Goal: Task Accomplishment & Management: Manage account settings

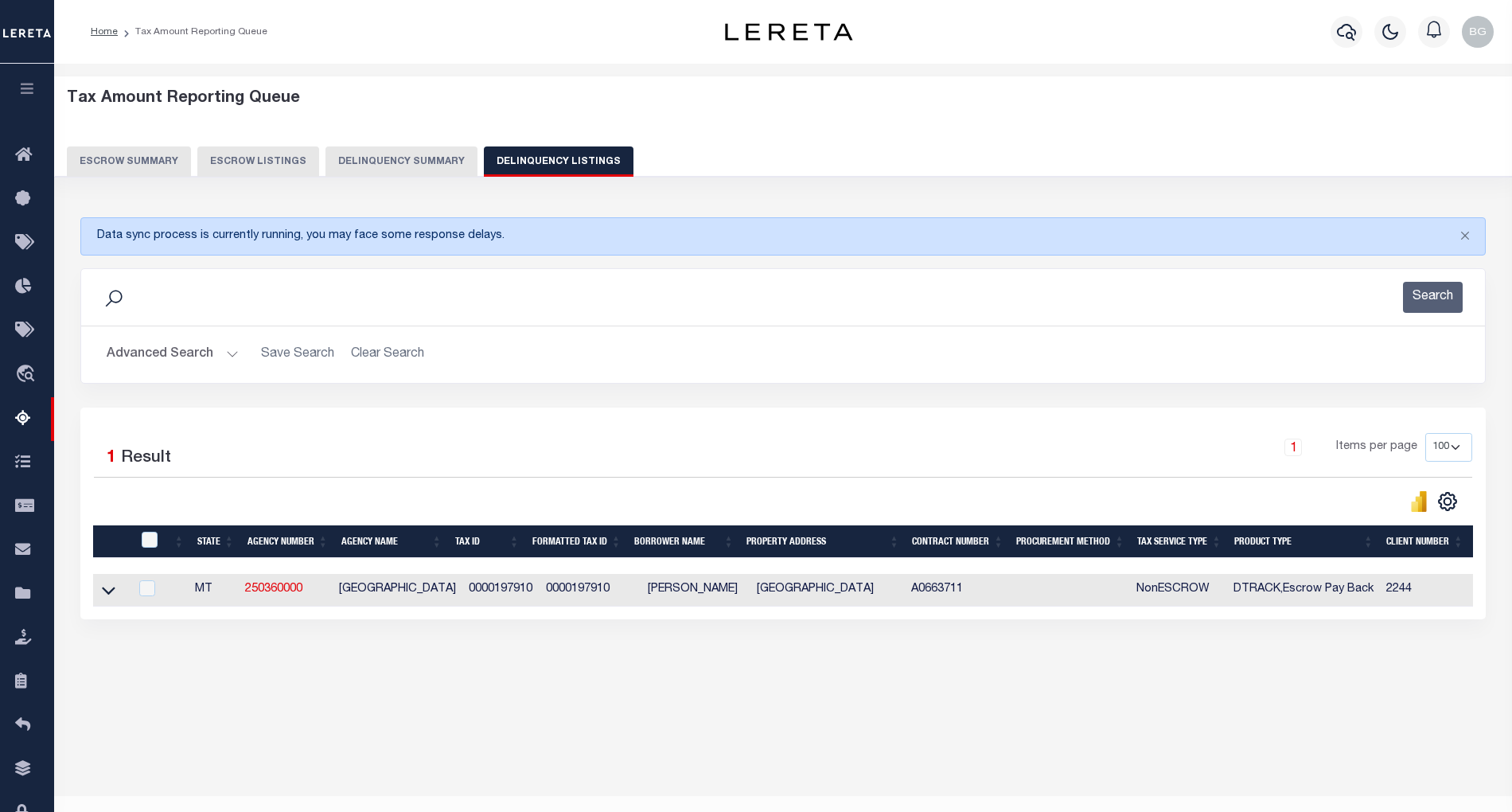
select select "100"
click at [233, 355] on button "Advanced Search" at bounding box center [172, 355] width 132 height 31
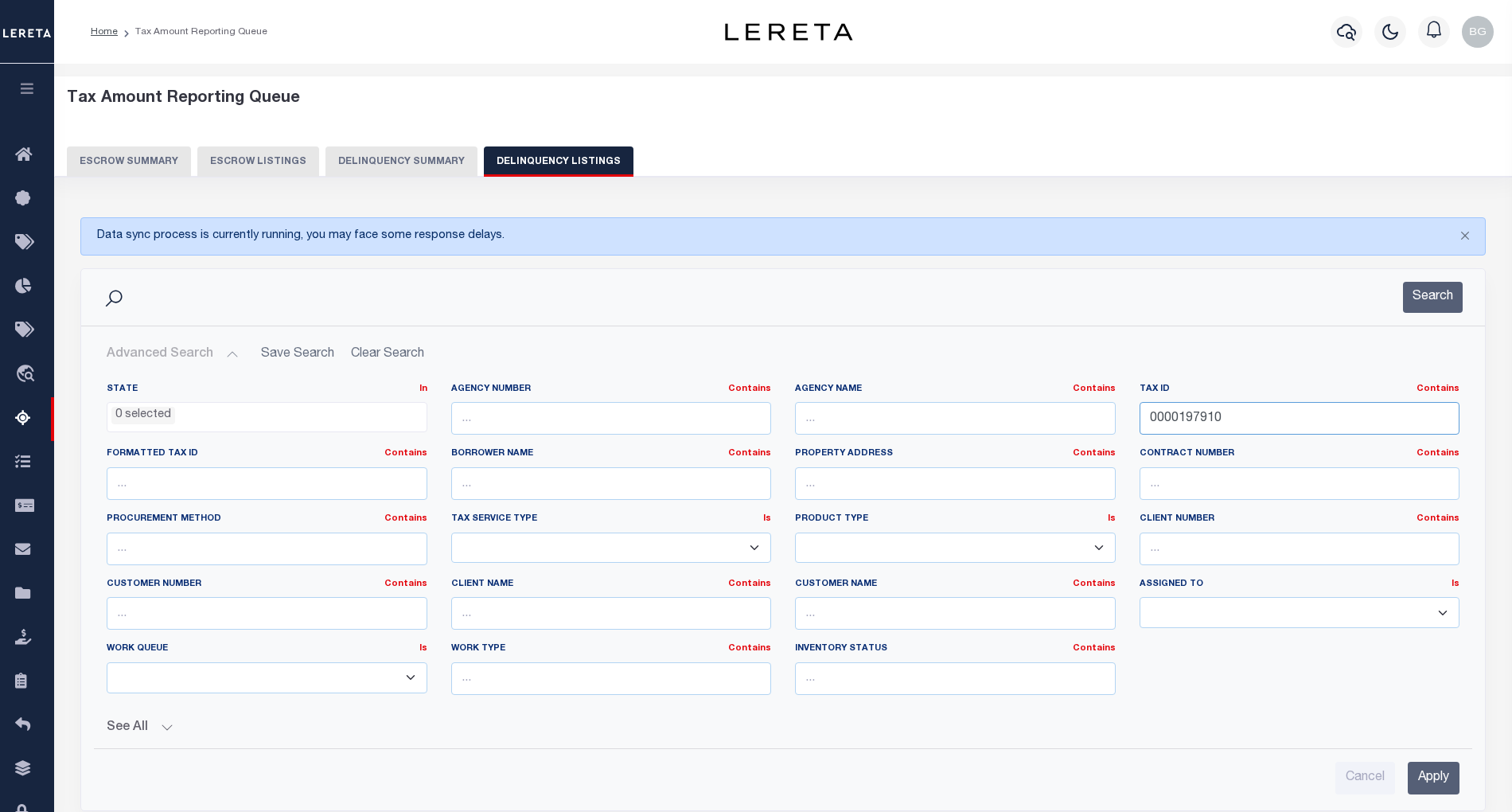
click at [1169, 424] on input "0000197910" at bounding box center [1300, 418] width 320 height 32
paste input "76901"
type input "0000176901"
click at [1436, 779] on input "Apply" at bounding box center [1433, 778] width 52 height 32
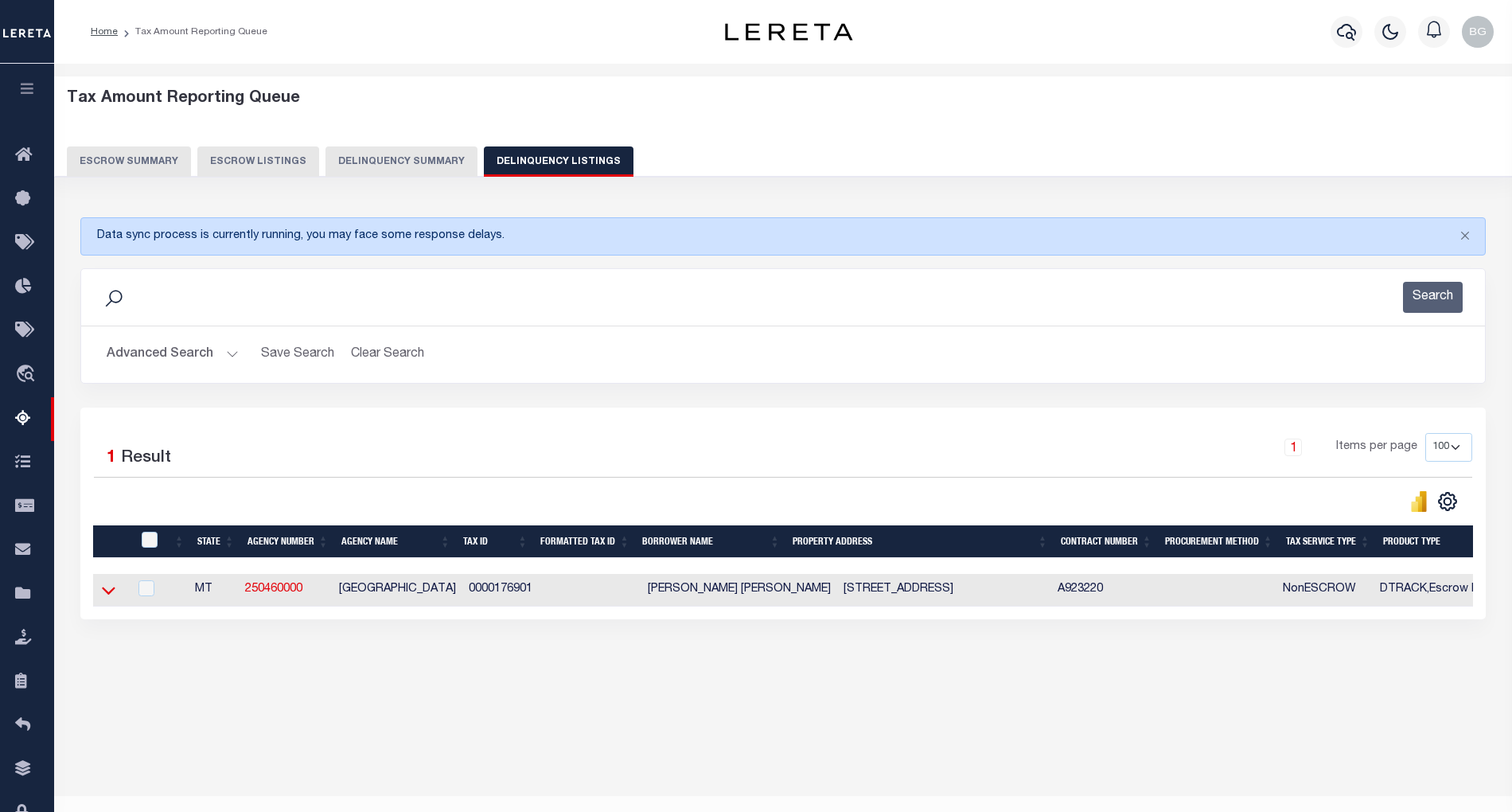
click at [110, 594] on icon at bounding box center [109, 590] width 14 height 17
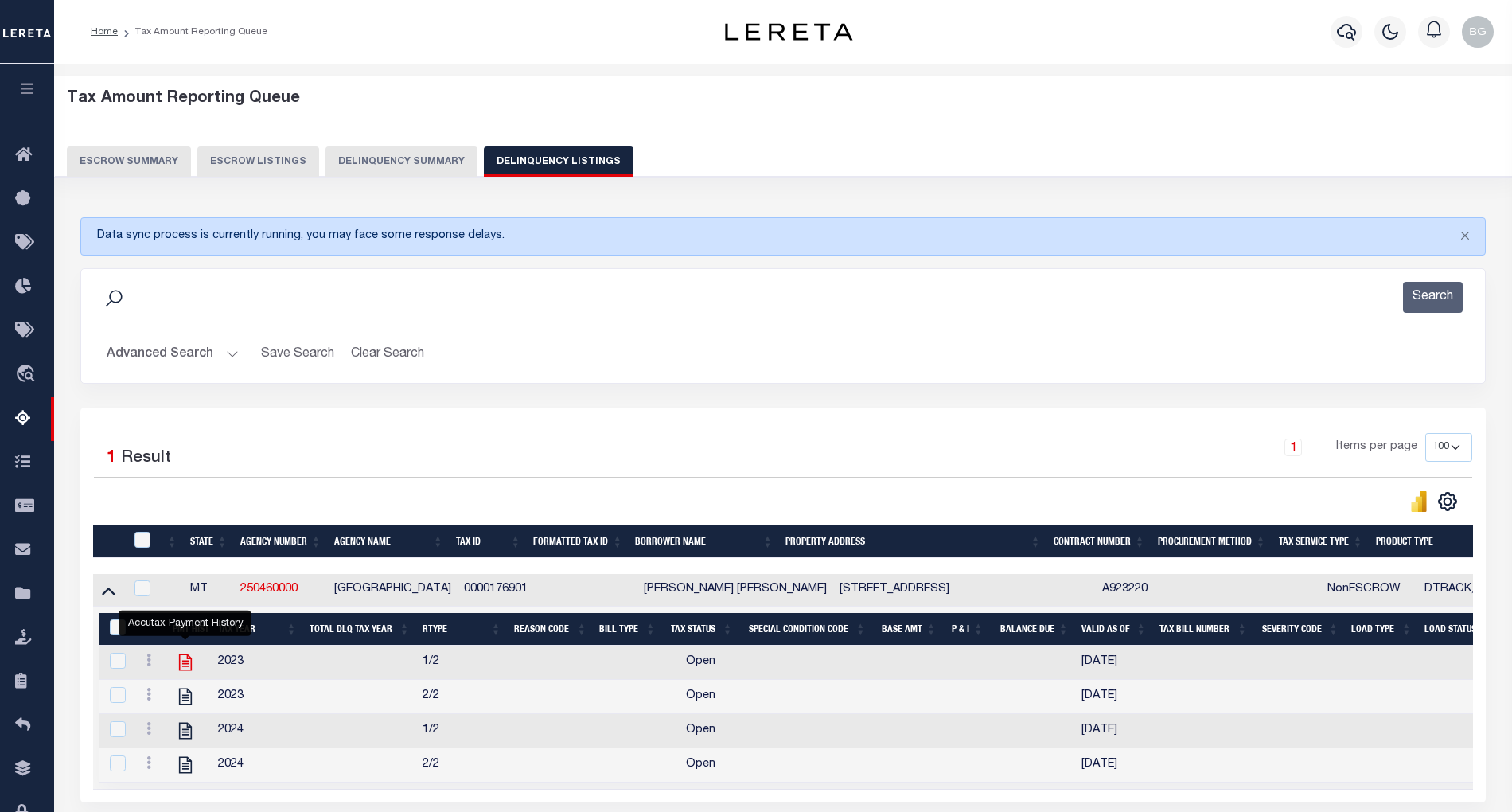
click at [185, 671] on icon "" at bounding box center [185, 662] width 21 height 21
checkbox input "true"
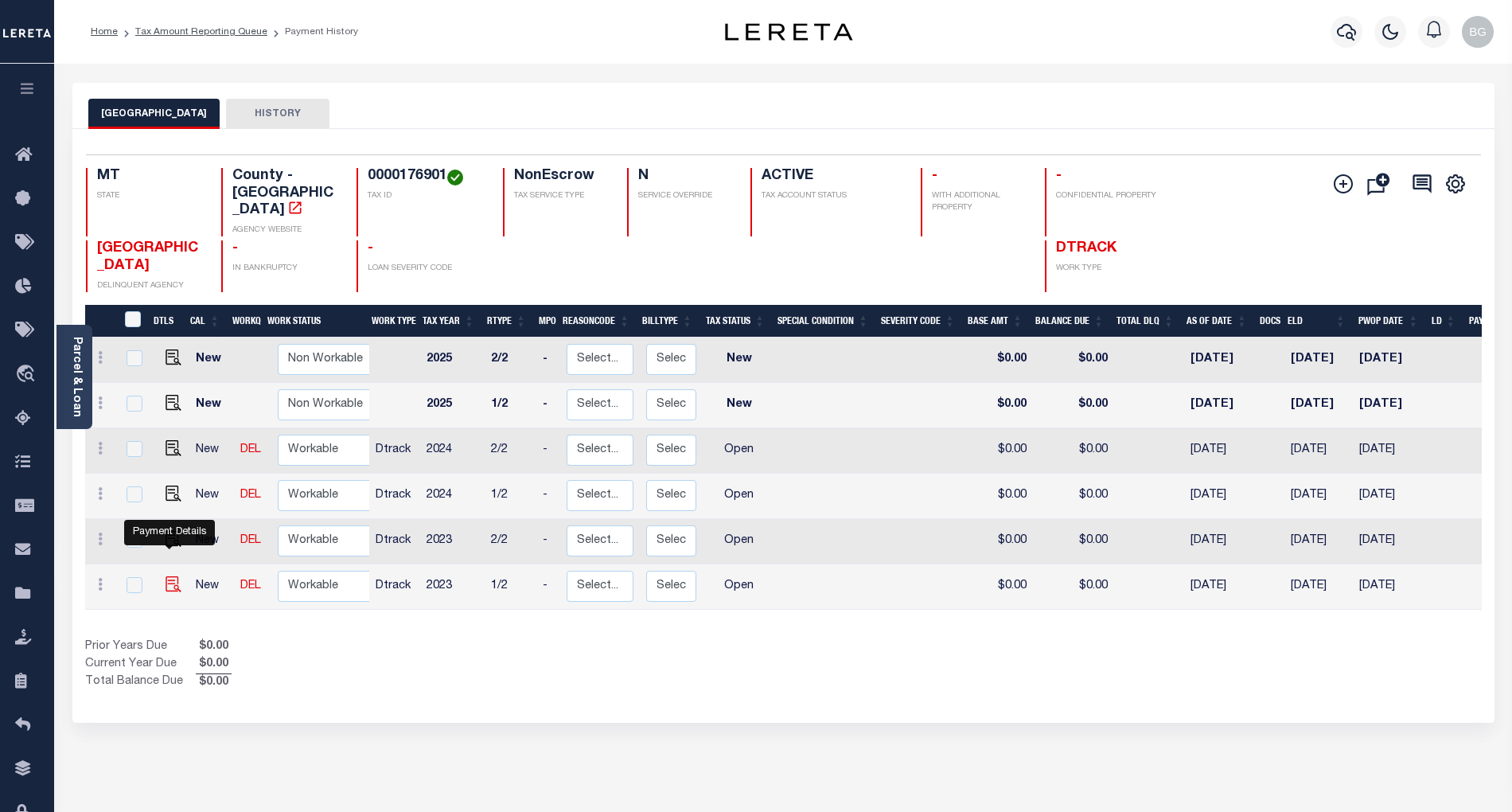
click at [167, 576] on img "" at bounding box center [173, 584] width 16 height 16
checkbox input "true"
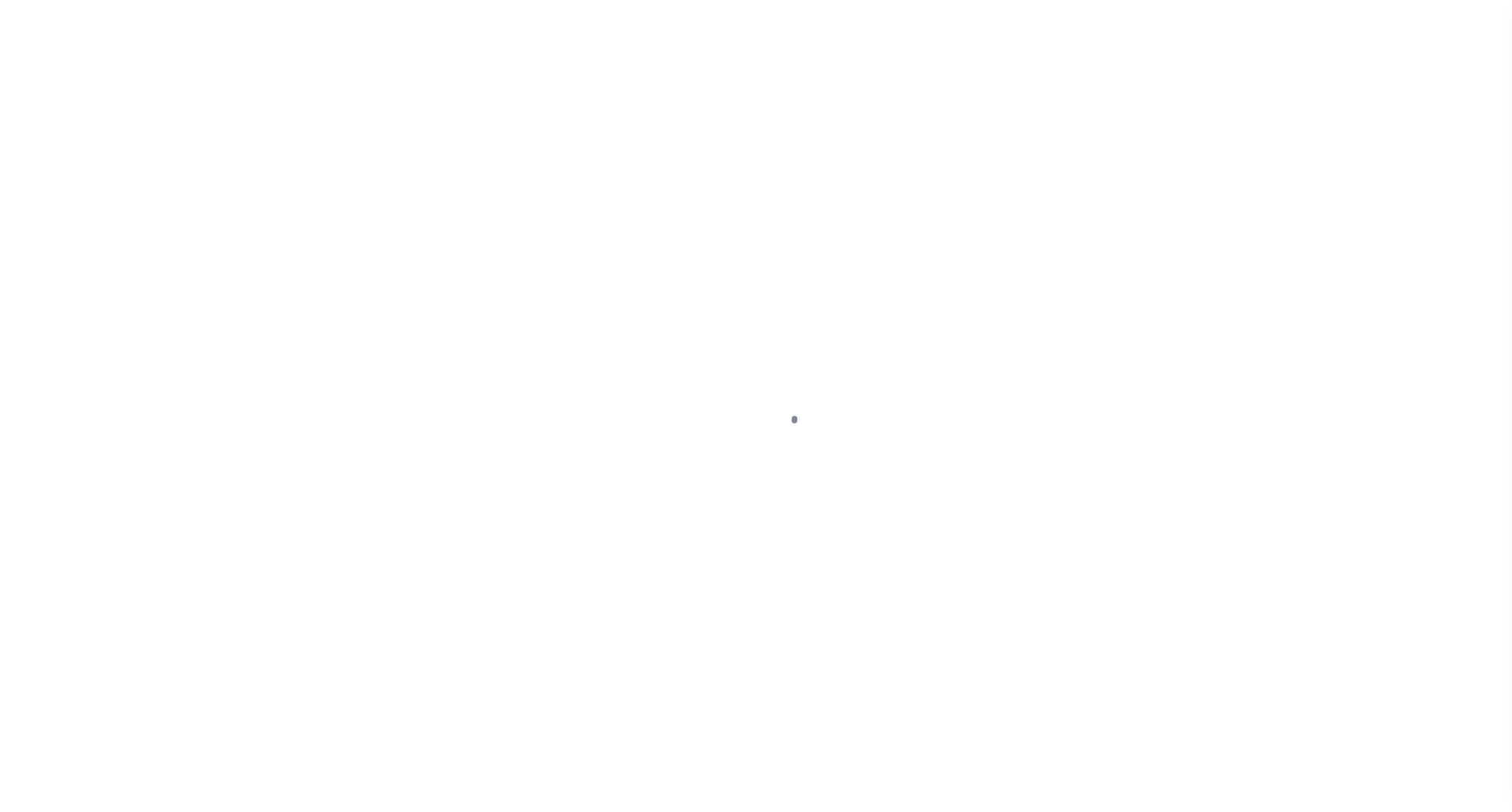
select select "OP2"
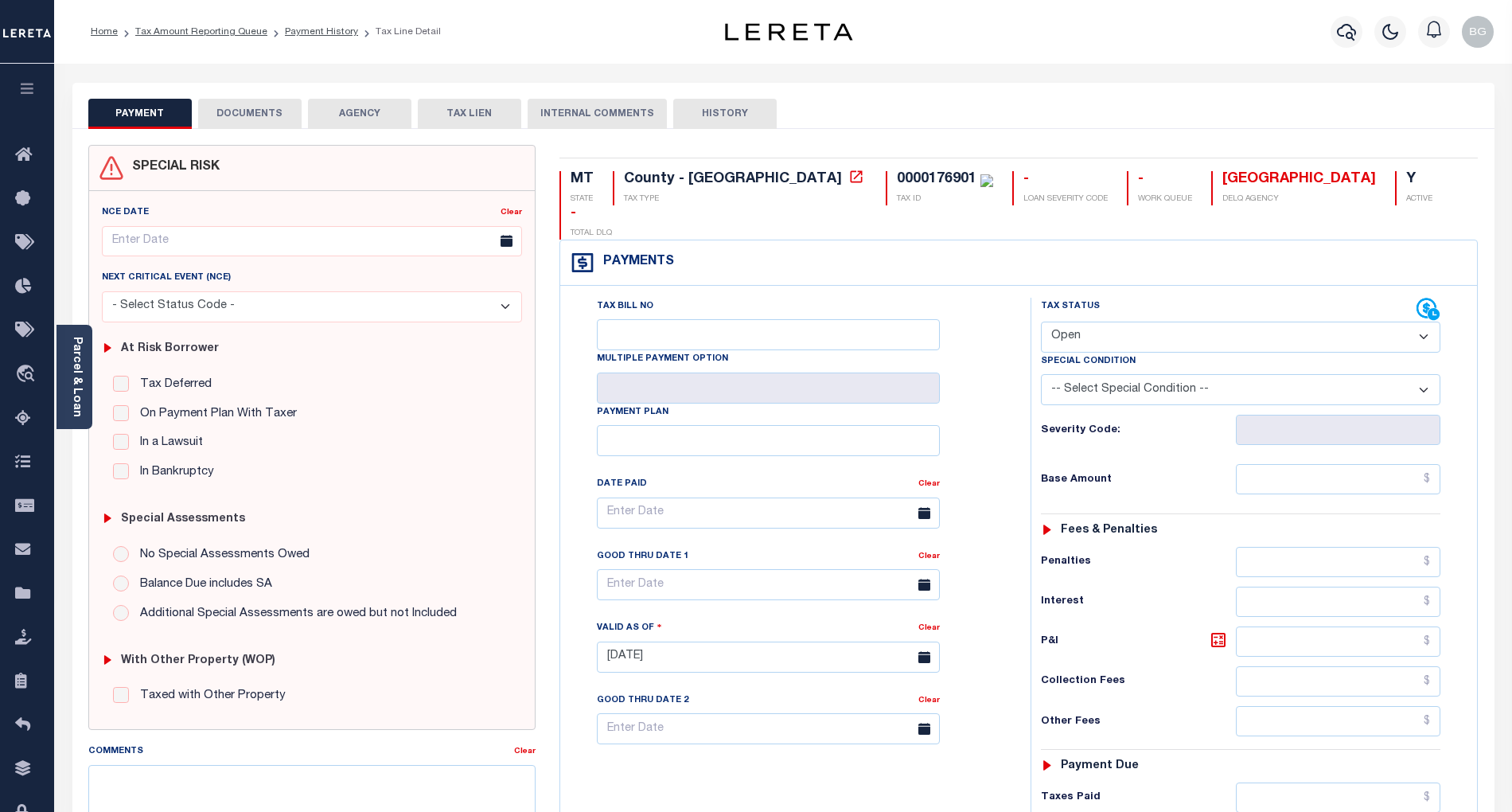
click at [253, 111] on button "DOCUMENTS" at bounding box center [250, 113] width 103 height 30
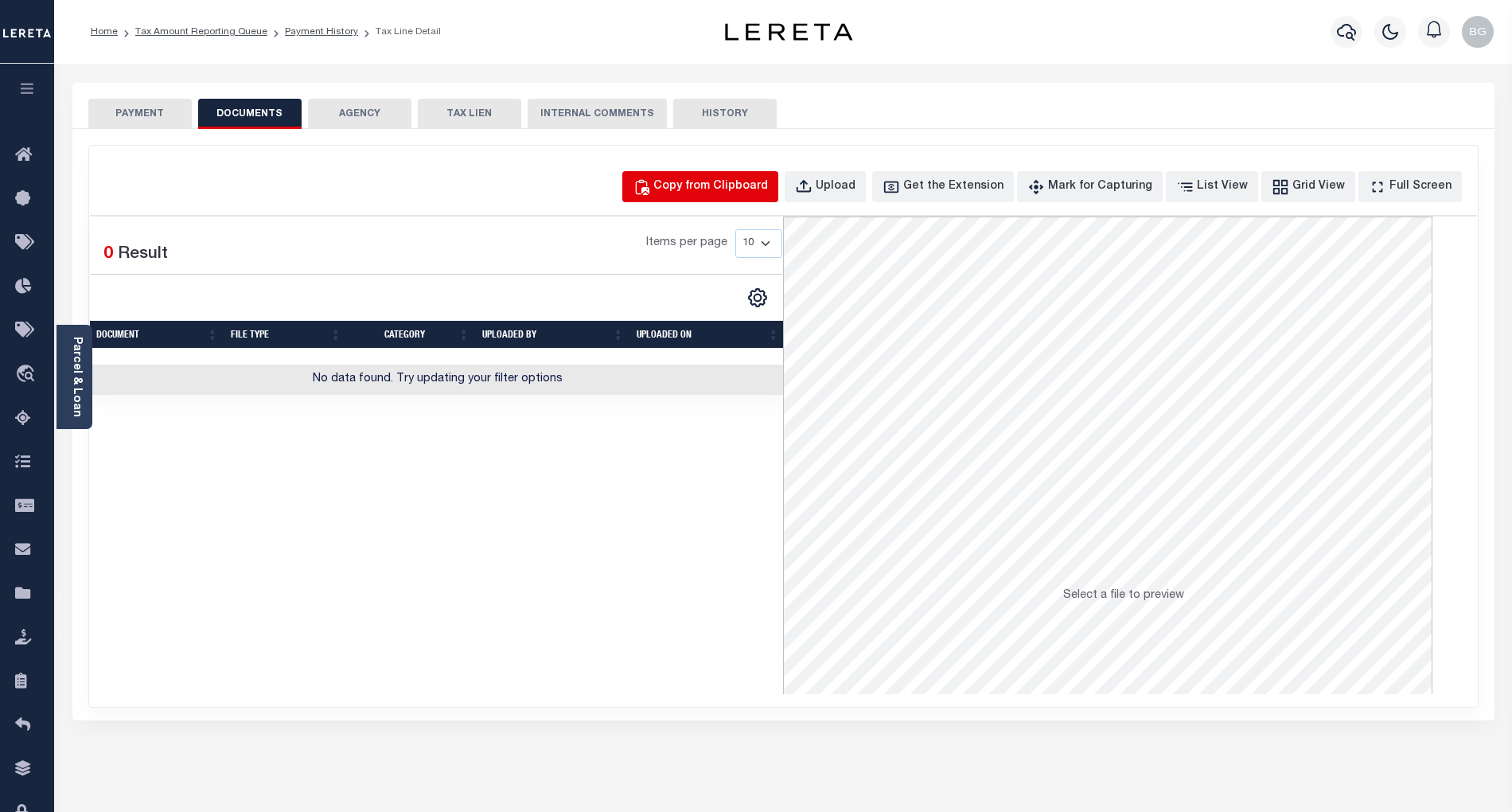
click at [750, 179] on div "Copy from Clipboard" at bounding box center [711, 187] width 115 height 18
select select "POP"
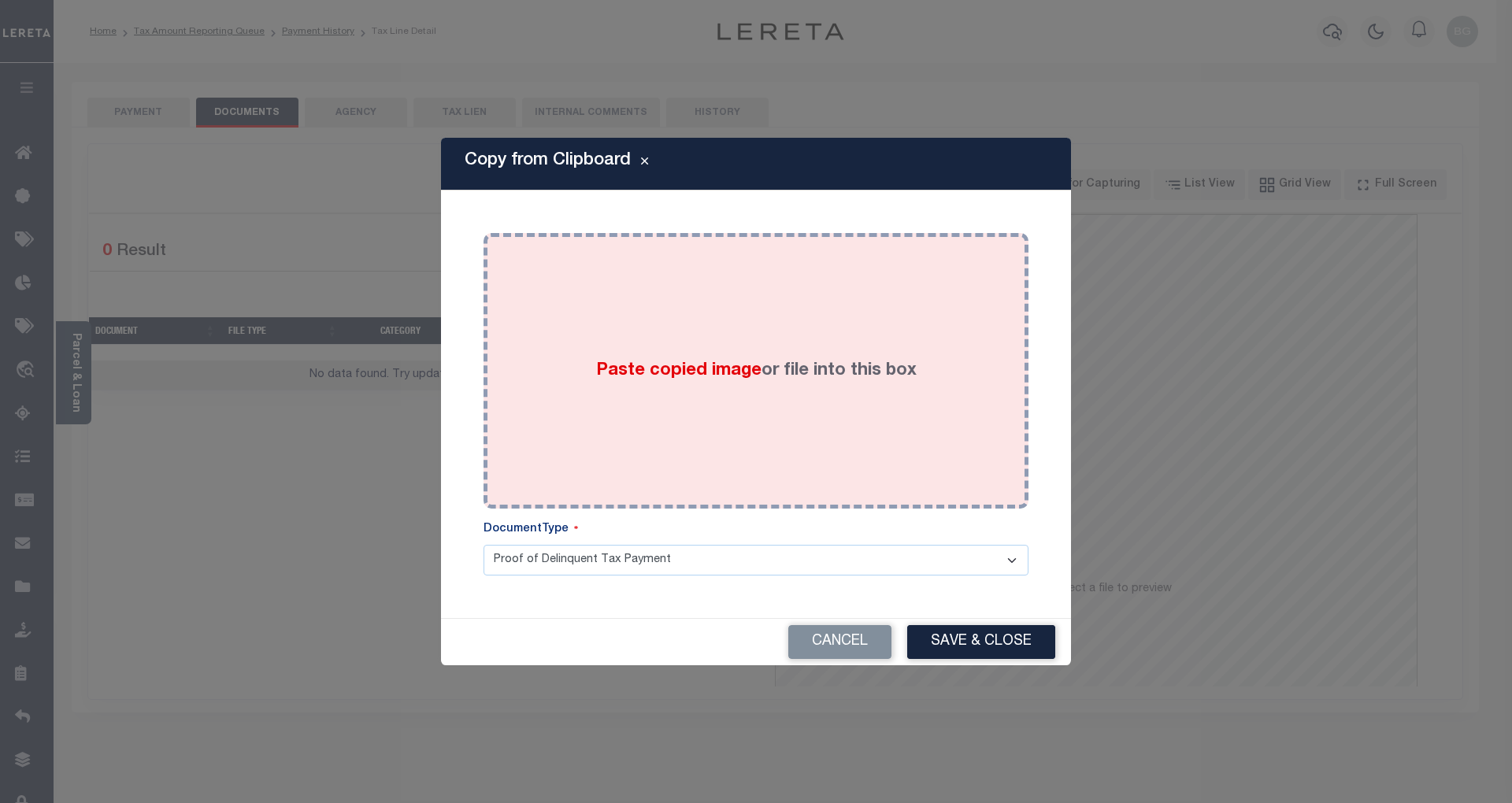
click at [692, 363] on span "Paste copied image" at bounding box center [679, 370] width 165 height 17
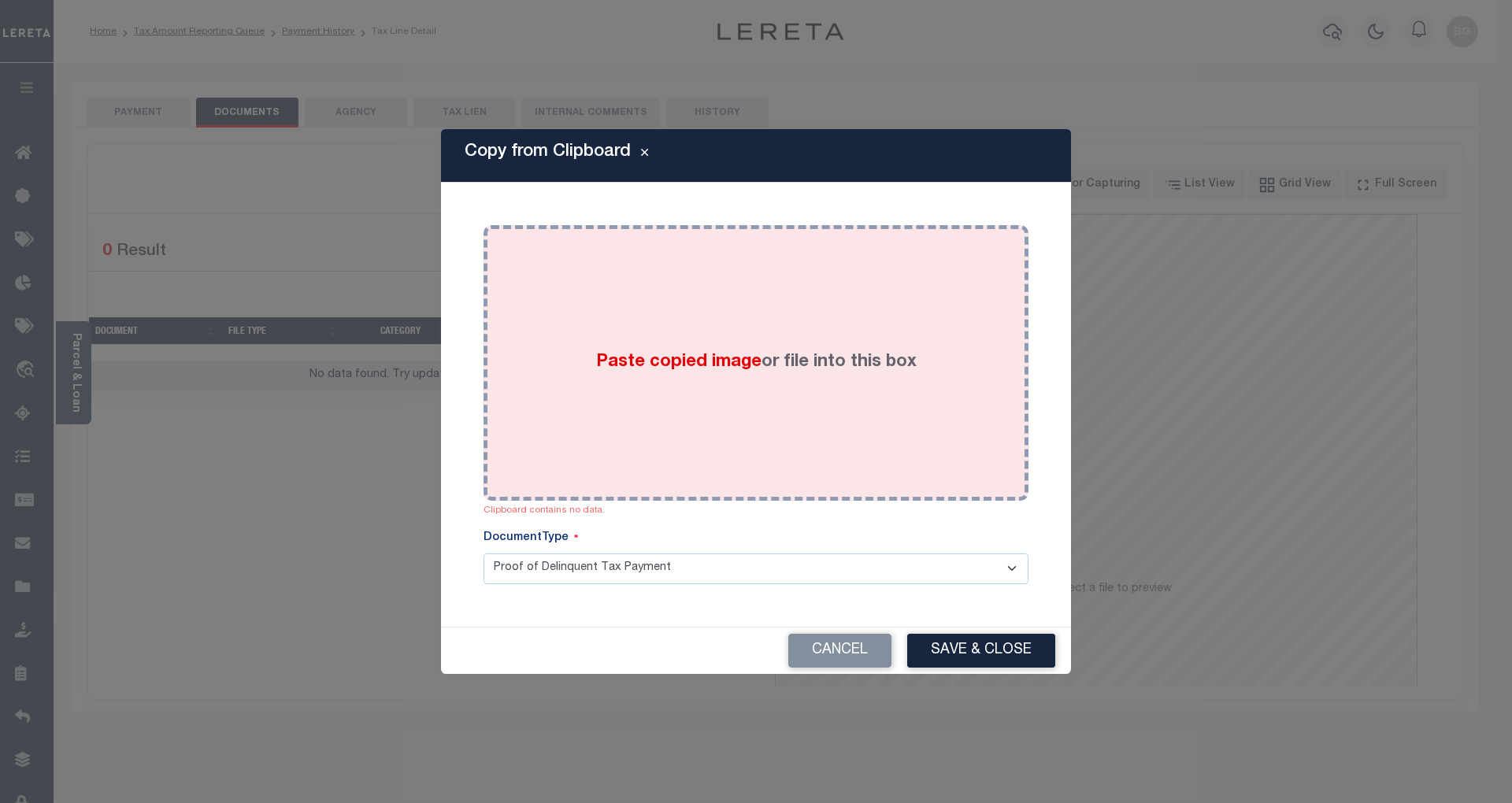
click at [685, 359] on span "Paste copied image" at bounding box center [679, 363] width 165 height 17
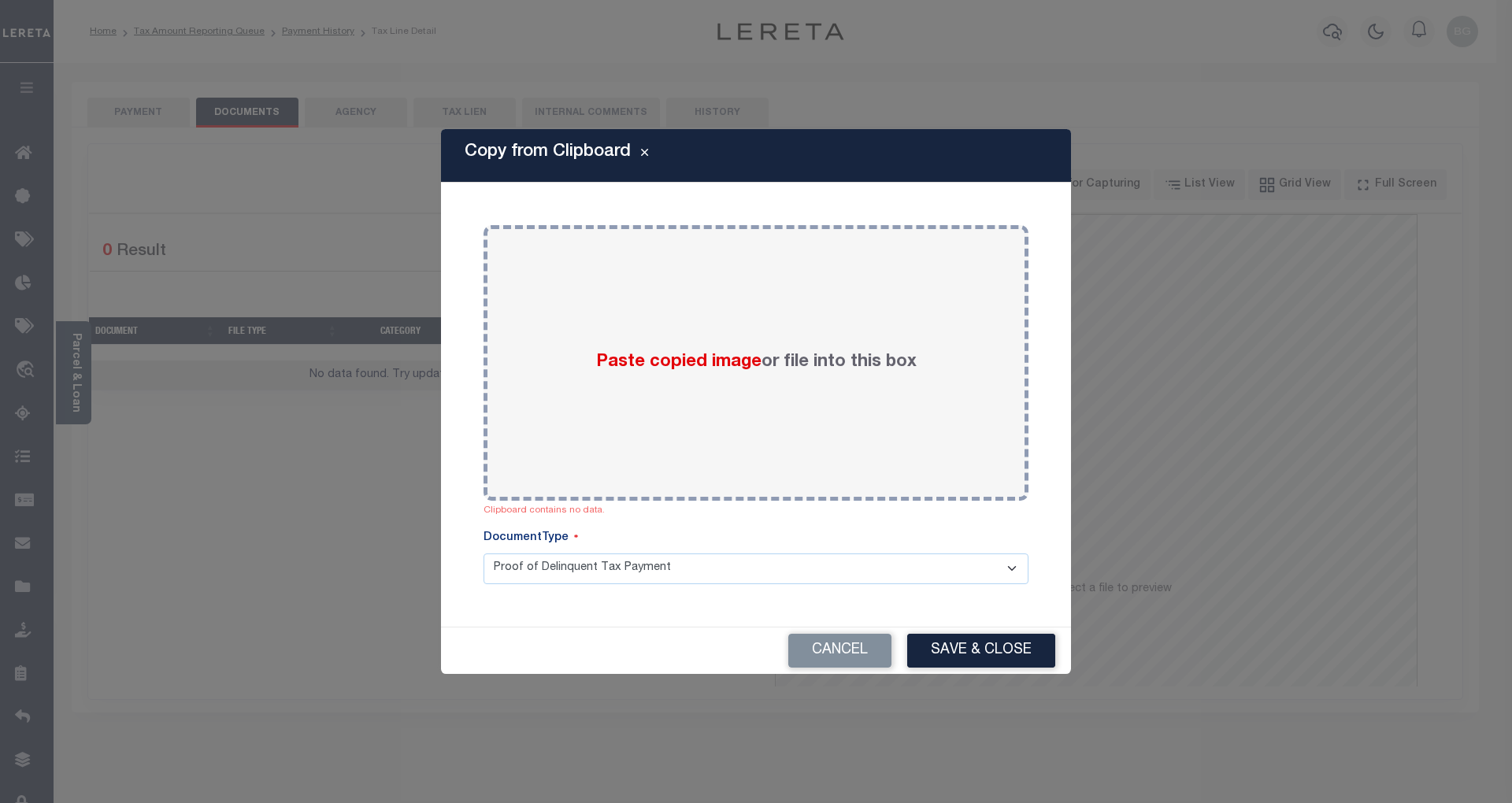
click at [1396, 92] on div "Copy from Clipboard Paste copied image or file into this box Clipboard contains…" at bounding box center [756, 402] width 1512 height 803
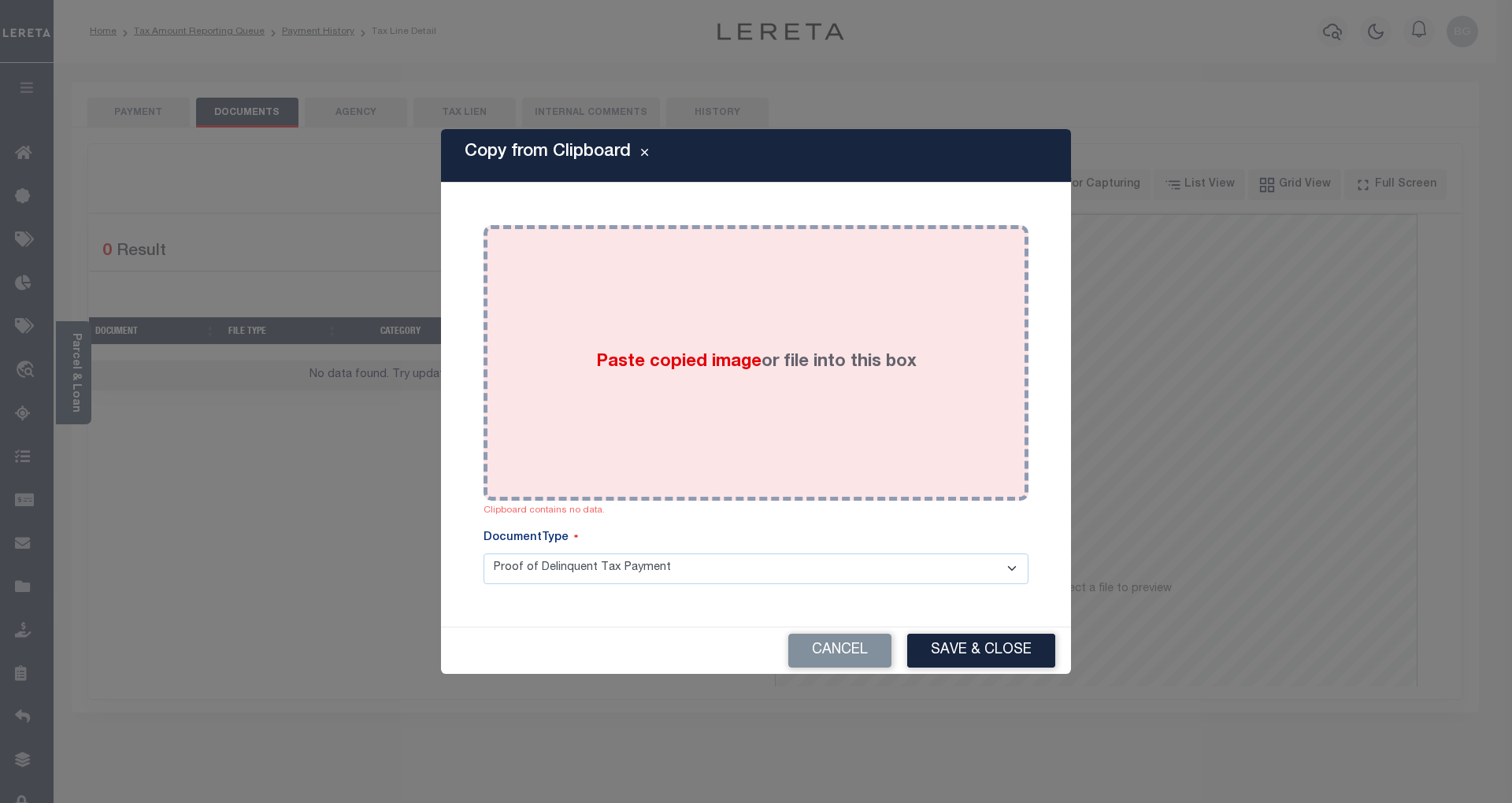
click at [678, 367] on span "Paste copied image" at bounding box center [679, 363] width 165 height 17
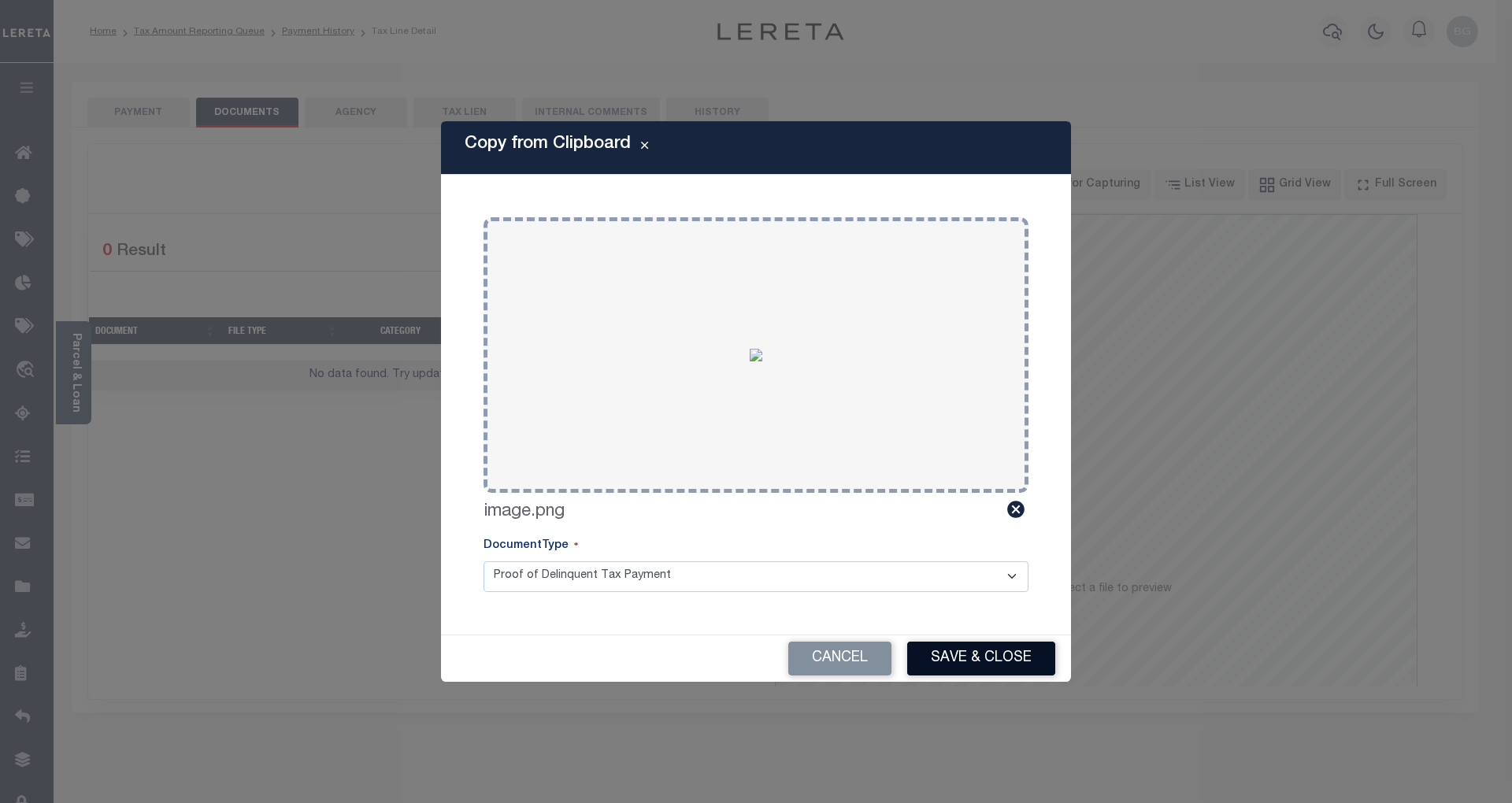
click at [1002, 663] on button "Save & Close" at bounding box center [981, 658] width 148 height 34
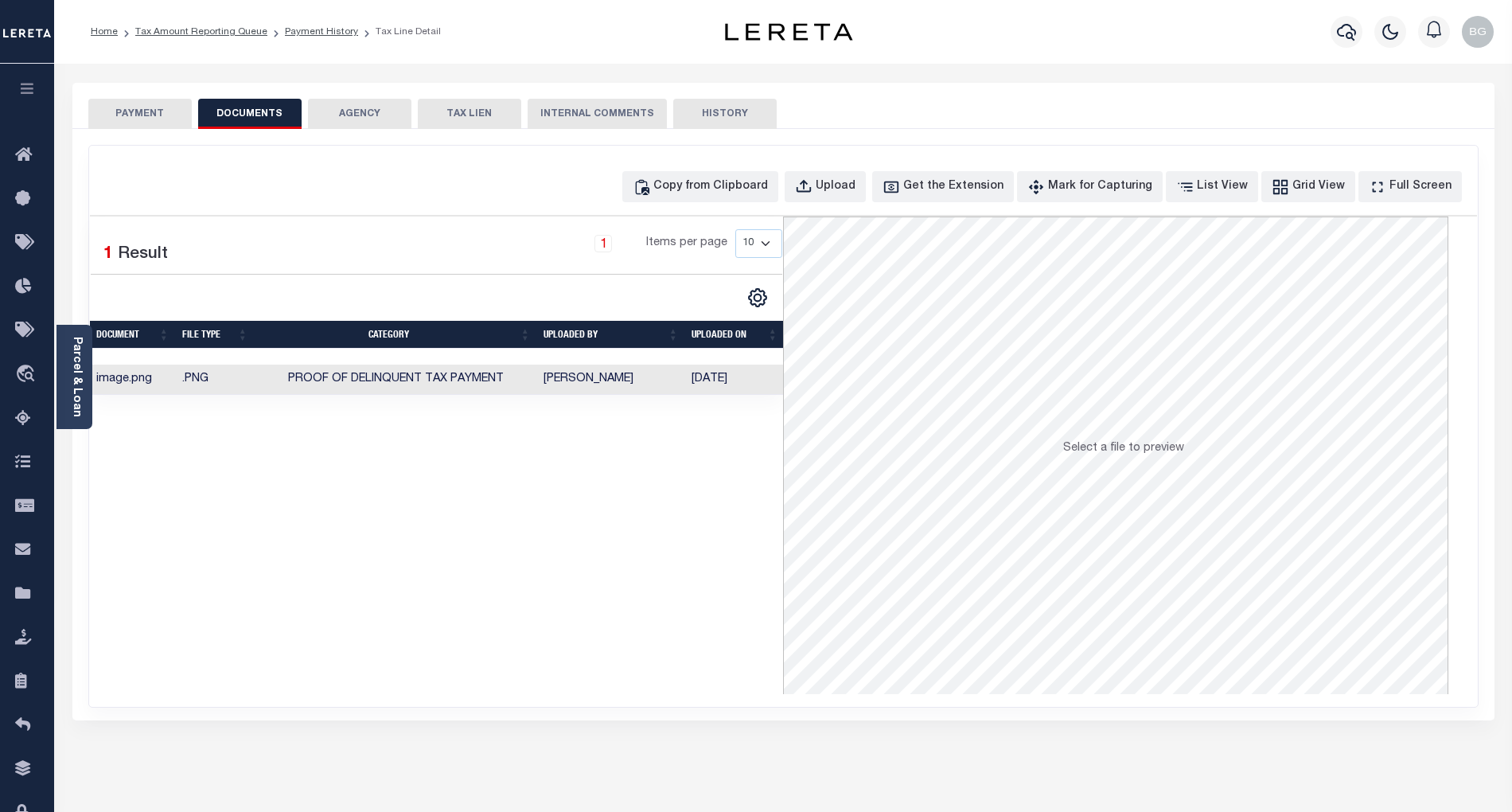
click at [154, 108] on button "PAYMENT" at bounding box center [140, 113] width 103 height 30
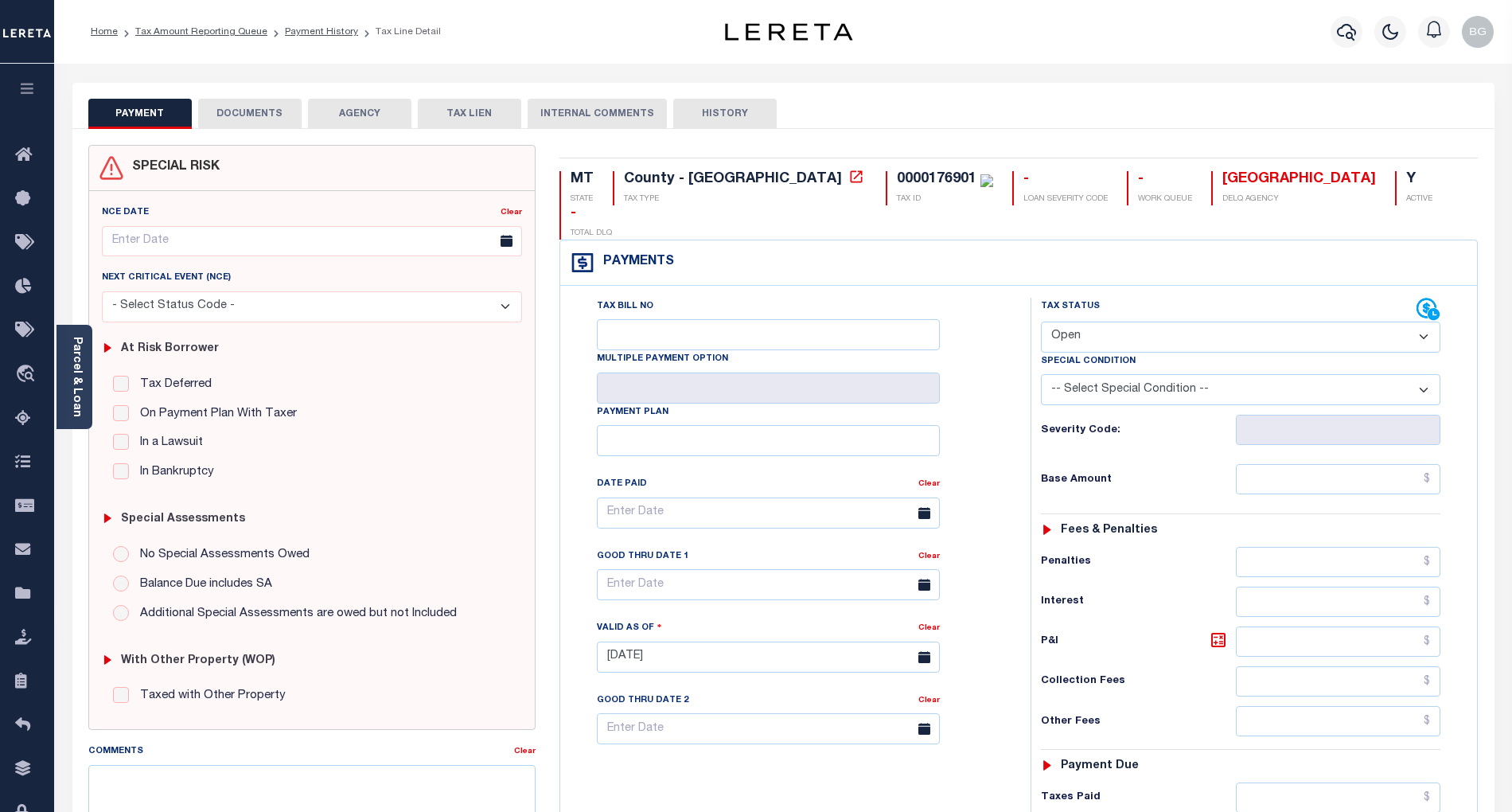
drag, startPoint x: 1100, startPoint y: 297, endPoint x: 1099, endPoint y: 319, distance: 22.0
click at [1100, 321] on select "- Select Status Code - Open Due/Unpaid Paid Incomplete No Tax Due Internal Refu…" at bounding box center [1241, 337] width 399 height 31
select select "PYD"
click at [1041, 321] on select "- Select Status Code - Open Due/Unpaid Paid Incomplete No Tax Due Internal Refu…" at bounding box center [1241, 337] width 399 height 31
type input "[DATE]"
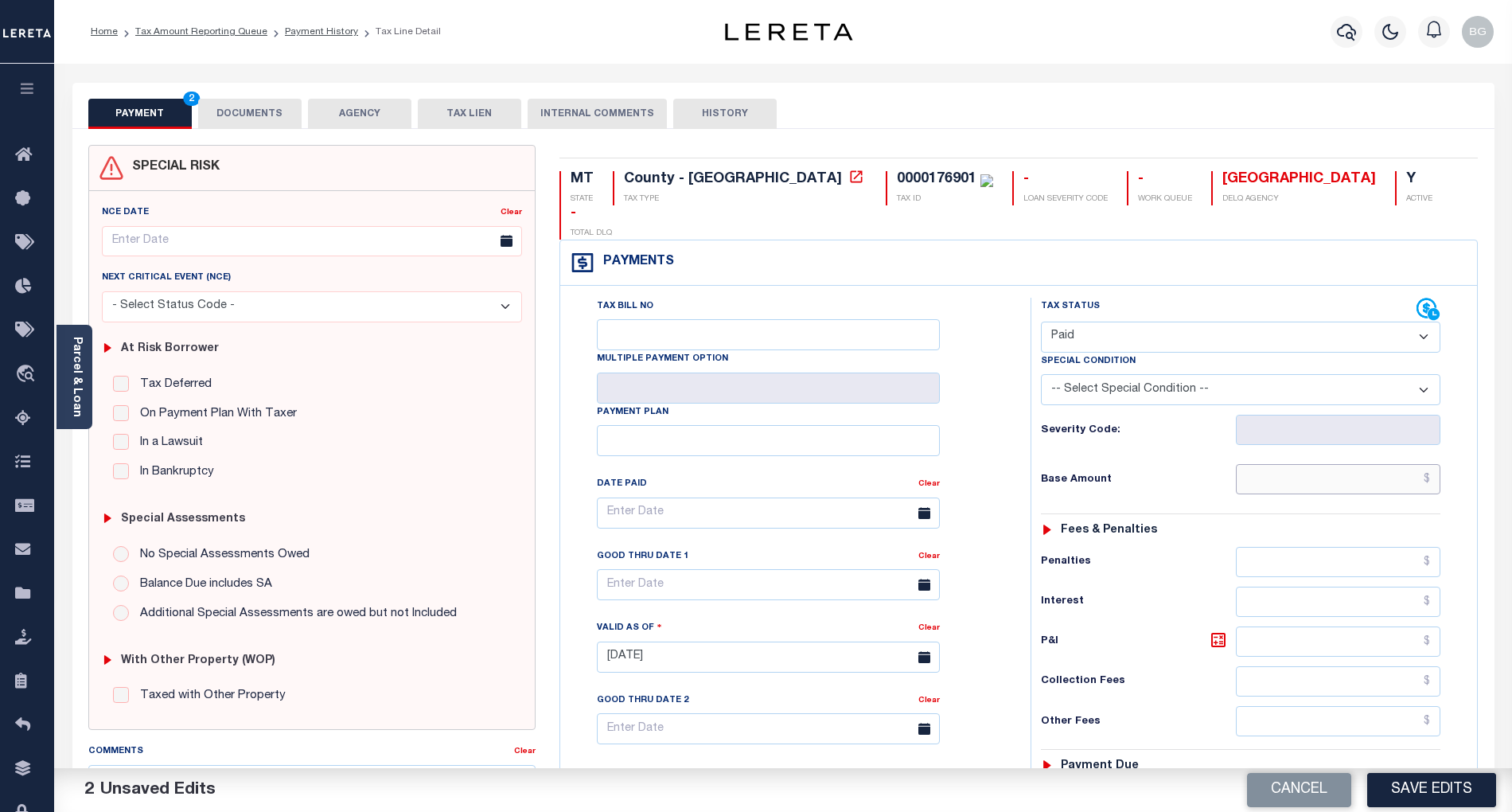
click at [1399, 464] on input "text" at bounding box center [1338, 479] width 205 height 30
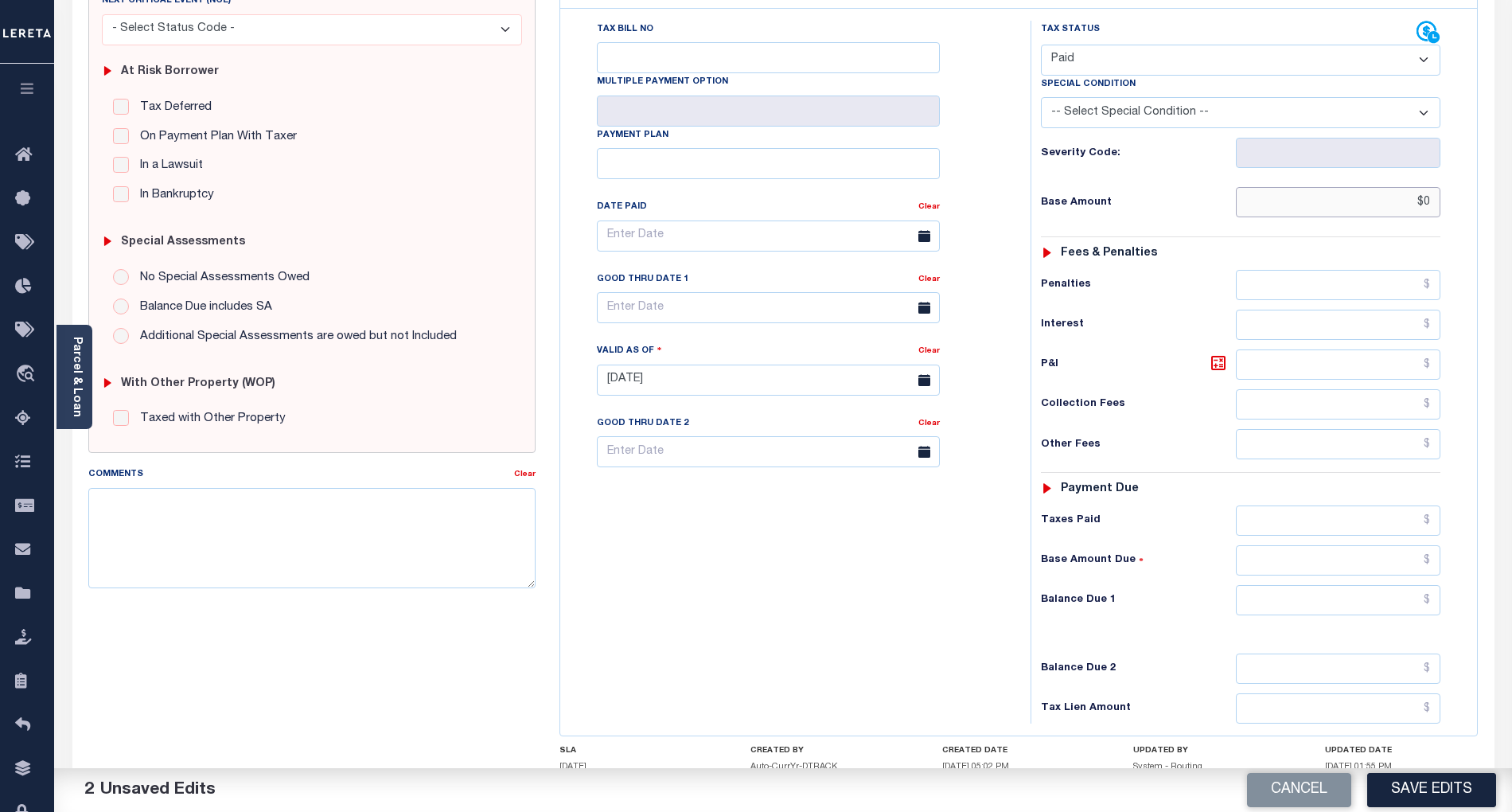
scroll to position [319, 0]
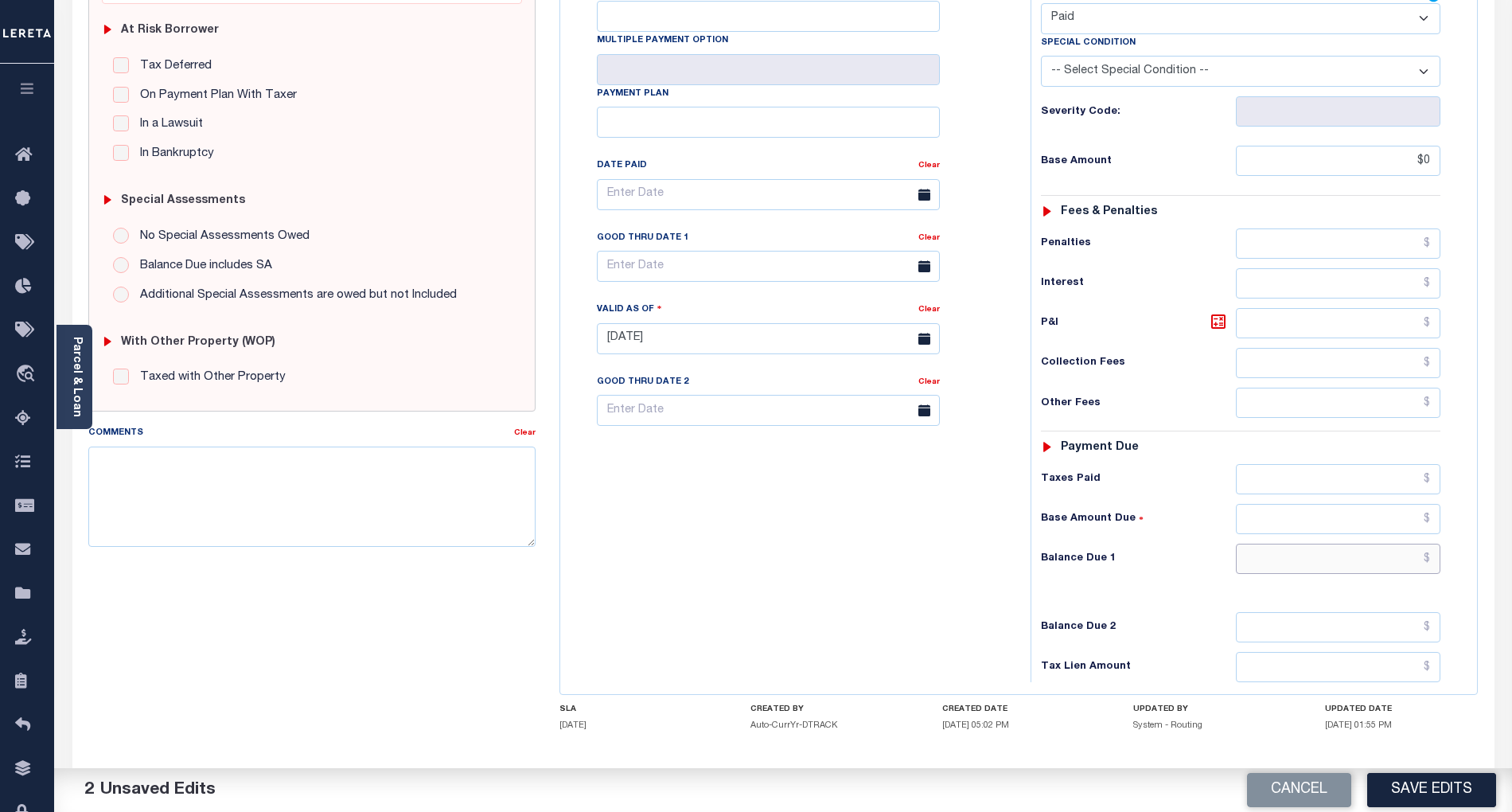
type input "$0.00"
click at [1408, 544] on input "text" at bounding box center [1338, 558] width 205 height 30
type input "$0.00"
click at [850, 563] on div "Tax Bill No Multiple Payment Option Payment Plan Clear" at bounding box center [791, 330] width 454 height 703
click at [408, 510] on textarea "Comments" at bounding box center [312, 496] width 447 height 100
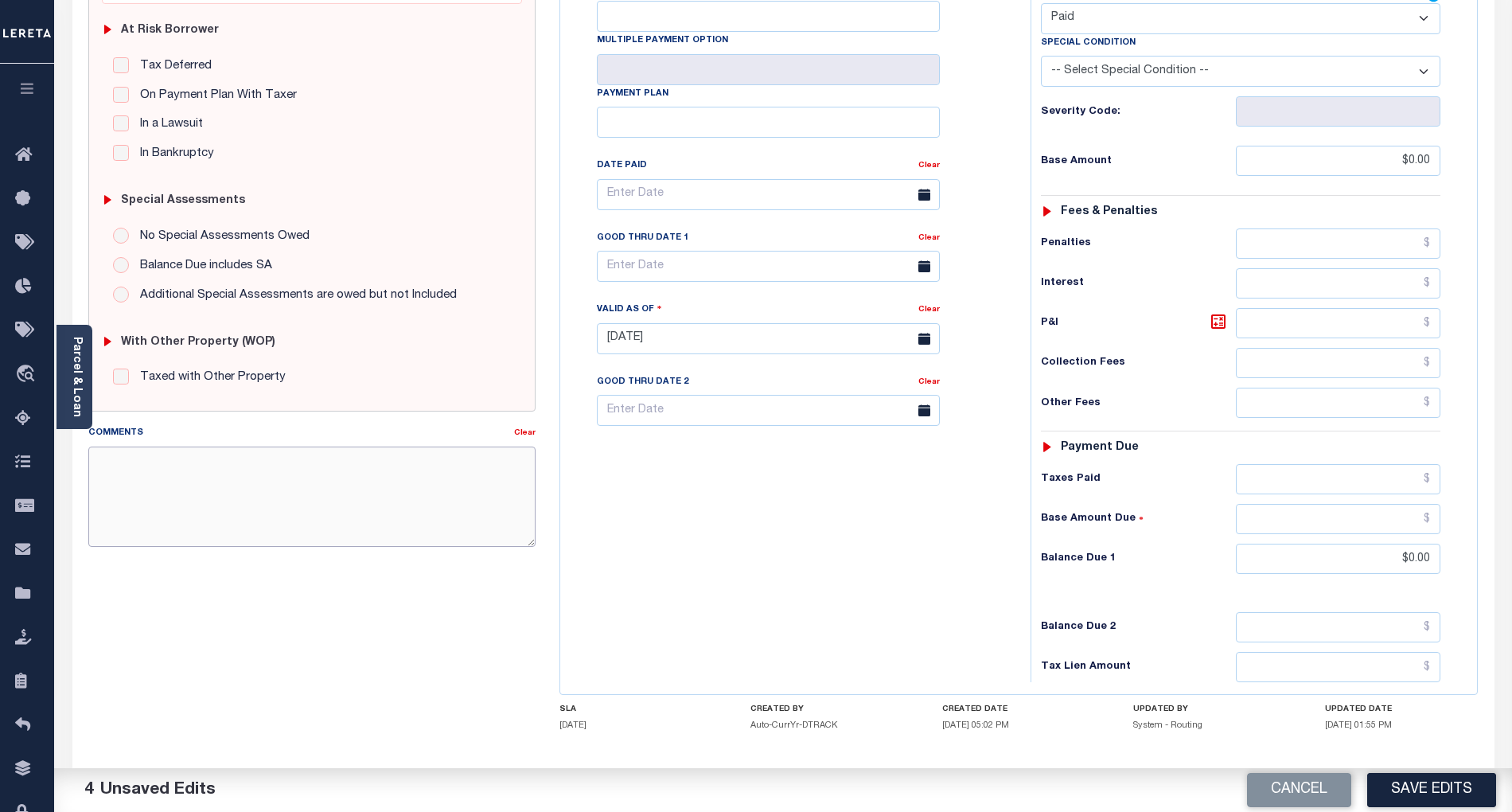
click at [408, 491] on textarea "Comments" at bounding box center [312, 496] width 447 height 100
paste textarea "[DATE]- As per email response from tax office, confirmed that taxes are paid cu…"
type textarea "[DATE]- As per email response from tax office, confirmed that taxes are paid cu…"
click at [1436, 788] on button "Save Edits" at bounding box center [1431, 789] width 129 height 34
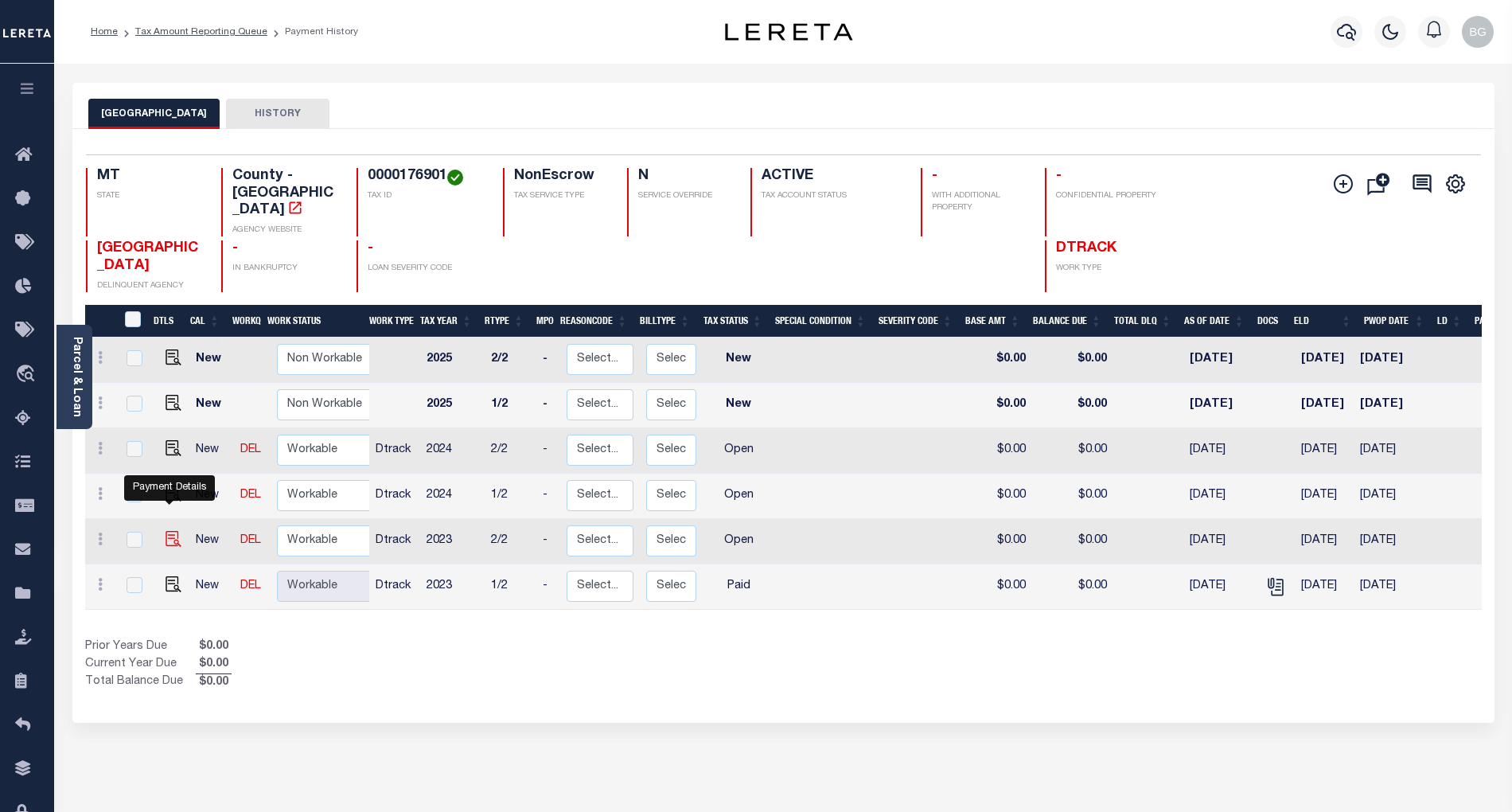
click at [169, 531] on img "" at bounding box center [173, 539] width 16 height 16
checkbox input "true"
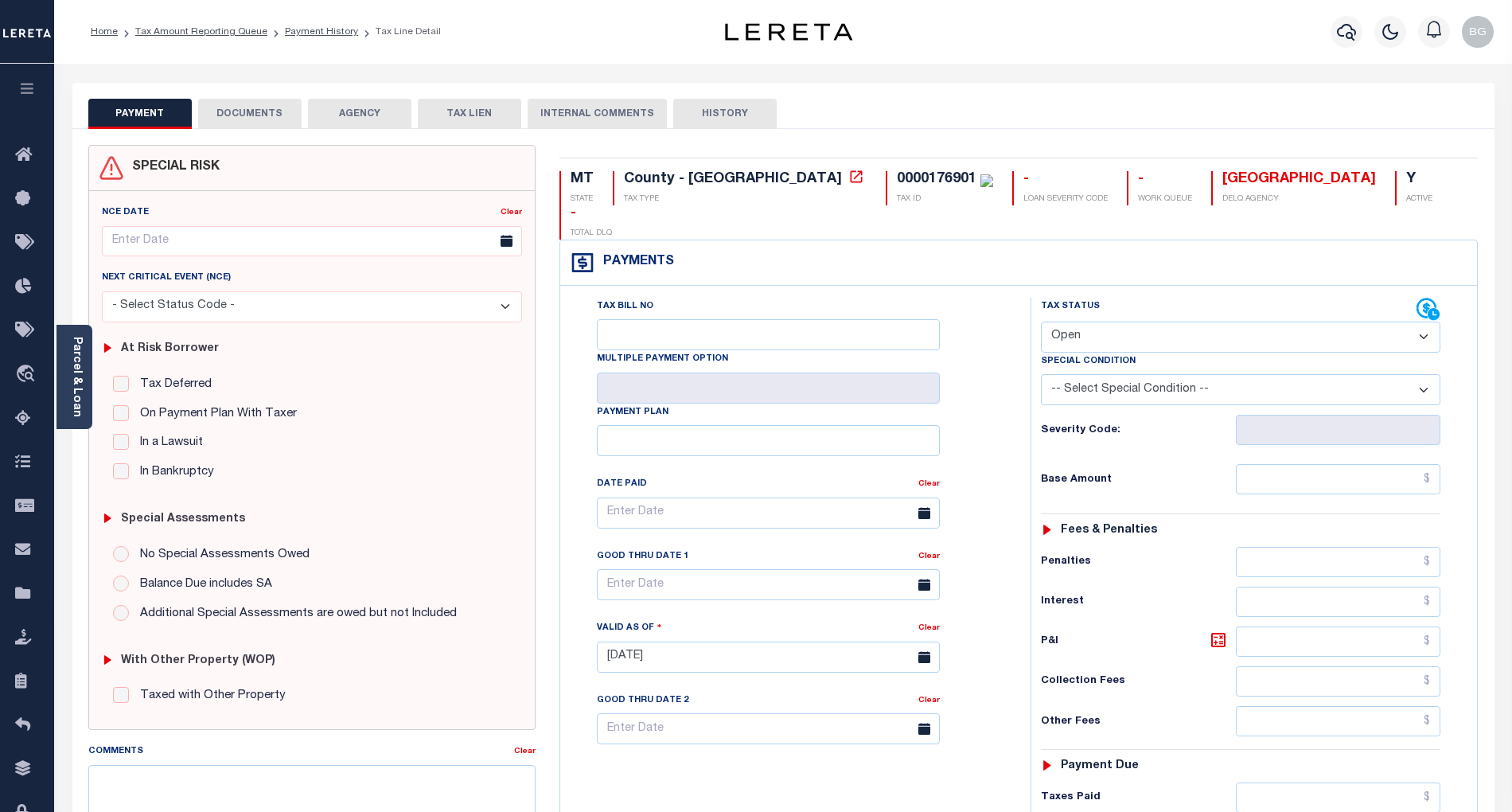
drag, startPoint x: 1089, startPoint y: 303, endPoint x: 1087, endPoint y: 312, distance: 9.2
click at [1089, 321] on select "- Select Status Code - Open Due/Unpaid Paid Incomplete No Tax Due Internal Refu…" at bounding box center [1241, 337] width 399 height 31
select select "PYD"
click at [1041, 321] on select "- Select Status Code - Open Due/Unpaid Paid Incomplete No Tax Due Internal Refu…" at bounding box center [1241, 337] width 399 height 31
type input "[DATE]"
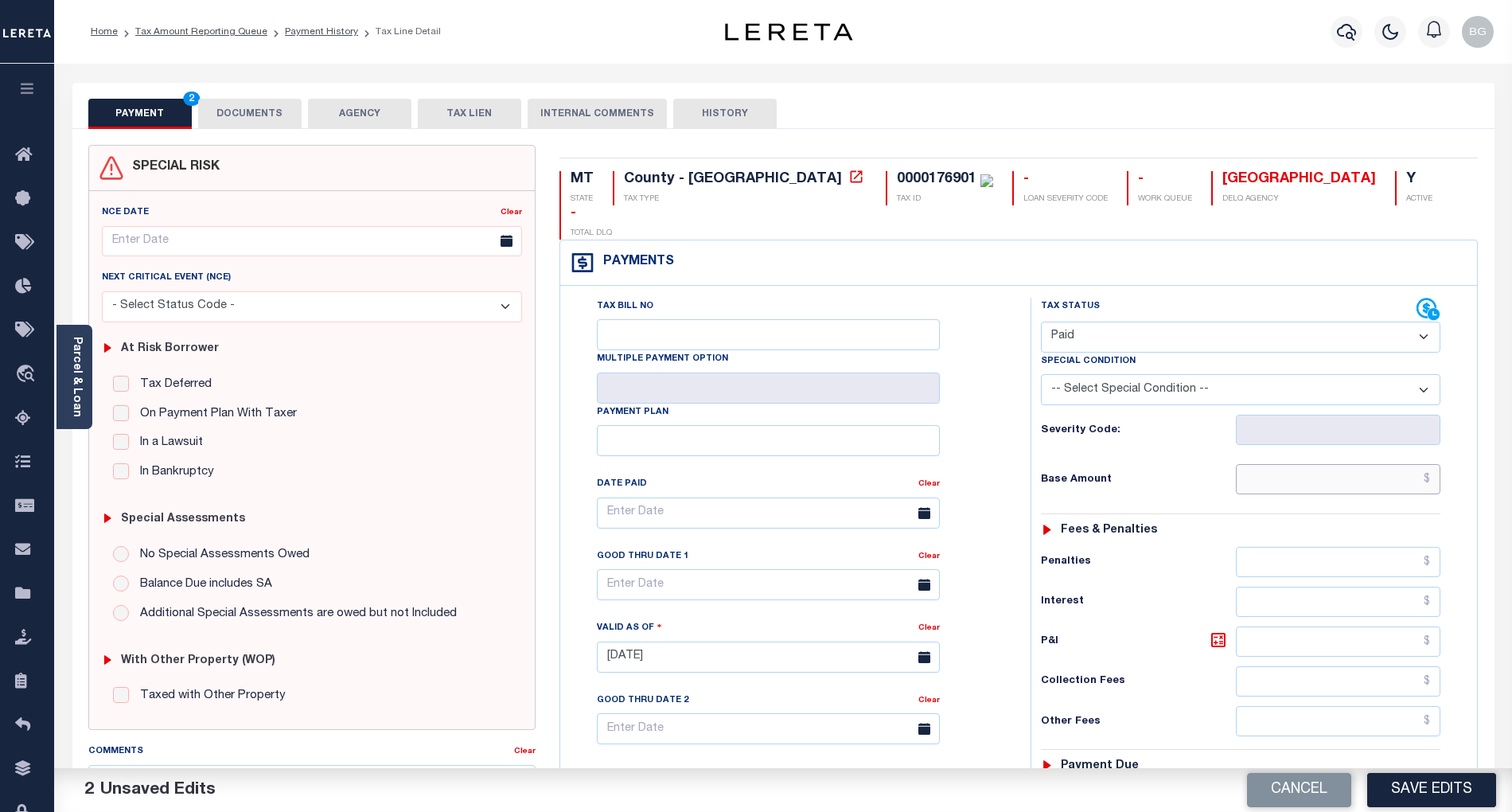
click at [1396, 464] on input "text" at bounding box center [1338, 479] width 205 height 30
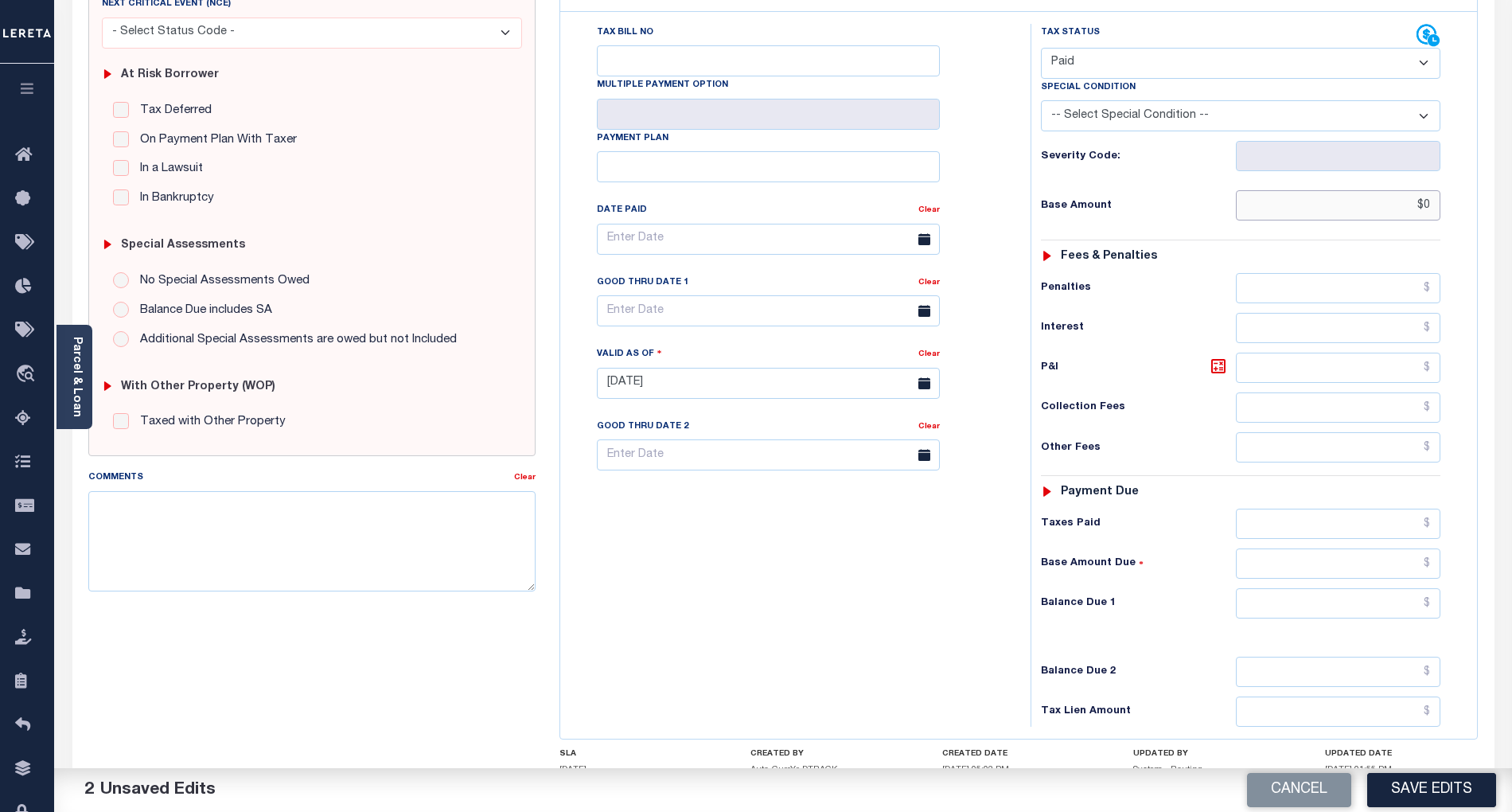
scroll to position [319, 0]
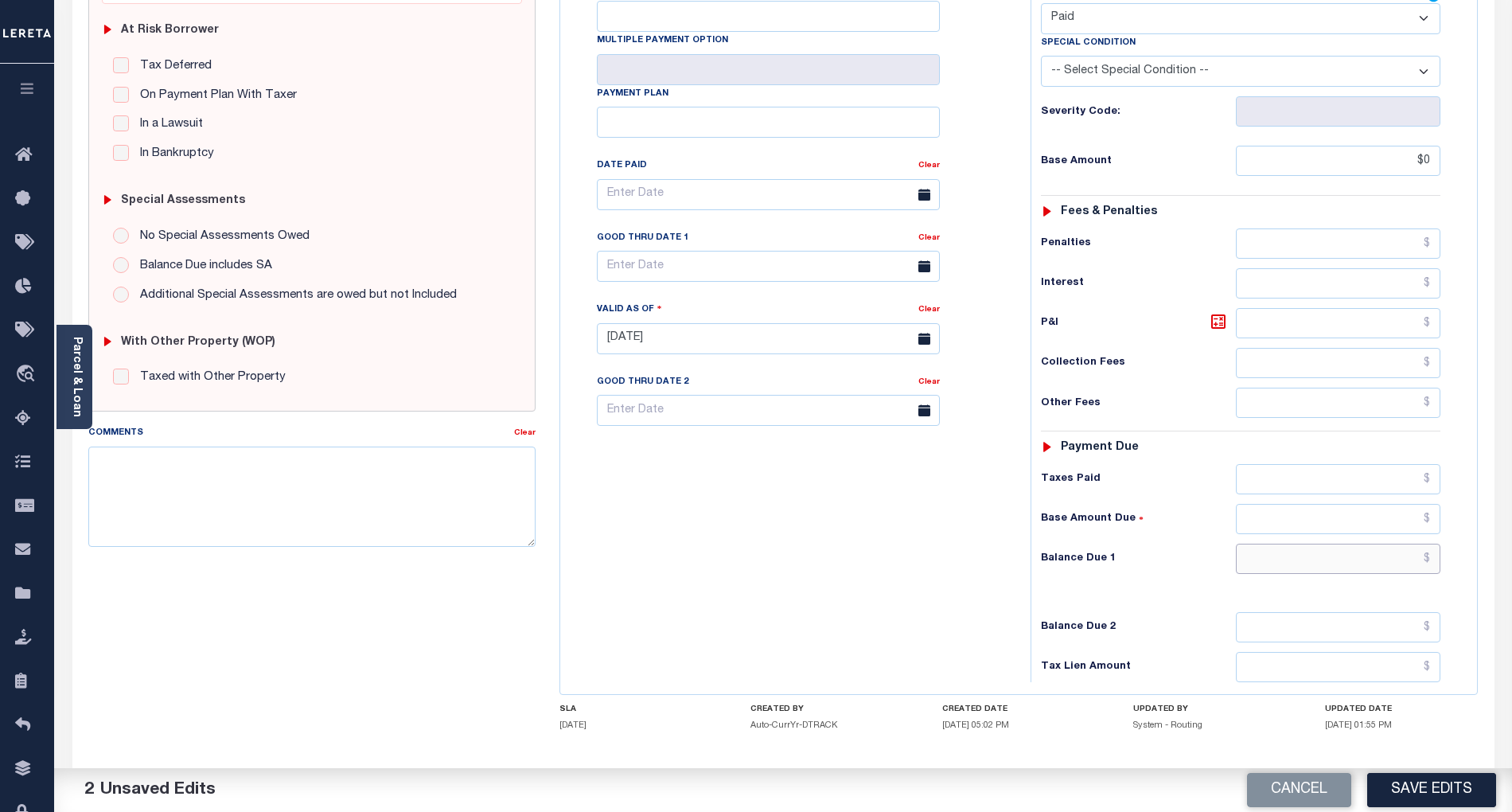
type input "$0.00"
drag, startPoint x: 1403, startPoint y: 535, endPoint x: 1362, endPoint y: 549, distance: 43.3
click at [1403, 544] on input "text" at bounding box center [1338, 558] width 205 height 30
type input "$0.00"
click at [419, 497] on textarea "Comments" at bounding box center [312, 496] width 447 height 100
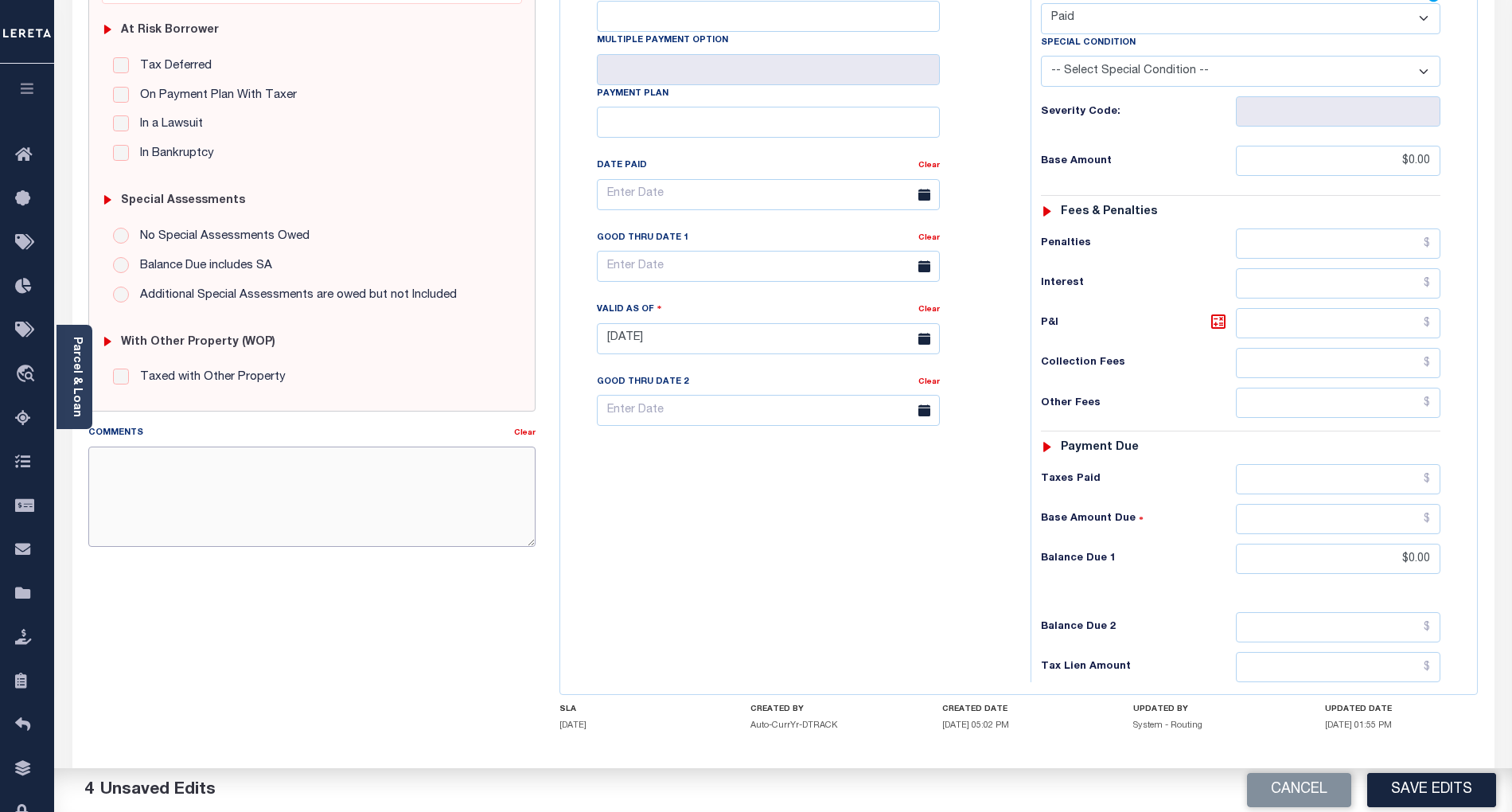
paste textarea "[DATE]- As per email response from tax office, confirmed that taxes are paid cu…"
type textarea "[DATE]- As per email response from tax office, confirmed that taxes are paid cu…"
click at [1446, 780] on button "Save Edits" at bounding box center [1431, 789] width 129 height 34
checkbox input "false"
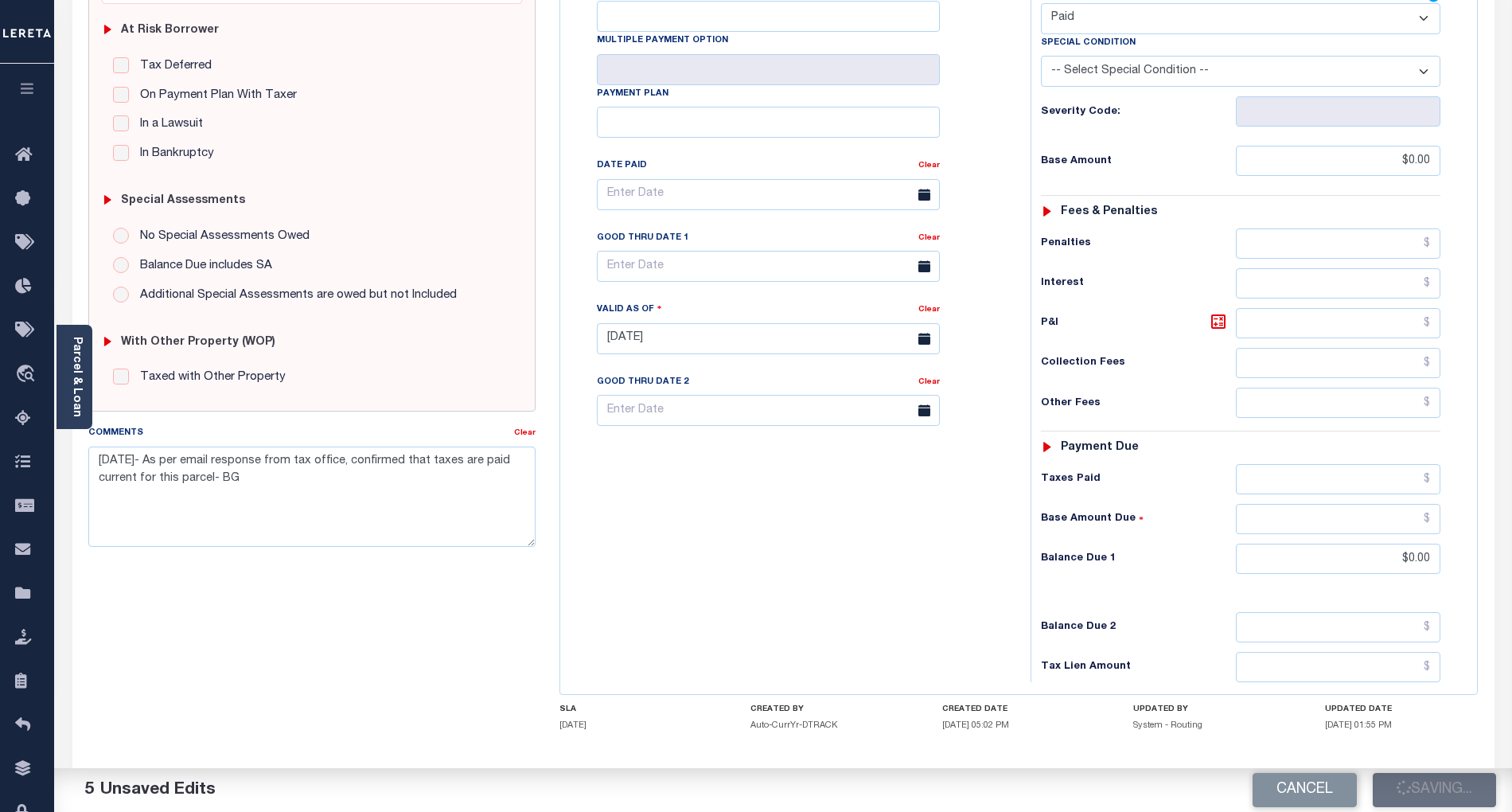
checkbox input "false"
type textarea "09/30/2025- As per email response from tax office, confirmed that taxes are pai…"
type input "$0"
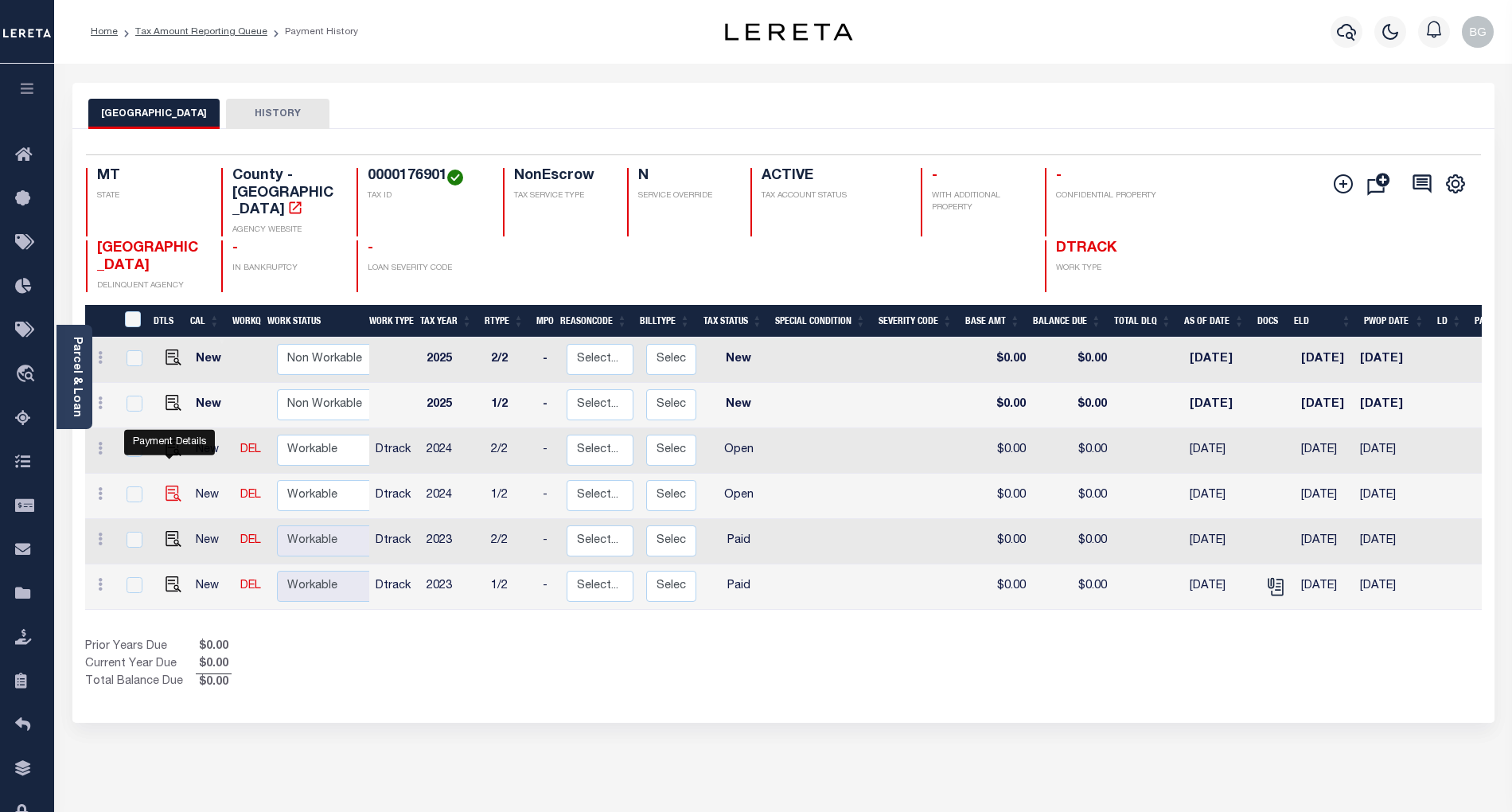
click at [166, 486] on img "" at bounding box center [173, 493] width 16 height 16
checkbox input "true"
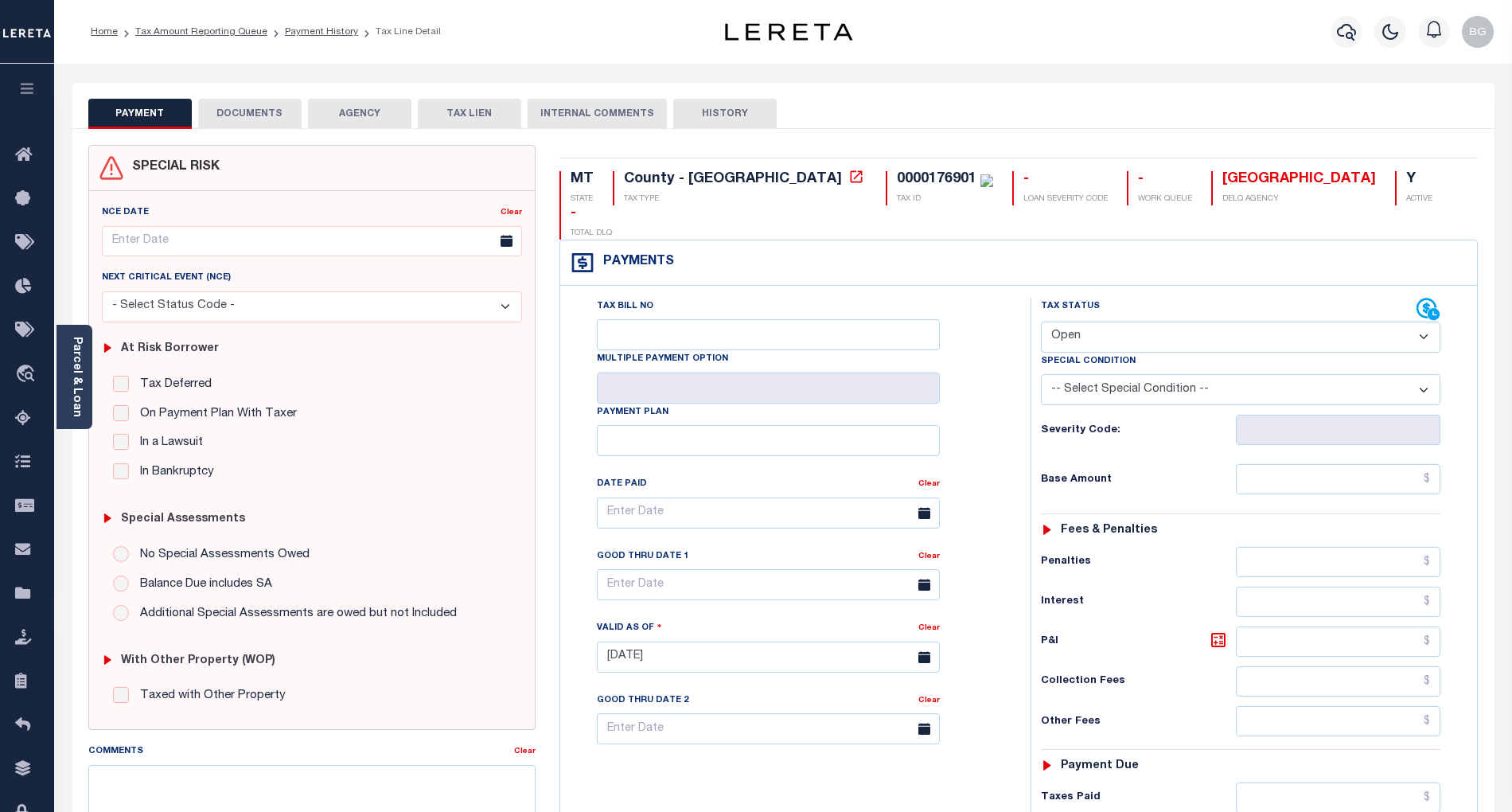
click at [1433, 96] on div "PAYMENT DOCUMENTS AGENCY DELINQUENT PAYEE TAX LIEN" at bounding box center [784, 105] width 1423 height 46
click at [268, 106] on button "DOCUMENTS" at bounding box center [250, 113] width 103 height 30
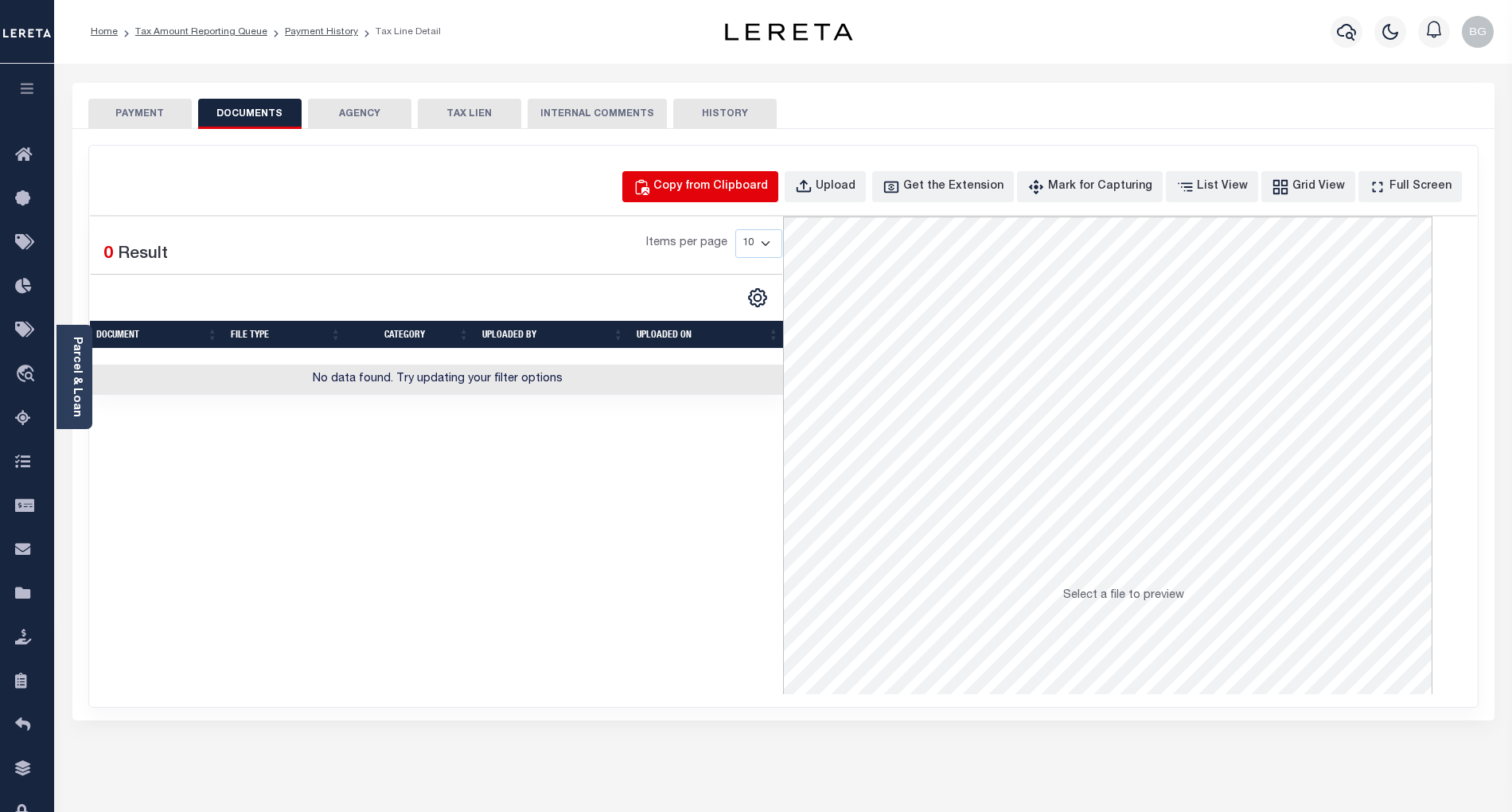
click at [732, 186] on div "Copy from Clipboard" at bounding box center [711, 187] width 115 height 18
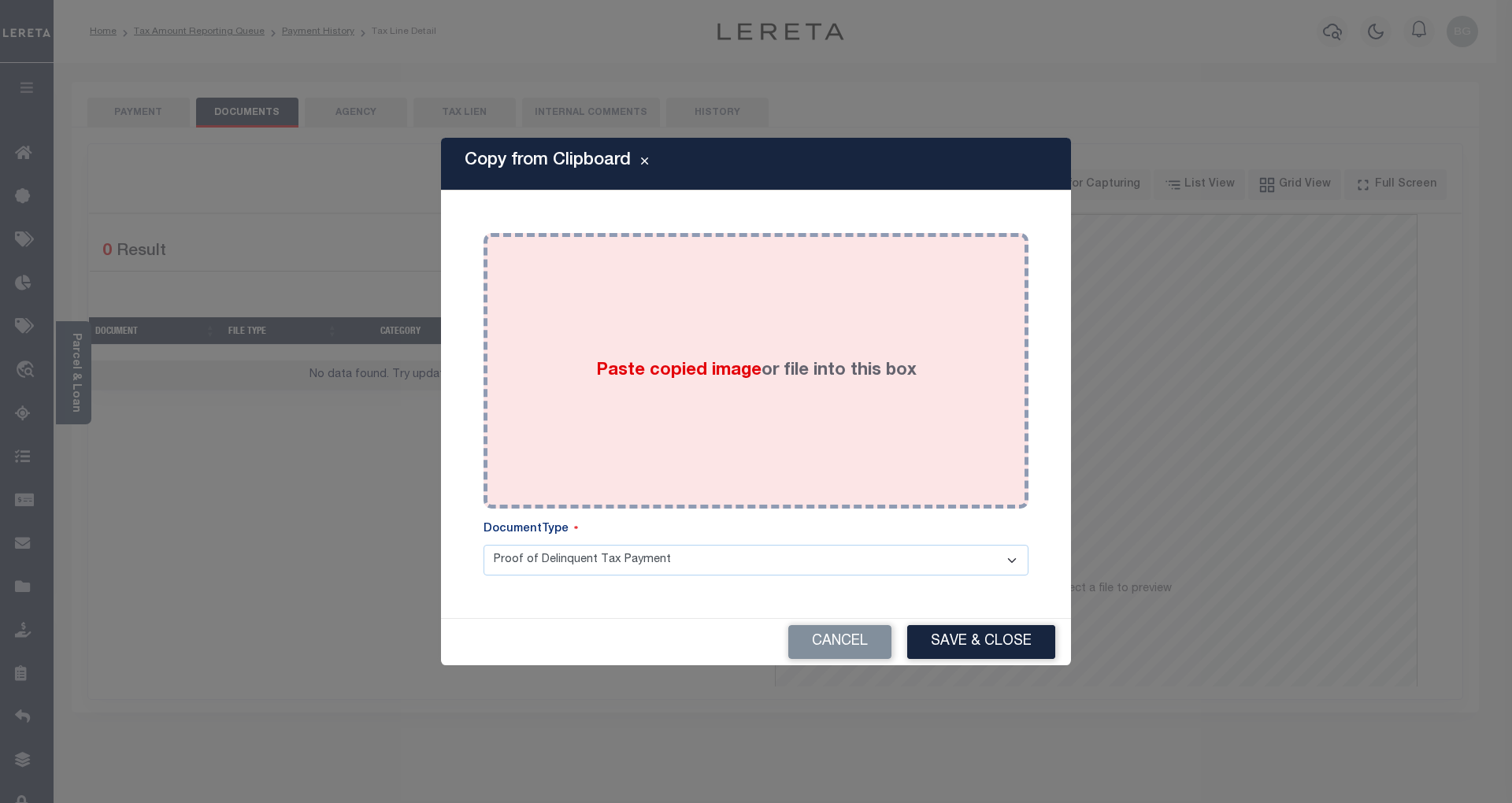
click at [681, 358] on label "Paste copied image or file into this box" at bounding box center [756, 370] width 321 height 26
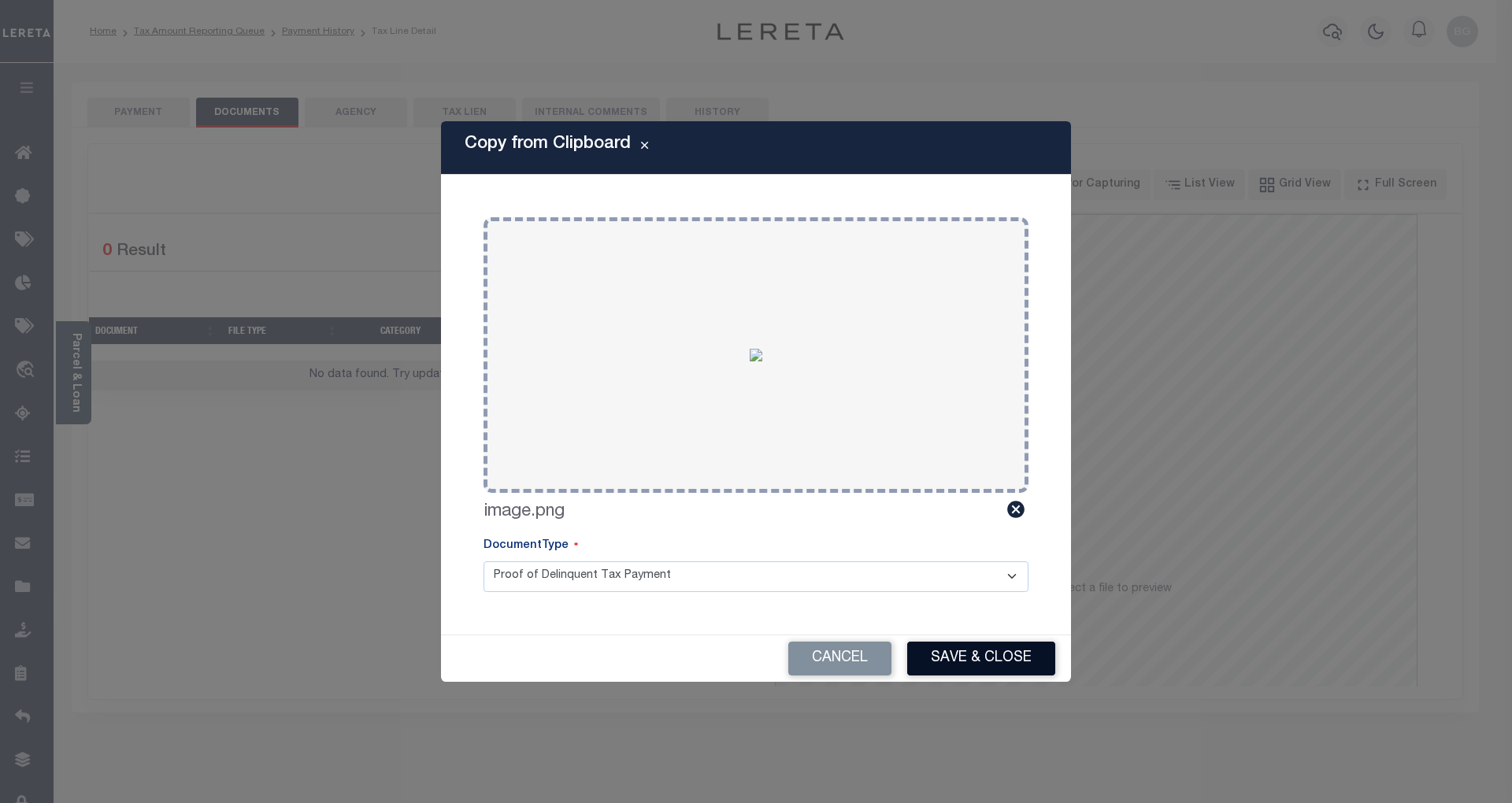
click at [1011, 668] on button "Save & Close" at bounding box center [981, 658] width 148 height 34
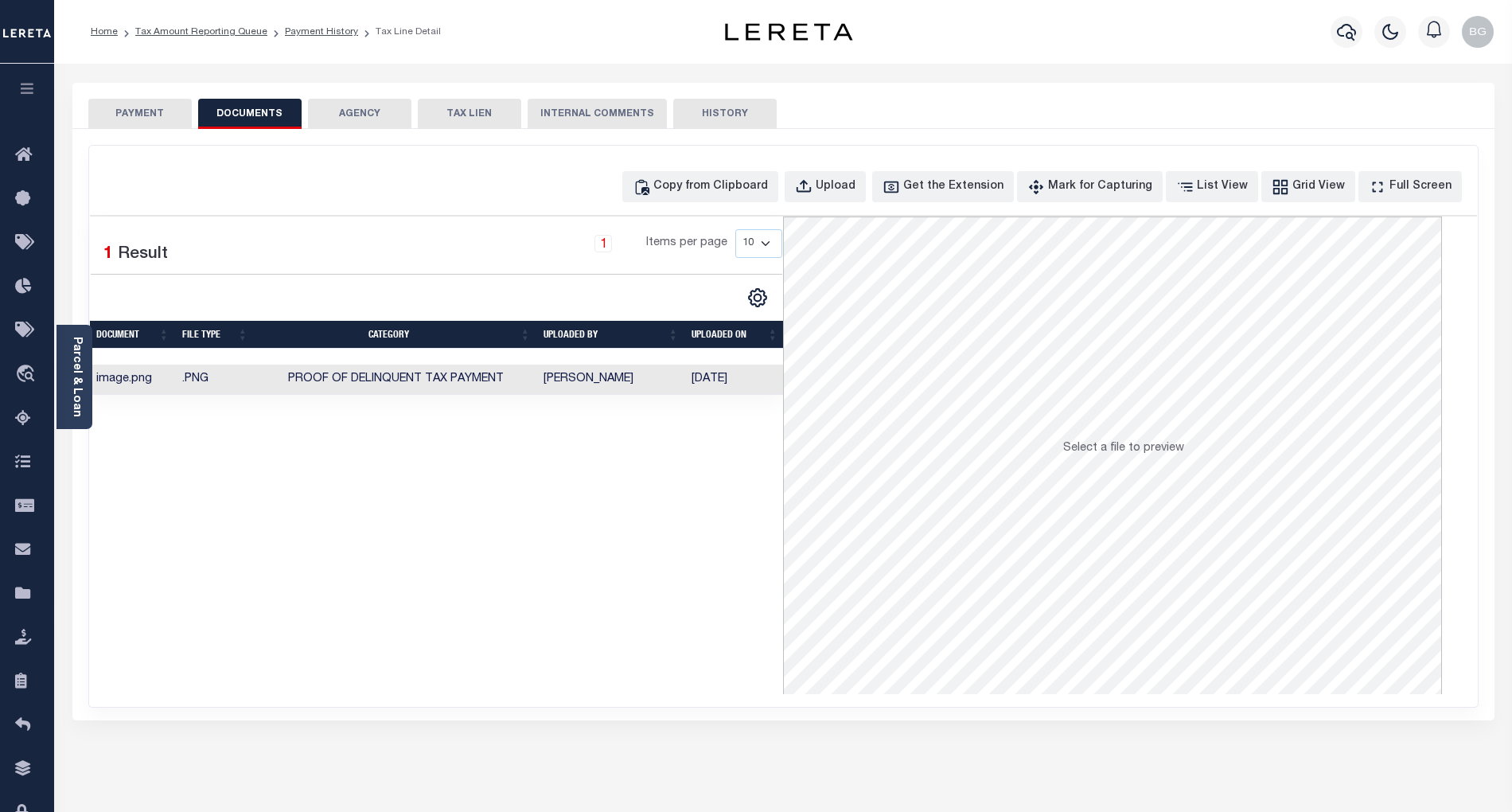
click at [148, 109] on button "PAYMENT" at bounding box center [140, 113] width 103 height 30
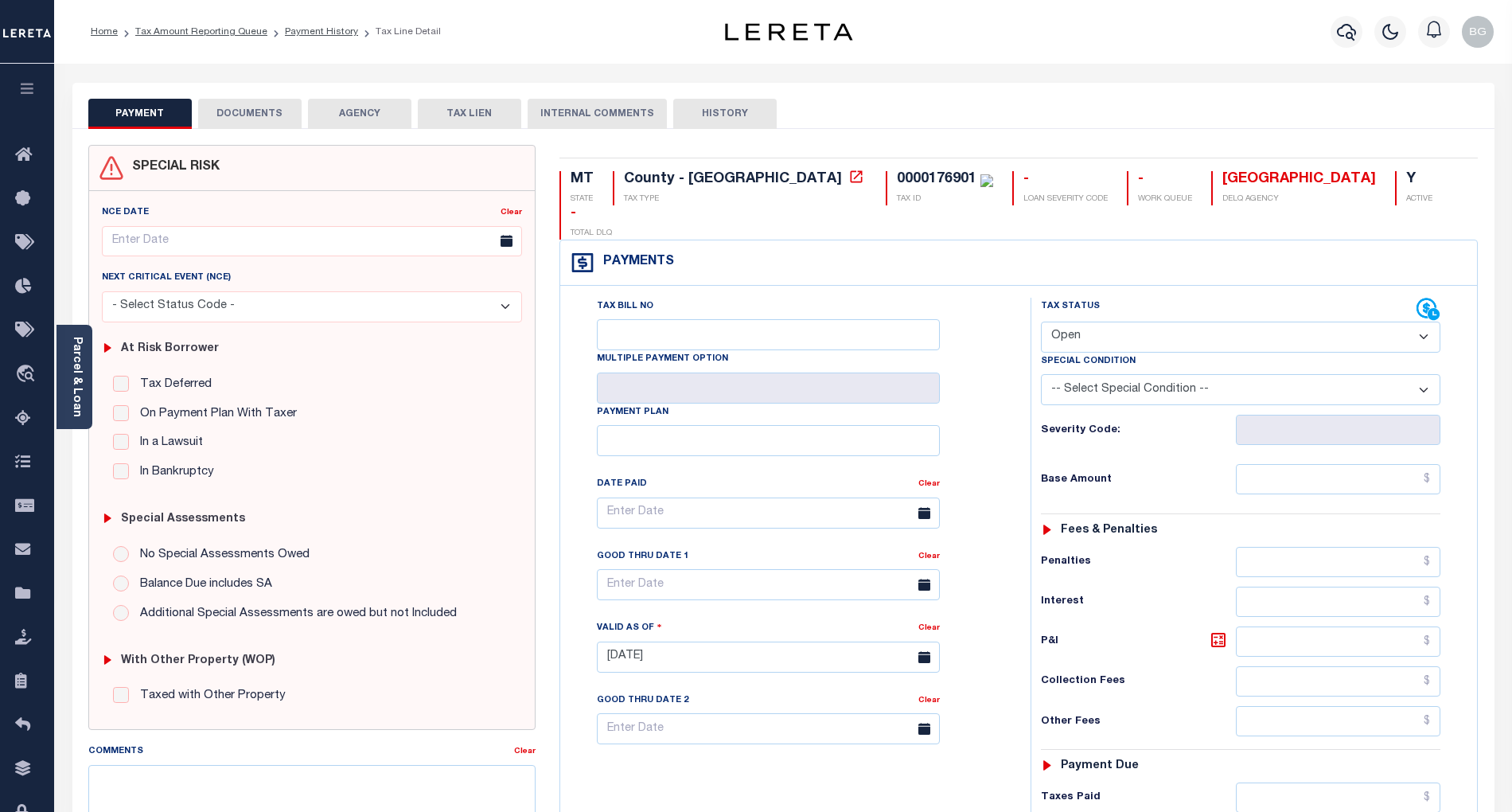
click at [1097, 321] on select "- Select Status Code - Open Due/Unpaid Paid Incomplete No Tax Due Internal Refu…" at bounding box center [1241, 337] width 399 height 31
select select "PYD"
click at [1041, 321] on select "- Select Status Code - Open Due/Unpaid Paid Incomplete No Tax Due Internal Refu…" at bounding box center [1241, 337] width 399 height 31
type input "[DATE]"
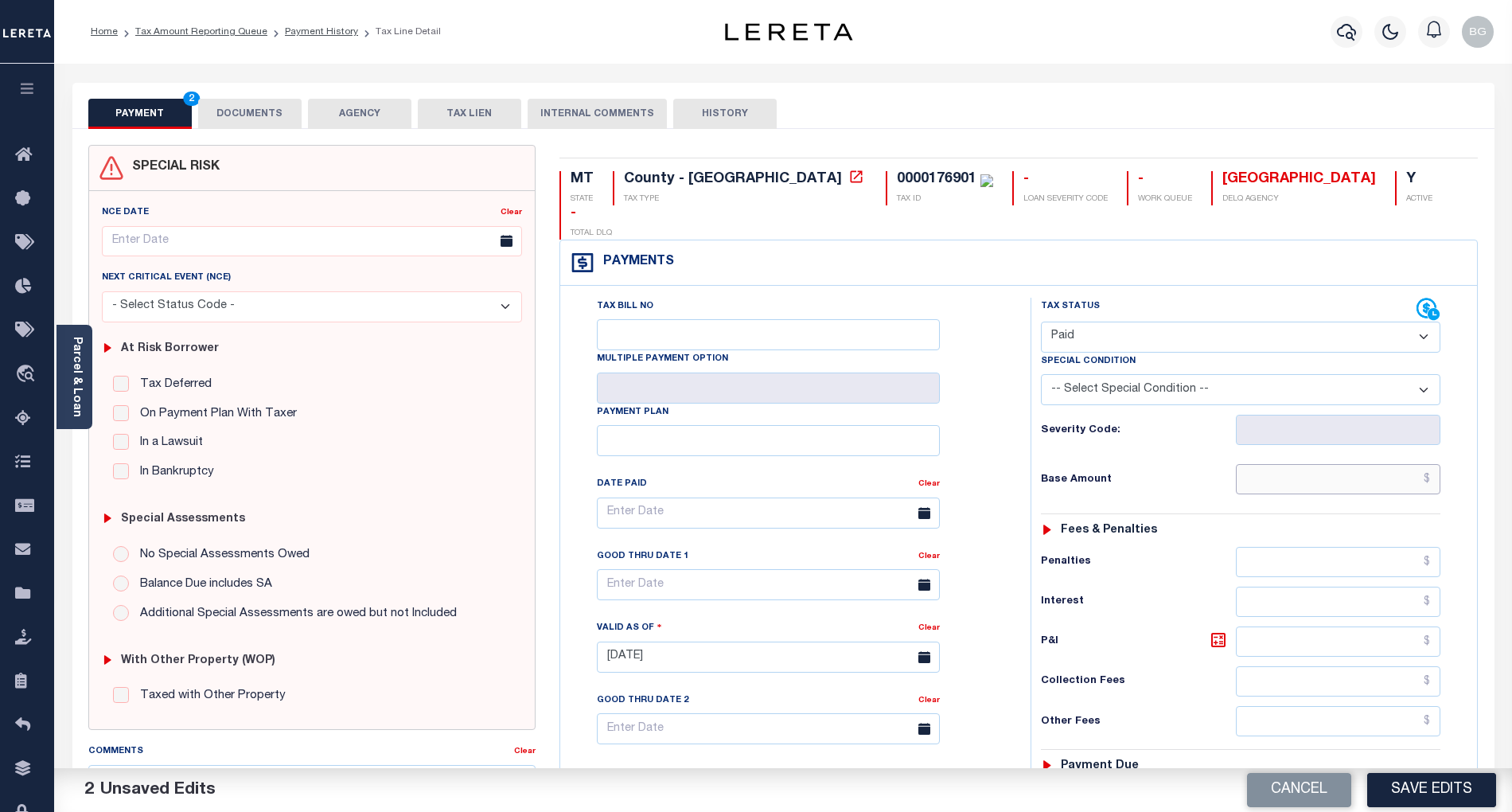
click at [1376, 464] on input "text" at bounding box center [1338, 479] width 205 height 30
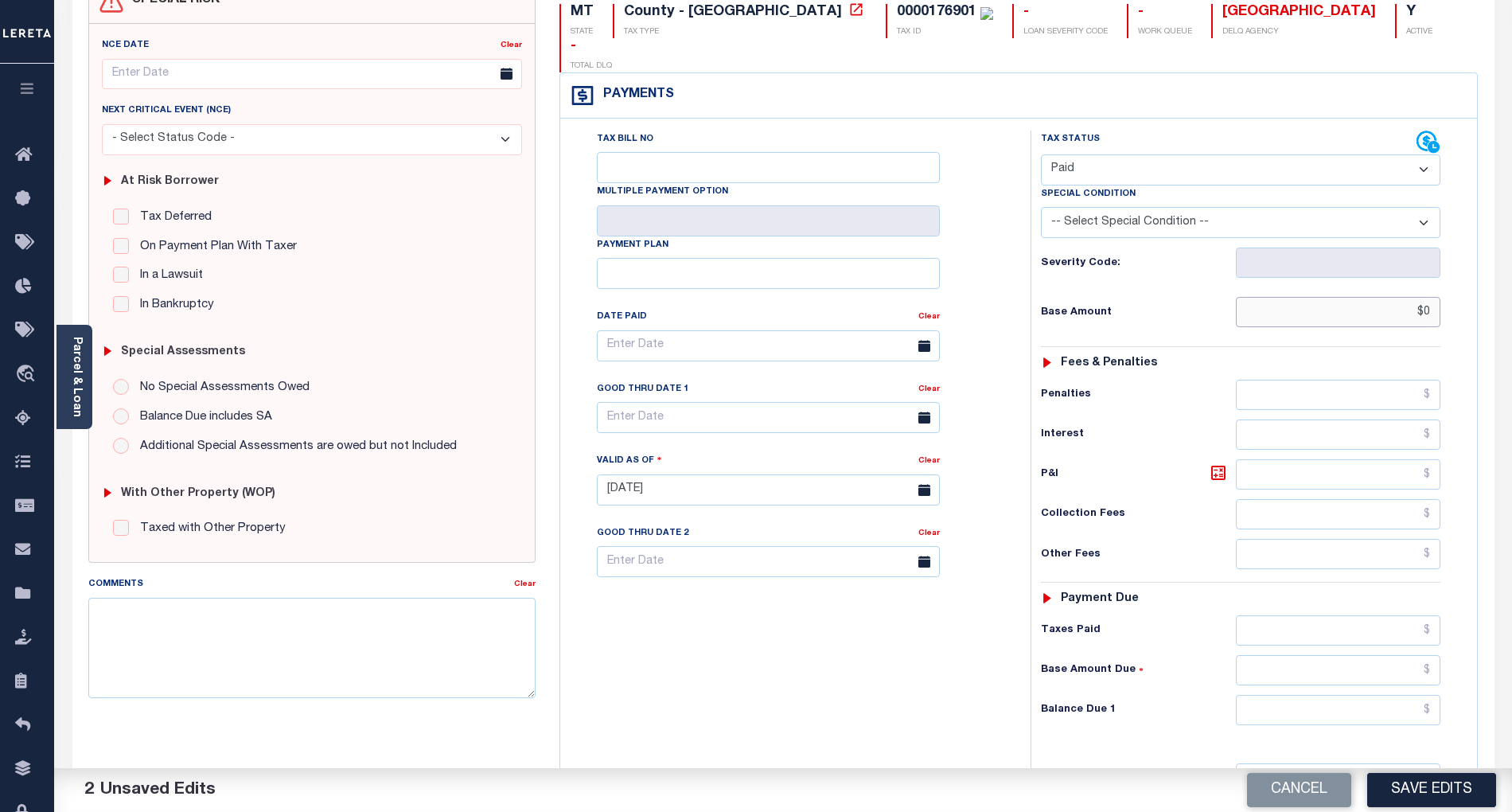
scroll to position [211, 0]
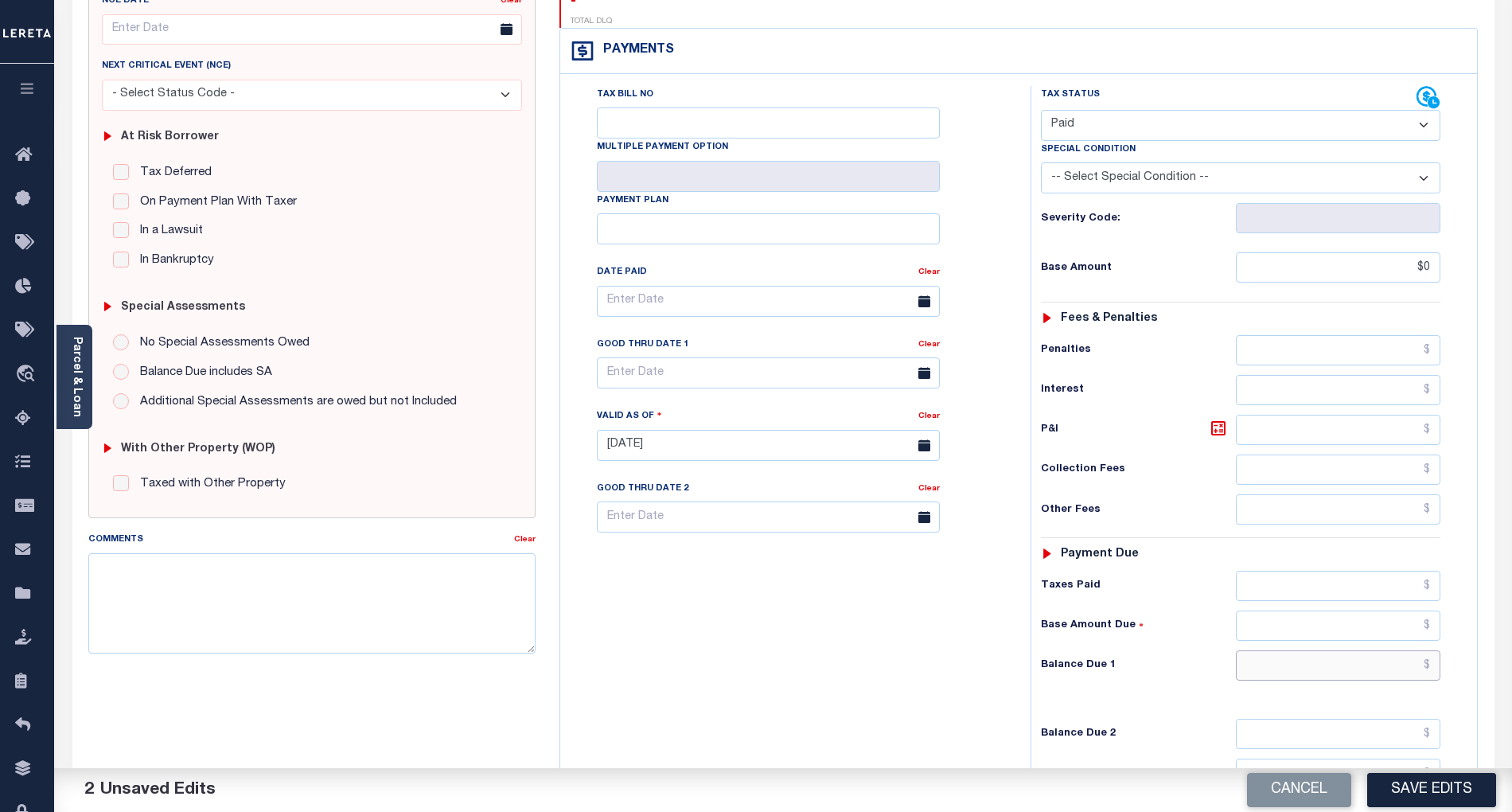
type input "$0.00"
click at [1407, 650] on input "text" at bounding box center [1338, 665] width 205 height 30
type input "$0.00"
click at [427, 621] on textarea "Comments" at bounding box center [312, 604] width 447 height 100
paste textarea "[DATE]- As per email response from tax office, confirmed that taxes are paid cu…"
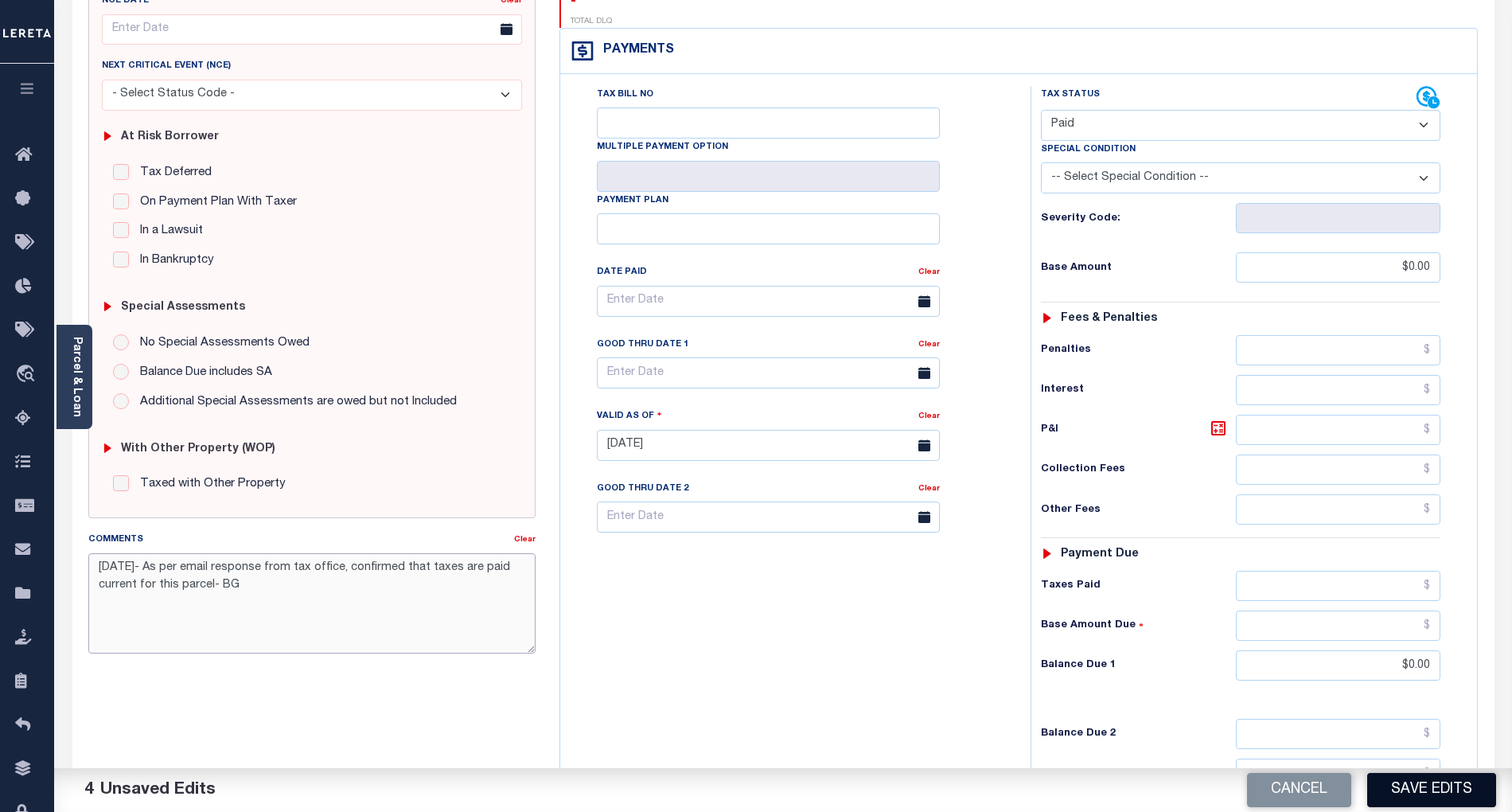
type textarea "[DATE]- As per email response from tax office, confirmed that taxes are paid cu…"
click at [1456, 787] on button "Save Edits" at bounding box center [1431, 789] width 129 height 34
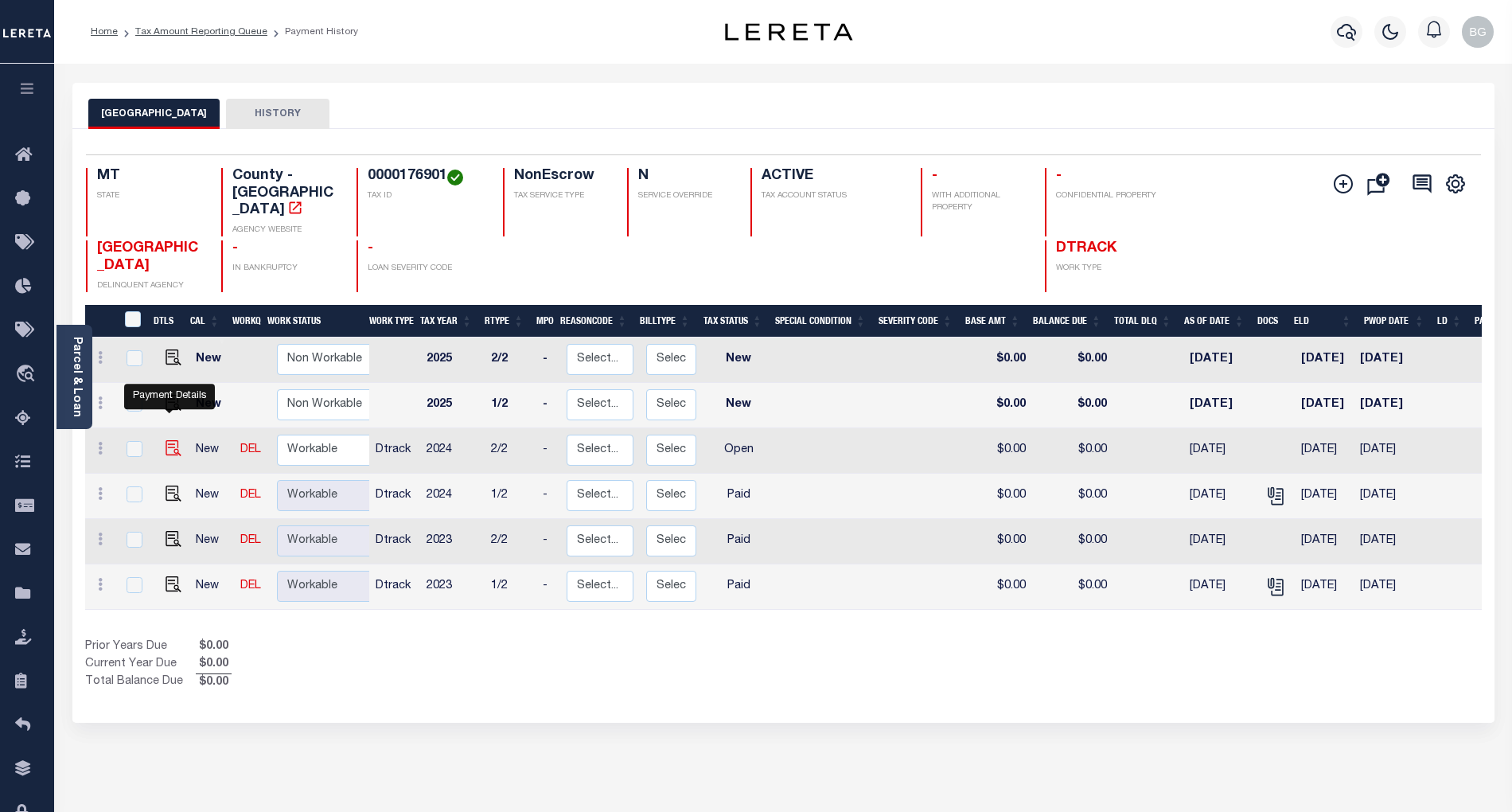
click at [169, 440] on img "" at bounding box center [173, 448] width 16 height 16
checkbox input "true"
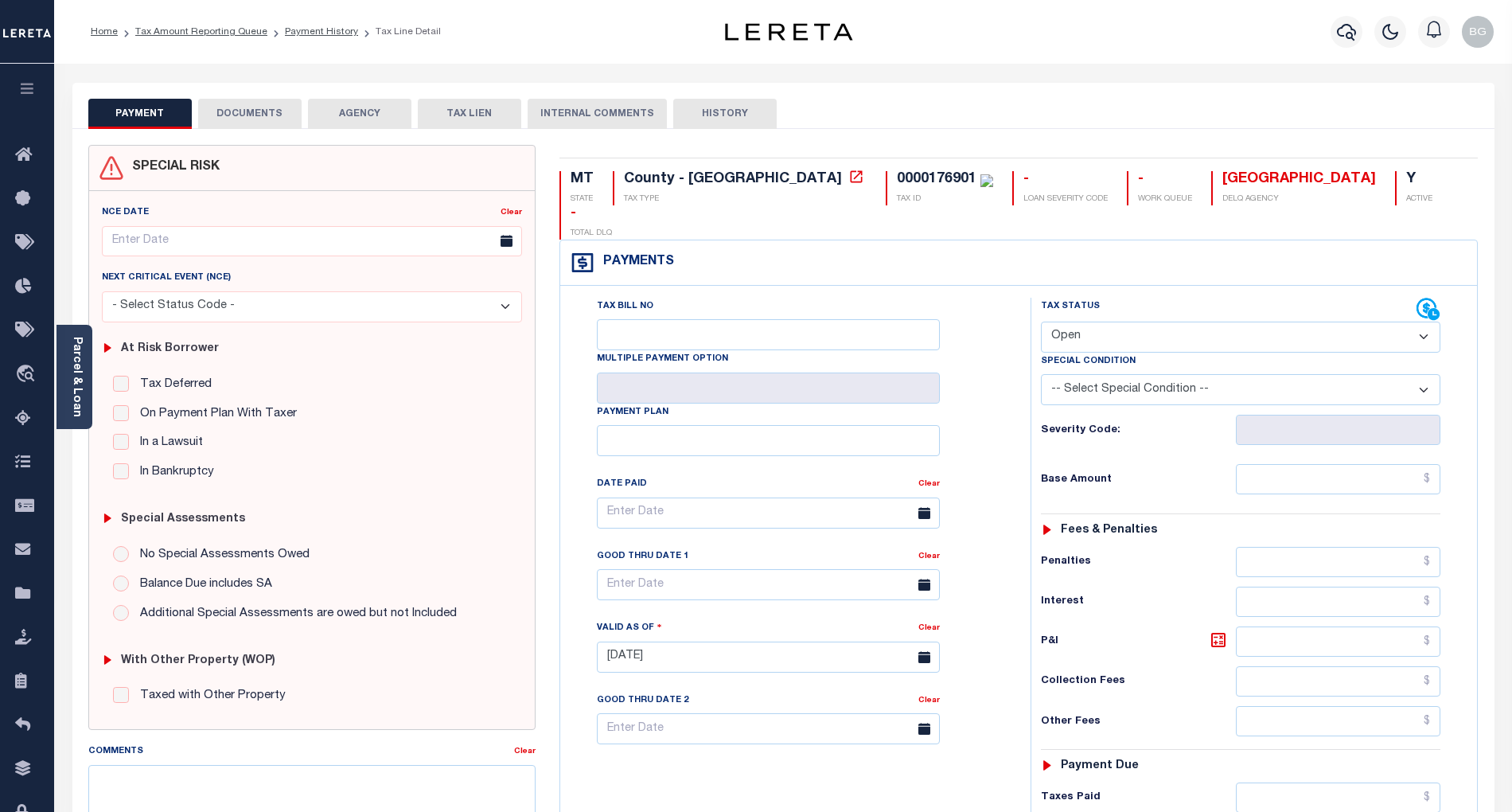
drag, startPoint x: 1100, startPoint y: 299, endPoint x: 1099, endPoint y: 319, distance: 20.0
click at [1100, 321] on select "- Select Status Code - Open Due/Unpaid Paid Incomplete No Tax Due Internal Refu…" at bounding box center [1241, 337] width 399 height 31
select select "PYD"
click at [1041, 321] on select "- Select Status Code - Open Due/Unpaid Paid Incomplete No Tax Due Internal Refu…" at bounding box center [1241, 337] width 399 height 31
type input "[DATE]"
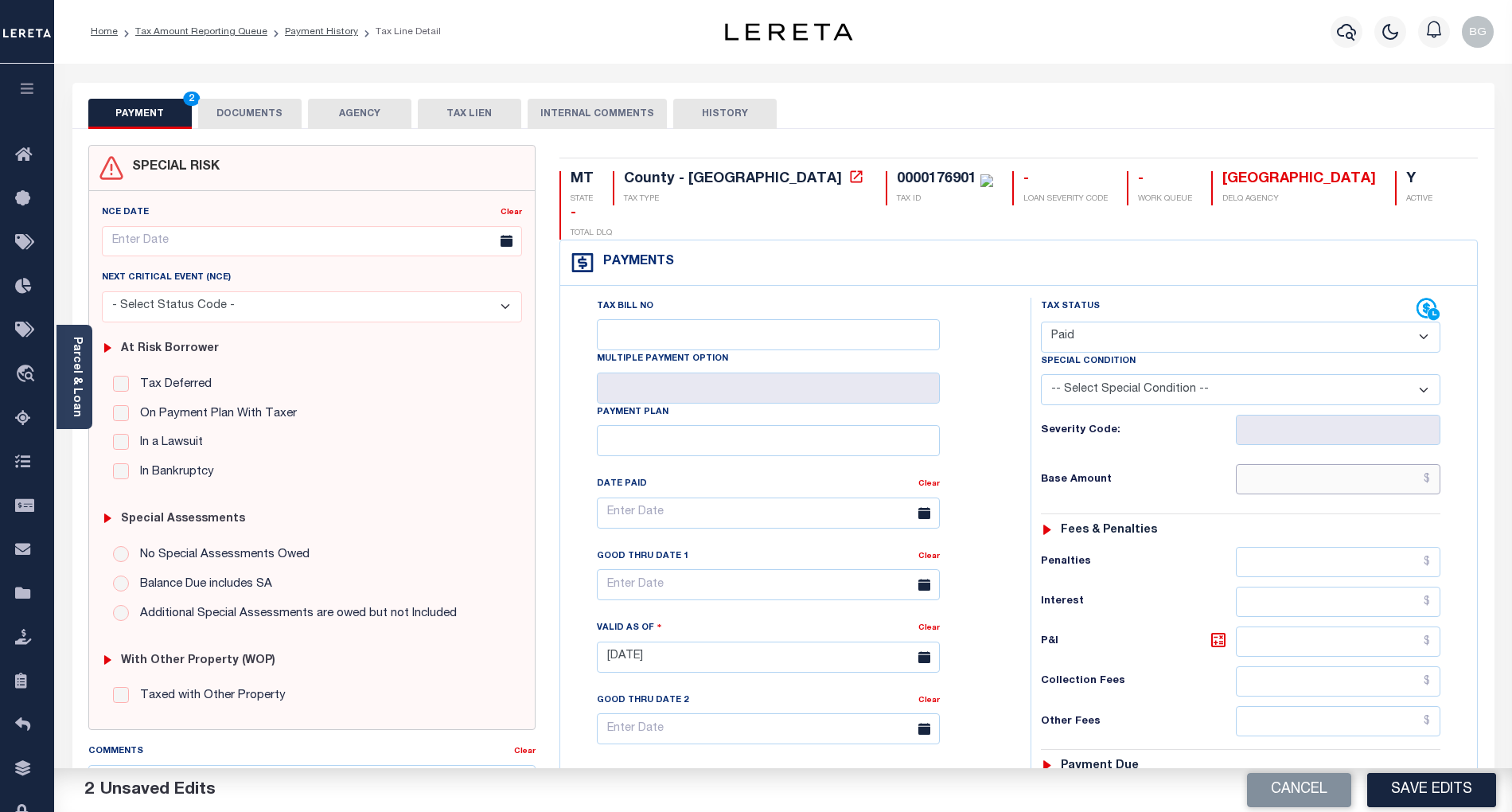
click at [1378, 464] on input "text" at bounding box center [1338, 479] width 205 height 30
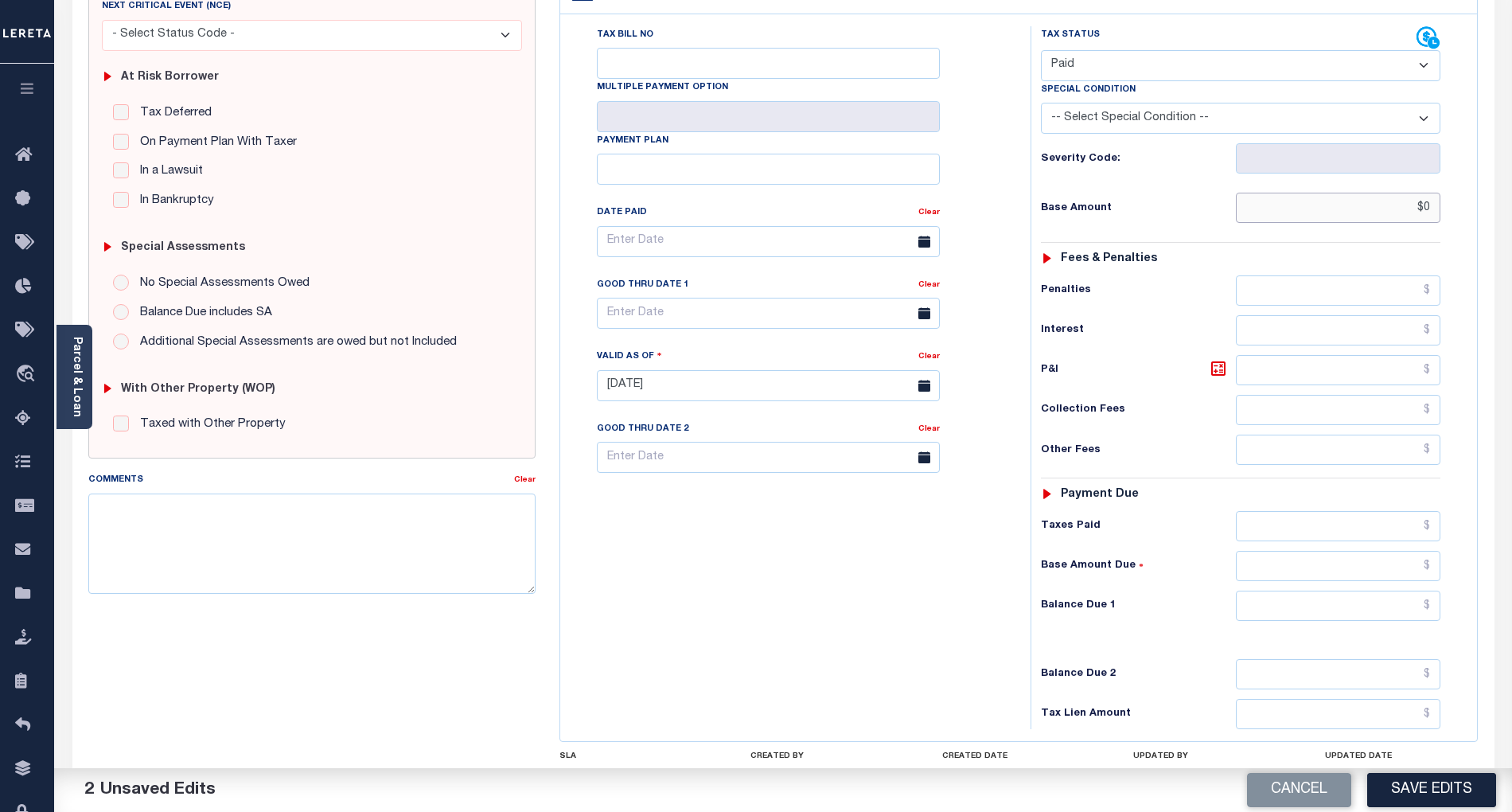
scroll to position [319, 0]
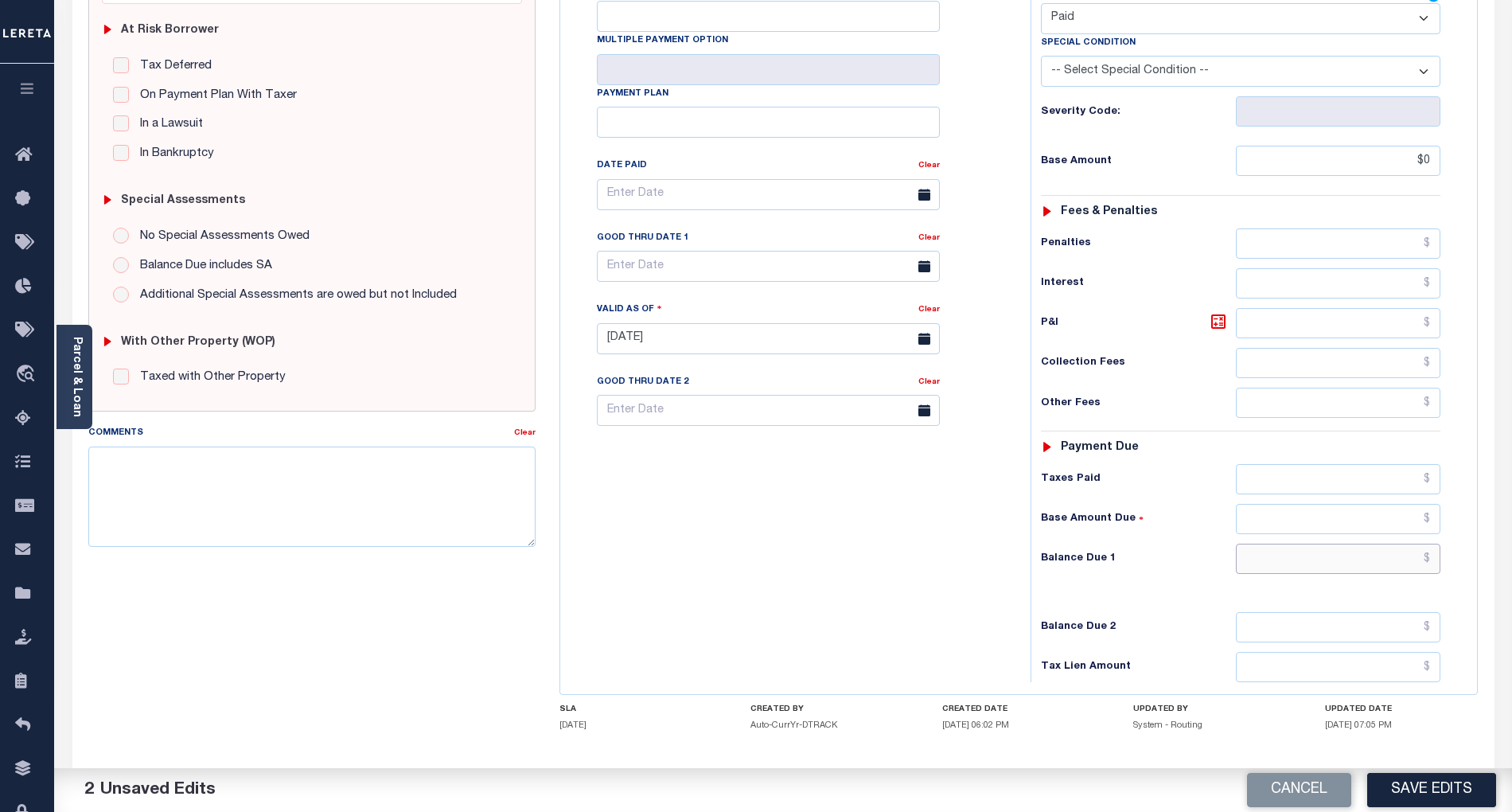
type input "$0.00"
drag, startPoint x: 1395, startPoint y: 536, endPoint x: 1369, endPoint y: 538, distance: 26.1
click at [1395, 544] on input "text" at bounding box center [1338, 558] width 205 height 30
type input "$0.00"
click at [828, 536] on div "Tax Bill No Multiple Payment Option Payment Plan Clear" at bounding box center [791, 330] width 454 height 703
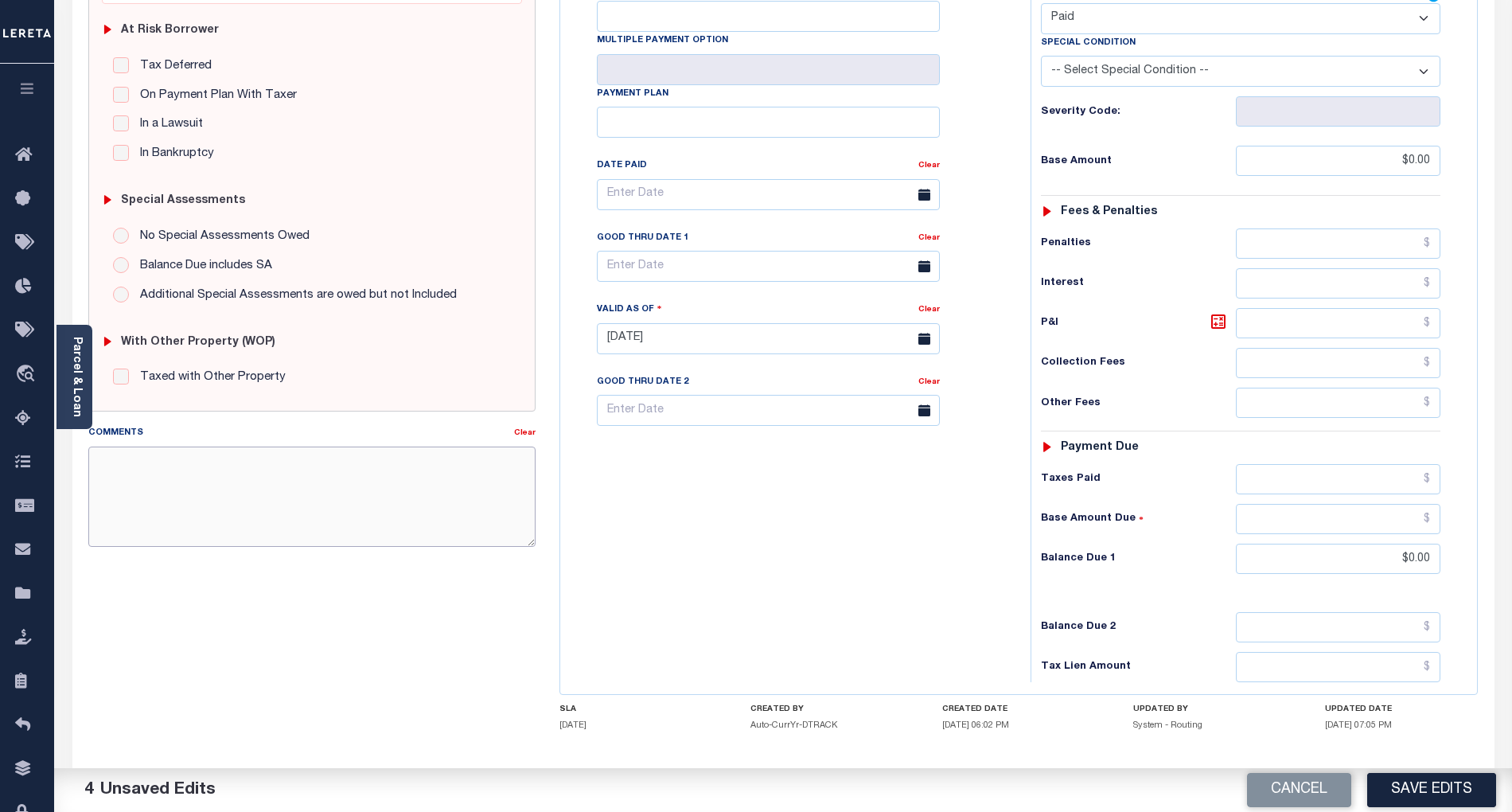
click at [414, 472] on textarea "Comments" at bounding box center [312, 496] width 447 height 100
paste textarea "09/30/2025- As per email response from tax office, confirmed that taxes are pai…"
type textarea "09/30/2025- As per email response from tax office, confirmed that taxes are pai…"
click at [1427, 782] on button "Save Edits" at bounding box center [1431, 789] width 129 height 34
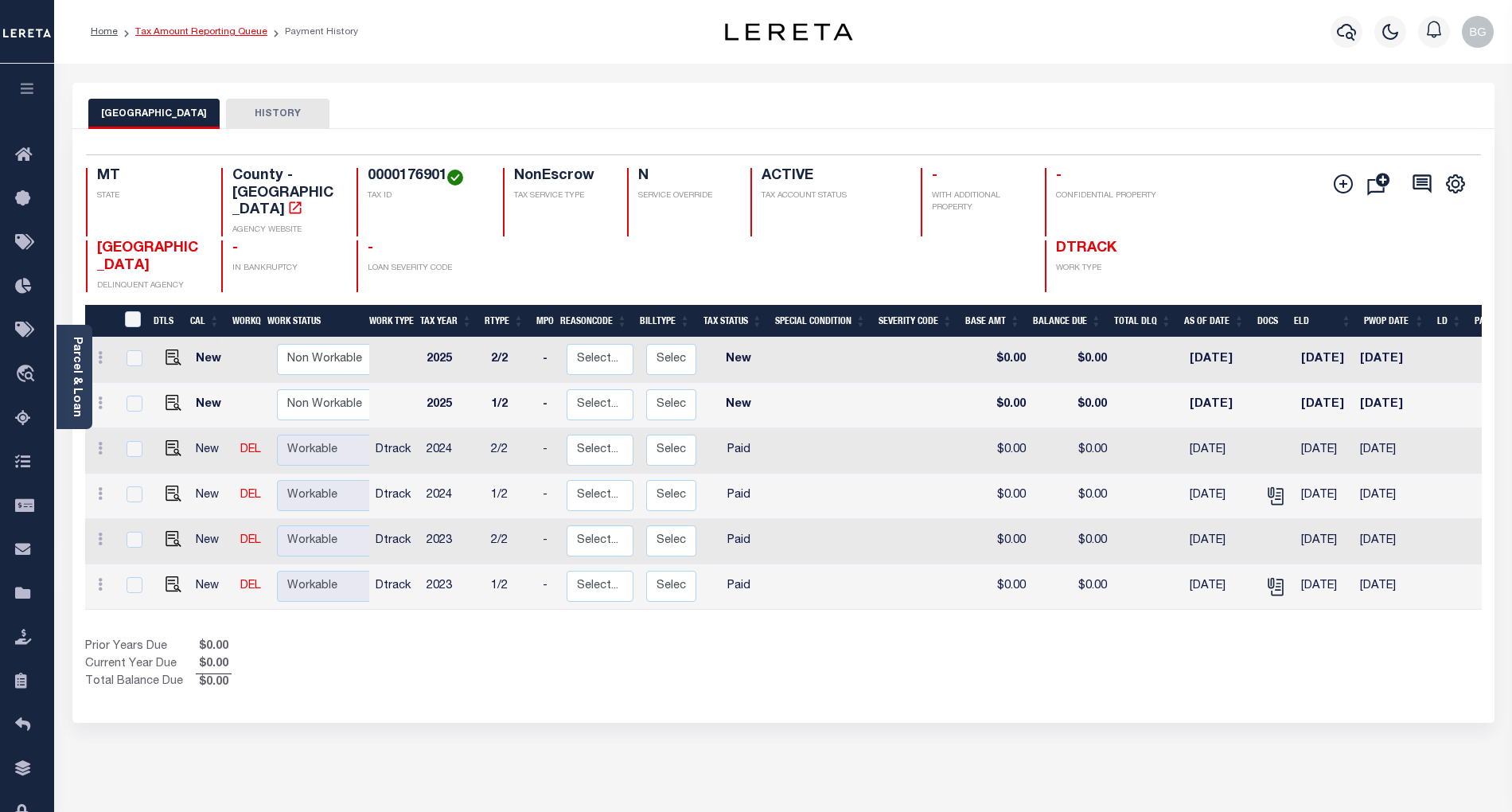
click at [190, 29] on link "Tax Amount Reporting Queue" at bounding box center [202, 32] width 132 height 10
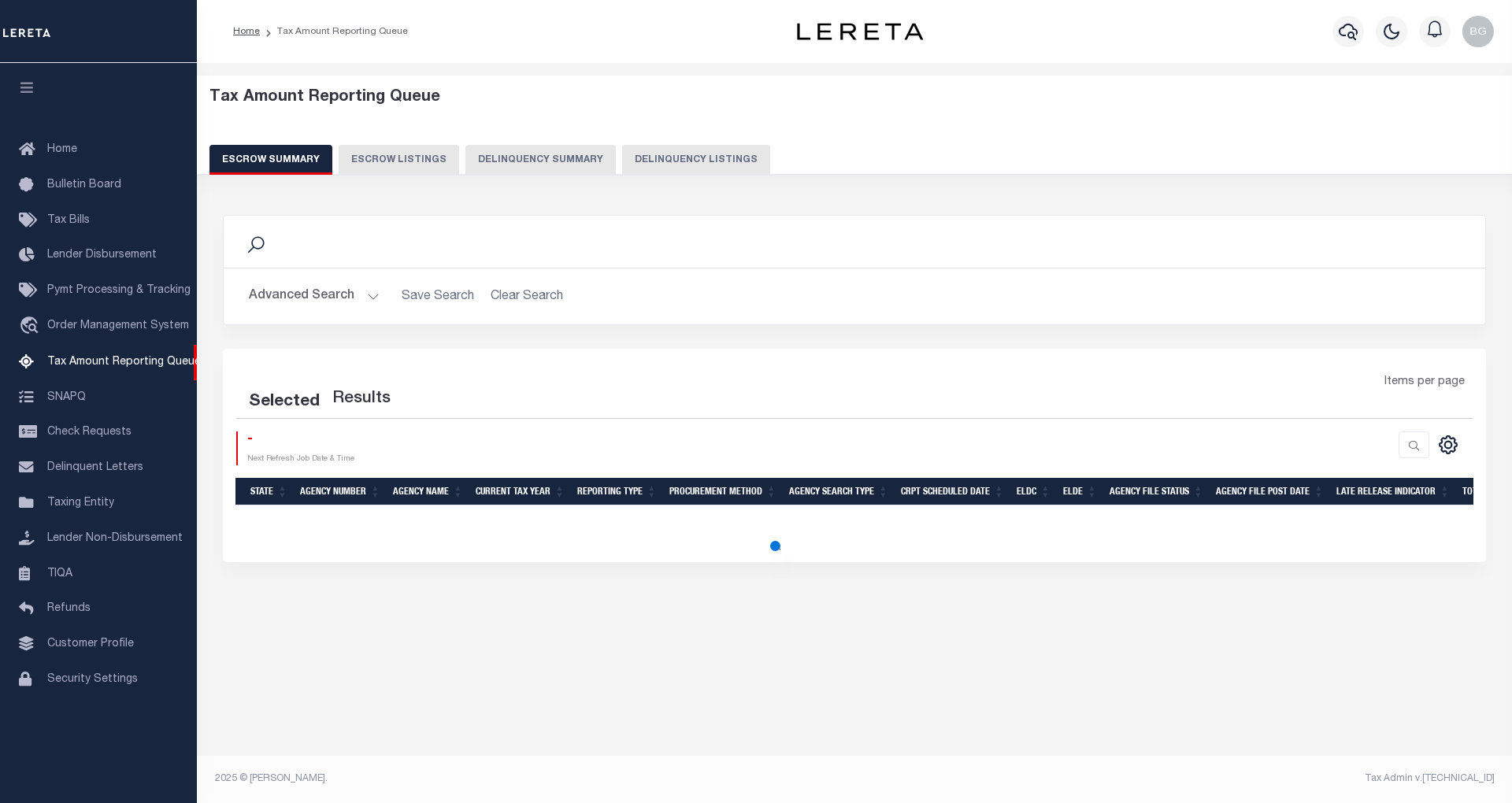
select select "100"
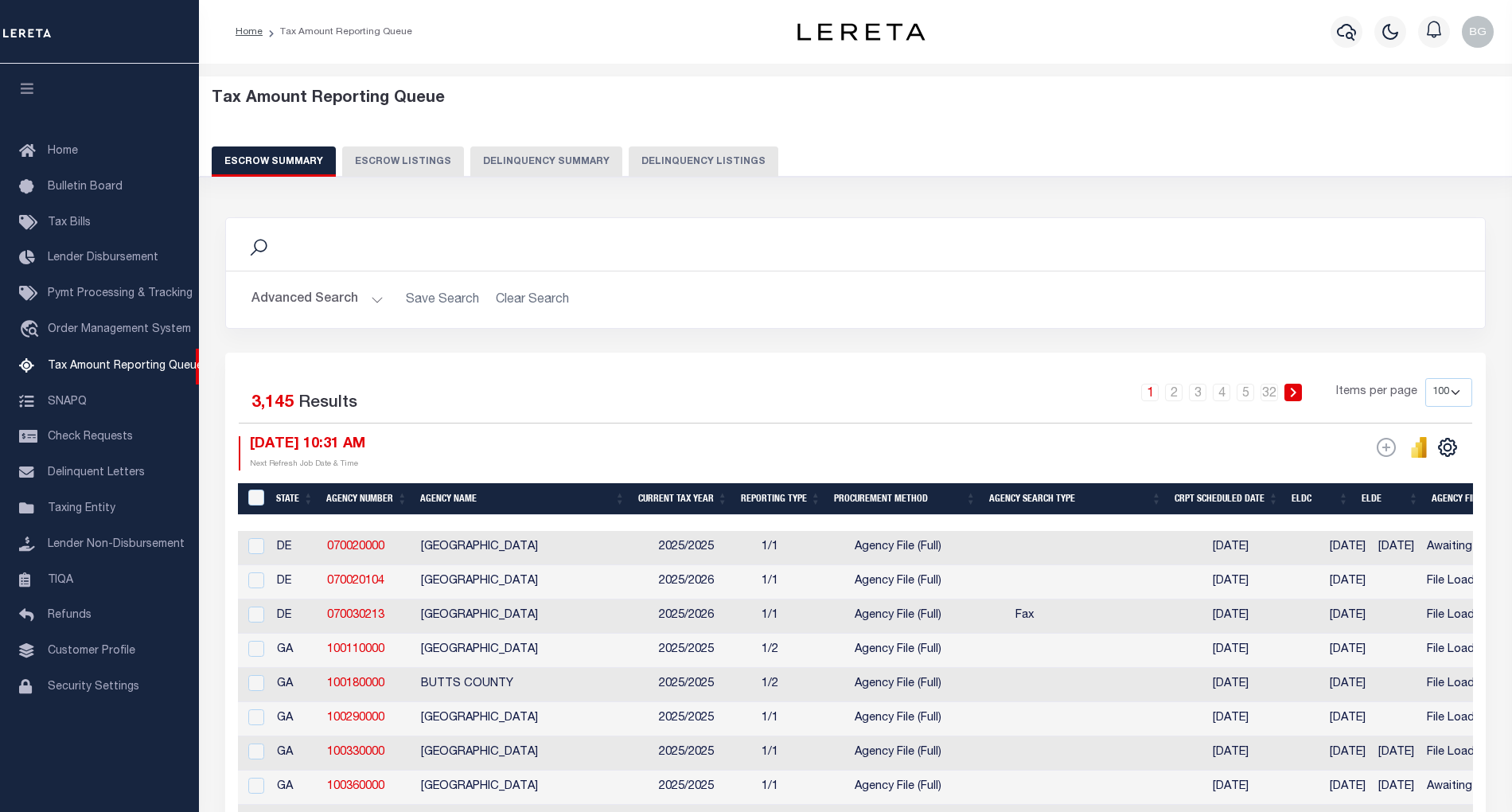
click at [676, 160] on button "Delinquency Listings" at bounding box center [704, 161] width 149 height 30
select select "100"
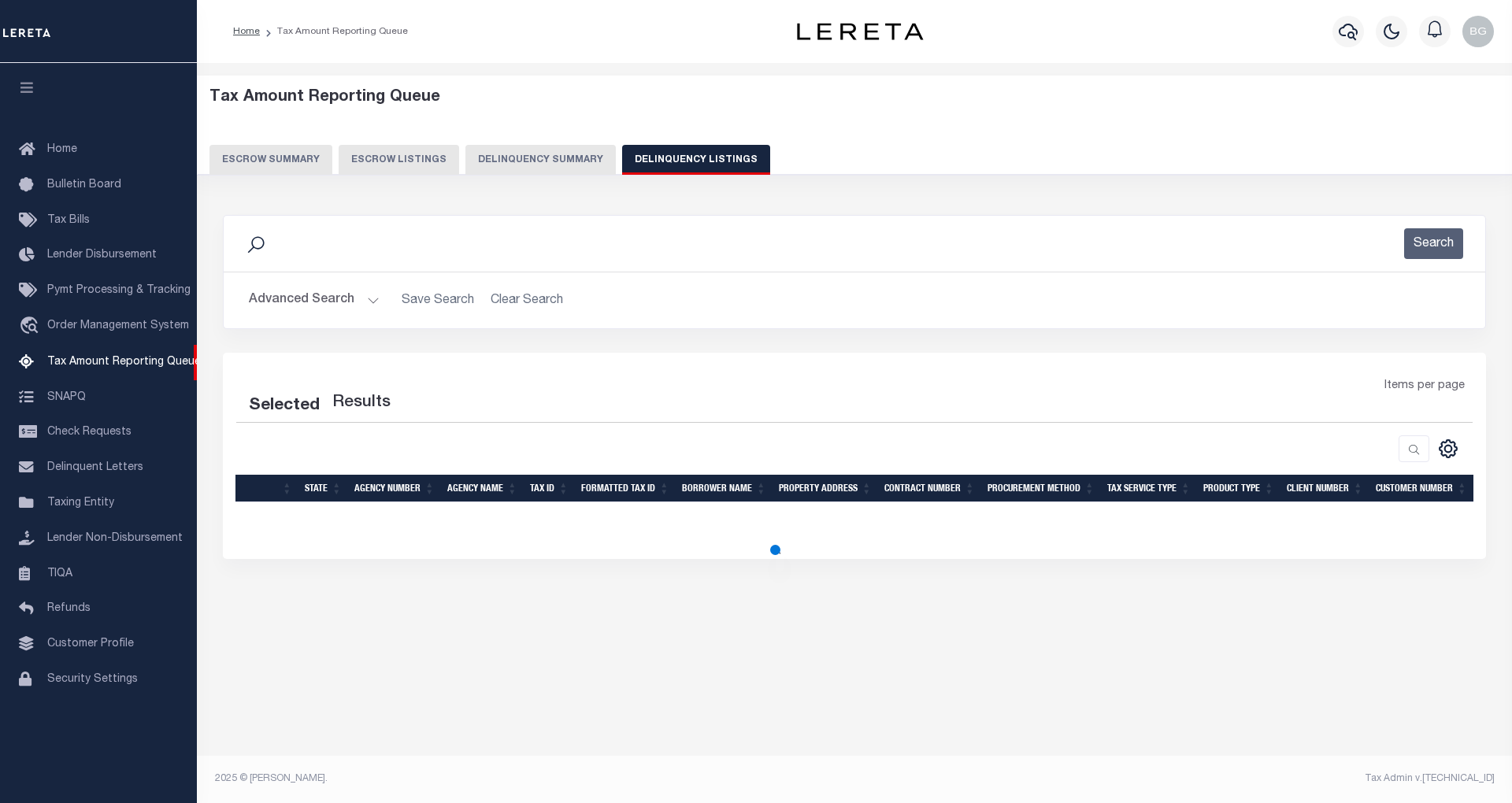
select select "100"
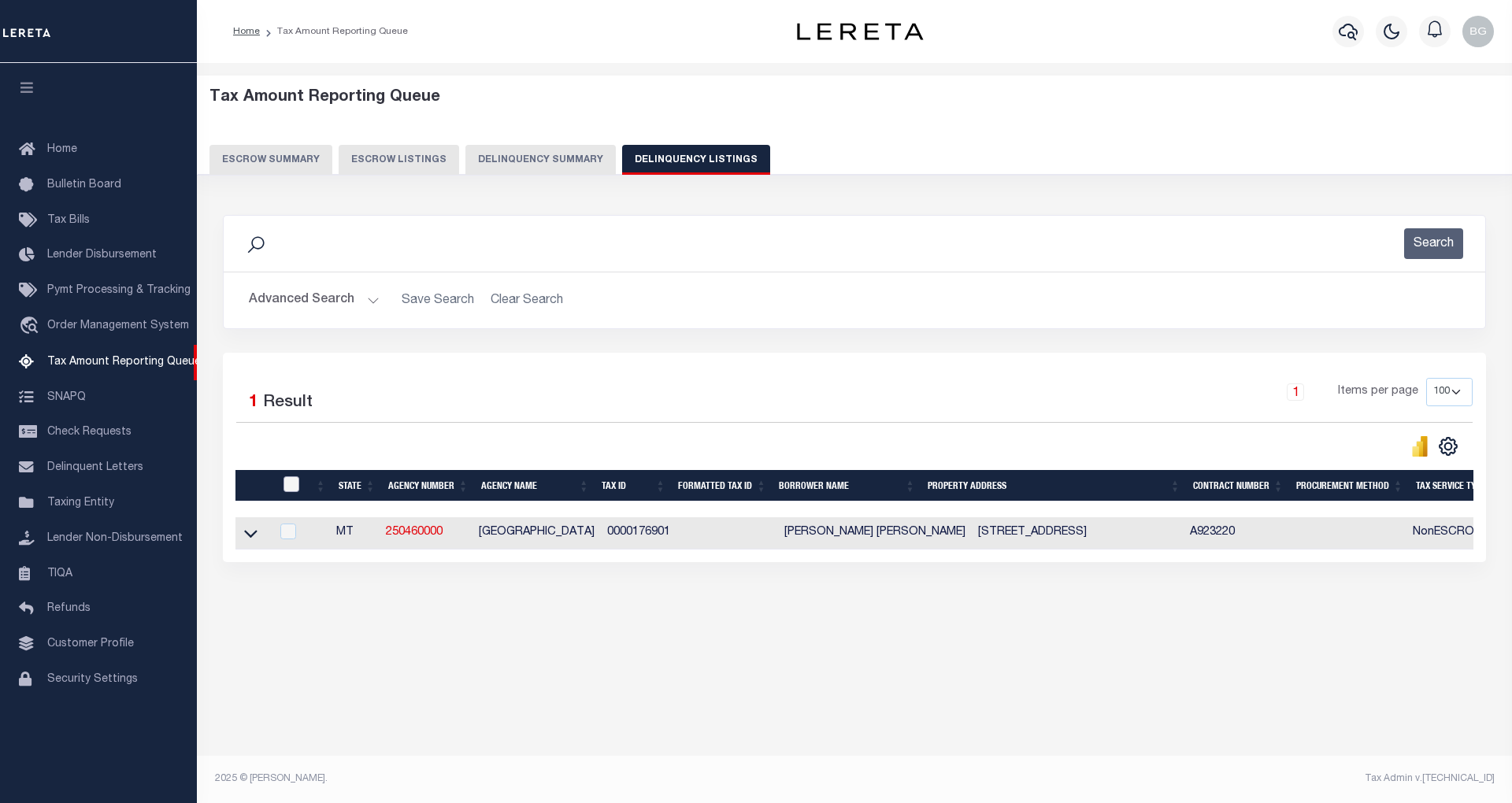
click at [292, 490] on input "checkbox" at bounding box center [291, 484] width 16 height 16
checkbox input "true"
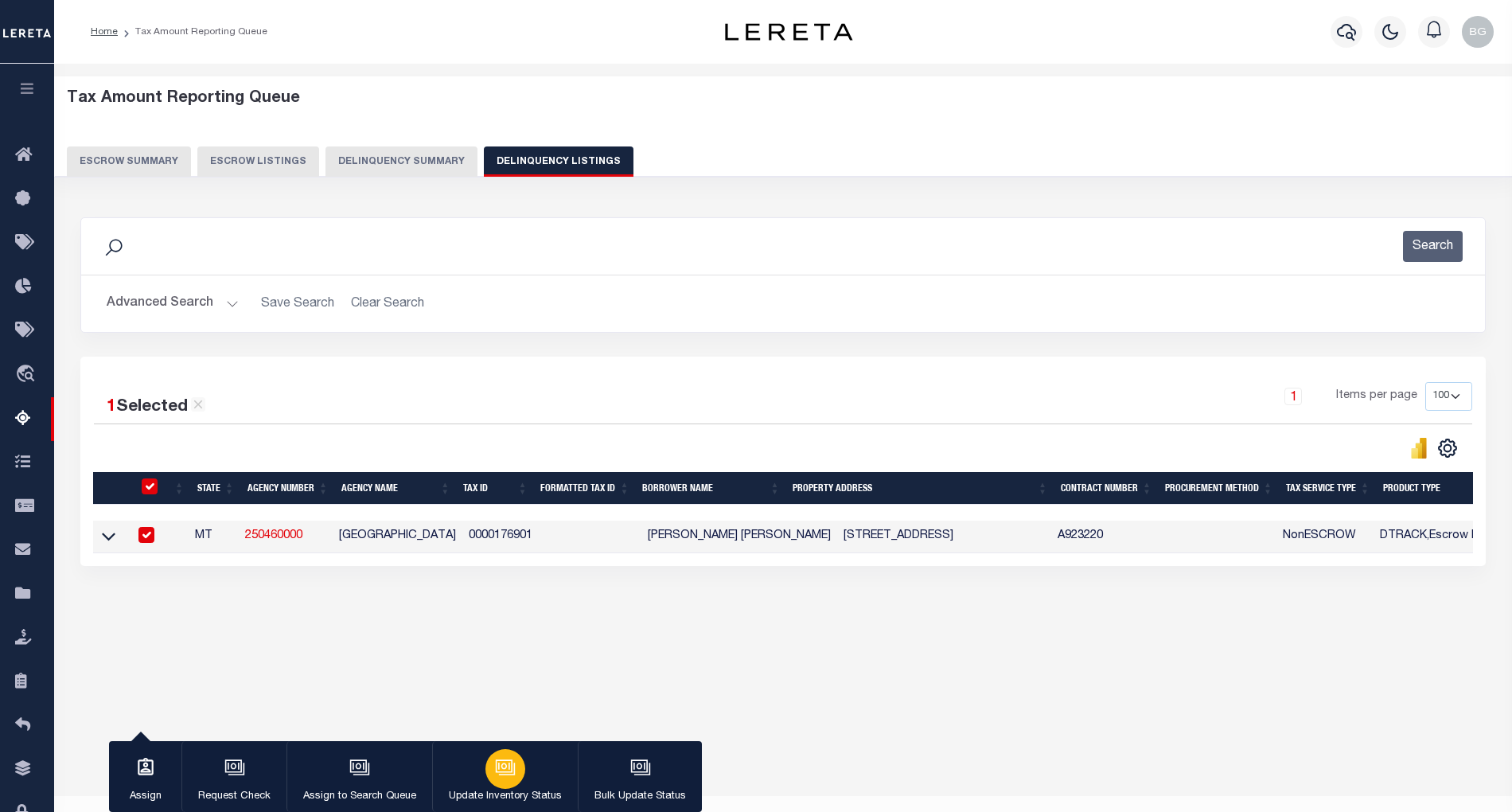
click at [504, 783] on div "button" at bounding box center [505, 769] width 39 height 39
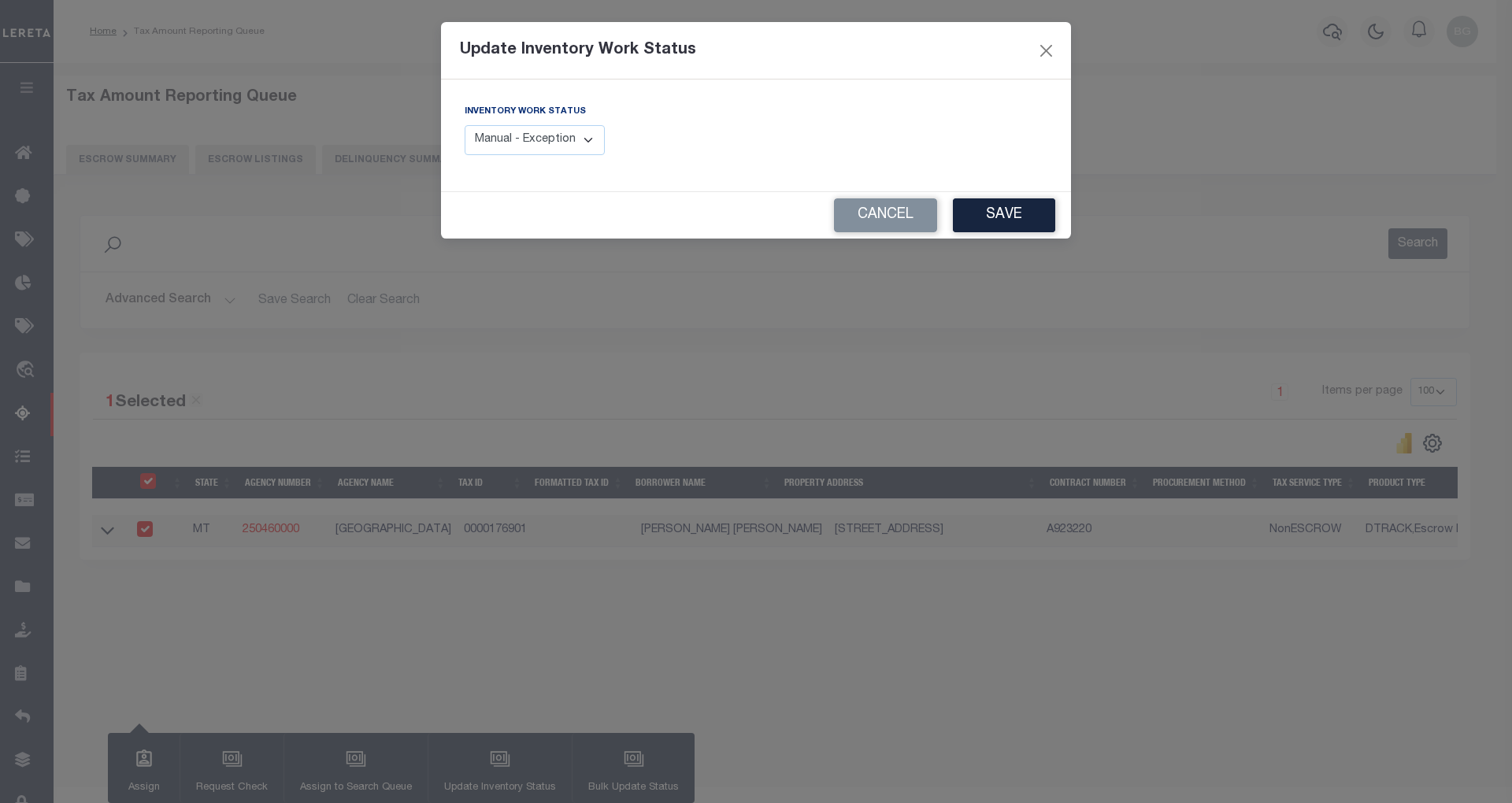
click at [592, 138] on select "Manual - Exception Pended - Awaiting Search Late Add Exception Completed" at bounding box center [535, 141] width 140 height 31
select select "4"
click at [465, 125] on select "Manual - Exception Pended - Awaiting Search Late Add Exception Completed" at bounding box center [535, 141] width 140 height 31
click at [989, 217] on button "Save" at bounding box center [1003, 215] width 102 height 34
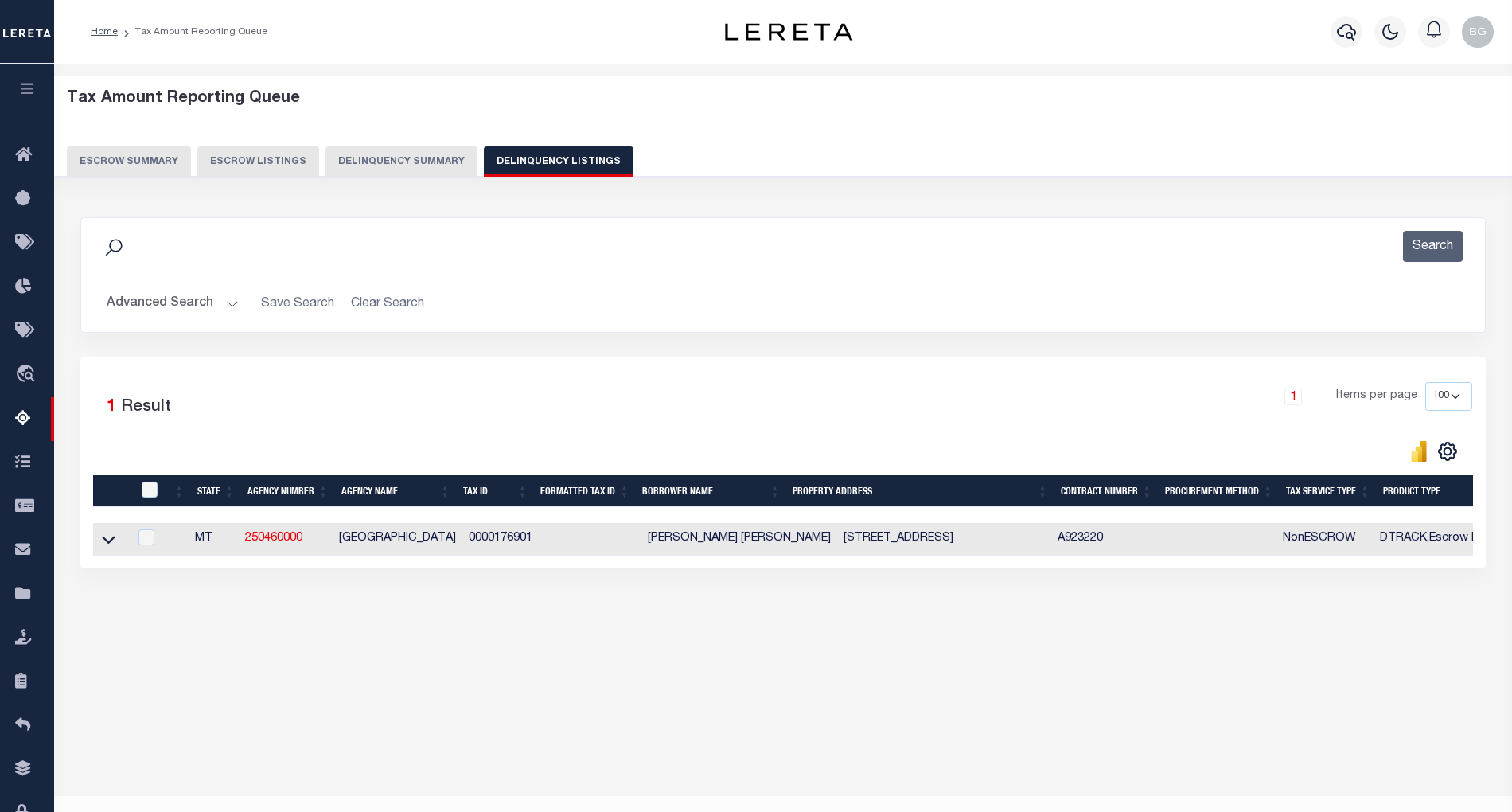
click at [1424, 144] on div "Tax Amount Reporting Queue Escrow Summary Escrow Listings Delinquency Summary" at bounding box center [784, 133] width 1433 height 87
click at [229, 301] on button "Advanced Search" at bounding box center [172, 304] width 132 height 31
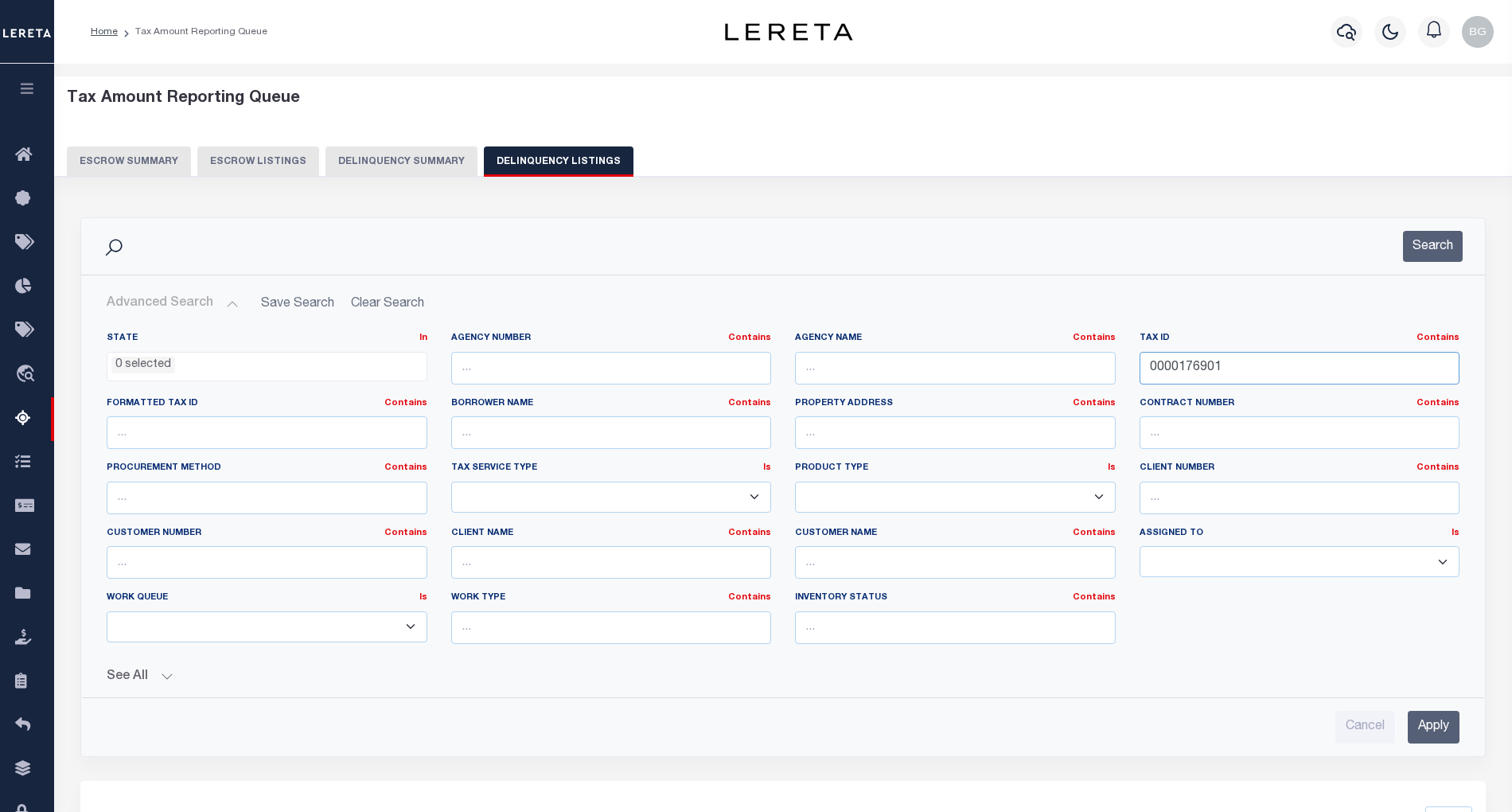
click at [1183, 370] on input "0000176901" at bounding box center [1300, 368] width 320 height 32
paste input "378400"
type input "0000378400"
click at [1440, 727] on input "Apply" at bounding box center [1433, 726] width 52 height 32
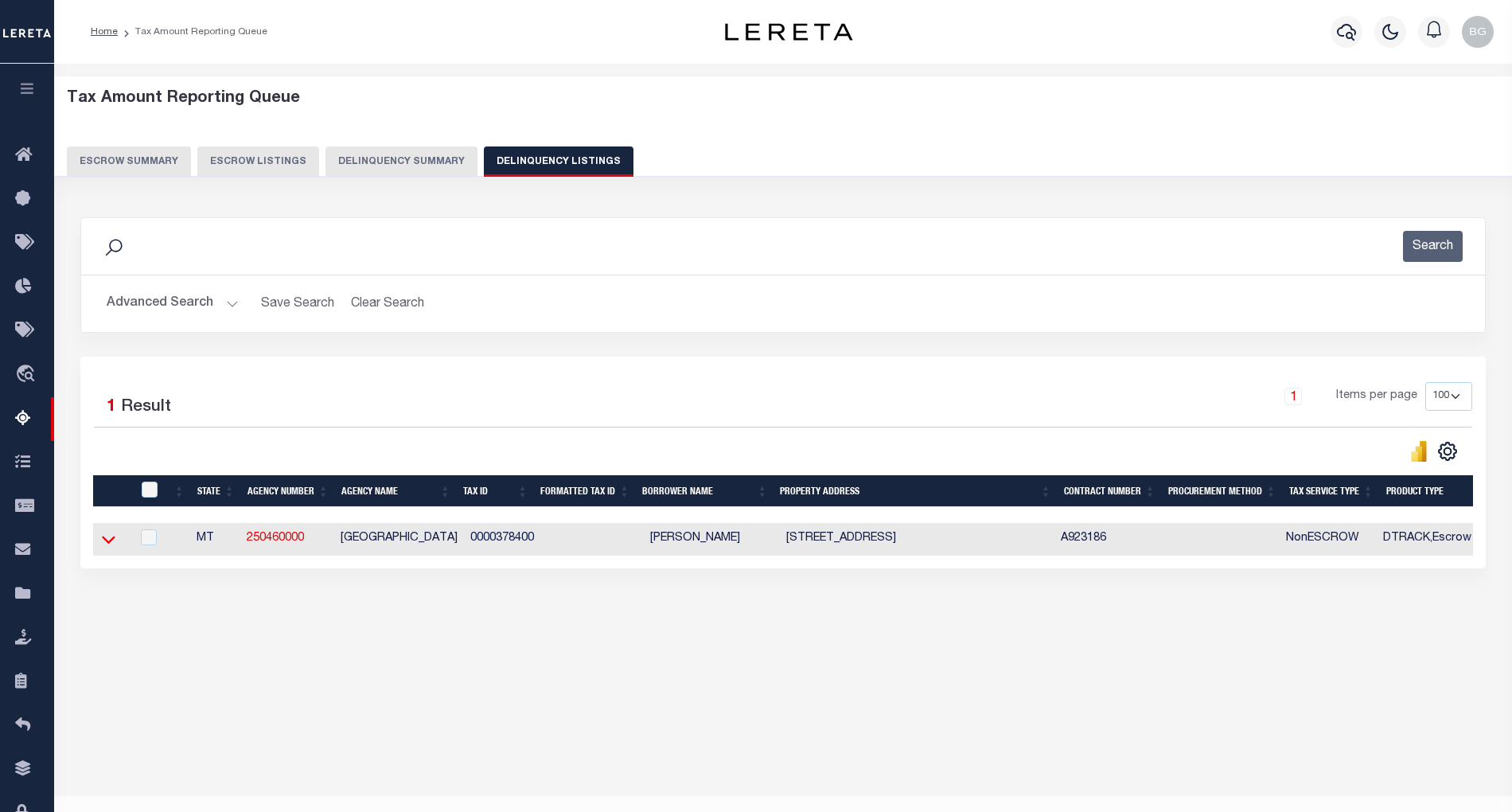
click at [106, 545] on icon at bounding box center [109, 541] width 14 height 8
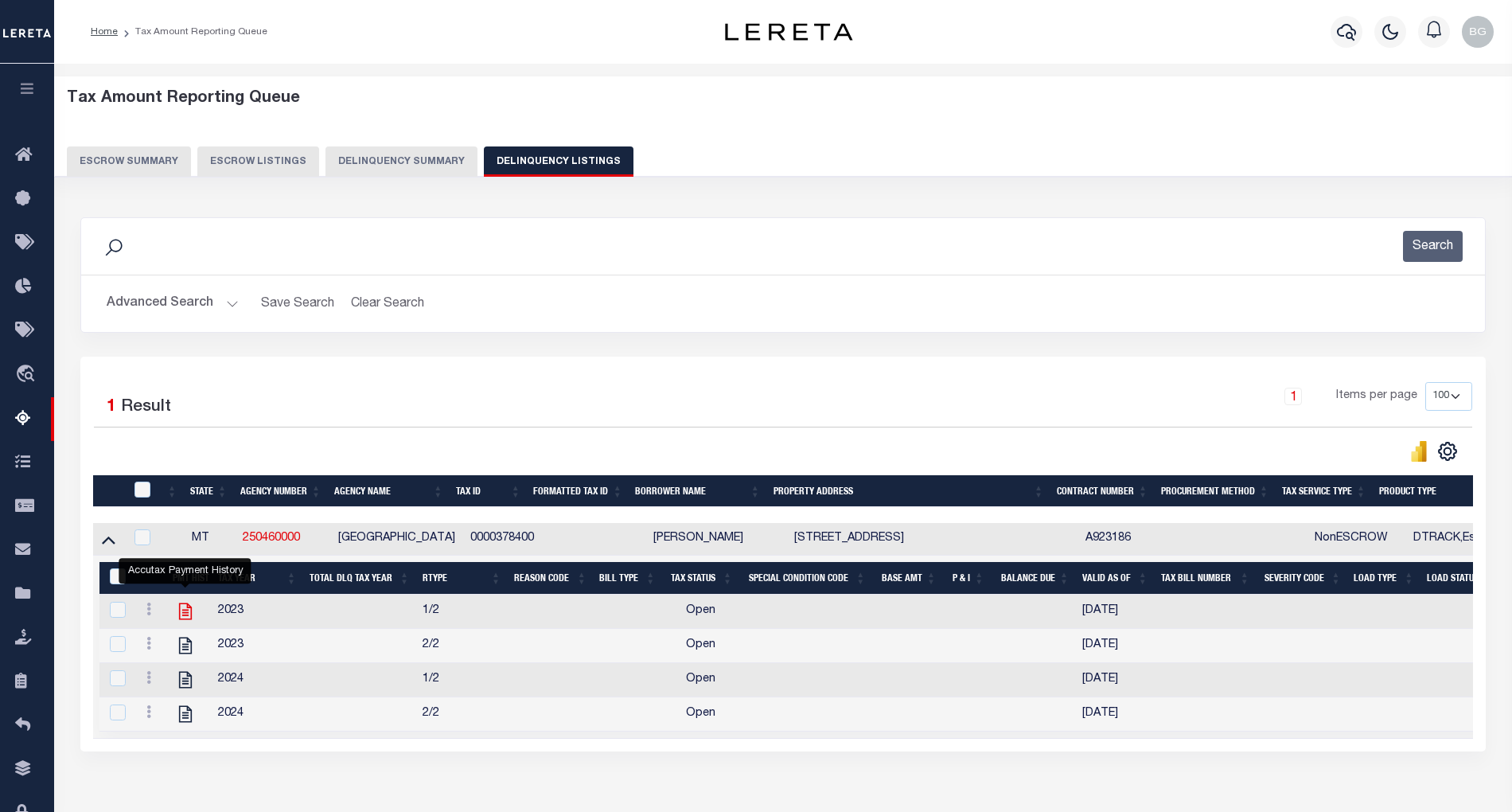
click at [183, 621] on icon "" at bounding box center [185, 610] width 21 height 21
checkbox input "true"
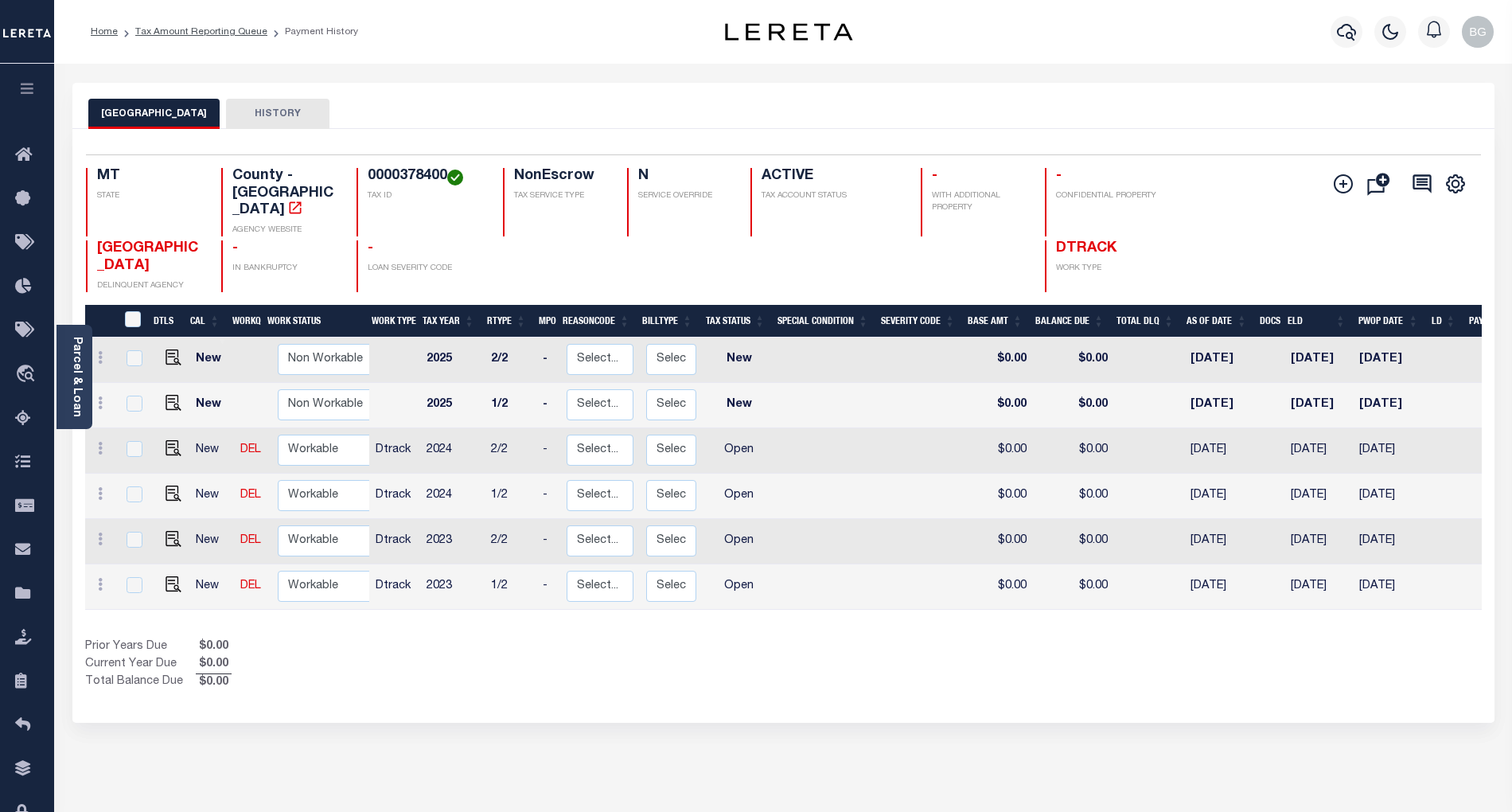
drag, startPoint x: 1404, startPoint y: 110, endPoint x: 1386, endPoint y: 128, distance: 25.5
click at [1404, 110] on div "SHERIDAN COUNTY HISTORY" at bounding box center [784, 113] width 1390 height 29
click at [167, 576] on img "" at bounding box center [173, 584] width 16 height 16
checkbox input "true"
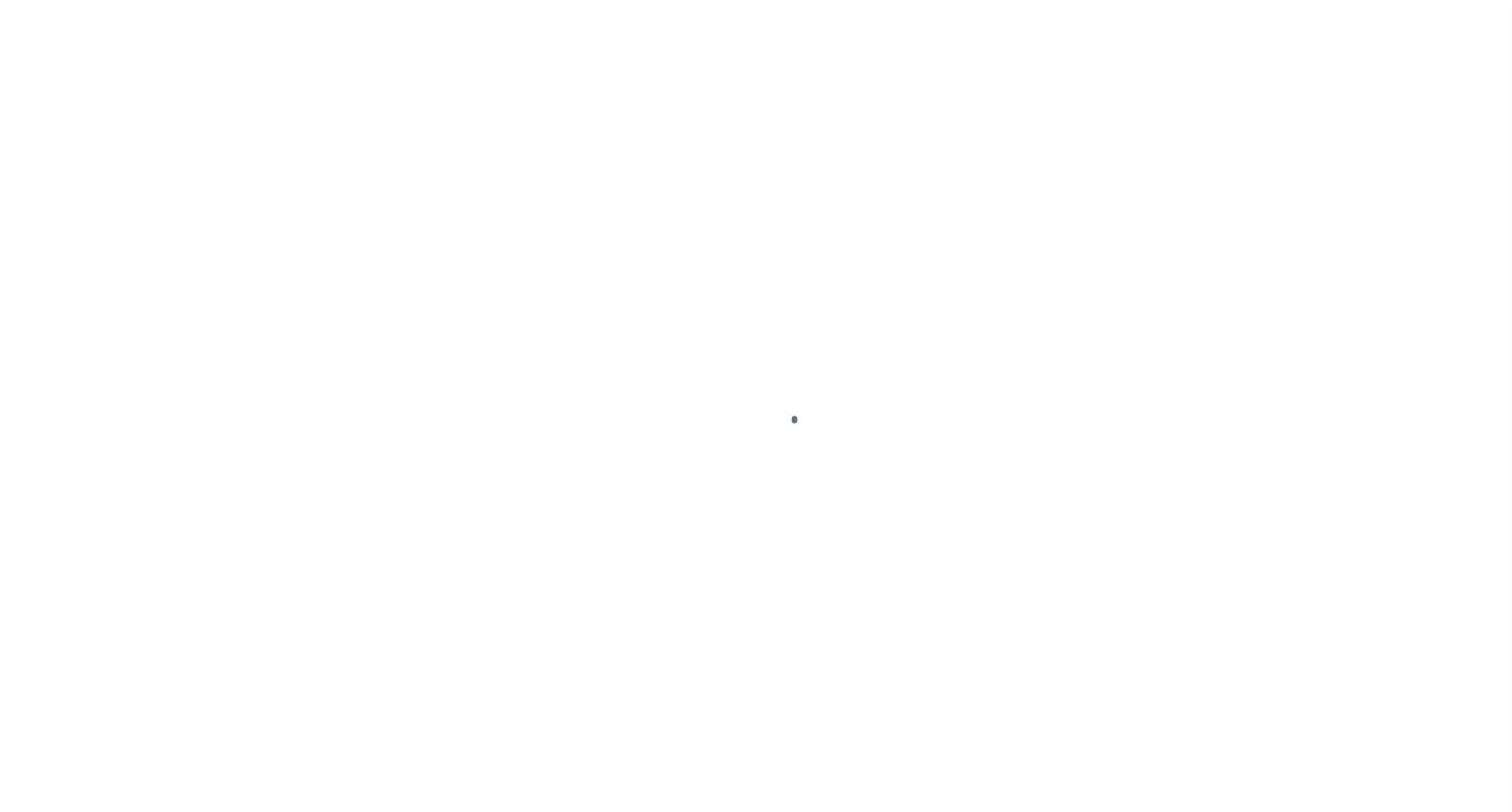
select select "OP2"
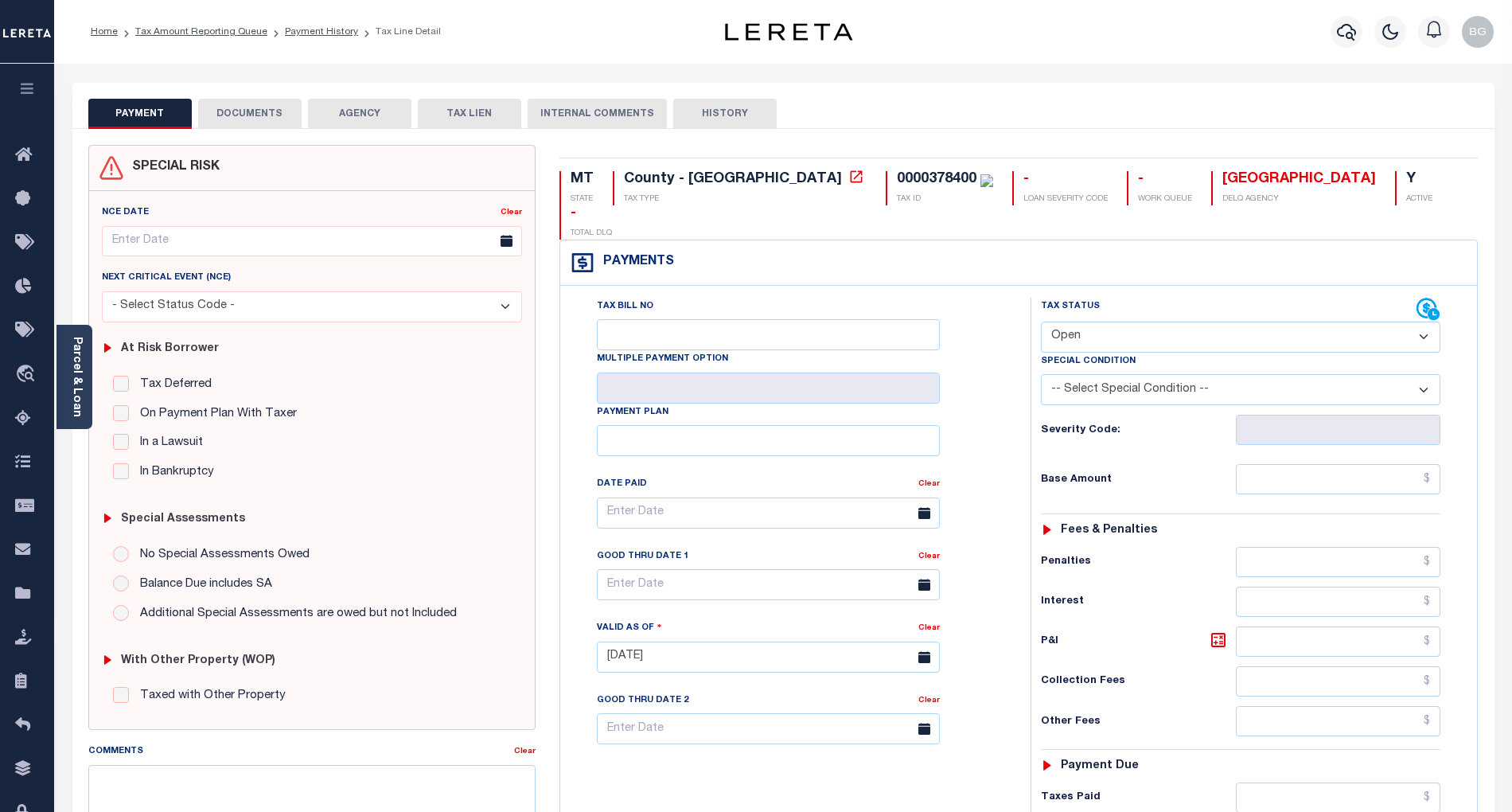
click at [249, 121] on button "DOCUMENTS" at bounding box center [250, 113] width 103 height 30
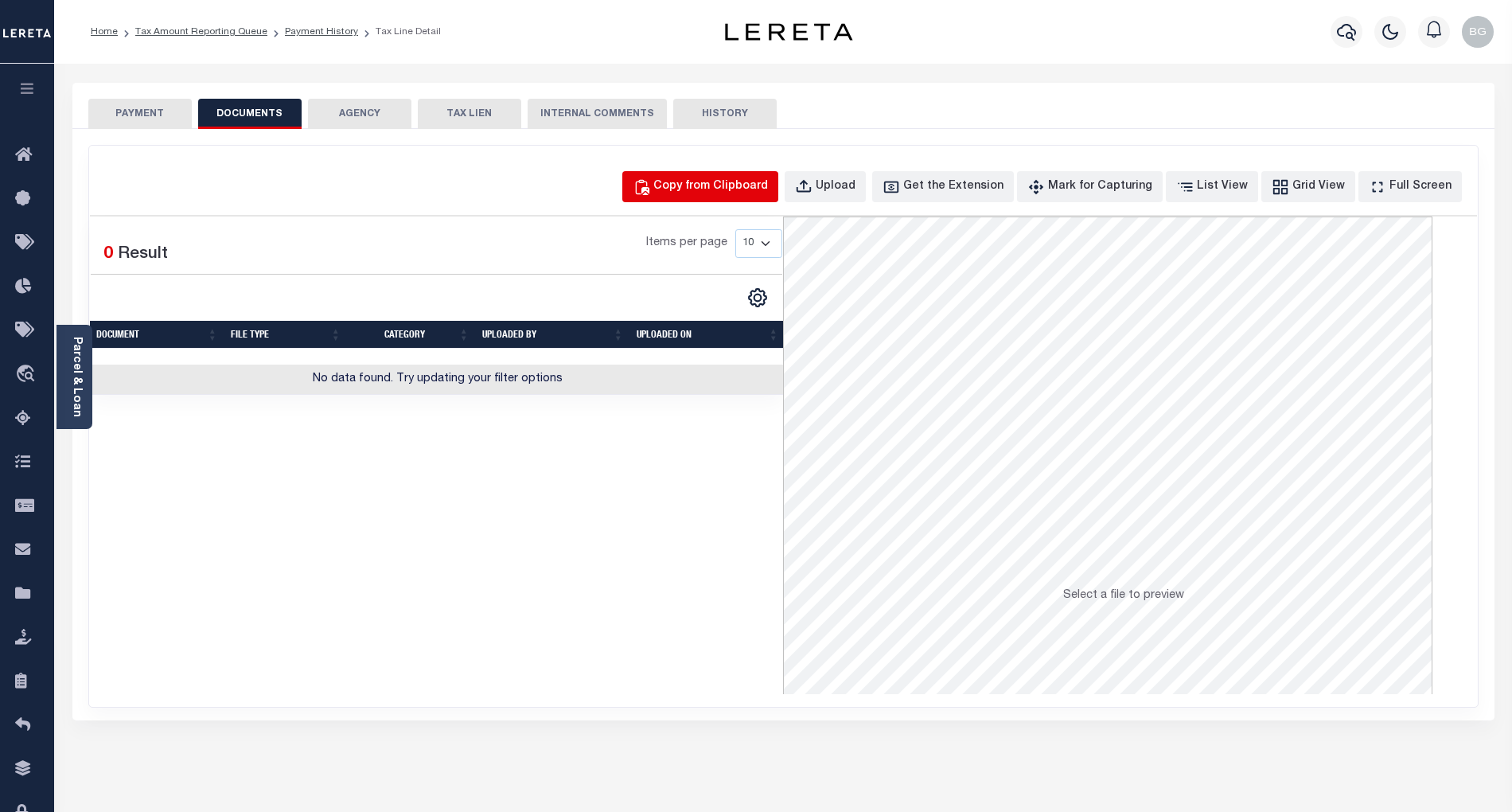
click at [708, 186] on div "Copy from Clipboard" at bounding box center [711, 187] width 115 height 18
select select "POP"
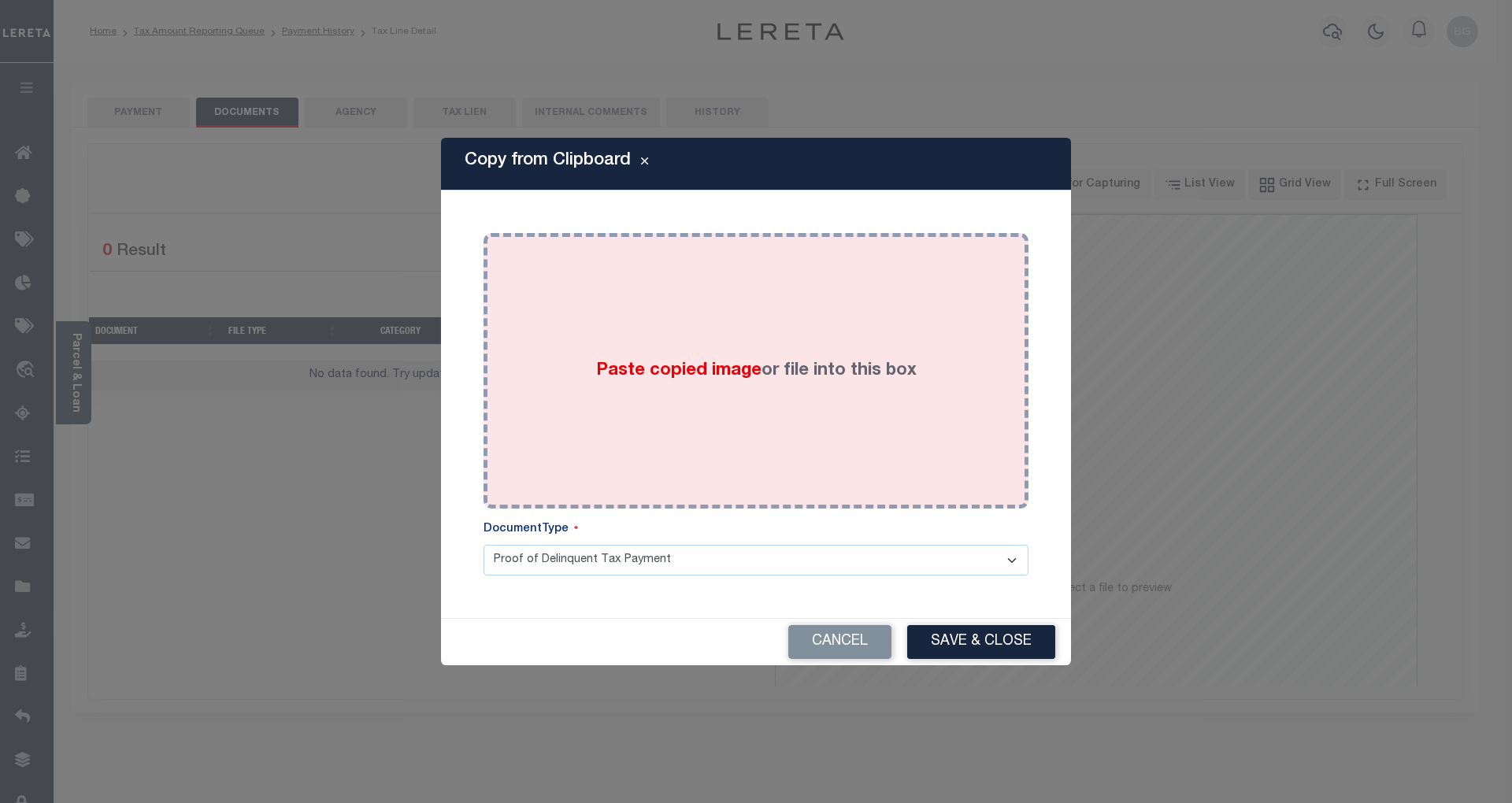
click at [656, 374] on span "Paste copied image" at bounding box center [679, 370] width 165 height 17
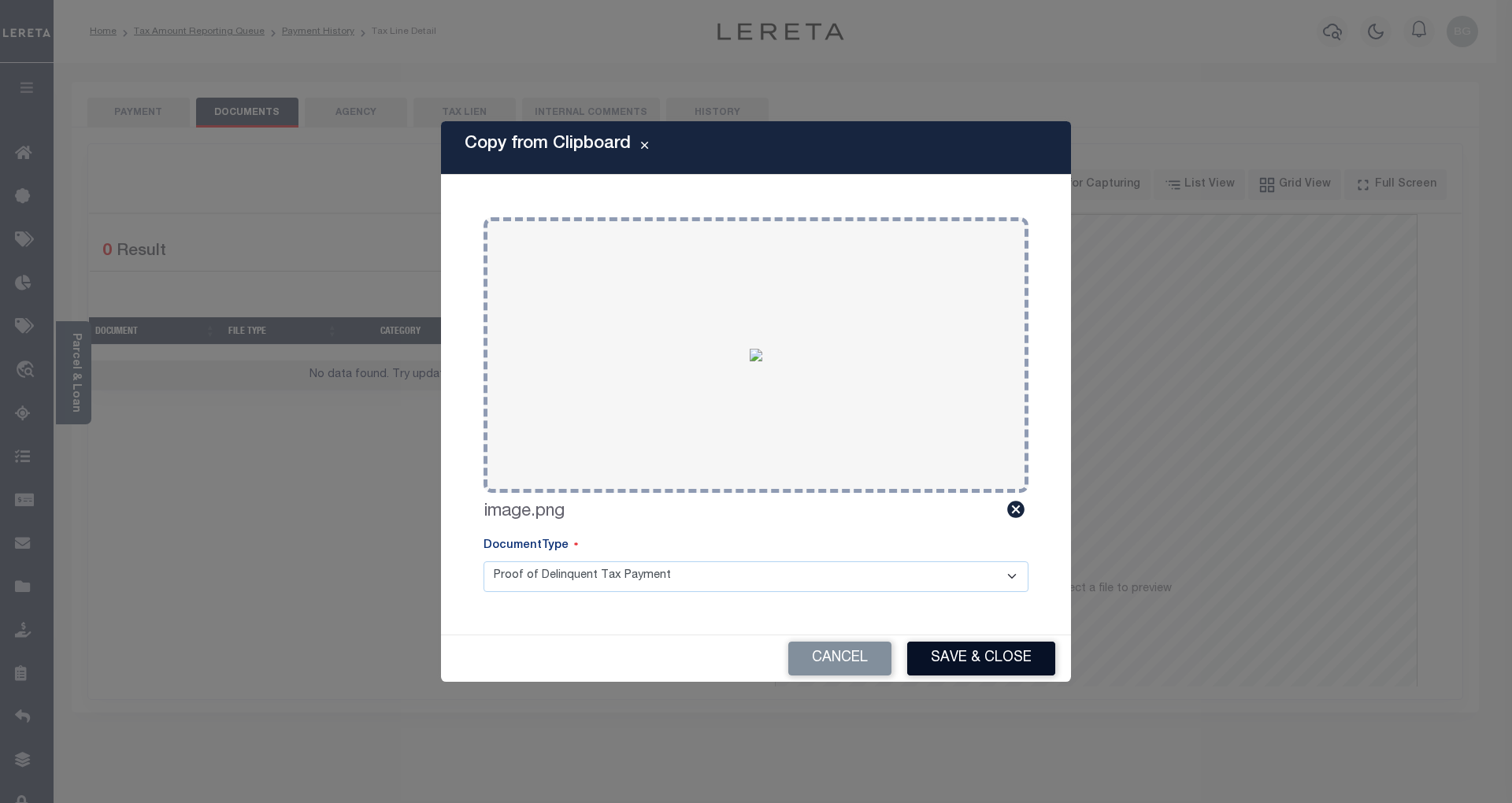
click at [991, 658] on button "Save & Close" at bounding box center [981, 658] width 148 height 34
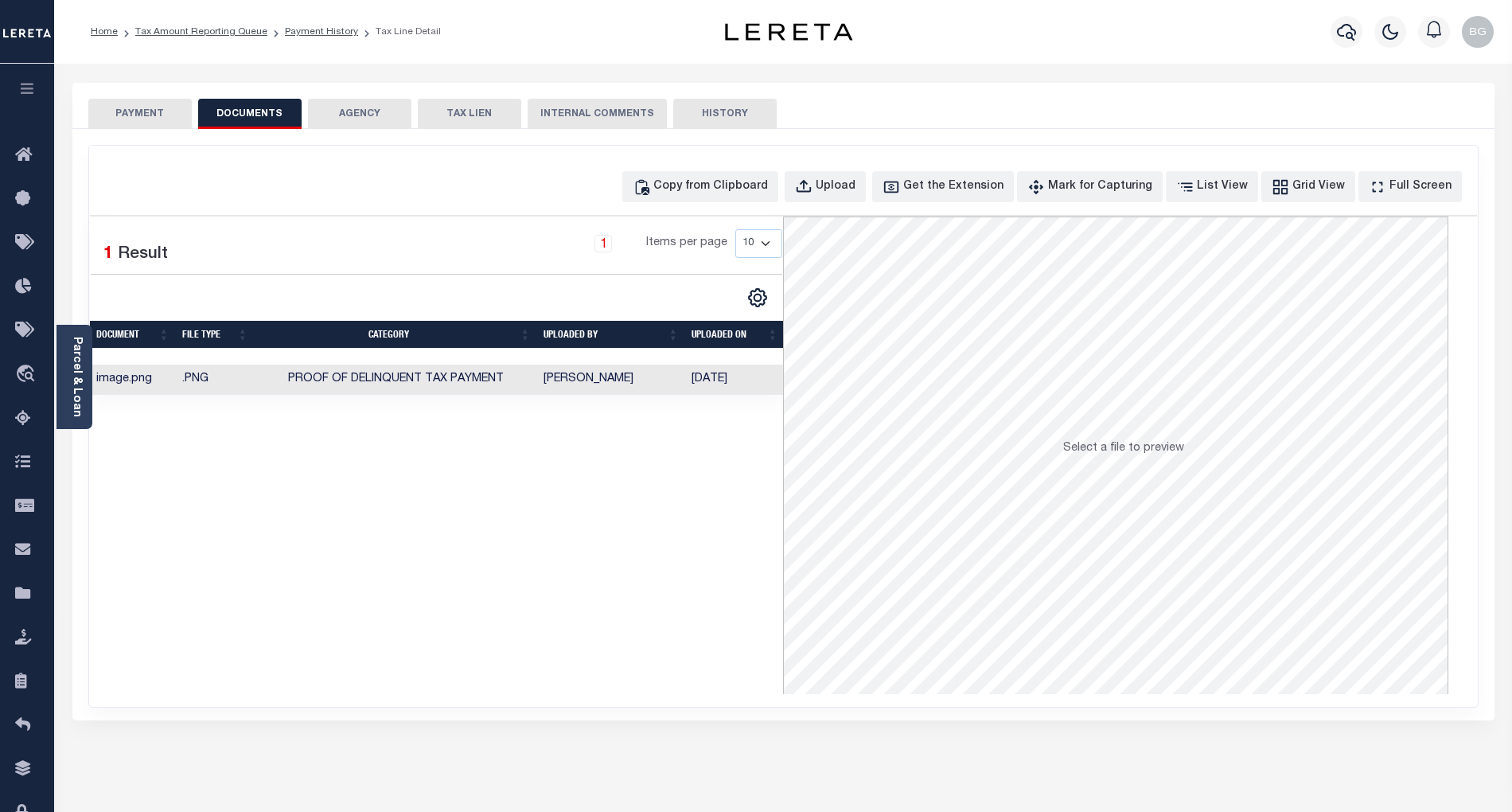
click at [136, 115] on button "PAYMENT" at bounding box center [140, 113] width 103 height 30
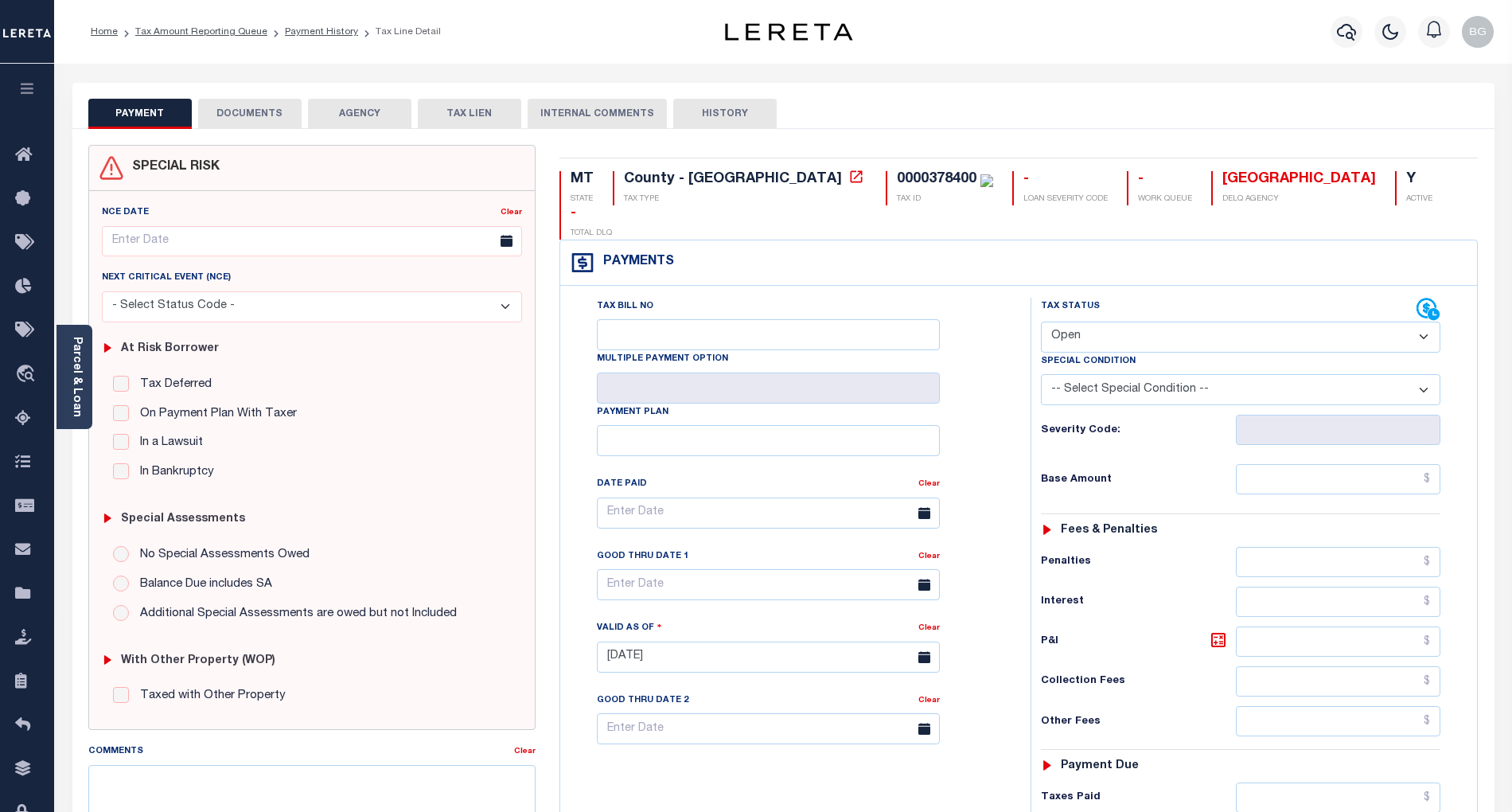
drag, startPoint x: 1098, startPoint y: 303, endPoint x: 1097, endPoint y: 313, distance: 10.0
click at [1098, 321] on select "- Select Status Code - Open Due/Unpaid Paid Incomplete No Tax Due Internal Refu…" at bounding box center [1241, 337] width 399 height 31
select select "PYD"
click at [1041, 321] on select "- Select Status Code - Open Due/Unpaid Paid Incomplete No Tax Due Internal Refu…" at bounding box center [1241, 337] width 399 height 31
type input "[DATE]"
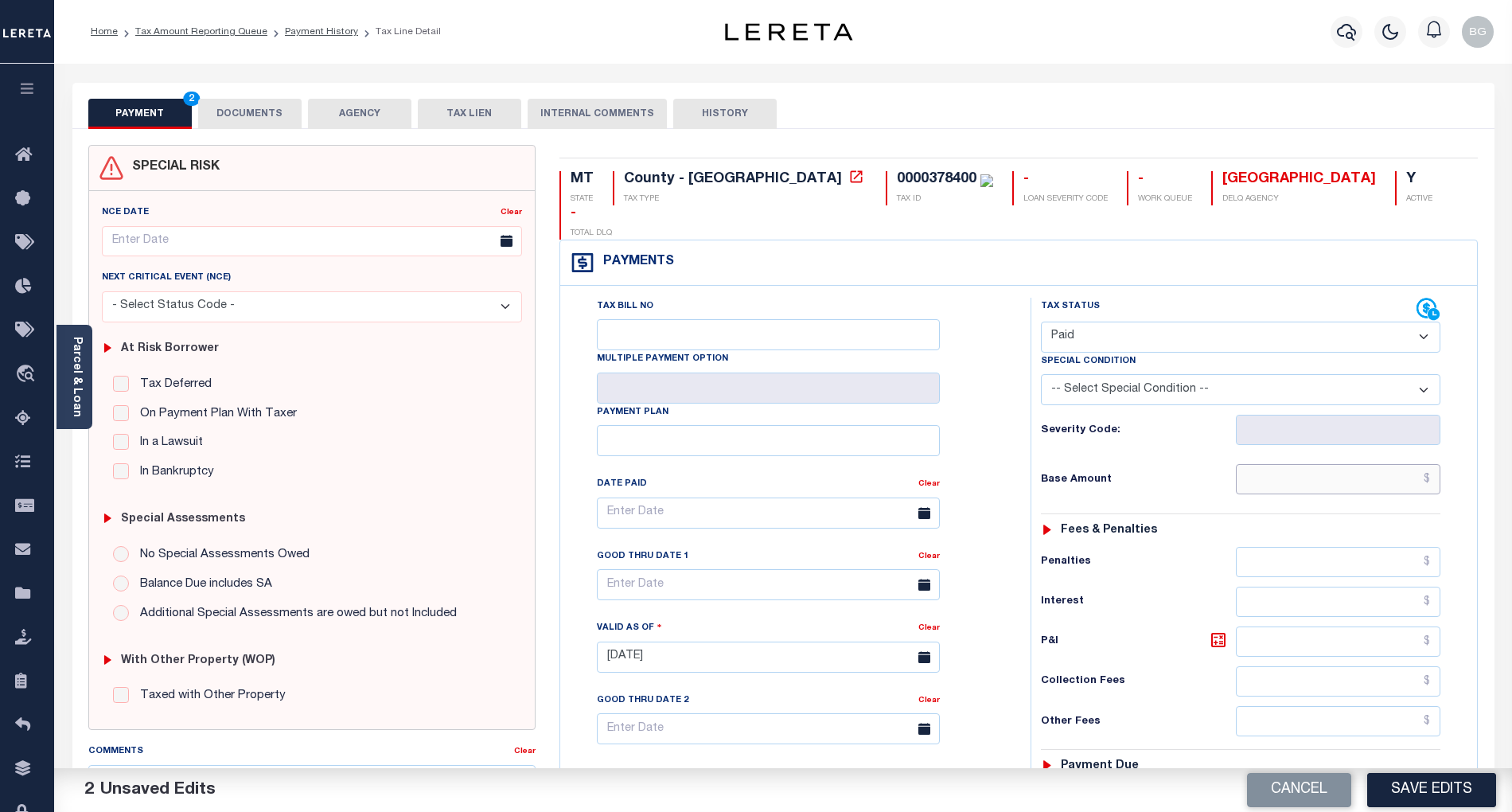
click at [1376, 464] on input "text" at bounding box center [1338, 479] width 205 height 30
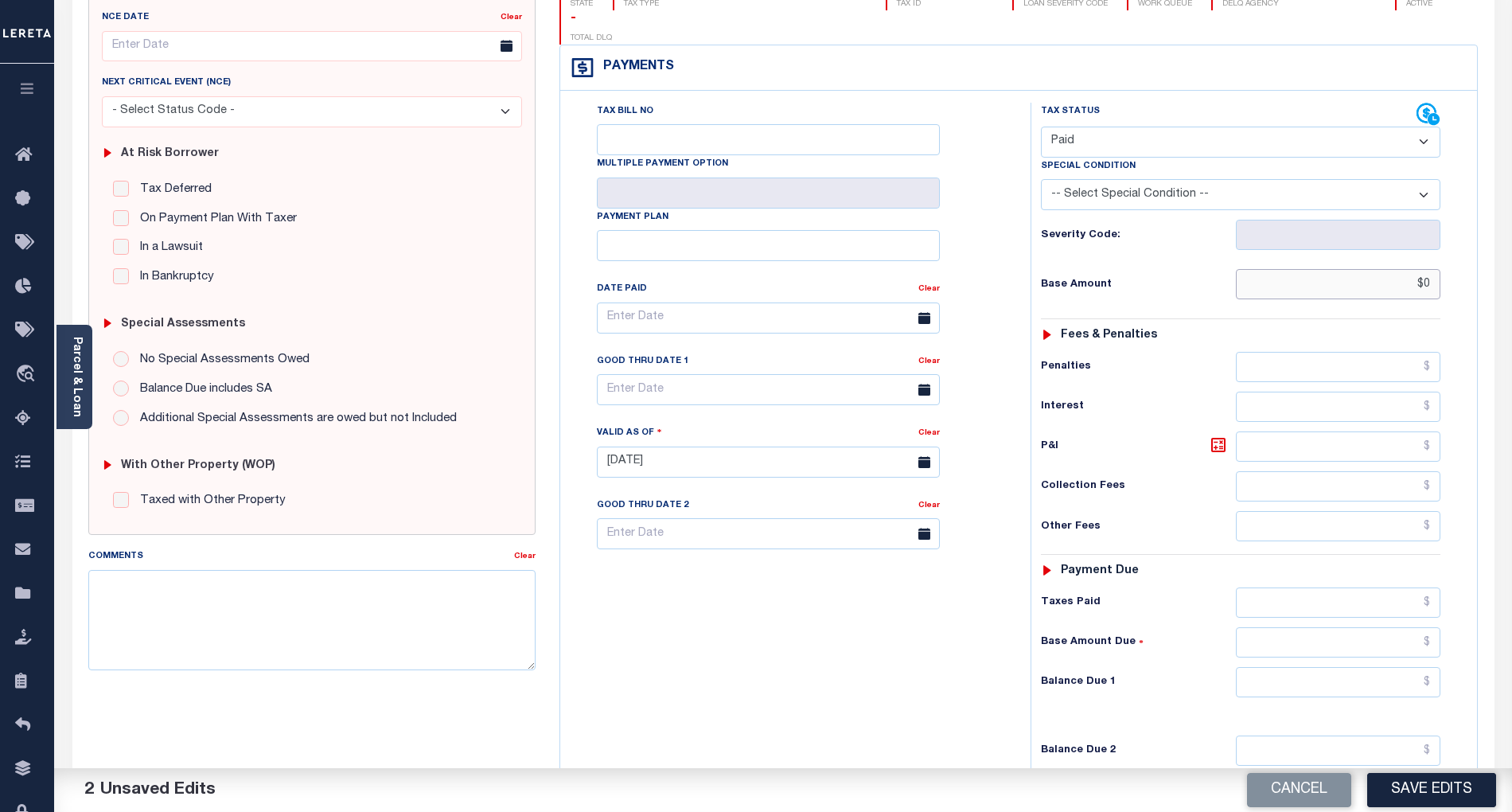
scroll to position [319, 0]
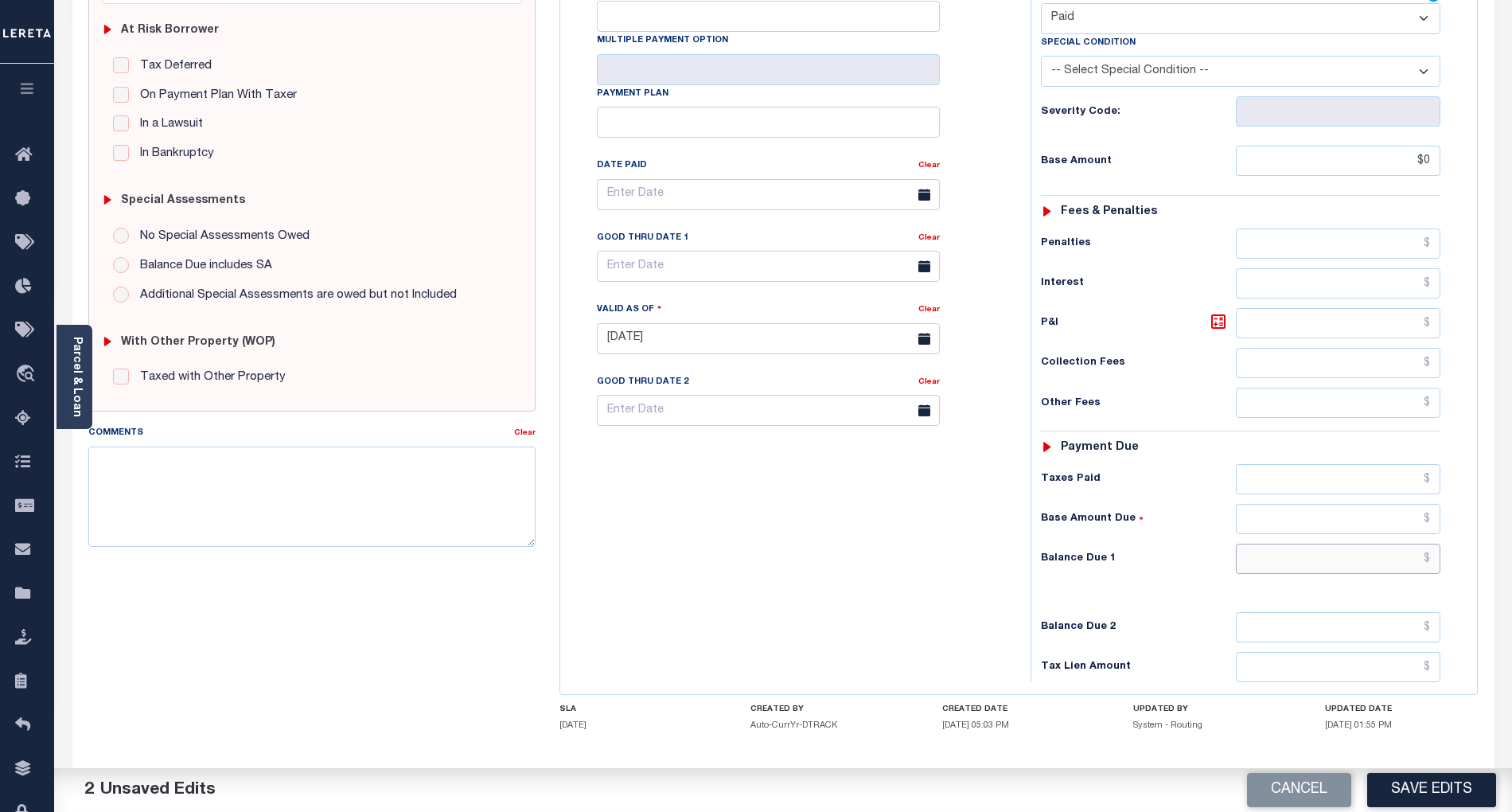
type input "$0.00"
click at [1404, 544] on input "text" at bounding box center [1338, 558] width 205 height 30
type input "$0.00"
click at [923, 568] on div "Tax Bill No Multiple Payment Option Payment Plan Clear" at bounding box center [791, 330] width 454 height 703
click at [278, 525] on textarea "Comments" at bounding box center [312, 496] width 447 height 100
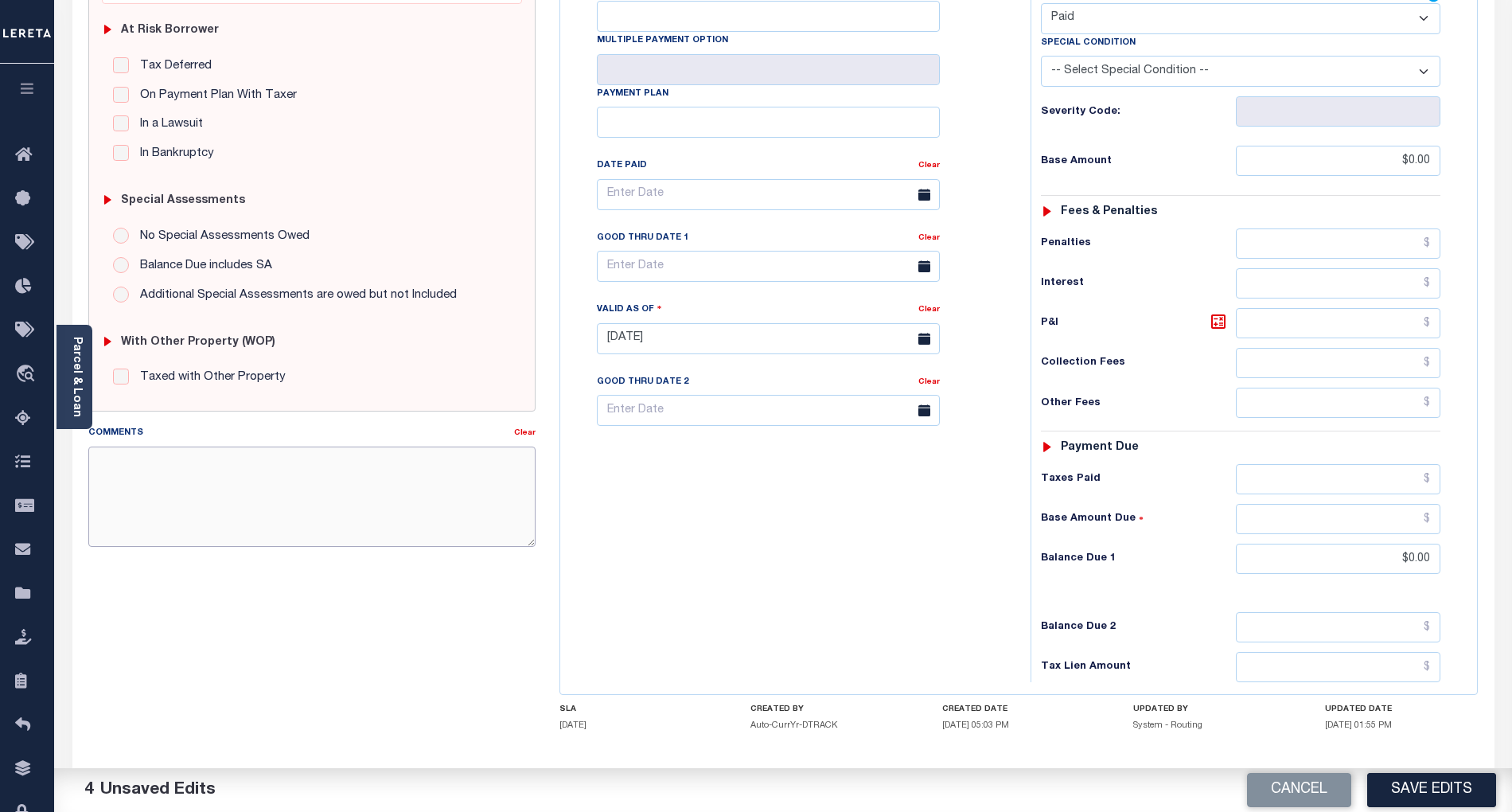
paste textarea "[DATE]- As per email response from tax office, confirmed that taxes are paid cu…"
type textarea "[DATE]- As per email response from tax office, confirmed that taxes are paid cu…"
click at [1443, 794] on button "Save Edits" at bounding box center [1431, 789] width 129 height 34
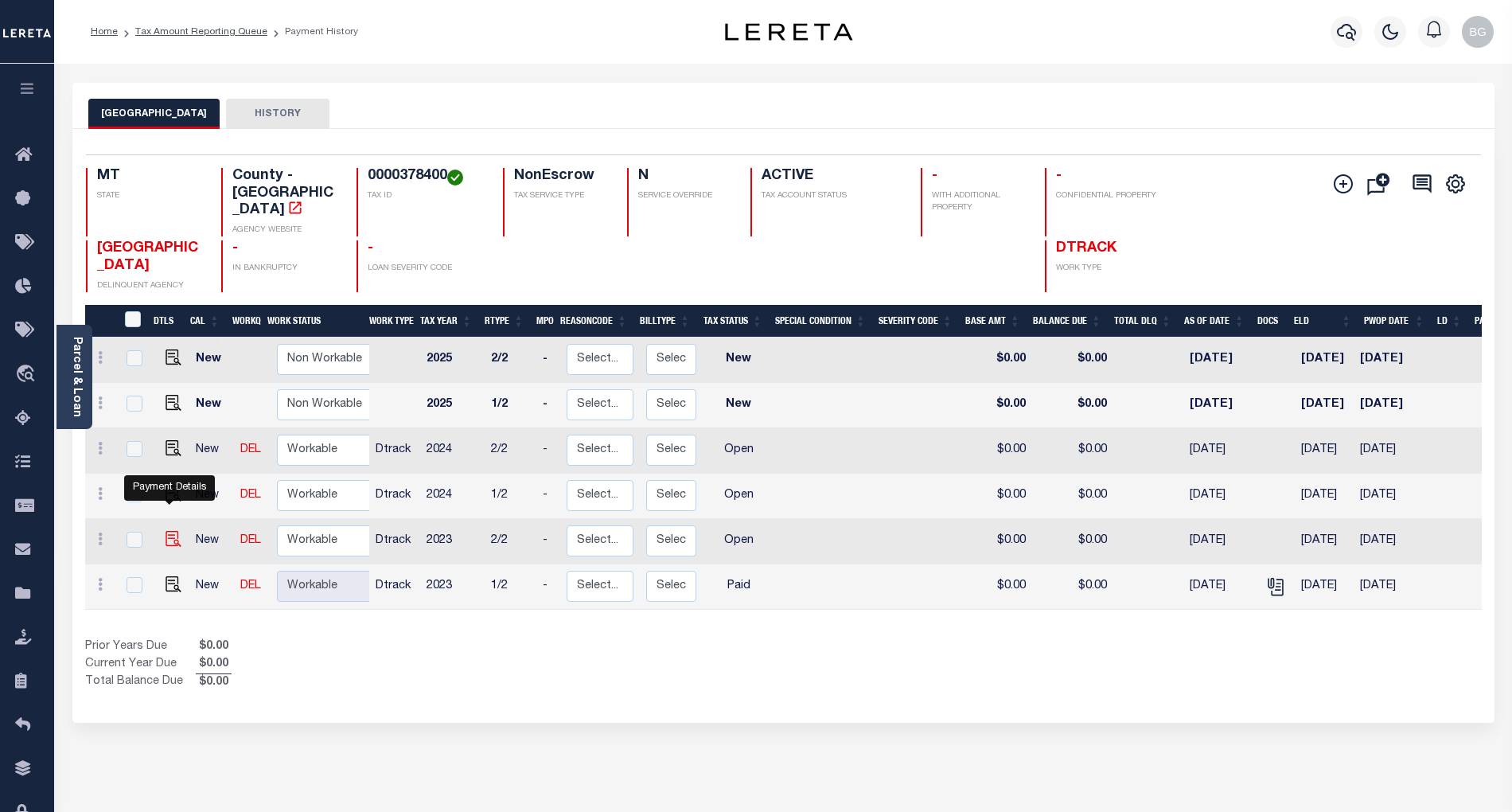
click at [169, 531] on img "" at bounding box center [173, 539] width 16 height 16
checkbox input "true"
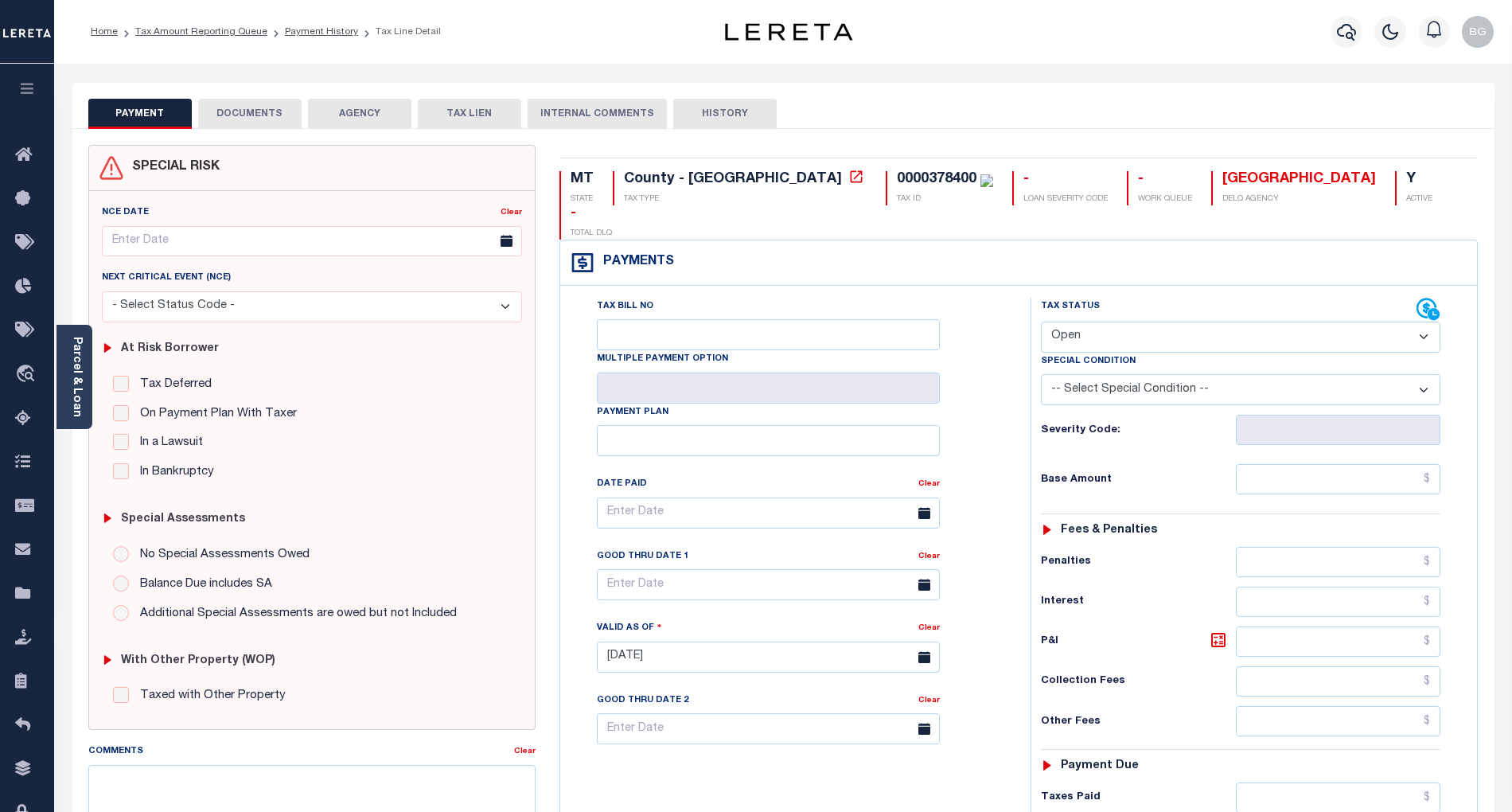
drag, startPoint x: 1081, startPoint y: 303, endPoint x: 1077, endPoint y: 317, distance: 14.6
click at [1081, 321] on select "- Select Status Code - Open Due/Unpaid Paid Incomplete No Tax Due Internal Refu…" at bounding box center [1241, 337] width 399 height 31
select select "PYD"
click at [1041, 321] on select "- Select Status Code - Open Due/Unpaid Paid Incomplete No Tax Due Internal Refu…" at bounding box center [1241, 337] width 399 height 31
type input "[DATE]"
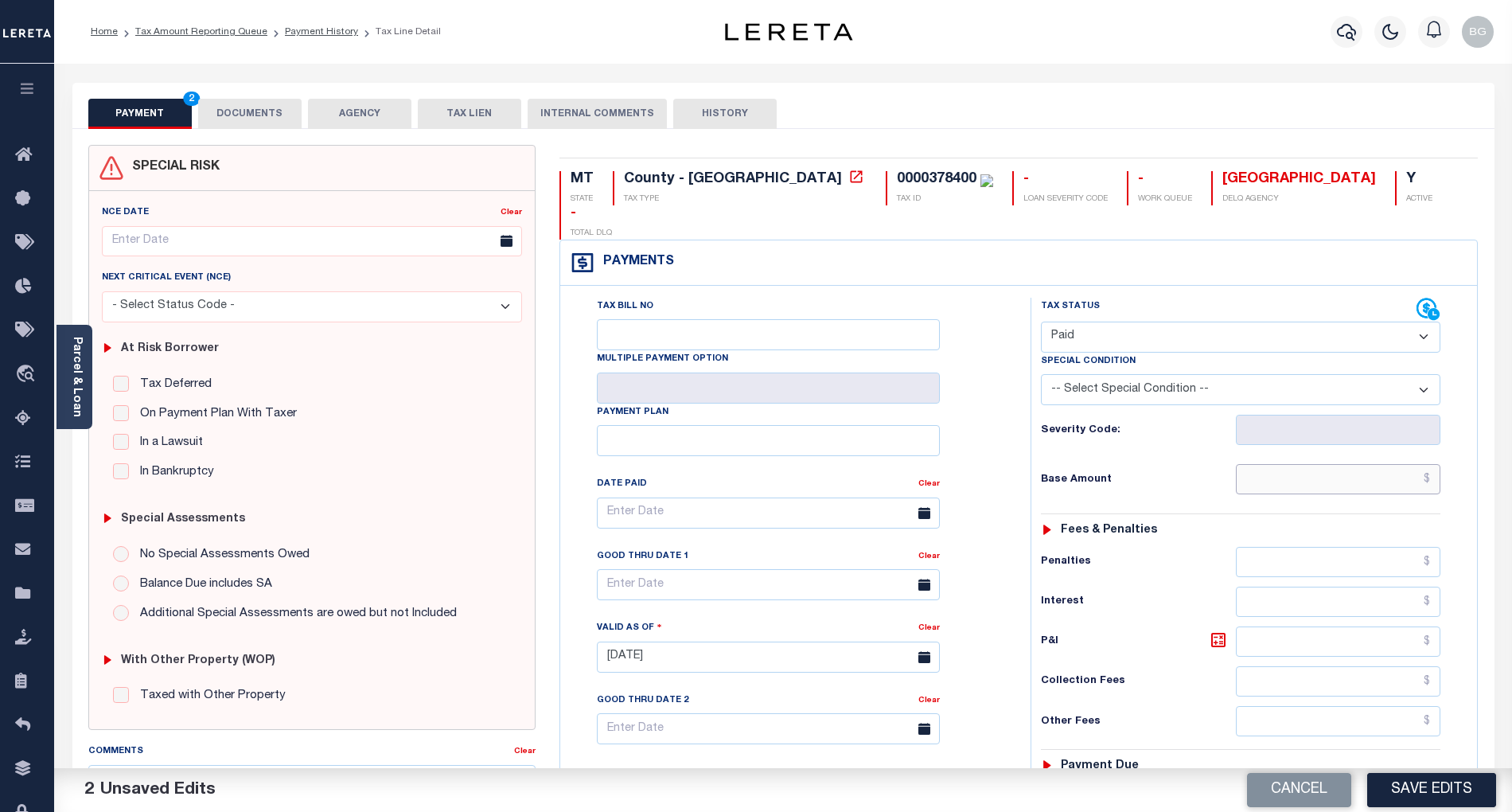
click at [1373, 464] on input "text" at bounding box center [1338, 479] width 205 height 30
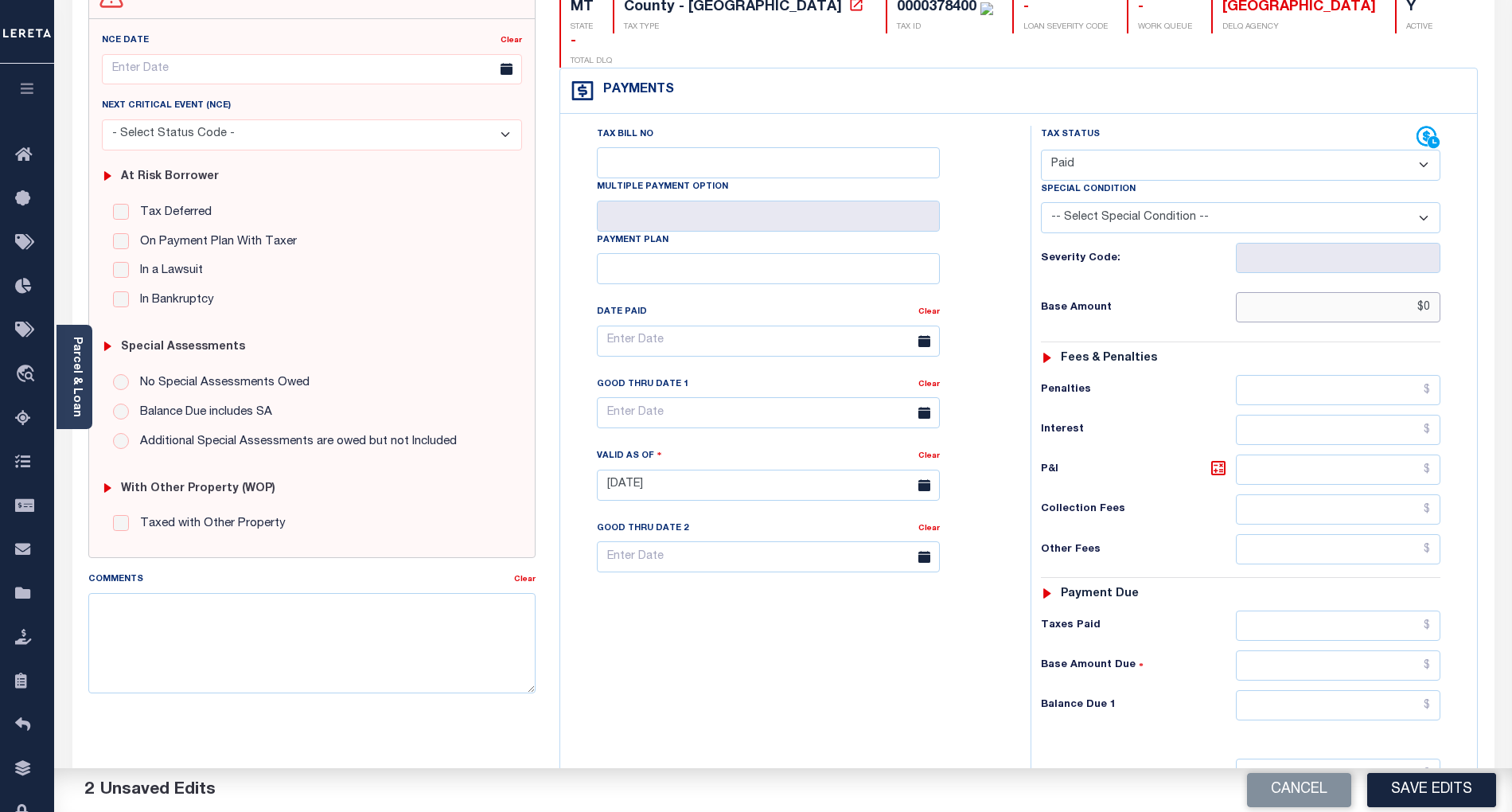
scroll to position [211, 0]
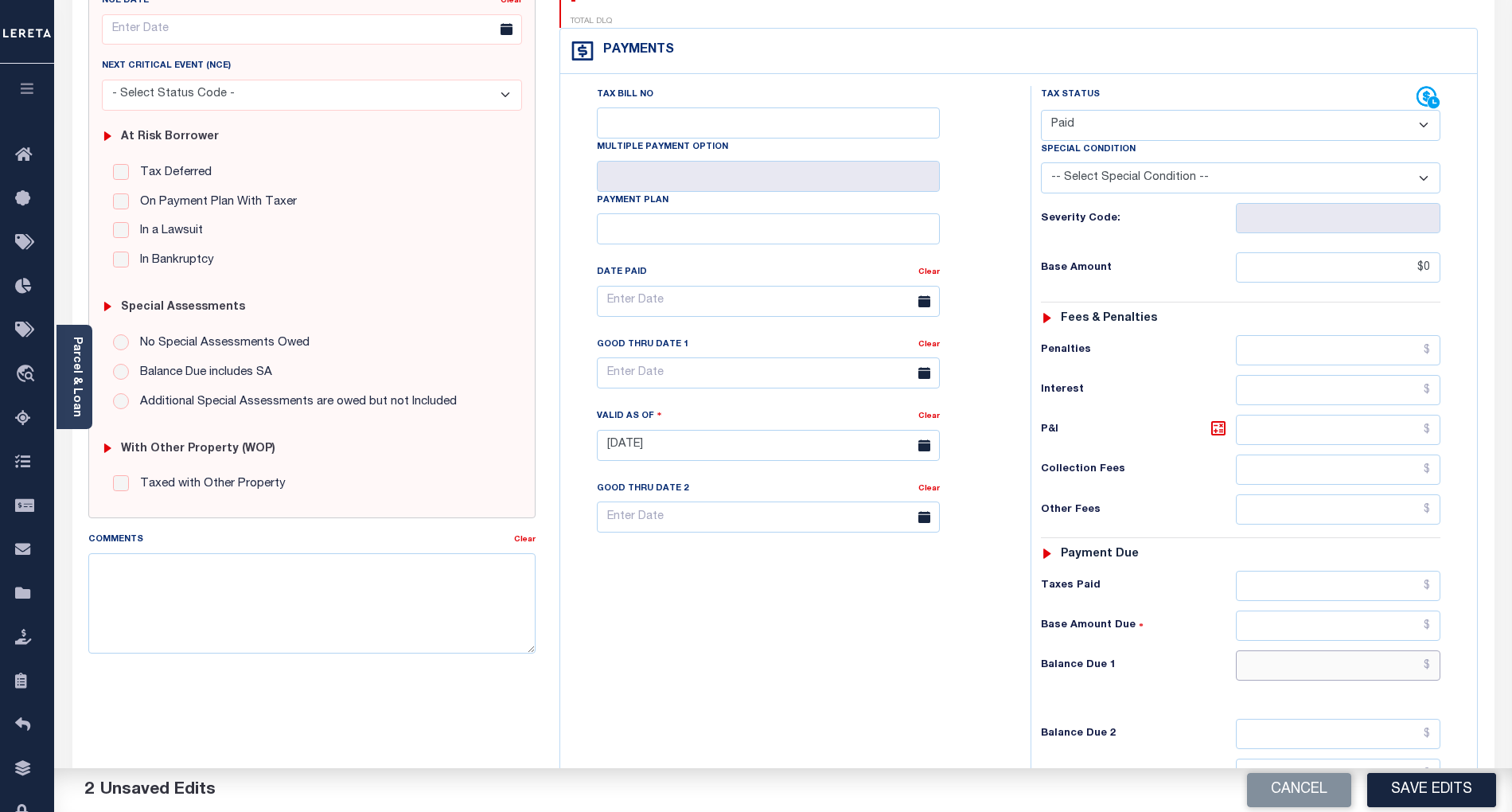
type input "$0.00"
click at [1396, 650] on input "text" at bounding box center [1338, 665] width 205 height 30
type input "$0.00"
click at [993, 638] on div "Tax Bill No Multiple Payment Option Payment Plan Clear" at bounding box center [791, 436] width 454 height 703
click at [395, 624] on textarea "Comments" at bounding box center [312, 604] width 447 height 100
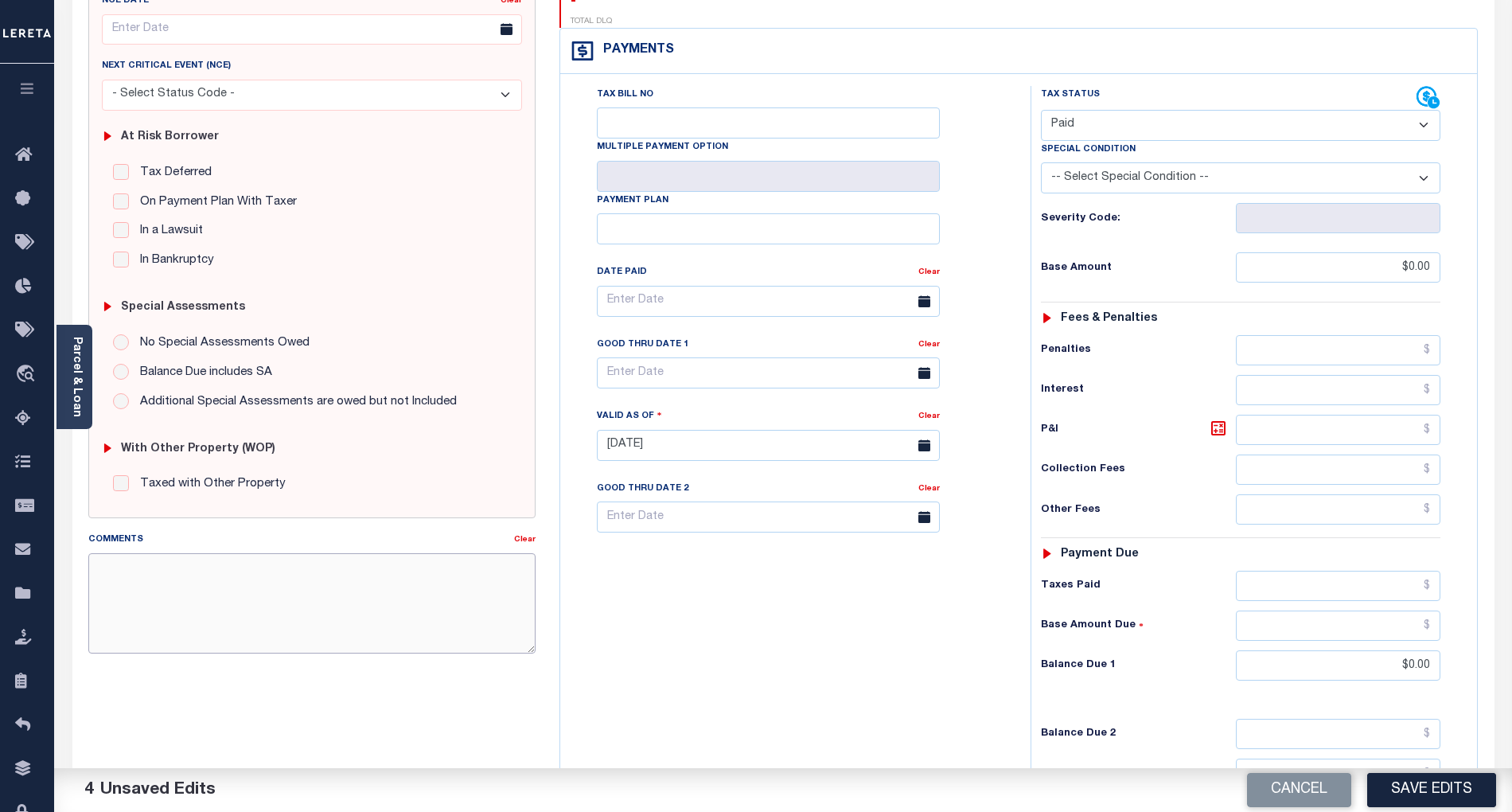
paste textarea "[DATE]- As per email response from tax office, confirmed that taxes are paid cu…"
type textarea "[DATE]- As per email response from tax office, confirmed that taxes are paid cu…"
click at [1447, 793] on button "Save Edits" at bounding box center [1431, 789] width 129 height 34
checkbox input "false"
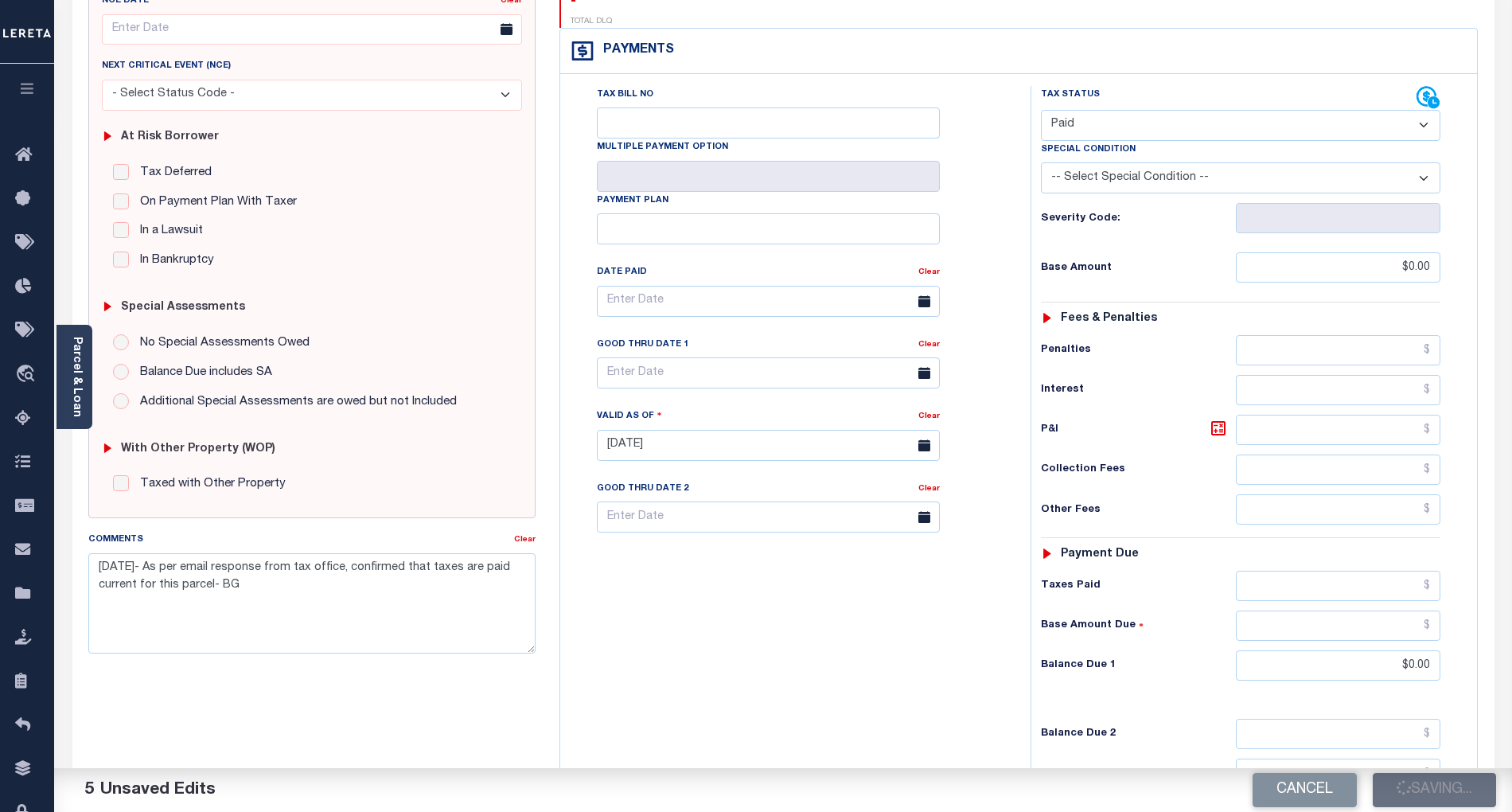
checkbox input "false"
type textarea "[DATE]- As per email response from tax office, confirmed that taxes are paid cu…"
type input "$0"
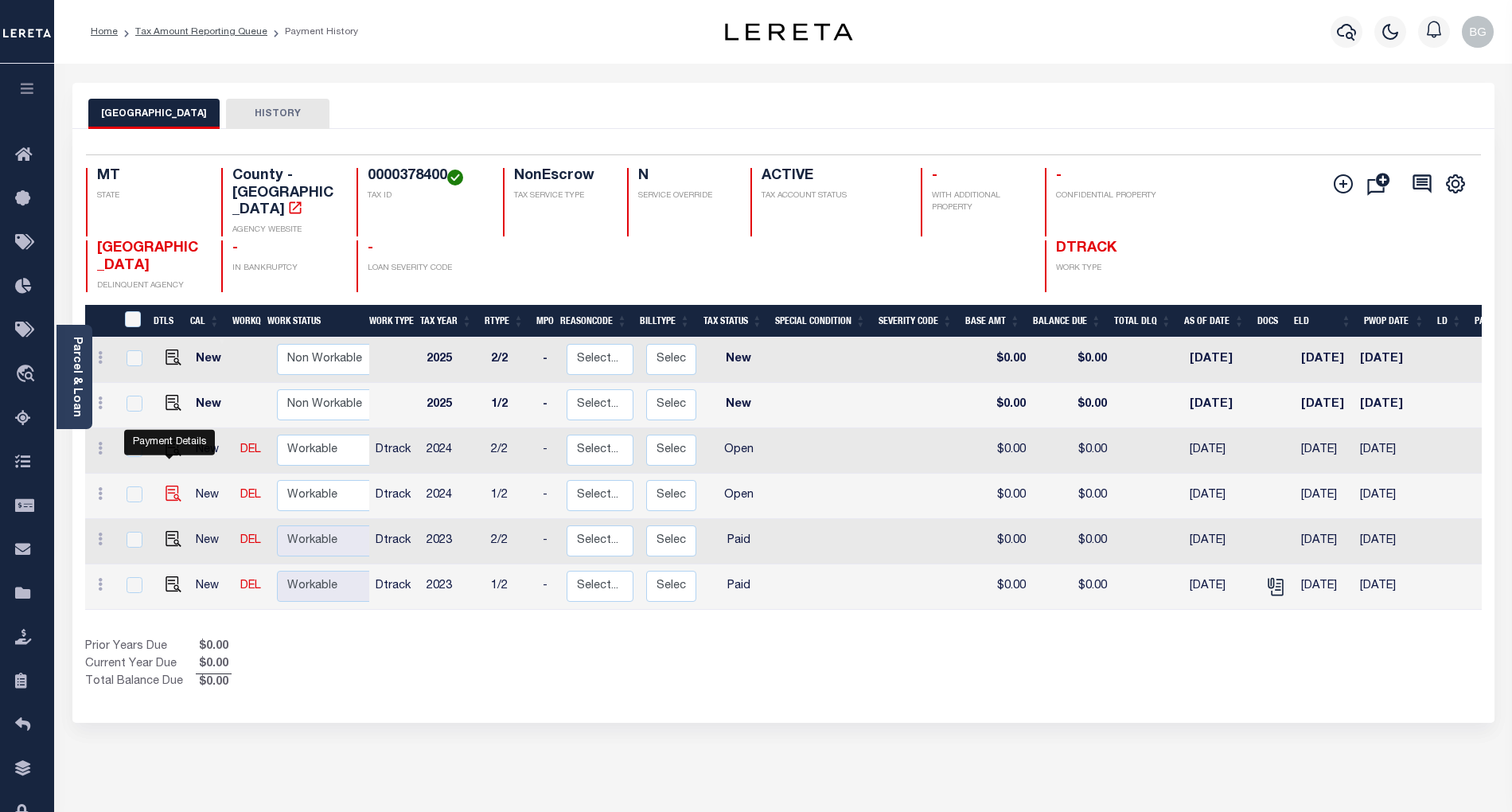
click at [167, 486] on img "" at bounding box center [173, 493] width 16 height 16
checkbox input "true"
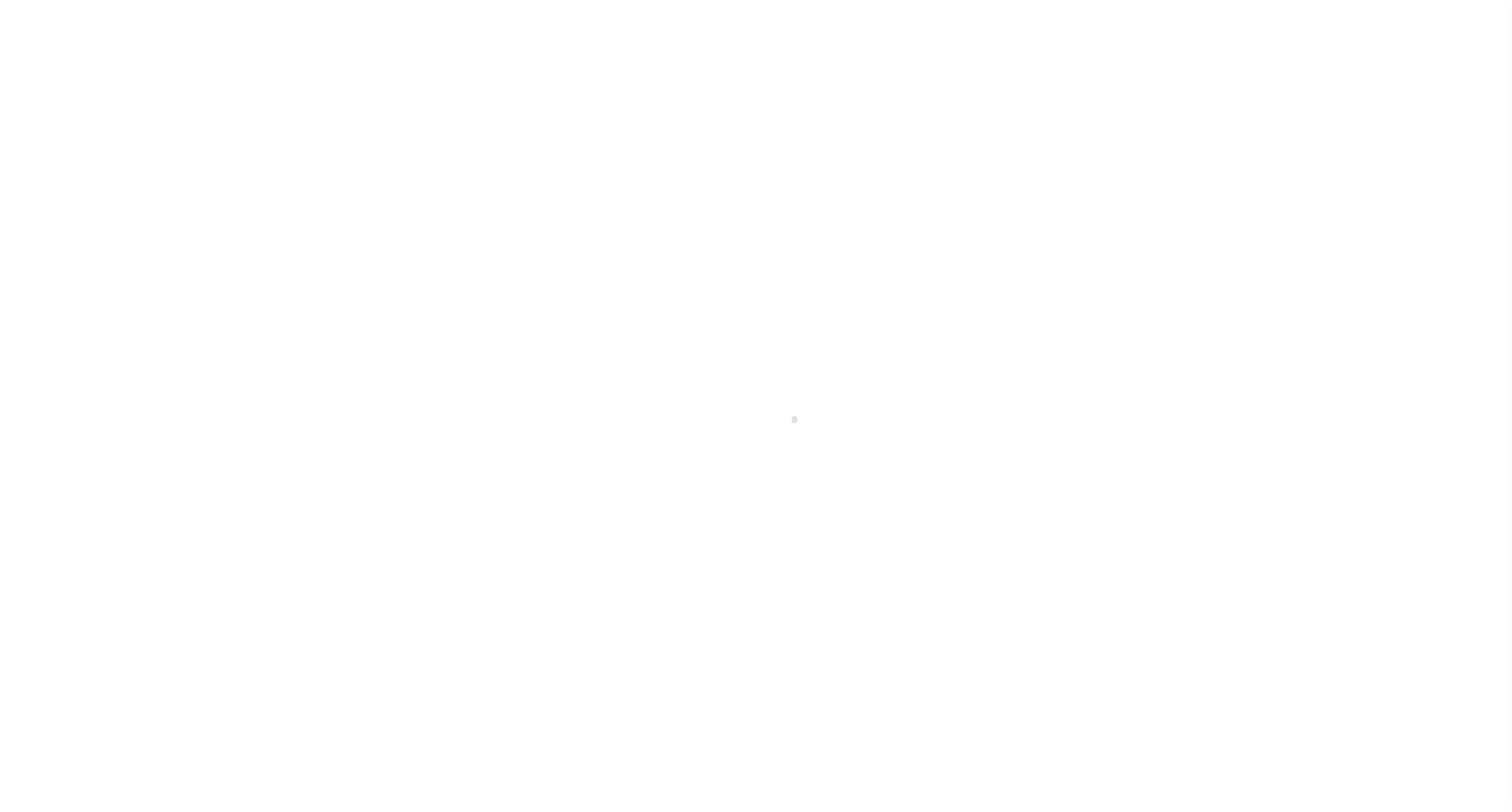
select select "OP2"
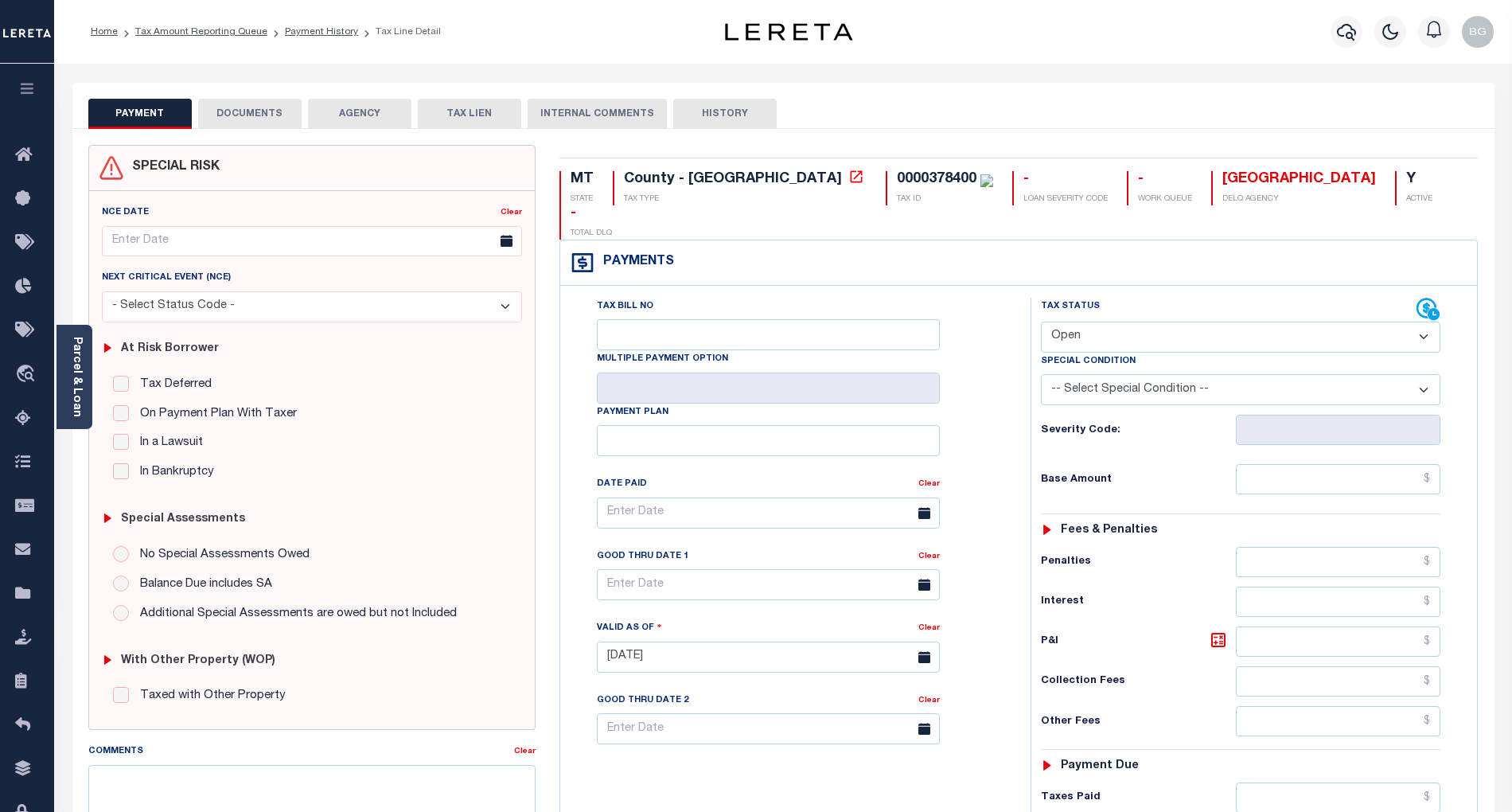
click at [1425, 115] on div "PAYMENT DOCUMENTS AGENCY DELINQUENT PAYEE TAX LIEN HISTORY" at bounding box center [784, 113] width 1390 height 29
click at [246, 118] on button "DOCUMENTS" at bounding box center [250, 113] width 103 height 30
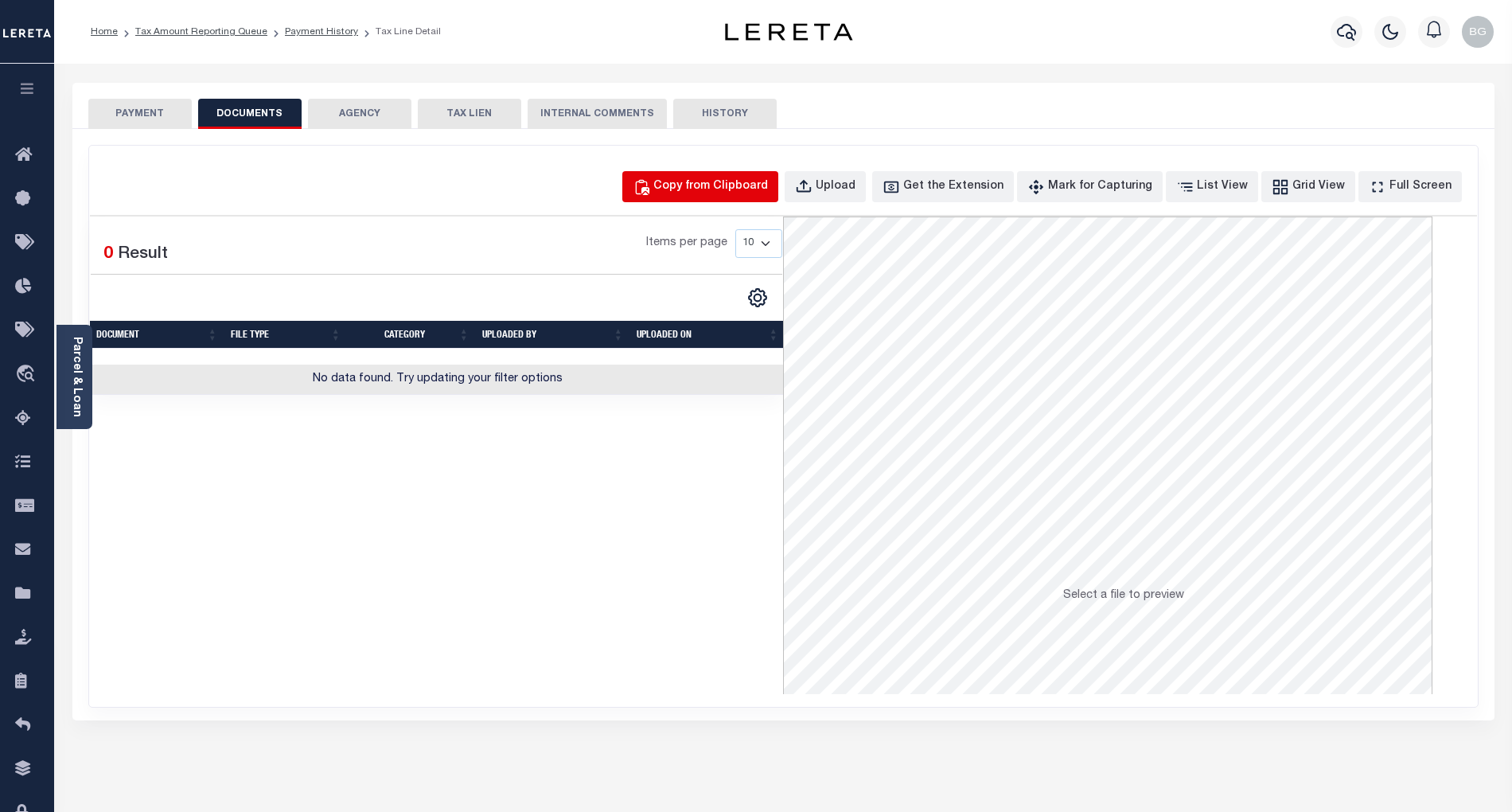
click at [729, 185] on div "Copy from Clipboard" at bounding box center [711, 187] width 115 height 18
select select "POP"
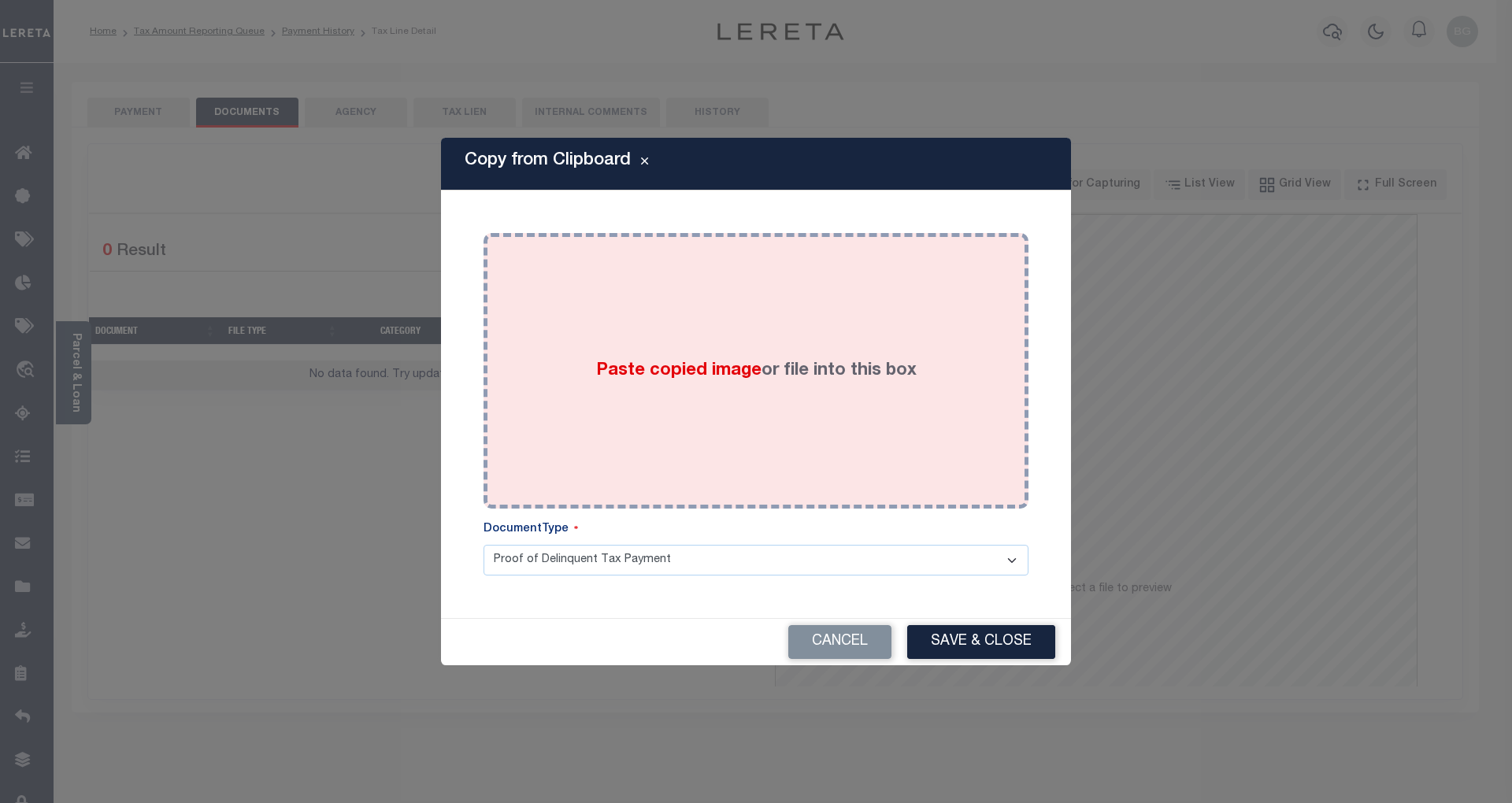
click at [668, 369] on span "Paste copied image" at bounding box center [679, 370] width 165 height 17
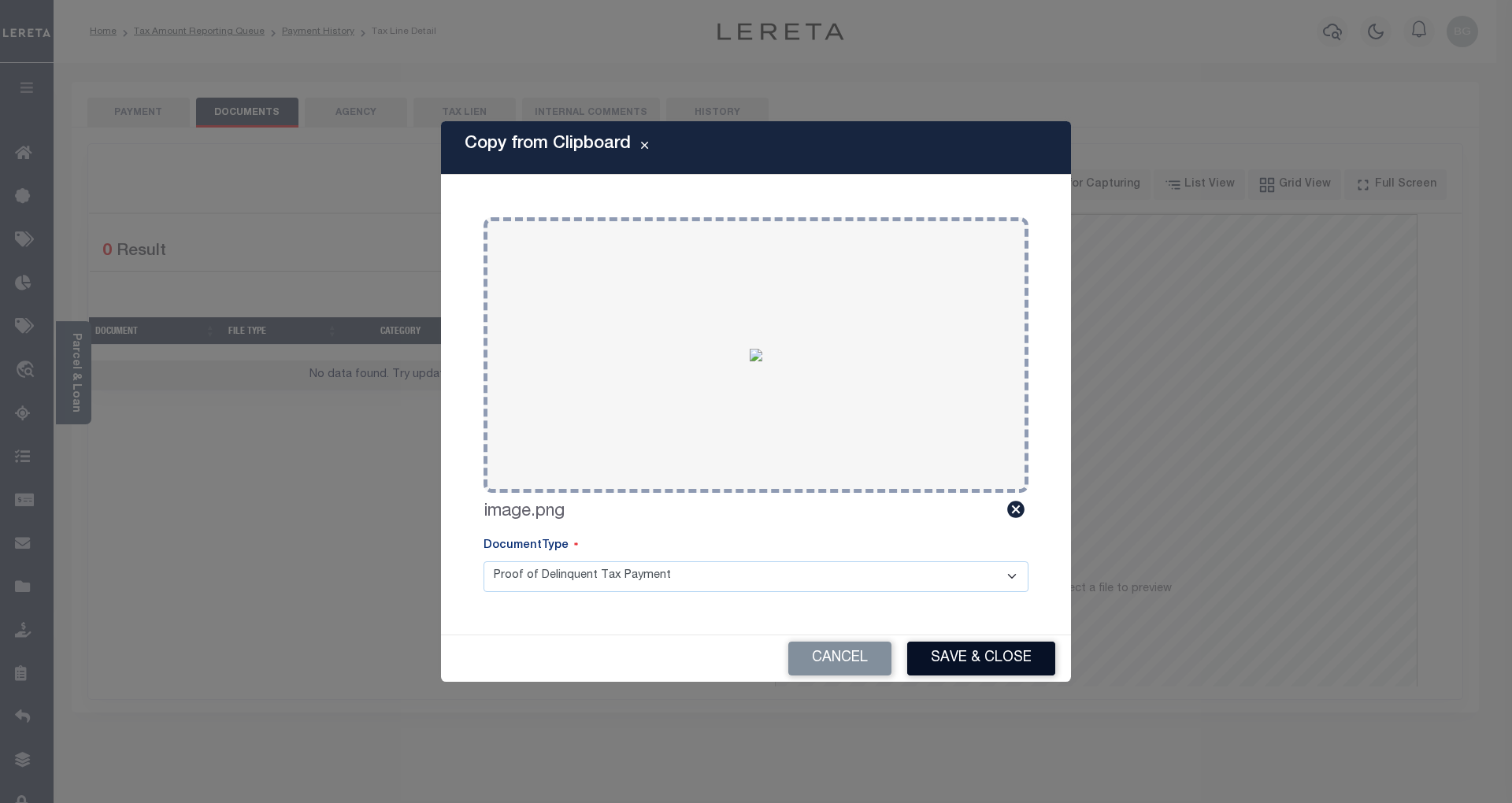
click at [995, 658] on button "Save & Close" at bounding box center [981, 658] width 148 height 34
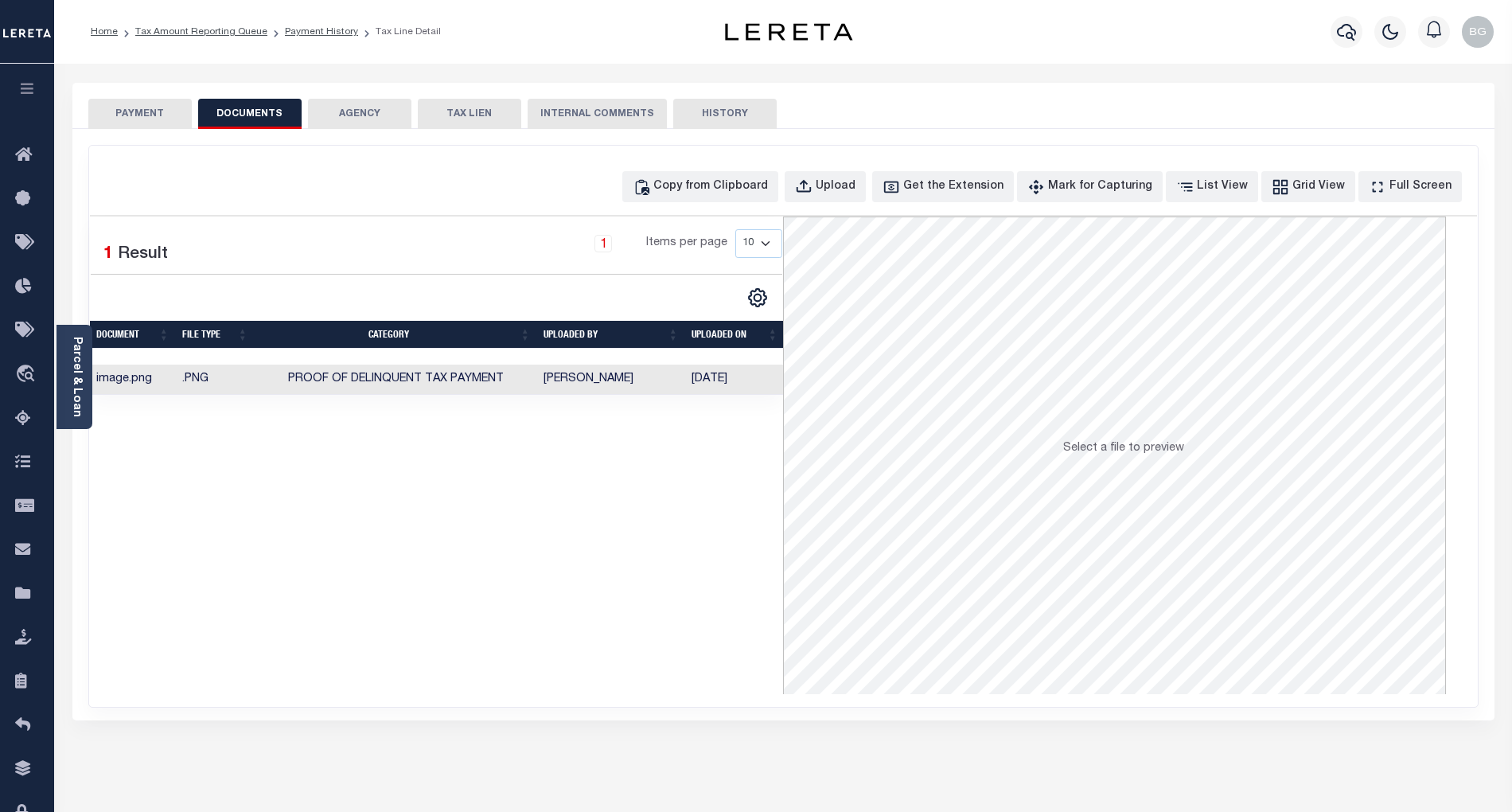
click at [152, 116] on button "PAYMENT" at bounding box center [140, 113] width 103 height 30
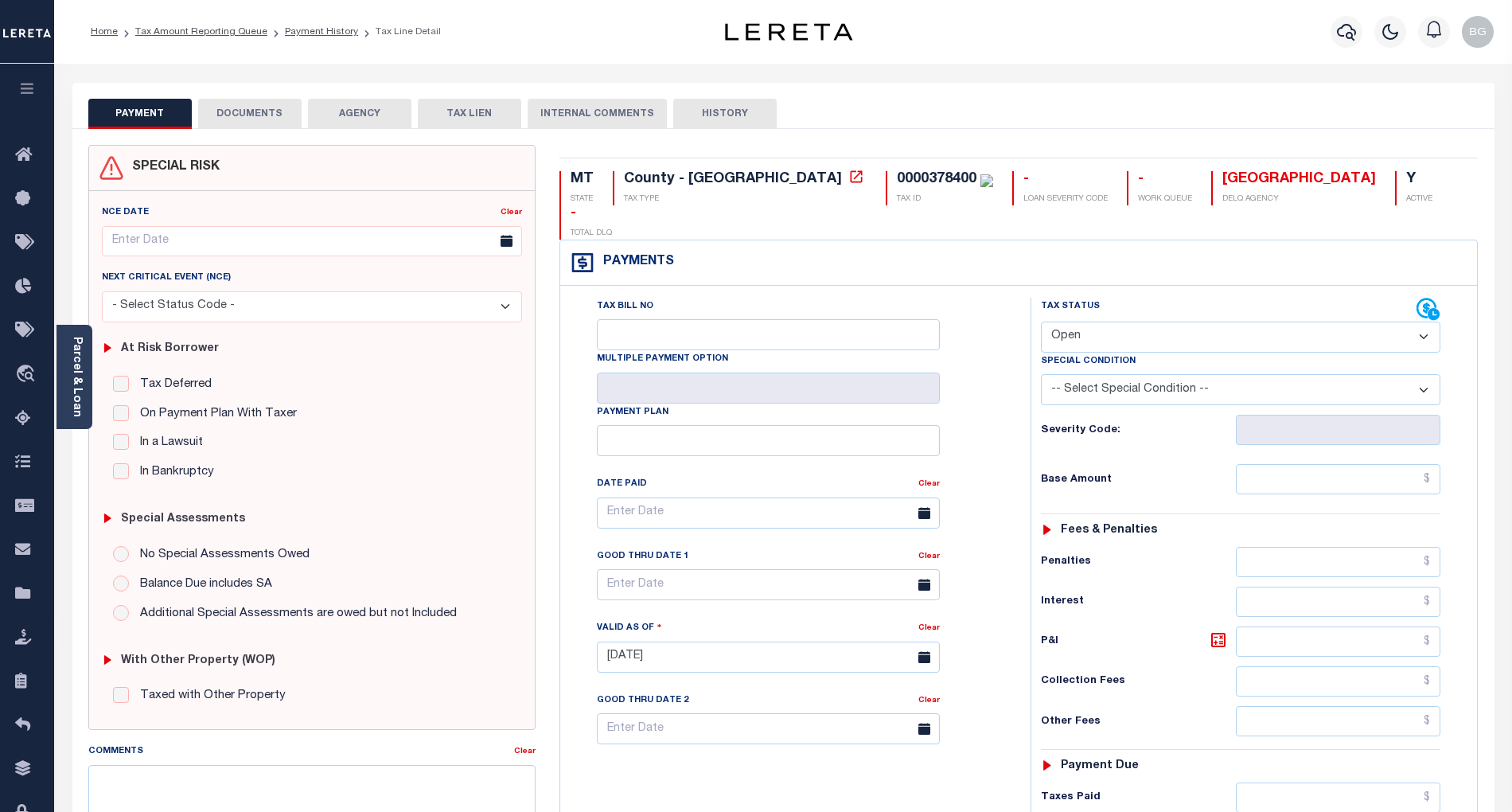
click at [1076, 321] on select "- Select Status Code - Open Due/Unpaid Paid Incomplete No Tax Due Internal Refu…" at bounding box center [1241, 337] width 399 height 31
select select "PYD"
click at [1041, 321] on select "- Select Status Code - Open Due/Unpaid Paid Incomplete No Tax Due Internal Refu…" at bounding box center [1241, 337] width 399 height 31
type input "[DATE]"
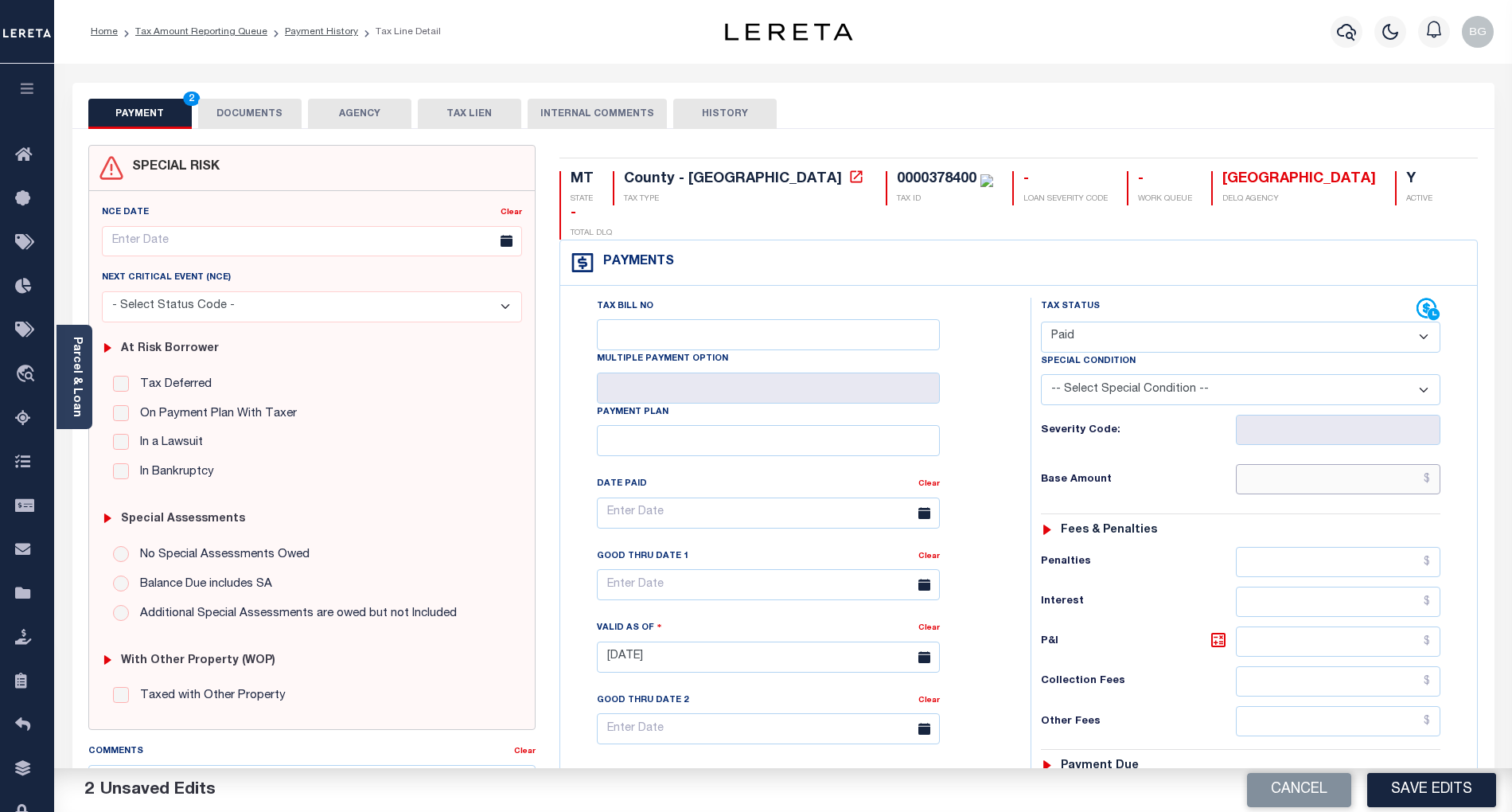
click at [1357, 464] on input "text" at bounding box center [1338, 479] width 205 height 30
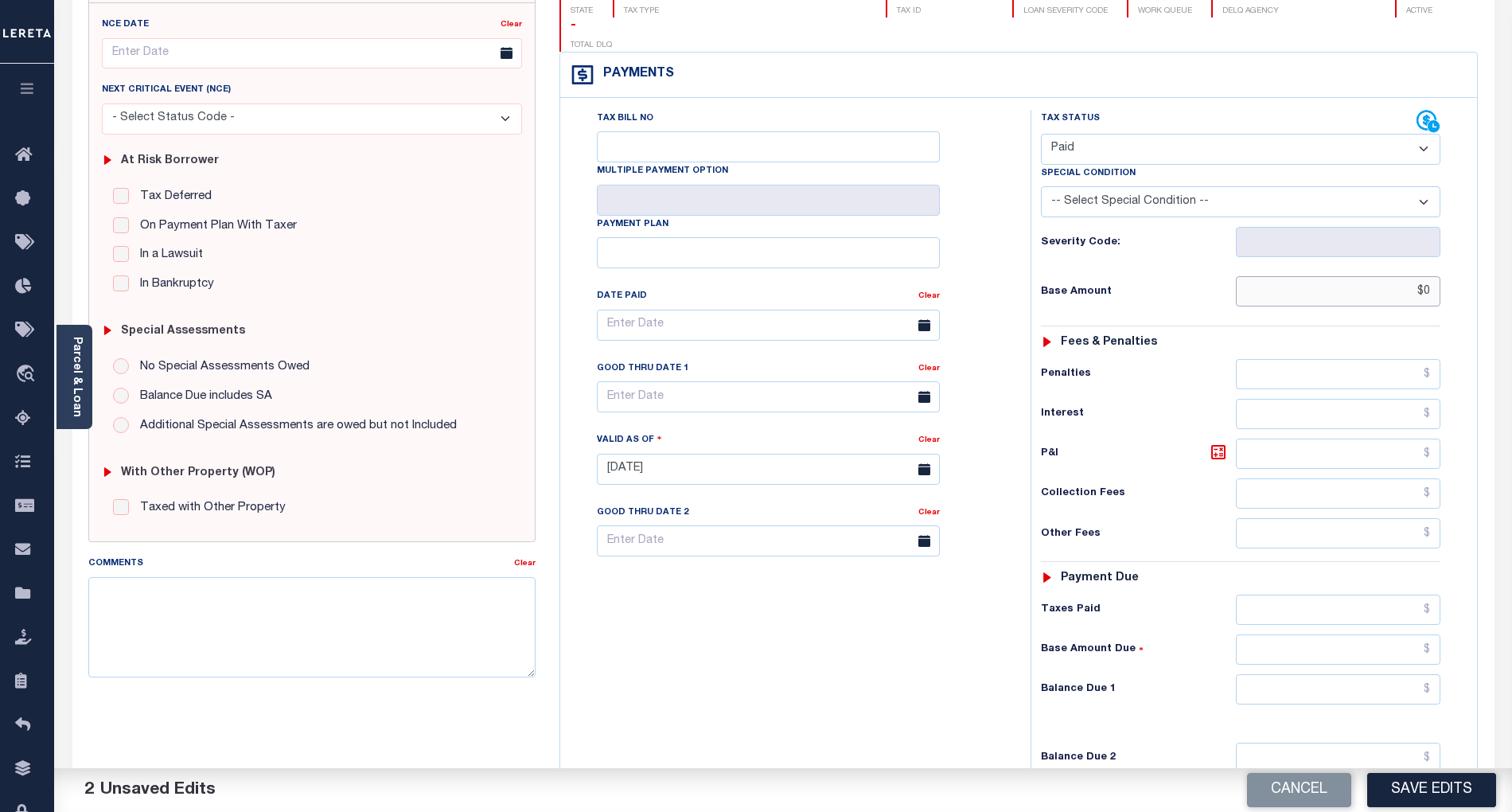
scroll to position [319, 0]
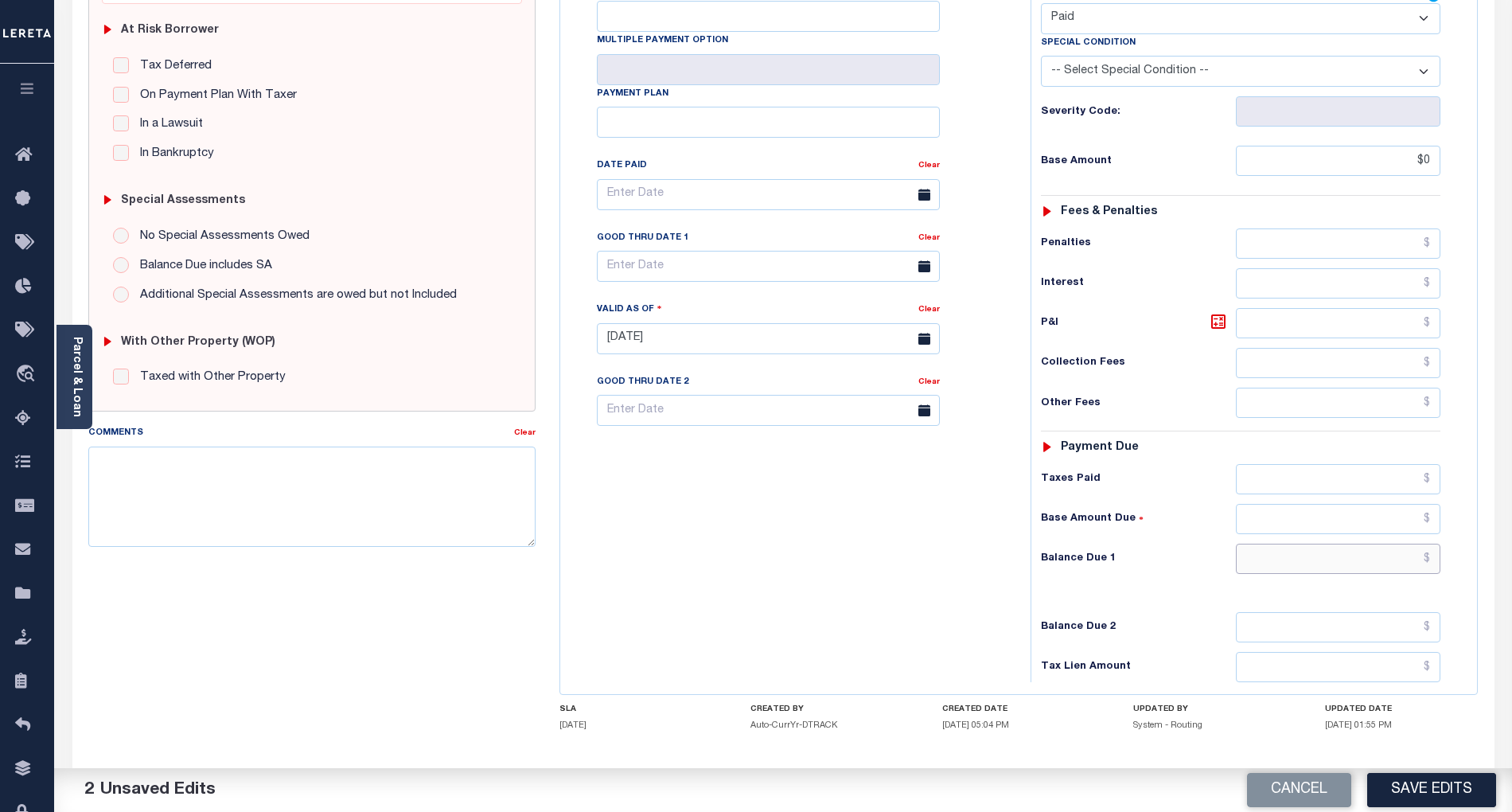
type input "$0.00"
click at [1399, 545] on input "text" at bounding box center [1338, 558] width 205 height 30
type input "$0.00"
click at [975, 538] on div "Tax Bill No Multiple Payment Option Payment Plan Clear" at bounding box center [791, 330] width 454 height 703
click at [386, 478] on textarea "Comments" at bounding box center [312, 496] width 447 height 100
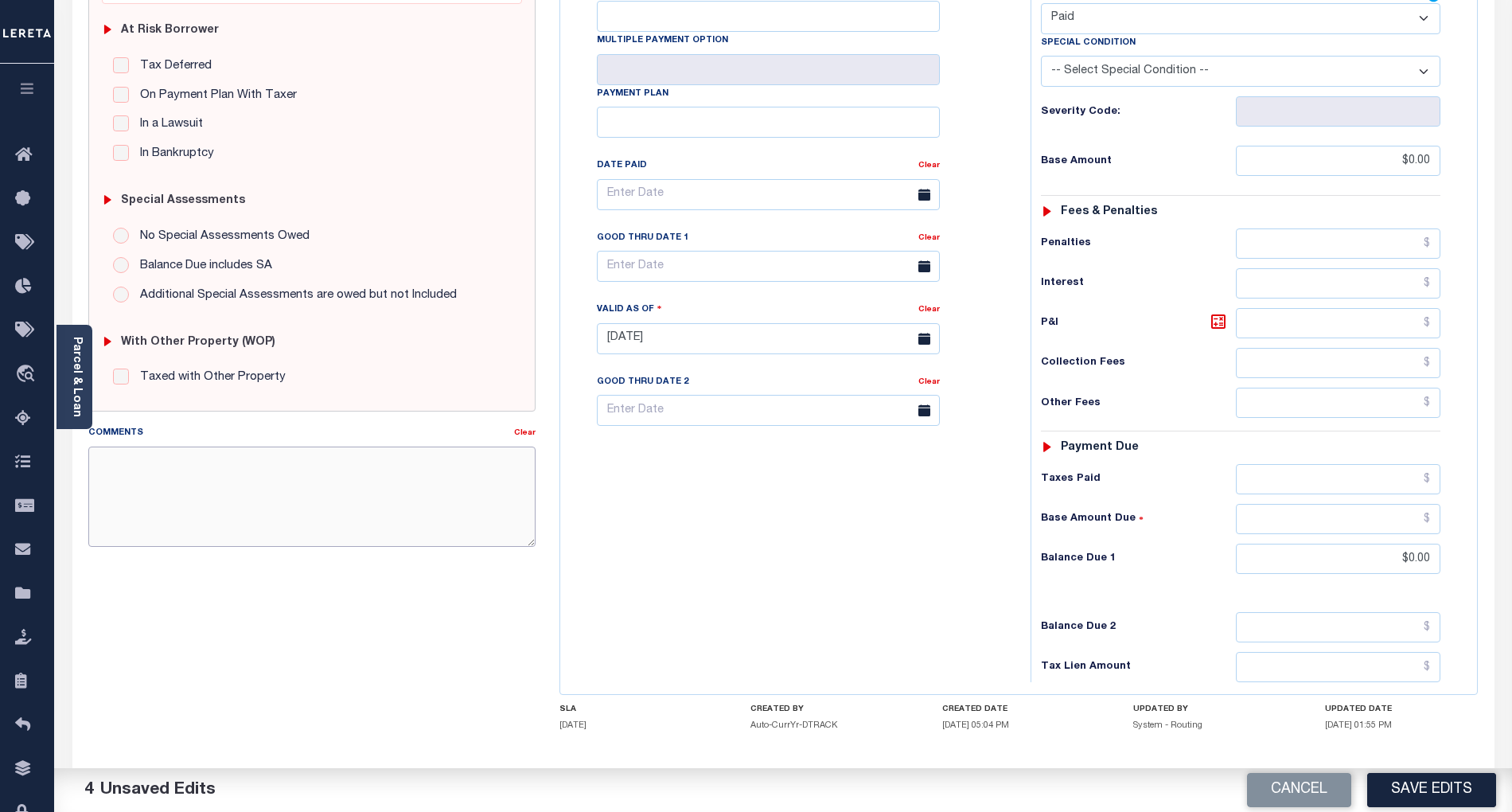
click at [456, 542] on textarea "Comments" at bounding box center [312, 496] width 447 height 100
paste textarea "09/30/2025- As per email response from tax office, confirmed that taxes are pai…"
type textarea "[DATE]- As per email response from tax office, confirmed that taxes are paid cu…"
click at [1497, 787] on div "Cancel Save Edits" at bounding box center [1148, 789] width 729 height 44
click at [1431, 804] on button "Save Edits" at bounding box center [1431, 789] width 129 height 34
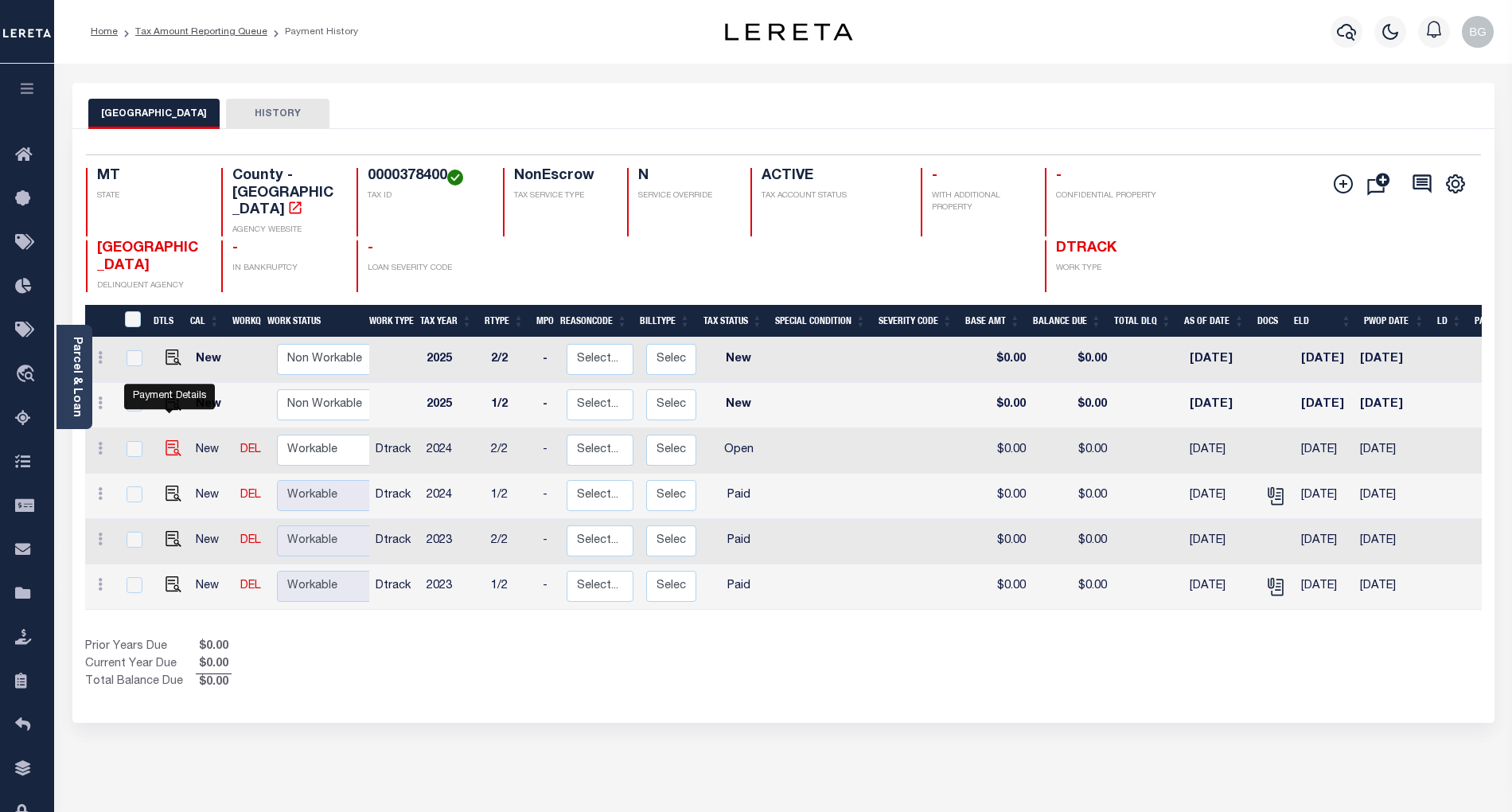
click at [166, 440] on img "" at bounding box center [173, 448] width 16 height 16
checkbox input "true"
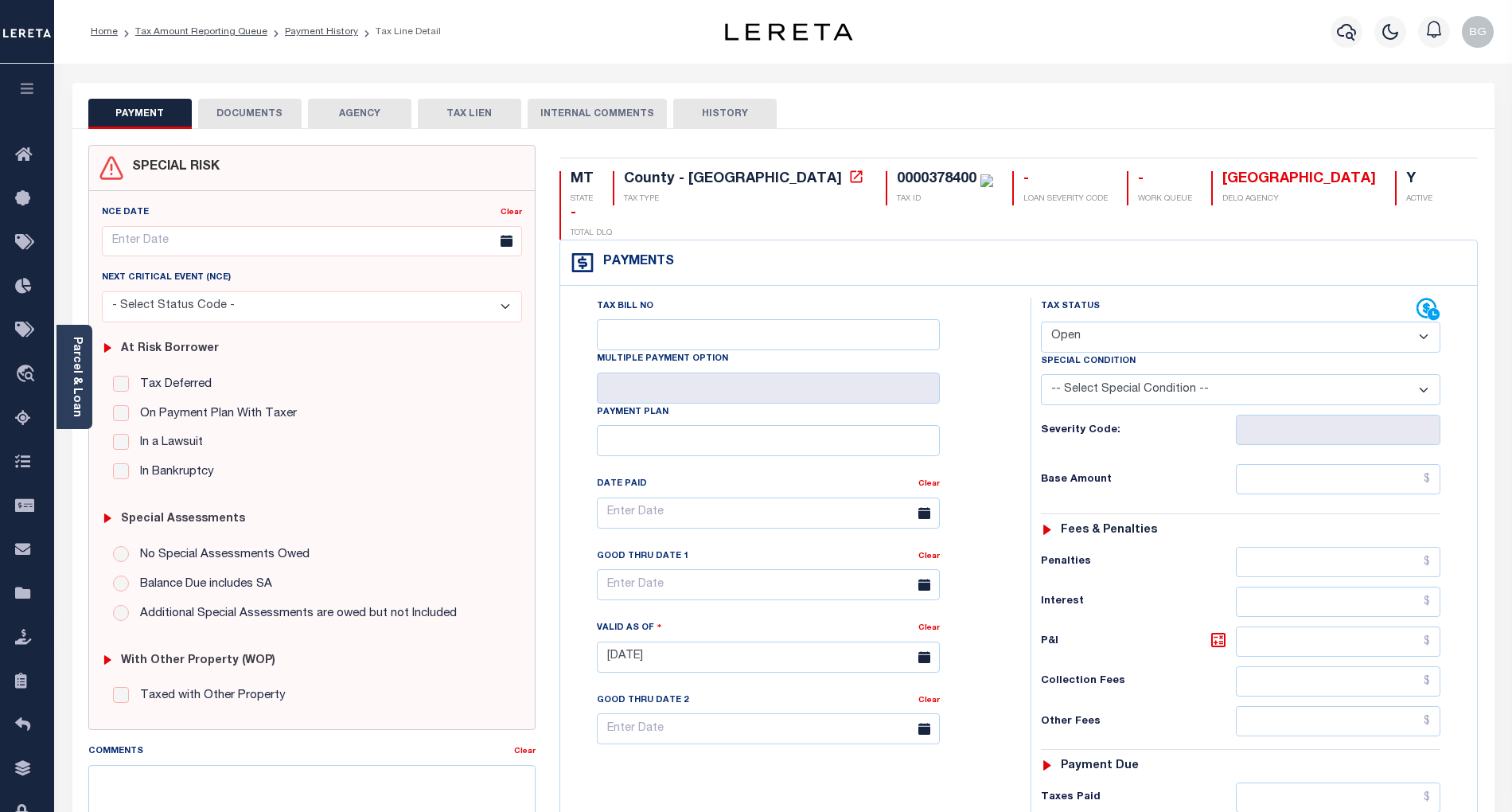
click at [1081, 321] on select "- Select Status Code - Open Due/Unpaid Paid Incomplete No Tax Due Internal Refu…" at bounding box center [1241, 337] width 399 height 31
select select "PYD"
click at [1041, 321] on select "- Select Status Code - Open Due/Unpaid Paid Incomplete No Tax Due Internal Refu…" at bounding box center [1241, 337] width 399 height 31
type input "[DATE]"
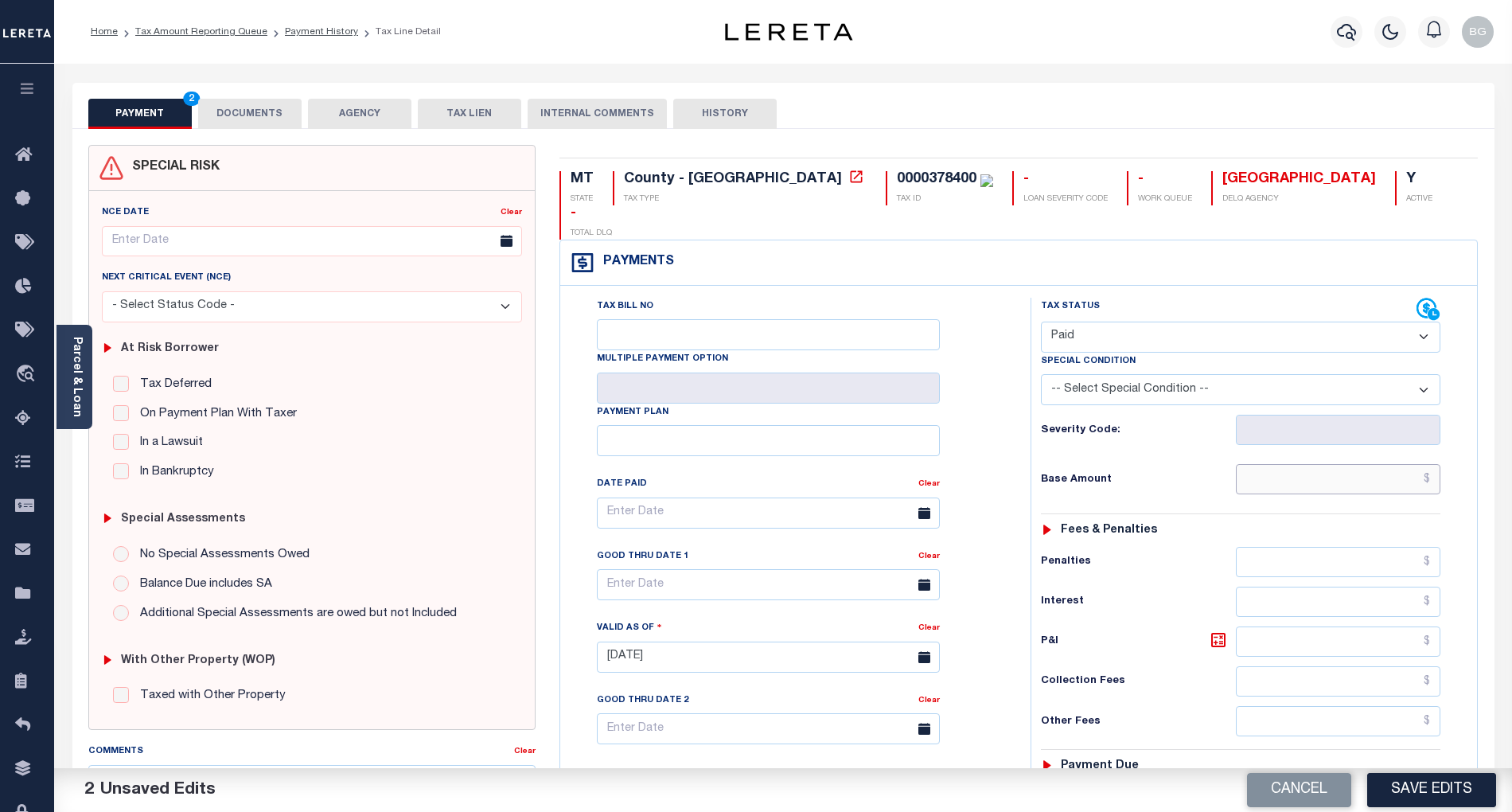
click at [1363, 464] on input "text" at bounding box center [1338, 479] width 205 height 30
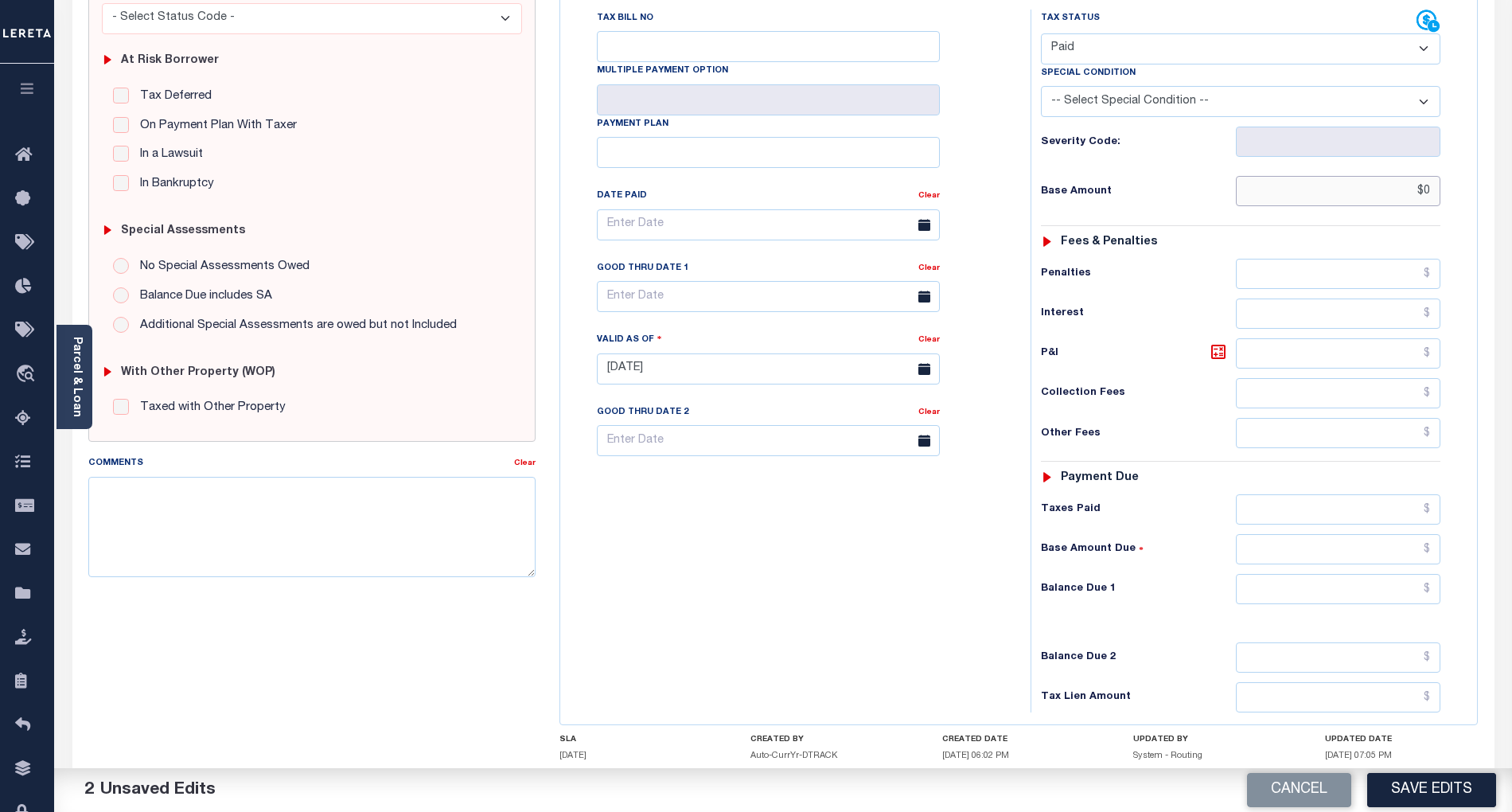
scroll to position [319, 0]
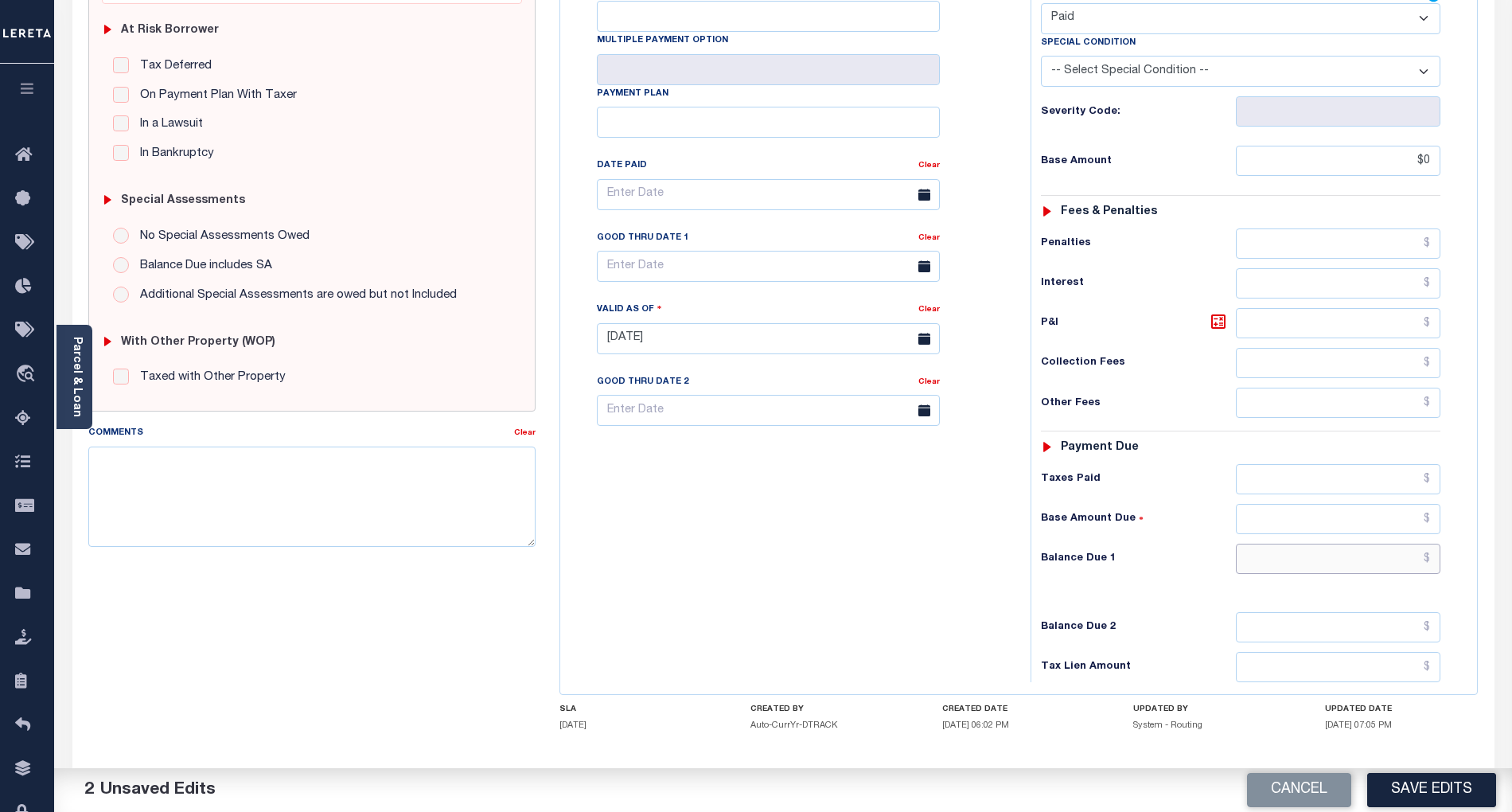
type input "$0.00"
click at [1402, 544] on input "text" at bounding box center [1338, 558] width 205 height 30
type input "$0.00"
click at [889, 538] on div "Tax Bill No Multiple Payment Option Payment Plan Clear" at bounding box center [791, 330] width 454 height 703
click at [408, 516] on textarea "Comments" at bounding box center [312, 496] width 447 height 100
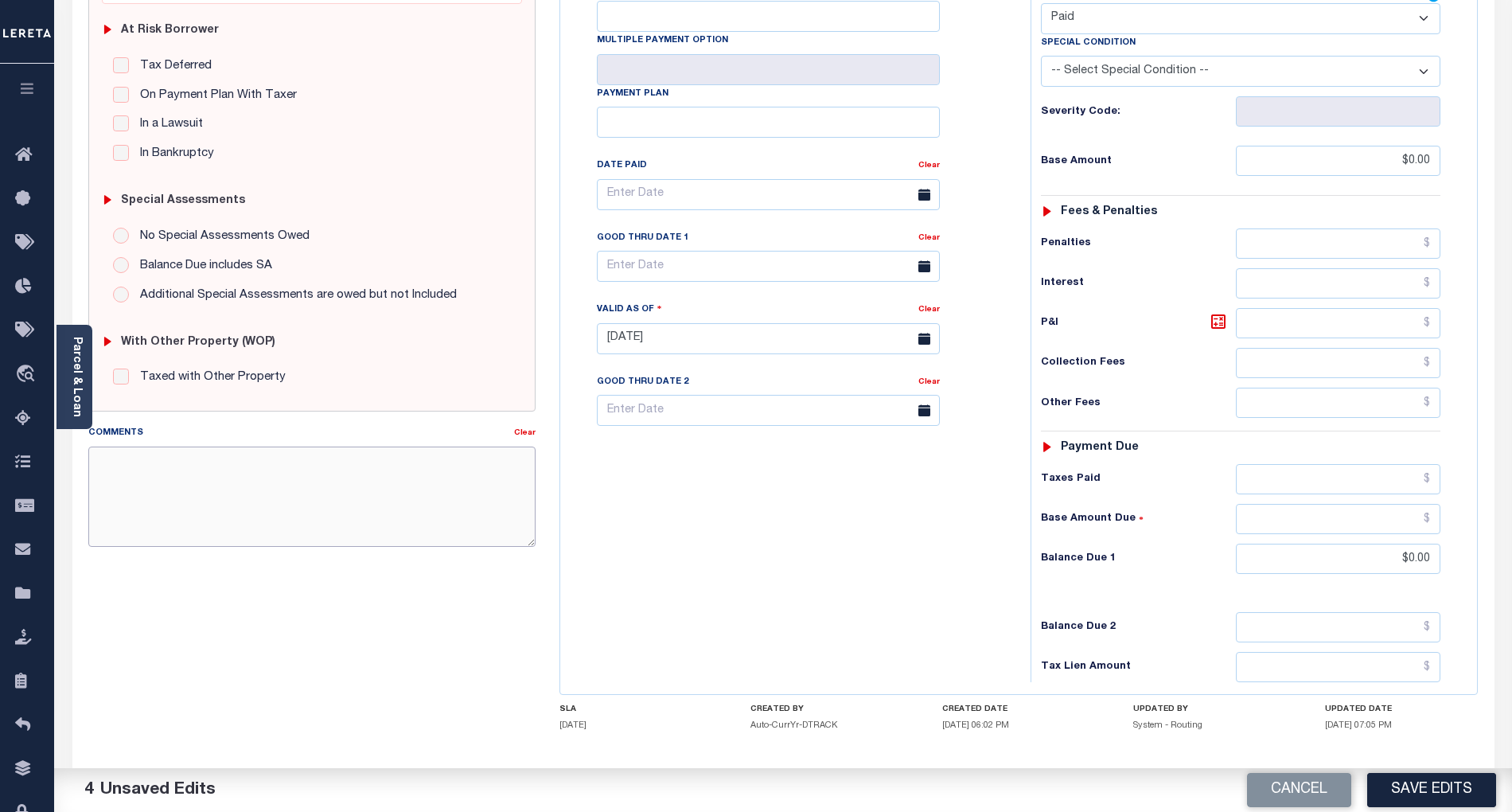
paste textarea "[DATE]- As per email response from tax office, confirmed that taxes are paid cu…"
type textarea "[DATE]- As per email response from tax office, confirmed that taxes are paid cu…"
click at [1462, 787] on button "Save Edits" at bounding box center [1431, 789] width 129 height 34
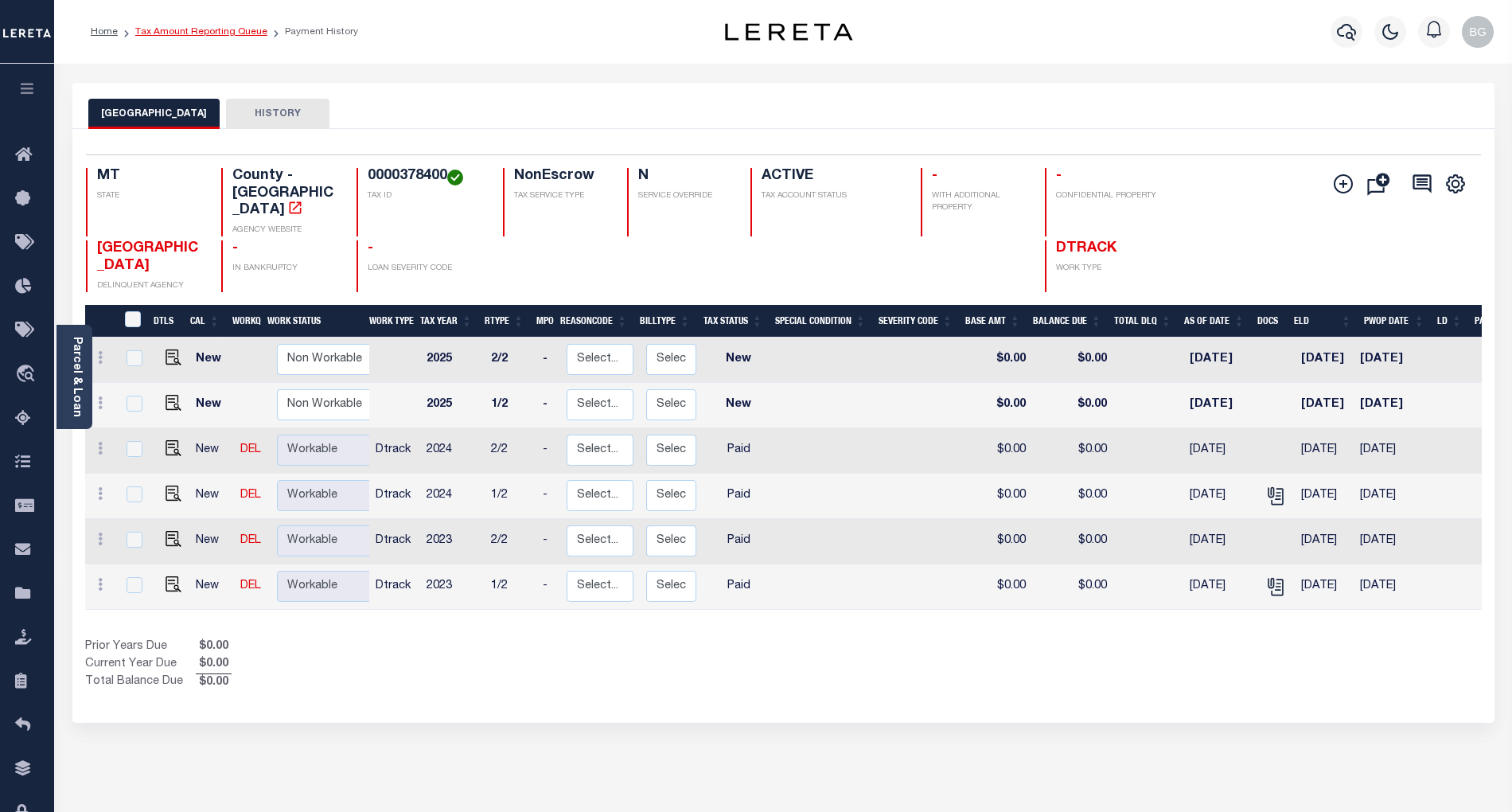
click at [182, 32] on link "Tax Amount Reporting Queue" at bounding box center [202, 32] width 132 height 10
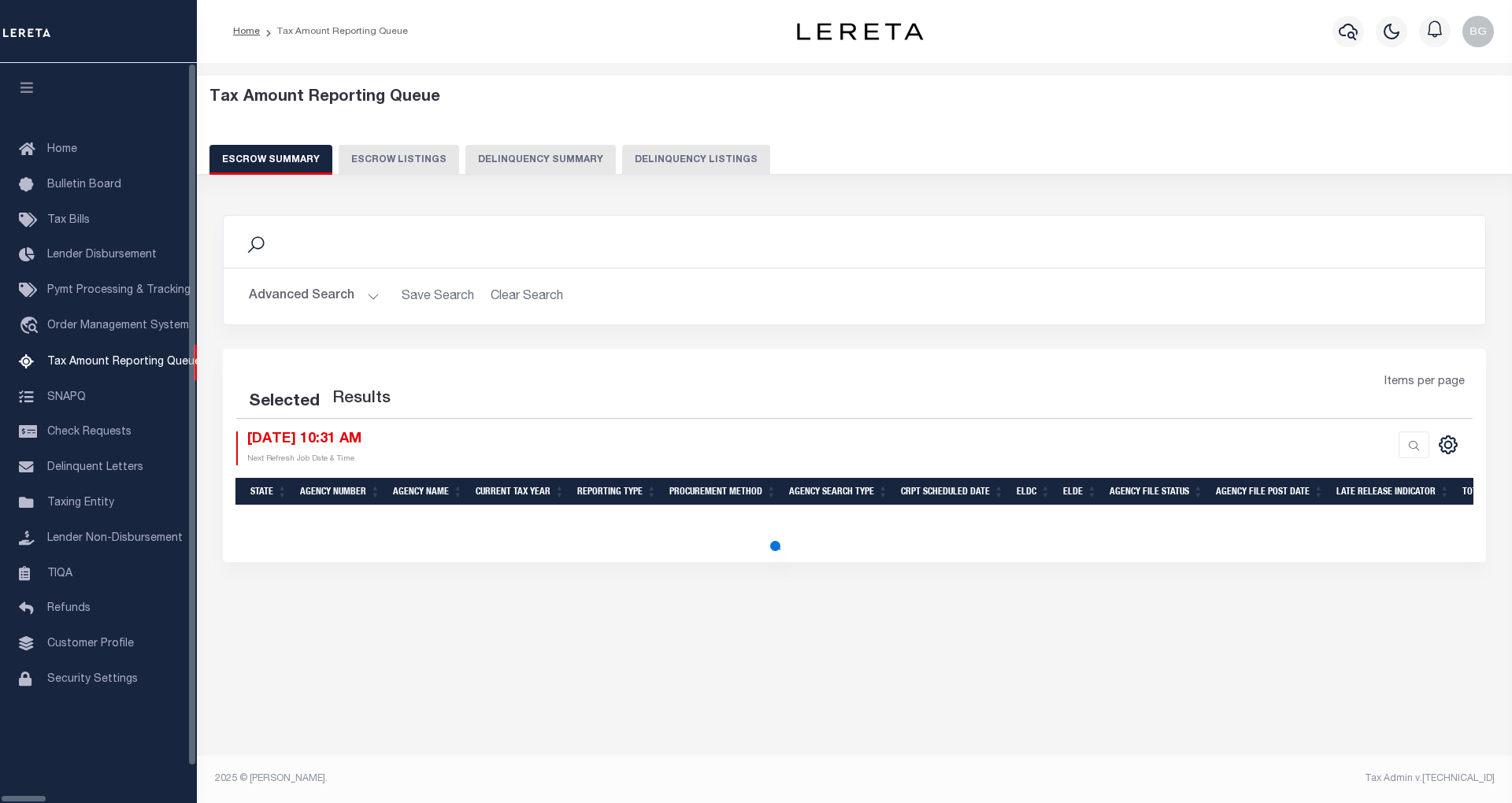
click at [622, 159] on button "Delinquency Listings" at bounding box center [696, 159] width 148 height 30
select select "100"
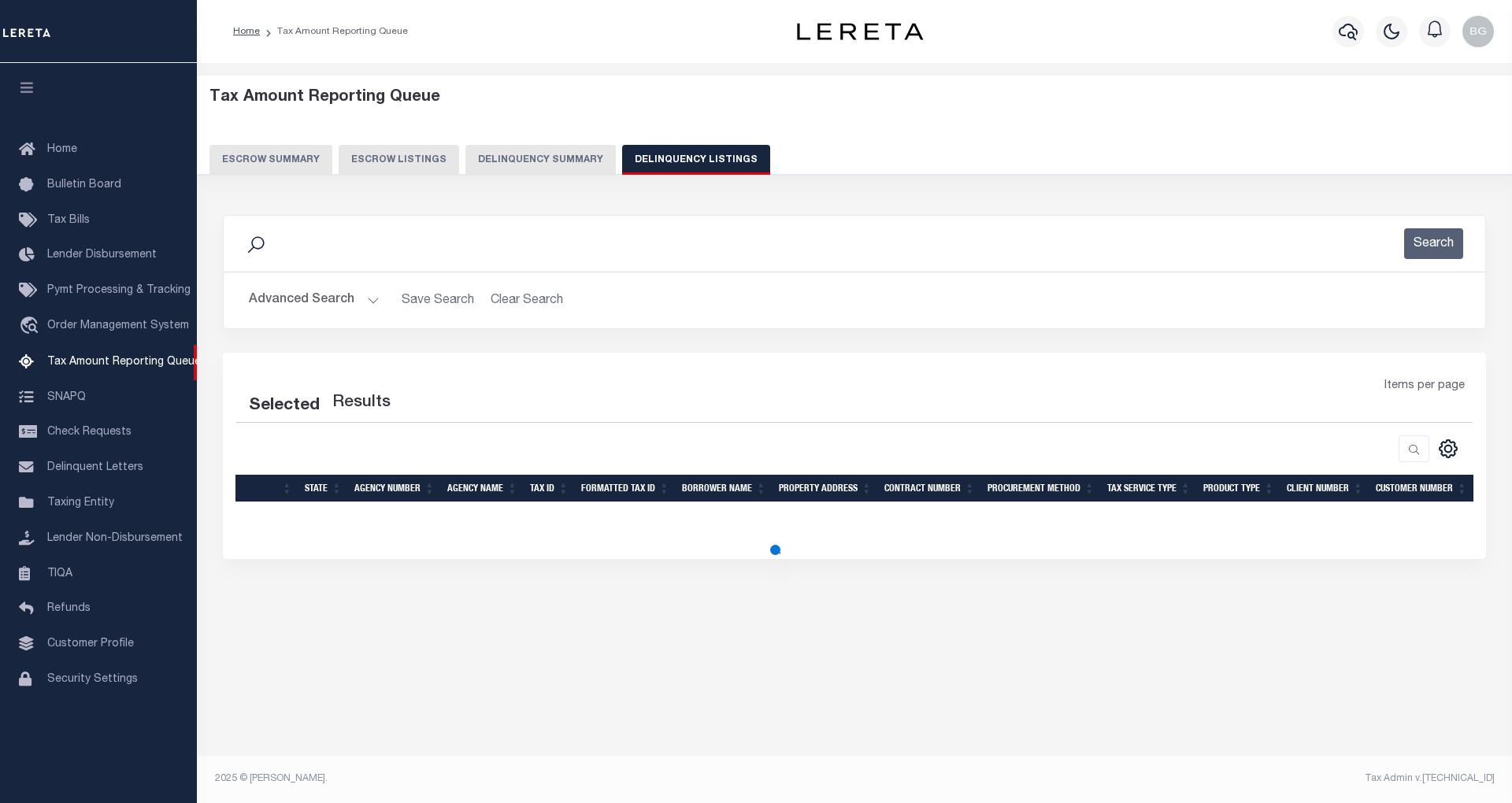
select select "100"
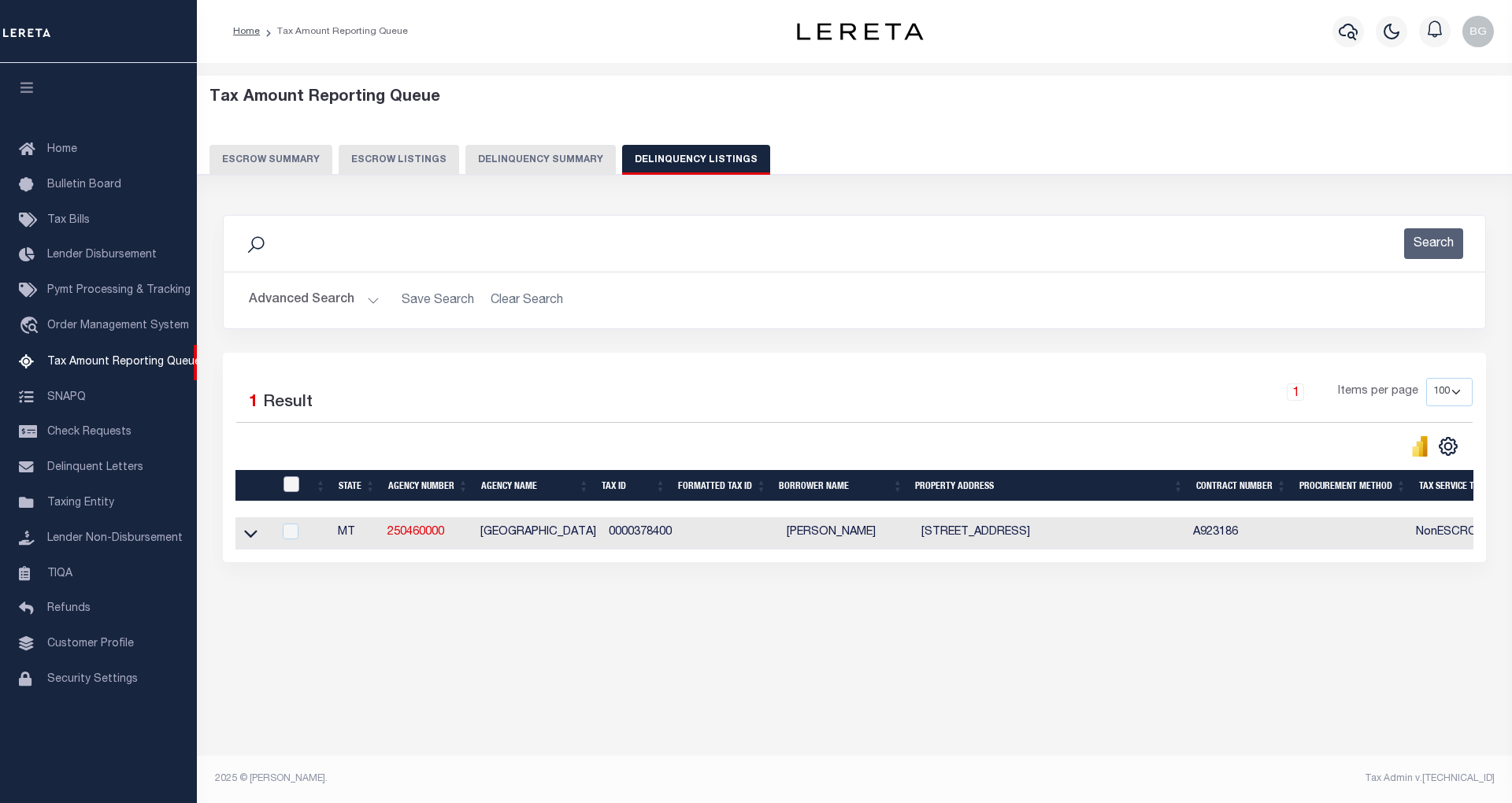
click at [288, 486] on input "checkbox" at bounding box center [291, 484] width 16 height 16
checkbox input "true"
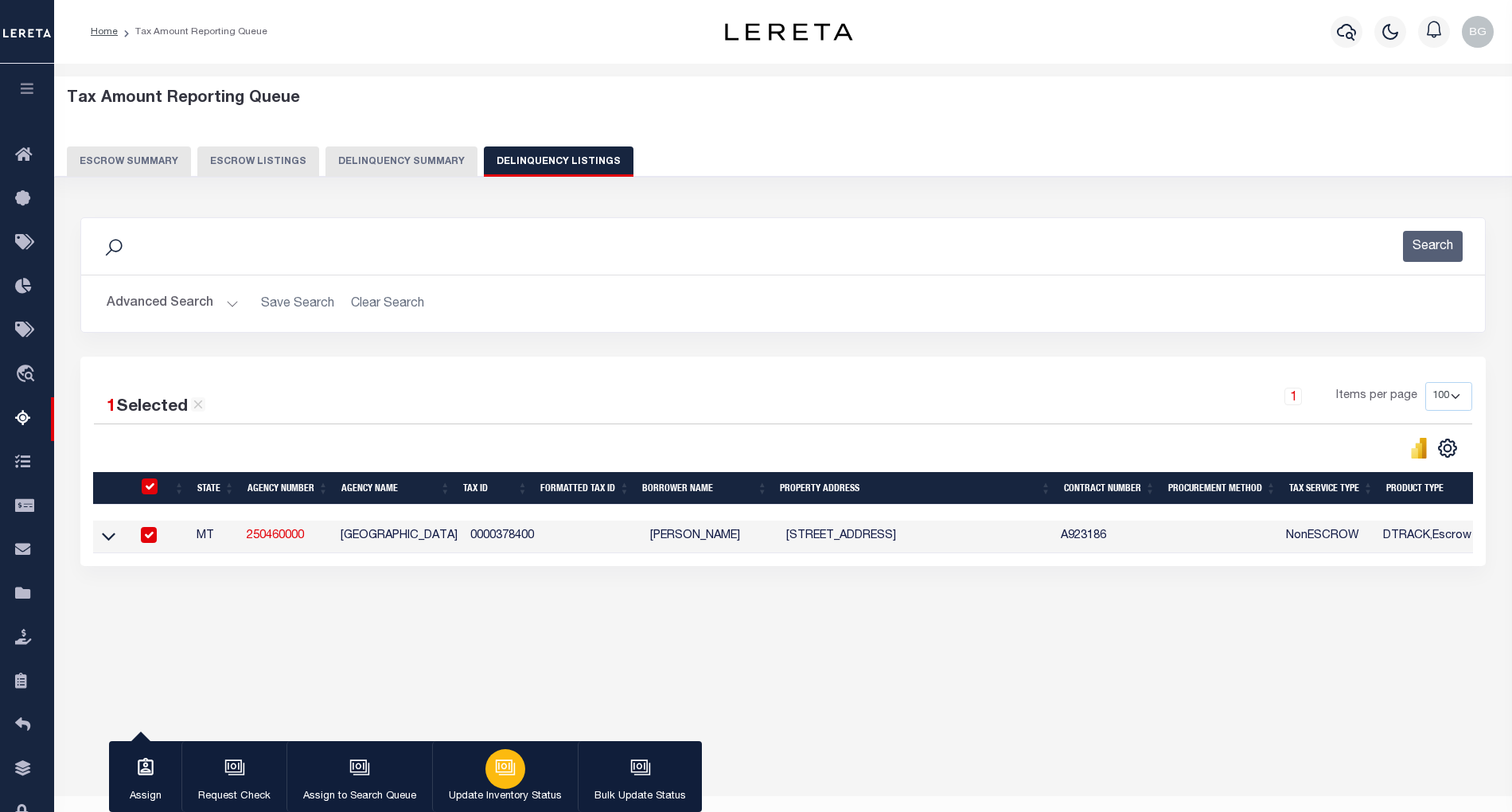
click at [491, 771] on div "button" at bounding box center [505, 769] width 39 height 39
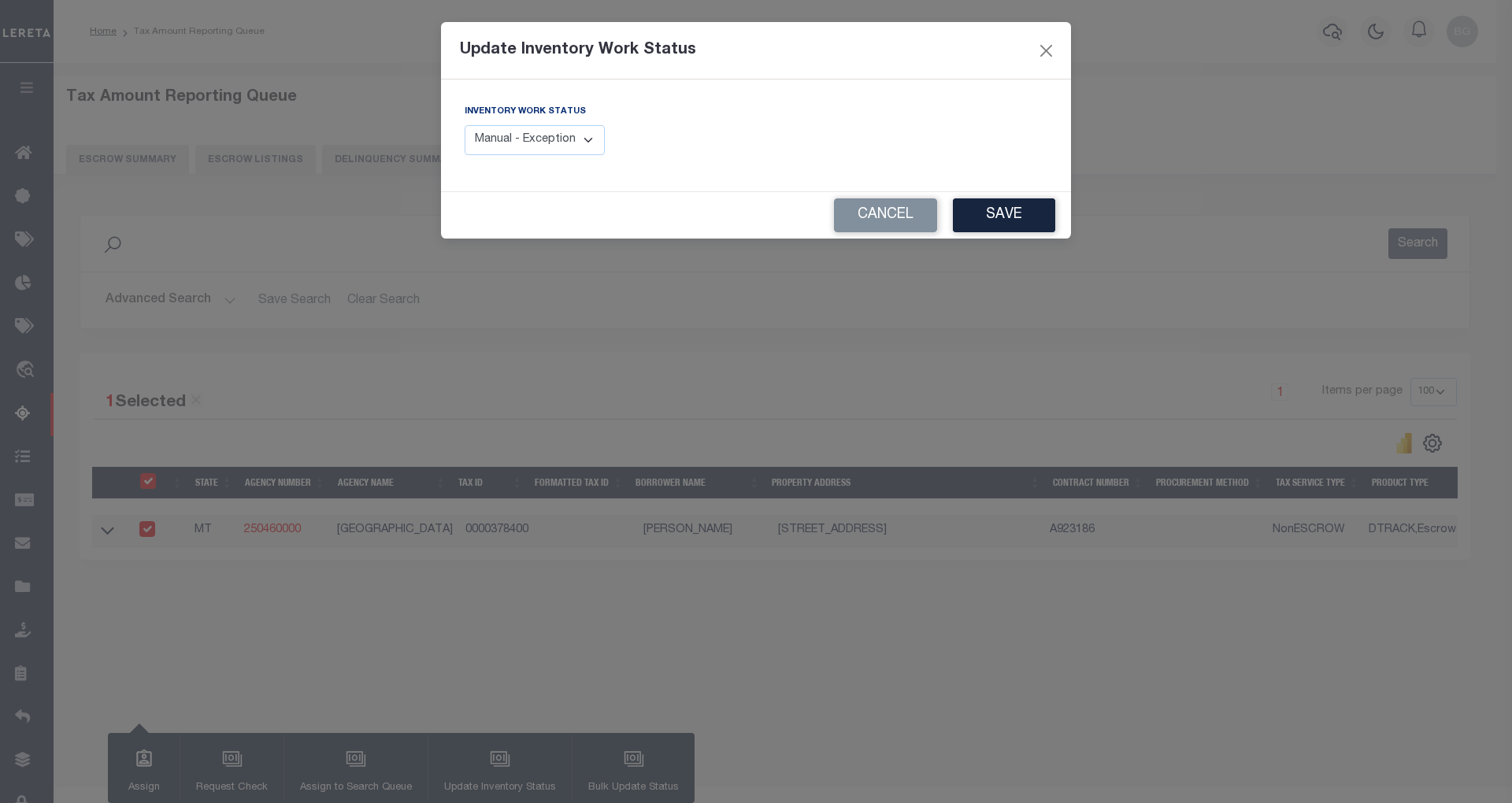
click at [542, 140] on select "Manual - Exception Pended - Awaiting Search Late Add Exception Completed" at bounding box center [535, 141] width 140 height 31
select select "4"
click at [465, 125] on select "Manual - Exception Pended - Awaiting Search Late Add Exception Completed" at bounding box center [535, 141] width 140 height 31
click at [986, 213] on button "Save" at bounding box center [1003, 215] width 102 height 34
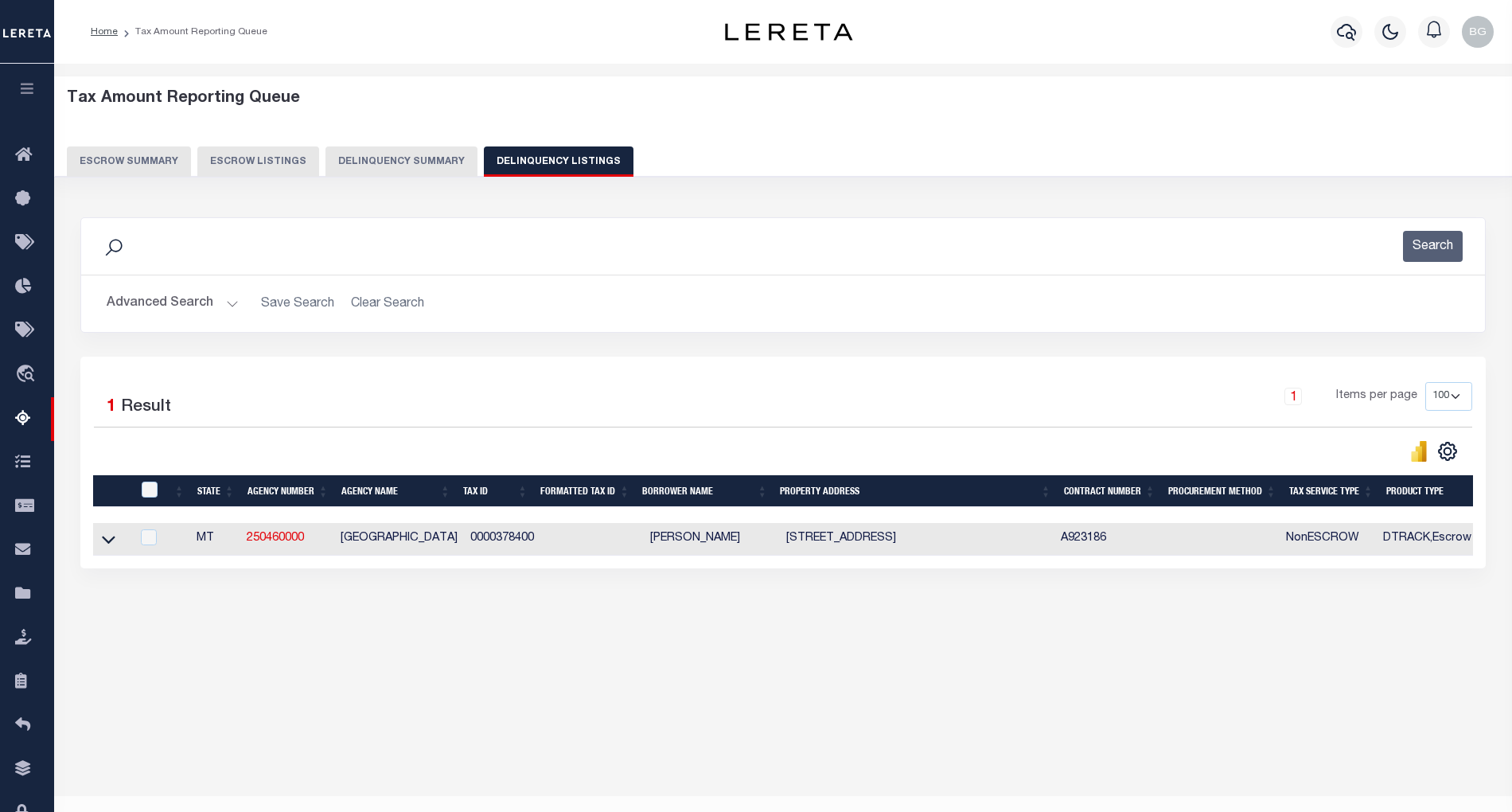
click at [229, 304] on button "Advanced Search" at bounding box center [172, 304] width 132 height 31
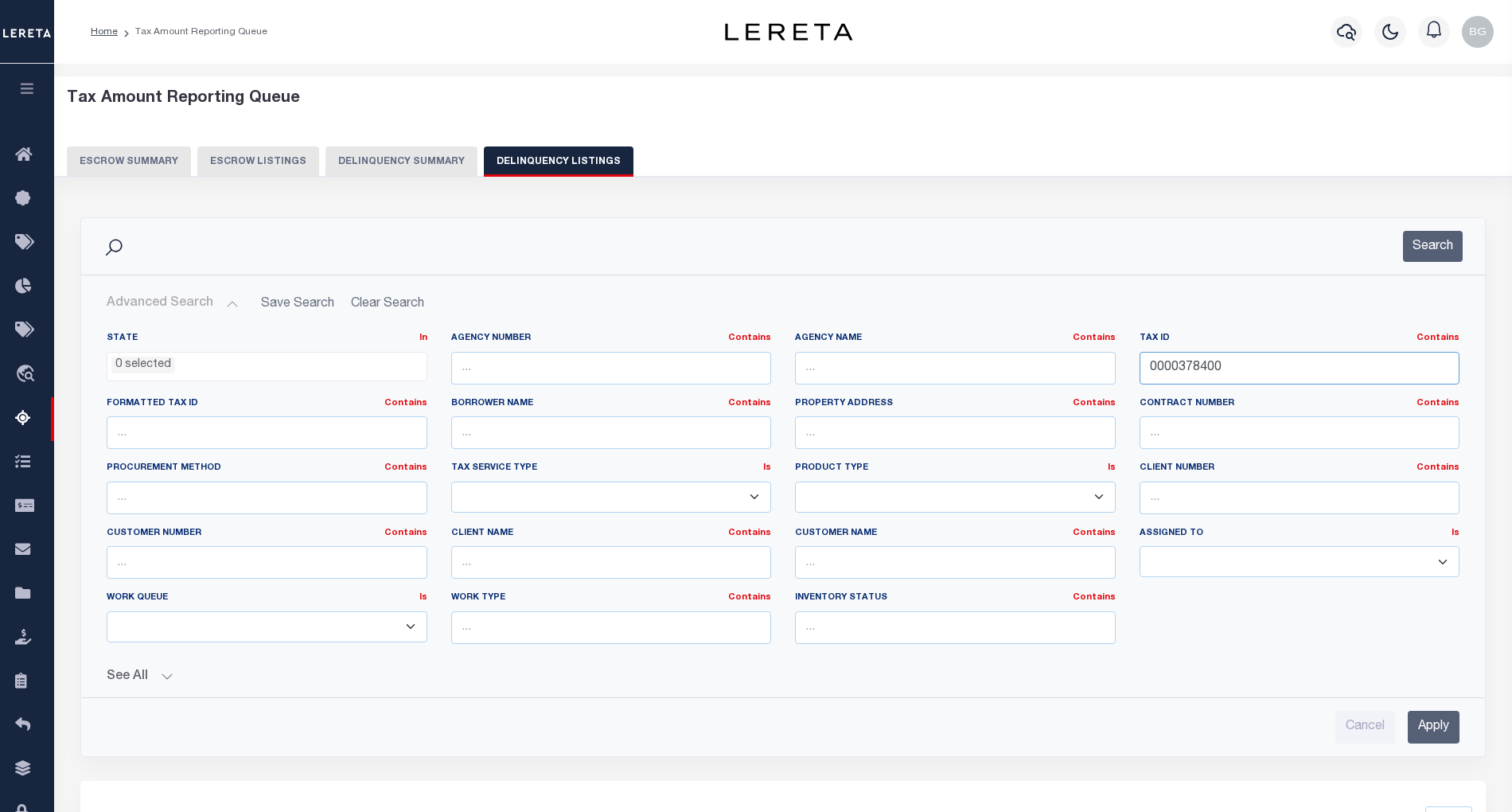
click at [1172, 364] on input "0000378400" at bounding box center [1300, 368] width 320 height 32
paste input "4477"
type input "0000447700"
click at [1442, 735] on input "Apply" at bounding box center [1433, 726] width 52 height 32
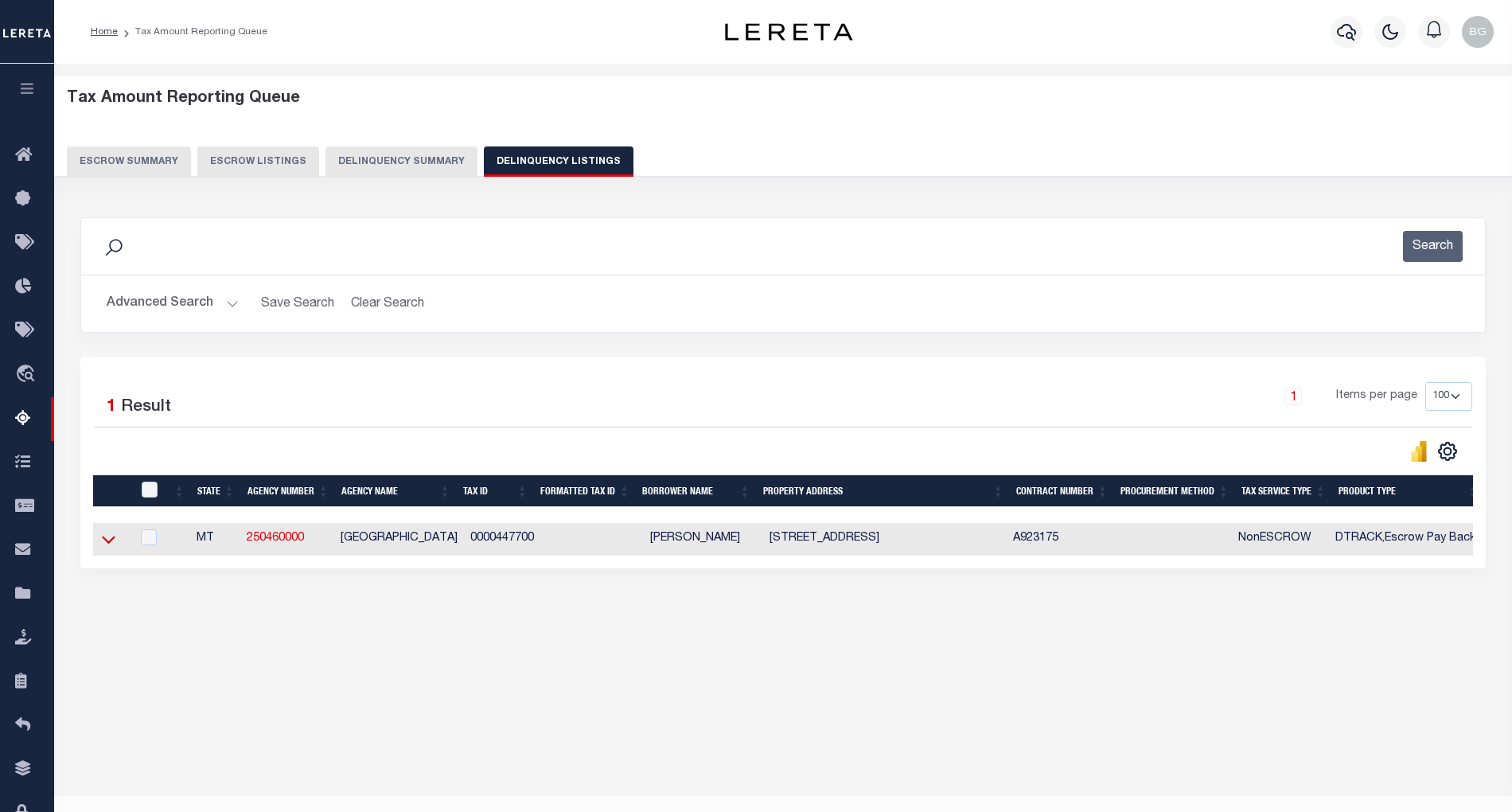
click at [110, 548] on icon at bounding box center [109, 539] width 14 height 17
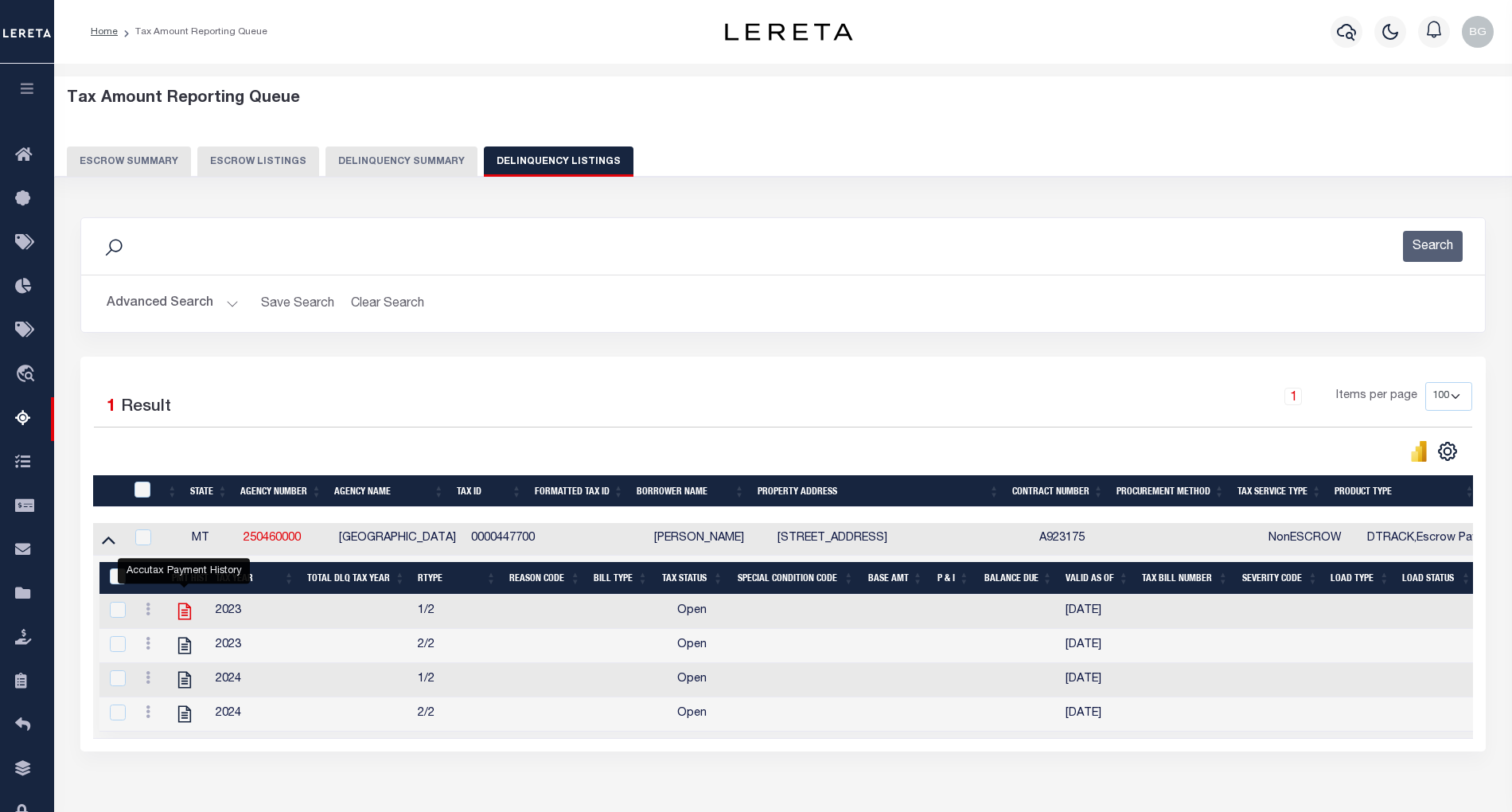
click at [180, 616] on icon "" at bounding box center [184, 610] width 21 height 21
checkbox input "true"
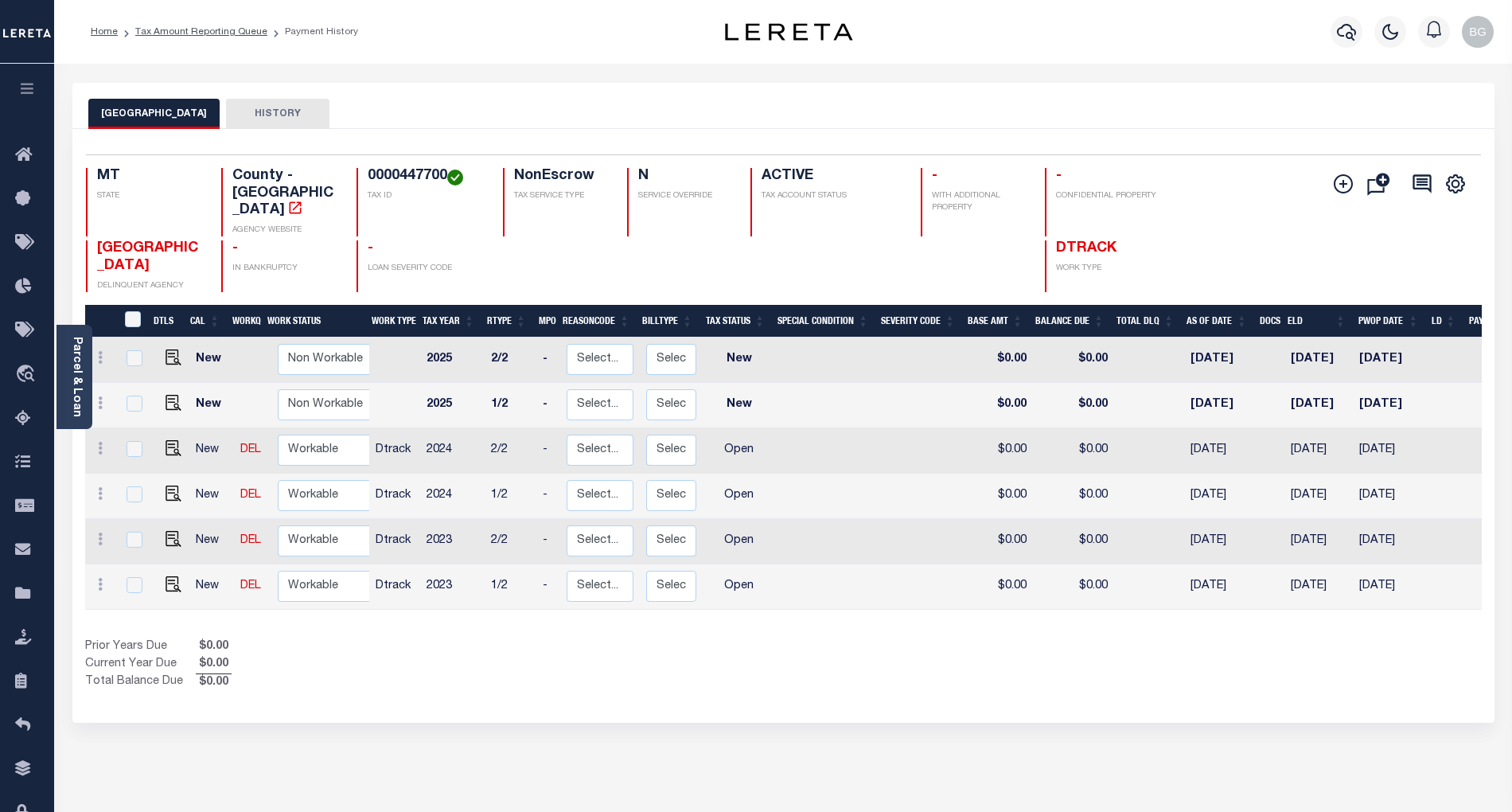
click at [1380, 113] on div "SHERIDAN COUNTY HISTORY" at bounding box center [784, 113] width 1390 height 29
click at [169, 576] on img "" at bounding box center [173, 584] width 16 height 16
checkbox input "true"
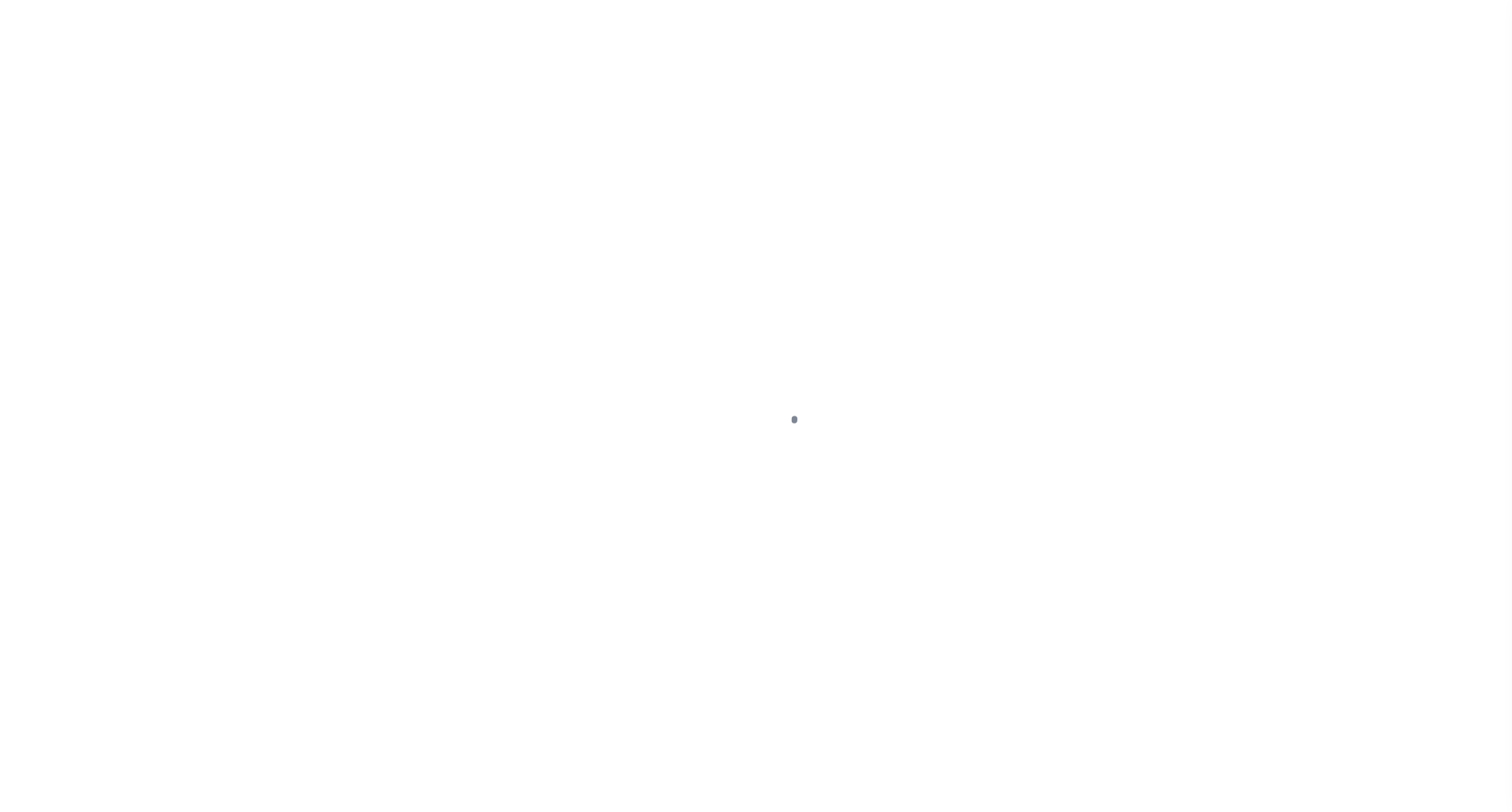
select select "OP2"
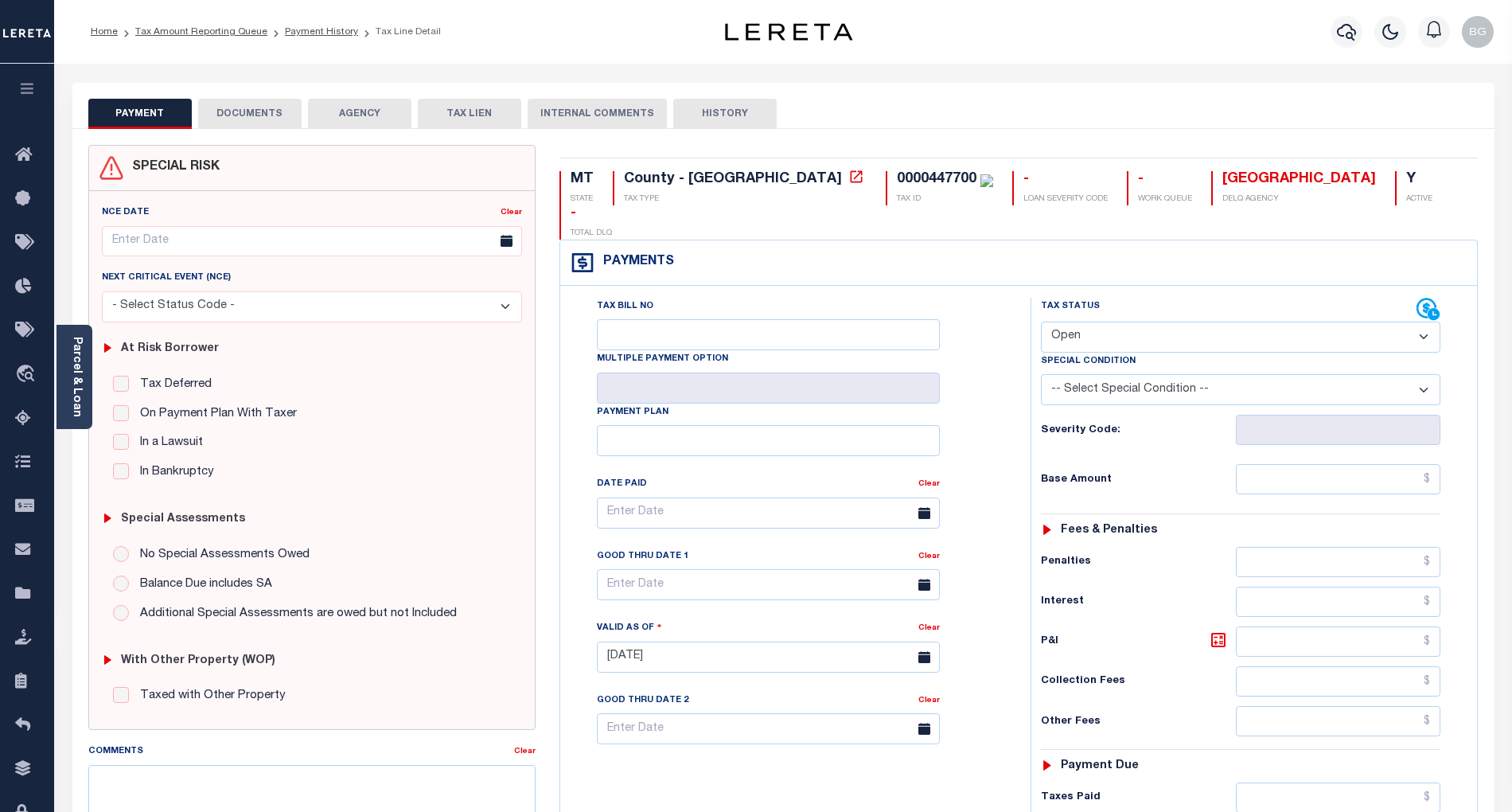
click at [249, 125] on button "DOCUMENTS" at bounding box center [250, 113] width 103 height 30
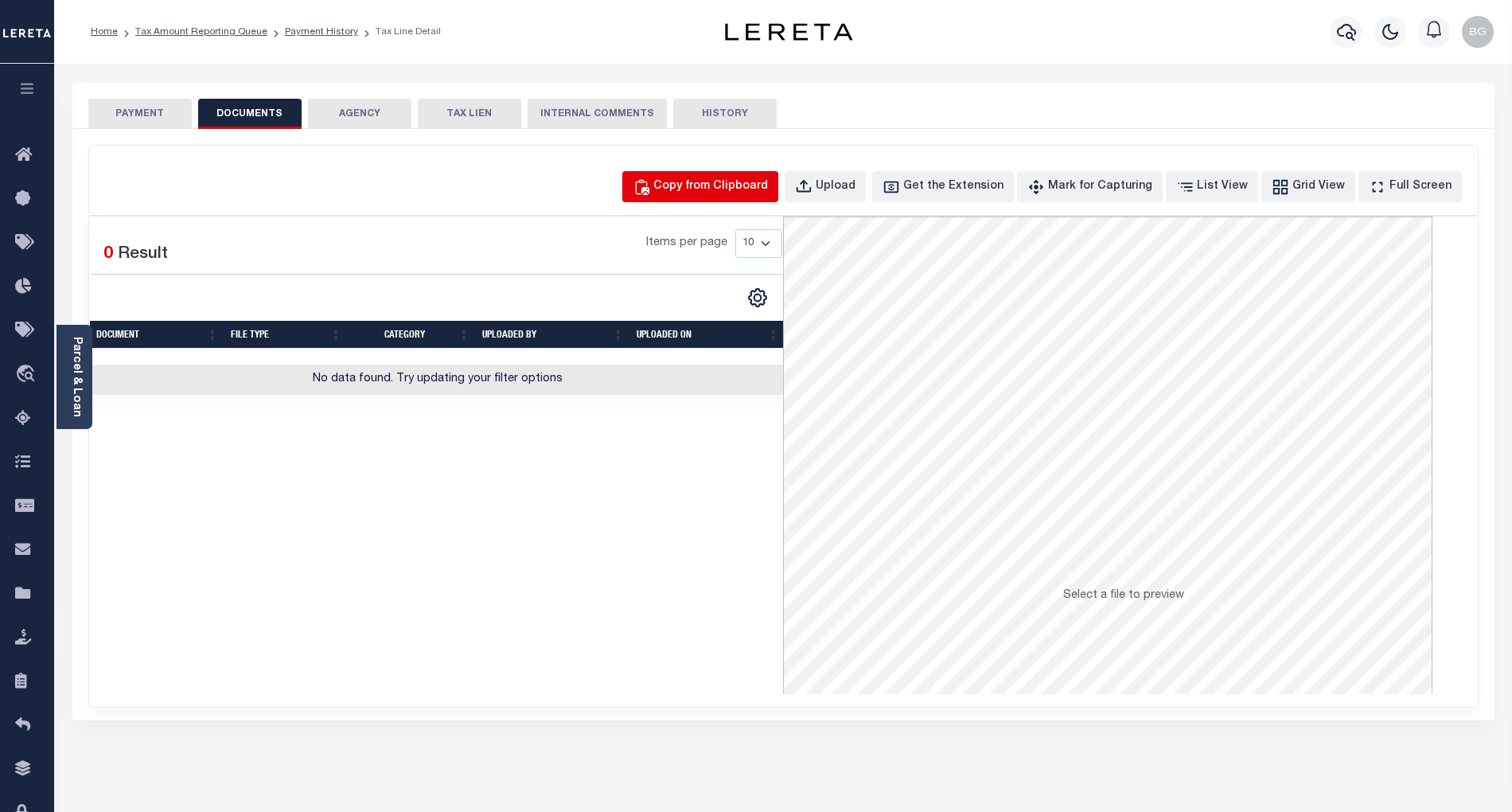
click at [730, 186] on div "Copy from Clipboard" at bounding box center [711, 187] width 115 height 18
select select "POP"
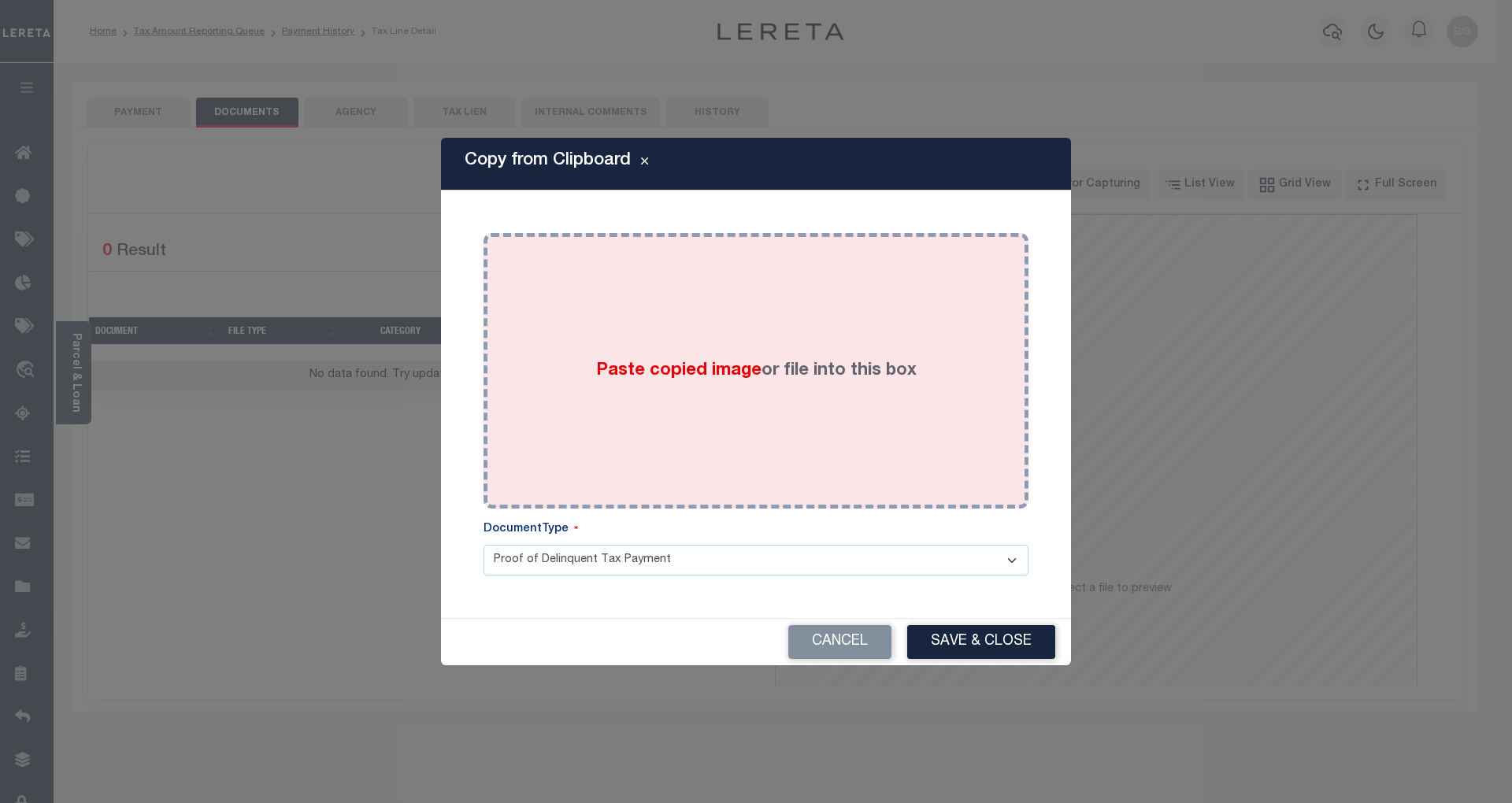
click at [675, 369] on span "Paste copied image" at bounding box center [679, 370] width 165 height 17
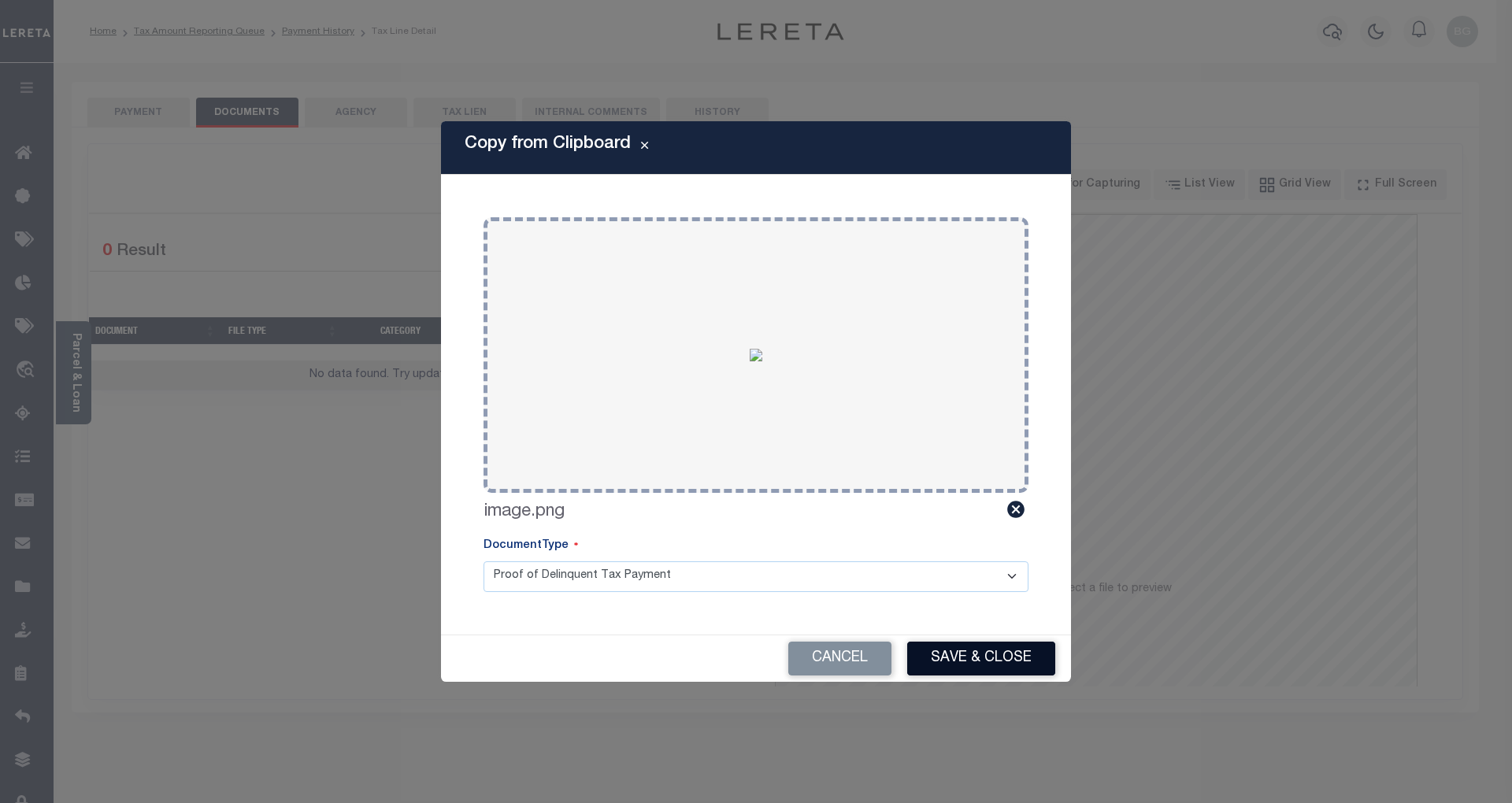
click at [999, 658] on button "Save & Close" at bounding box center [981, 658] width 148 height 34
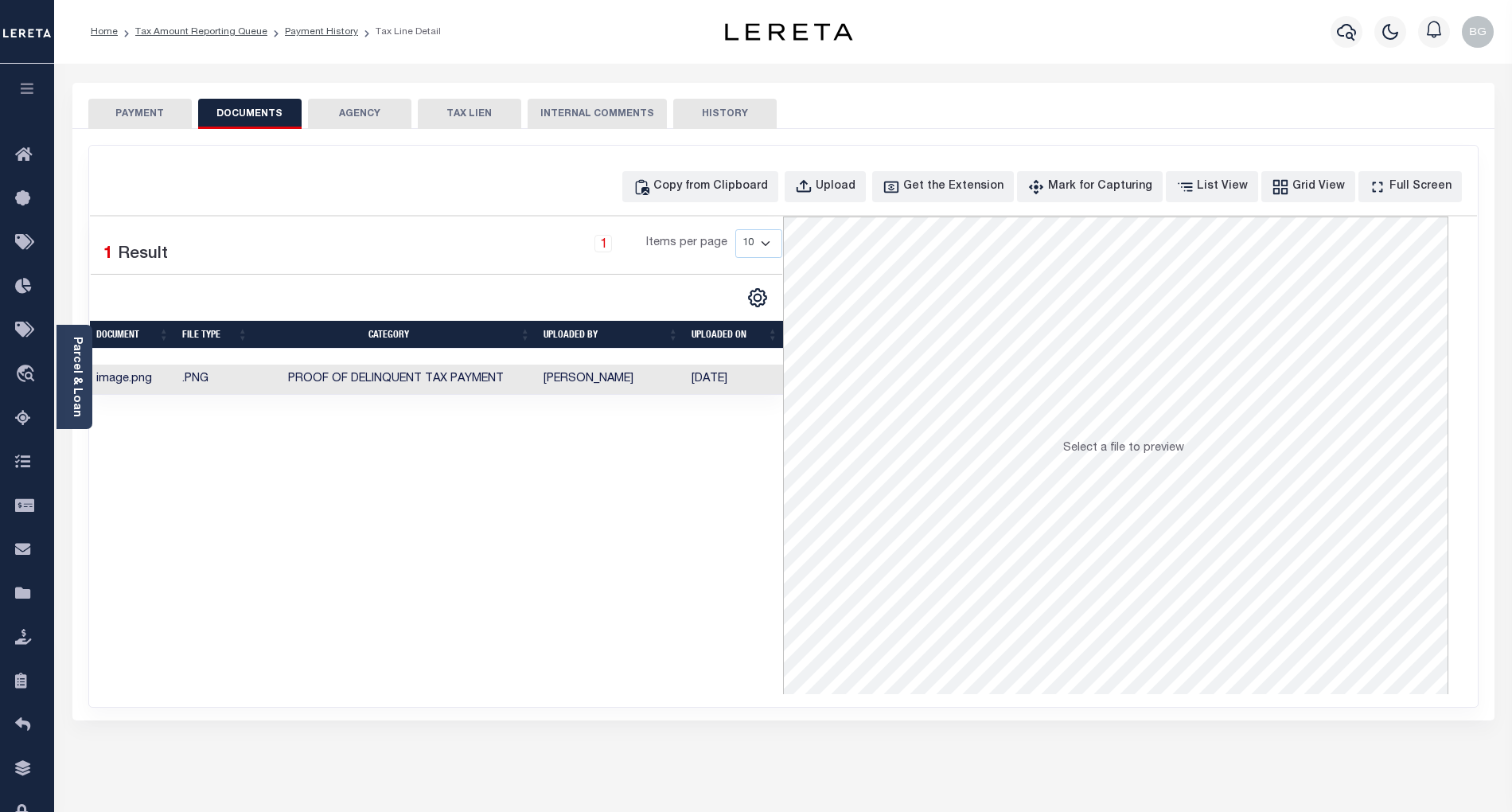
click at [148, 115] on button "PAYMENT" at bounding box center [140, 113] width 103 height 30
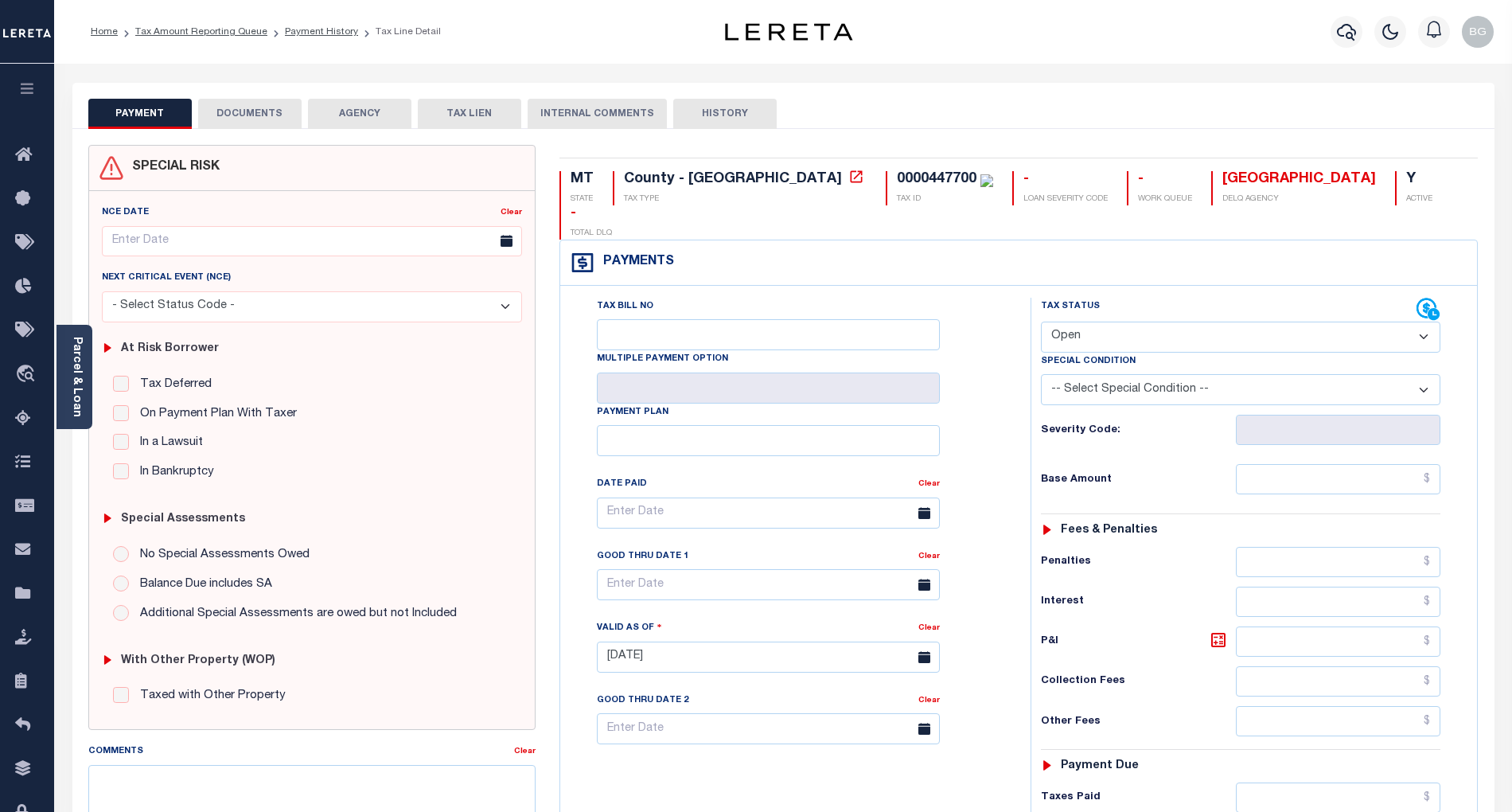
click at [1111, 321] on select "- Select Status Code - Open Due/Unpaid Paid Incomplete No Tax Due Internal Refu…" at bounding box center [1241, 337] width 399 height 31
select select "PYD"
click at [1041, 321] on select "- Select Status Code - Open Due/Unpaid Paid Incomplete No Tax Due Internal Refu…" at bounding box center [1241, 337] width 399 height 31
type input "[DATE]"
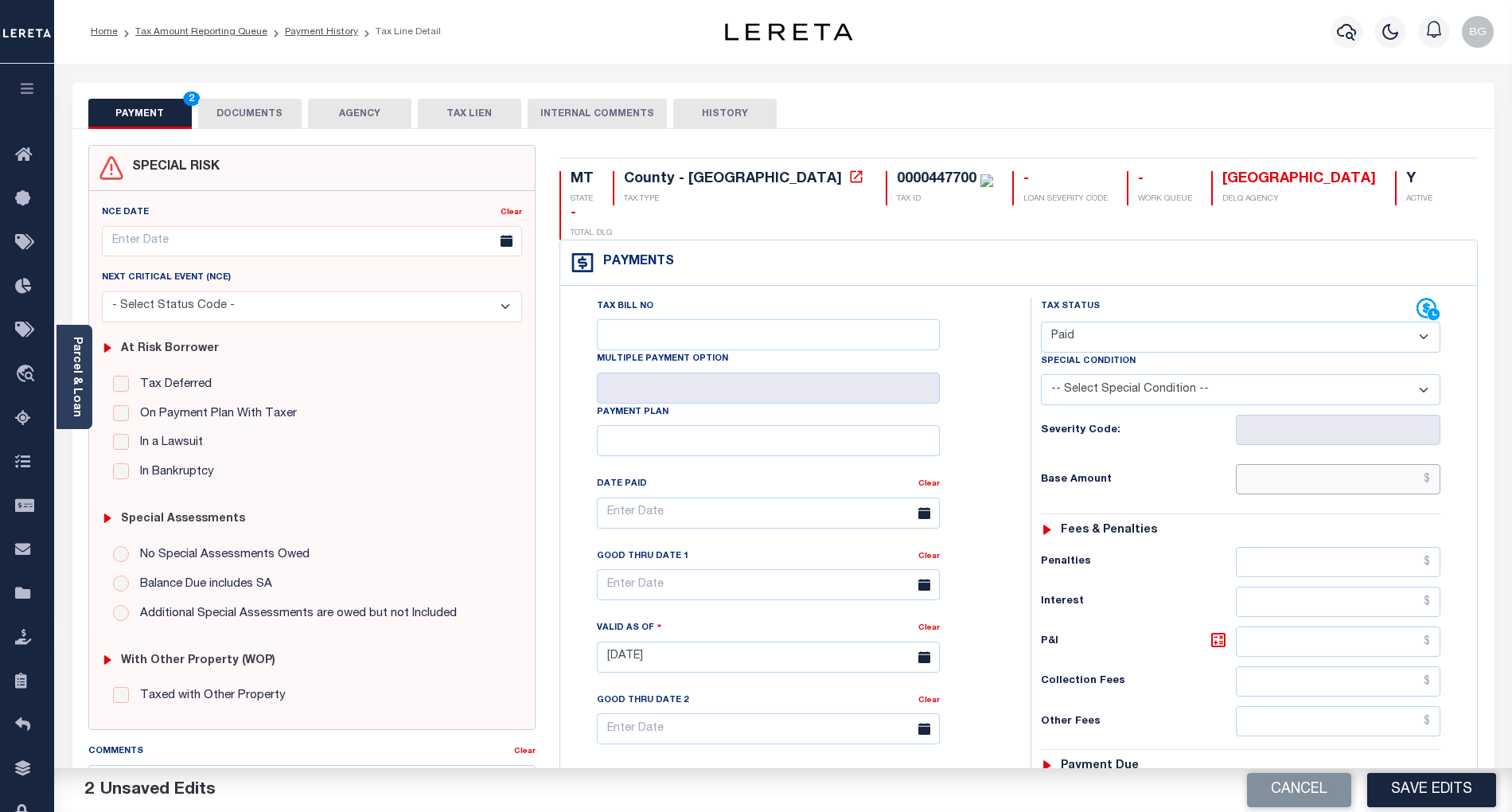
click at [1365, 464] on input "text" at bounding box center [1338, 479] width 205 height 30
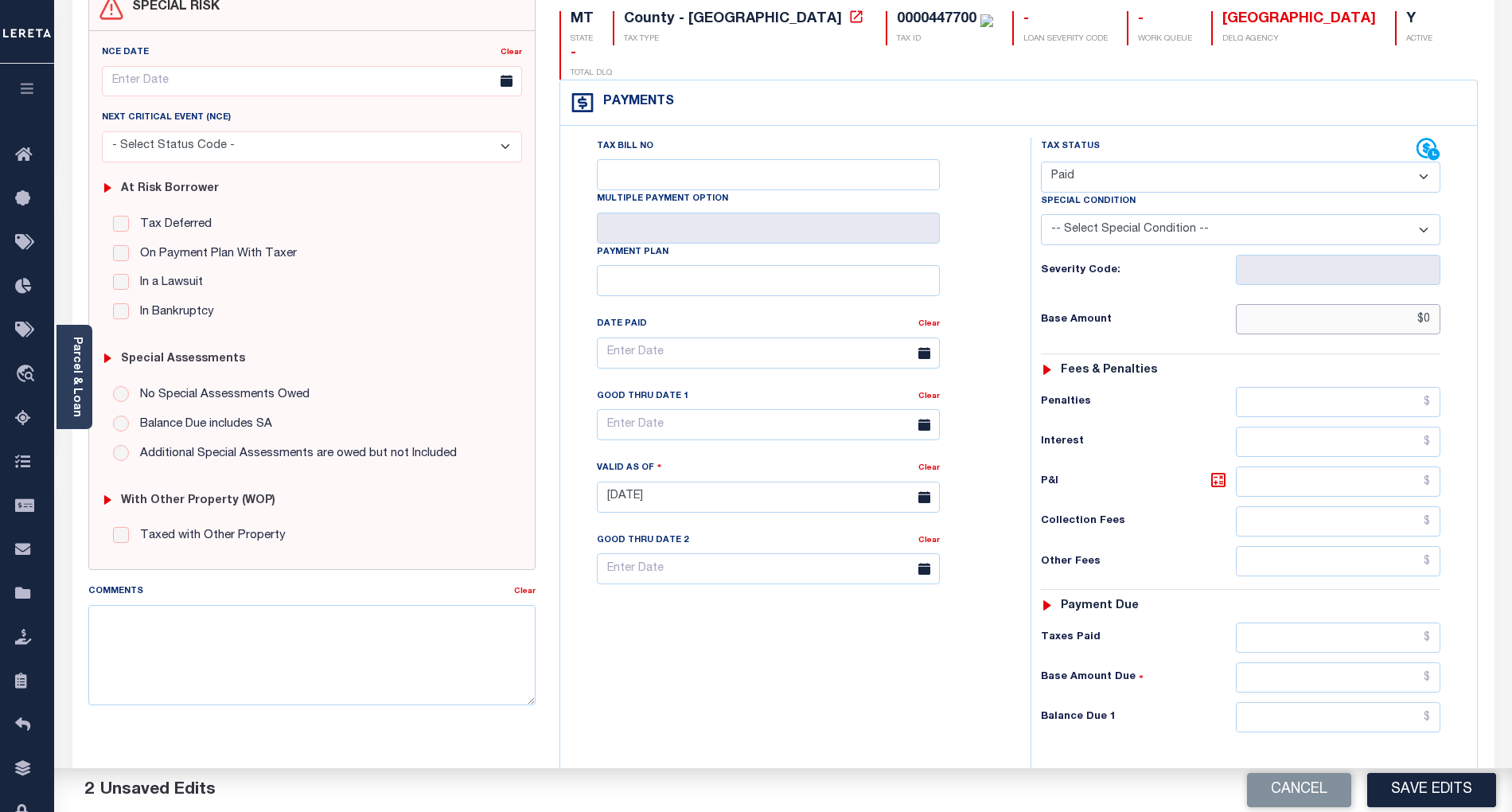
scroll to position [211, 0]
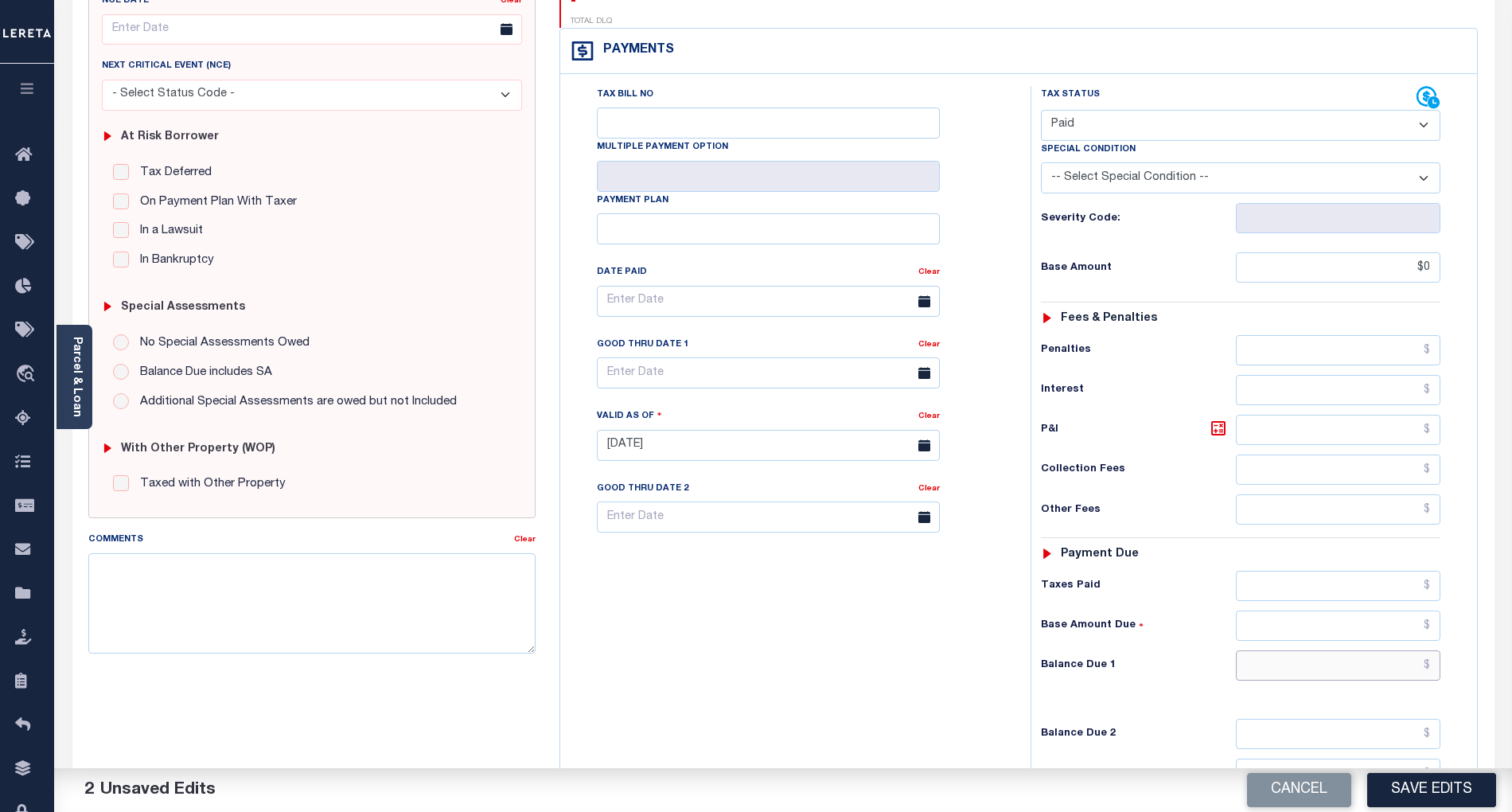
type input "$0.00"
click at [1399, 650] on input "text" at bounding box center [1338, 665] width 205 height 30
type input "$0.00"
click at [980, 628] on div "Tax Bill No Multiple Payment Option Payment Plan Clear" at bounding box center [791, 436] width 454 height 703
click at [458, 604] on textarea "Comments" at bounding box center [312, 604] width 447 height 100
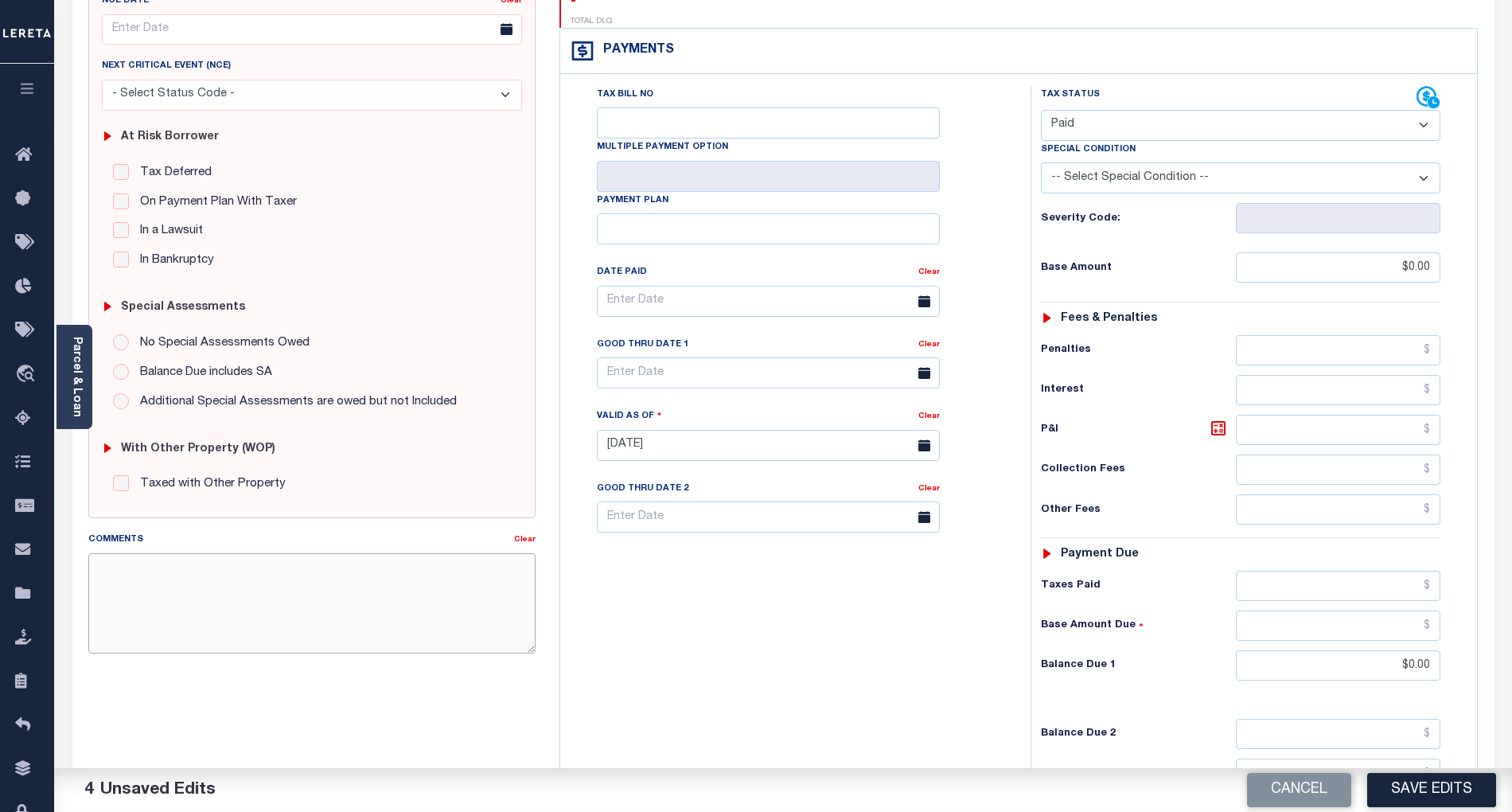
paste textarea "[DATE]- As per email response from tax office, confirmed that taxes are paid cu…"
type textarea "09/30/2025- As per email response from tax office, confirmed that taxes are pai…"
click at [1428, 789] on button "Save Edits" at bounding box center [1431, 789] width 129 height 34
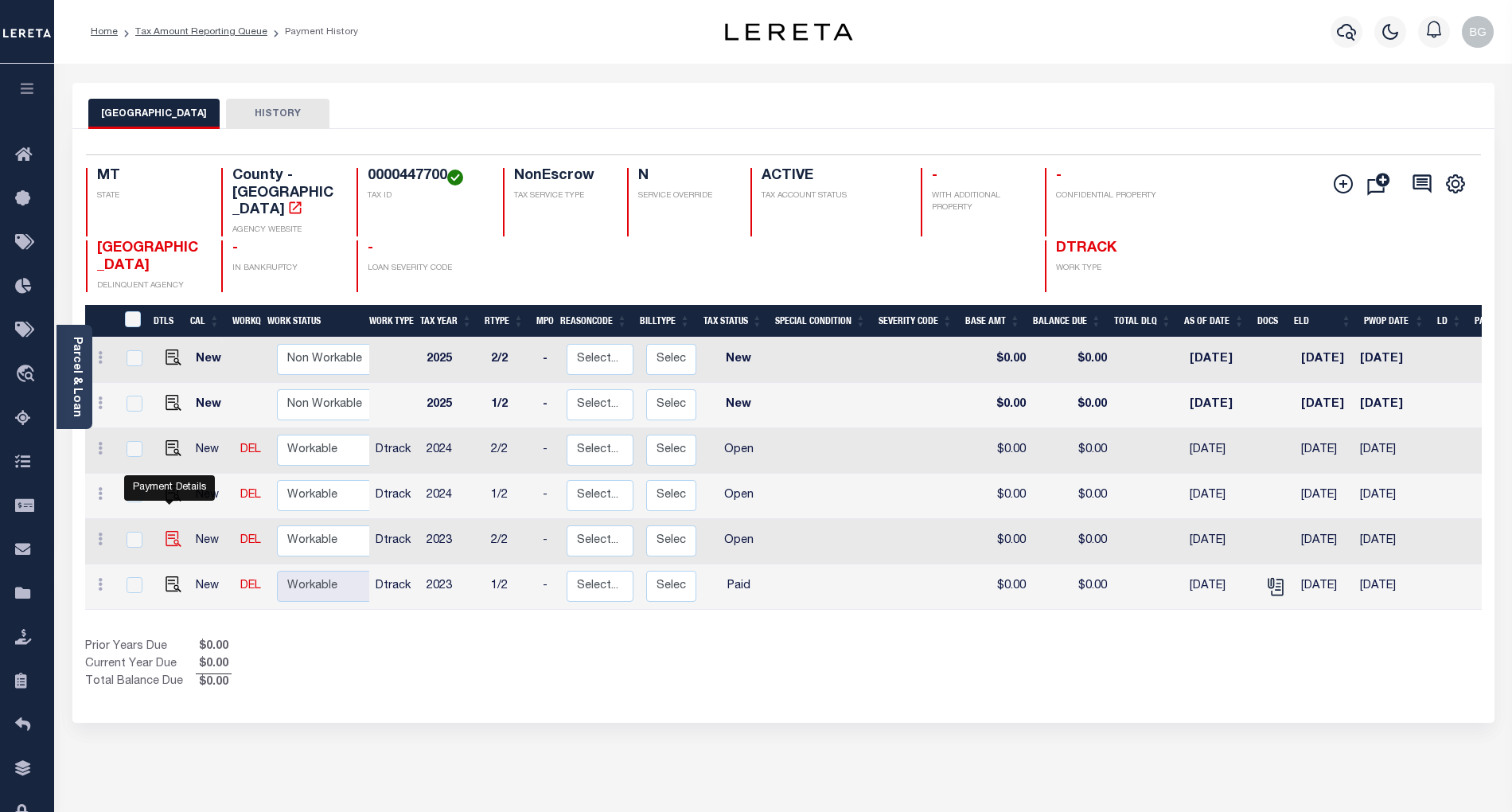
click at [169, 531] on img "" at bounding box center [173, 539] width 16 height 16
checkbox input "true"
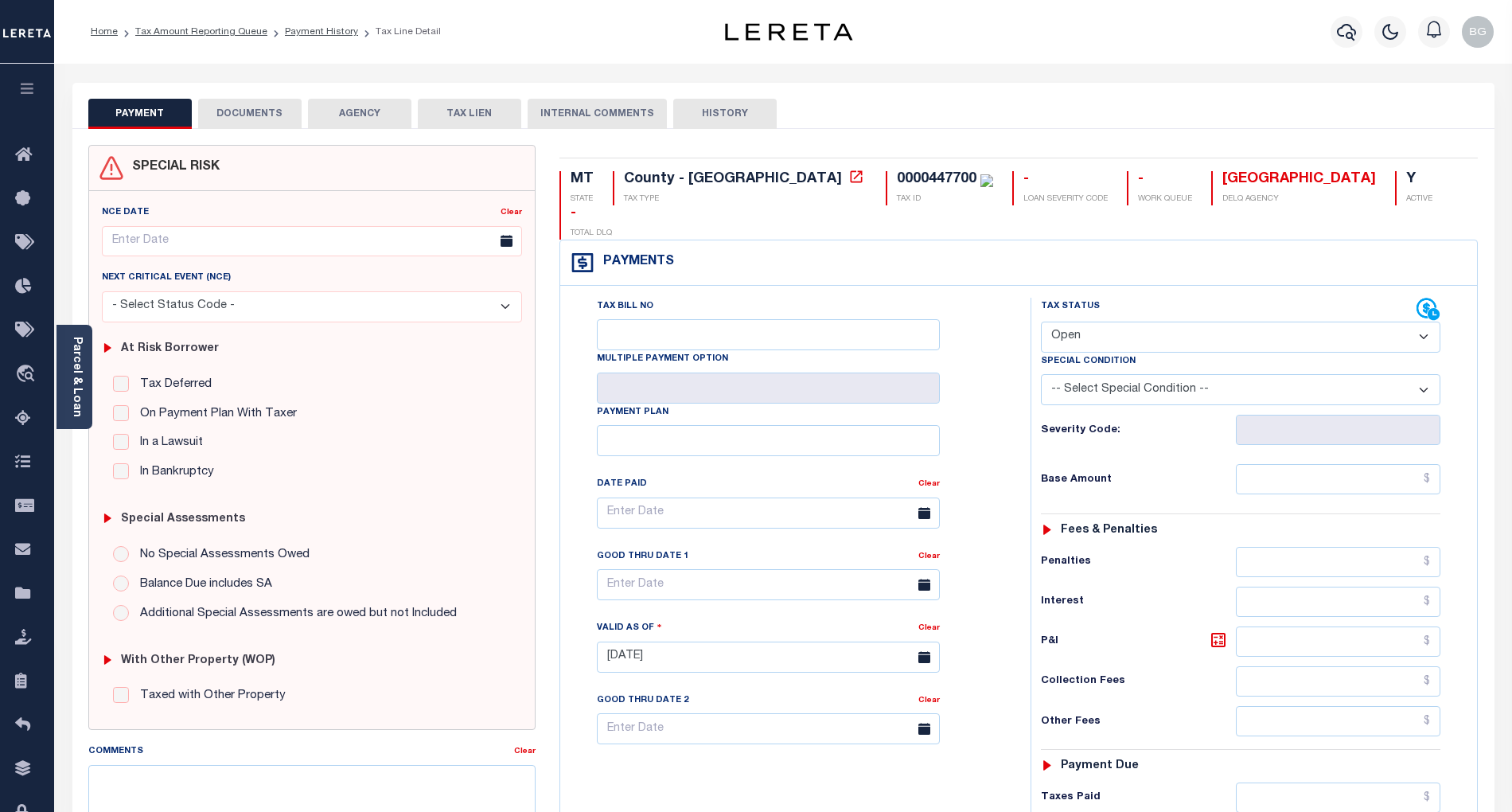
drag, startPoint x: 1086, startPoint y: 306, endPoint x: 1085, endPoint y: 319, distance: 13.0
click at [1086, 321] on select "- Select Status Code - Open Due/Unpaid Paid Incomplete No Tax Due Internal Refu…" at bounding box center [1241, 337] width 399 height 31
select select "PYD"
click at [1041, 321] on select "- Select Status Code - Open Due/Unpaid Paid Incomplete No Tax Due Internal Refu…" at bounding box center [1241, 337] width 399 height 31
type input "[DATE]"
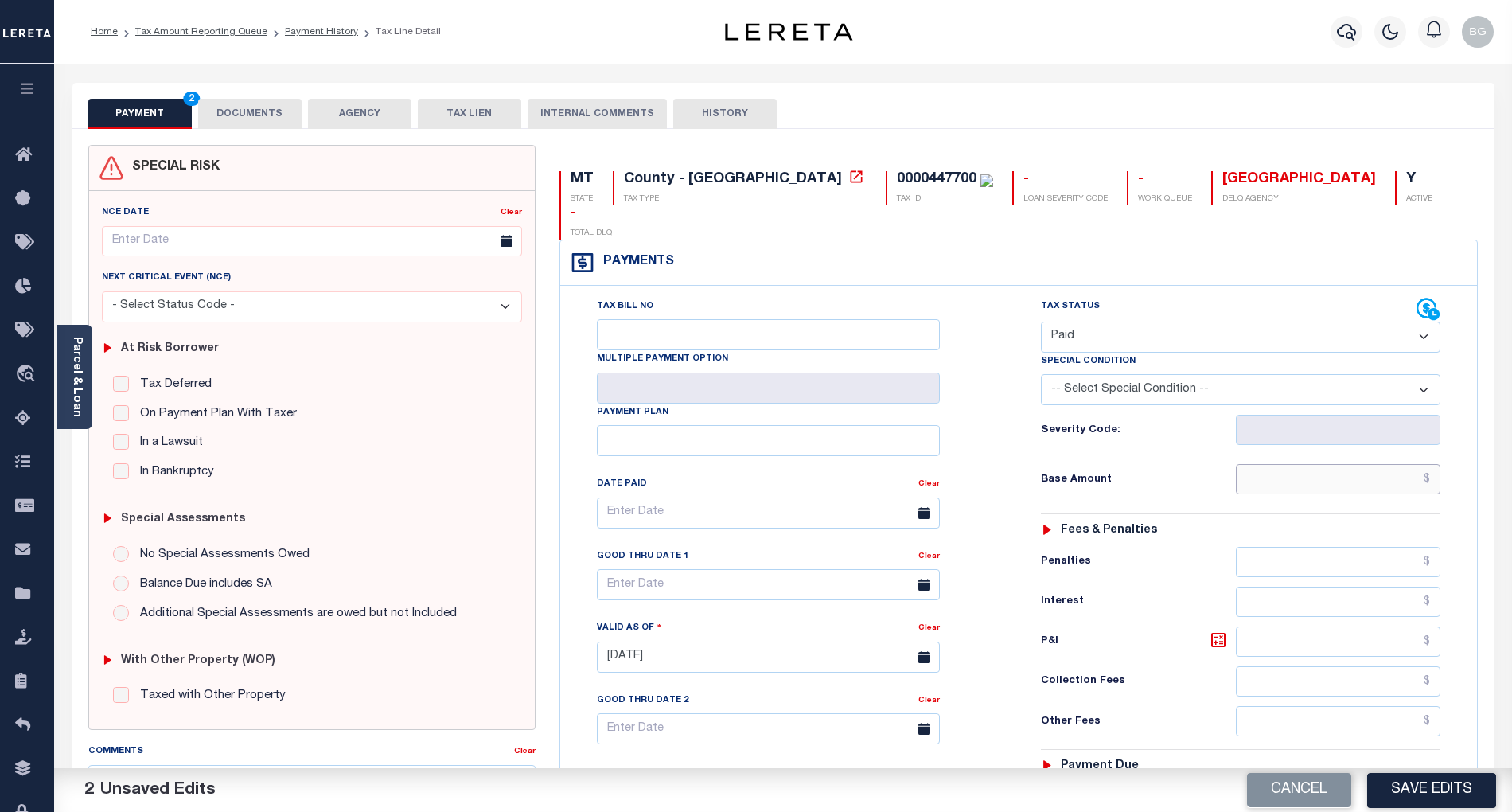
click at [1372, 464] on input "text" at bounding box center [1338, 479] width 205 height 30
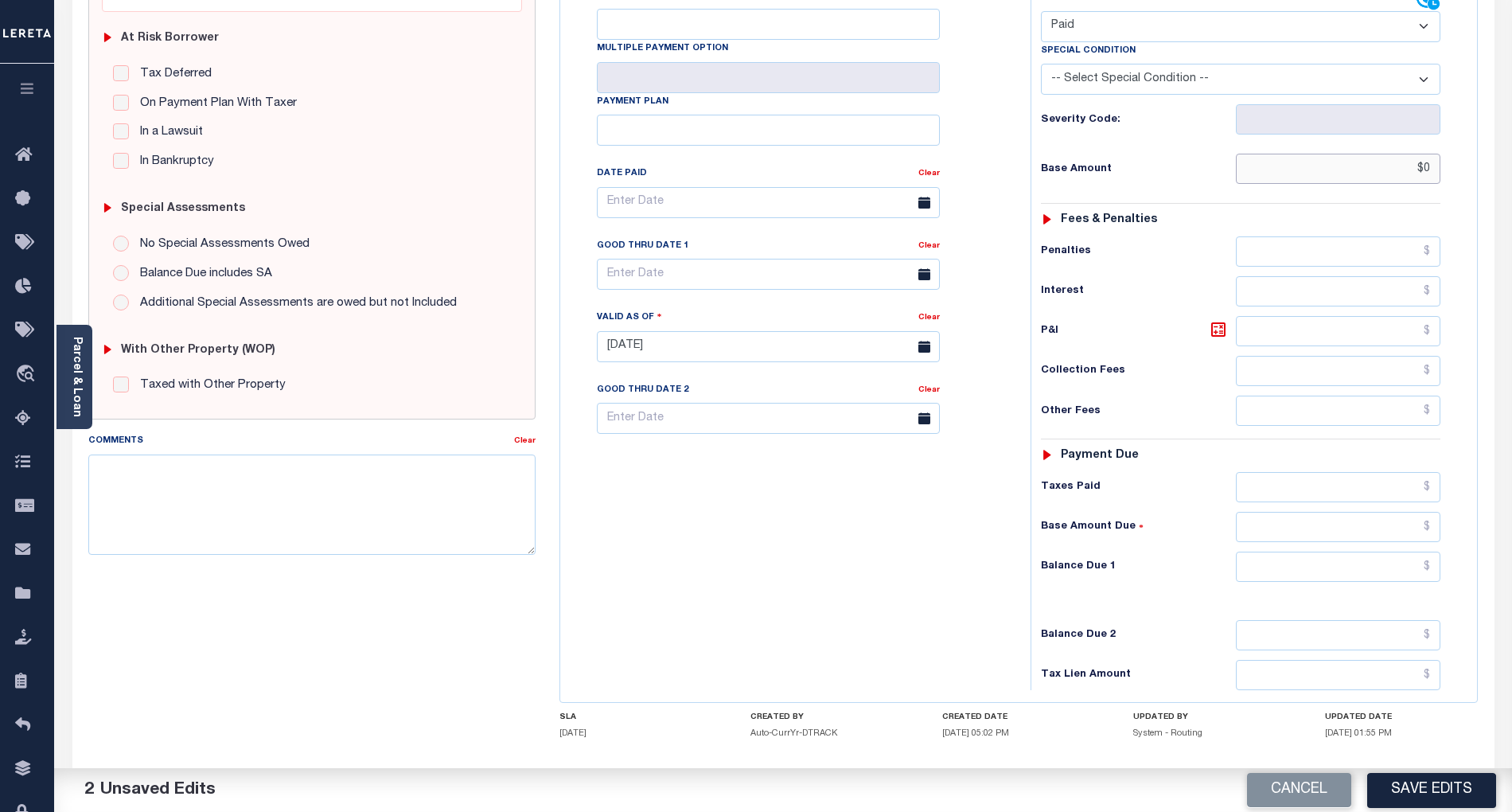
scroll to position [319, 0]
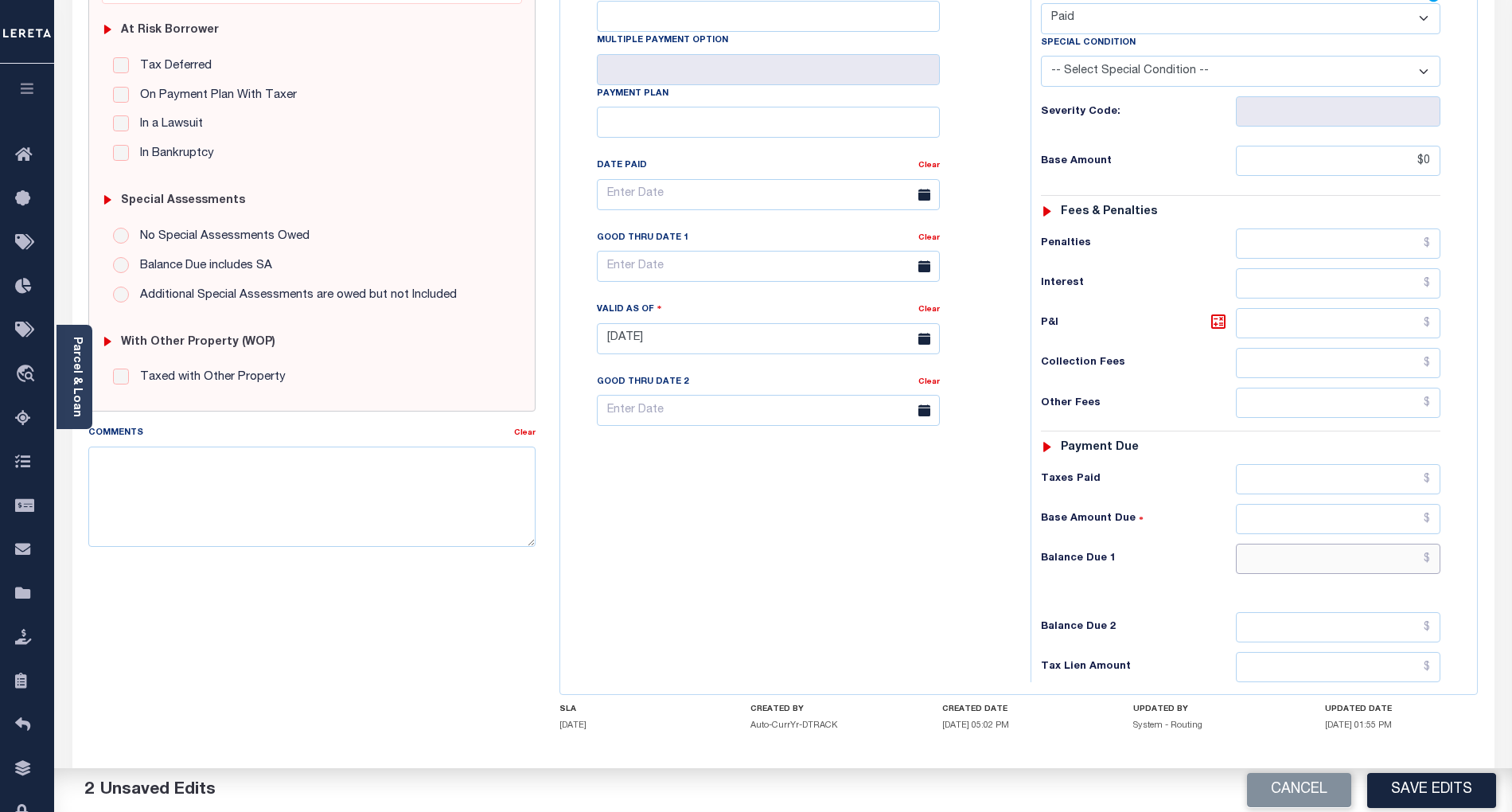
type input "$0.00"
click at [1388, 544] on input "text" at bounding box center [1338, 558] width 205 height 30
type input "$0.00"
click at [876, 543] on div "Tax Bill No Multiple Payment Option Payment Plan Clear" at bounding box center [791, 330] width 454 height 703
click at [395, 478] on textarea "Comments" at bounding box center [312, 496] width 447 height 100
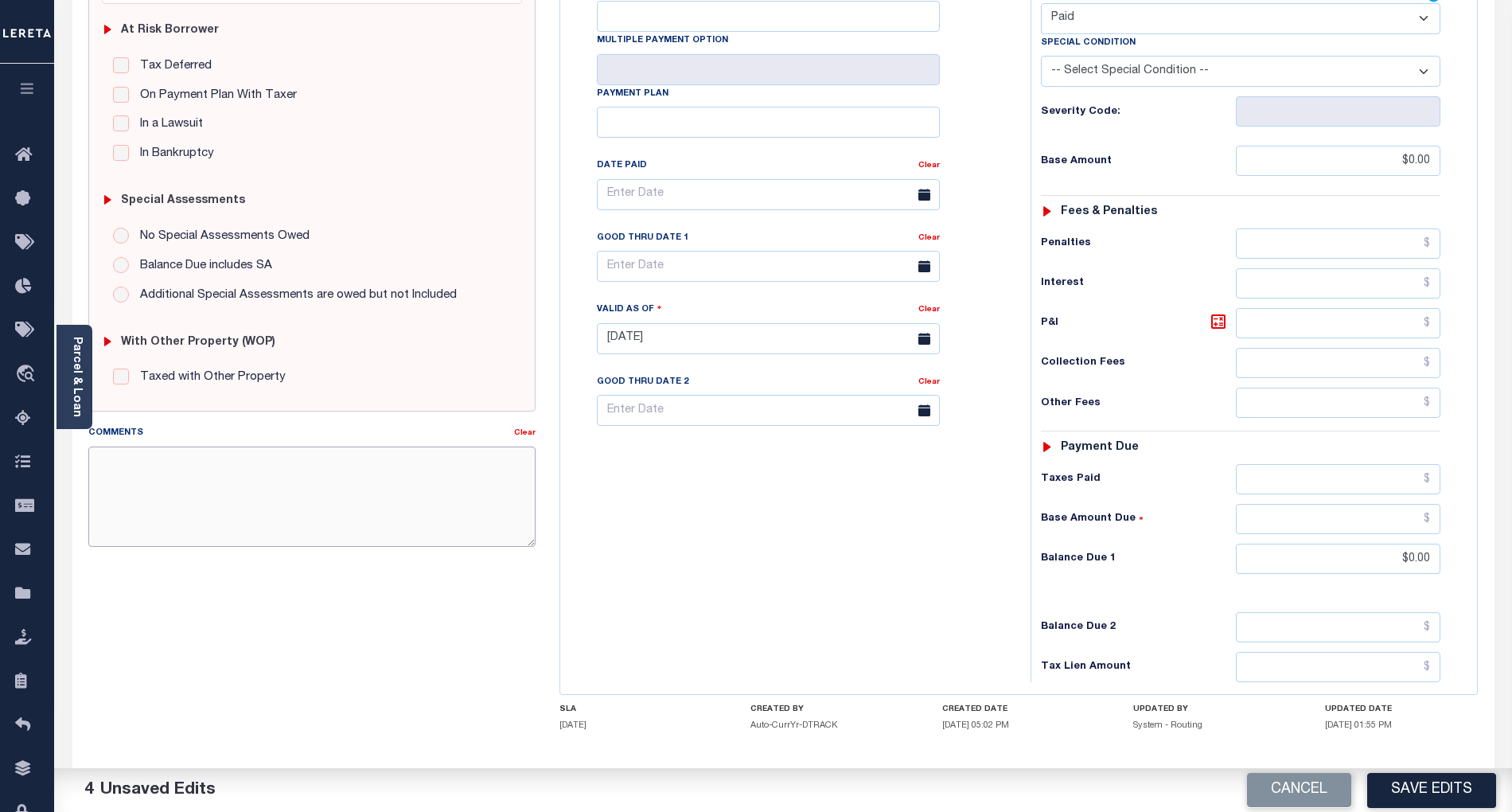
paste textarea "09/30/2025- As per email response from tax office, confirmed that taxes are pai…"
type textarea "09/30/2025- As per email response from tax office, confirmed that taxes are pai…"
click at [1405, 789] on button "Save Edits" at bounding box center [1431, 789] width 129 height 34
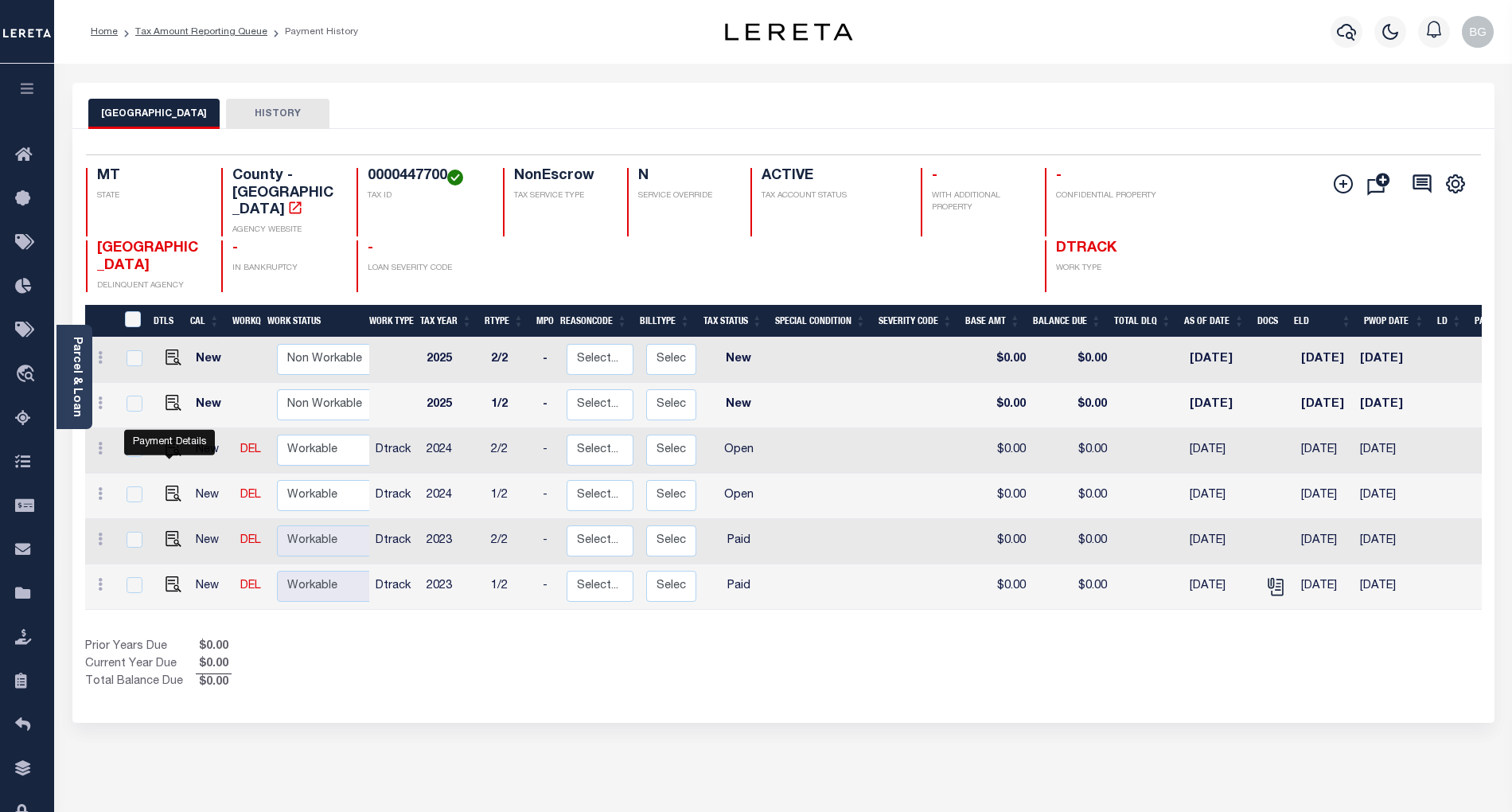
drag, startPoint x: 163, startPoint y: 475, endPoint x: 210, endPoint y: 472, distance: 47.1
click at [165, 486] on img "" at bounding box center [173, 493] width 16 height 16
checkbox input "true"
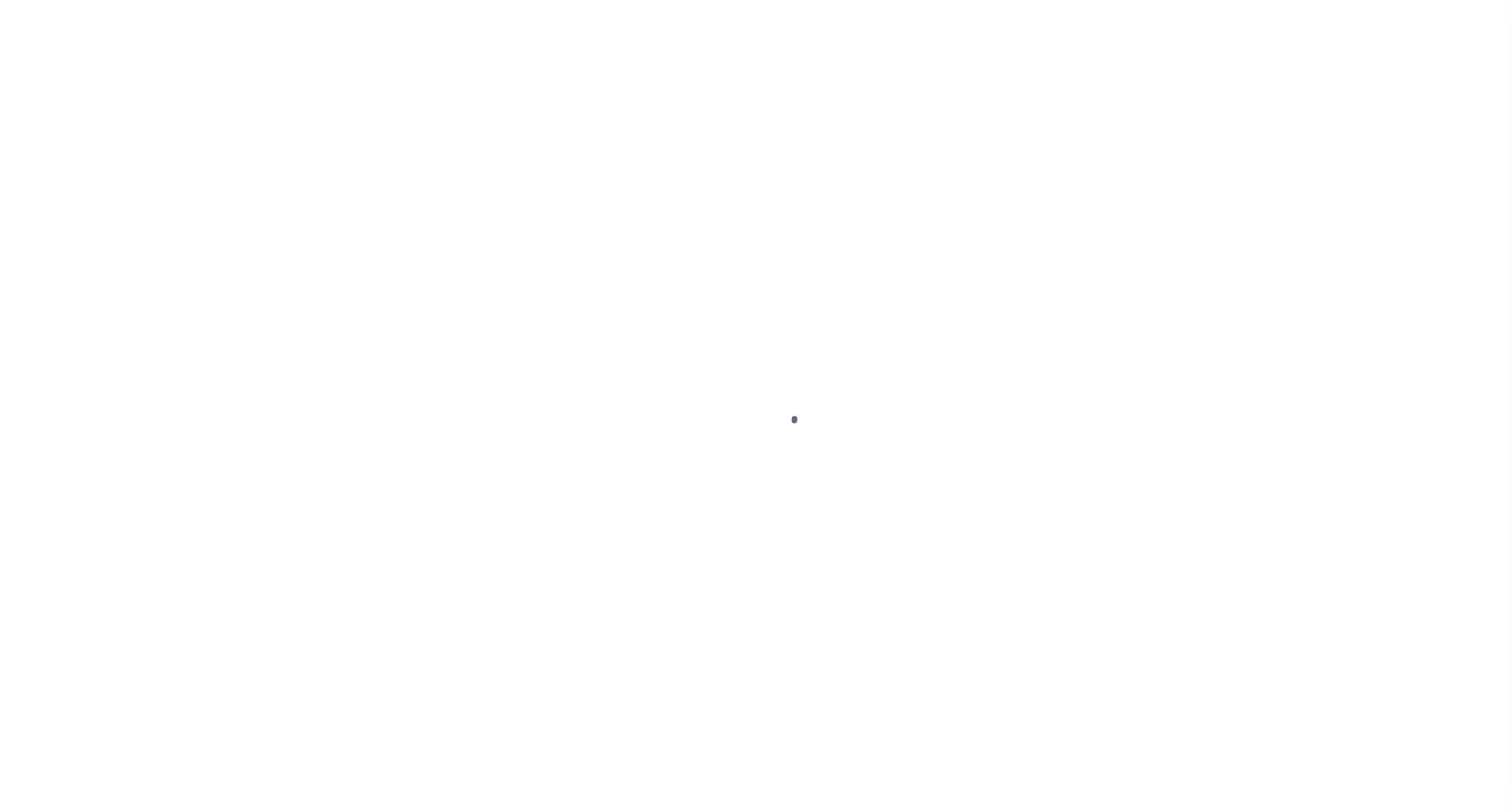
select select "OP2"
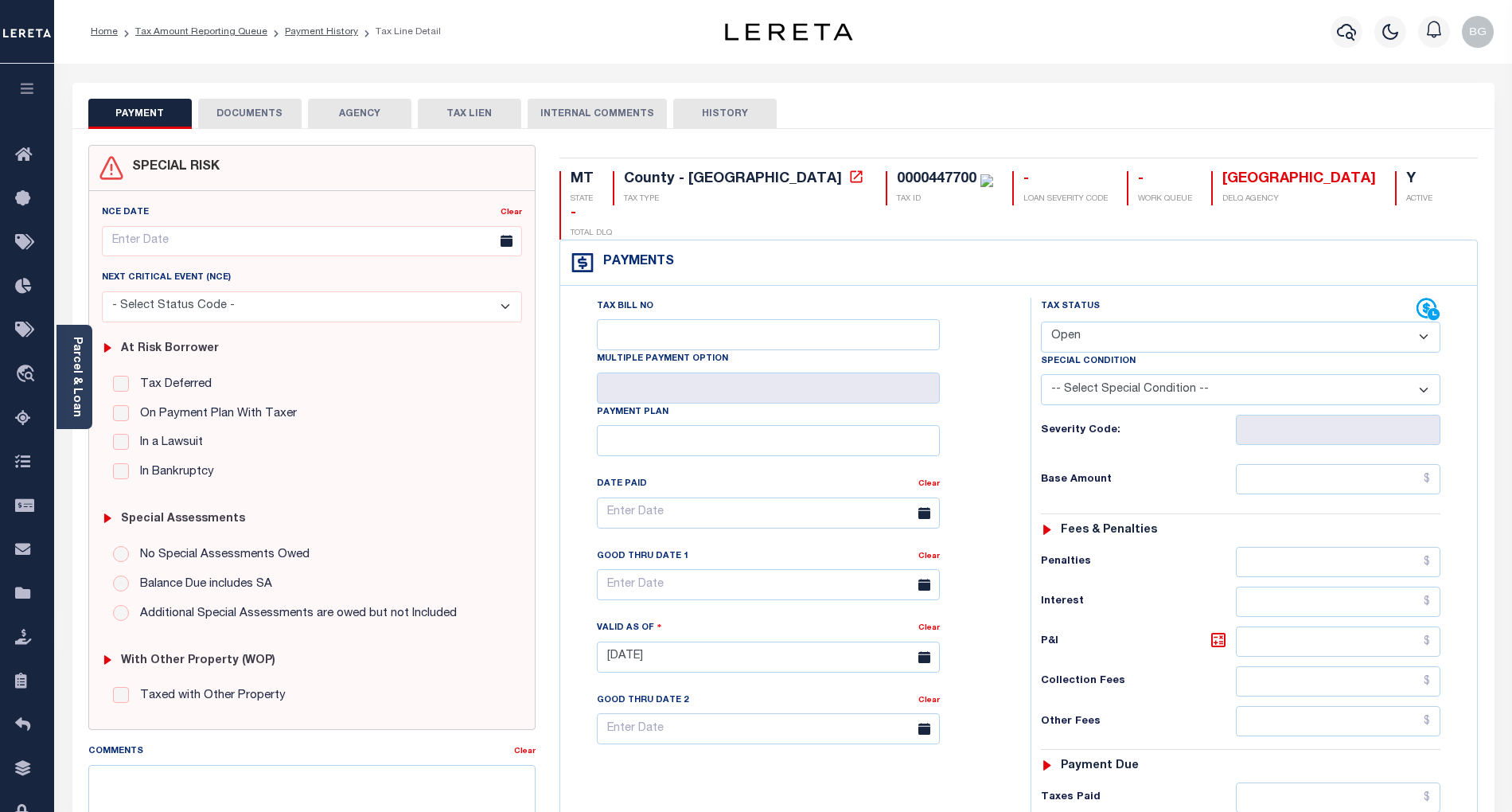
click at [1399, 110] on div "PAYMENT DOCUMENTS AGENCY DELINQUENT PAYEE TAX LIEN HISTORY" at bounding box center [784, 113] width 1390 height 29
click at [247, 102] on button "DOCUMENTS" at bounding box center [250, 113] width 103 height 30
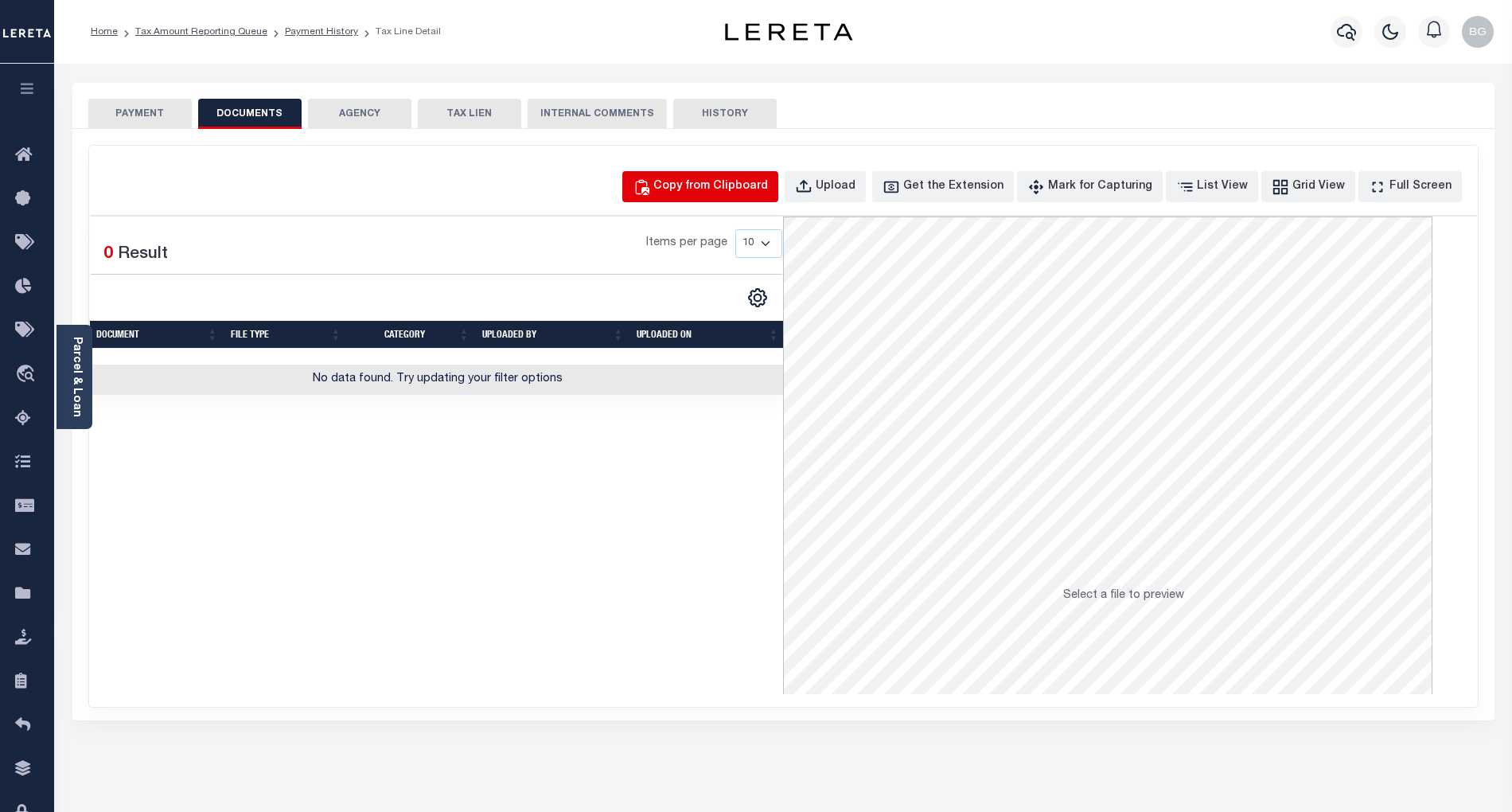
click at [762, 186] on div "Copy from Clipboard" at bounding box center [711, 187] width 115 height 18
select select "POP"
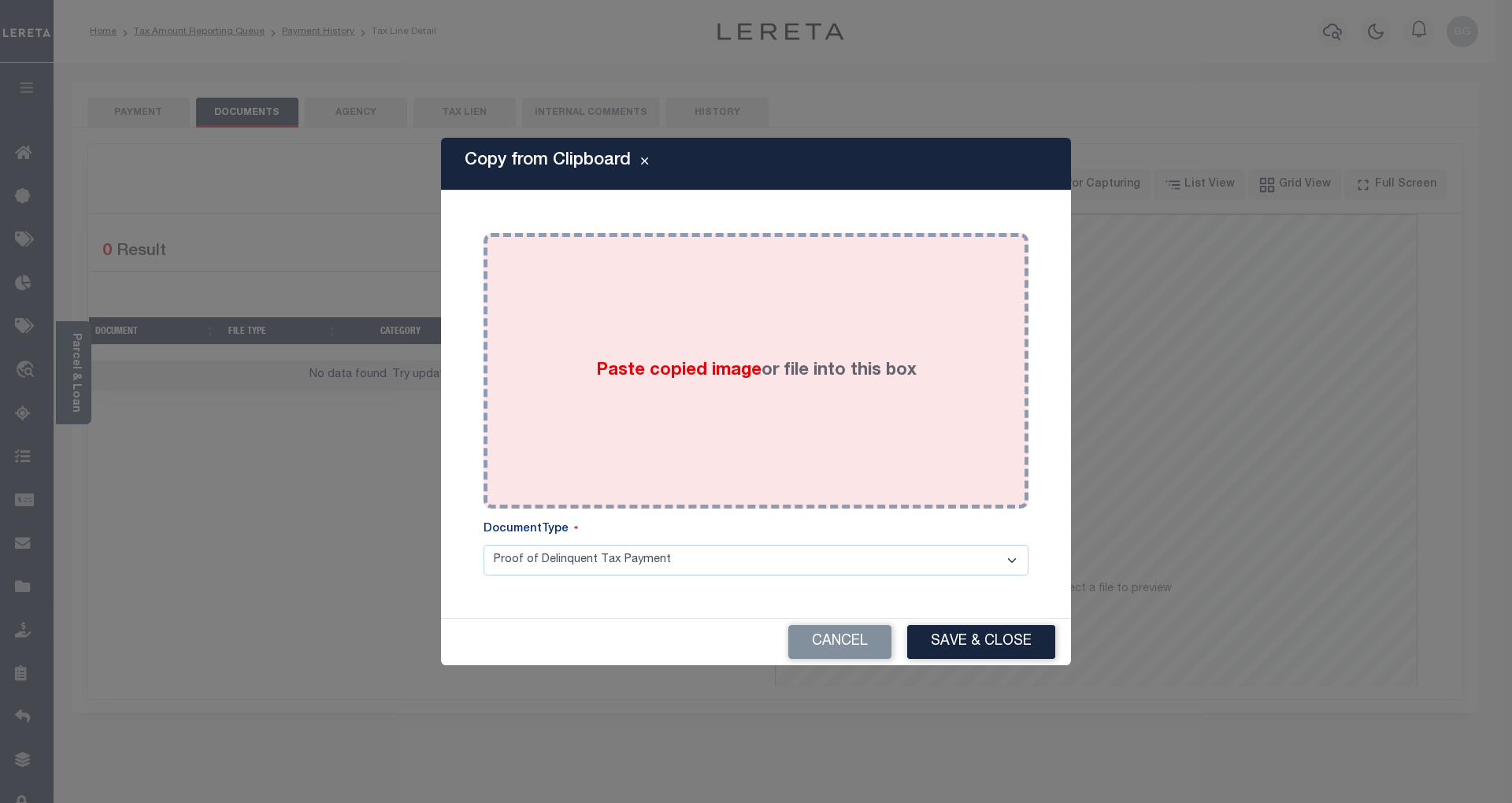
click at [668, 372] on span "Paste copied image" at bounding box center [679, 370] width 165 height 17
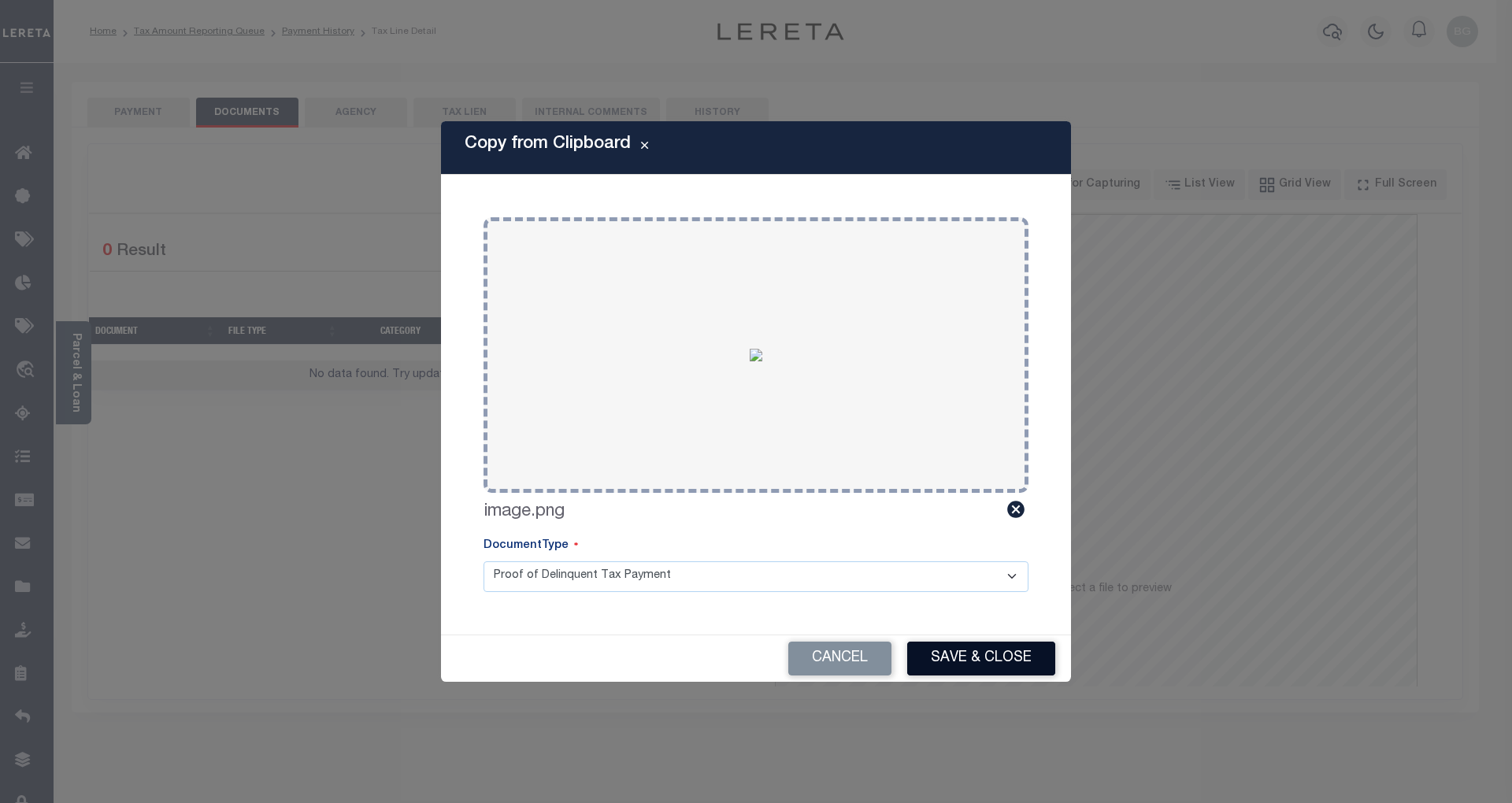
click at [999, 663] on button "Save & Close" at bounding box center [981, 658] width 148 height 34
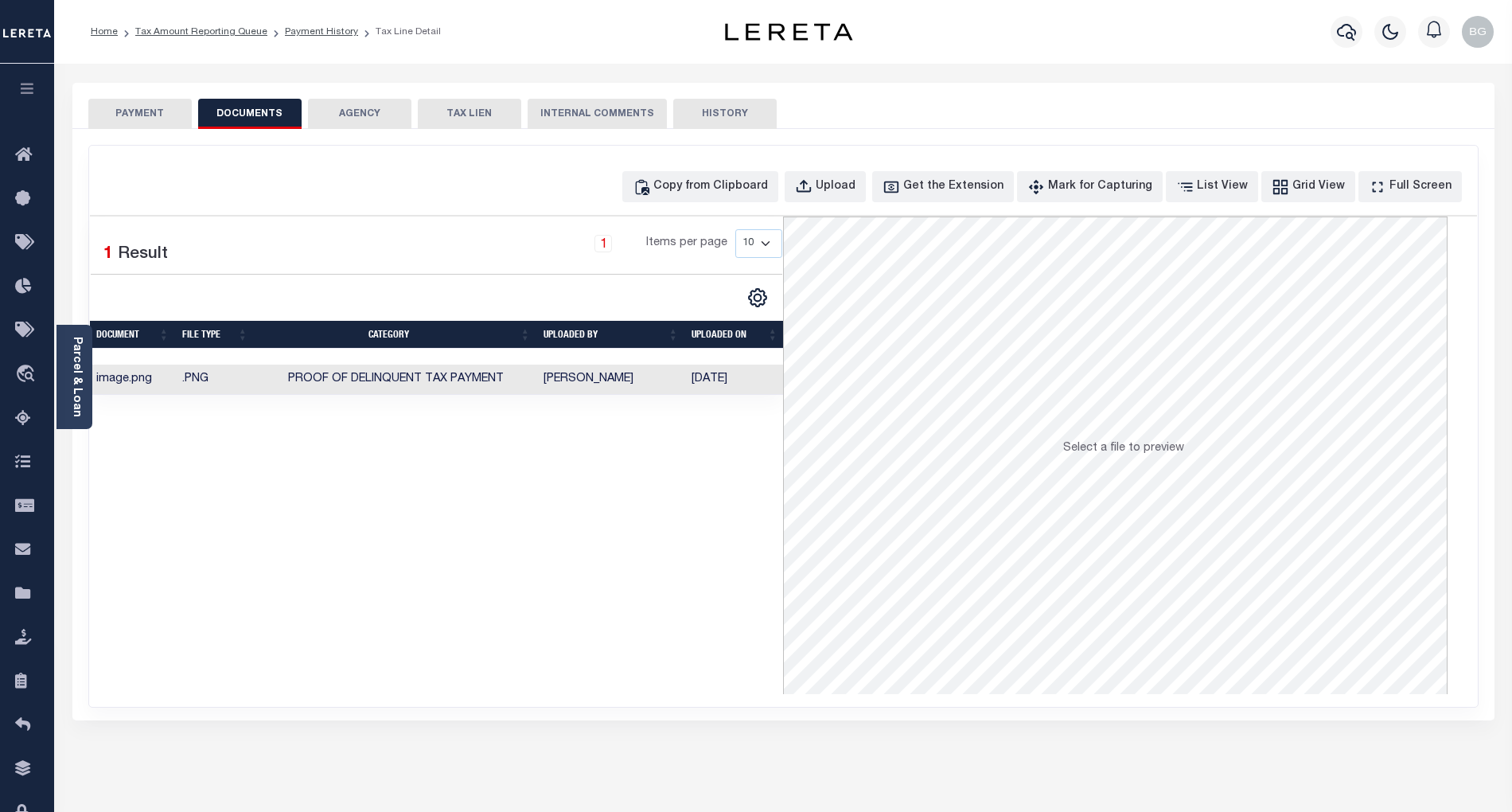
click at [151, 110] on button "PAYMENT" at bounding box center [140, 113] width 103 height 30
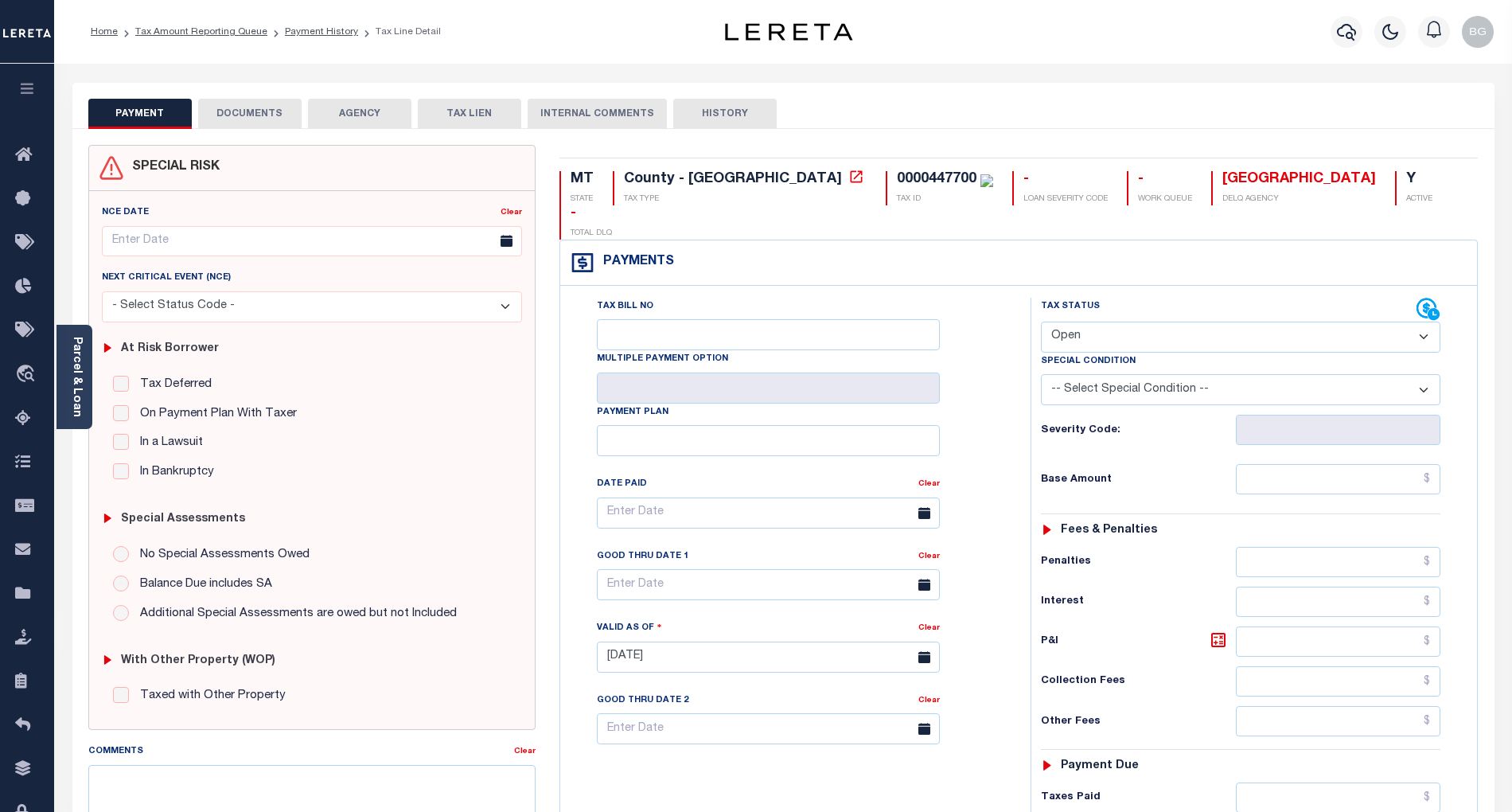
click at [1096, 321] on select "- Select Status Code - Open Due/Unpaid Paid Incomplete No Tax Due Internal Refu…" at bounding box center [1241, 337] width 399 height 31
select select "PYD"
click at [1041, 321] on select "- Select Status Code - Open Due/Unpaid Paid Incomplete No Tax Due Internal Refu…" at bounding box center [1241, 337] width 399 height 31
type input "[DATE]"
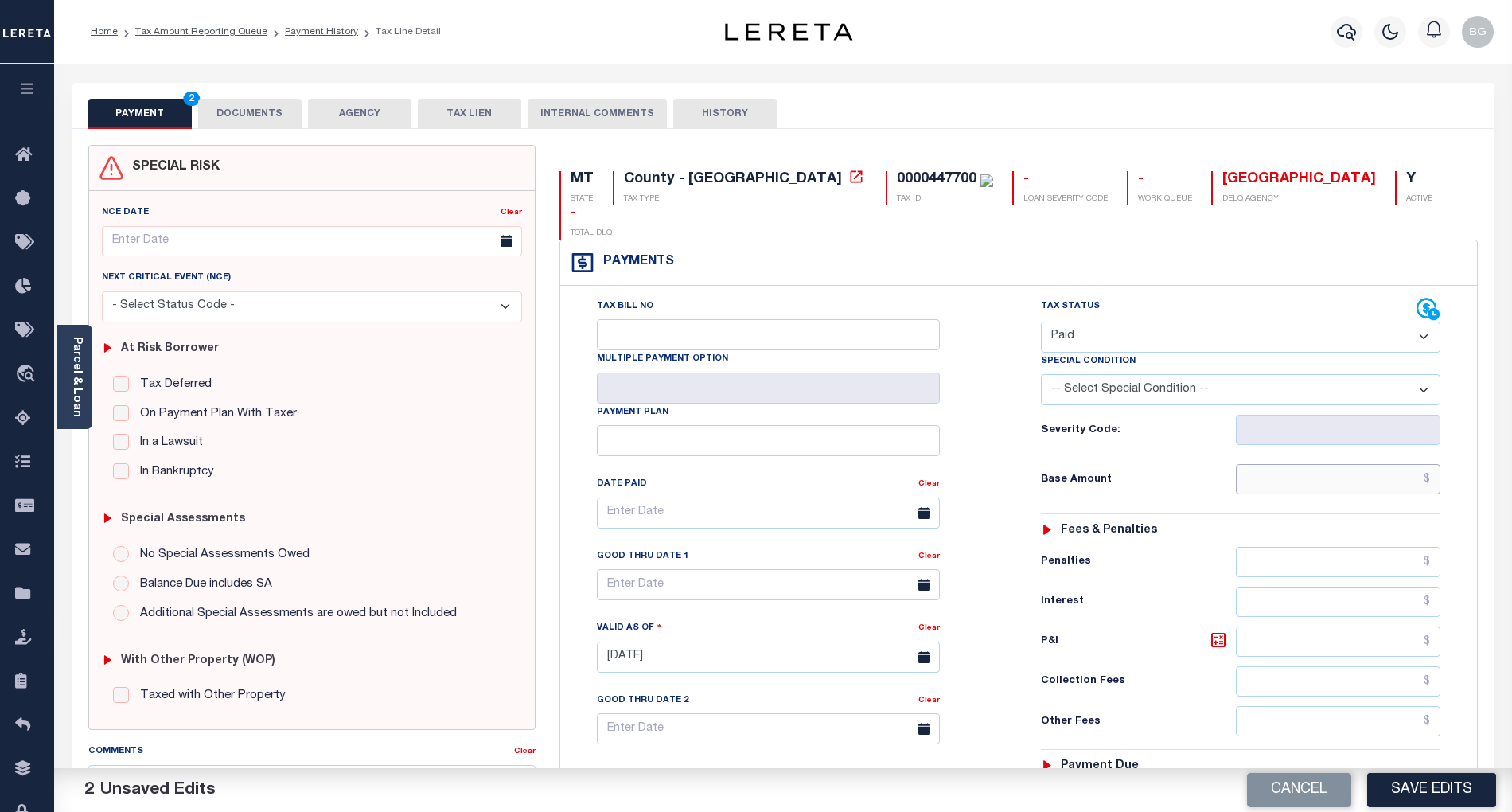
click at [1353, 464] on input "text" at bounding box center [1338, 479] width 205 height 30
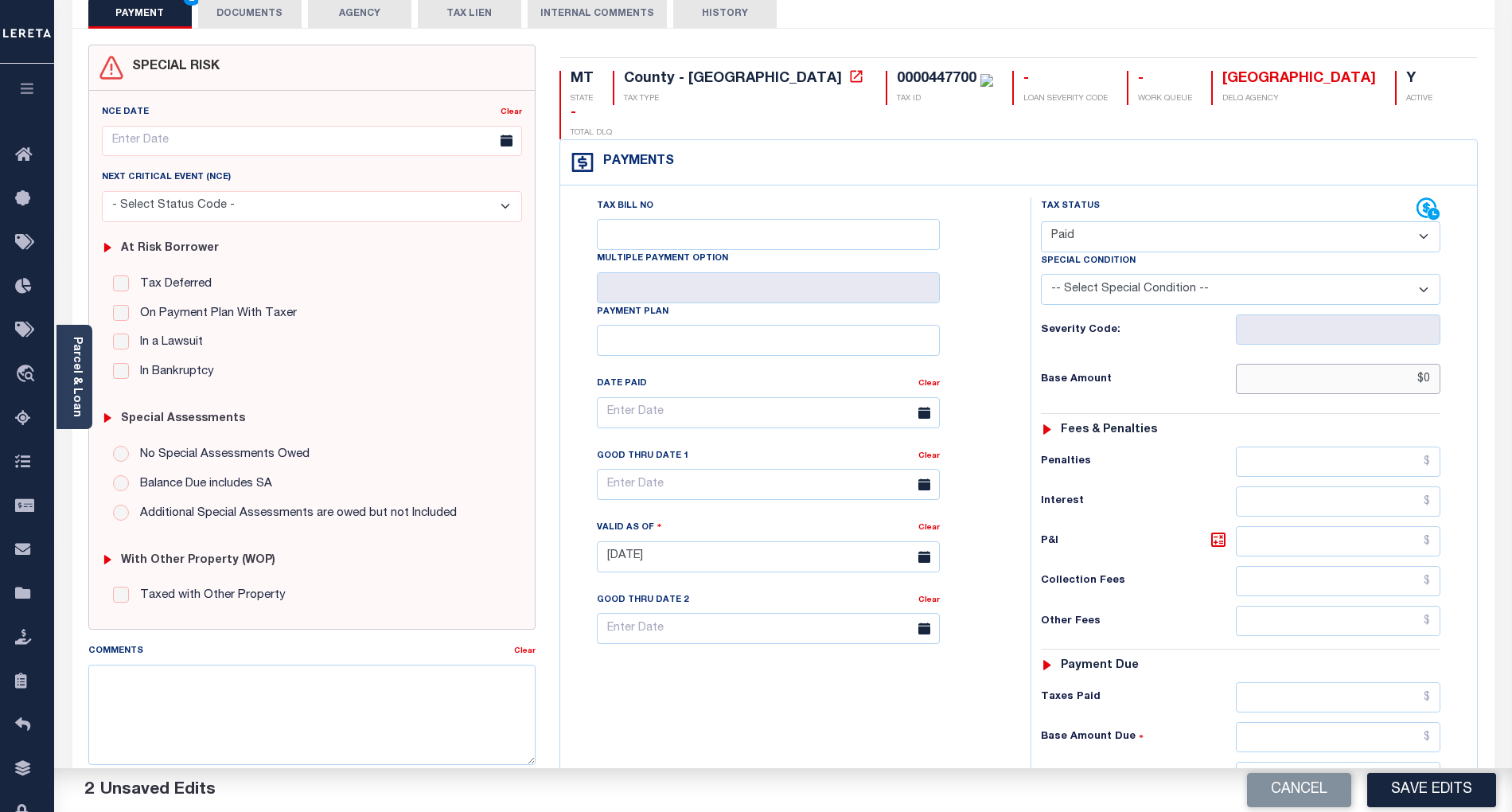
scroll to position [106, 0]
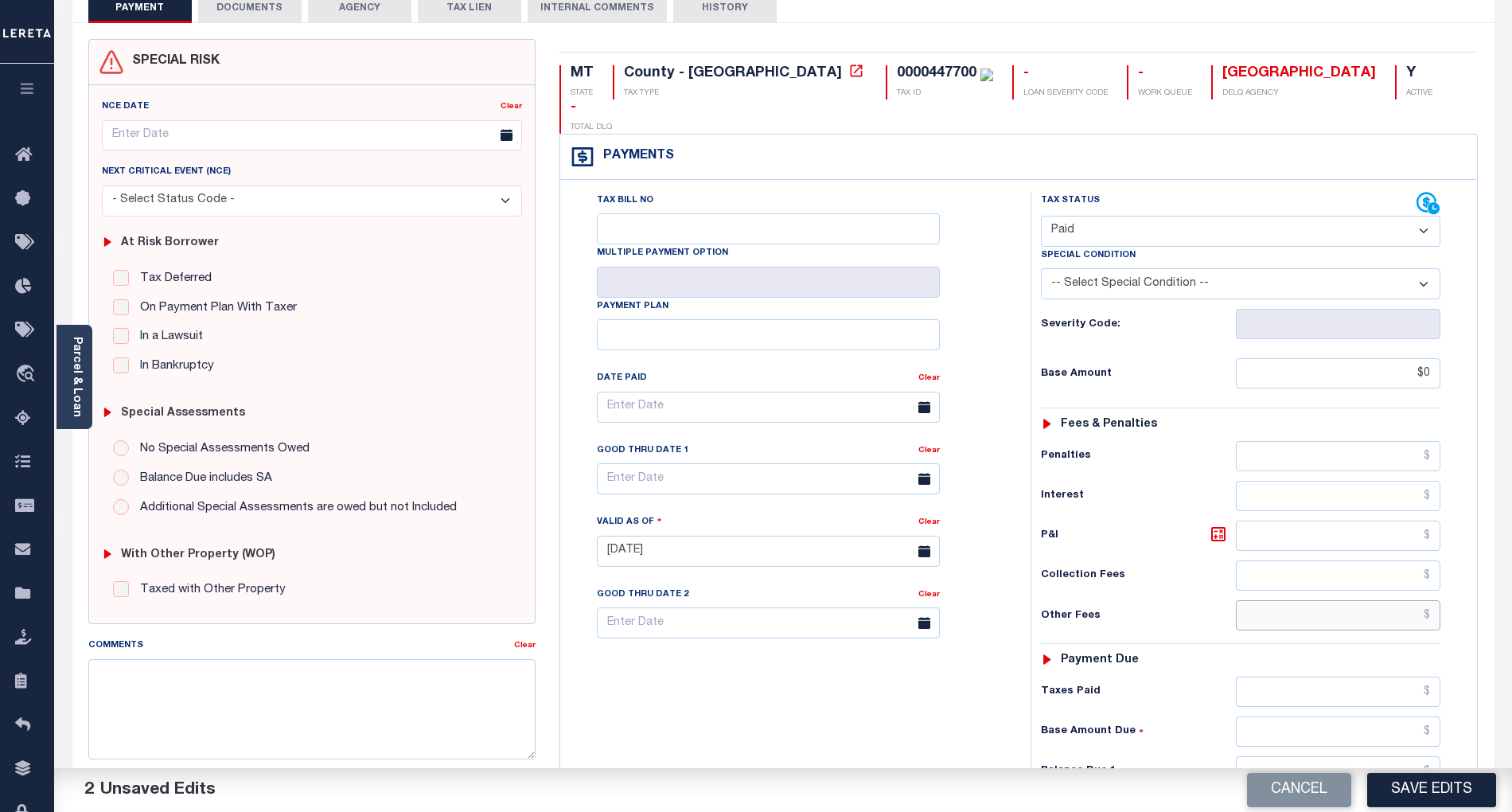
type input "$0.00"
click at [1405, 600] on input "text" at bounding box center [1338, 614] width 205 height 30
click at [1407, 756] on input "text" at bounding box center [1338, 771] width 205 height 30
type input "$0.00"
click at [935, 732] on div "Tax Bill No Multiple Payment Option Payment Plan Clear" at bounding box center [791, 543] width 454 height 703
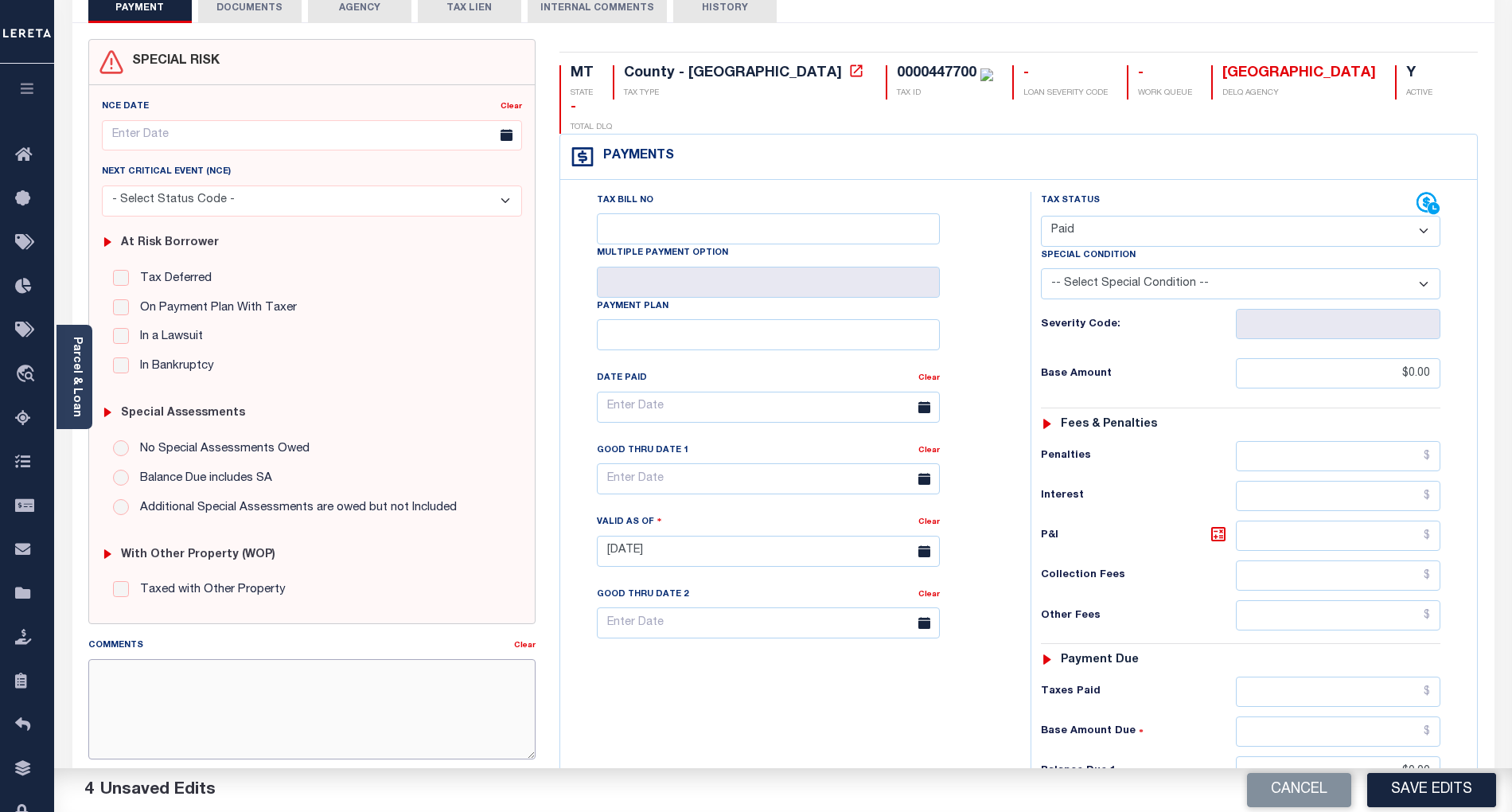
click at [385, 675] on textarea "Comments" at bounding box center [312, 709] width 447 height 100
paste textarea "09/30/2025- As per email response from tax office, confirmed that taxes are pai…"
type textarea "09/30/2025- As per email response from tax office, confirmed that taxes are pai…"
click at [1442, 786] on button "Save Edits" at bounding box center [1431, 789] width 129 height 34
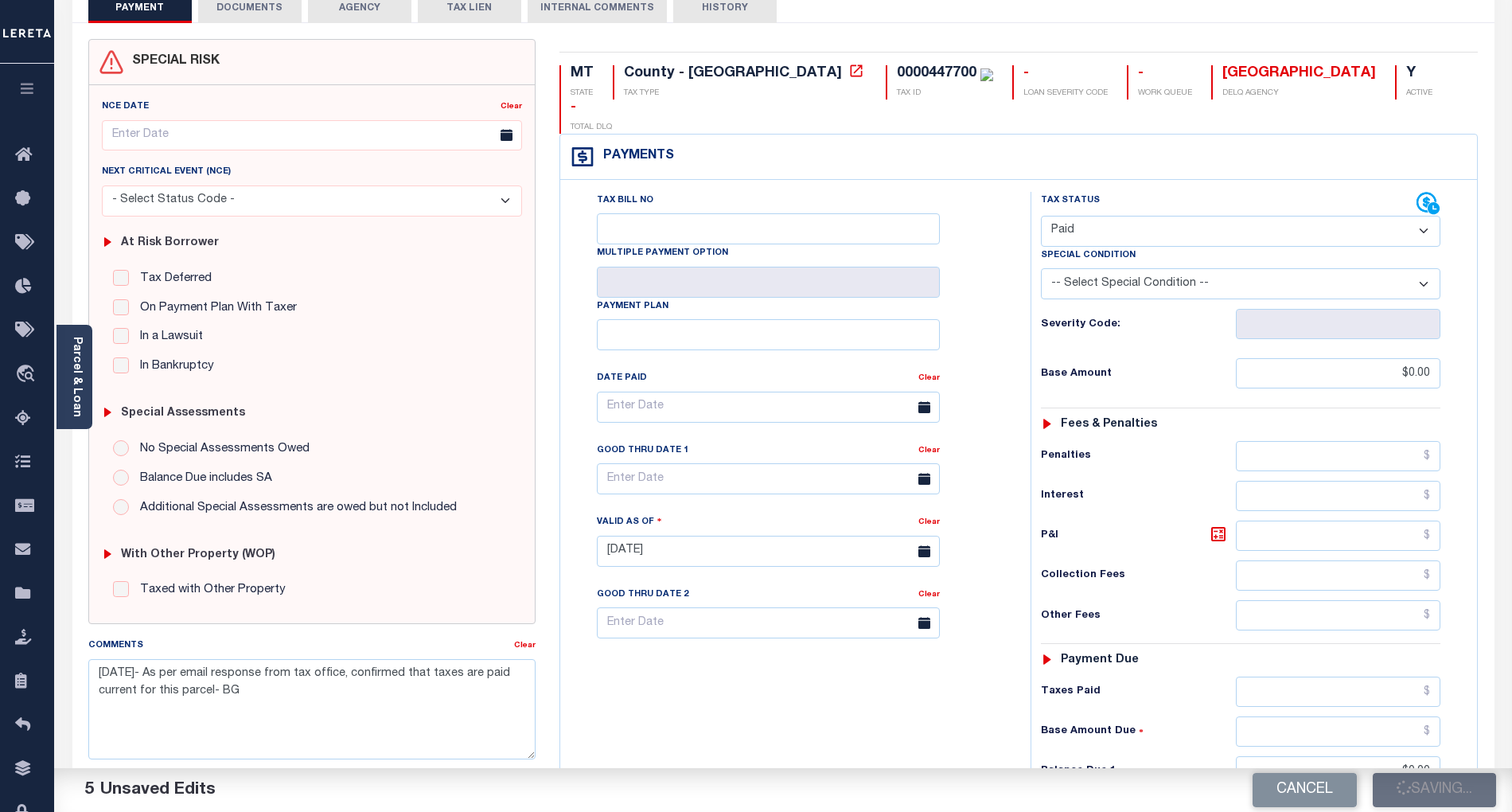
checkbox input "false"
type textarea "09/30/2025- As per email response from tax office, confirmed that taxes are pai…"
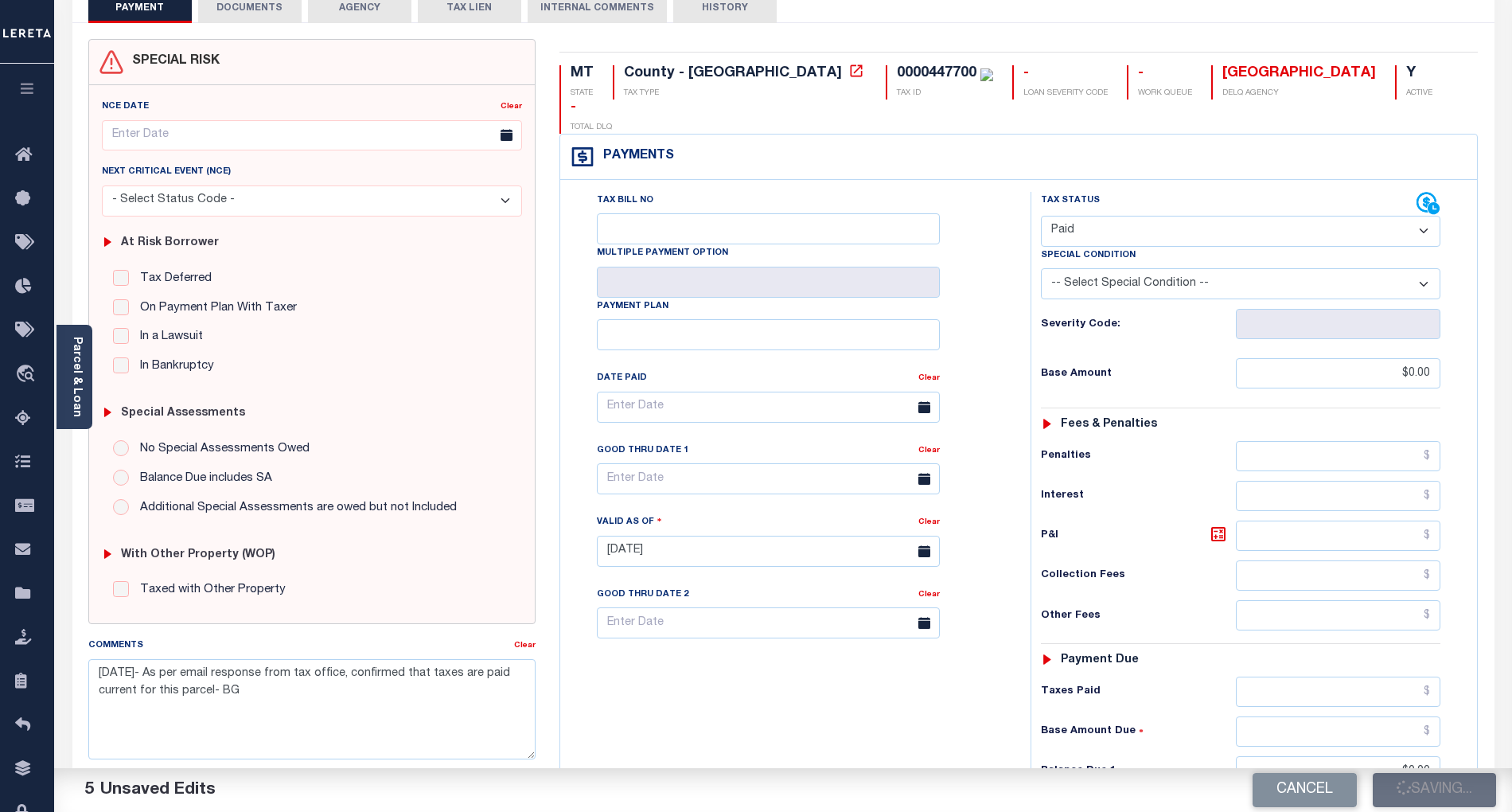
type input "$0"
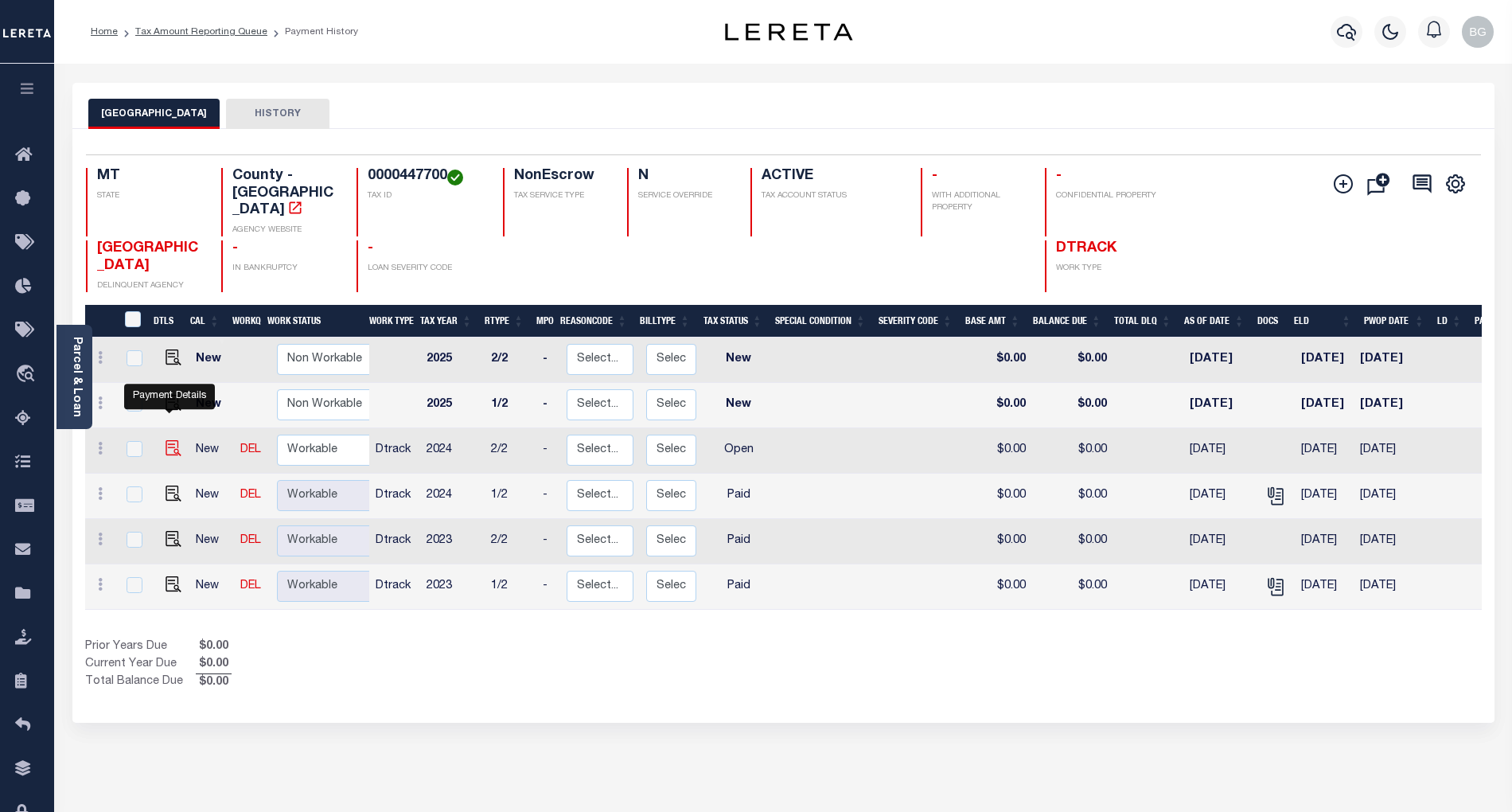
click at [169, 440] on img "" at bounding box center [173, 448] width 16 height 16
checkbox input "true"
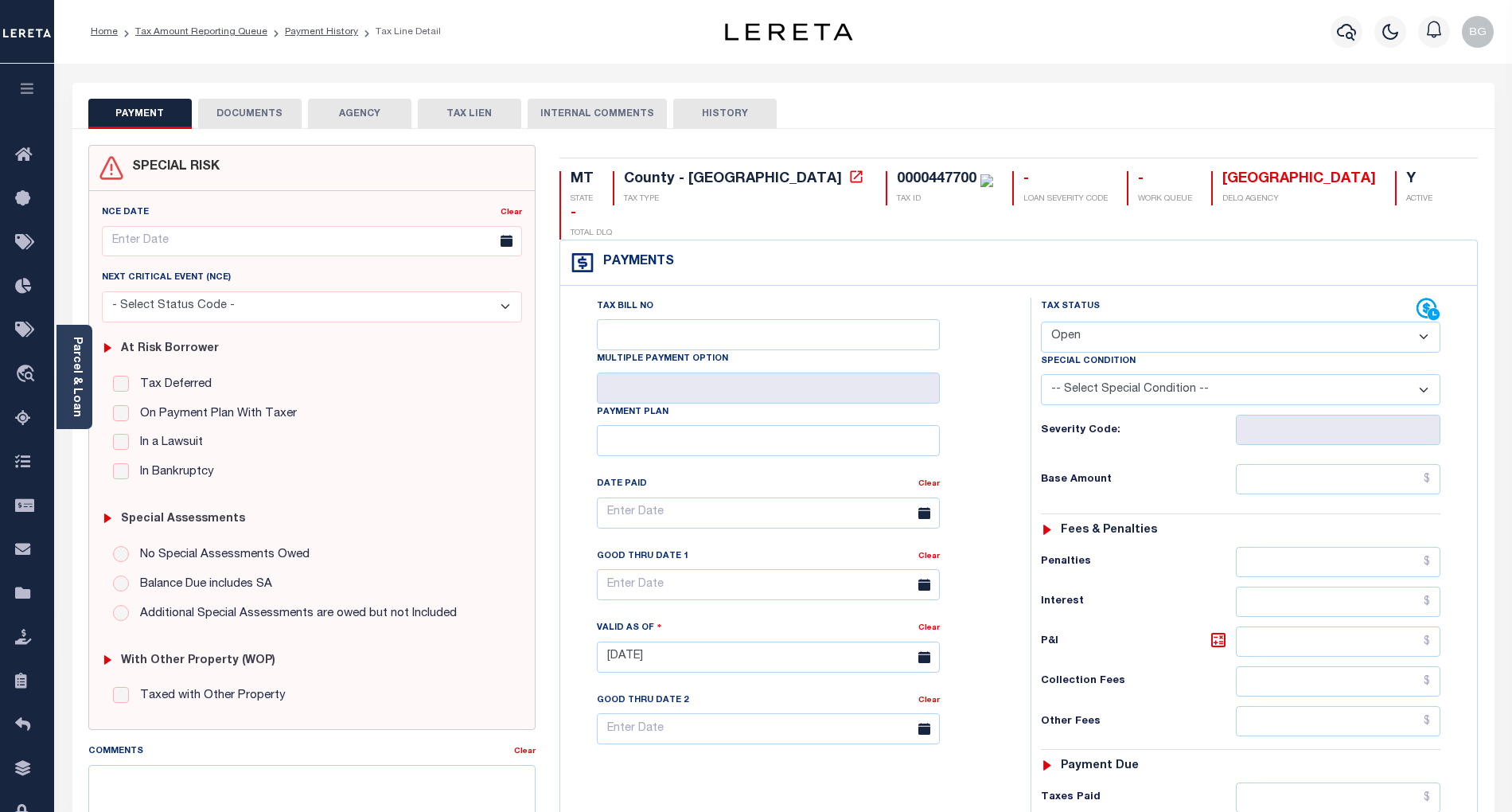
click at [1076, 321] on select "- Select Status Code - Open Due/Unpaid Paid Incomplete No Tax Due Internal Refu…" at bounding box center [1241, 337] width 399 height 31
select select "PYD"
click at [1041, 321] on select "- Select Status Code - Open Due/Unpaid Paid Incomplete No Tax Due Internal Refu…" at bounding box center [1241, 337] width 399 height 31
type input "[DATE]"
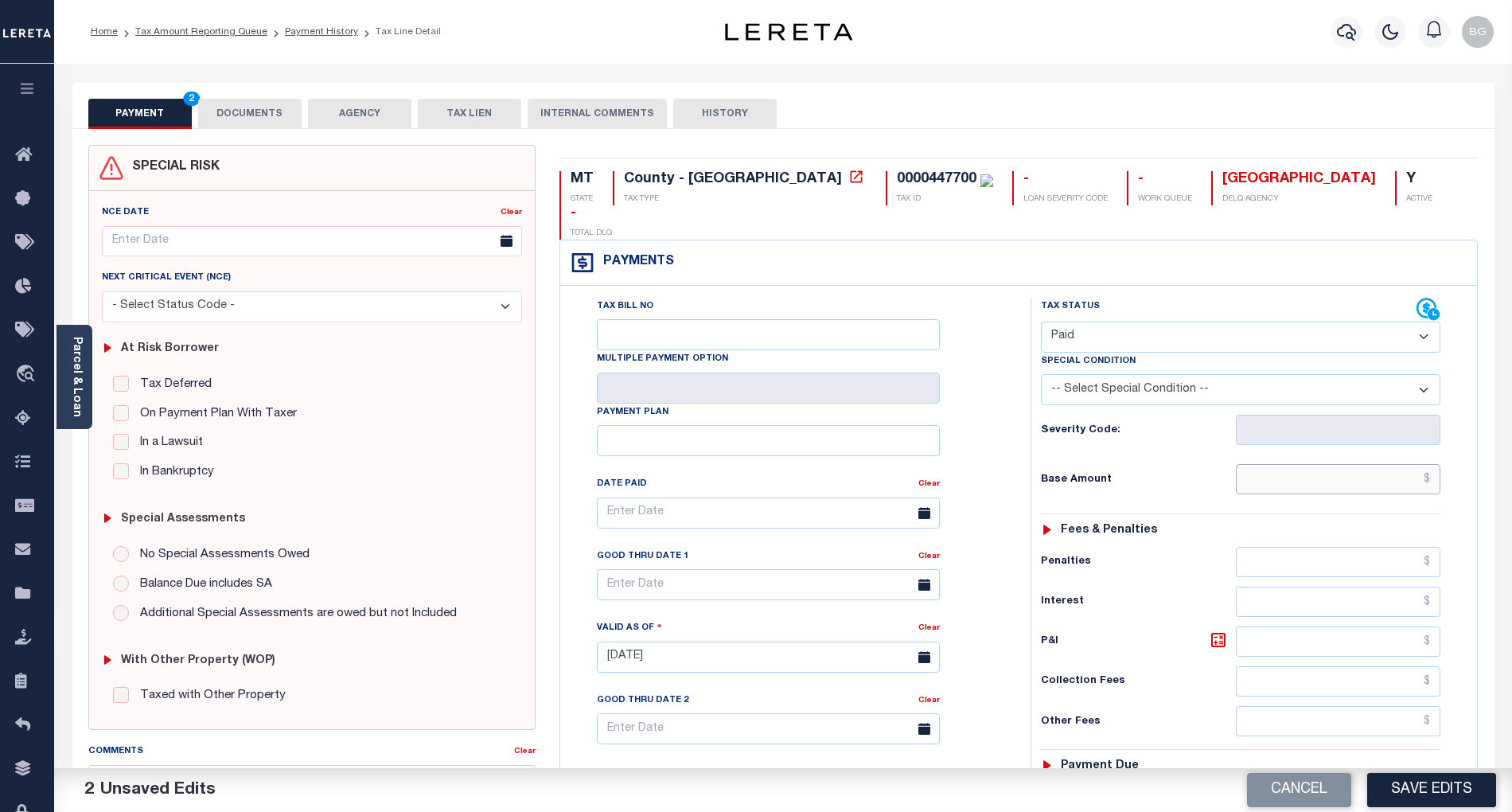
click at [1363, 464] on input "text" at bounding box center [1338, 479] width 205 height 30
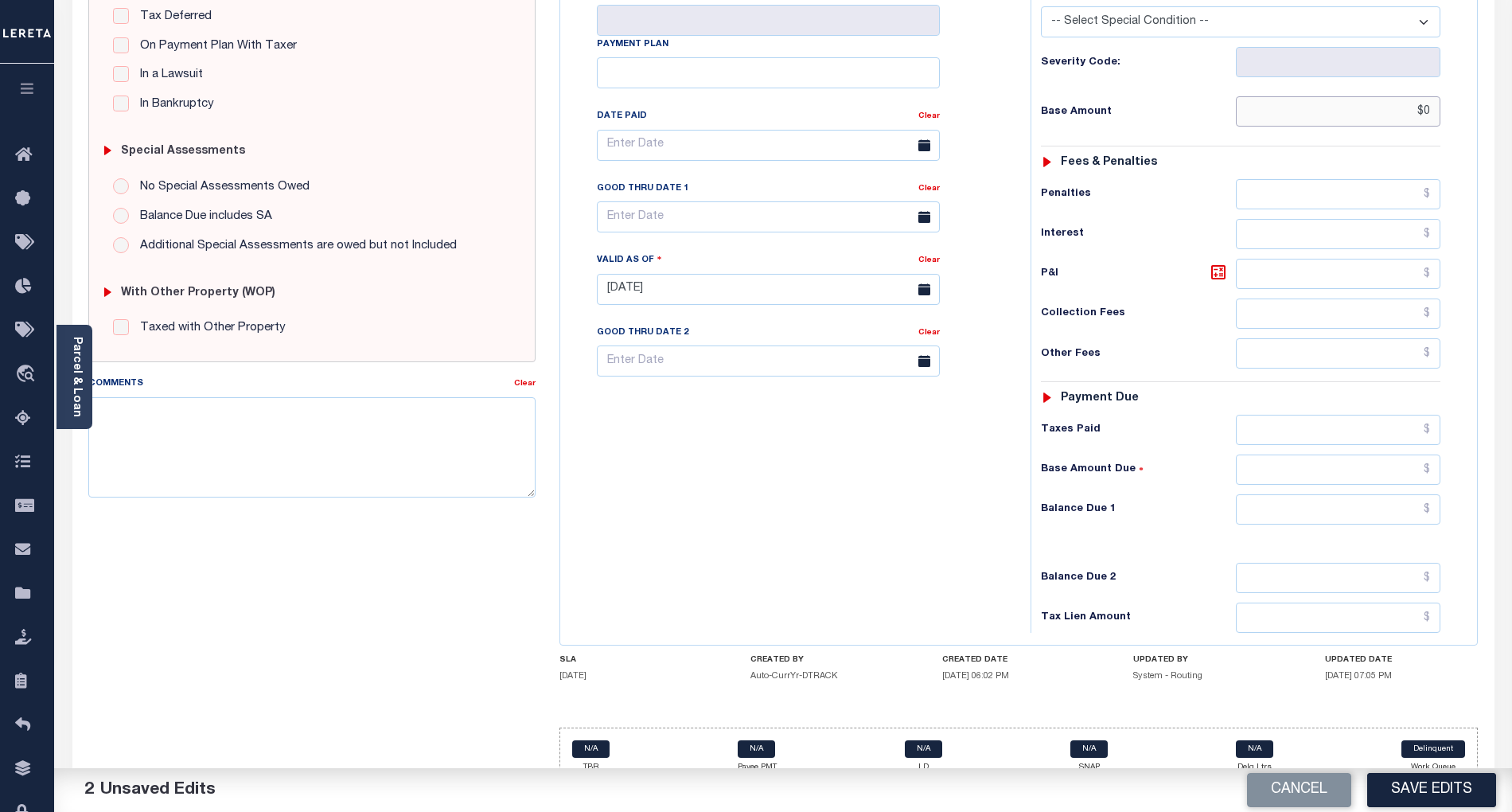
scroll to position [370, 0]
type input "$0.00"
drag, startPoint x: 1399, startPoint y: 488, endPoint x: 1373, endPoint y: 493, distance: 26.5
click at [1399, 493] on input "text" at bounding box center [1338, 507] width 205 height 30
type input "$0.00"
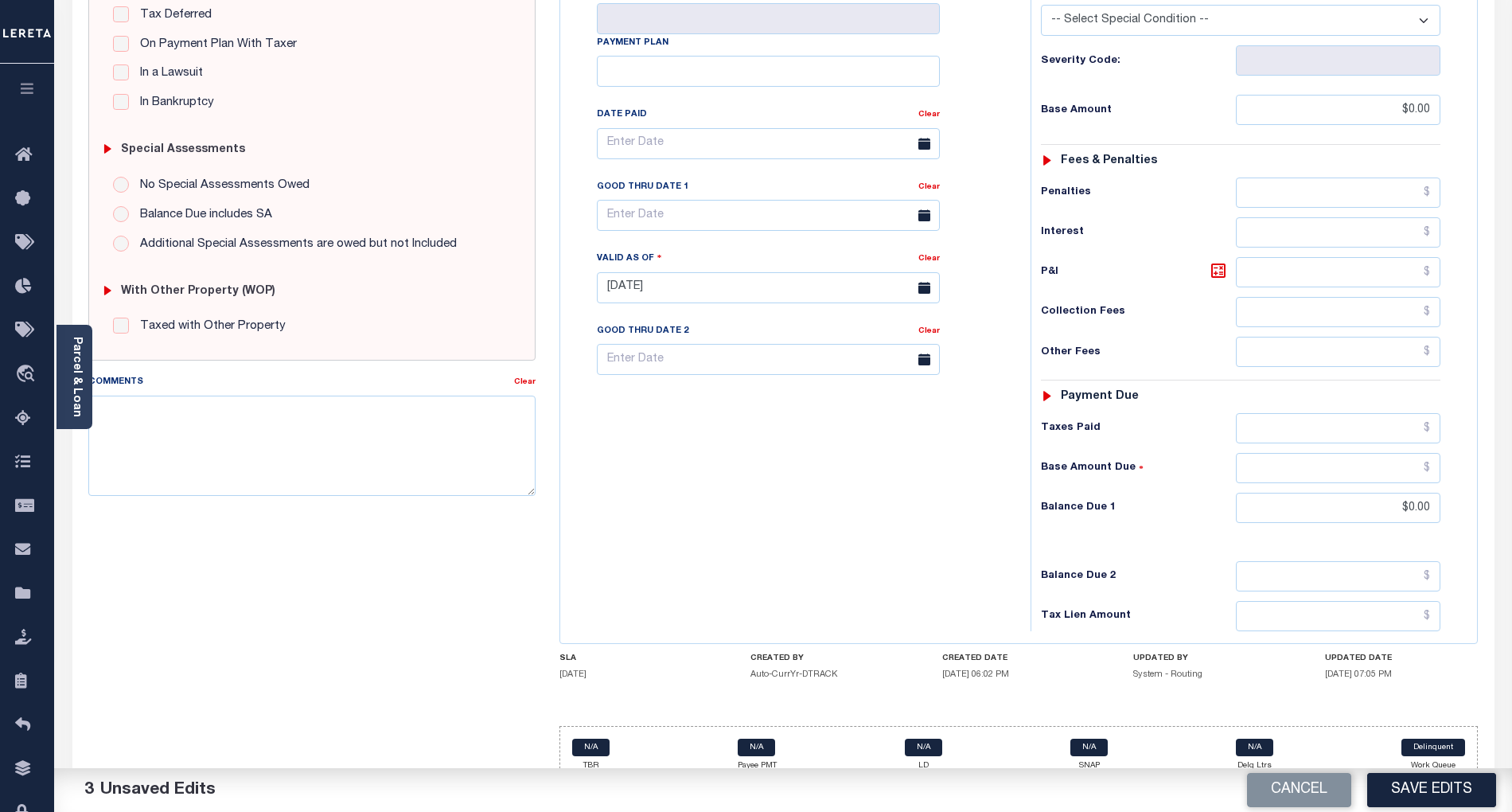
click at [982, 492] on div "Tax Bill No Multiple Payment Option Payment Plan Clear" at bounding box center [791, 279] width 454 height 703
click at [449, 453] on textarea "Comments" at bounding box center [312, 445] width 447 height 100
paste textarea "09/30/2025- As per email response from tax office, confirmed that taxes are pai…"
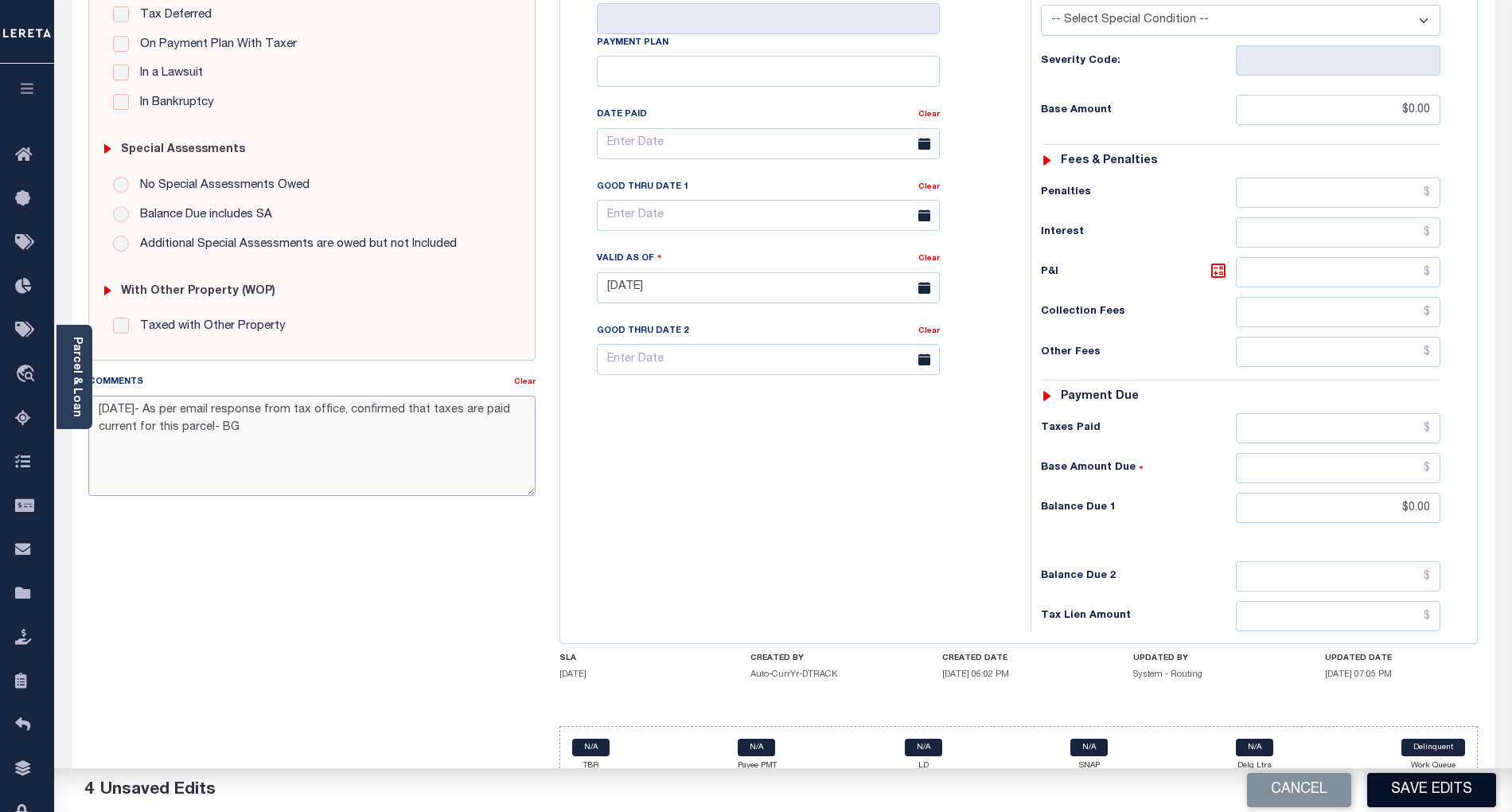
type textarea "09/30/2025- As per email response from tax office, confirmed that taxes are pai…"
click at [1419, 789] on button "Save Edits" at bounding box center [1431, 789] width 129 height 34
checkbox input "false"
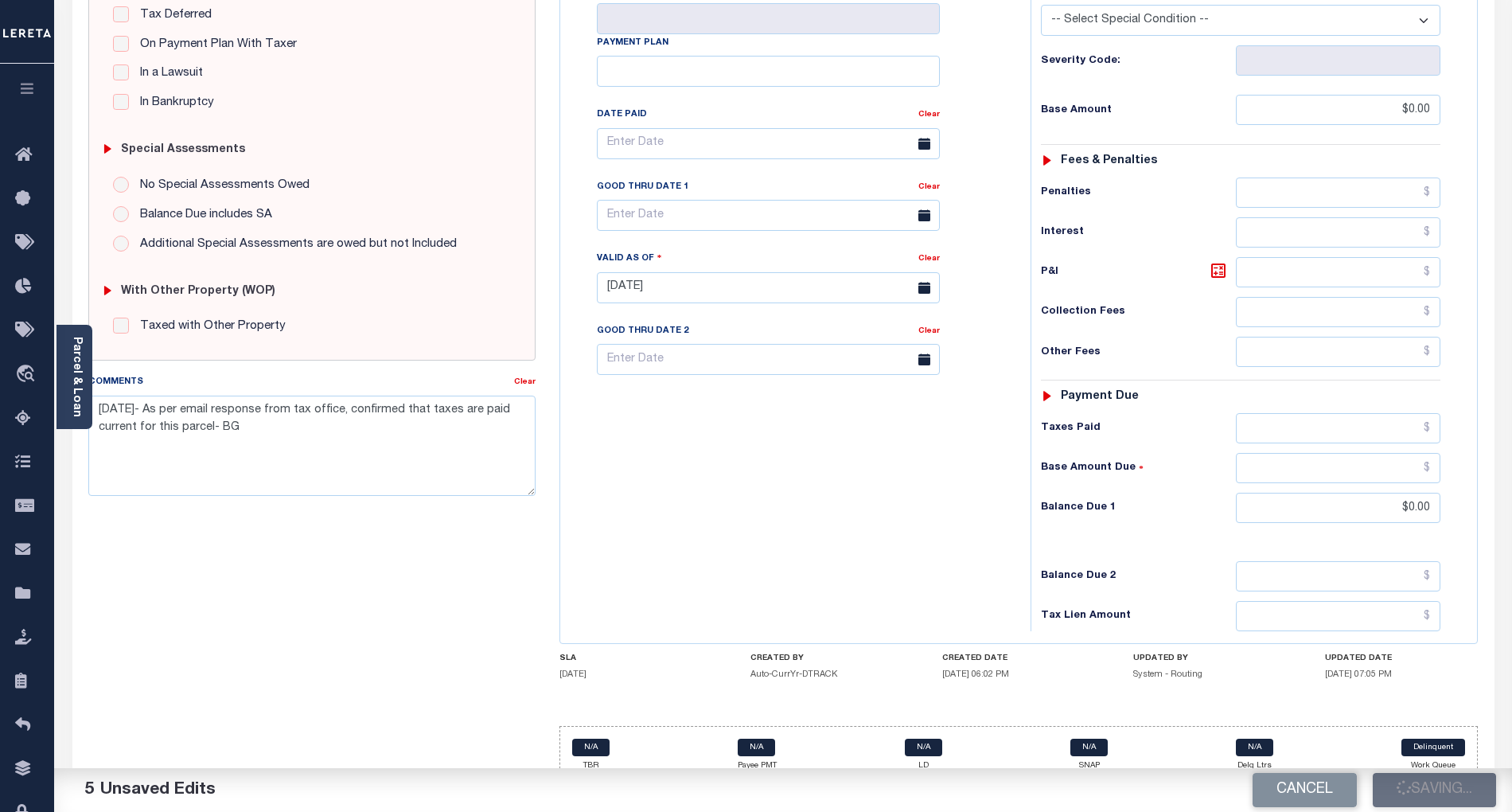
checkbox input "false"
type textarea "09/30/2025- As per email response from tax office, confirmed that taxes are pai…"
type input "$0"
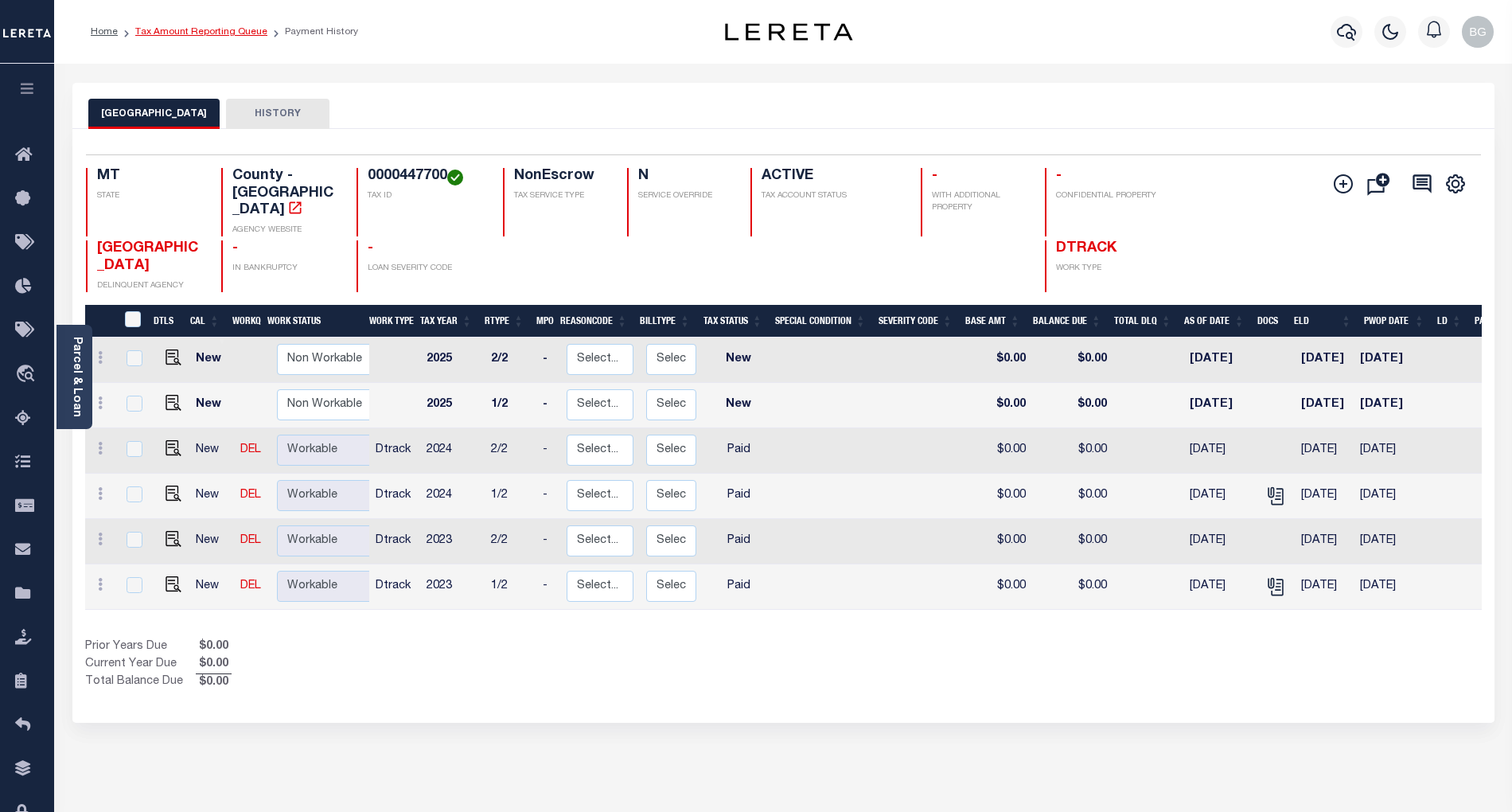
click at [180, 31] on link "Tax Amount Reporting Queue" at bounding box center [202, 32] width 132 height 10
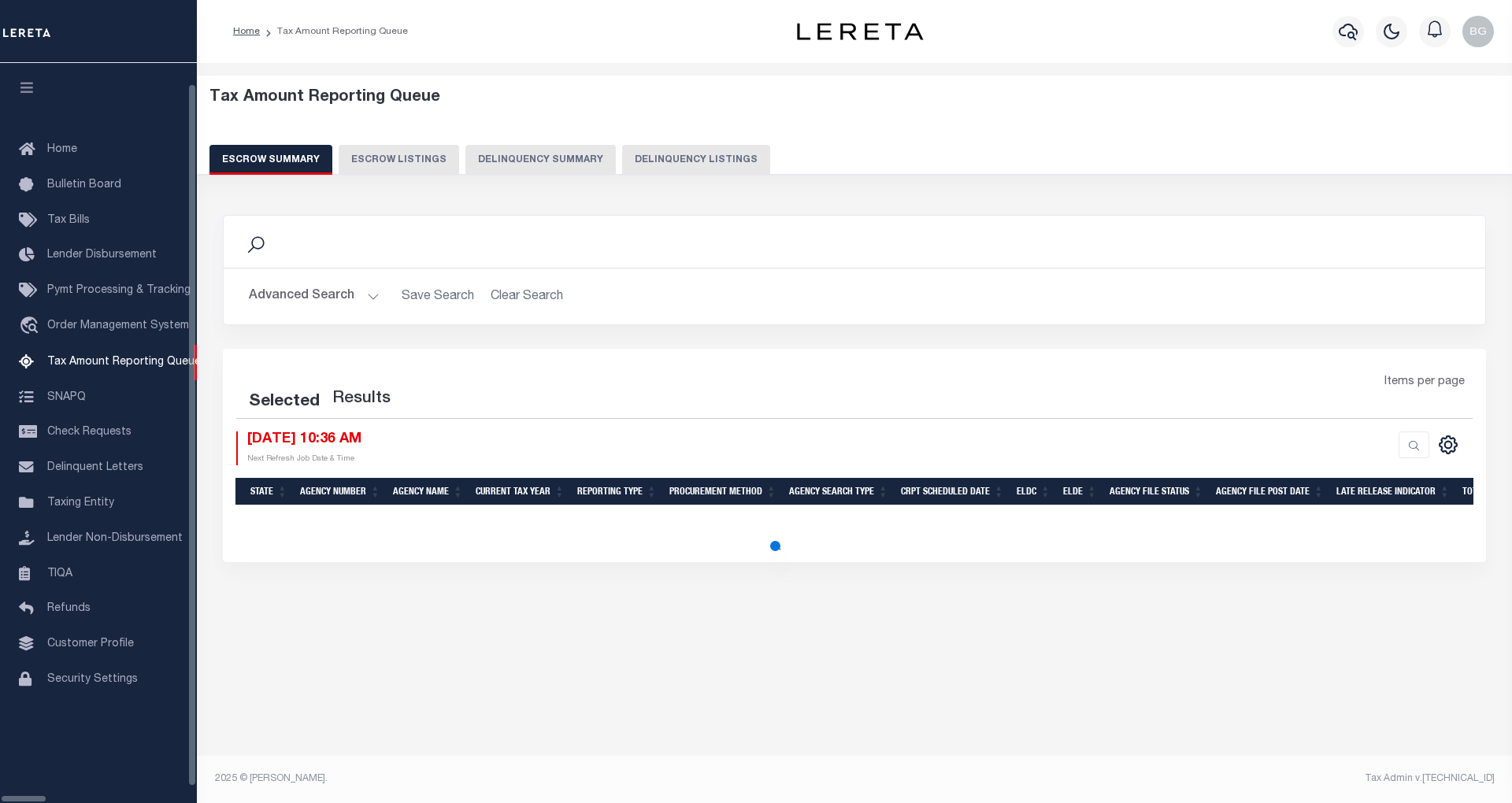
click at [633, 159] on button "Delinquency Listings" at bounding box center [696, 159] width 148 height 30
select select "100"
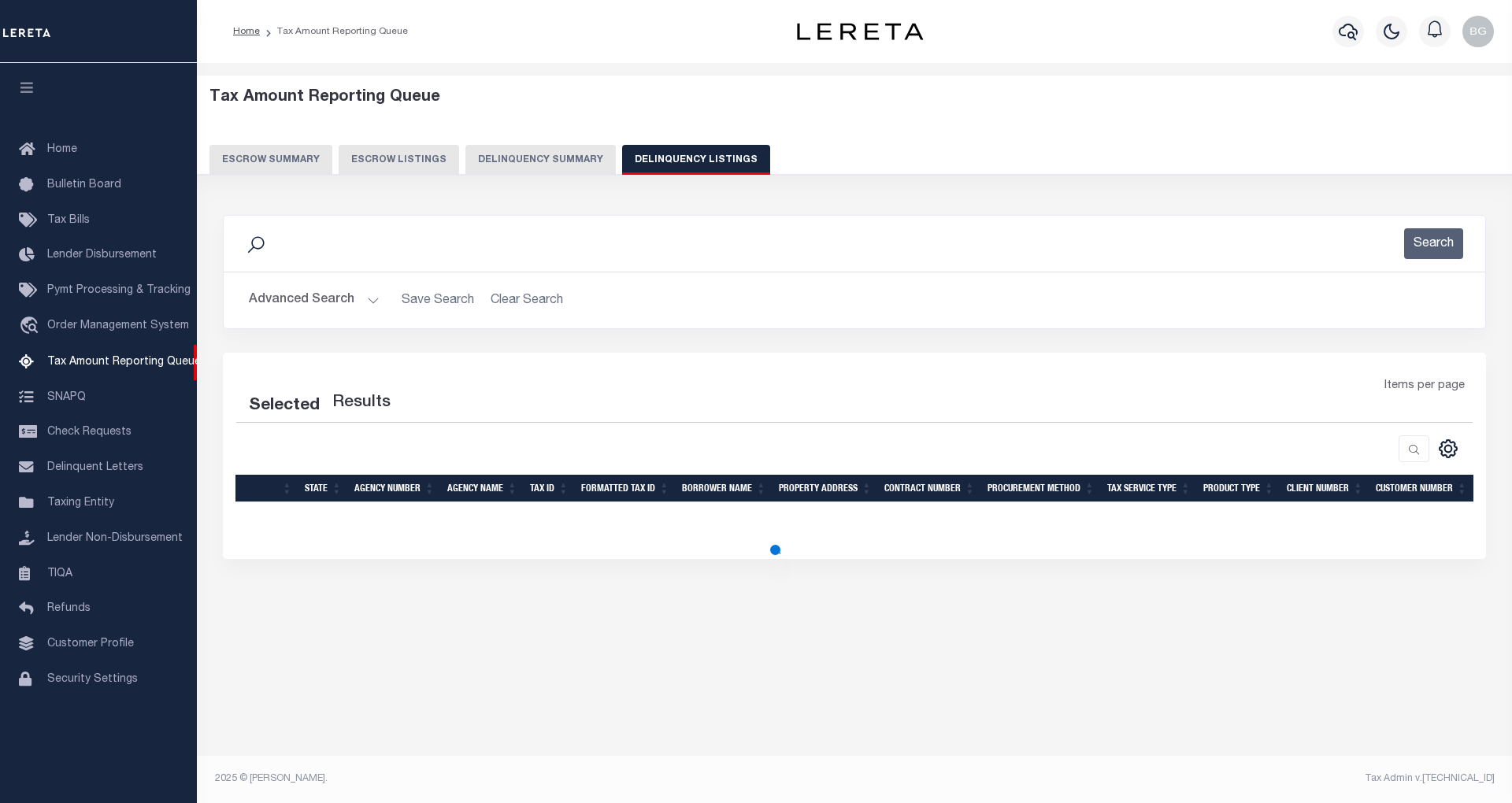
select select "100"
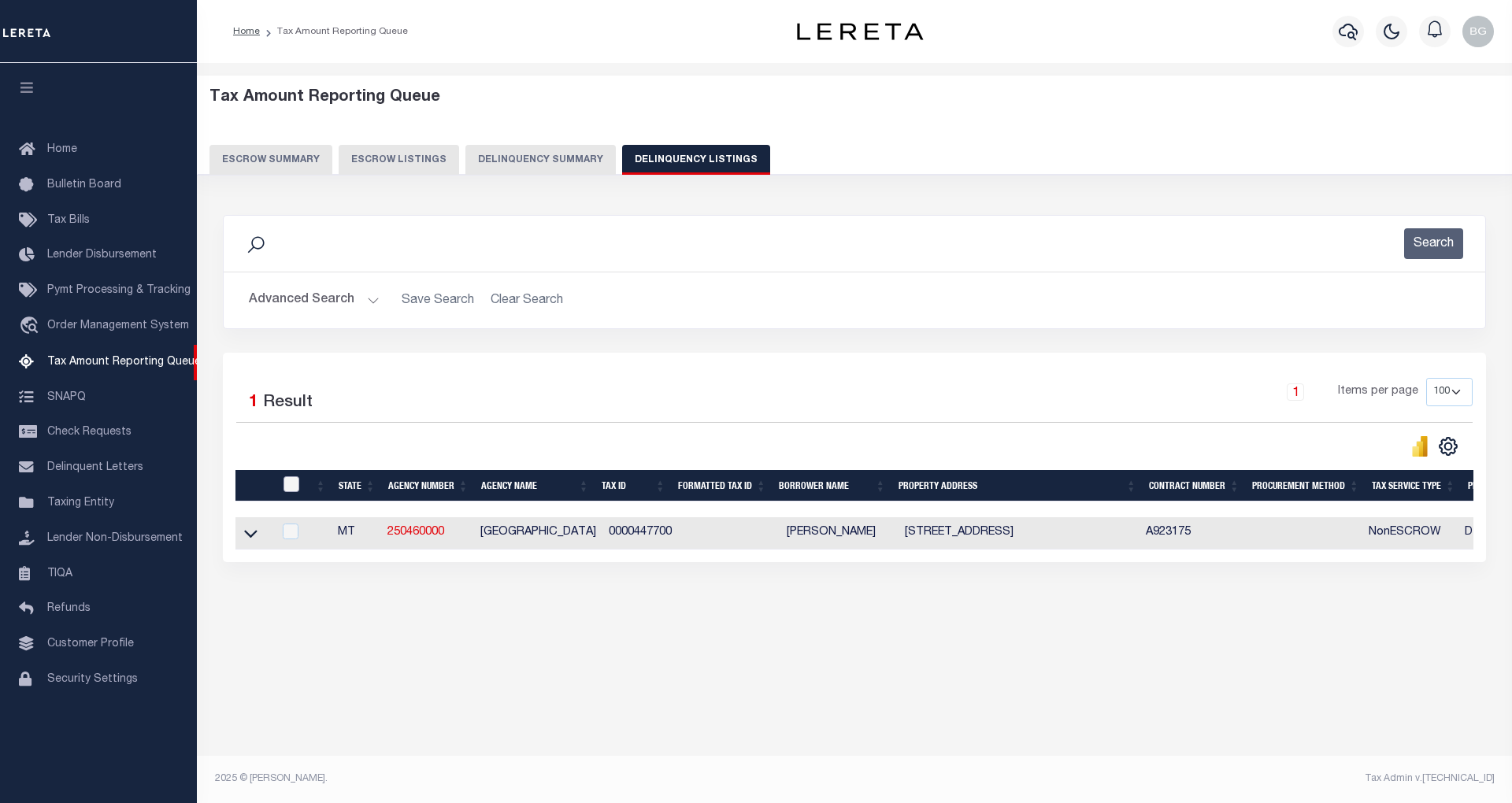
click at [290, 486] on input "checkbox" at bounding box center [291, 484] width 16 height 16
checkbox input "true"
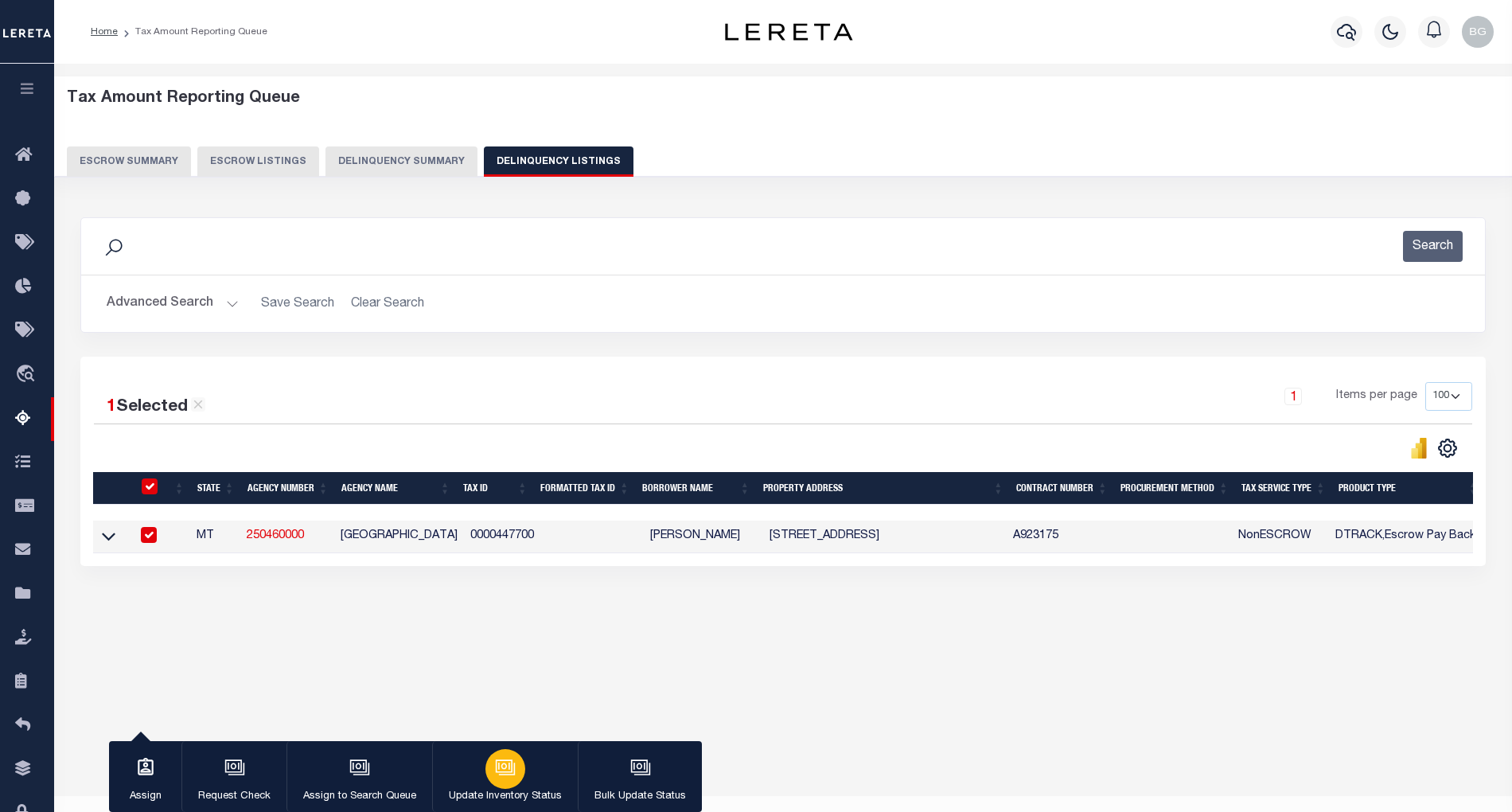
click at [519, 783] on button "Update Inventory Status" at bounding box center [505, 777] width 145 height 72
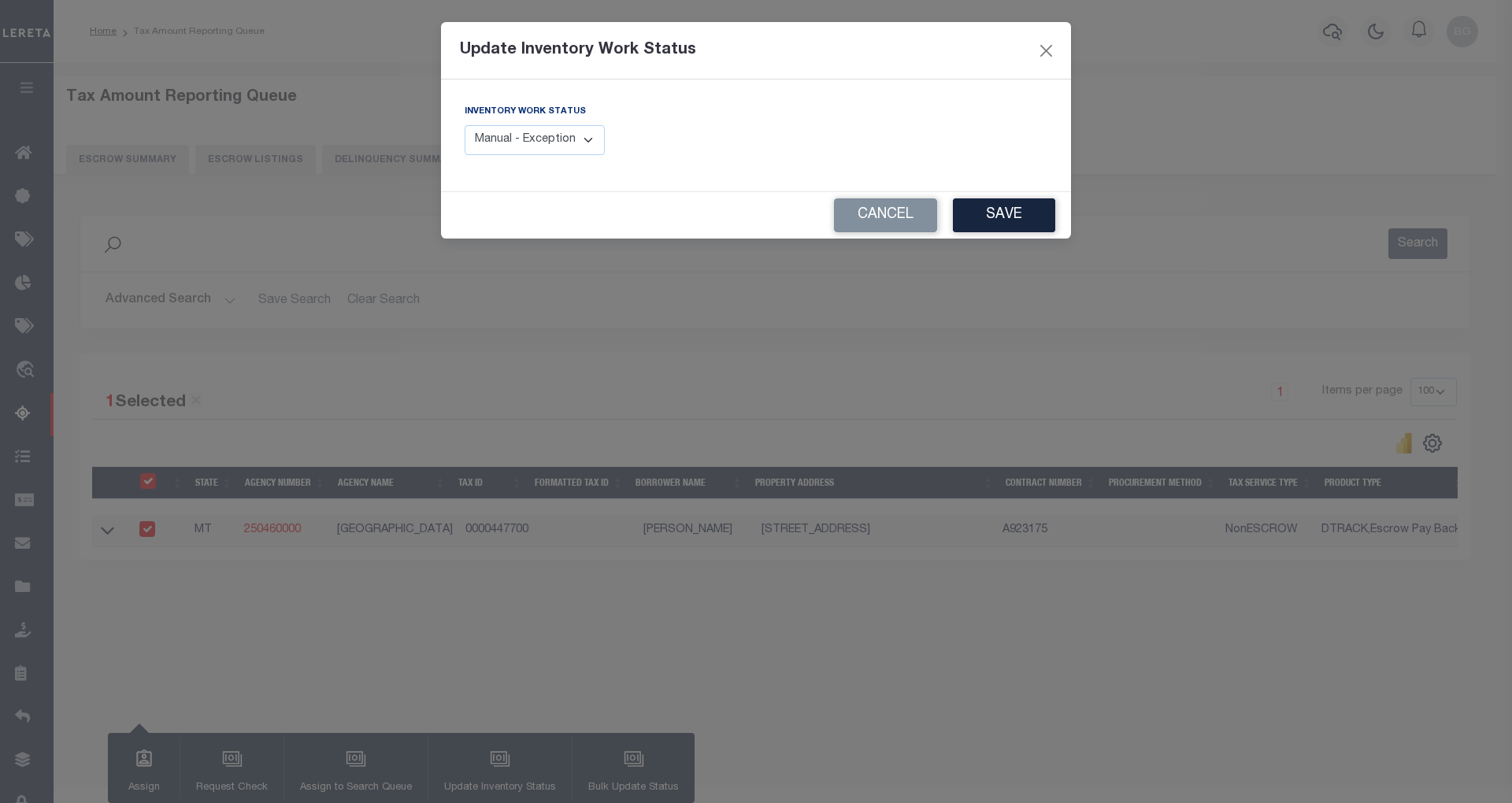
click at [573, 140] on select "Manual - Exception Pended - Awaiting Search Late Add Exception Completed" at bounding box center [535, 141] width 140 height 31
select select "4"
click at [465, 125] on select "Manual - Exception Pended - Awaiting Search Late Add Exception Completed" at bounding box center [535, 141] width 140 height 31
click at [1024, 216] on button "Save" at bounding box center [1003, 215] width 102 height 34
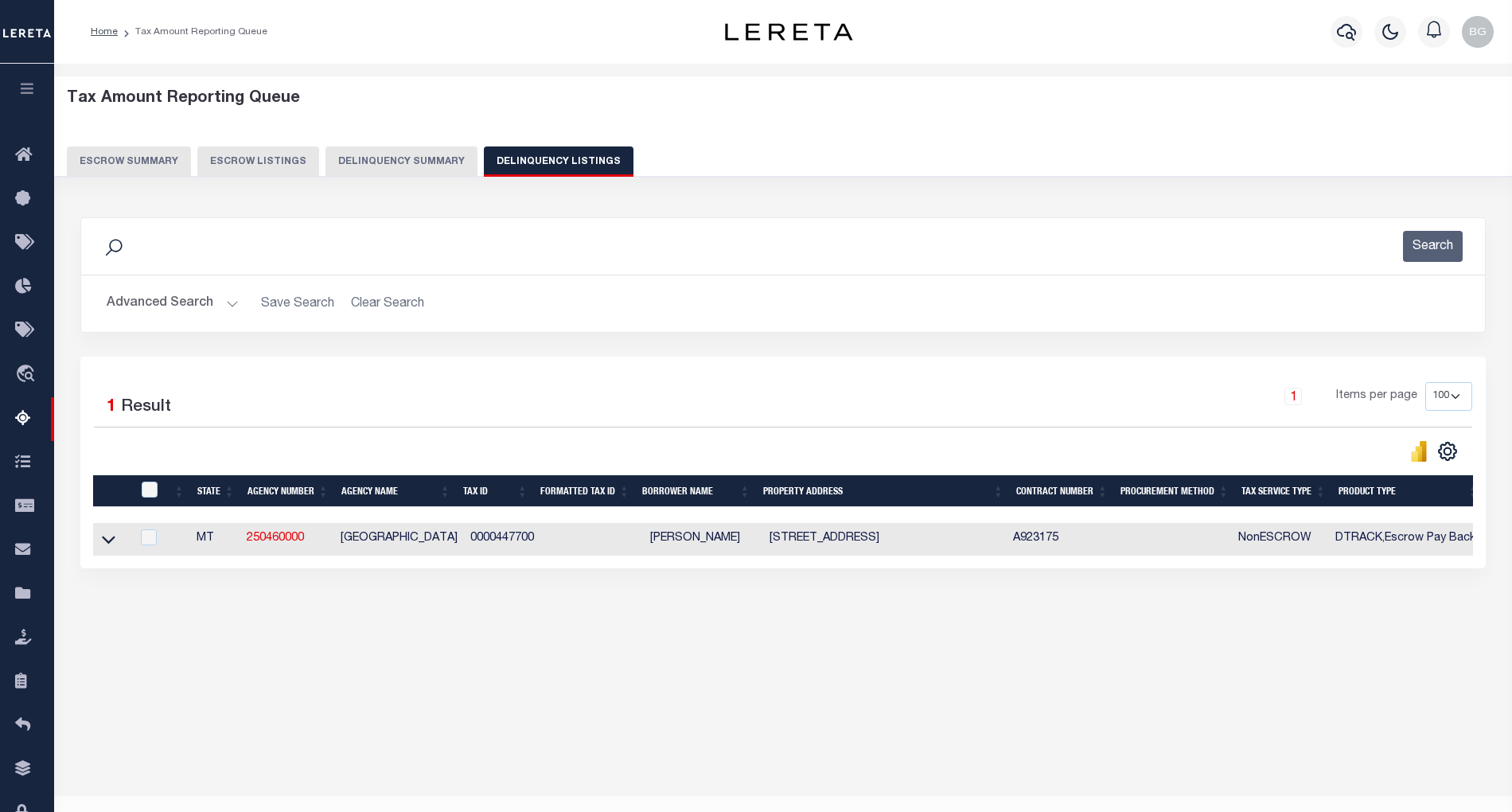
click at [232, 303] on button "Advanced Search" at bounding box center [172, 304] width 132 height 31
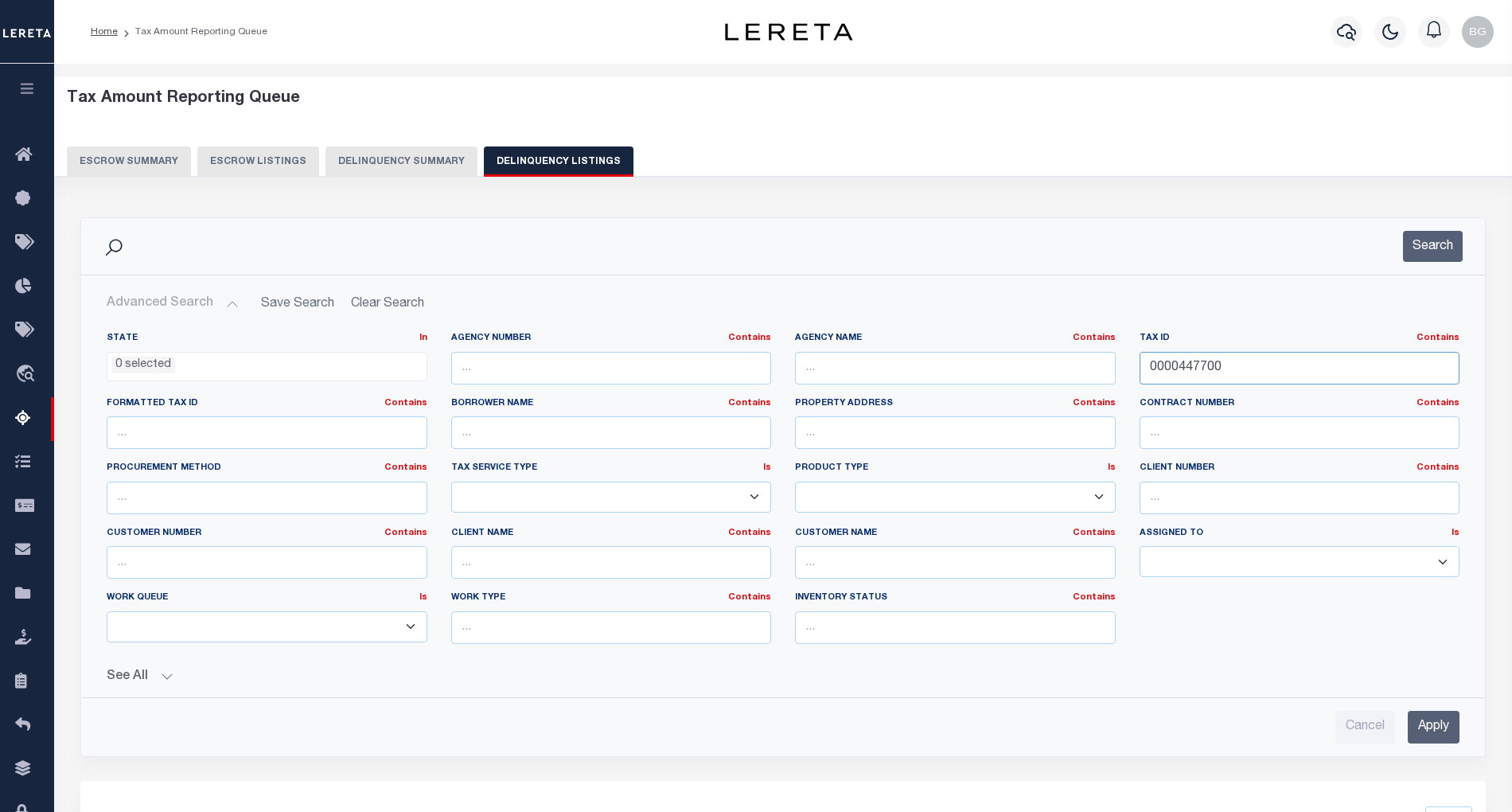
click at [1186, 367] on input "0000447700" at bounding box center [1300, 368] width 320 height 32
paste input "6044"
type input "0000604400"
click at [1436, 738] on input "Apply" at bounding box center [1433, 726] width 52 height 32
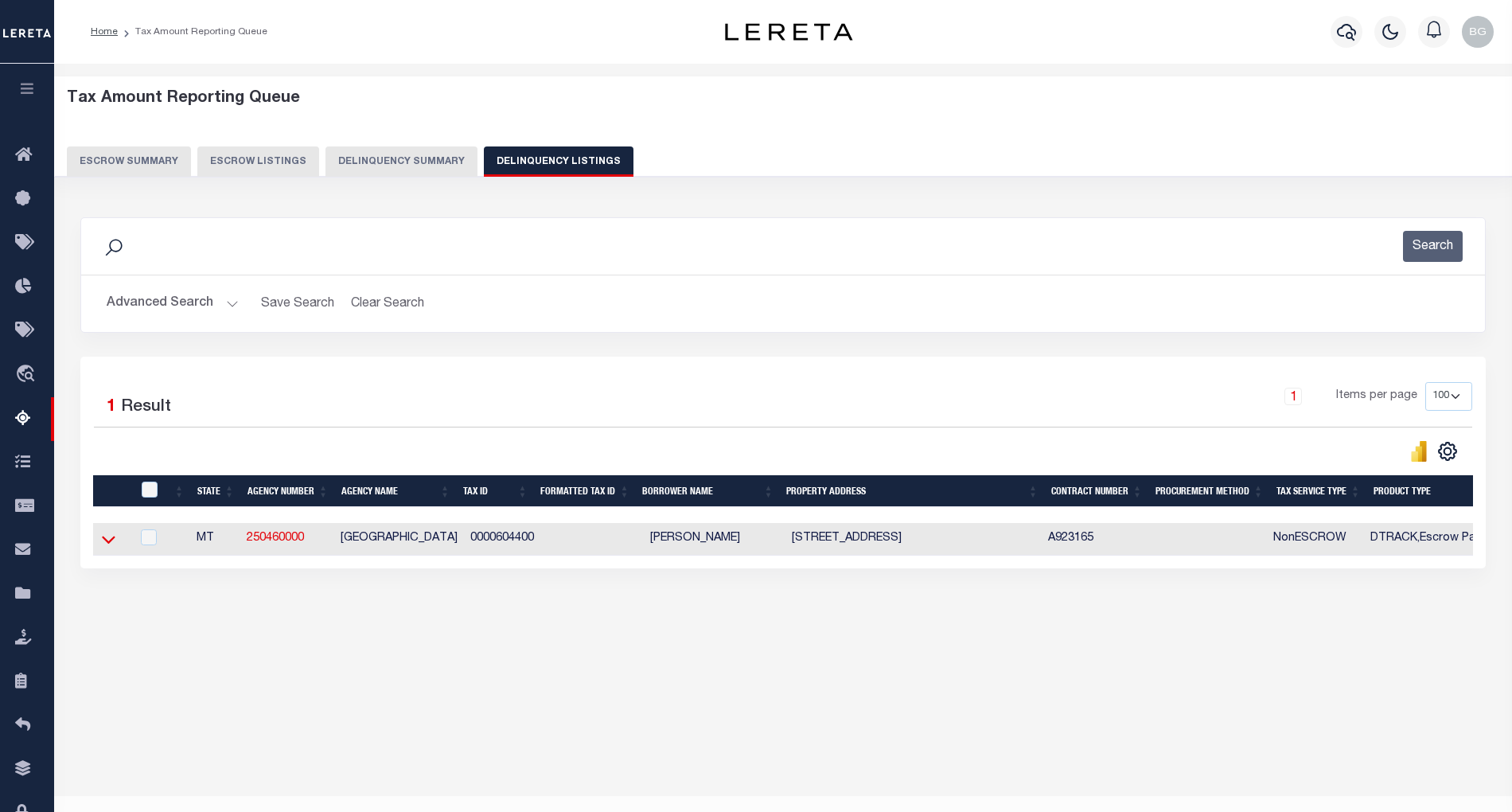
click at [106, 548] on icon at bounding box center [109, 539] width 14 height 17
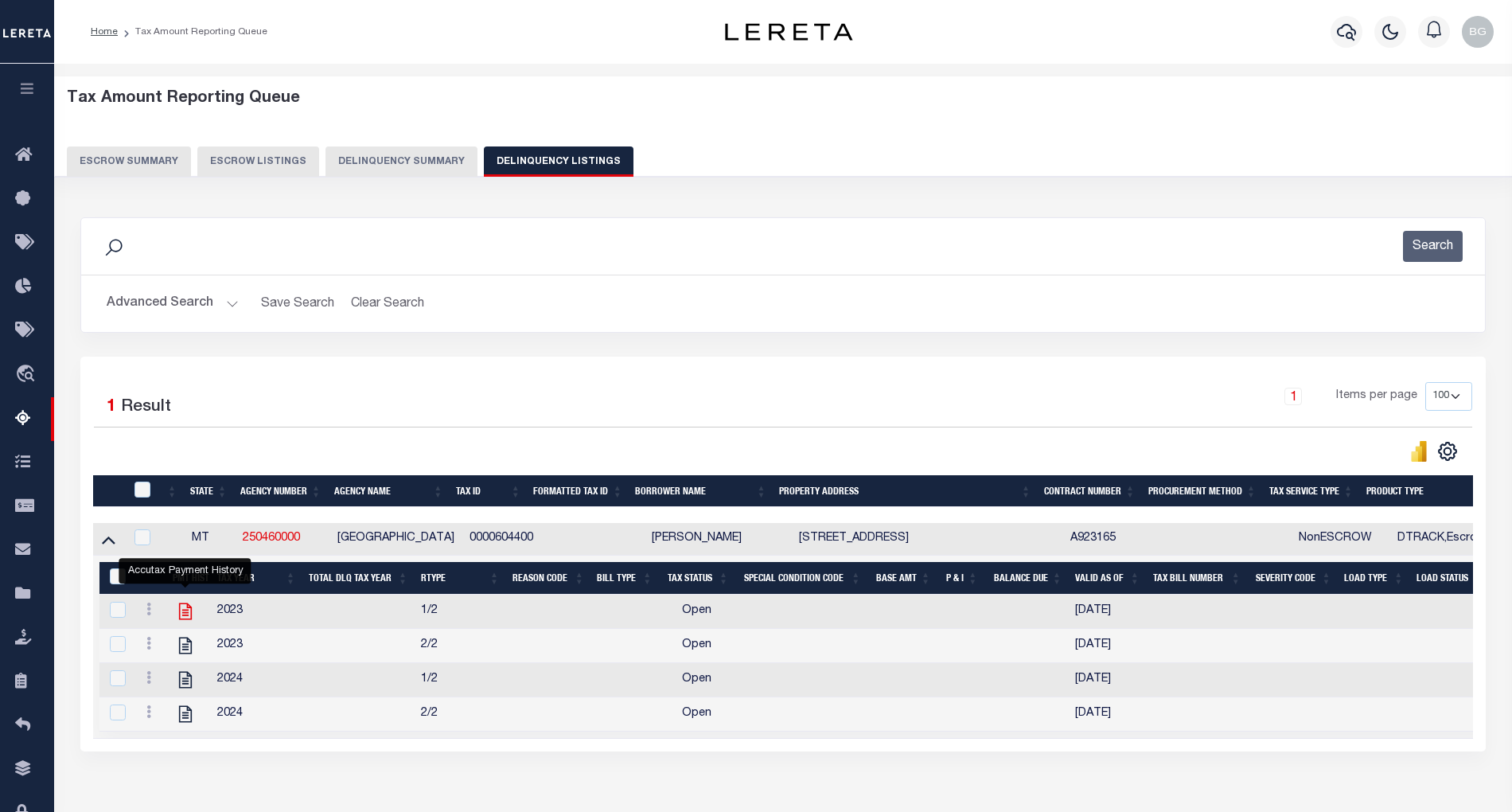
click at [185, 618] on icon "" at bounding box center [184, 611] width 13 height 17
checkbox input "true"
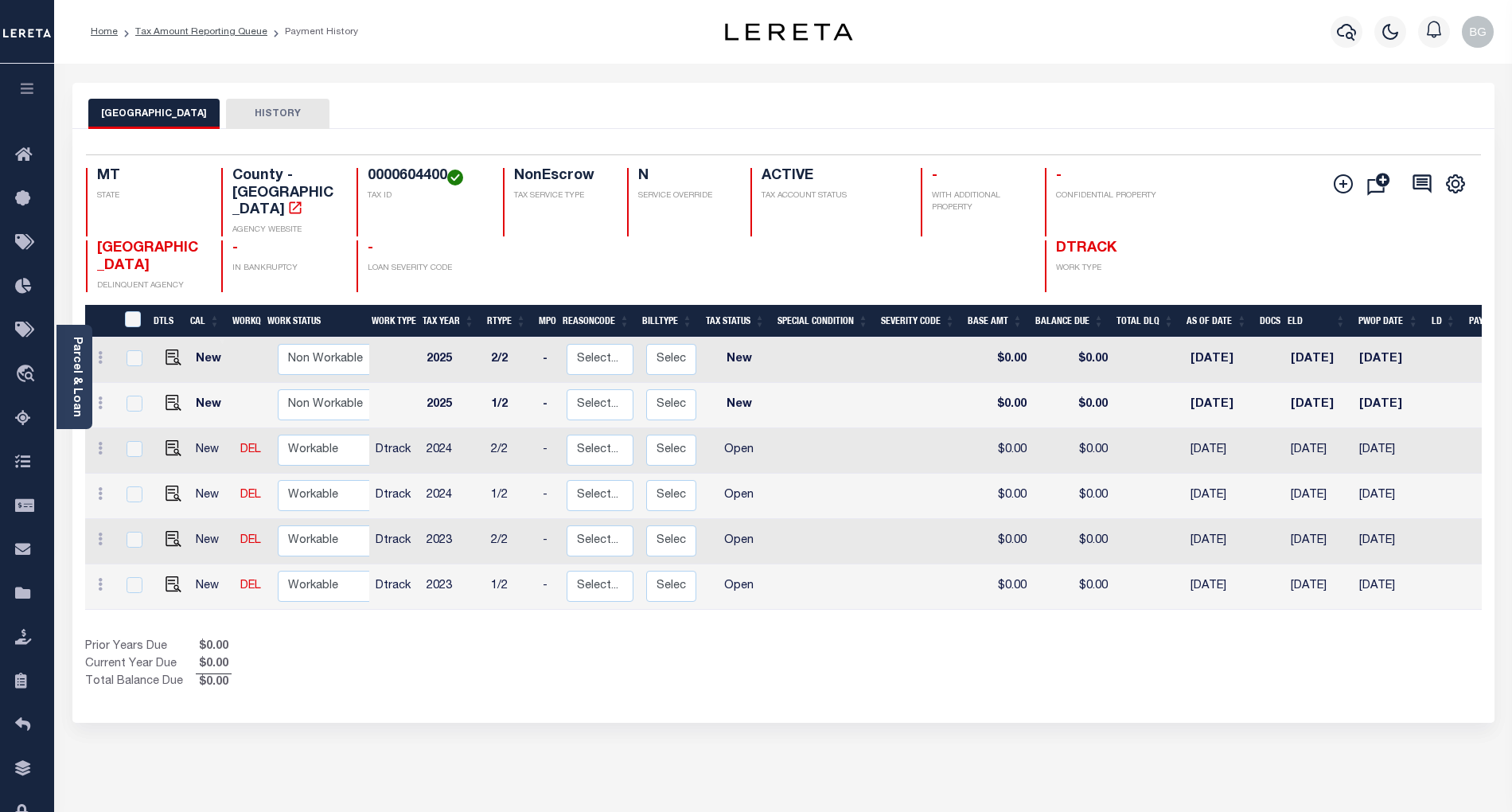
click at [1403, 103] on div "SHERIDAN COUNTY HISTORY" at bounding box center [784, 113] width 1390 height 29
click at [167, 576] on img "" at bounding box center [173, 584] width 16 height 16
checkbox input "true"
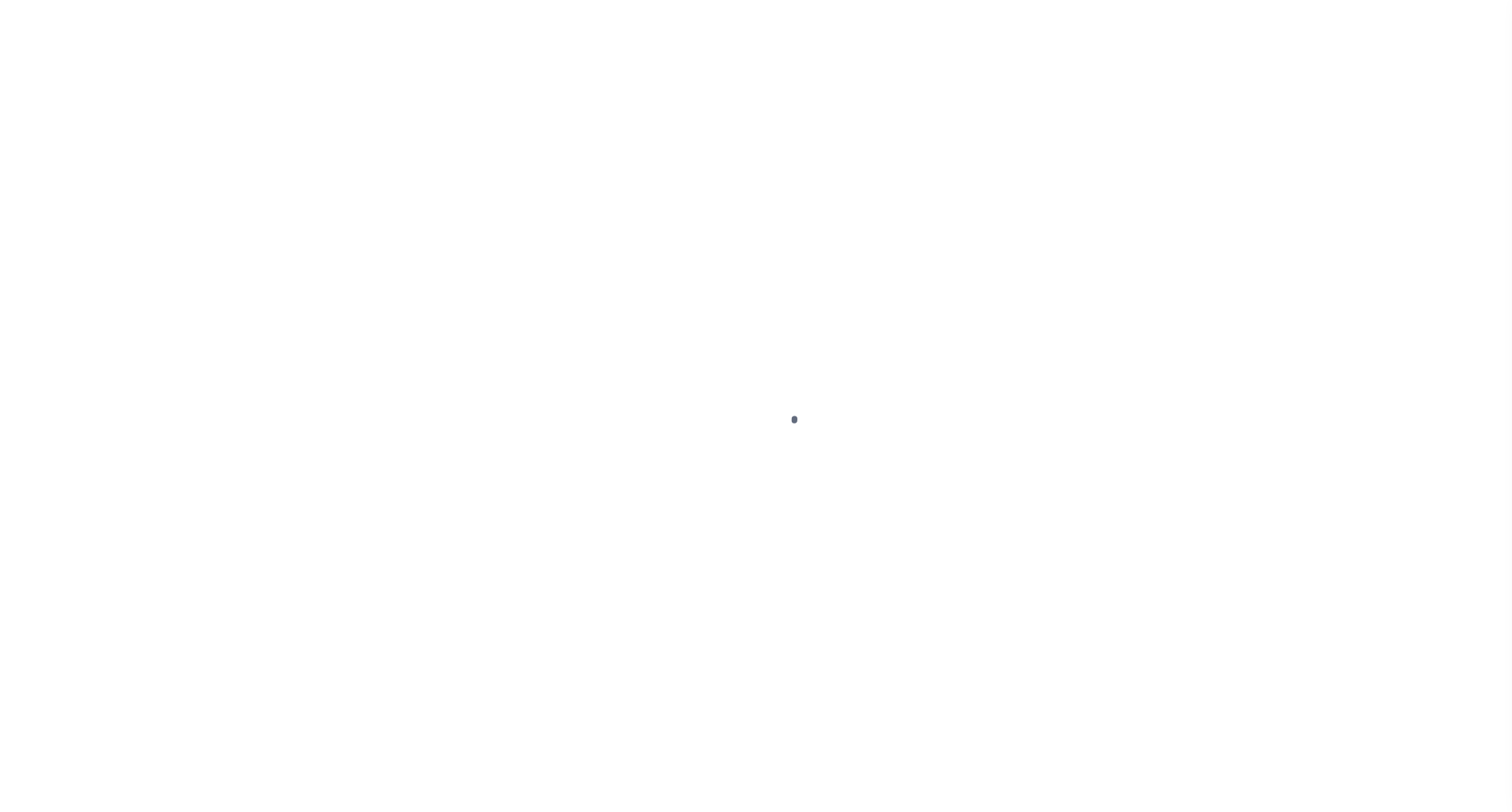
select select "OP2"
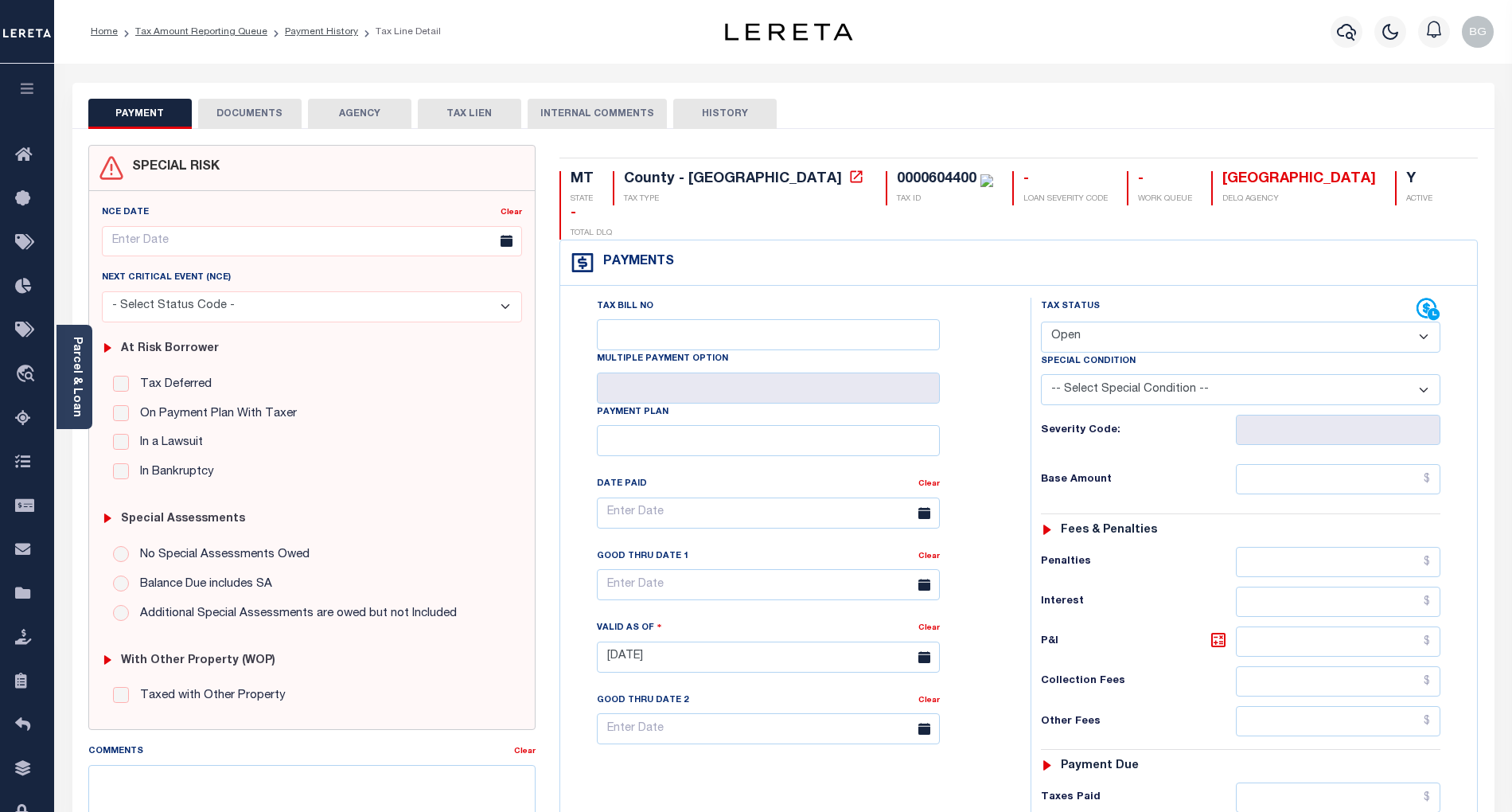
click at [259, 108] on button "DOCUMENTS" at bounding box center [250, 113] width 103 height 30
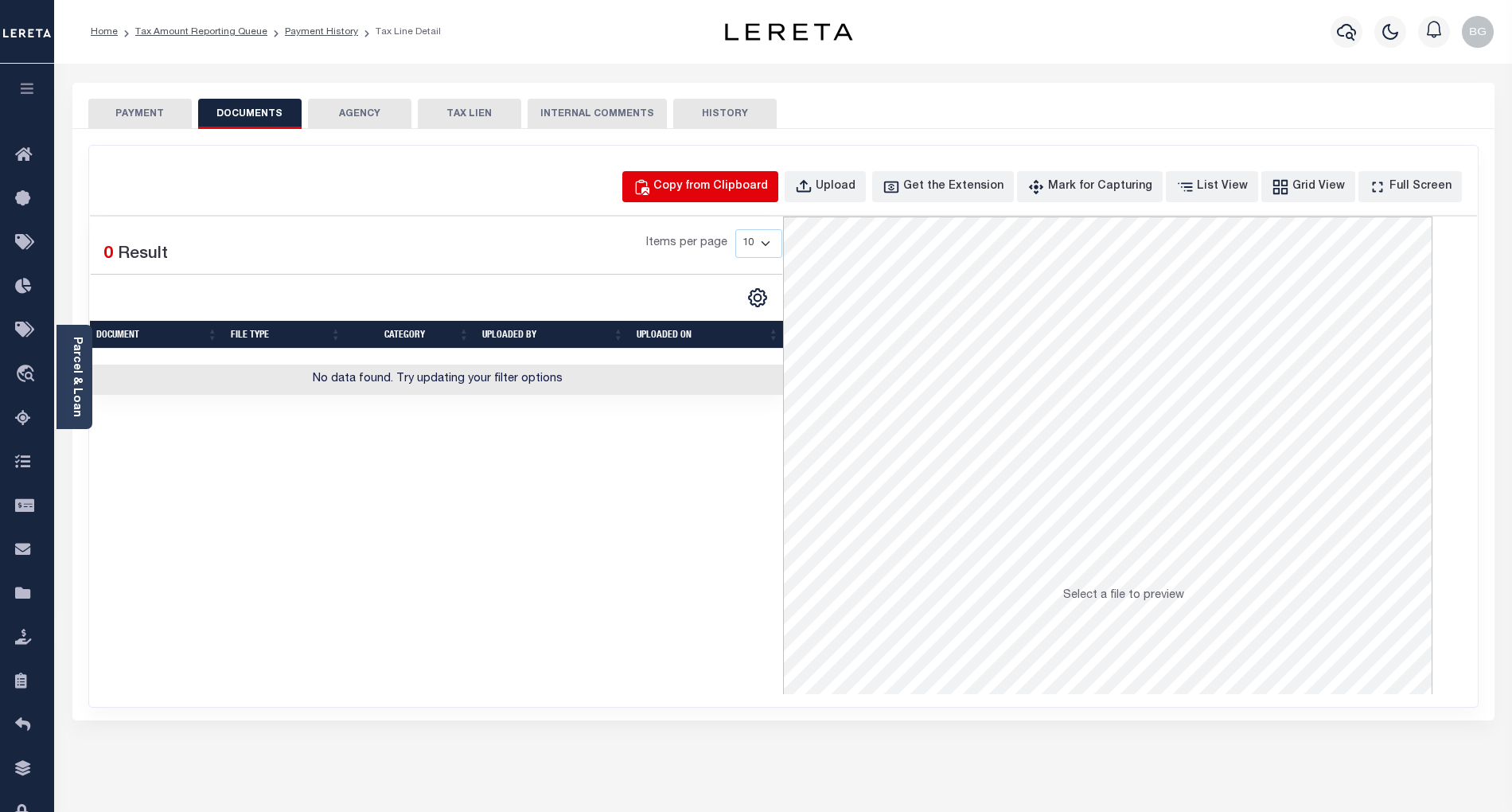
click at [713, 186] on div "Copy from Clipboard" at bounding box center [711, 187] width 115 height 18
select select "POP"
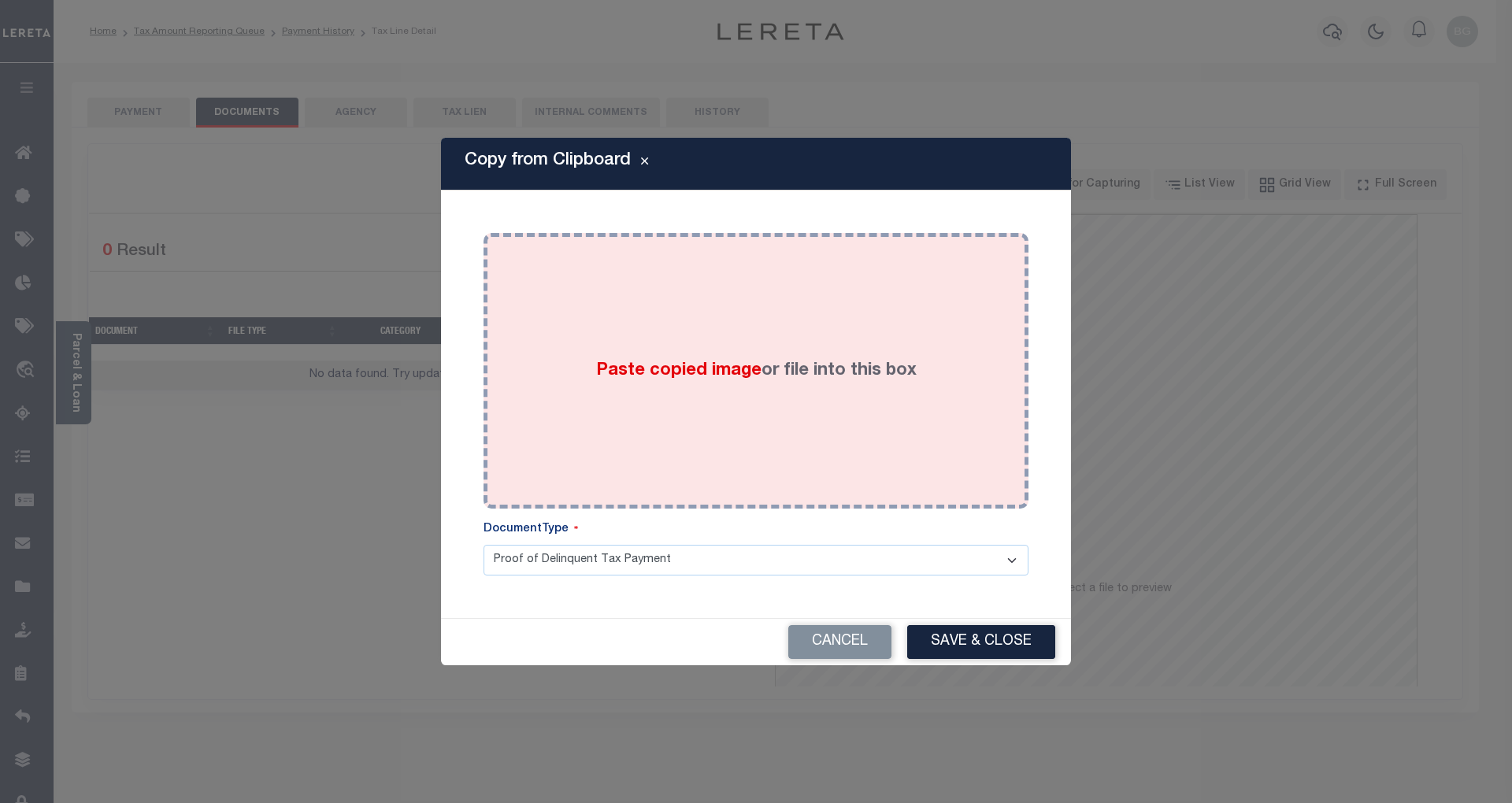
click at [672, 378] on span "Paste copied image" at bounding box center [679, 370] width 165 height 17
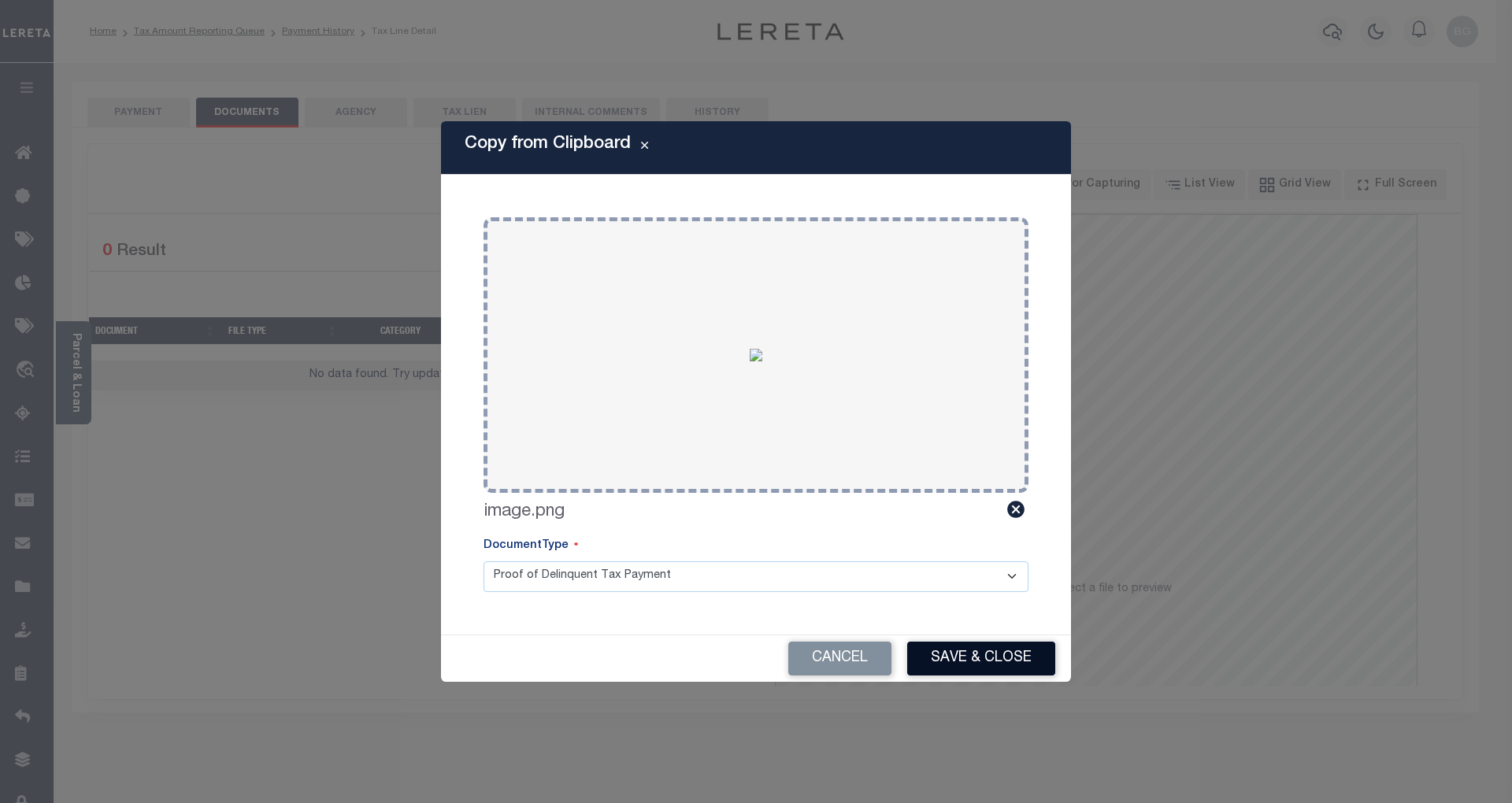
click at [995, 665] on button "Save & Close" at bounding box center [981, 658] width 148 height 34
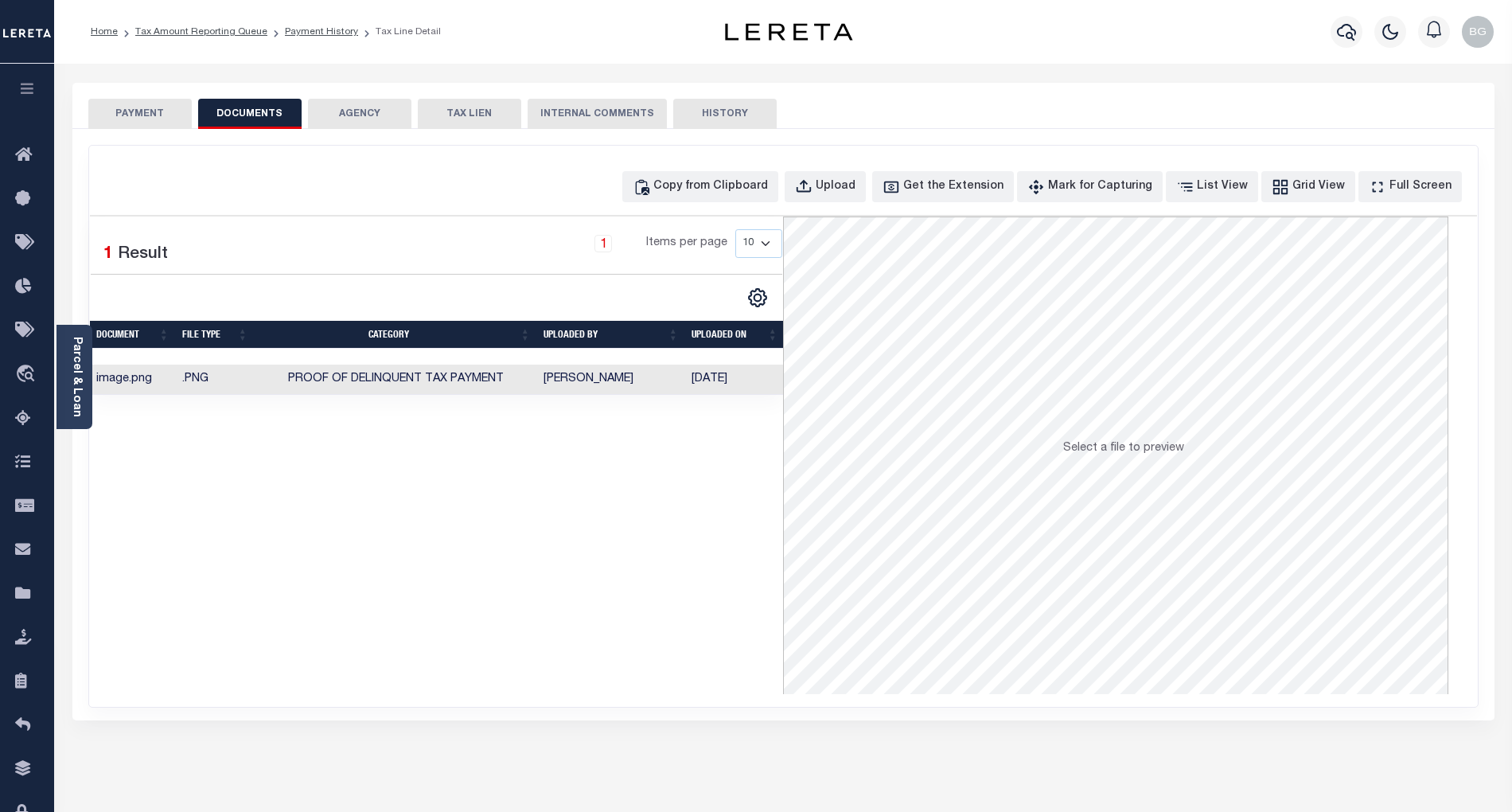
click at [145, 115] on button "PAYMENT" at bounding box center [140, 113] width 103 height 30
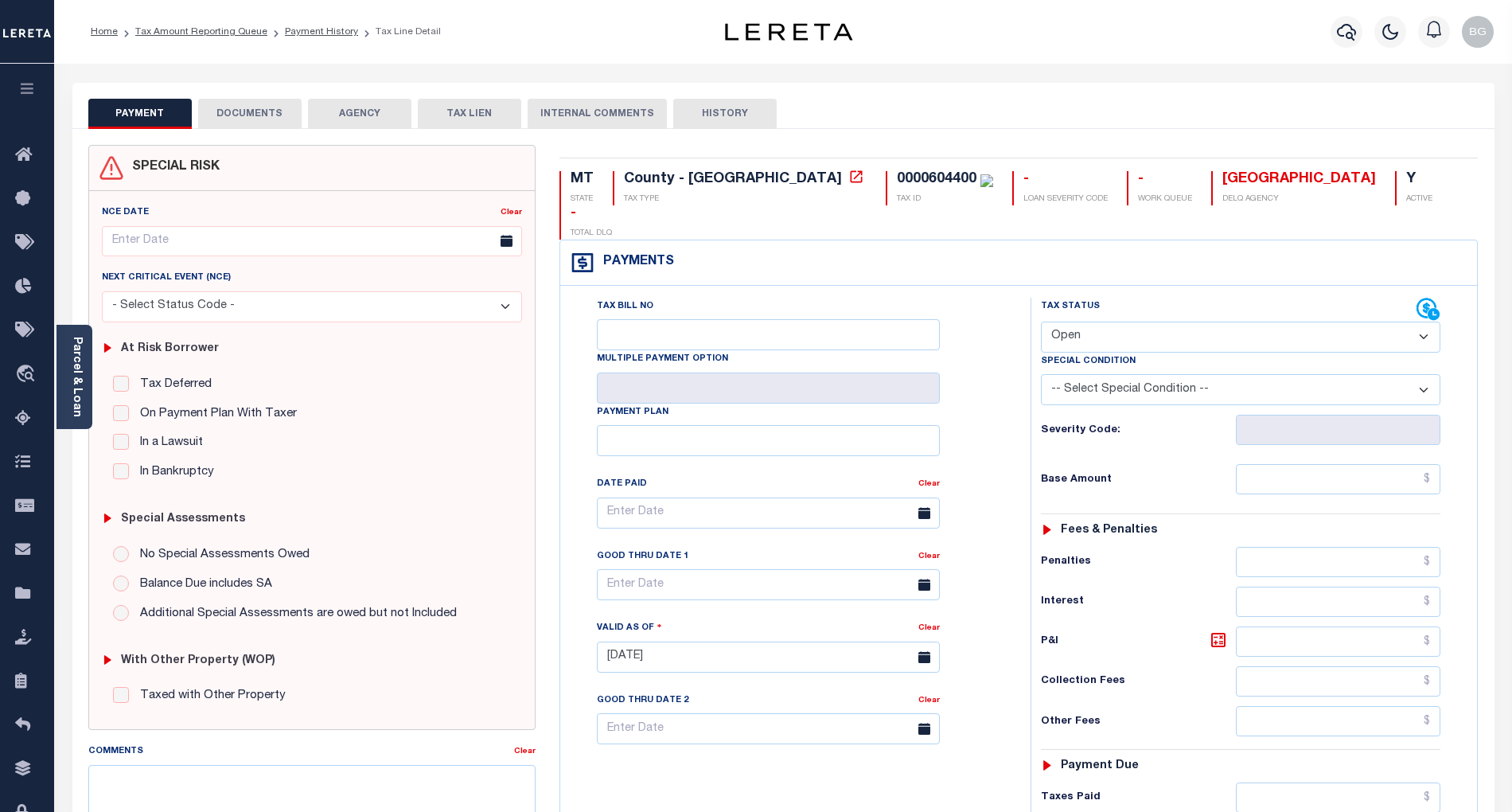
click at [1099, 321] on select "- Select Status Code - Open Due/Unpaid Paid Incomplete No Tax Due Internal Refu…" at bounding box center [1241, 337] width 399 height 31
select select "PYD"
click at [1041, 321] on select "- Select Status Code - Open Due/Unpaid Paid Incomplete No Tax Due Internal Refu…" at bounding box center [1241, 337] width 399 height 31
type input "09/30/2025"
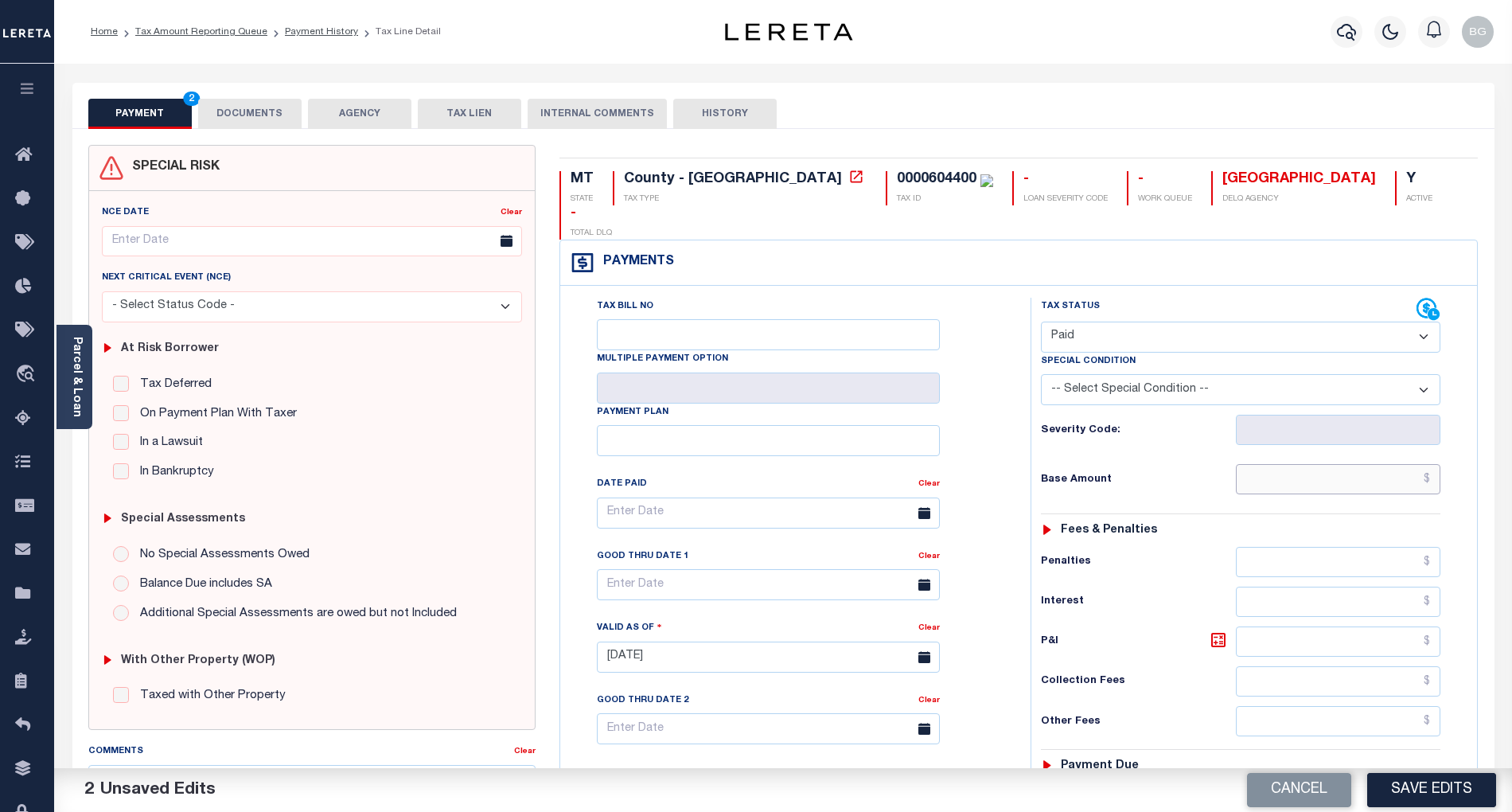
click at [1366, 464] on input "text" at bounding box center [1338, 479] width 205 height 30
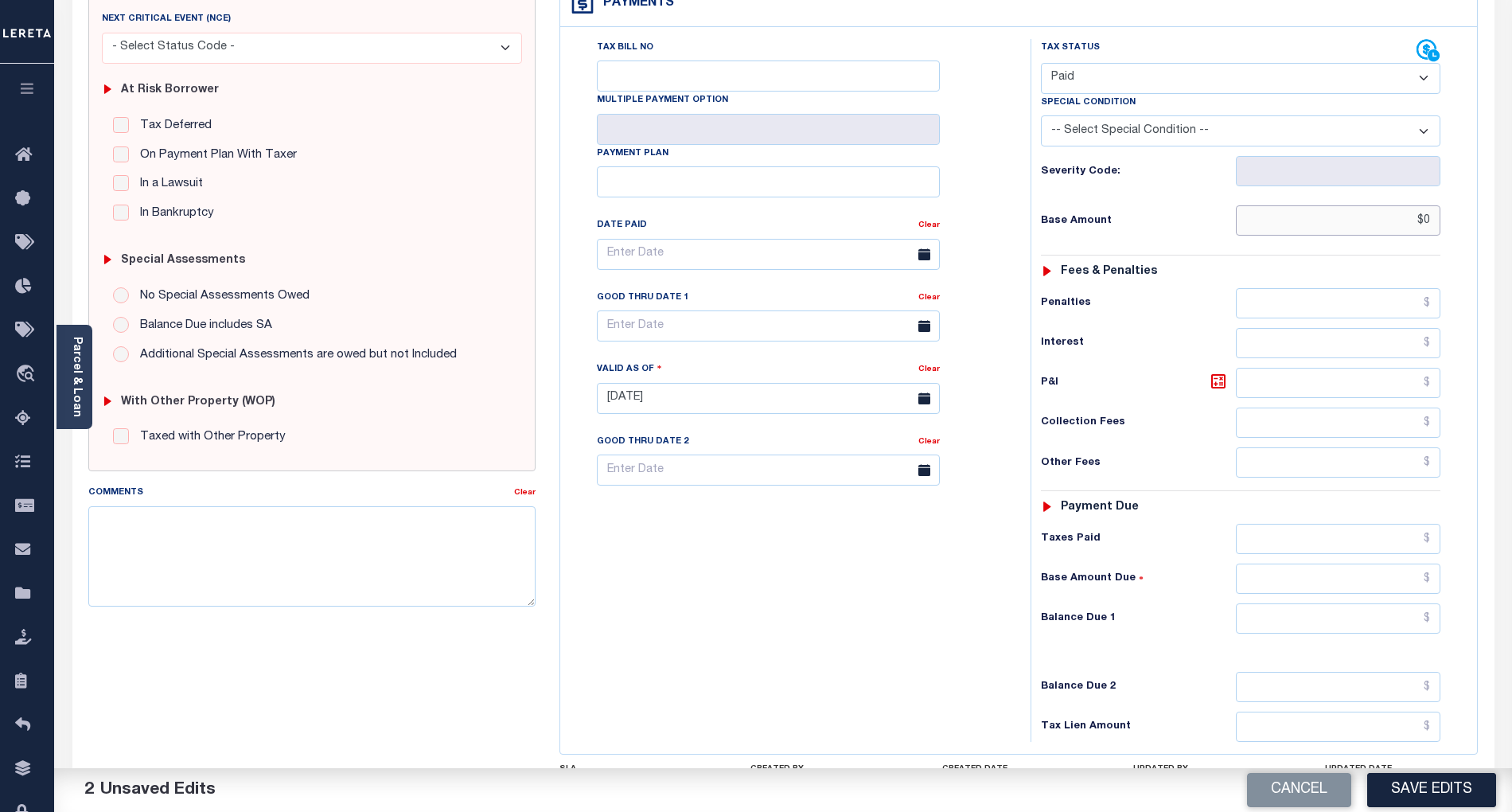
scroll to position [319, 0]
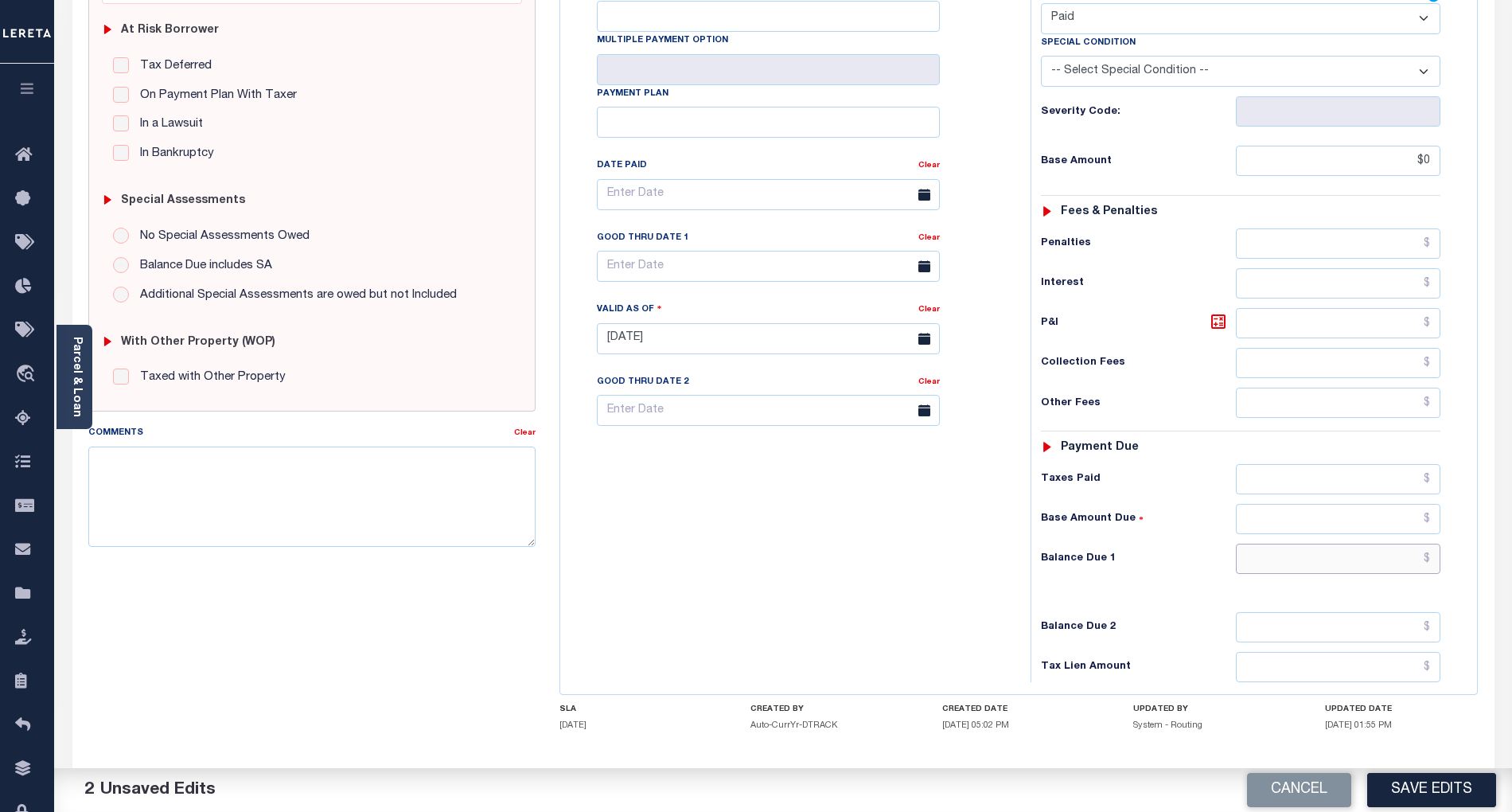
type input "$0.00"
click at [1393, 544] on input "text" at bounding box center [1338, 558] width 205 height 30
type input "$0.00"
click at [334, 520] on textarea "Comments" at bounding box center [312, 496] width 447 height 100
paste textarea "09/30/2025- As per email response from tax office, confirmed that taxes are pai…"
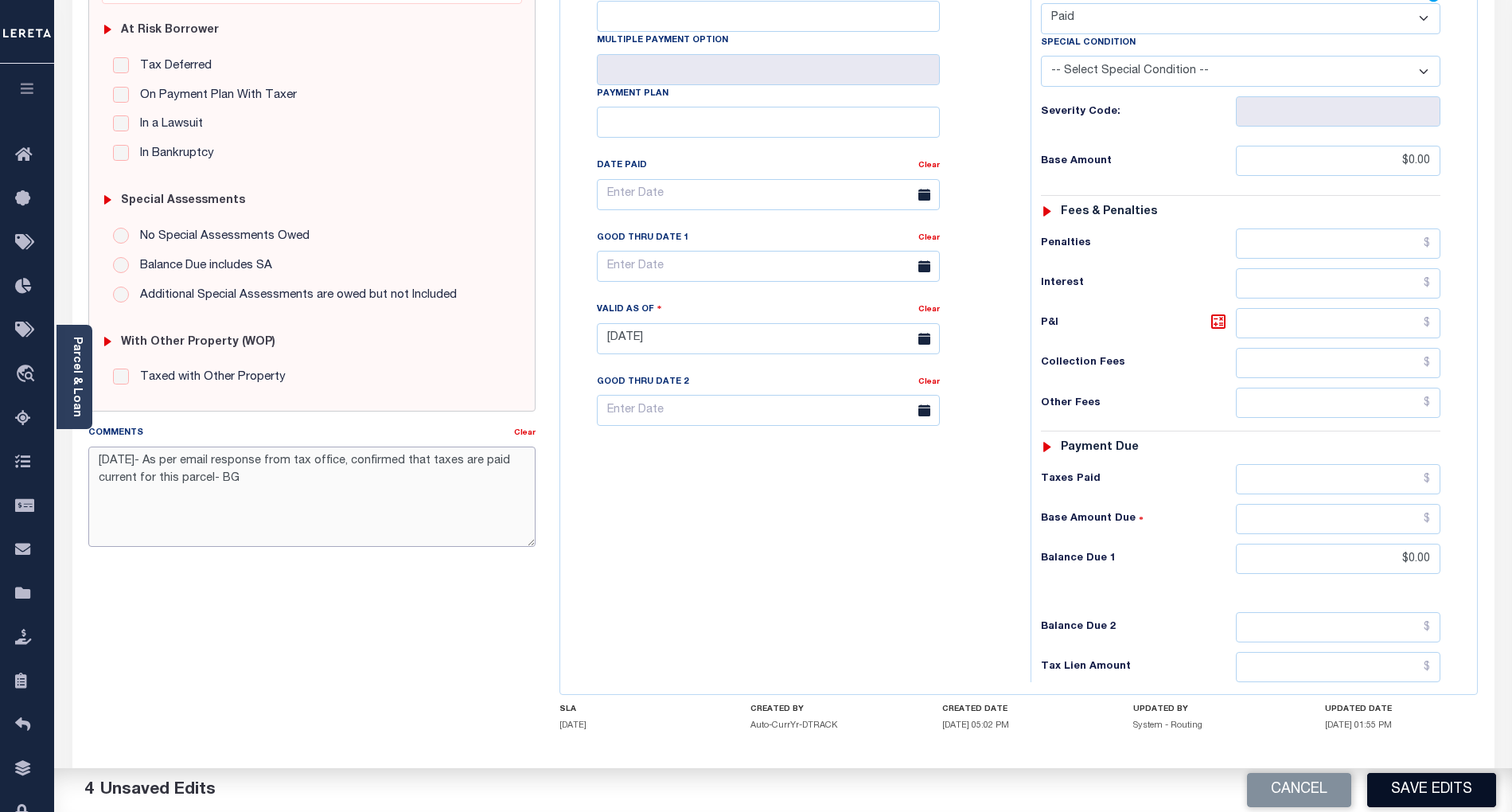
type textarea "09/30/2025- As per email response from tax office, confirmed that taxes are pai…"
click at [1446, 790] on button "Save Edits" at bounding box center [1431, 789] width 129 height 34
checkbox input "false"
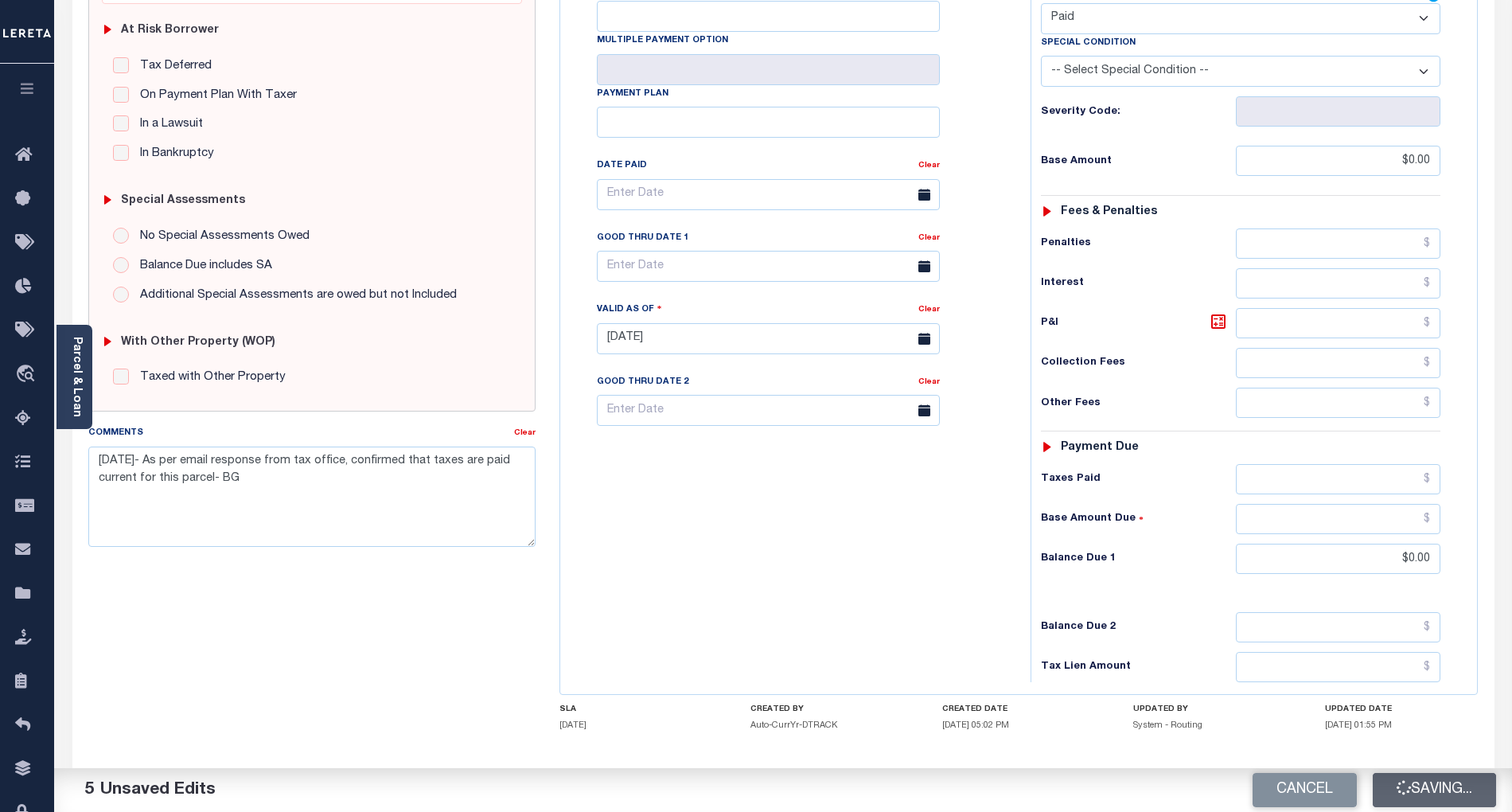
checkbox input "false"
type textarea "09/30/2025- As per email response from tax office, confirmed that taxes are pai…"
type input "$0"
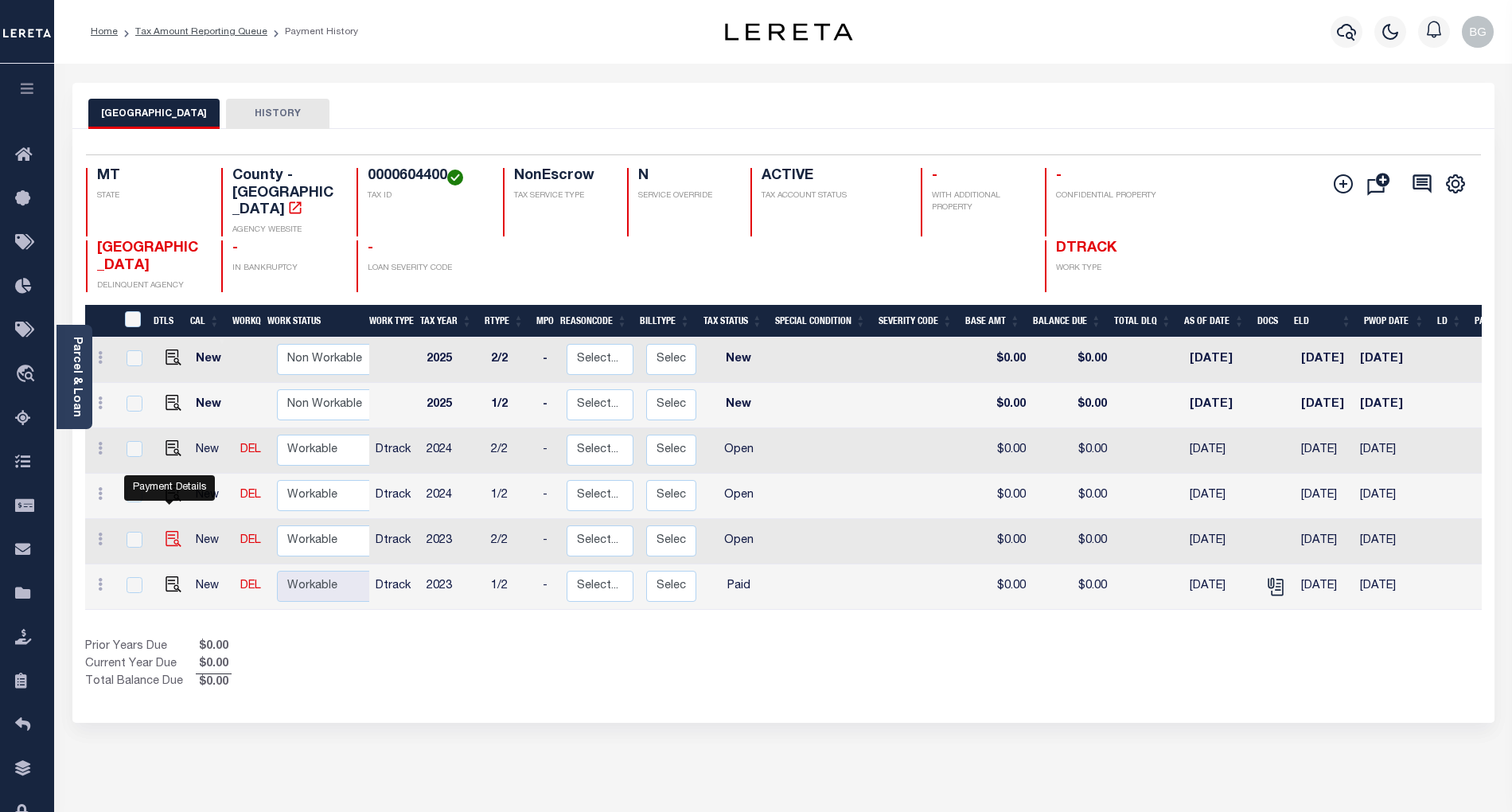
click at [165, 531] on img "" at bounding box center [173, 539] width 16 height 16
checkbox input "true"
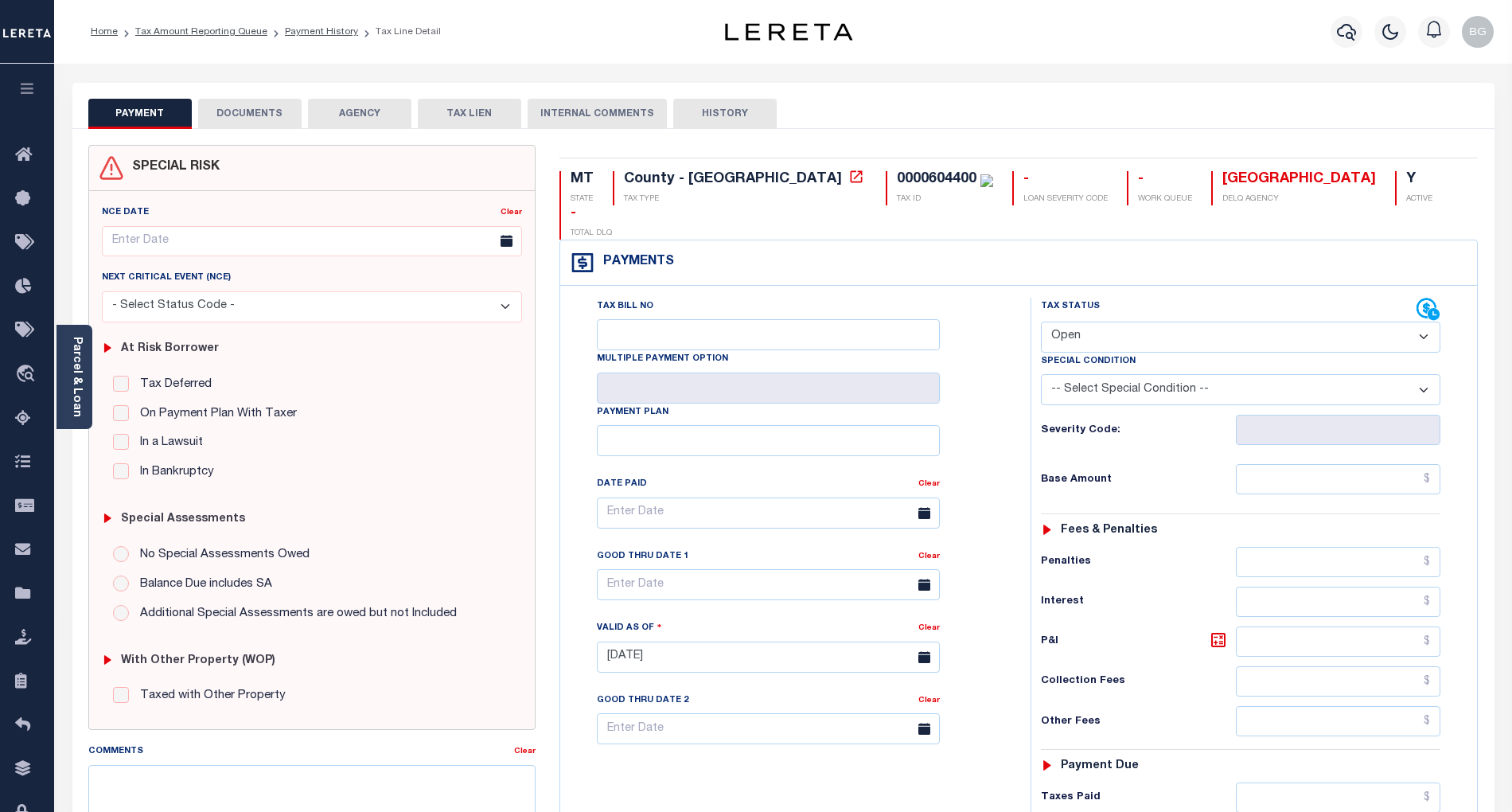
click at [1116, 321] on select "- Select Status Code - Open Due/Unpaid Paid Incomplete No Tax Due Internal Refu…" at bounding box center [1241, 337] width 399 height 31
select select "PYD"
click at [1041, 321] on select "- Select Status Code - Open Due/Unpaid Paid Incomplete No Tax Due Internal Refu…" at bounding box center [1241, 337] width 399 height 31
type input "[DATE]"
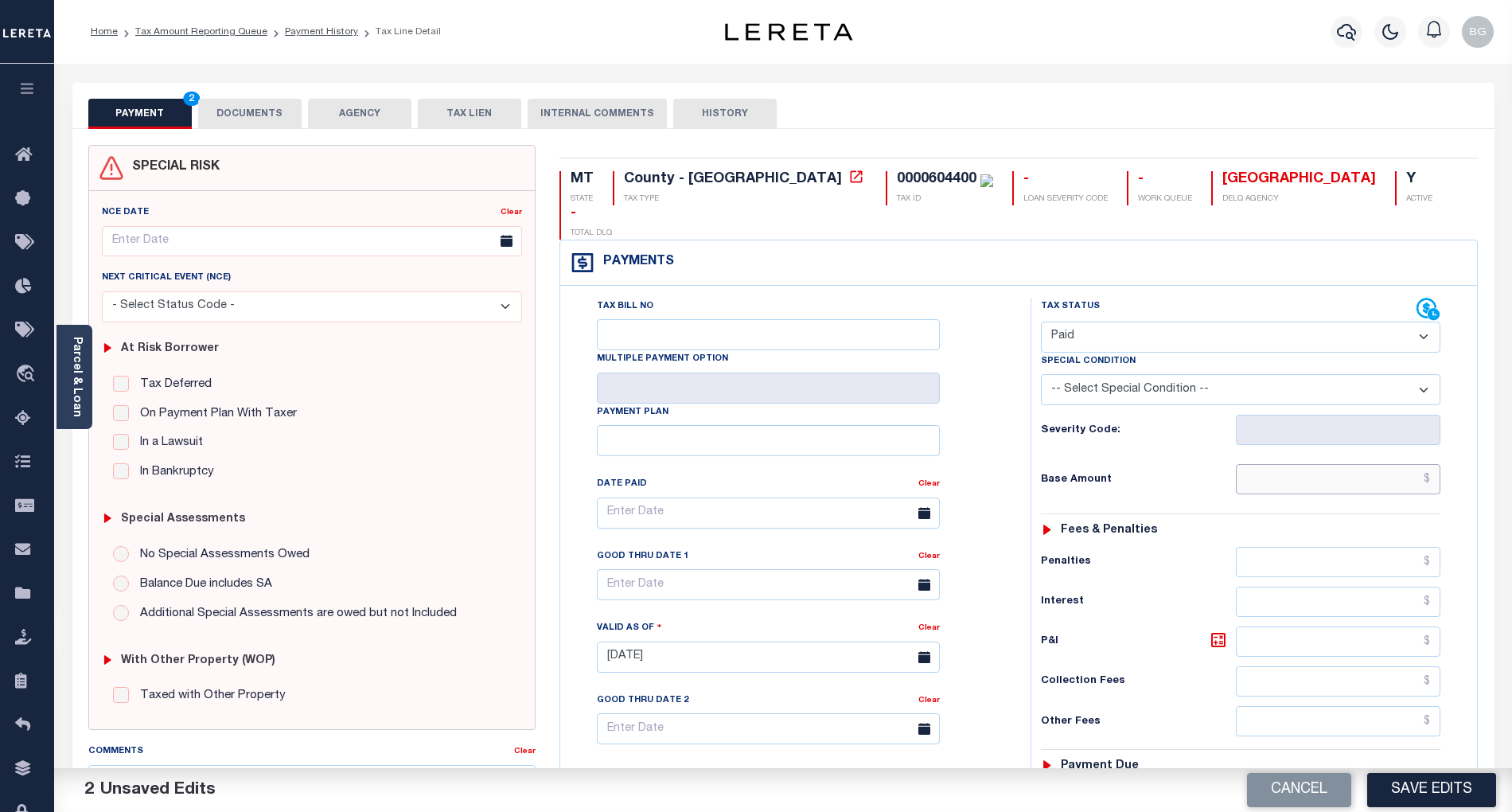
click at [1357, 464] on input "text" at bounding box center [1338, 479] width 205 height 30
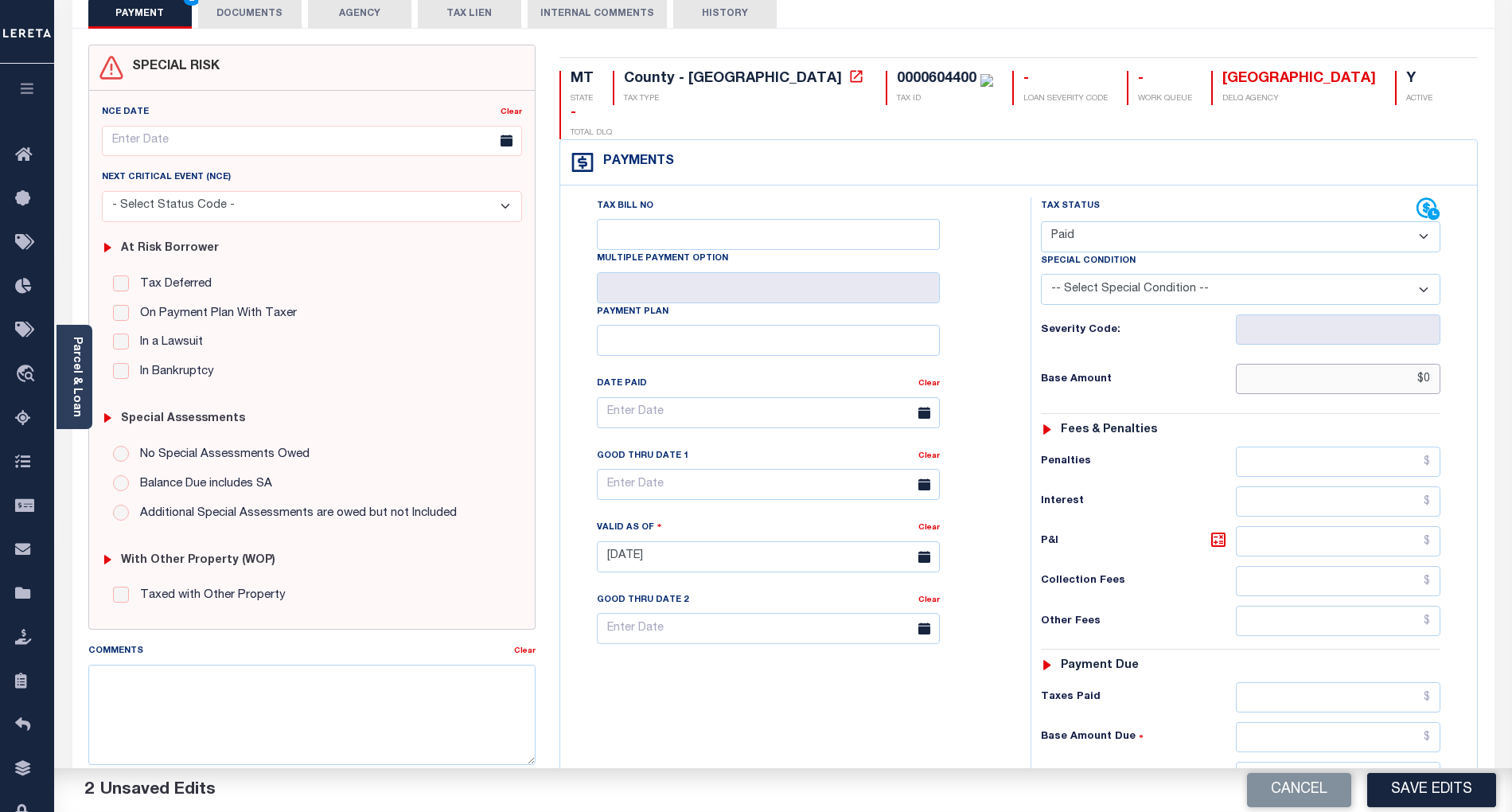
scroll to position [106, 0]
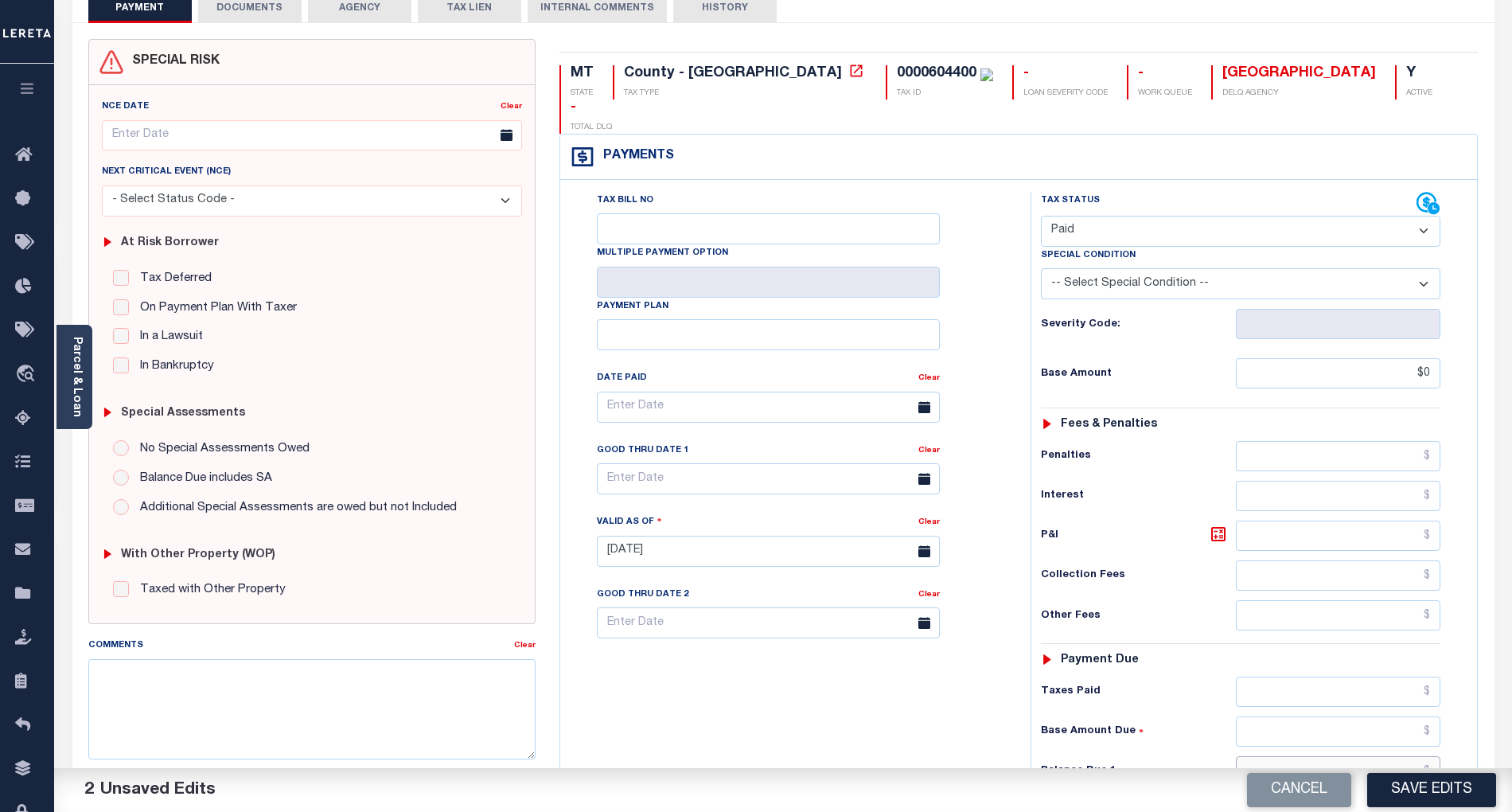
type input "$0.00"
click at [1402, 756] on input "text" at bounding box center [1338, 771] width 205 height 30
type input "$0.00"
click at [893, 699] on div "Tax Bill No Multiple Payment Option Payment Plan Clear" at bounding box center [791, 543] width 454 height 703
click at [434, 699] on textarea "Comments" at bounding box center [312, 709] width 447 height 100
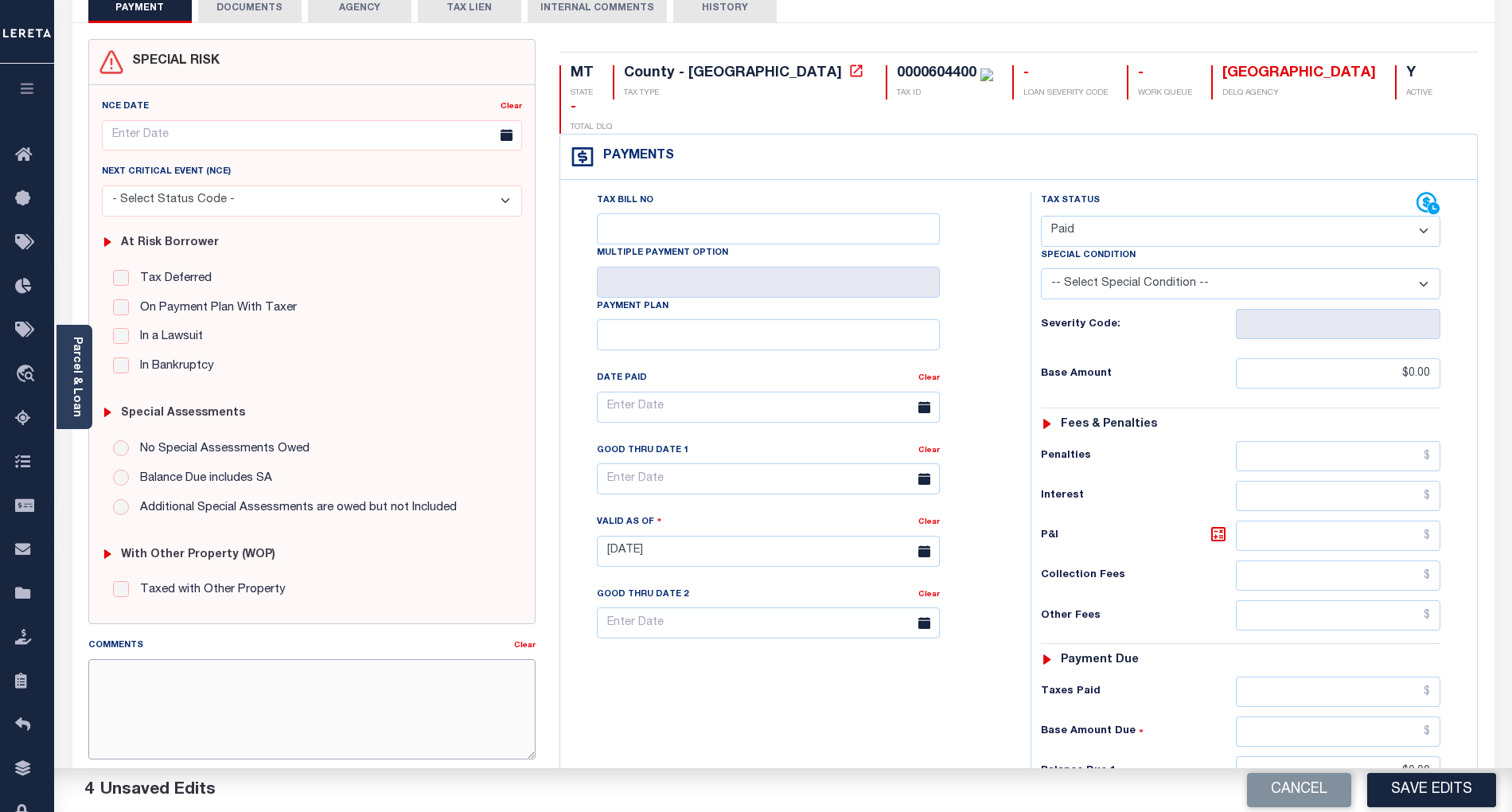
paste textarea "[DATE]- As per email response from tax office, confirmed that taxes are paid cu…"
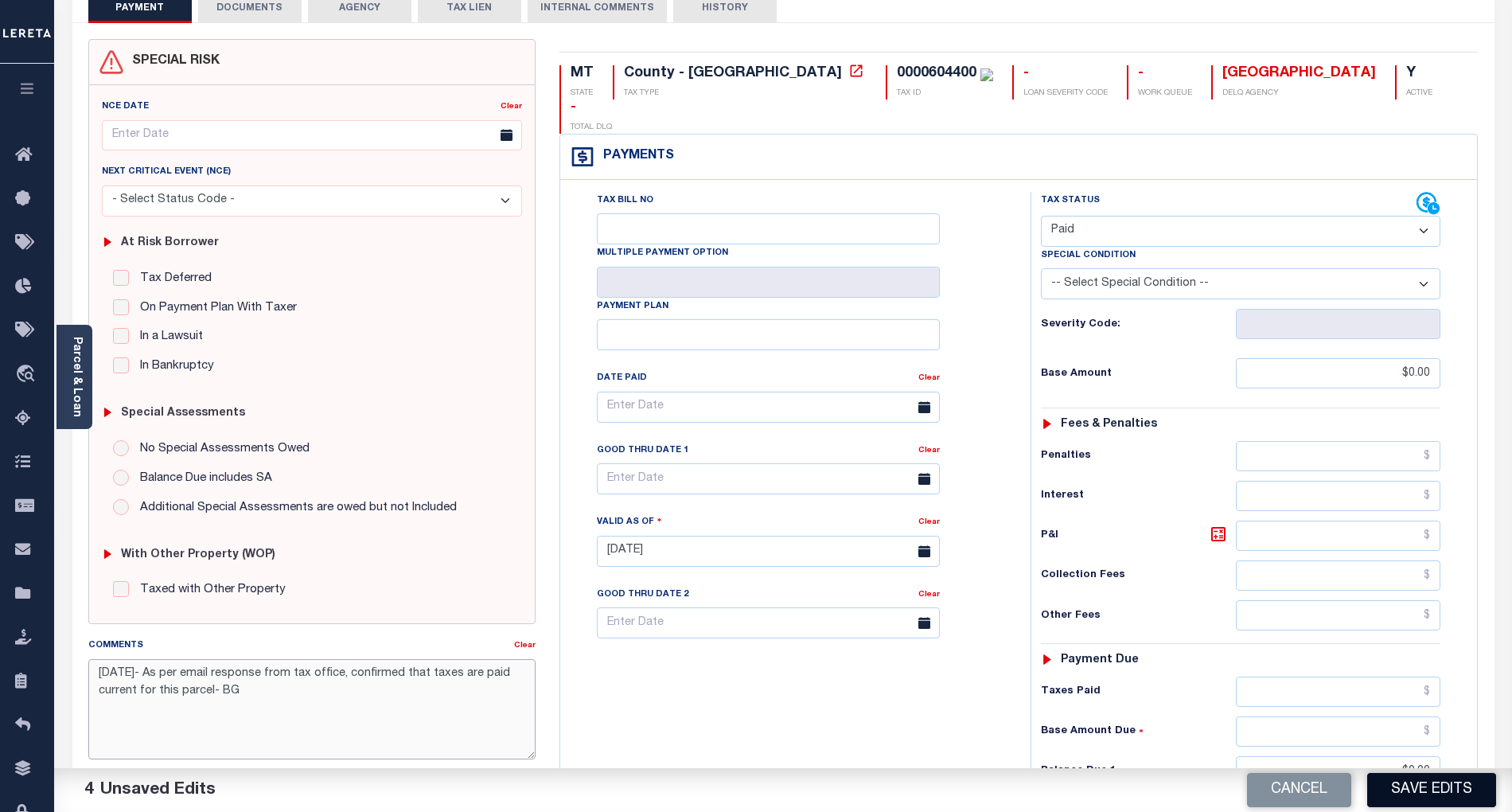
type textarea "[DATE]- As per email response from tax office, confirmed that taxes are paid cu…"
click at [1456, 792] on button "Save Edits" at bounding box center [1431, 789] width 129 height 34
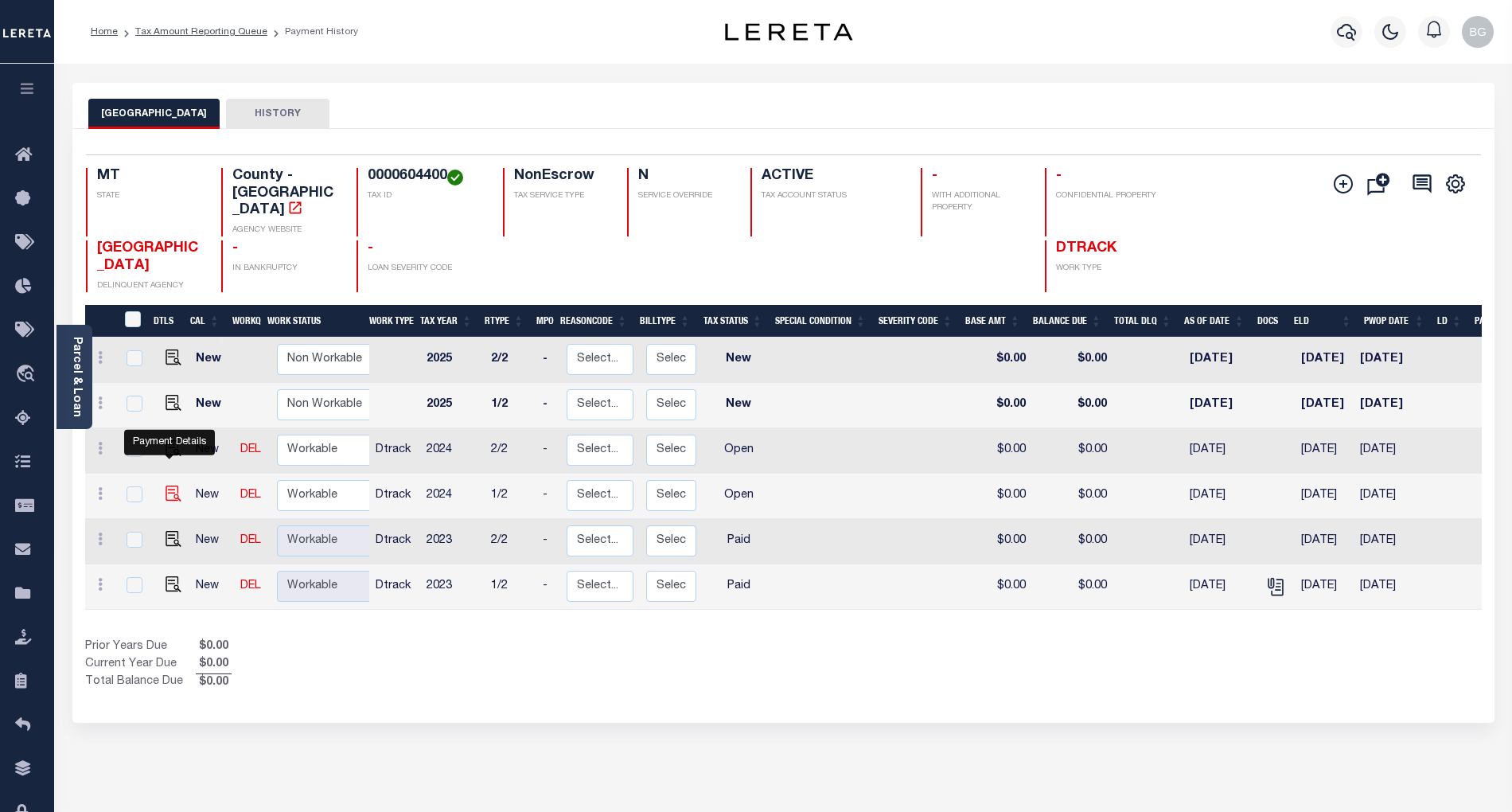
click at [169, 486] on img "" at bounding box center [173, 493] width 16 height 16
checkbox input "true"
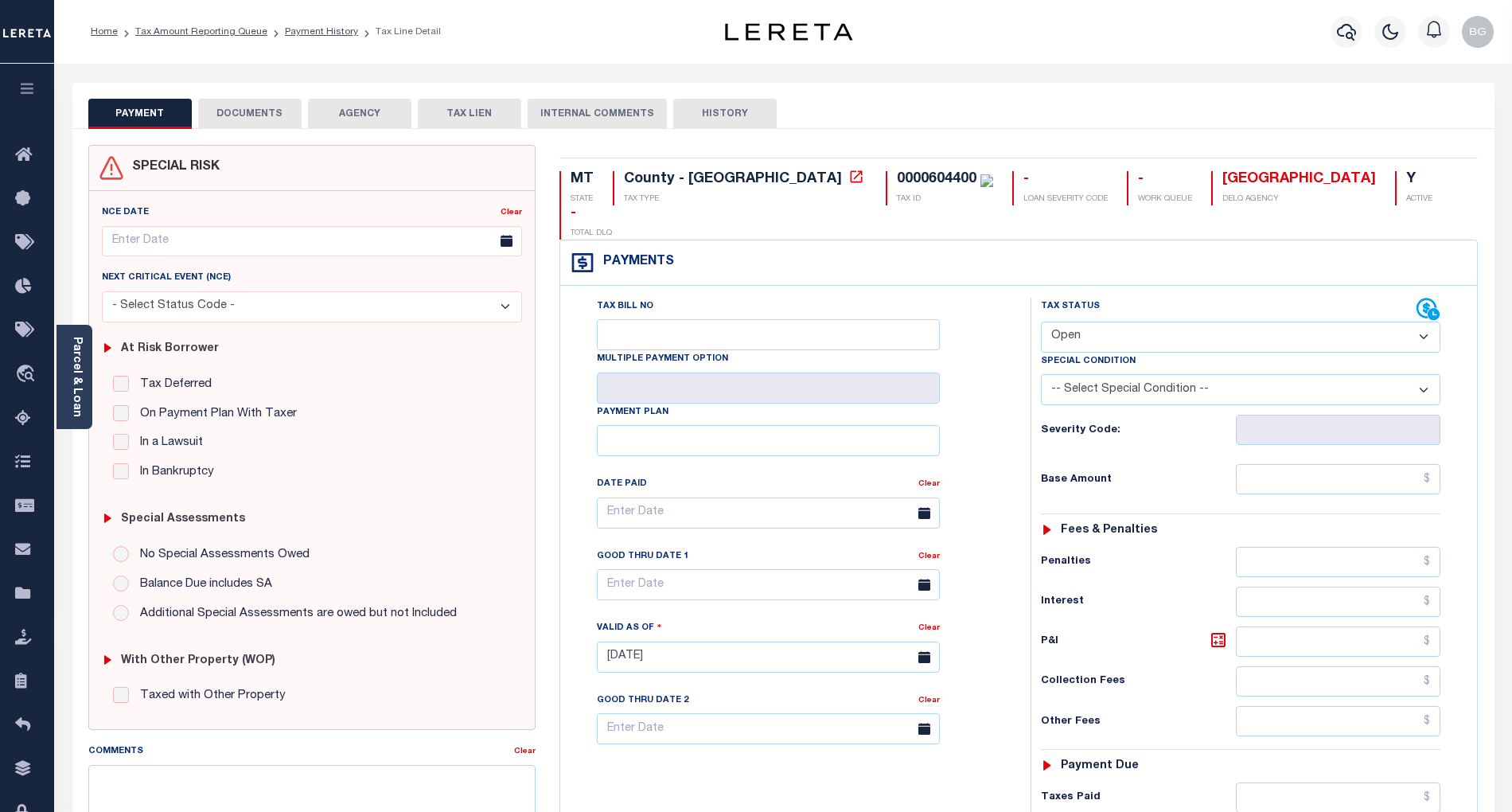
drag, startPoint x: 1123, startPoint y: 308, endPoint x: 1121, endPoint y: 317, distance: 9.2
click at [1123, 321] on select "- Select Status Code - Open Due/Unpaid Paid Incomplete No Tax Due Internal Refu…" at bounding box center [1241, 337] width 399 height 31
select select "PYD"
click at [1041, 321] on select "- Select Status Code - Open Due/Unpaid Paid Incomplete No Tax Due Internal Refu…" at bounding box center [1241, 337] width 399 height 31
type input "[DATE]"
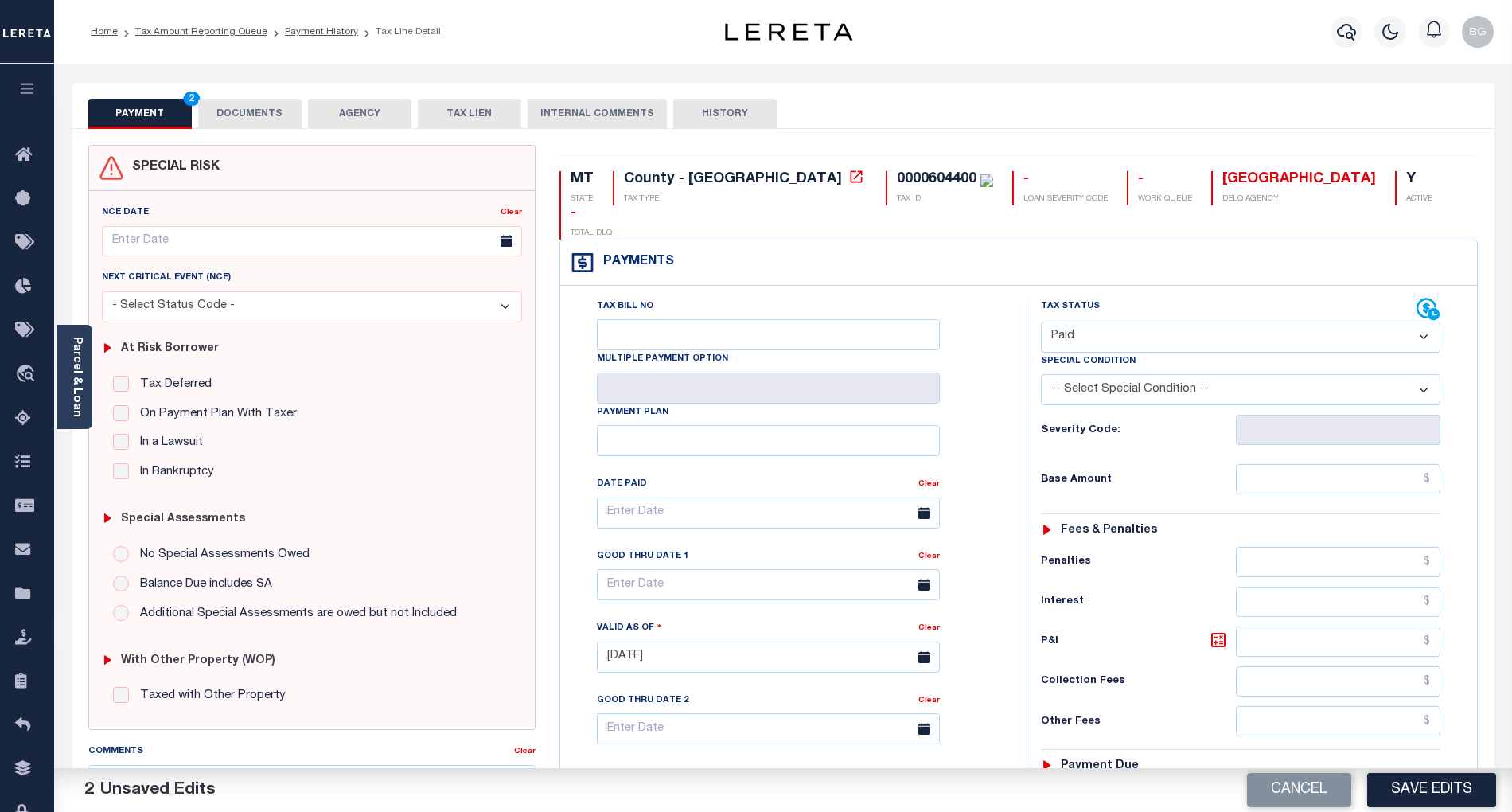
click at [1405, 100] on div "PAYMENT 2 DOCUMENTS AGENCY DELINQUENT PAYEE TAX LIEN HISTORY" at bounding box center [784, 113] width 1390 height 29
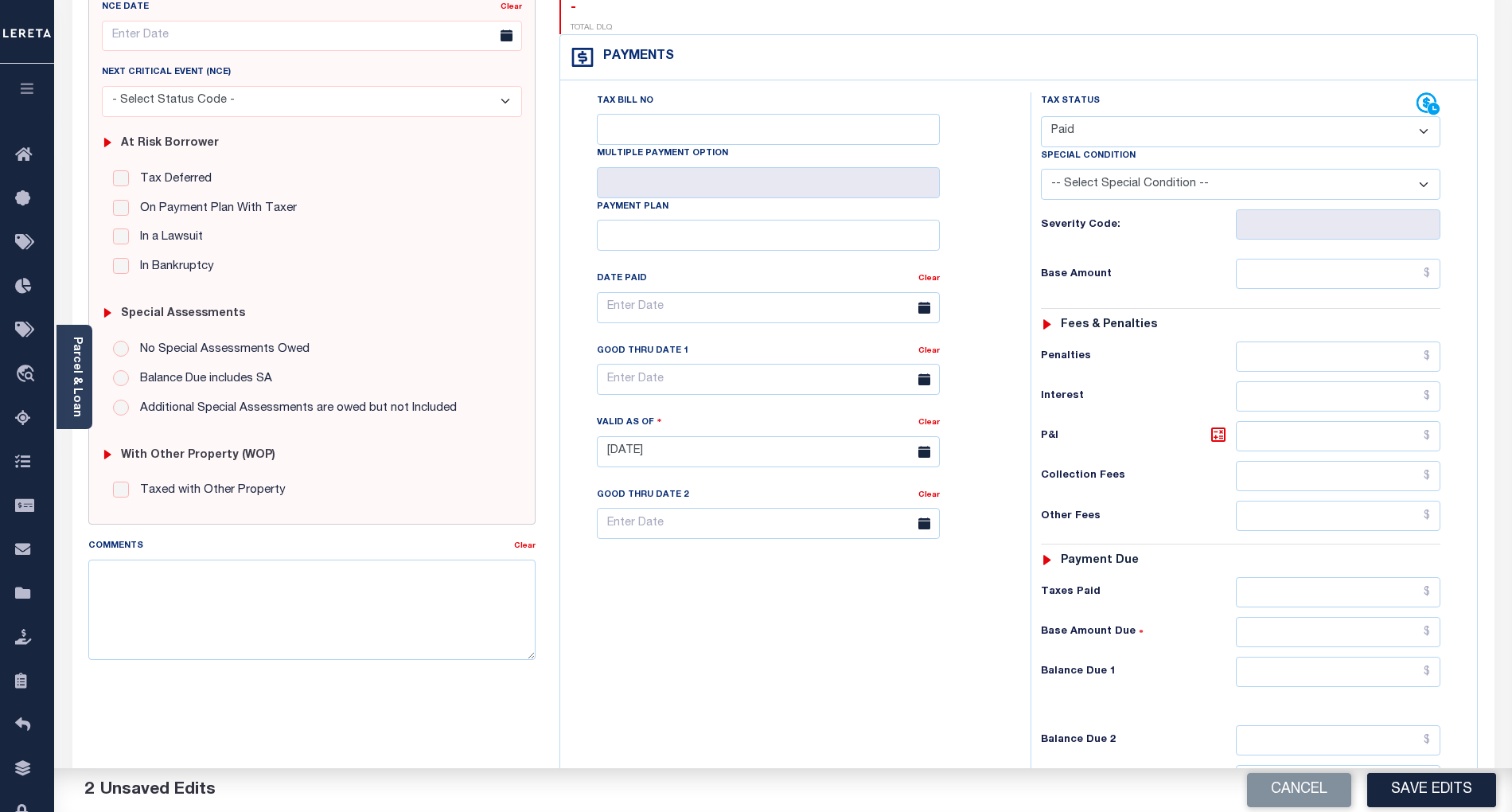
scroll to position [211, 0]
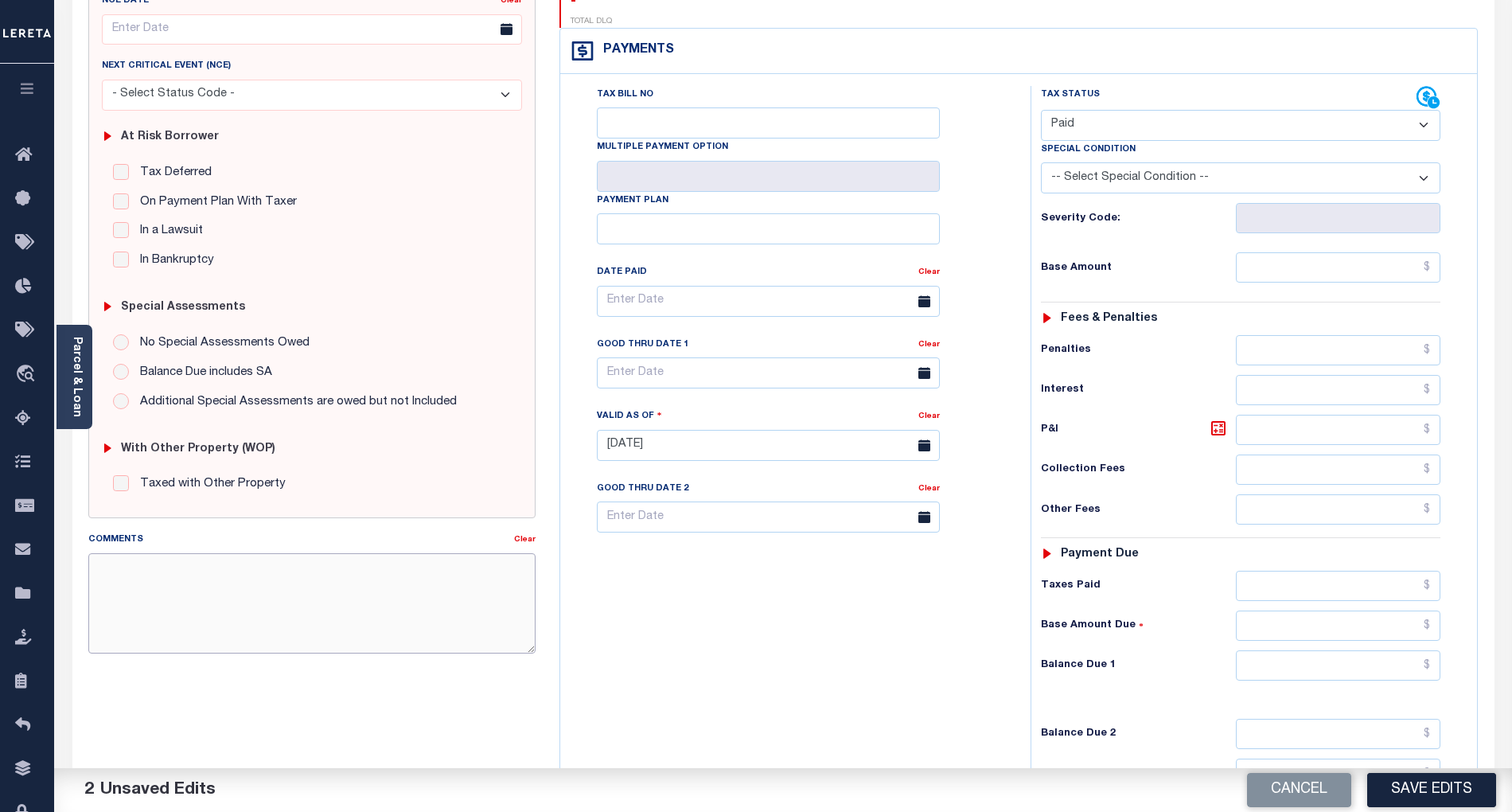
click at [247, 621] on textarea "Comments" at bounding box center [312, 604] width 447 height 100
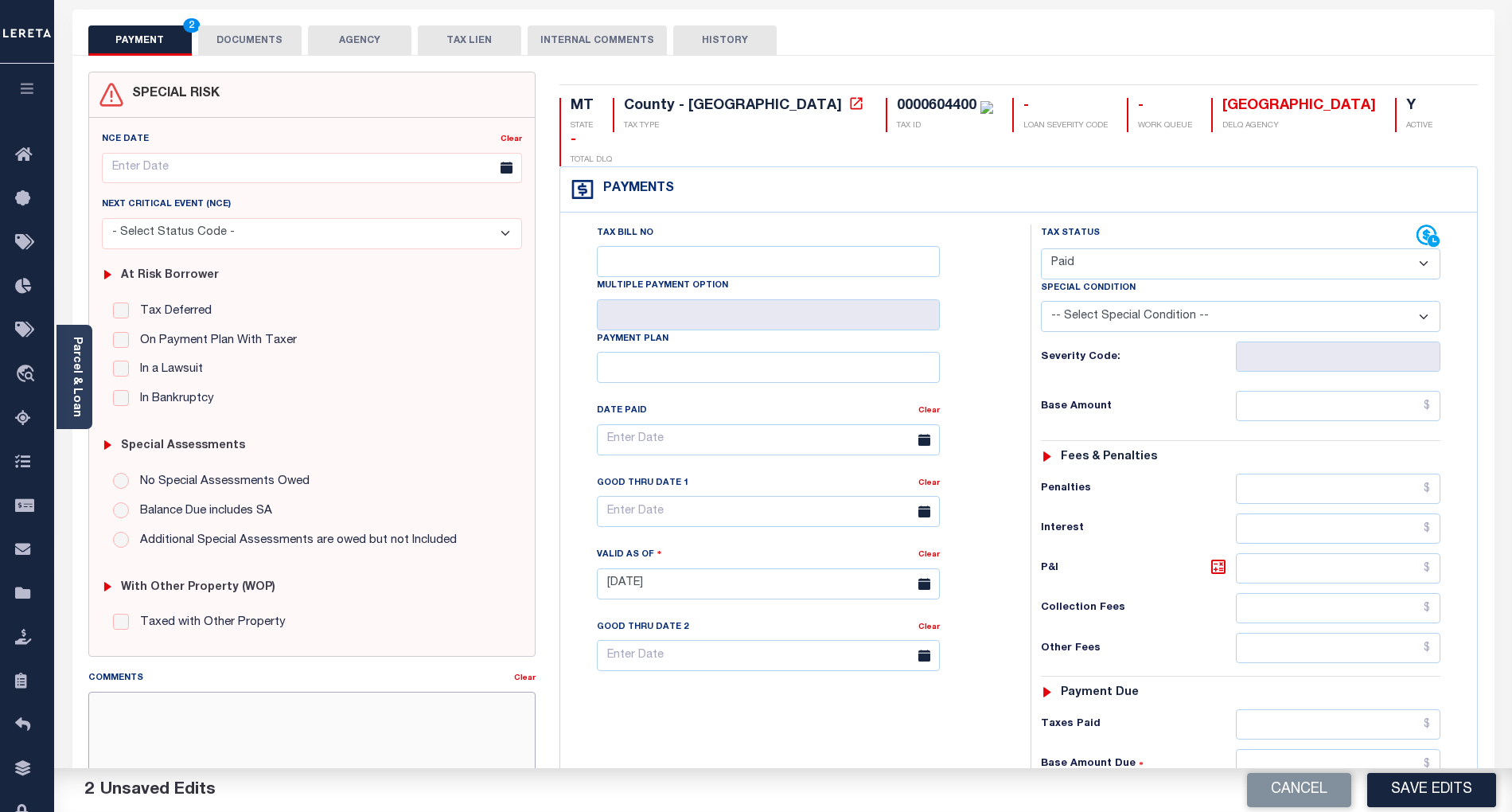
scroll to position [0, 0]
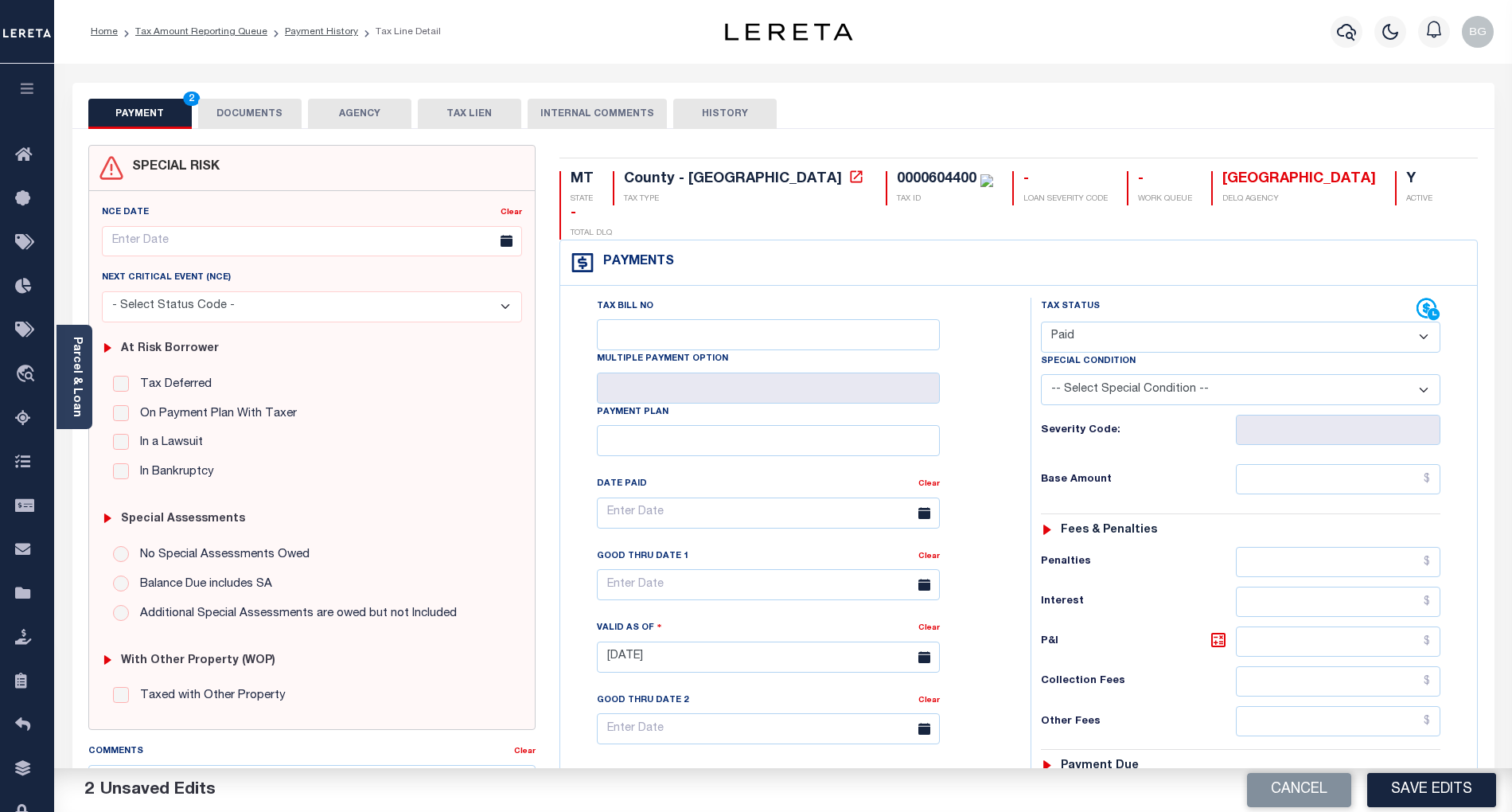
click at [226, 106] on button "DOCUMENTS" at bounding box center [250, 113] width 103 height 30
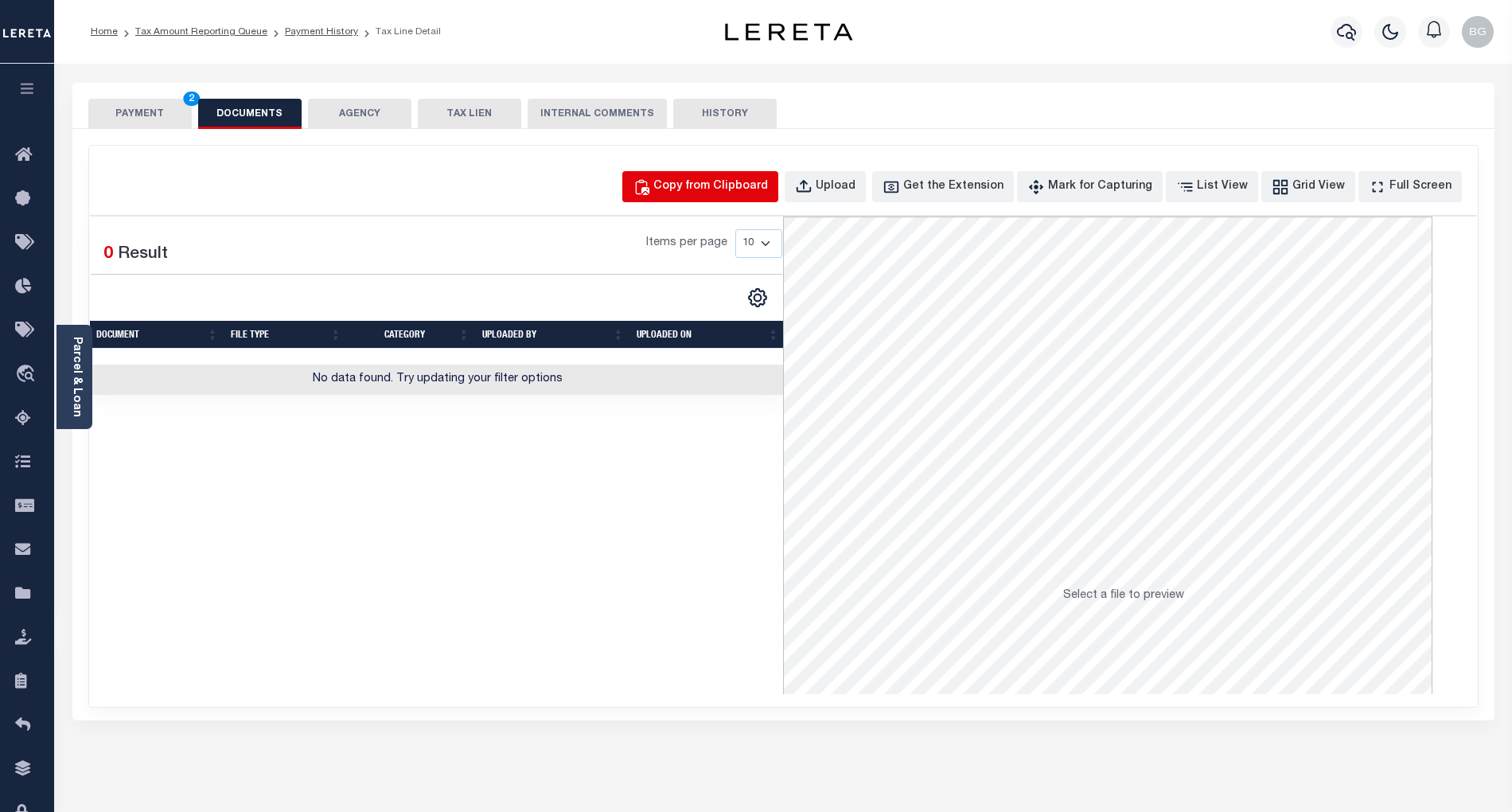
click at [725, 182] on div "Copy from Clipboard" at bounding box center [711, 187] width 115 height 18
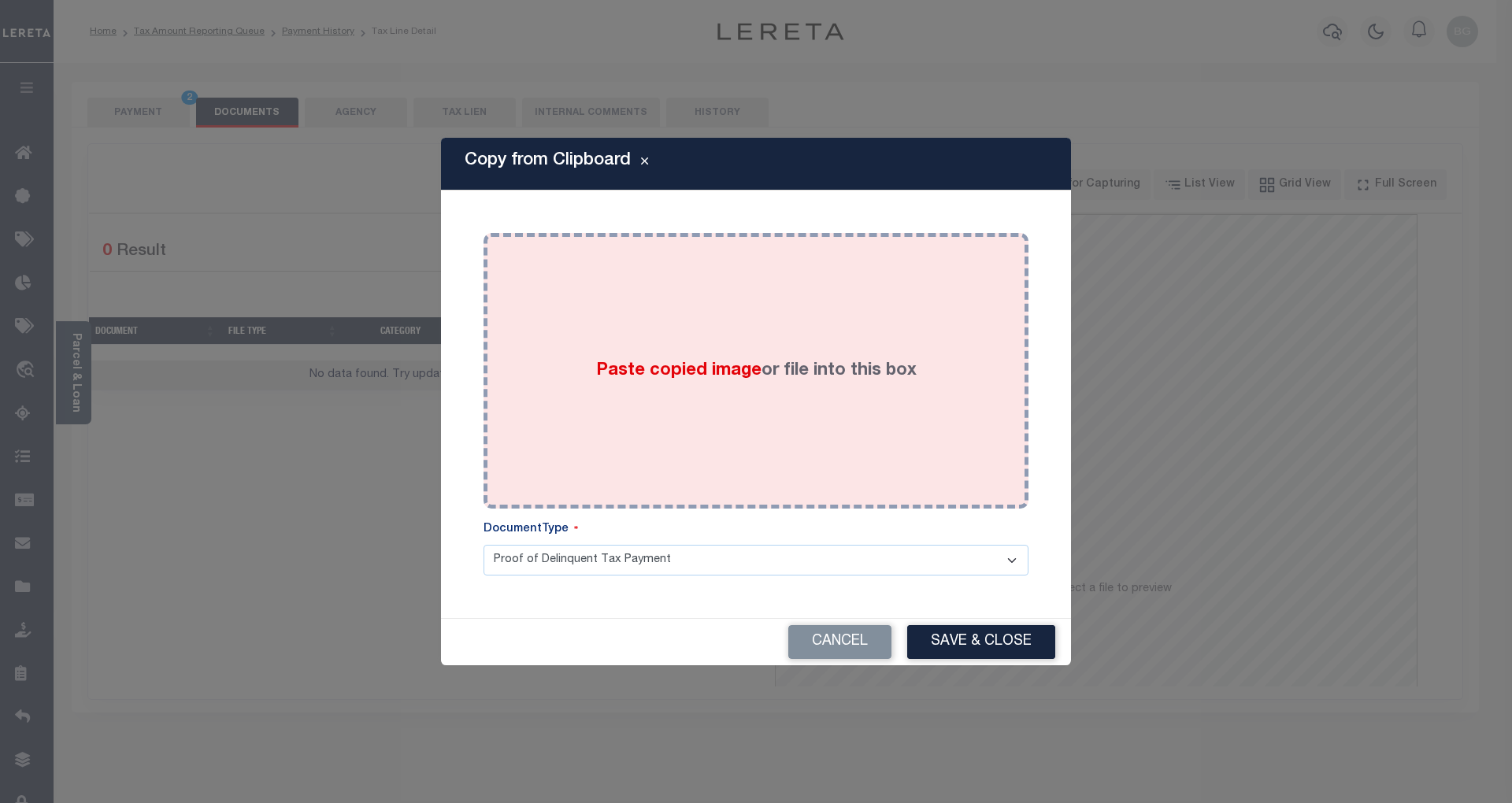
click at [681, 382] on label "Paste copied image or file into this box" at bounding box center [756, 370] width 321 height 26
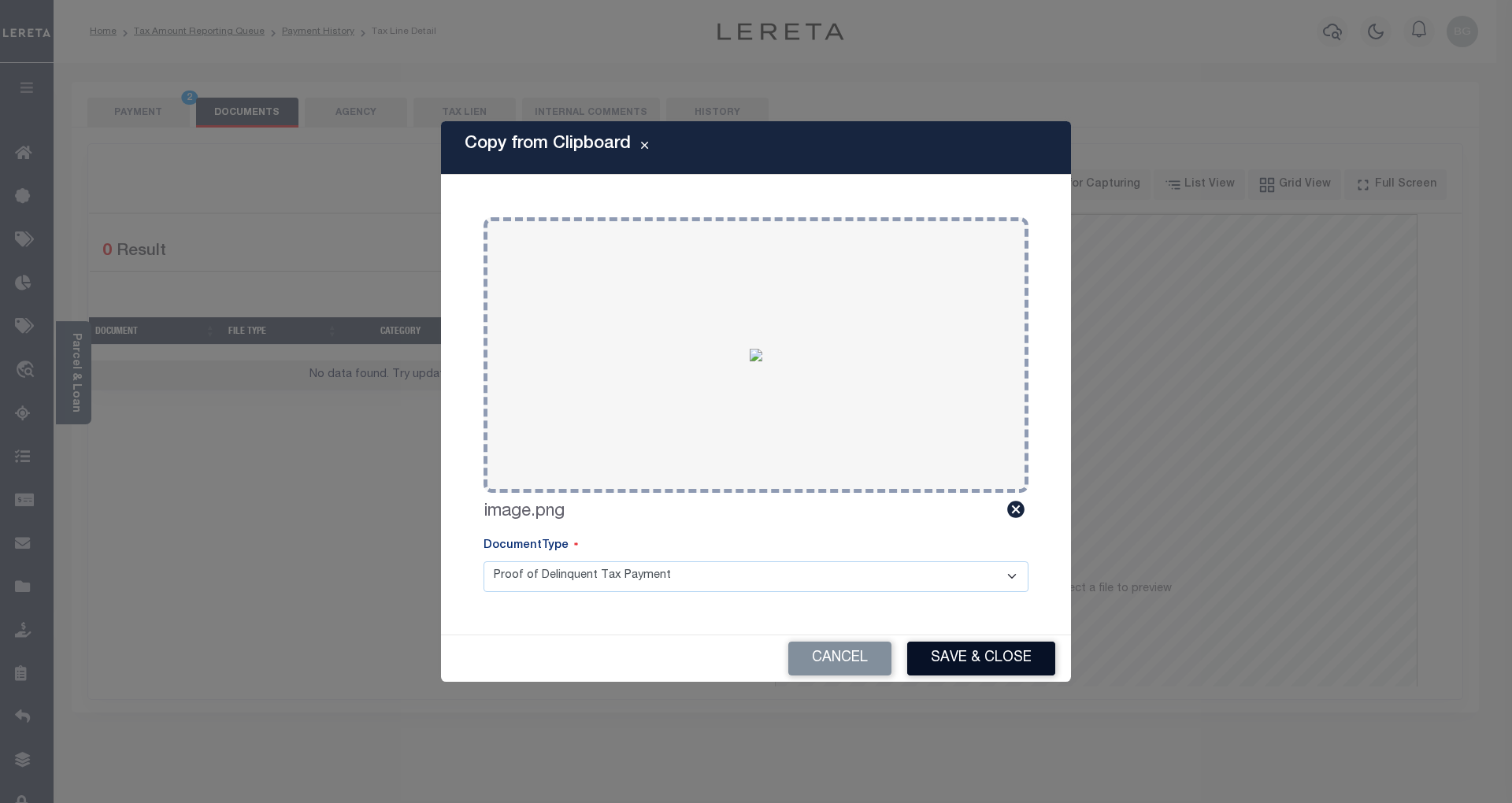
click at [999, 655] on button "Save & Close" at bounding box center [981, 658] width 148 height 34
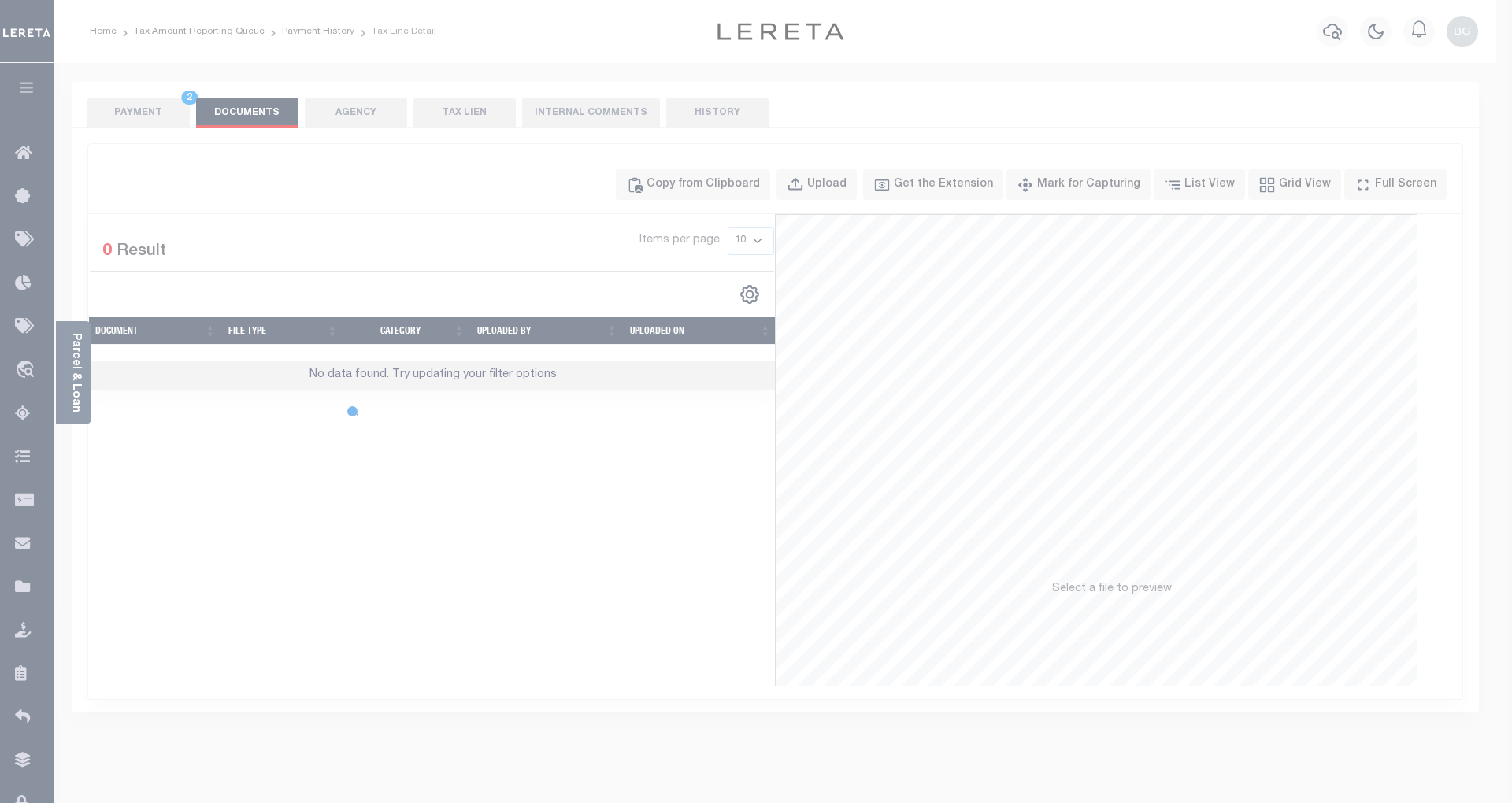
click at [143, 110] on div "Copy from Clipboard Paste copied image or file into this box Select file or dra…" at bounding box center [756, 402] width 1512 height 803
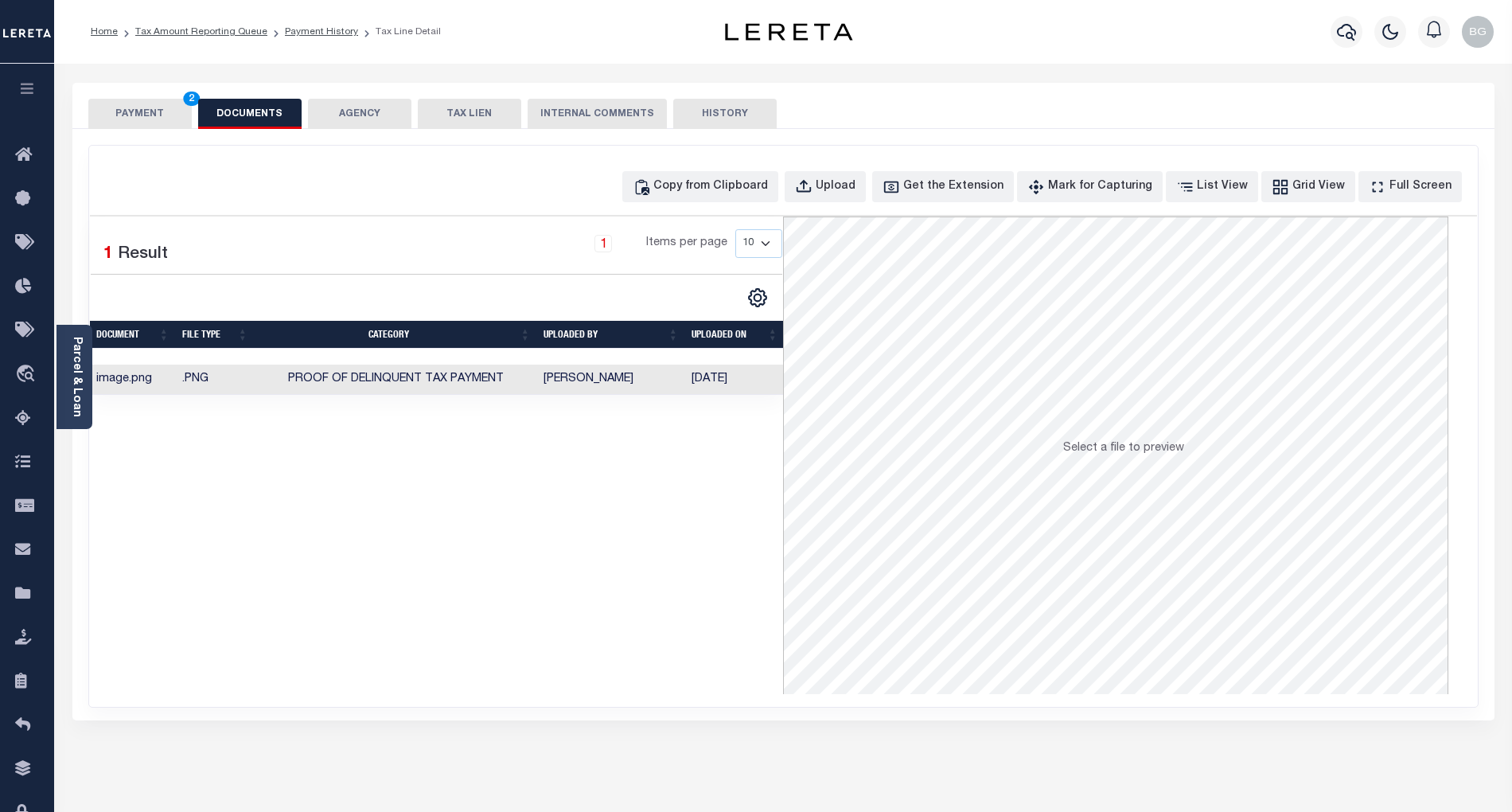
click at [145, 111] on button "PAYMENT 2" at bounding box center [140, 113] width 103 height 30
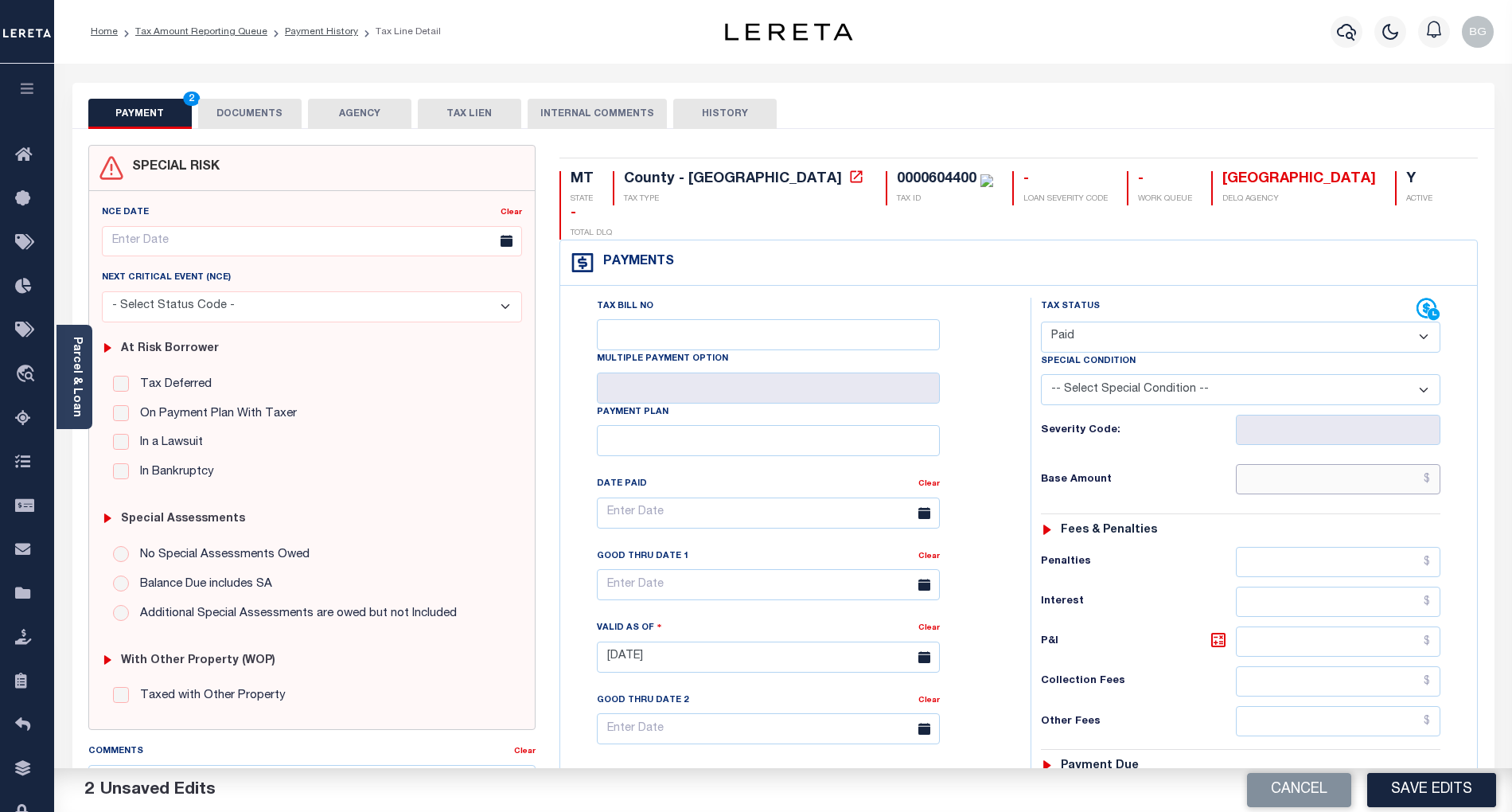
click at [1345, 464] on input "text" at bounding box center [1338, 479] width 205 height 30
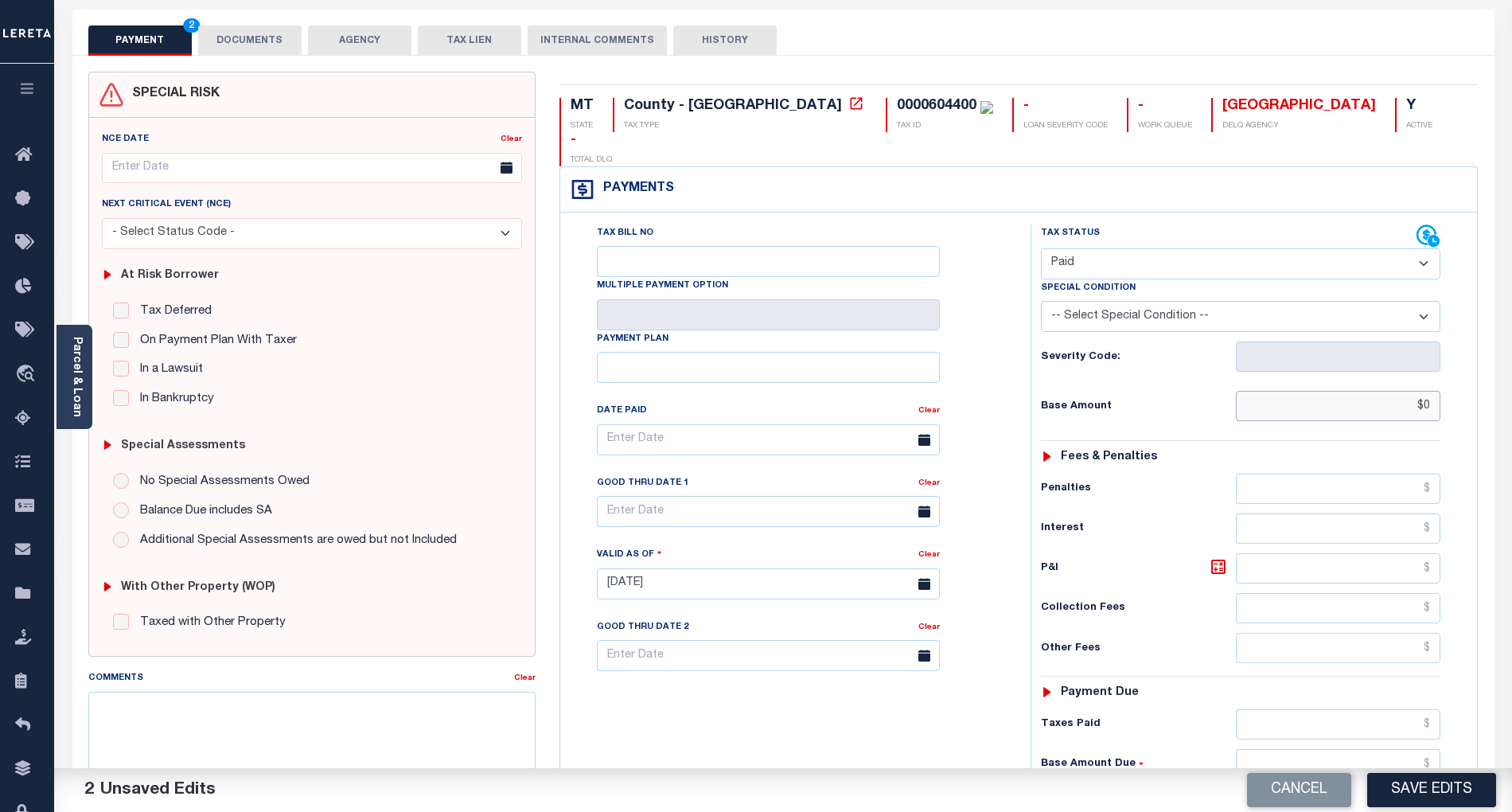
scroll to position [211, 0]
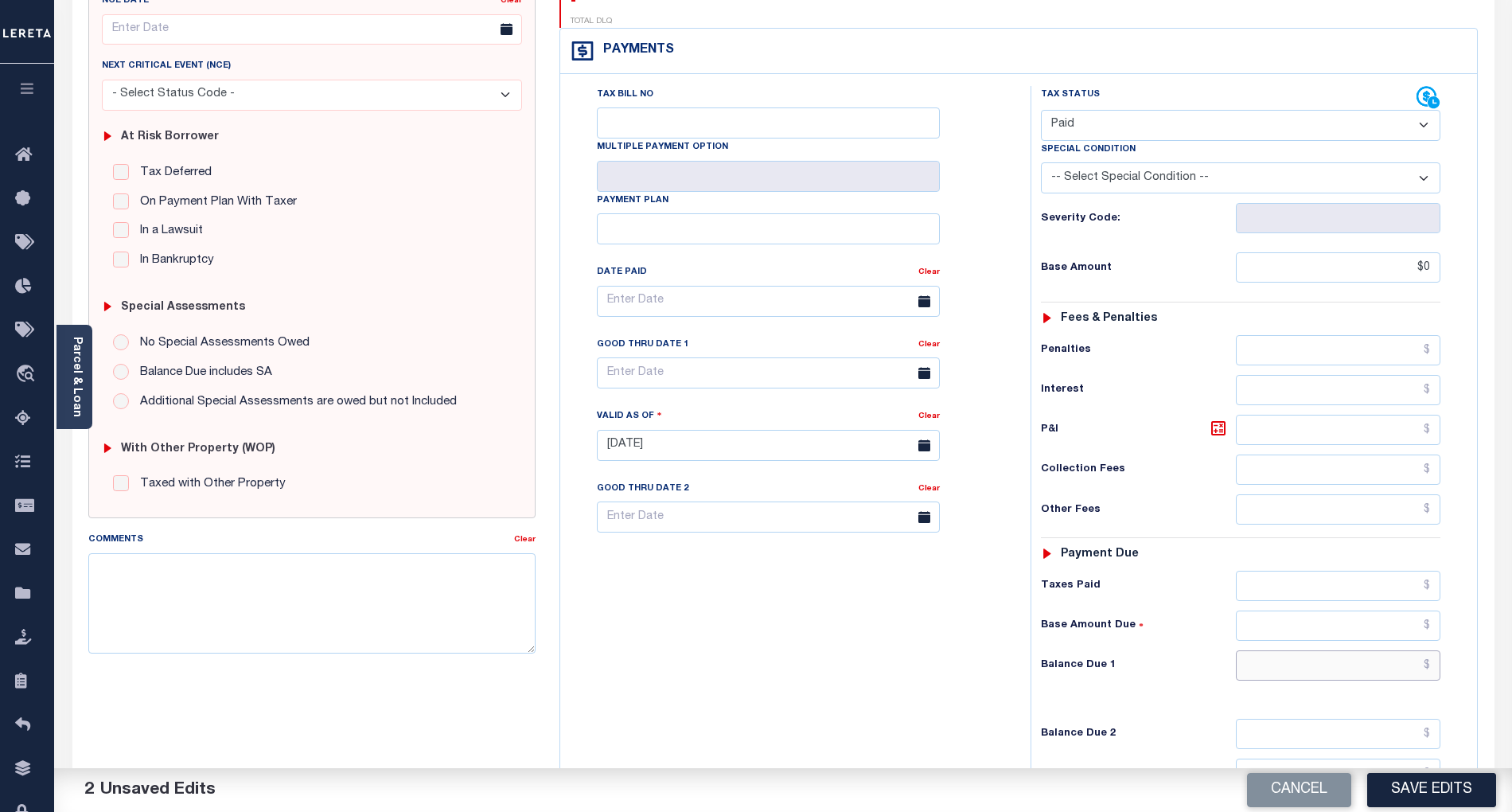
type input "$0.00"
drag, startPoint x: 1396, startPoint y: 637, endPoint x: 1376, endPoint y: 642, distance: 20.6
click at [1396, 650] on input "text" at bounding box center [1338, 665] width 205 height 30
type input "$0.00"
click at [954, 643] on div "Tax Bill No Multiple Payment Option Payment Plan Clear" at bounding box center [791, 436] width 454 height 703
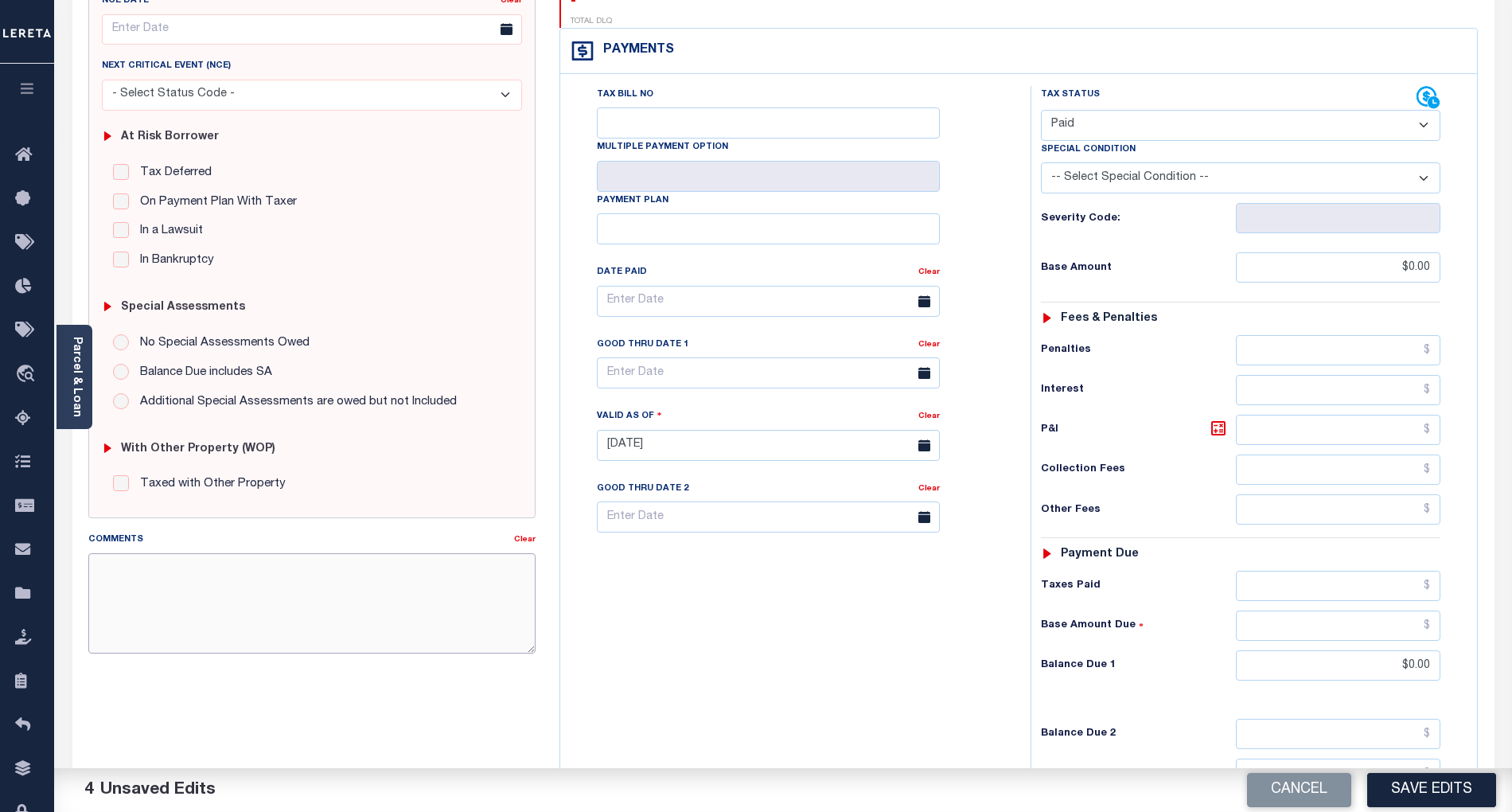
click at [486, 614] on textarea "Comments" at bounding box center [312, 604] width 447 height 100
click at [439, 609] on textarea "Comments" at bounding box center [312, 604] width 447 height 100
paste textarea "09/30/2025- As per email response from tax office, confirmed that taxes are pai…"
type textarea "09/30/2025- As per email response from tax office, confirmed that taxes are pai…"
click at [1453, 782] on button "Save Edits" at bounding box center [1431, 789] width 129 height 34
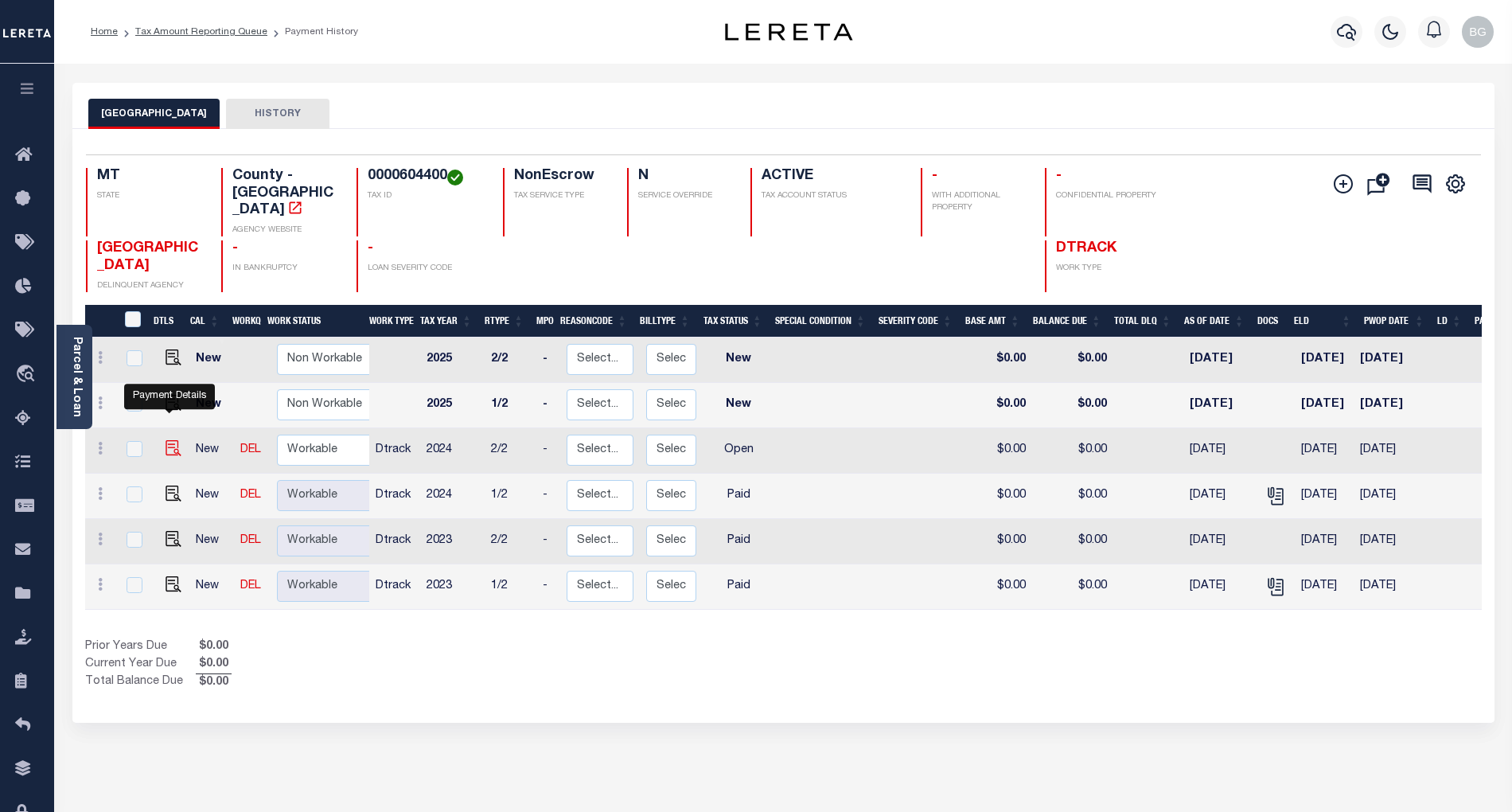
click at [169, 440] on img "" at bounding box center [173, 448] width 16 height 16
checkbox input "true"
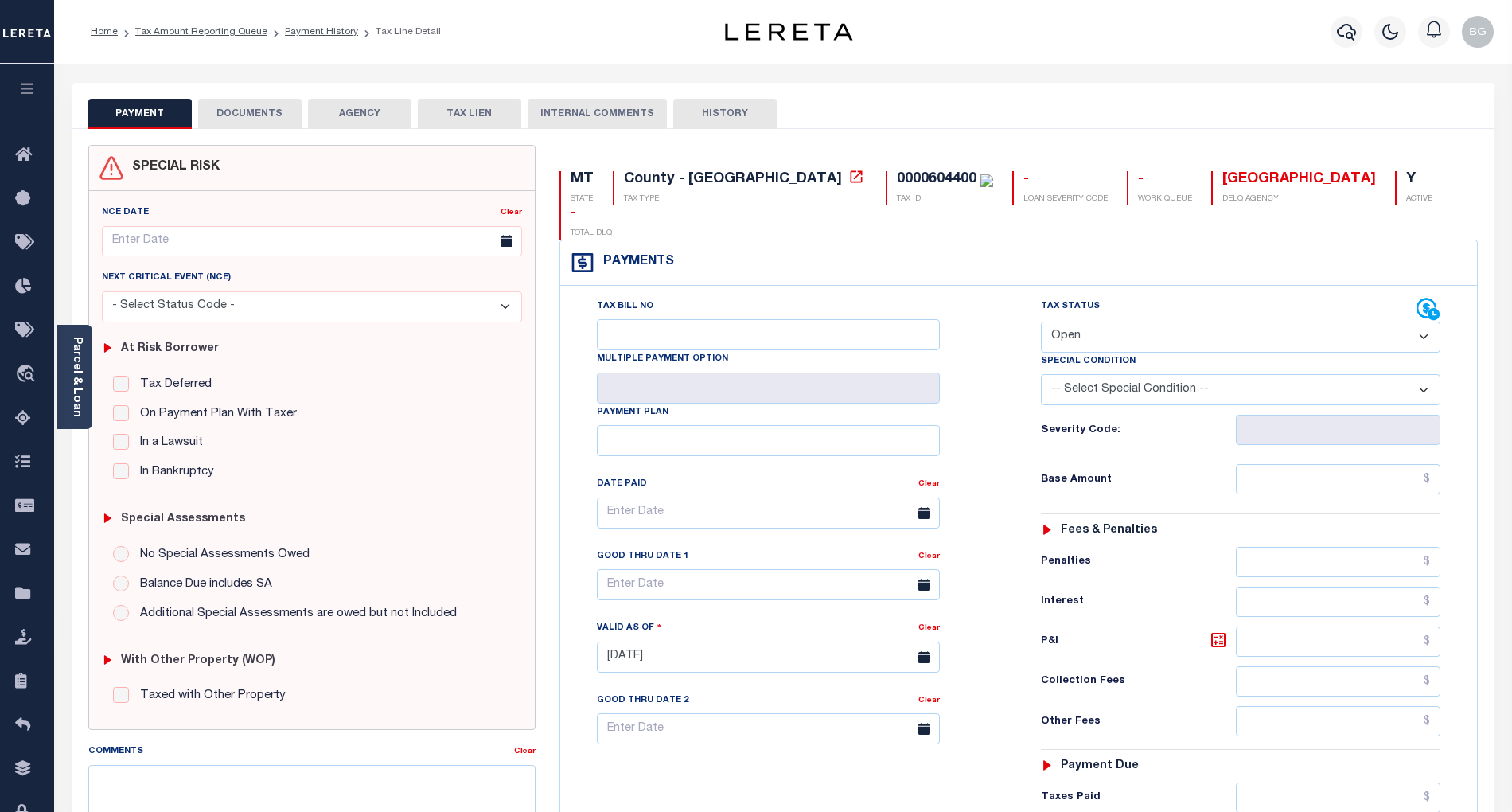
click at [1096, 321] on select "- Select Status Code - Open Due/Unpaid Paid Incomplete No Tax Due Internal Refu…" at bounding box center [1241, 337] width 399 height 31
select select "PYD"
click at [1041, 321] on select "- Select Status Code - Open Due/Unpaid Paid Incomplete No Tax Due Internal Refu…" at bounding box center [1241, 337] width 399 height 31
type input "[DATE]"
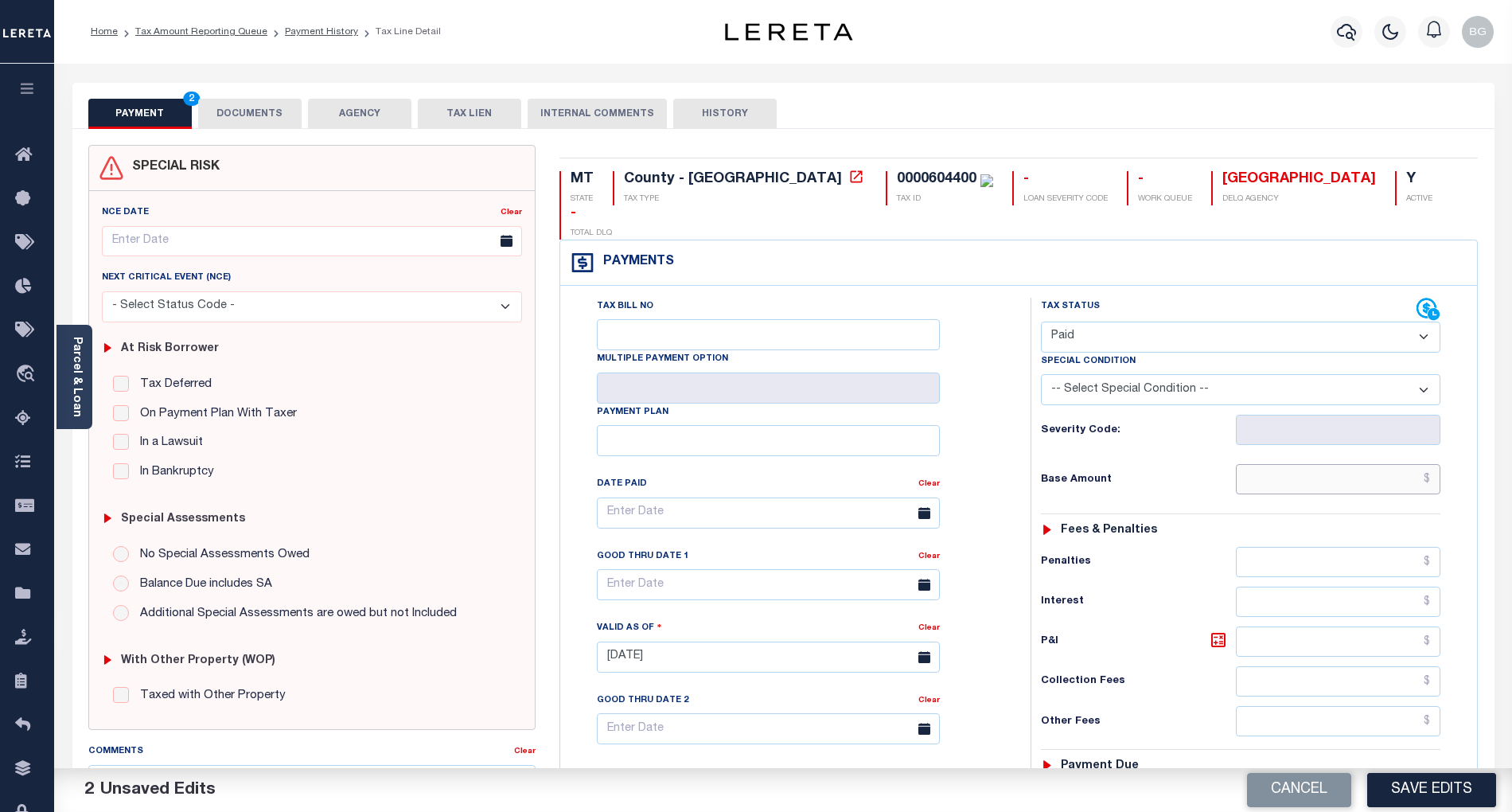
click at [1357, 464] on input "text" at bounding box center [1338, 479] width 205 height 30
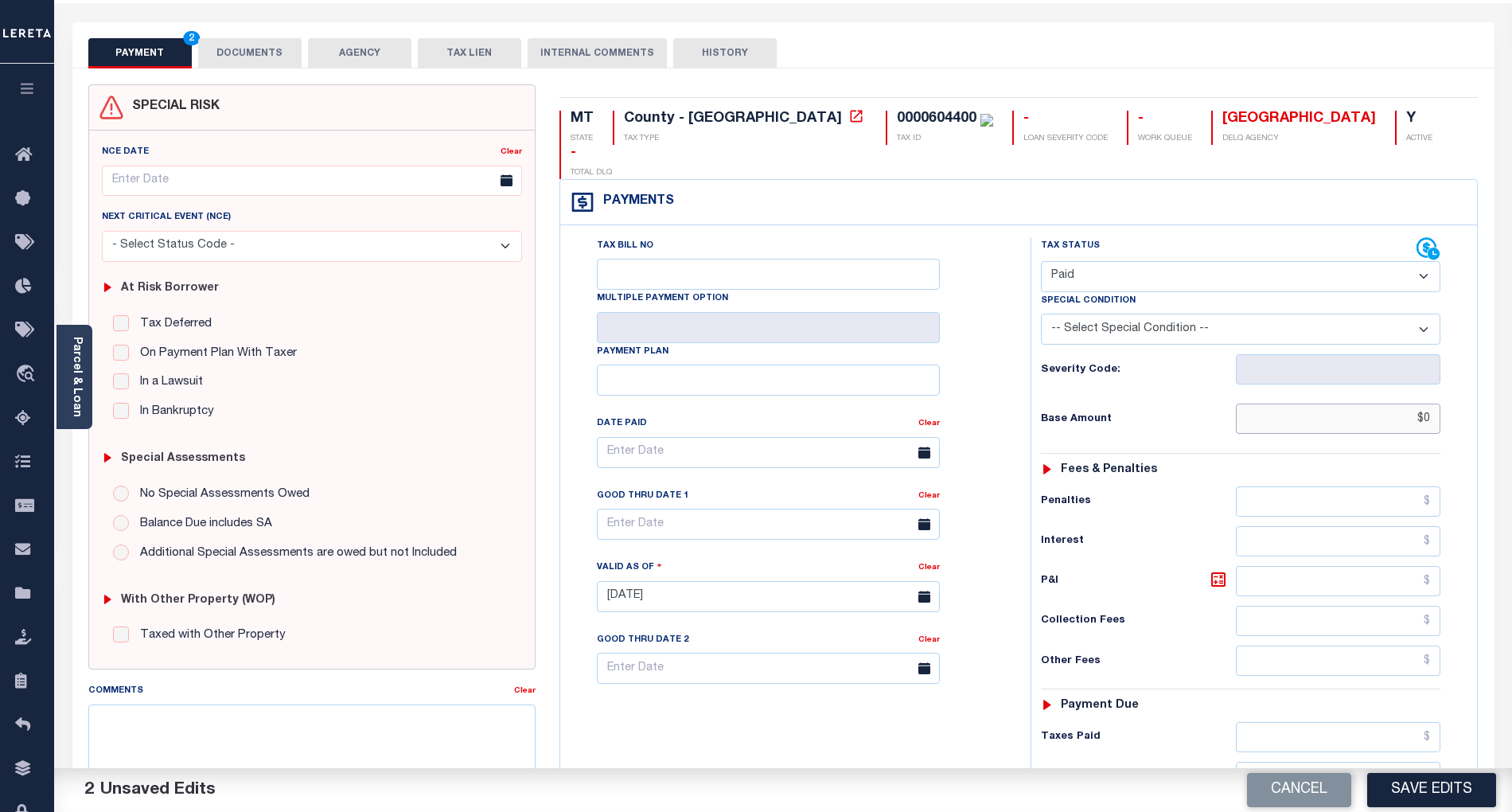
scroll to position [319, 0]
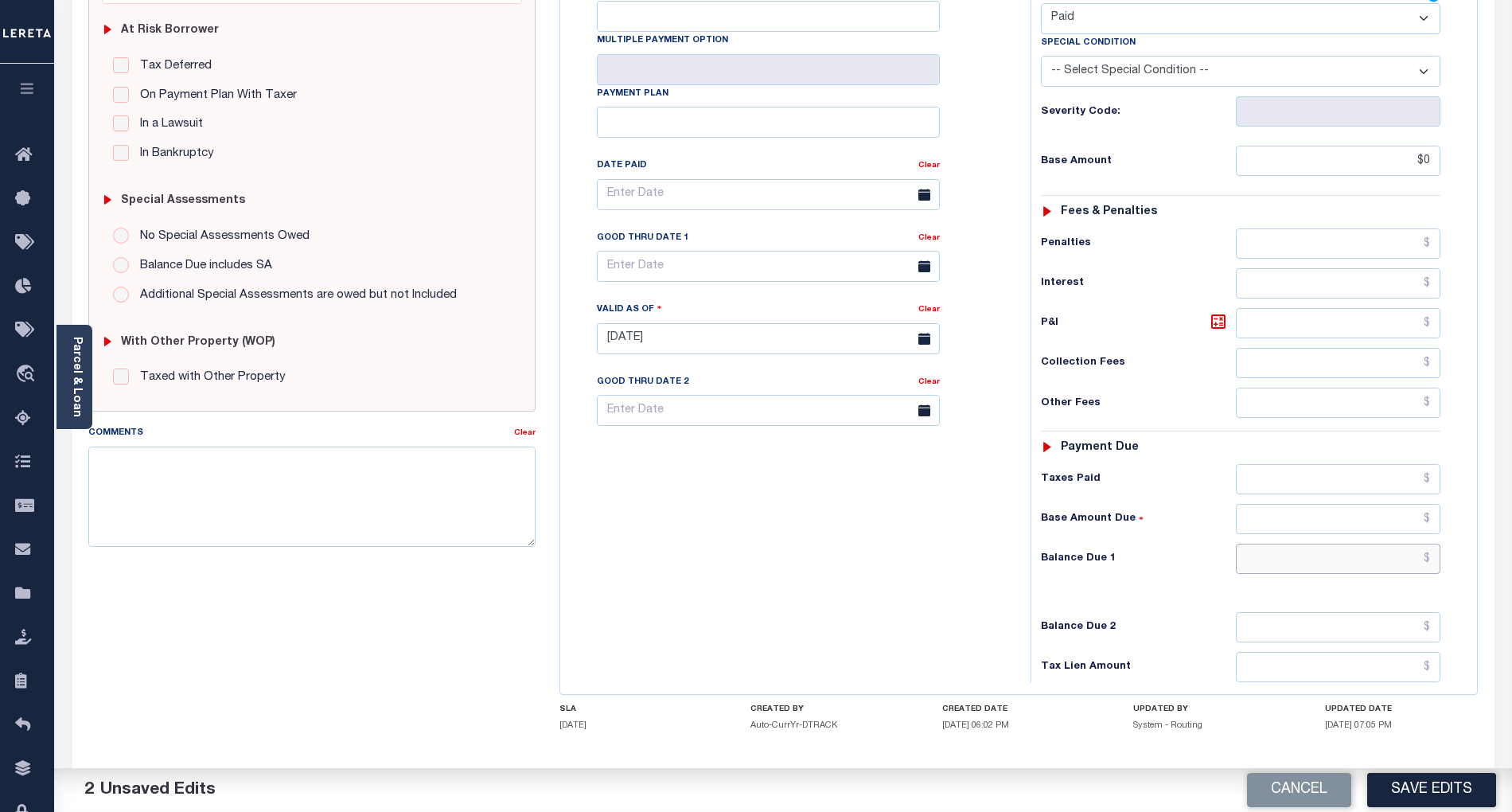
type input "$0.00"
click at [1405, 544] on input "text" at bounding box center [1338, 558] width 205 height 30
type input "$0.00"
click at [895, 538] on div "Tax Bill No Multiple Payment Option Payment Plan Clear" at bounding box center [791, 330] width 454 height 703
click at [415, 500] on textarea "Comments" at bounding box center [312, 496] width 447 height 100
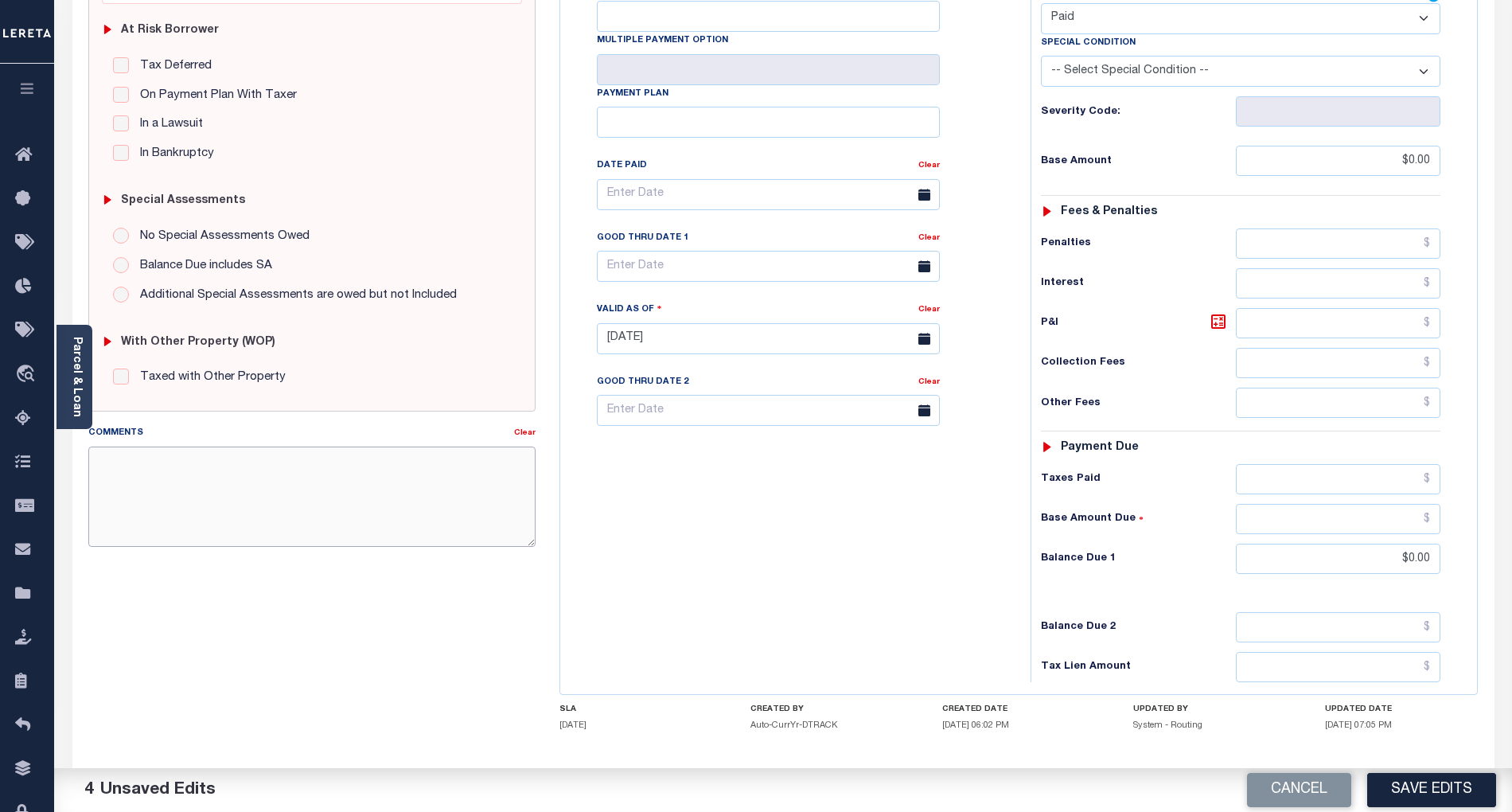
paste textarea "[DATE]- As per email response from tax office, confirmed that taxes are paid cu…"
type textarea "[DATE]- As per email response from tax office, confirmed that taxes are paid cu…"
click at [1447, 791] on button "Save Edits" at bounding box center [1431, 789] width 129 height 34
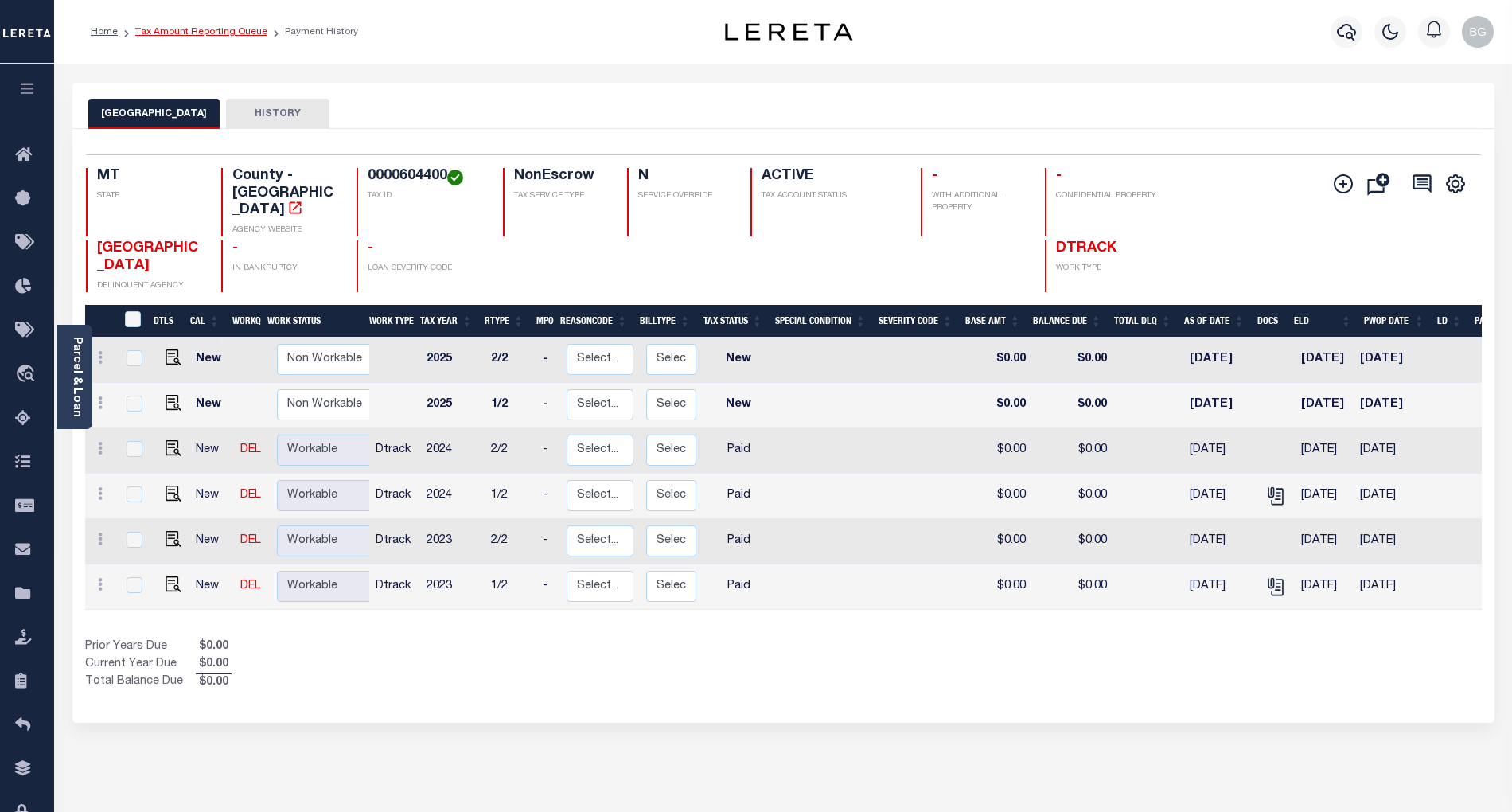
click at [182, 32] on link "Tax Amount Reporting Queue" at bounding box center [202, 32] width 132 height 10
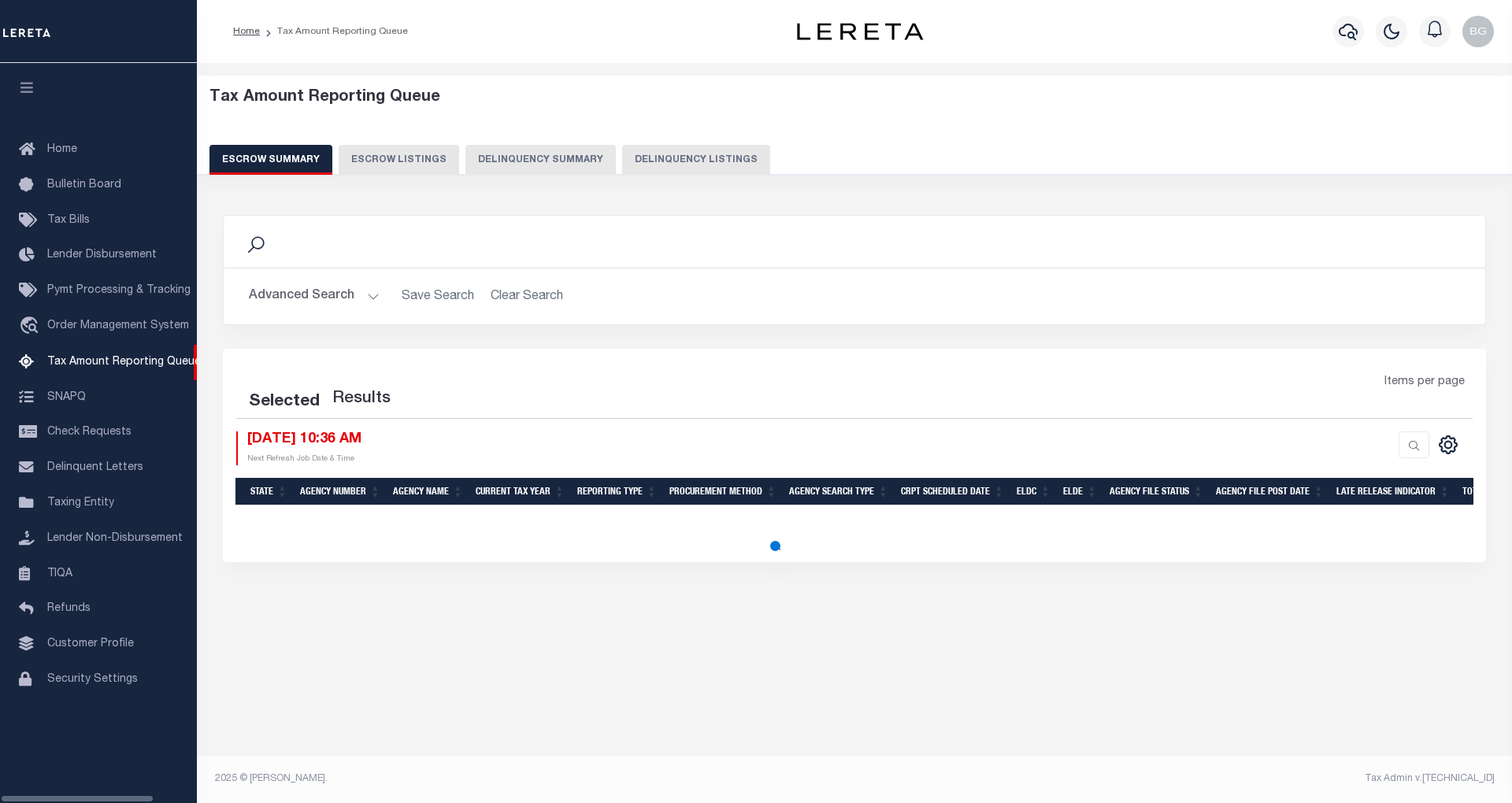
select select "100"
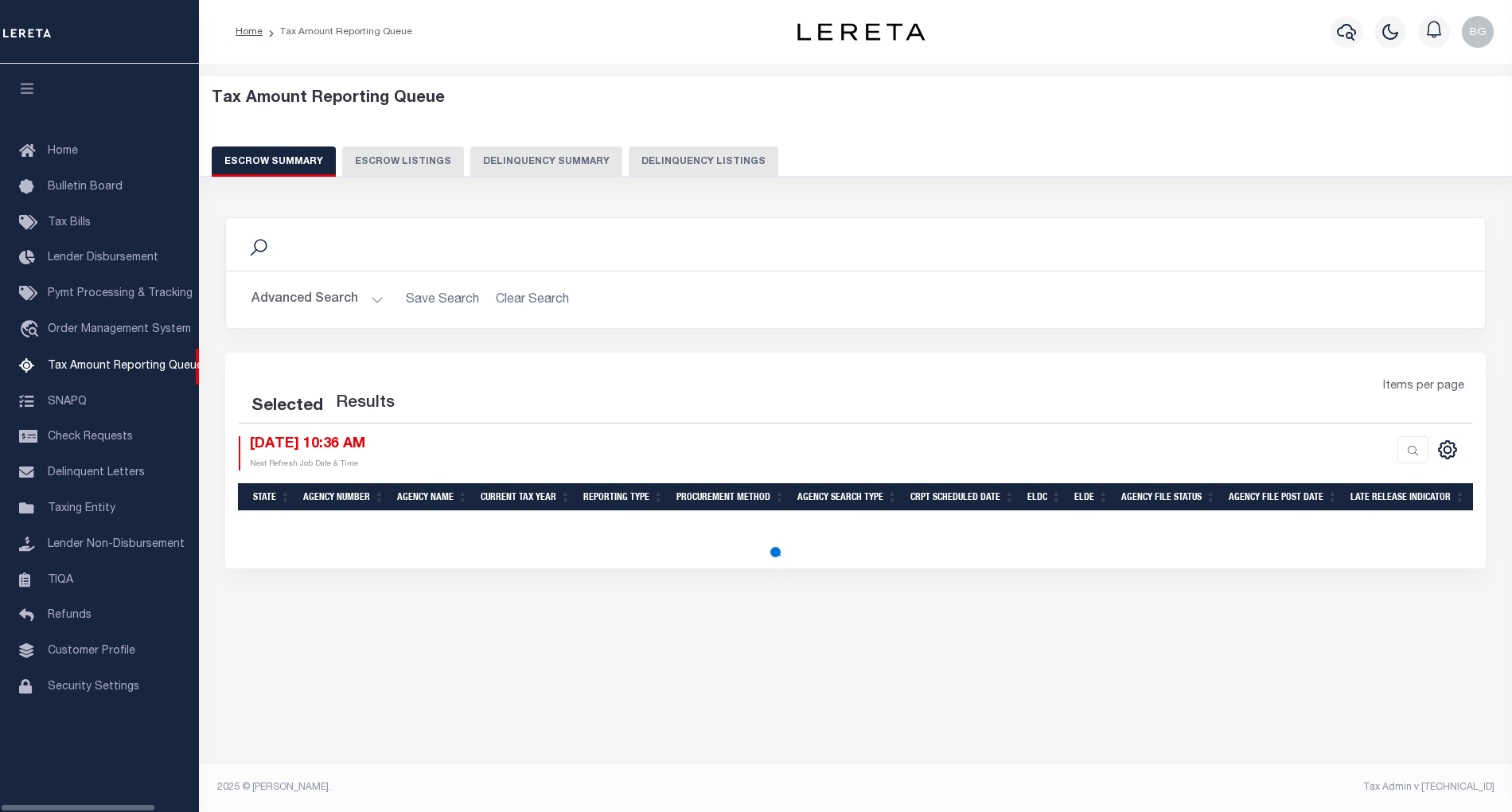
select select "100"
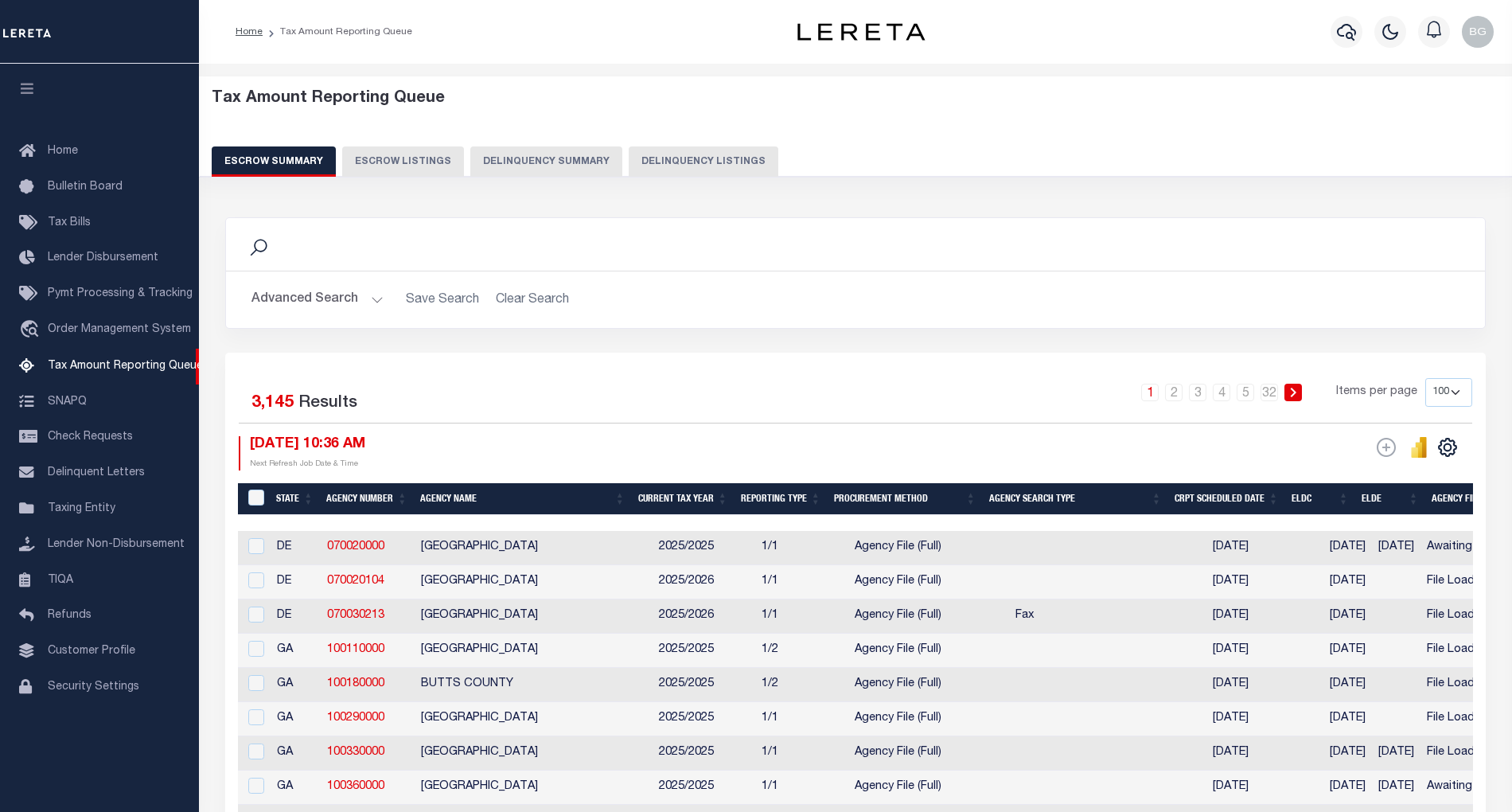
click at [717, 159] on button "Delinquency Listings" at bounding box center [704, 161] width 149 height 30
select select "100"
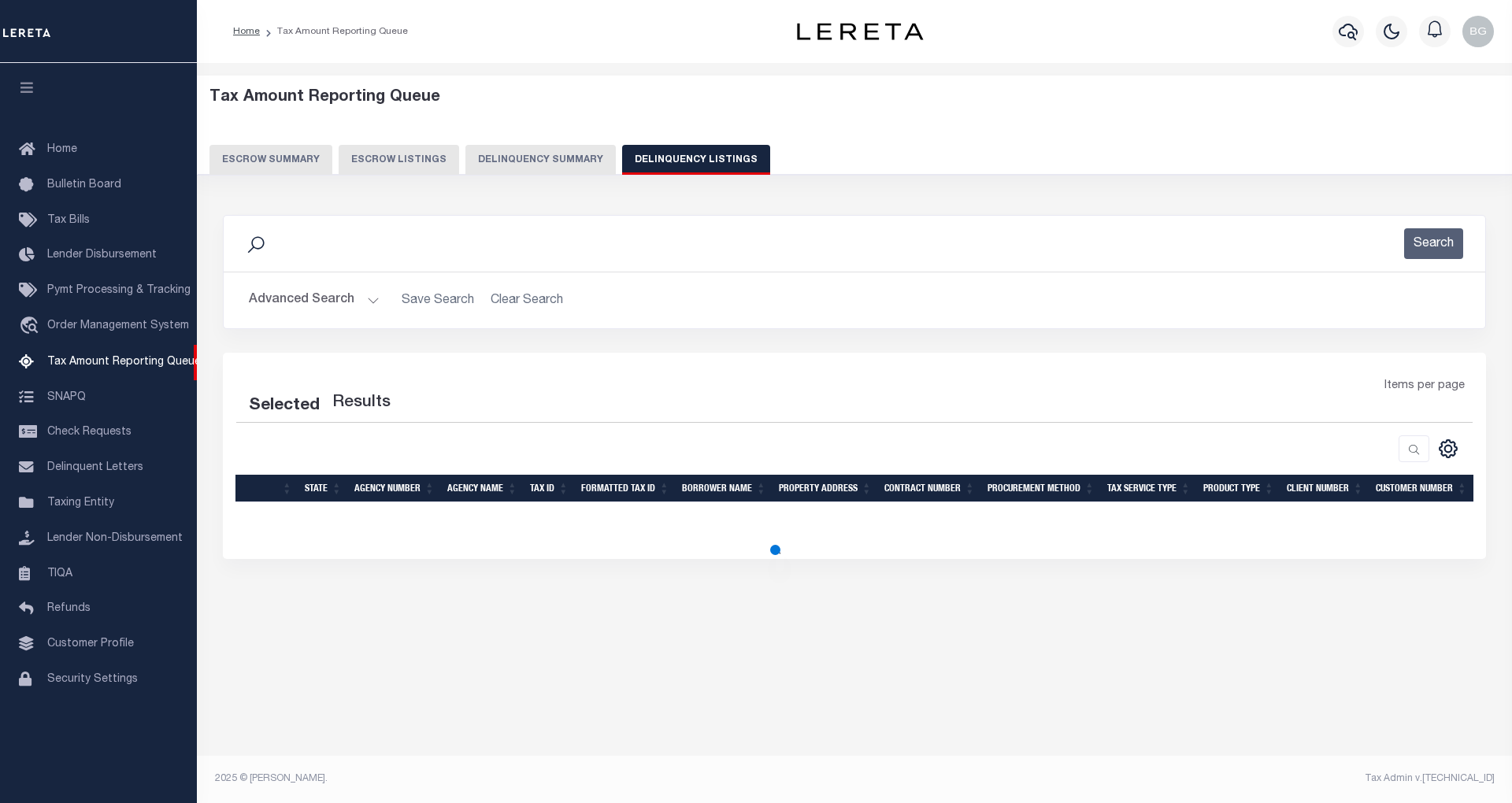
select select "100"
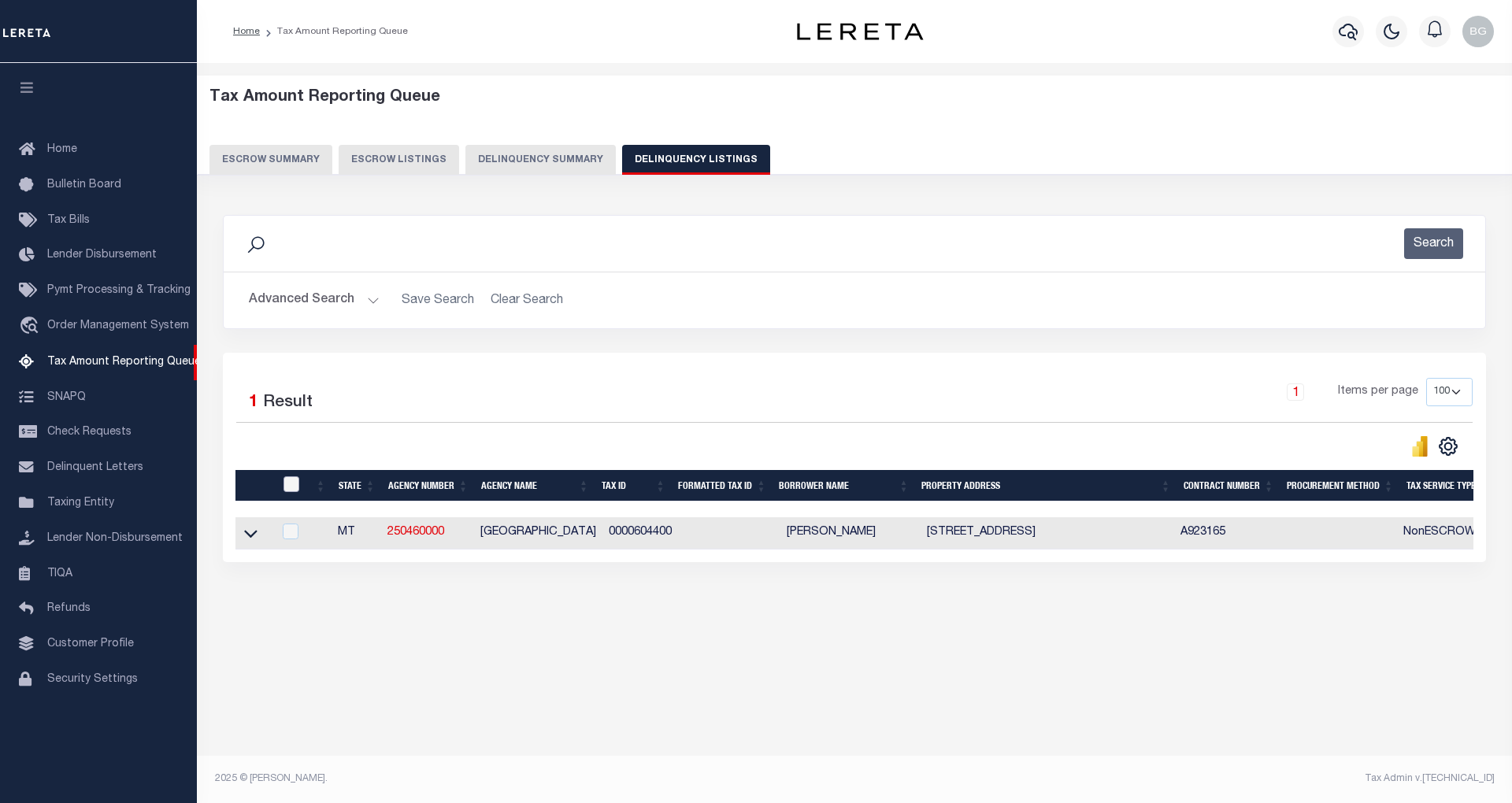
click at [291, 489] on input "checkbox" at bounding box center [291, 484] width 16 height 16
checkbox input "true"
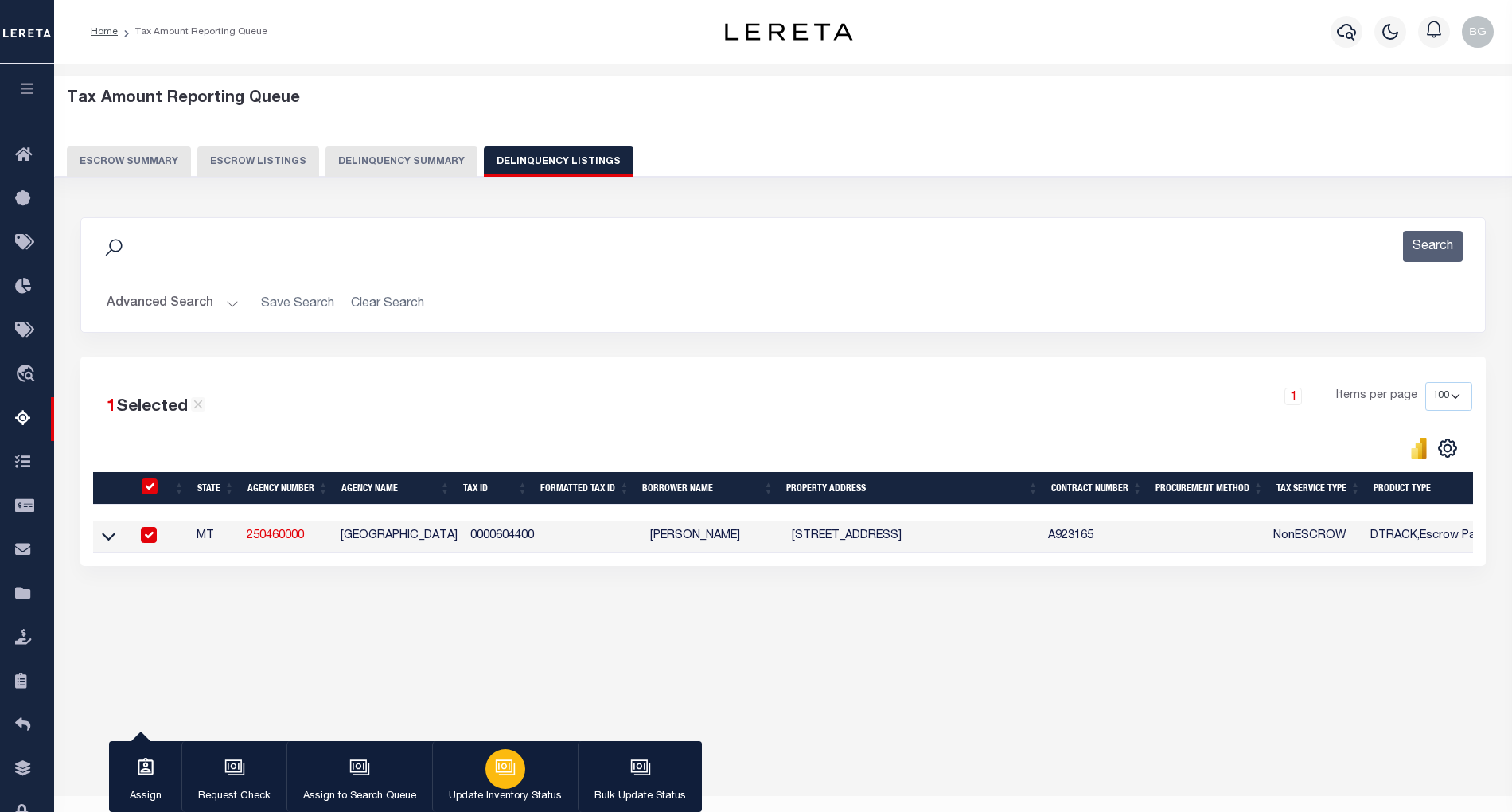
click at [498, 765] on icon "button" at bounding box center [504, 766] width 12 height 7
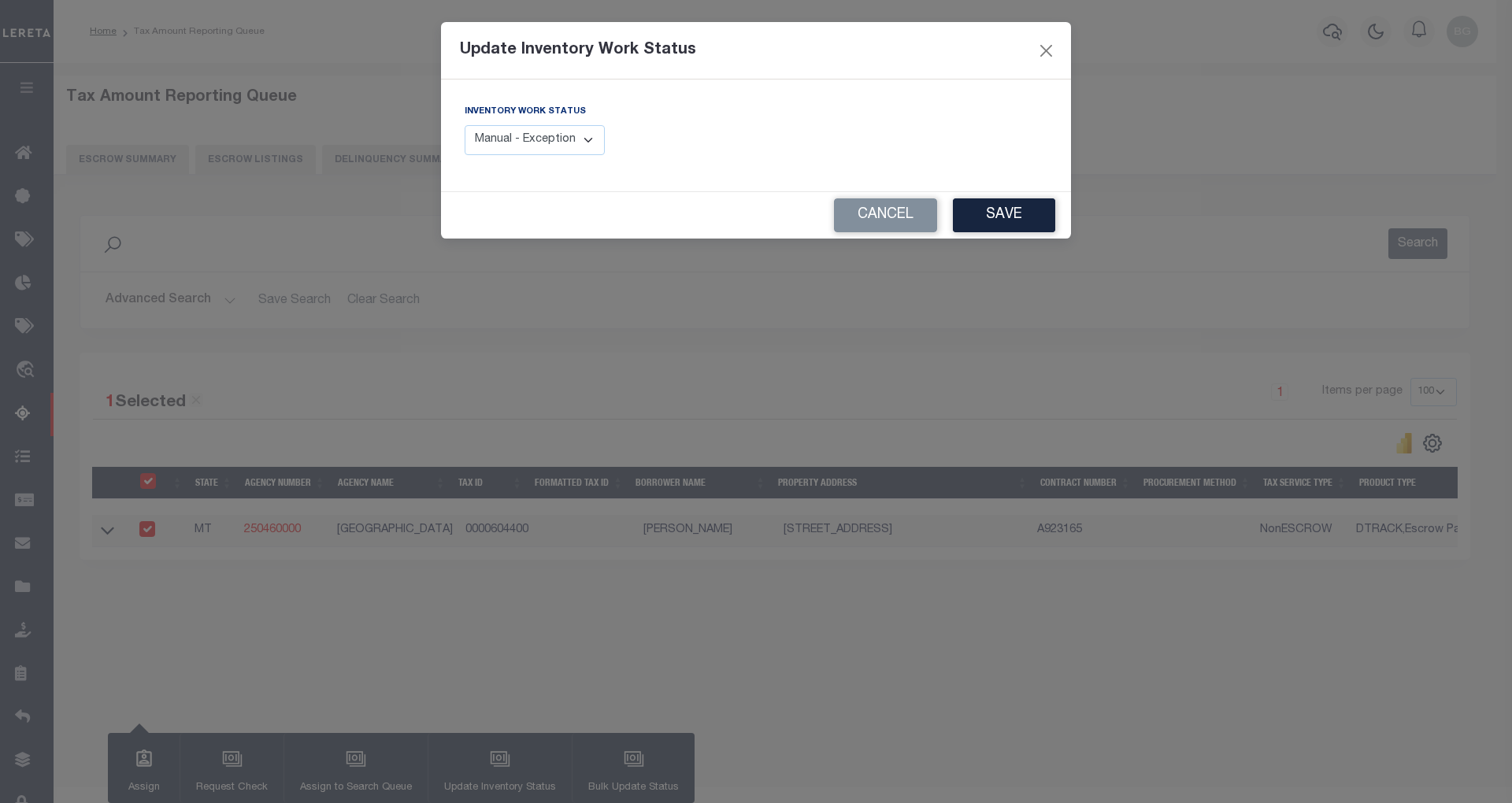
click at [574, 148] on select "Manual - Exception Pended - Awaiting Search Late Add Exception Completed" at bounding box center [535, 141] width 140 height 31
select select "4"
click at [465, 125] on select "Manual - Exception Pended - Awaiting Search Late Add Exception Completed" at bounding box center [535, 141] width 140 height 31
click at [982, 218] on button "Save" at bounding box center [1003, 215] width 102 height 34
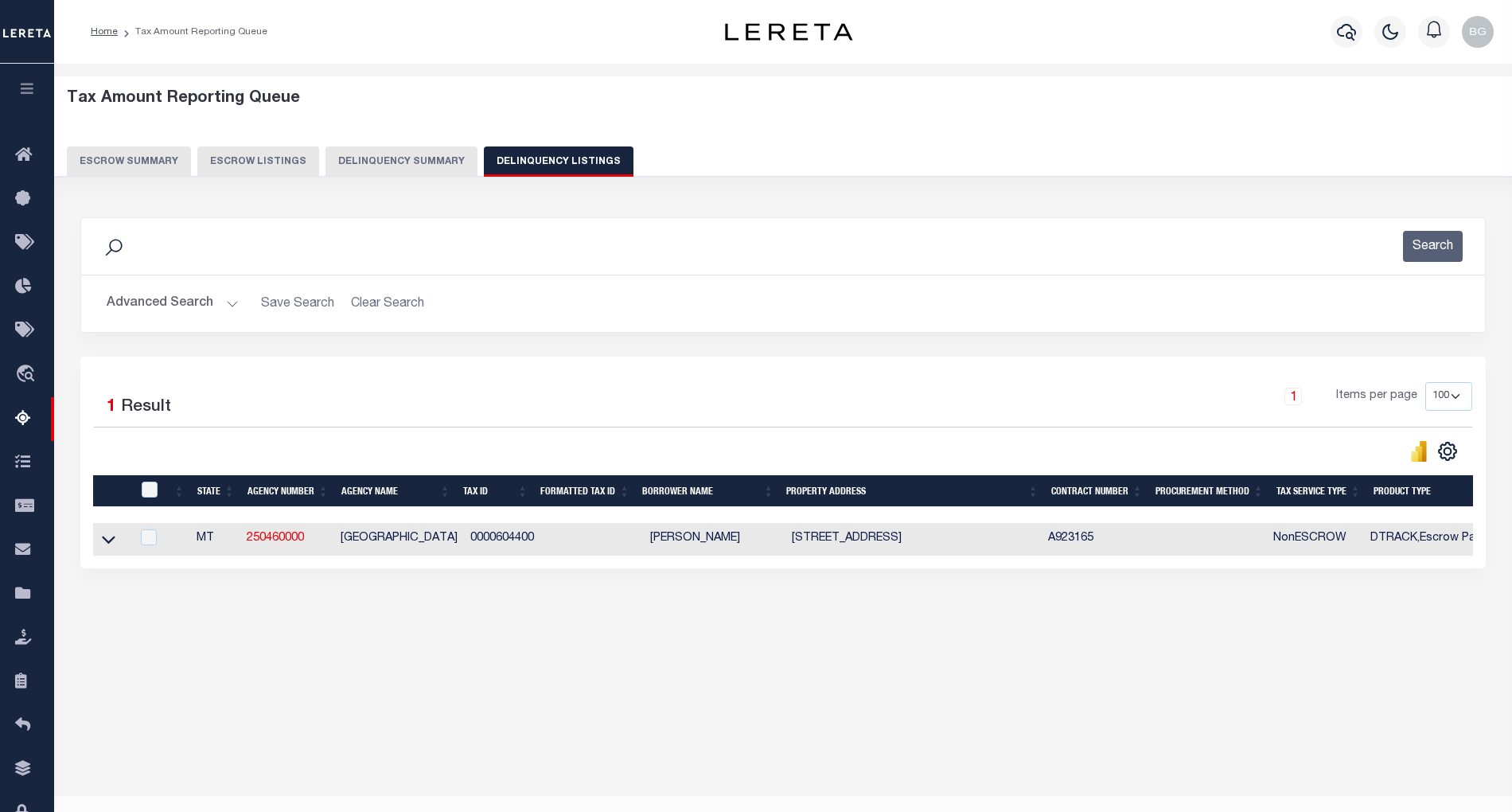
click at [231, 306] on button "Advanced Search" at bounding box center [172, 304] width 132 height 31
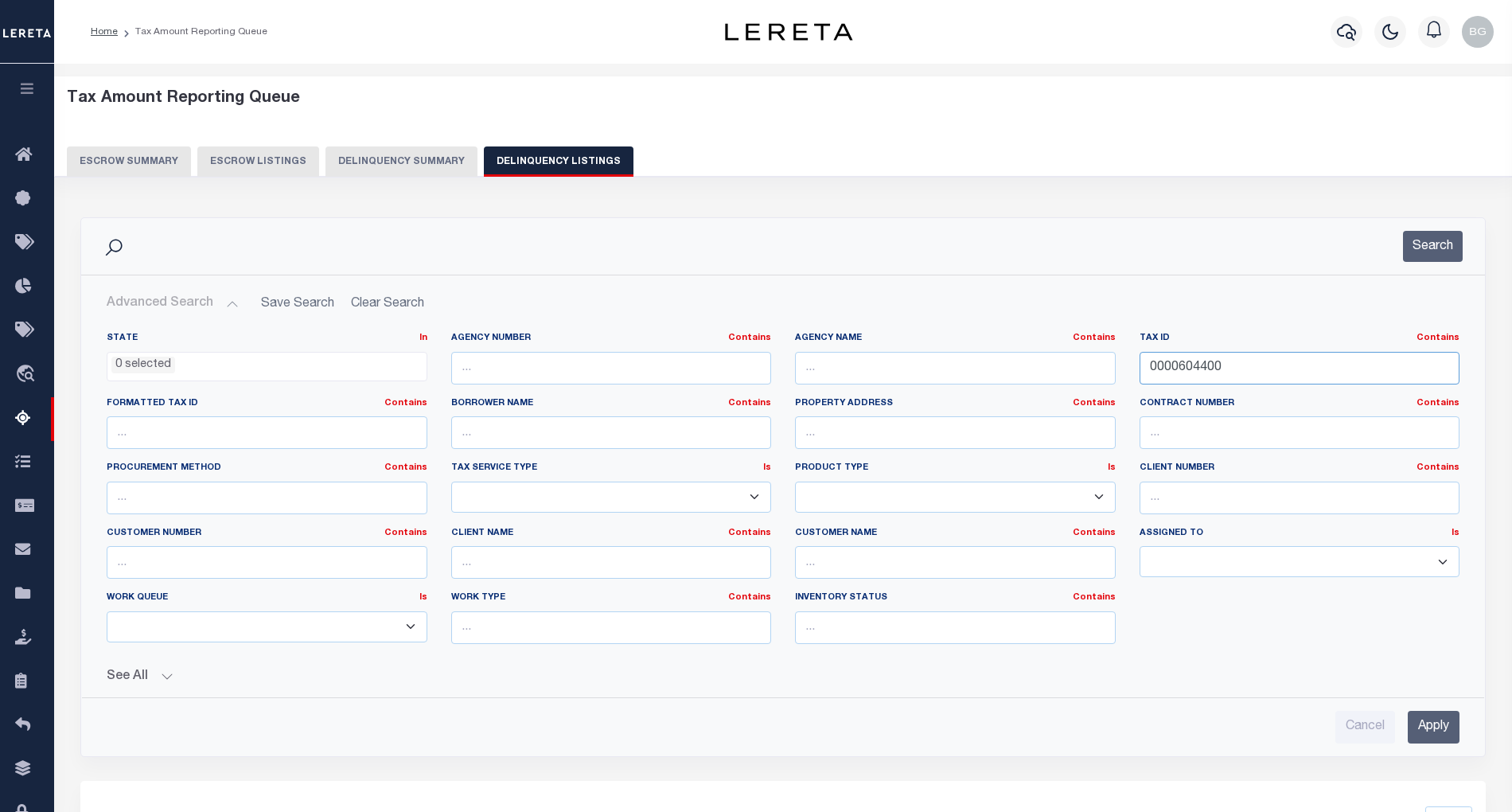
click at [1175, 368] on input "0000604400" at bounding box center [1300, 368] width 320 height 32
paste input "57-002-032-004-6"
type input "57-002-032-004-60"
click at [1450, 734] on input "Apply" at bounding box center [1433, 726] width 52 height 32
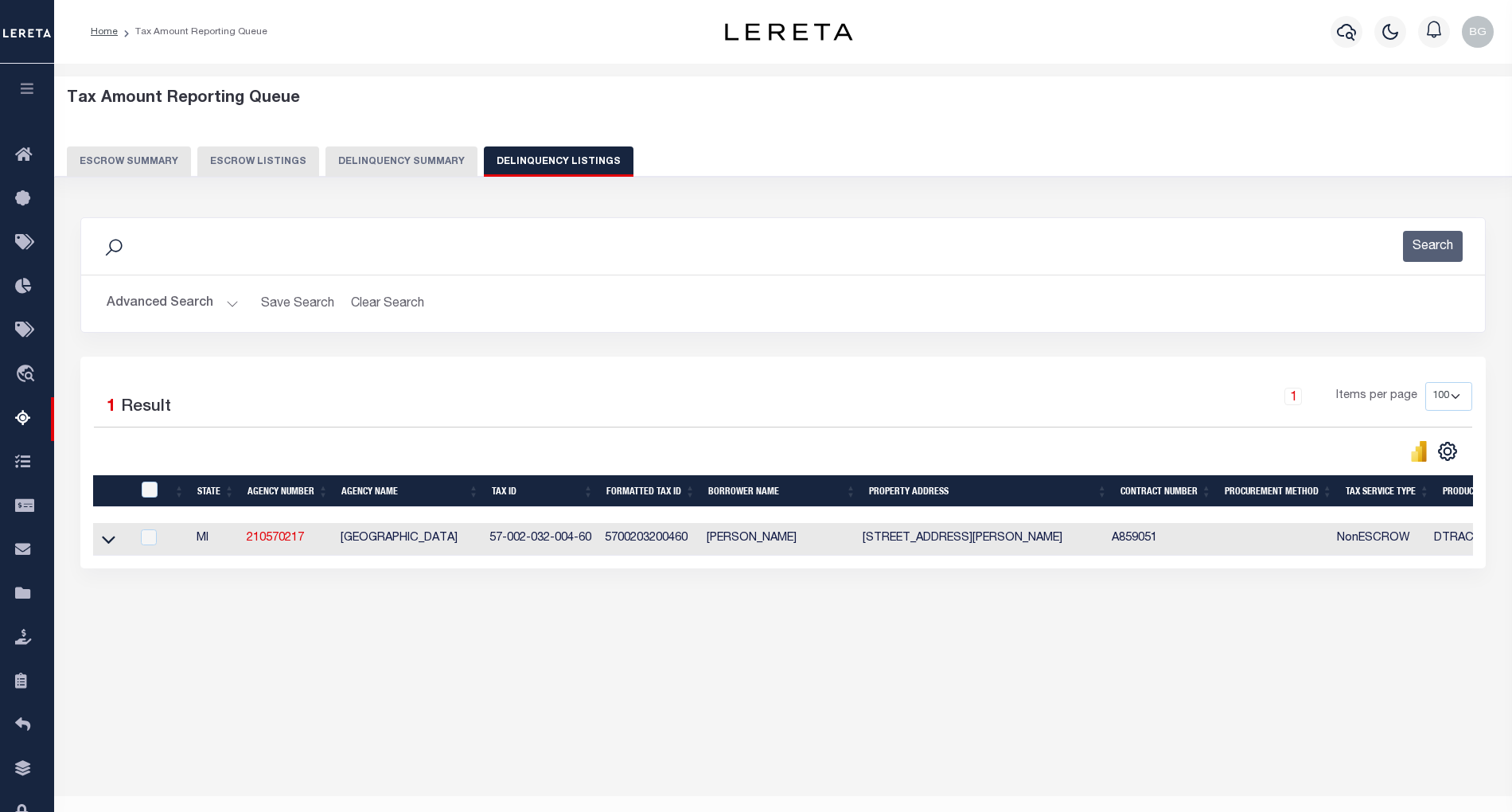
drag, startPoint x: 341, startPoint y: 545, endPoint x: 478, endPoint y: 542, distance: 137.0
click at [478, 542] on td "[GEOGRAPHIC_DATA]" at bounding box center [408, 539] width 148 height 32
checkbox input "true"
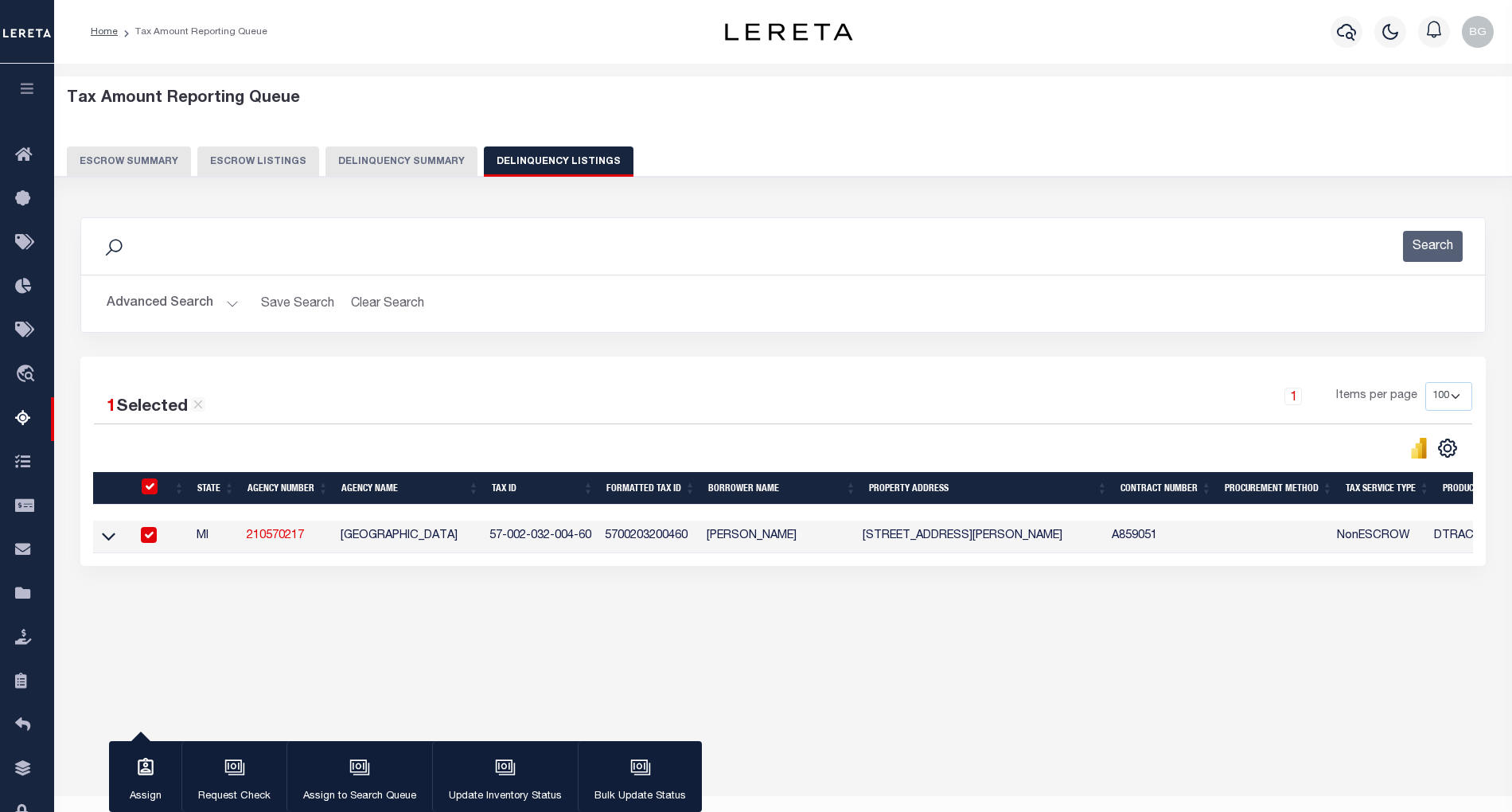
copy td "[GEOGRAPHIC_DATA]"
click at [504, 612] on div "Data sync process is currently running, you may face some response delays. Sear…" at bounding box center [784, 407] width 1427 height 412
drag, startPoint x: 341, startPoint y: 540, endPoint x: 479, endPoint y: 542, distance: 138.0
click at [479, 542] on td "[GEOGRAPHIC_DATA]" at bounding box center [408, 537] width 148 height 32
checkbox input "false"
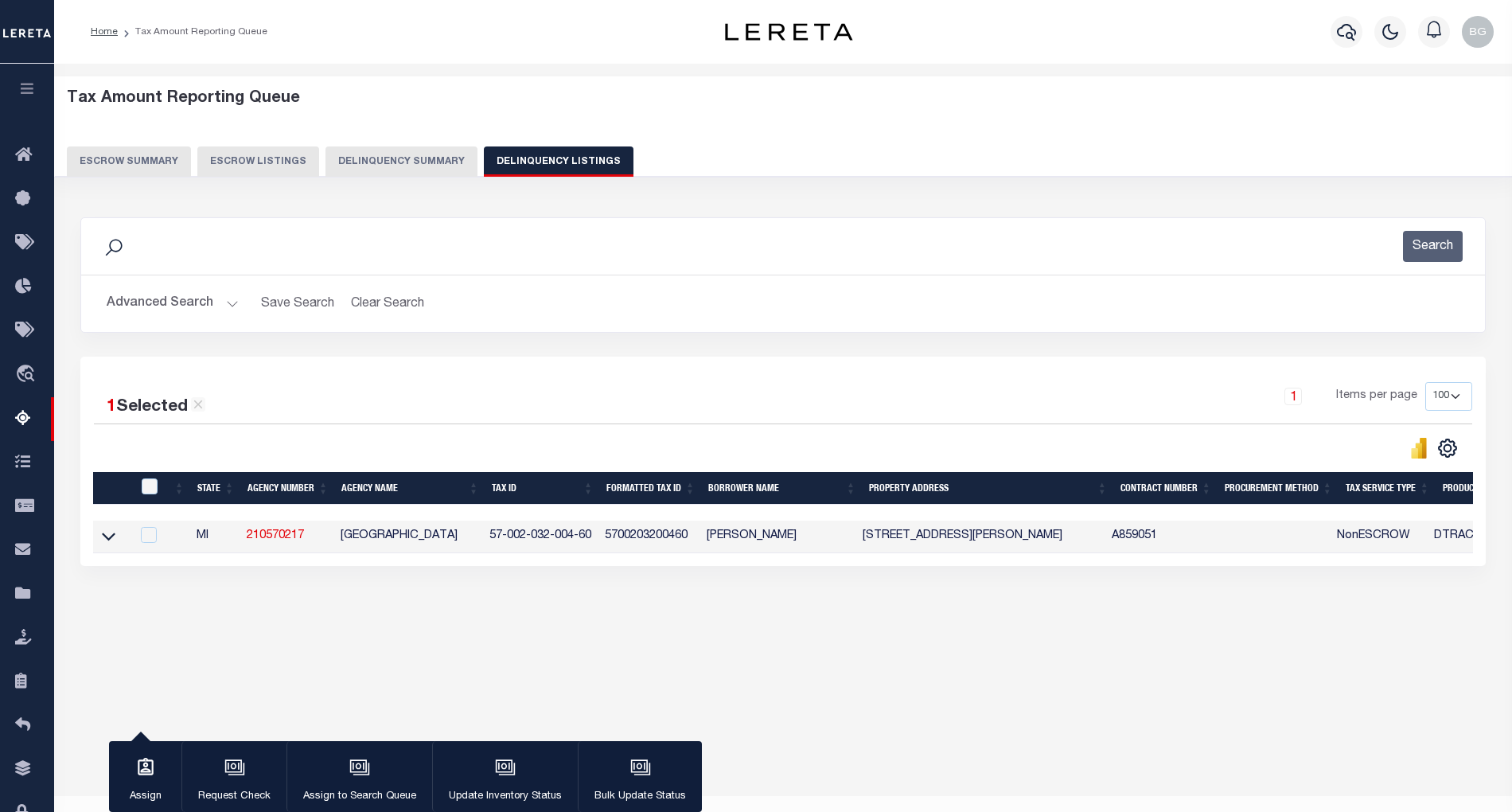
checkbox input "false"
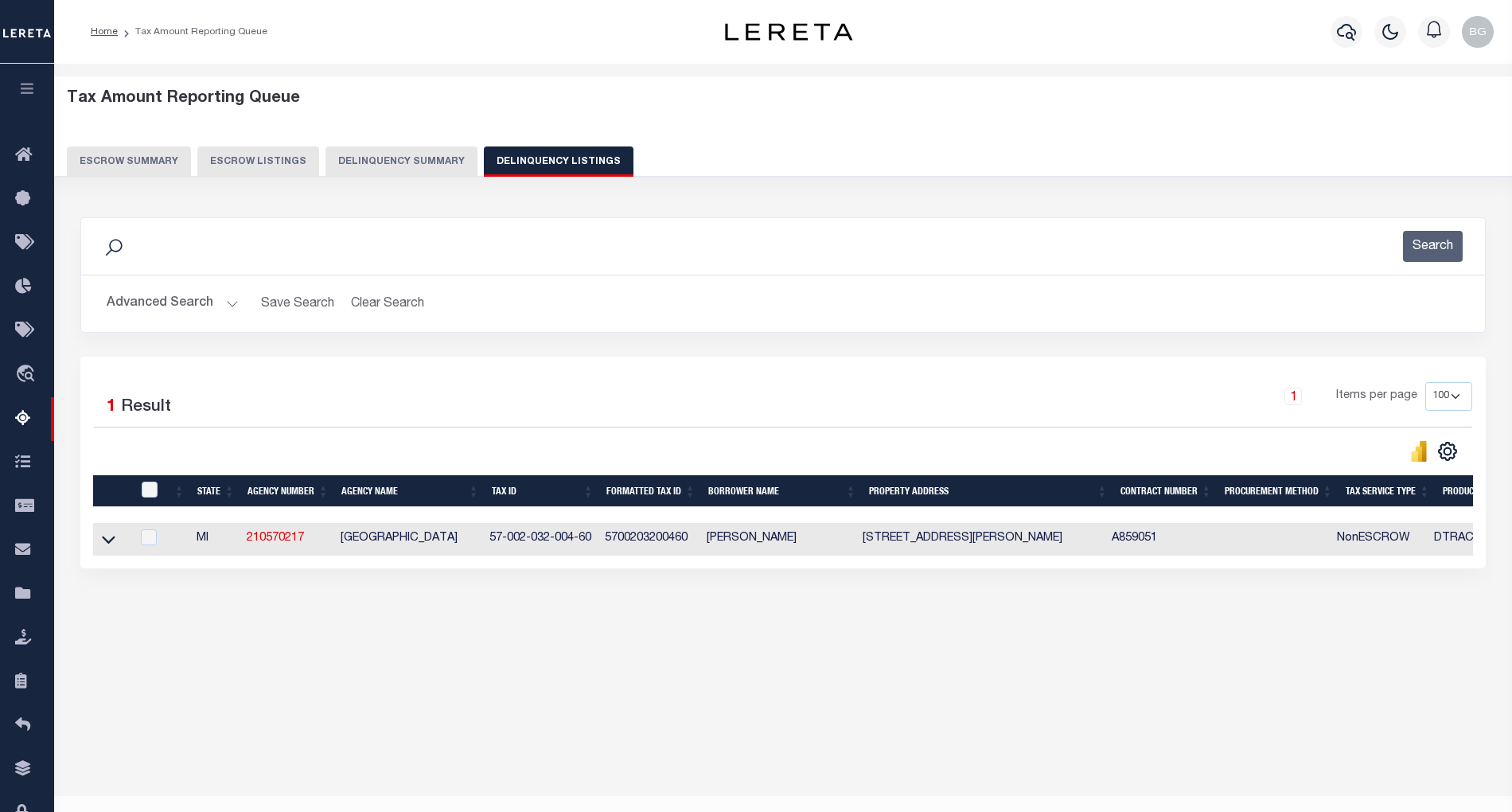
copy td "[GEOGRAPHIC_DATA]"
click at [319, 616] on div "Data sync process is currently running, you may face some response delays. Sear…" at bounding box center [784, 409] width 1427 height 415
click at [102, 545] on icon at bounding box center [109, 539] width 14 height 17
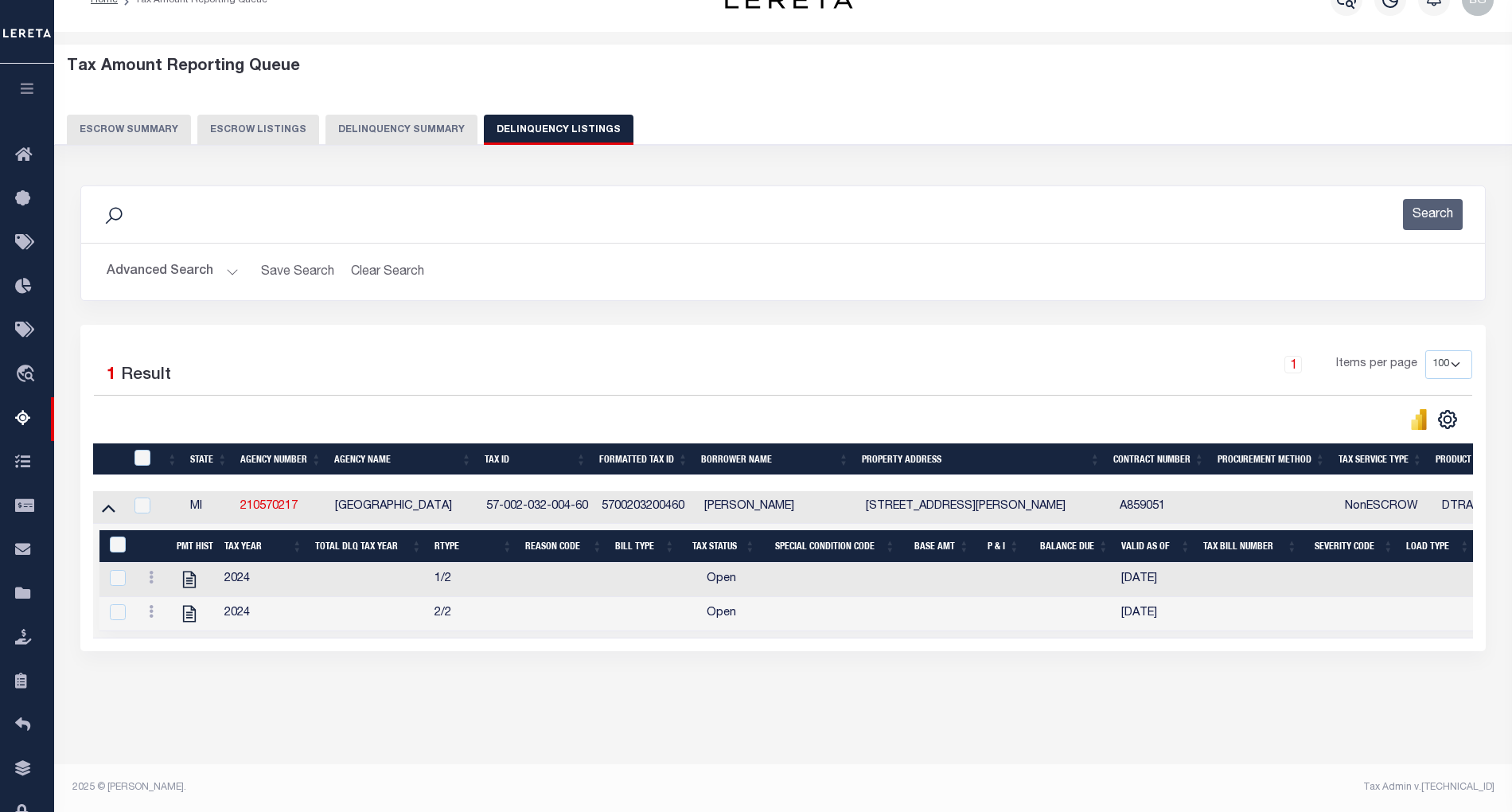
scroll to position [16, 0]
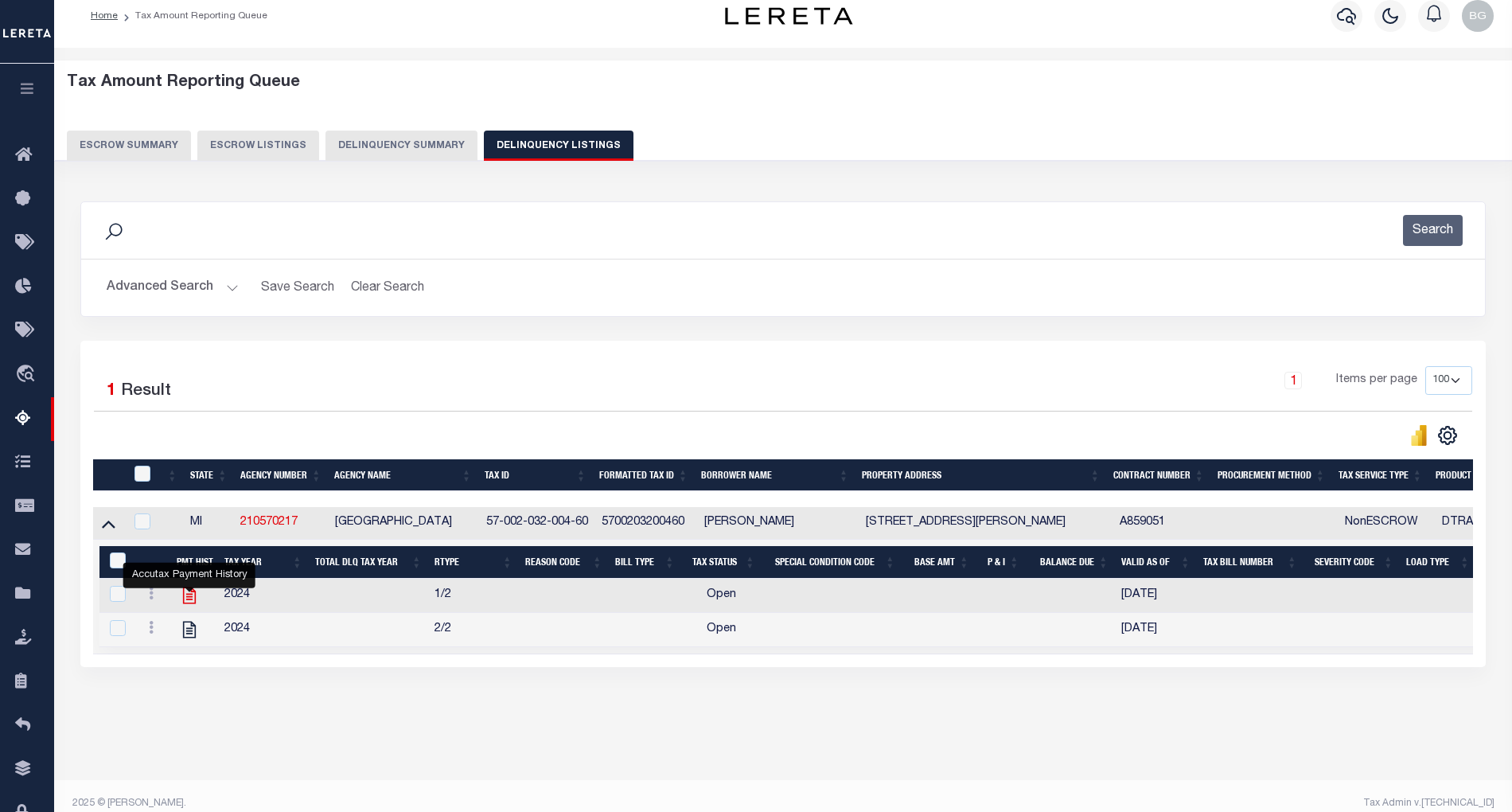
click at [190, 605] on icon "" at bounding box center [189, 596] width 13 height 17
checkbox input "true"
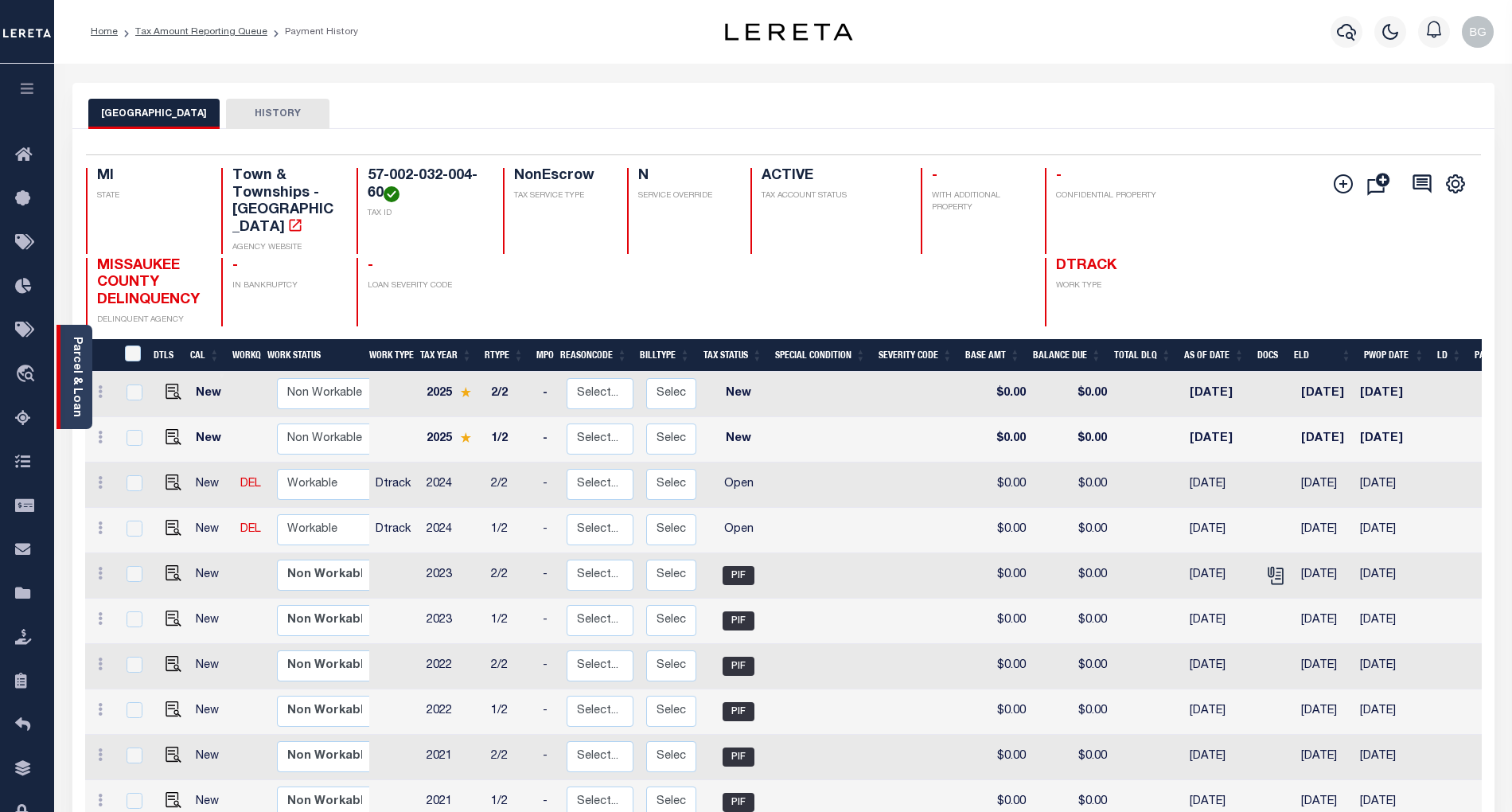
click at [77, 368] on link "Parcel & Loan" at bounding box center [76, 377] width 11 height 81
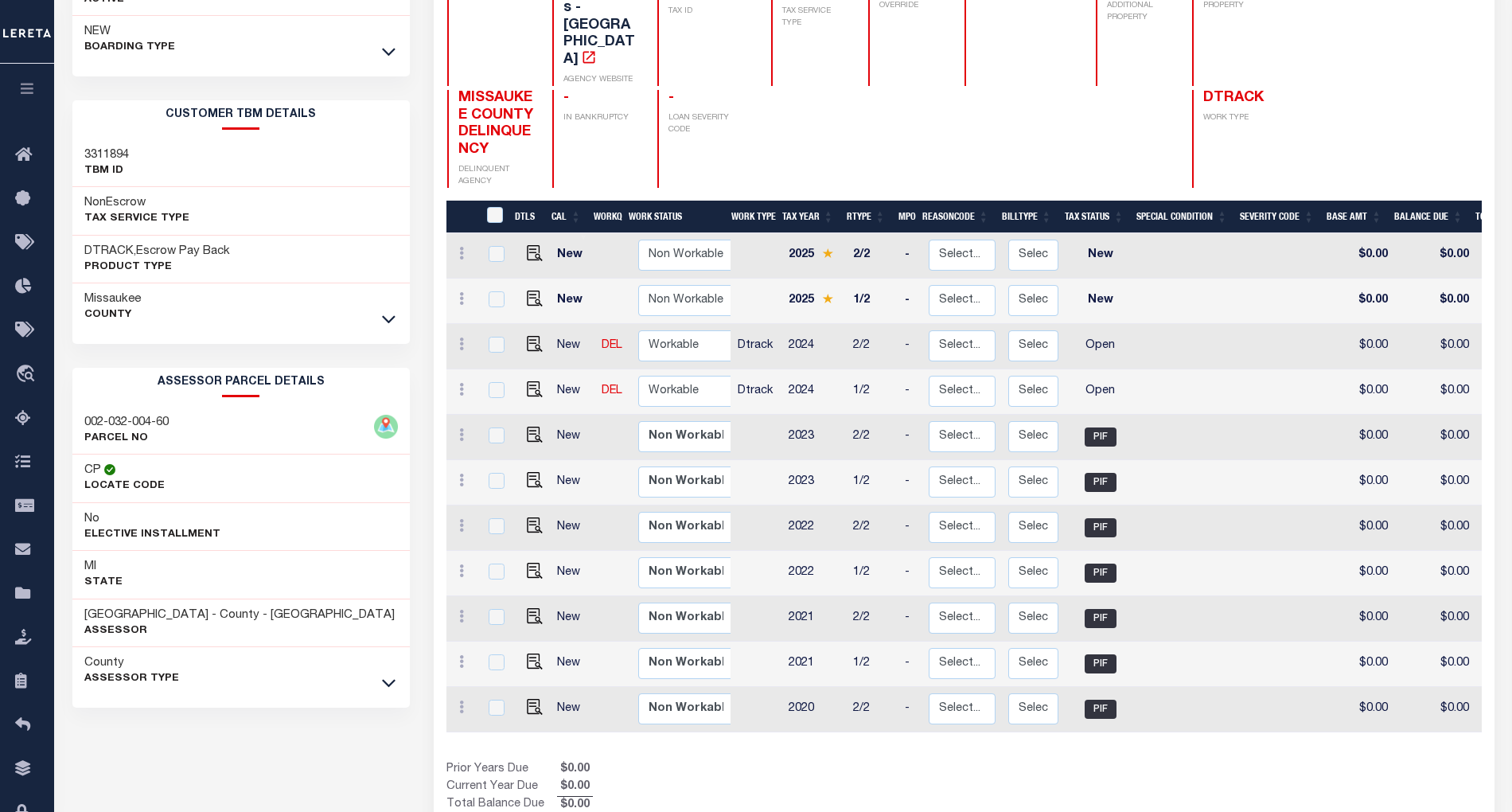
scroll to position [211, 0]
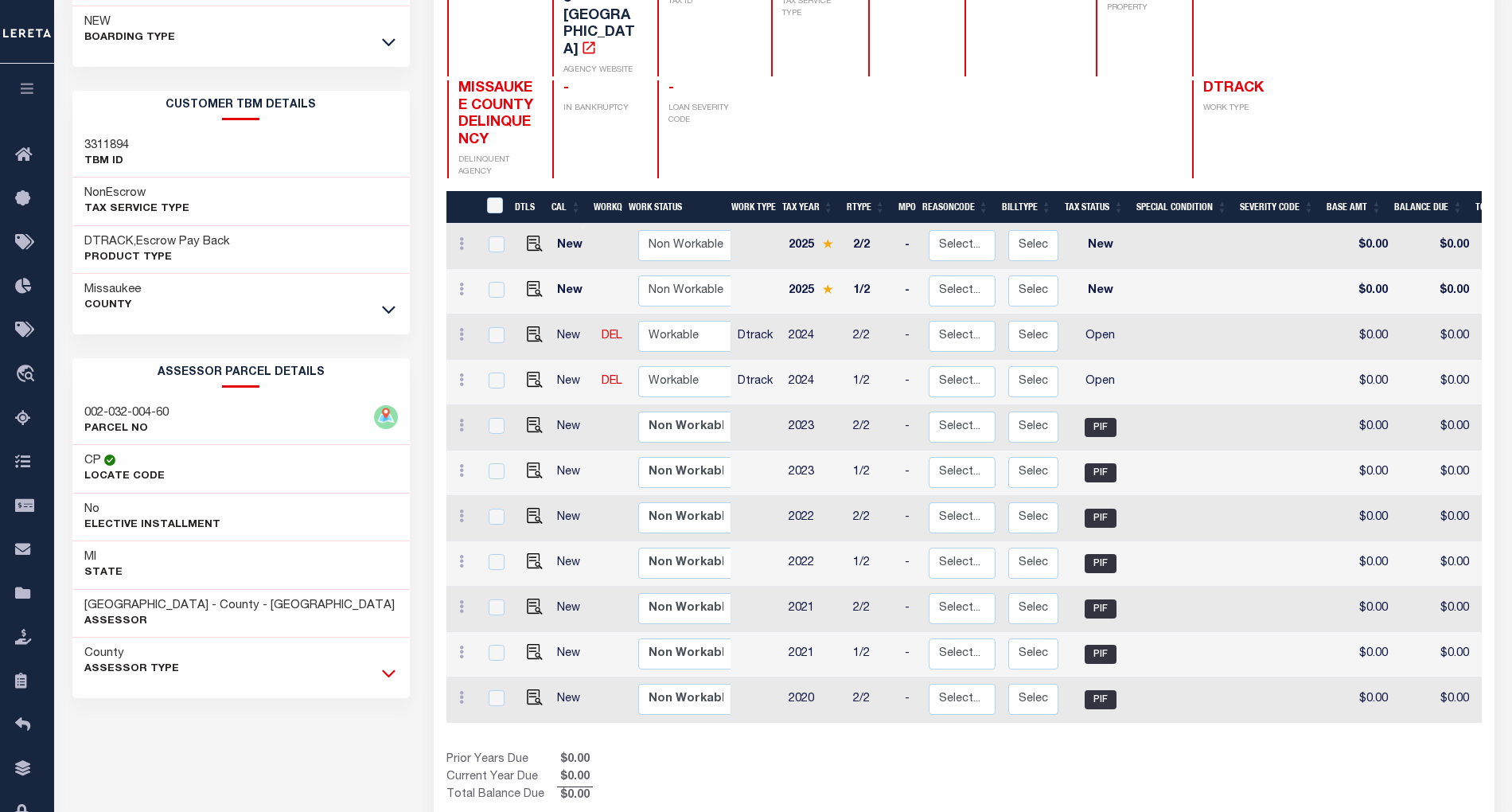
click at [382, 676] on icon at bounding box center [389, 674] width 14 height 8
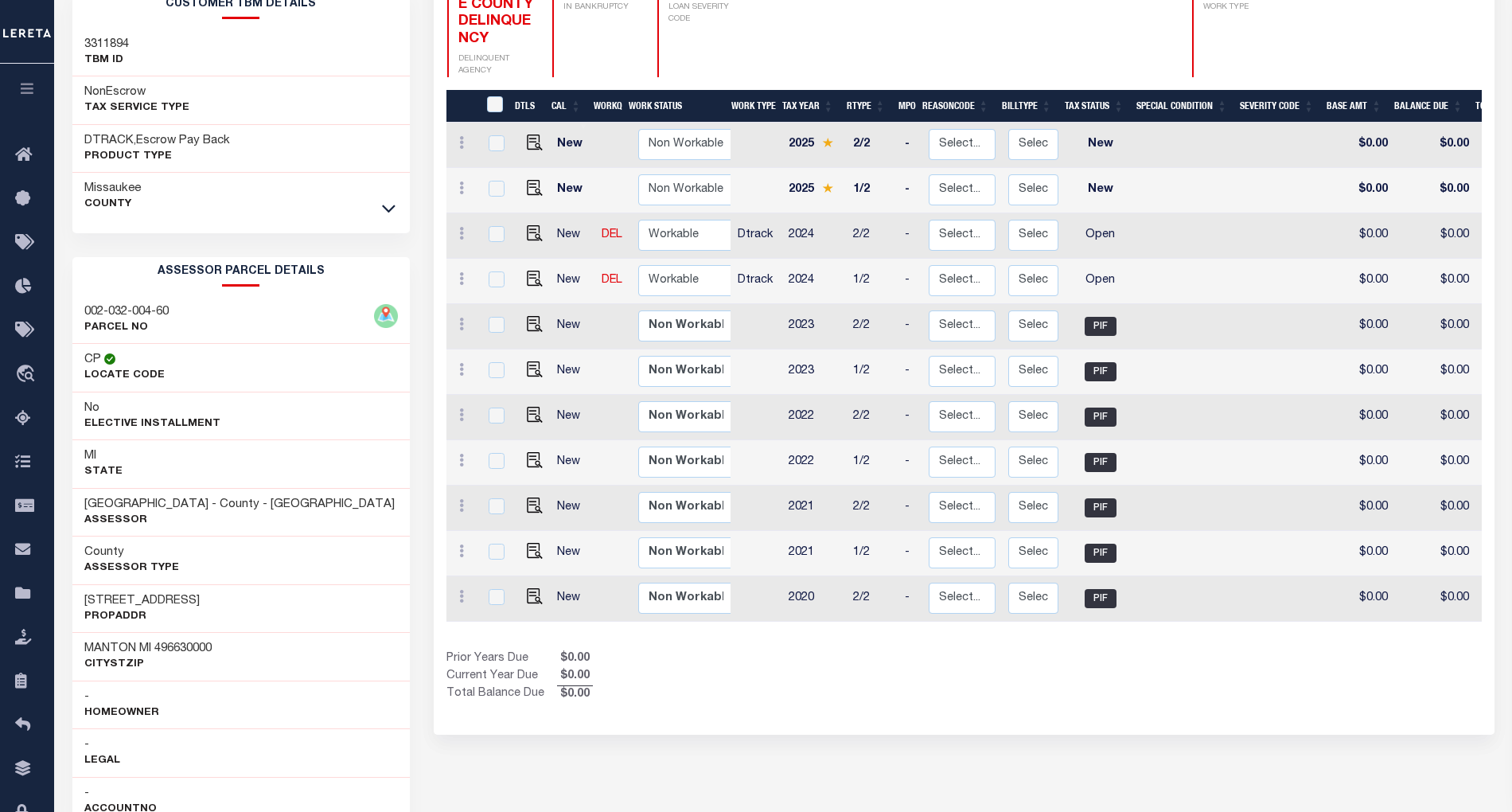
scroll to position [319, 0]
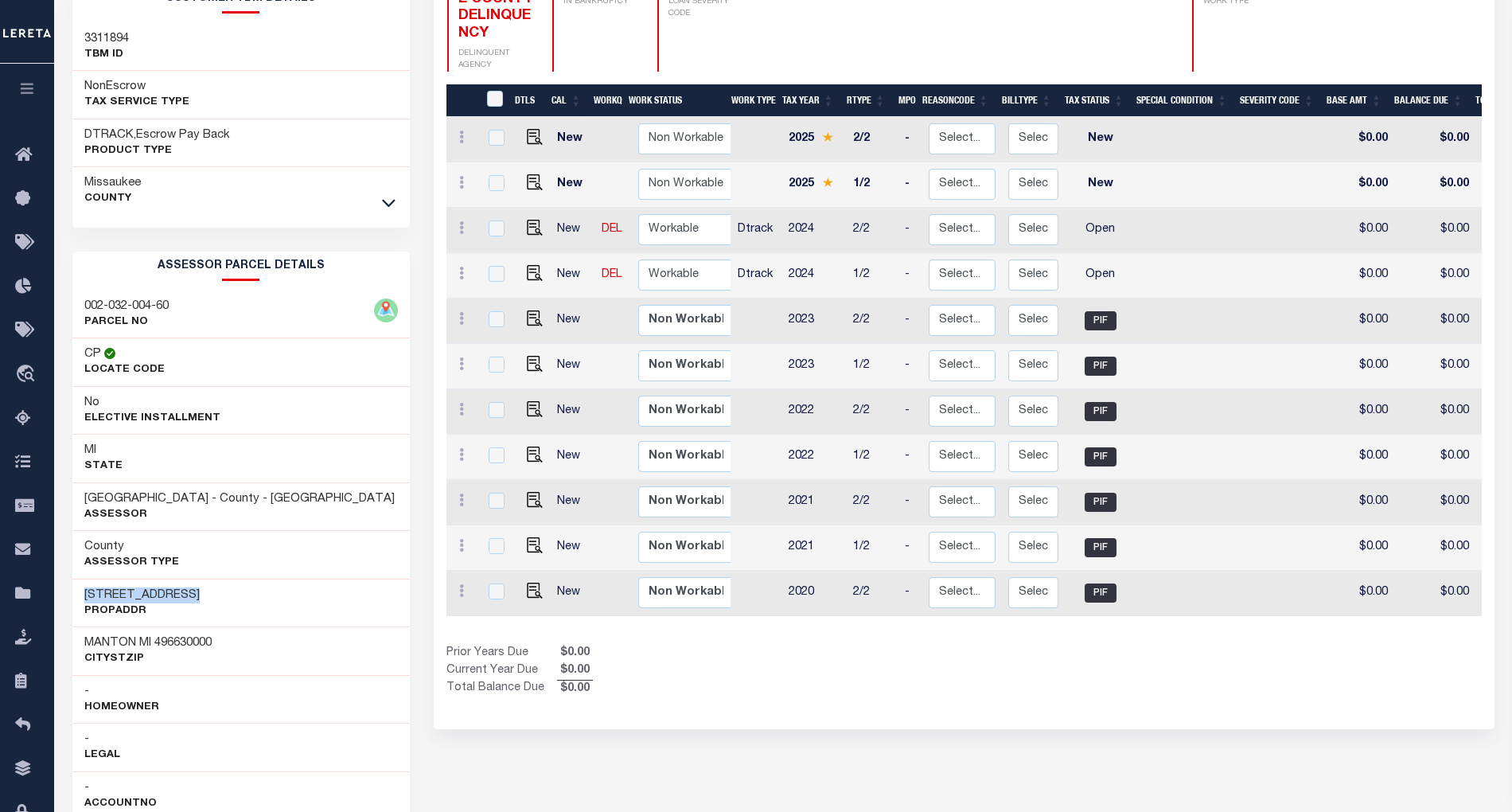
drag, startPoint x: 85, startPoint y: 600, endPoint x: 207, endPoint y: 603, distance: 122.0
click at [207, 603] on div "[STREET_ADDRESS]" at bounding box center [241, 603] width 337 height 48
copy h3 "[STREET_ADDRESS]"
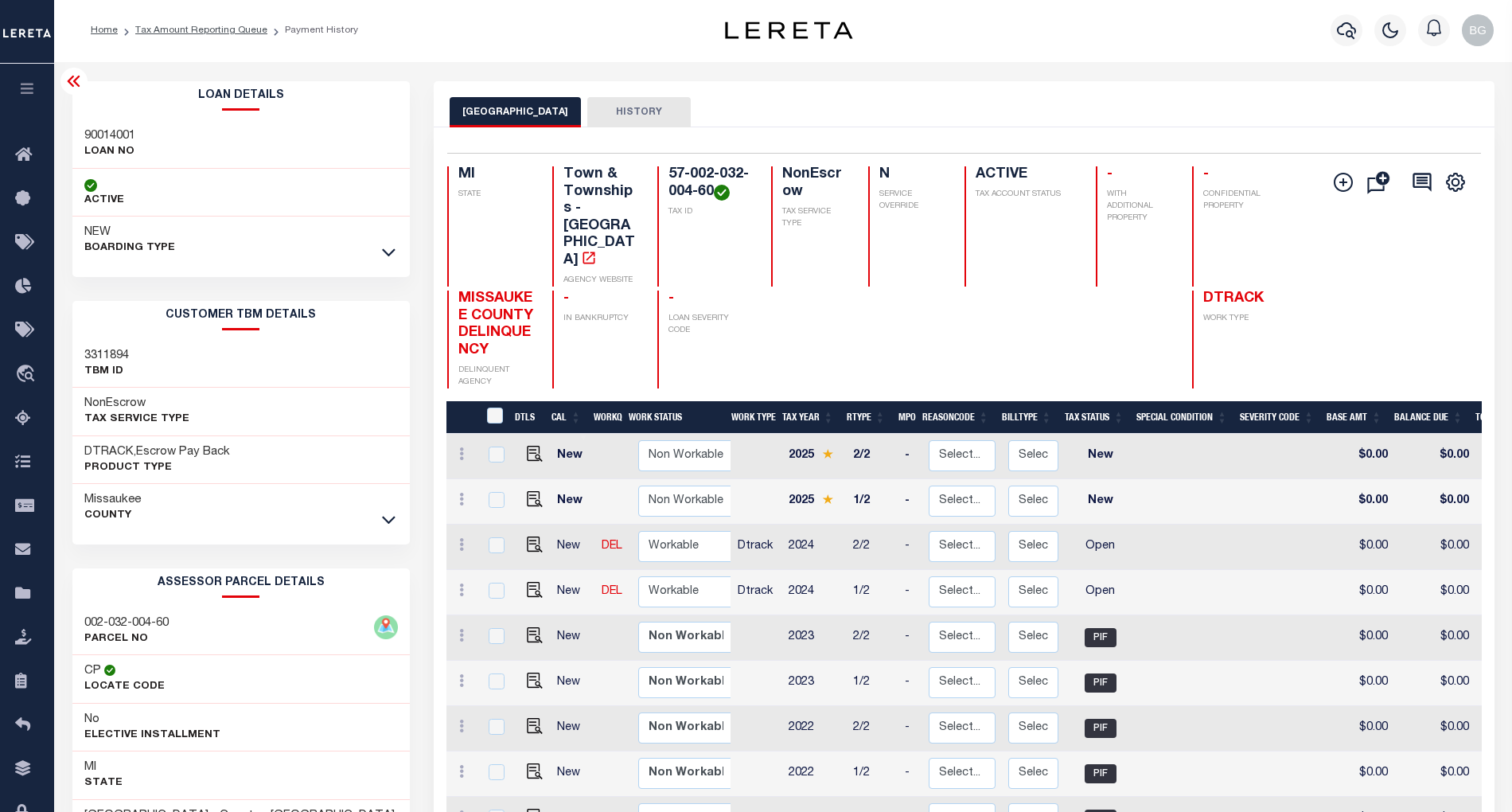
scroll to position [0, 0]
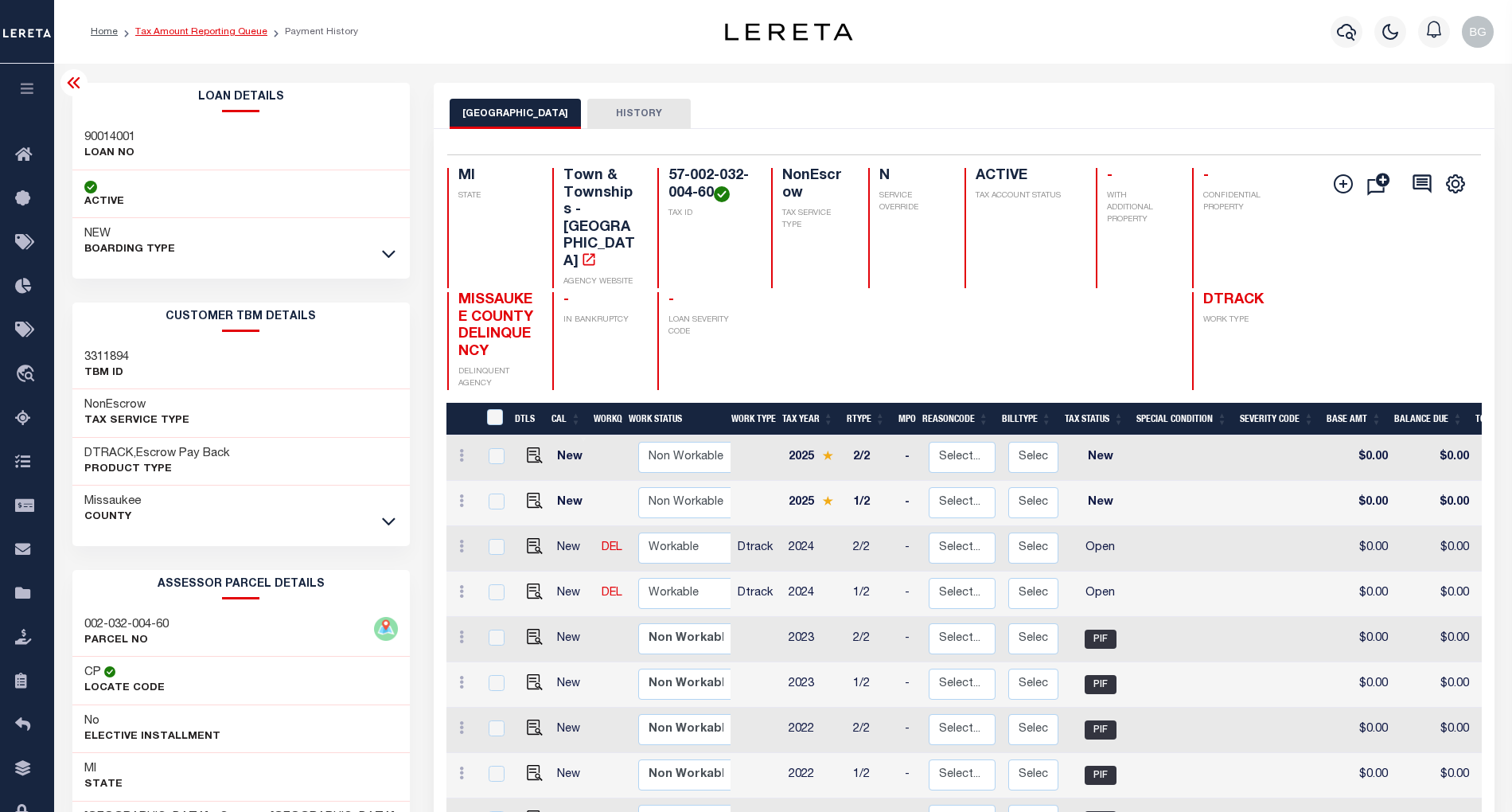
click at [185, 31] on link "Tax Amount Reporting Queue" at bounding box center [202, 32] width 132 height 10
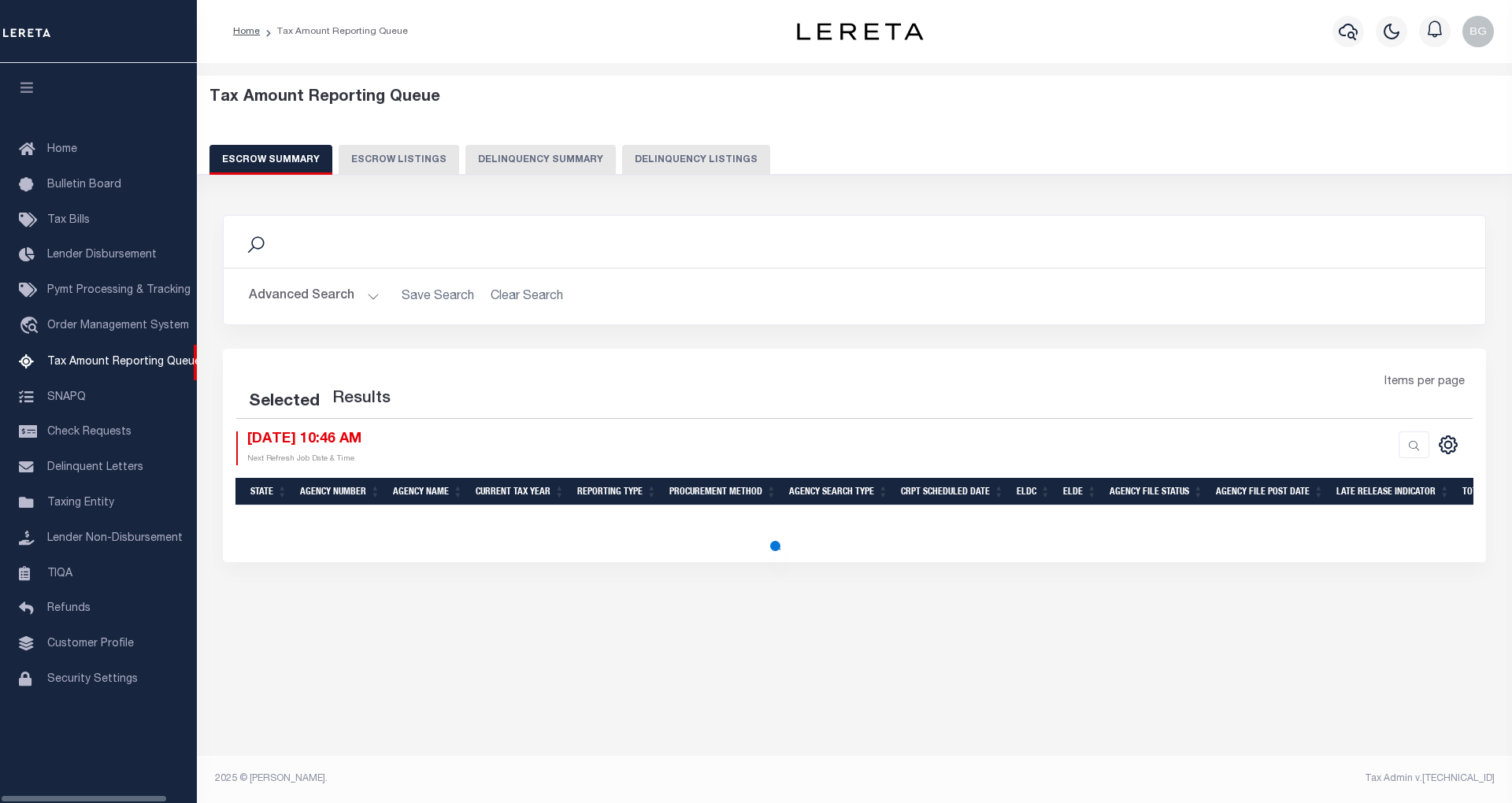
click at [690, 159] on button "Delinquency Listings" at bounding box center [696, 159] width 148 height 30
select select "100"
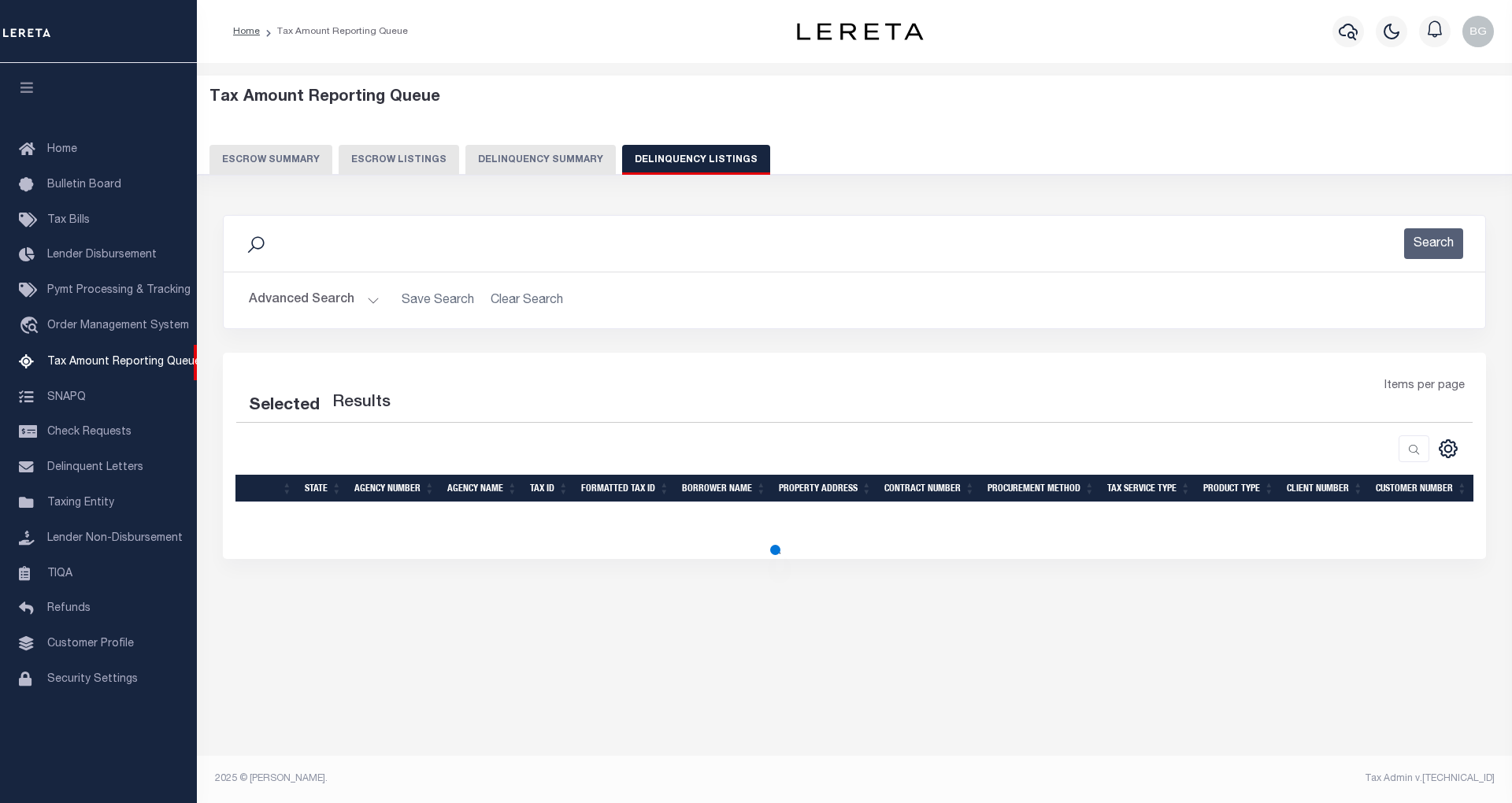
select select "100"
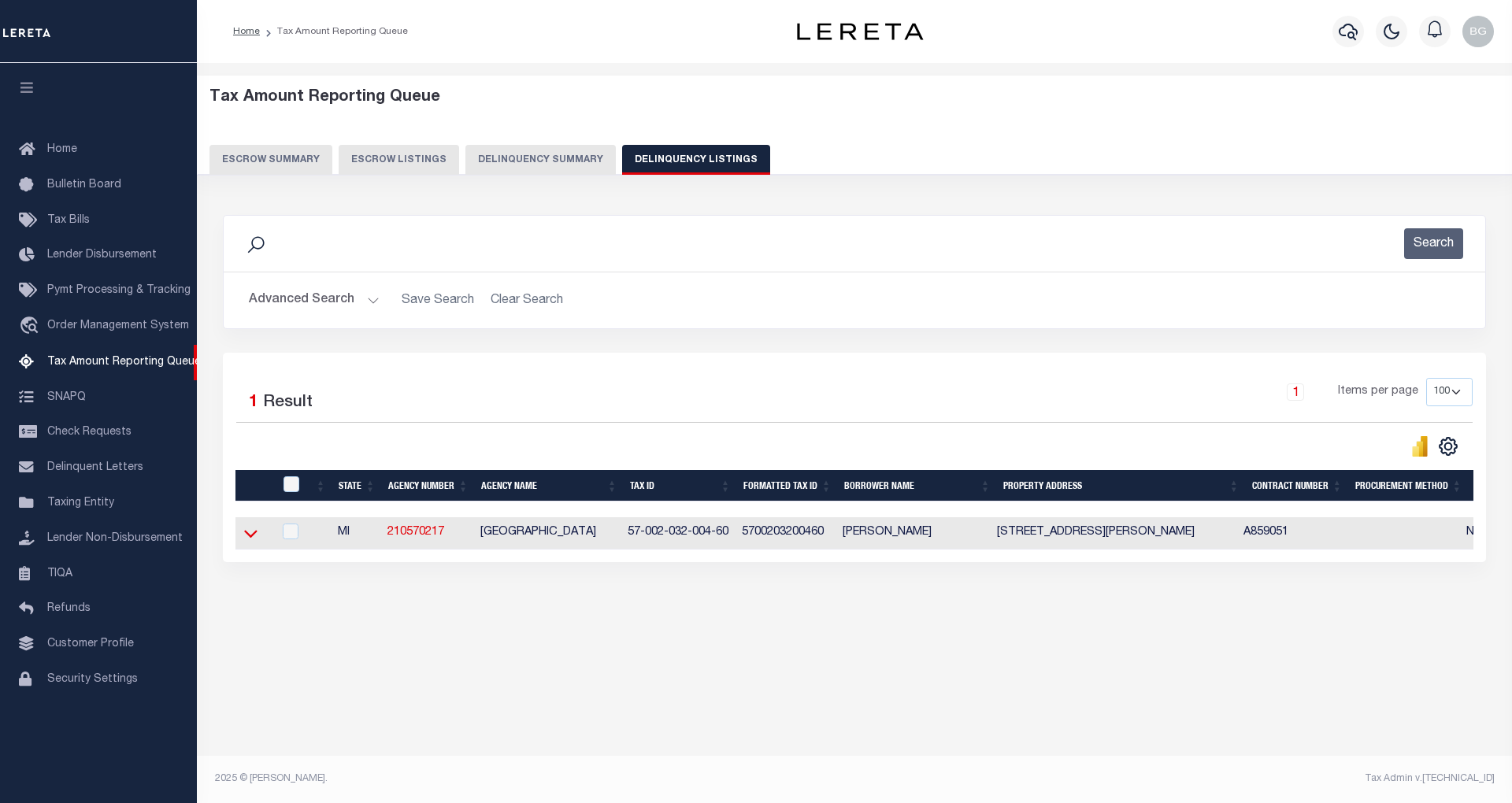
click at [249, 539] on icon at bounding box center [251, 535] width 14 height 8
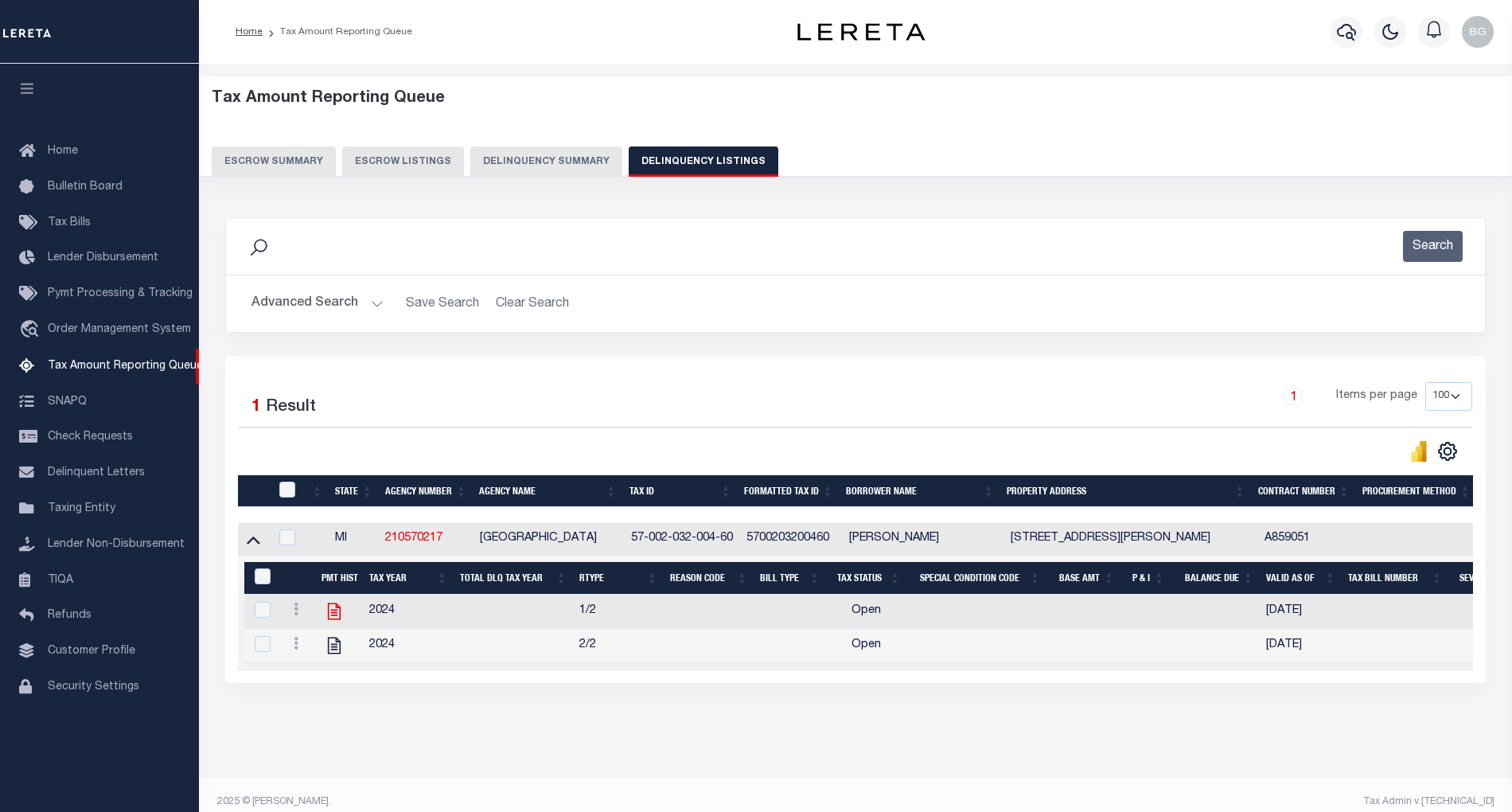
click at [334, 621] on icon at bounding box center [334, 610] width 21 height 21
checkbox input "true"
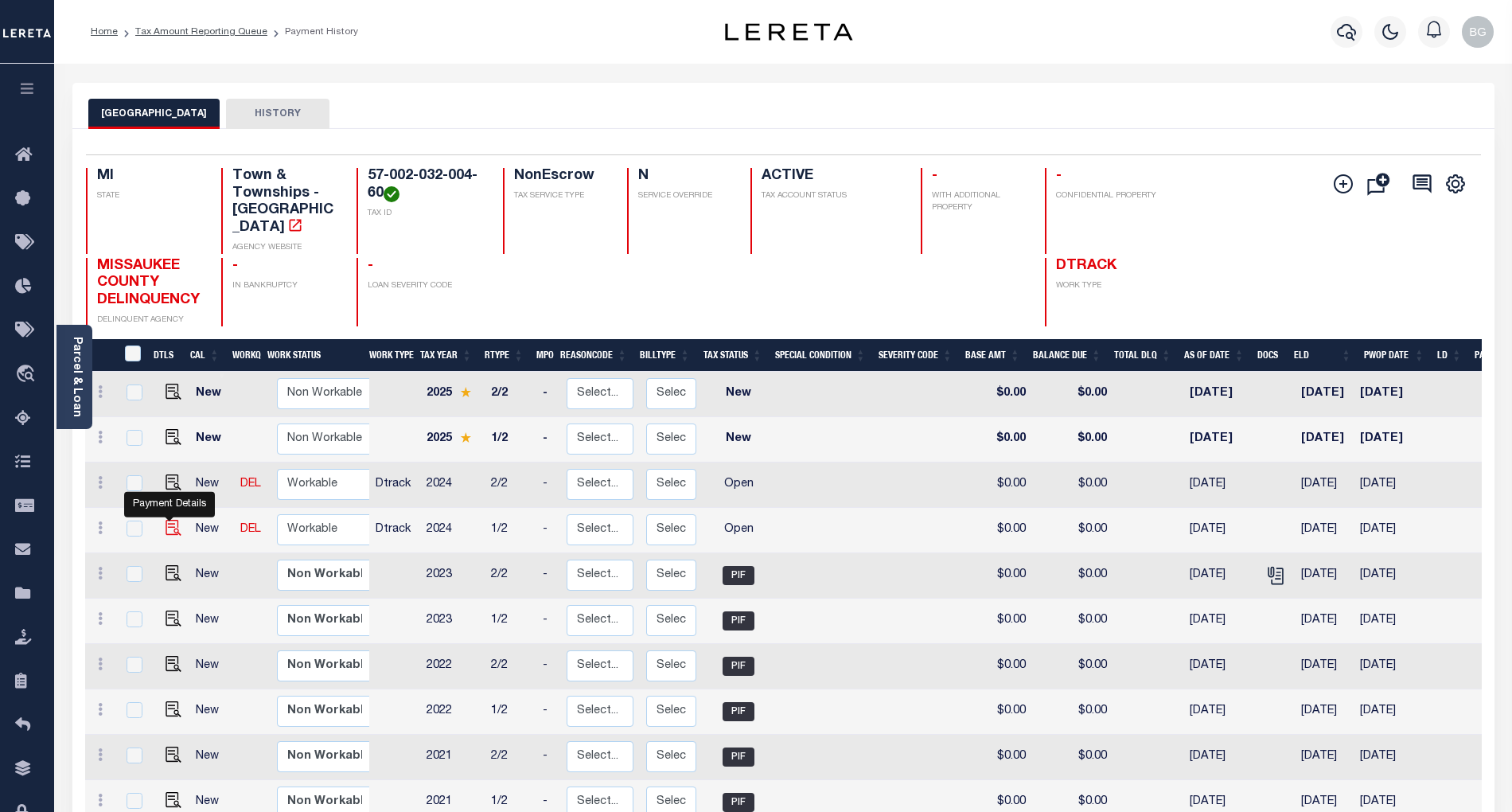
click at [165, 520] on img "" at bounding box center [173, 528] width 16 height 16
checkbox input "true"
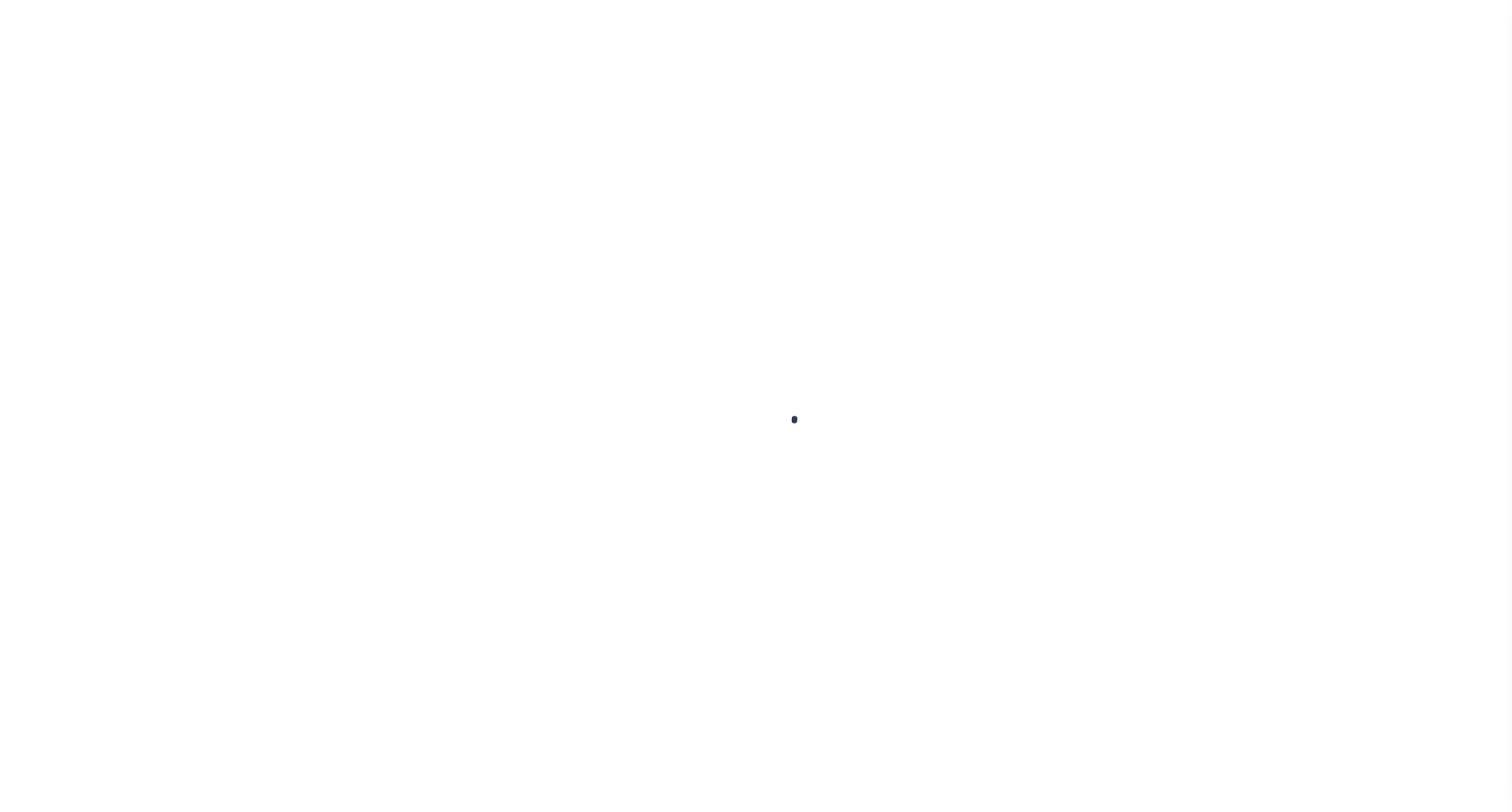
checkbox input "false"
type input "[DATE]"
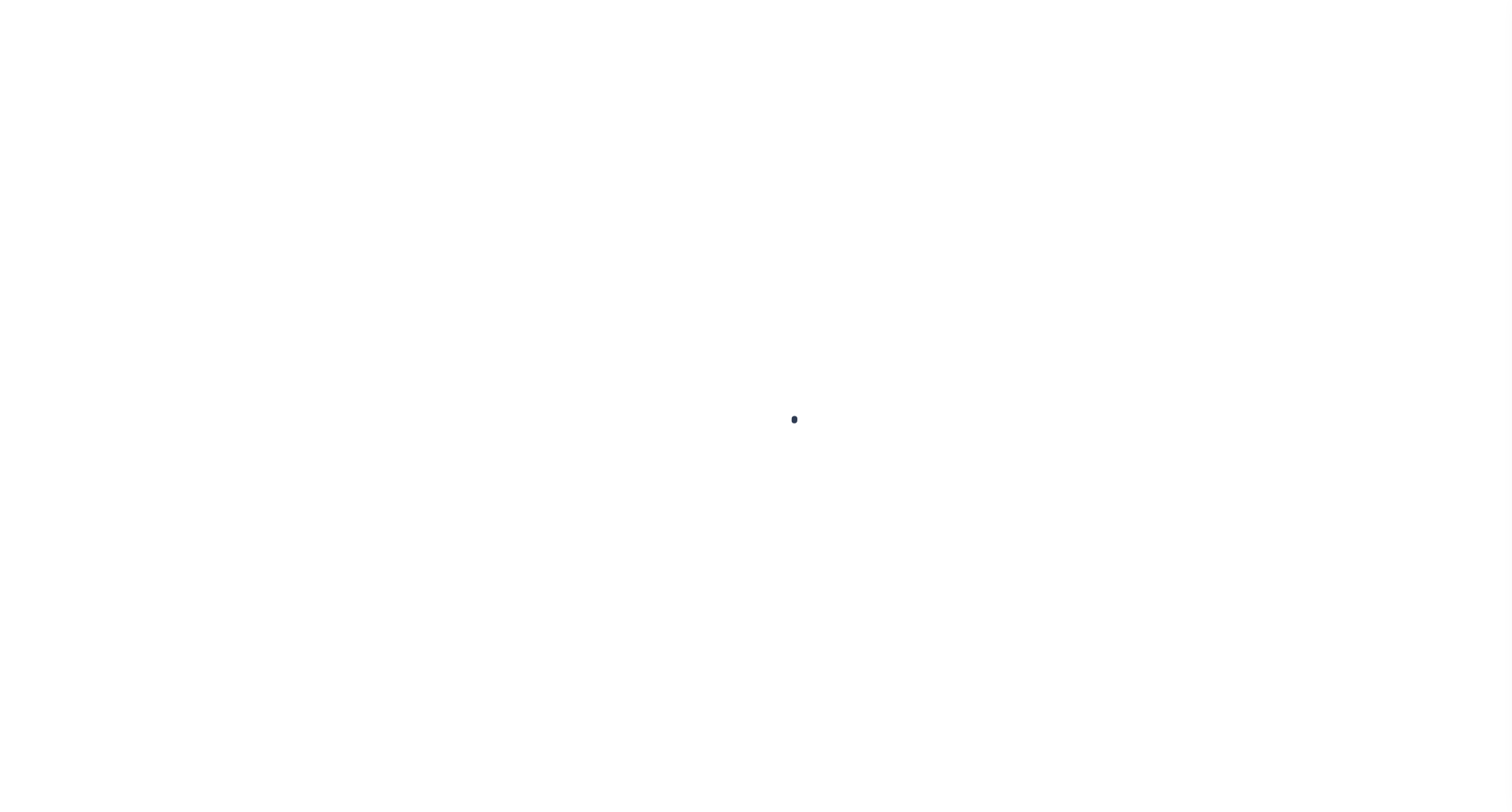
select select "OP2"
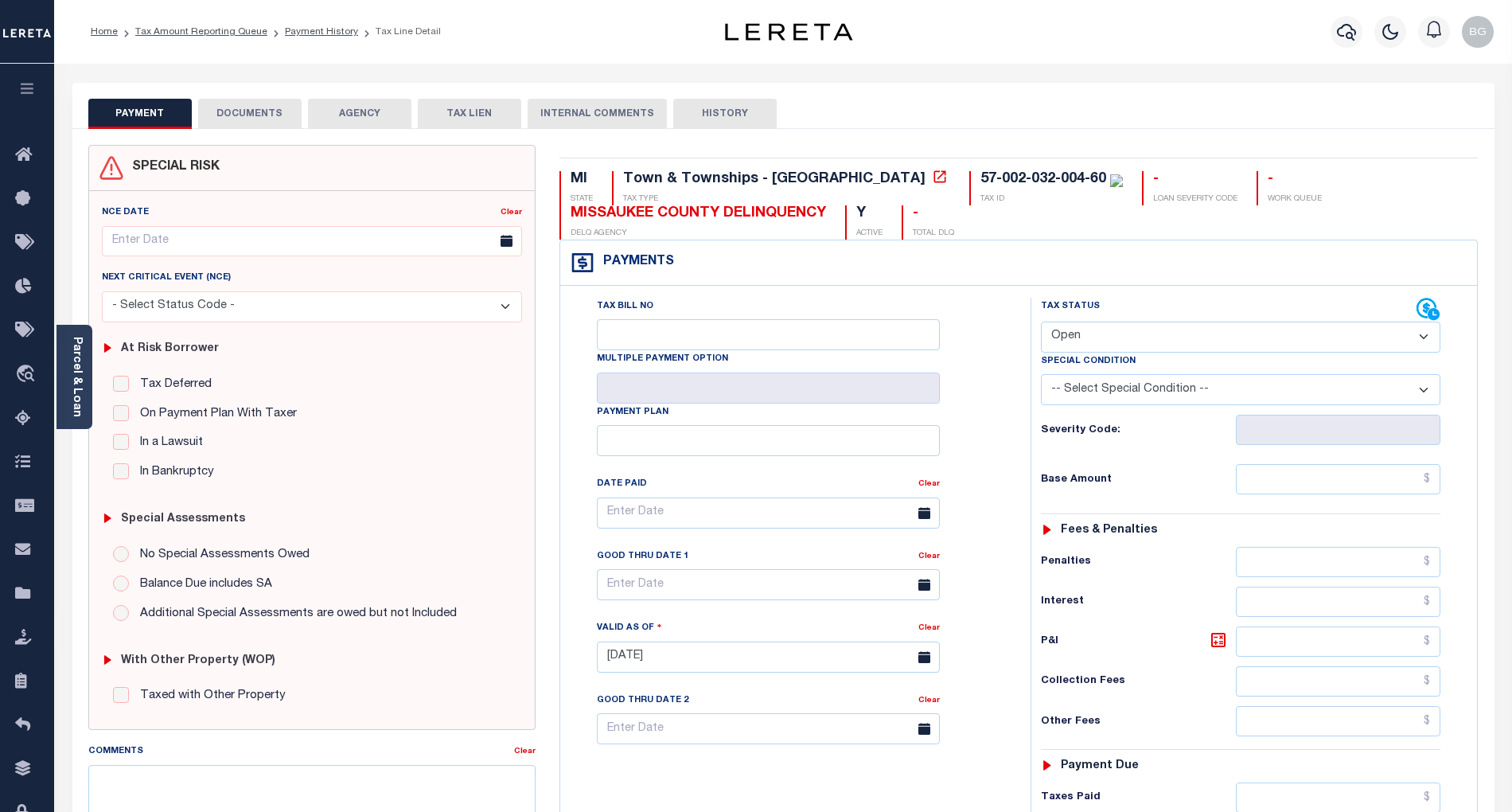
click at [274, 113] on button "DOCUMENTS" at bounding box center [250, 113] width 103 height 30
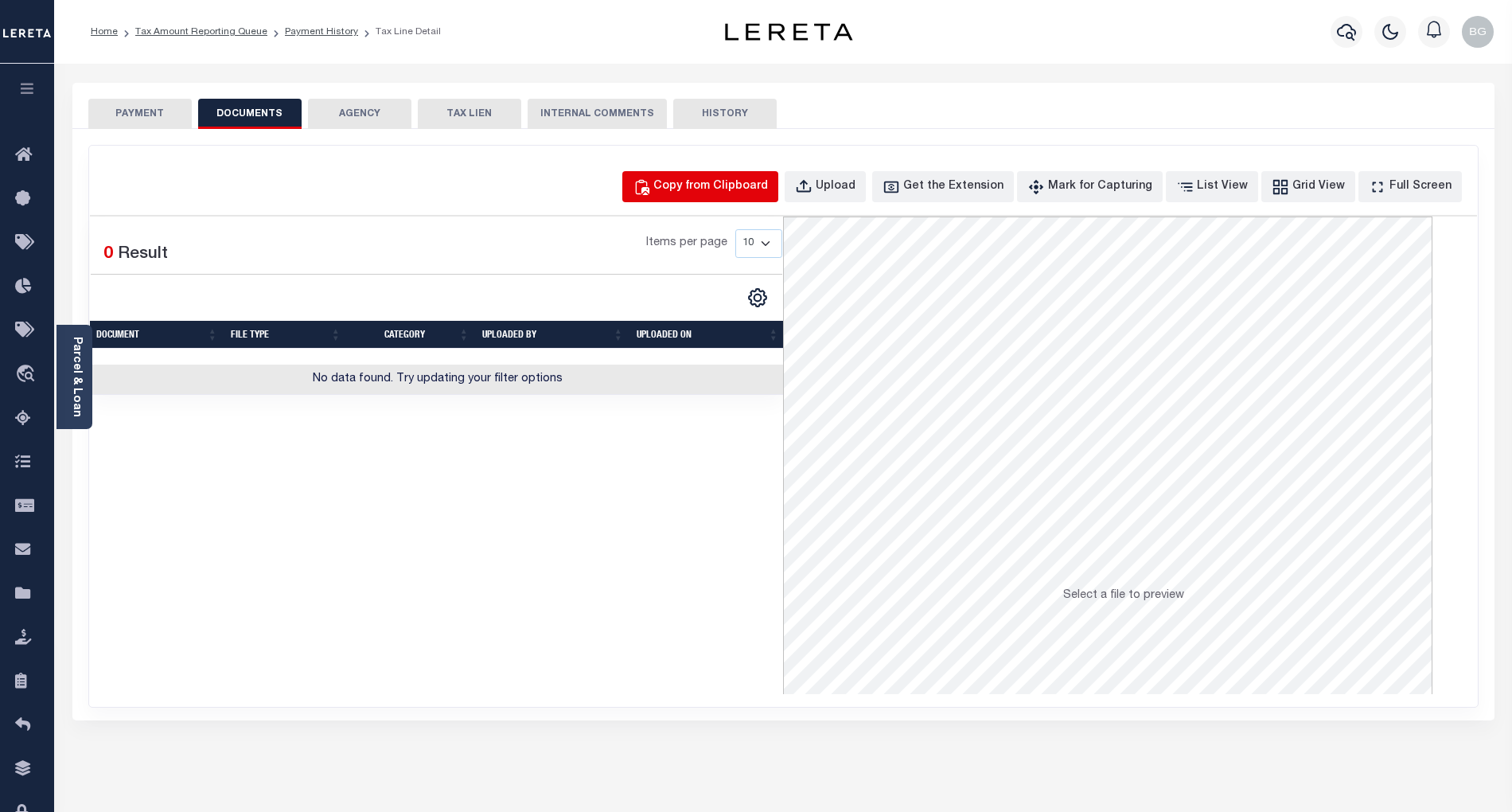
click at [748, 183] on div "Copy from Clipboard" at bounding box center [711, 187] width 115 height 18
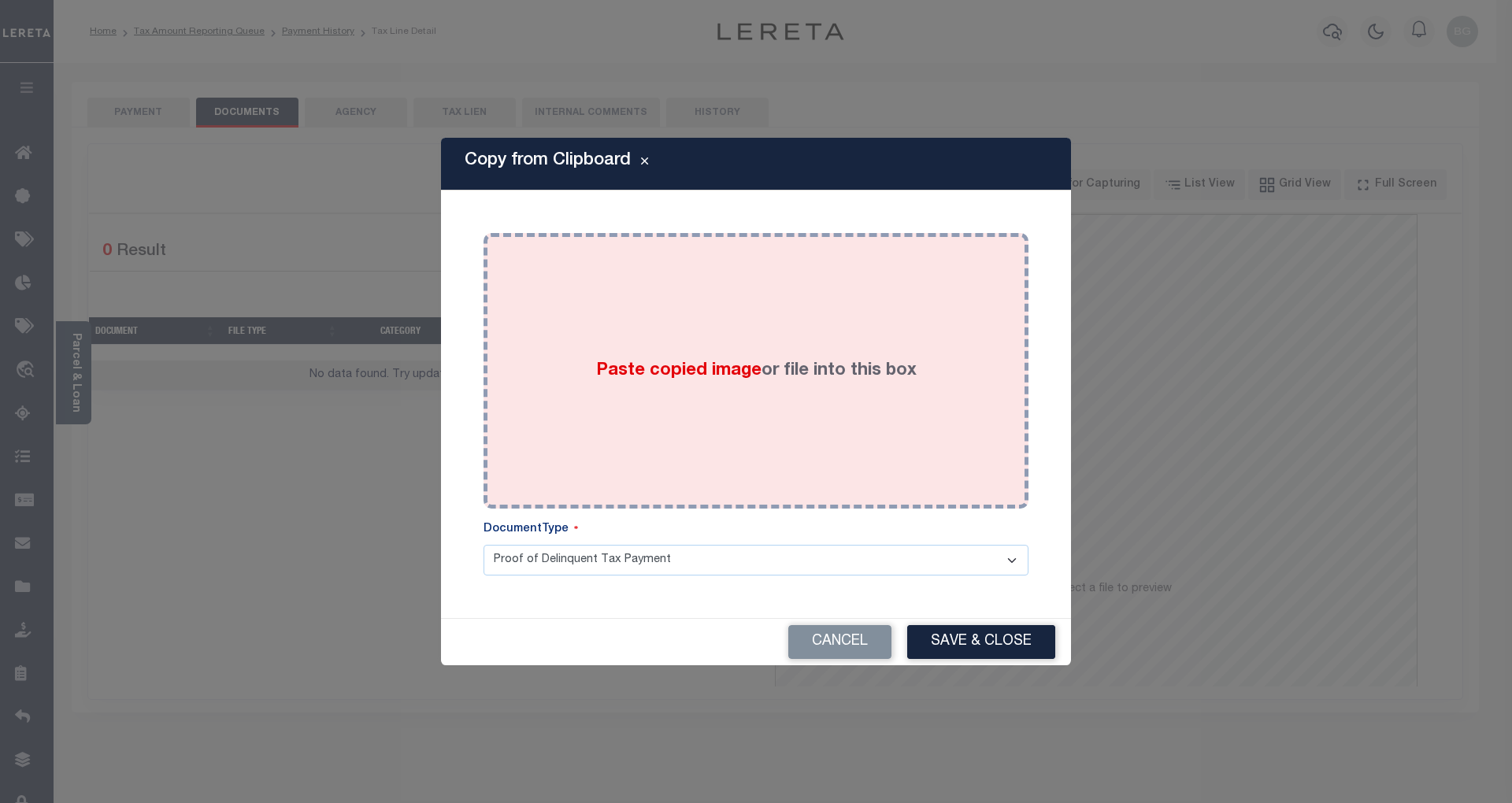
click at [686, 370] on span "Paste copied image" at bounding box center [679, 370] width 165 height 17
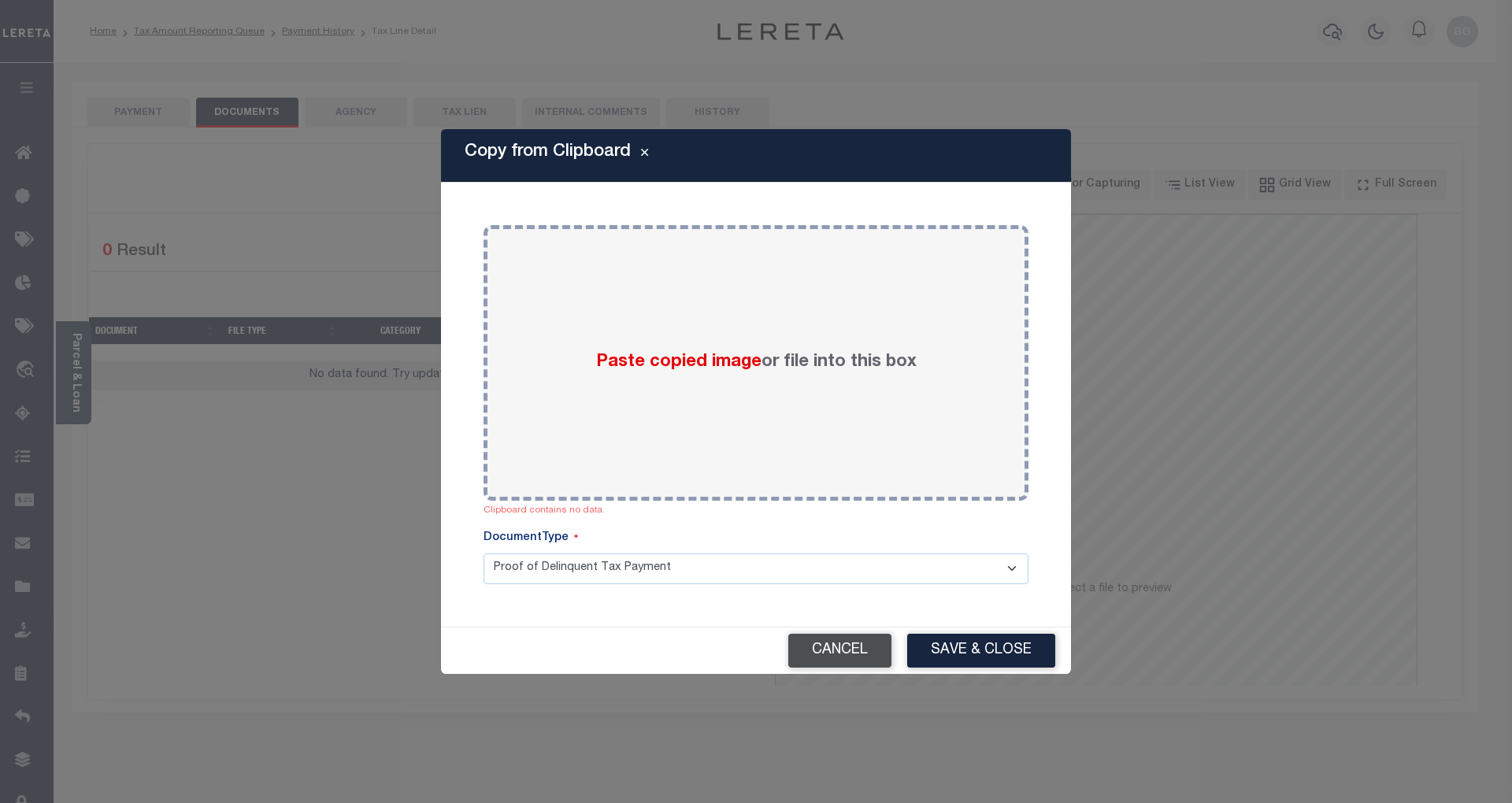
click at [862, 649] on button "Cancel" at bounding box center [839, 650] width 103 height 34
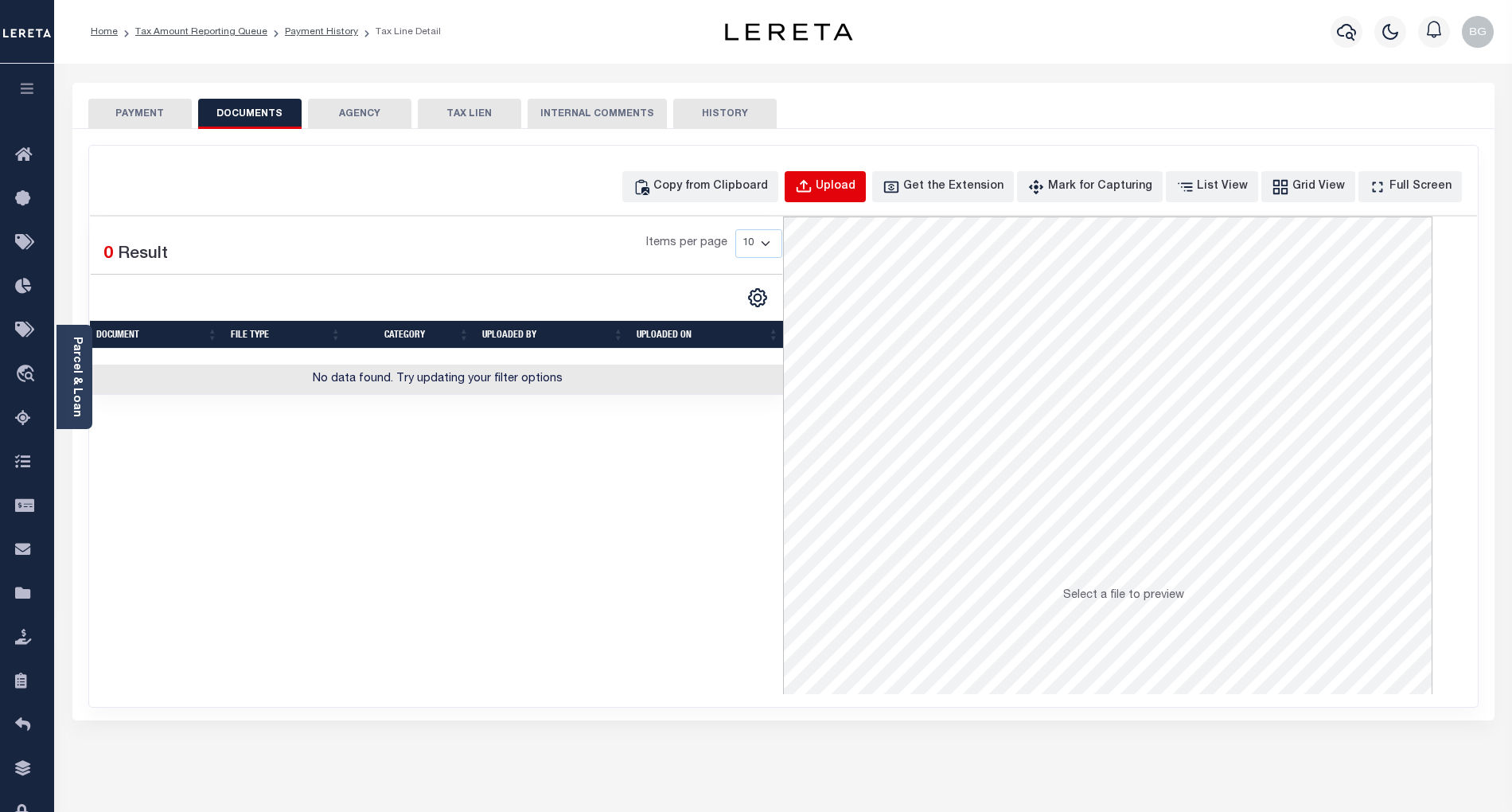
click at [855, 185] on div "Upload" at bounding box center [836, 187] width 39 height 18
select select "POP"
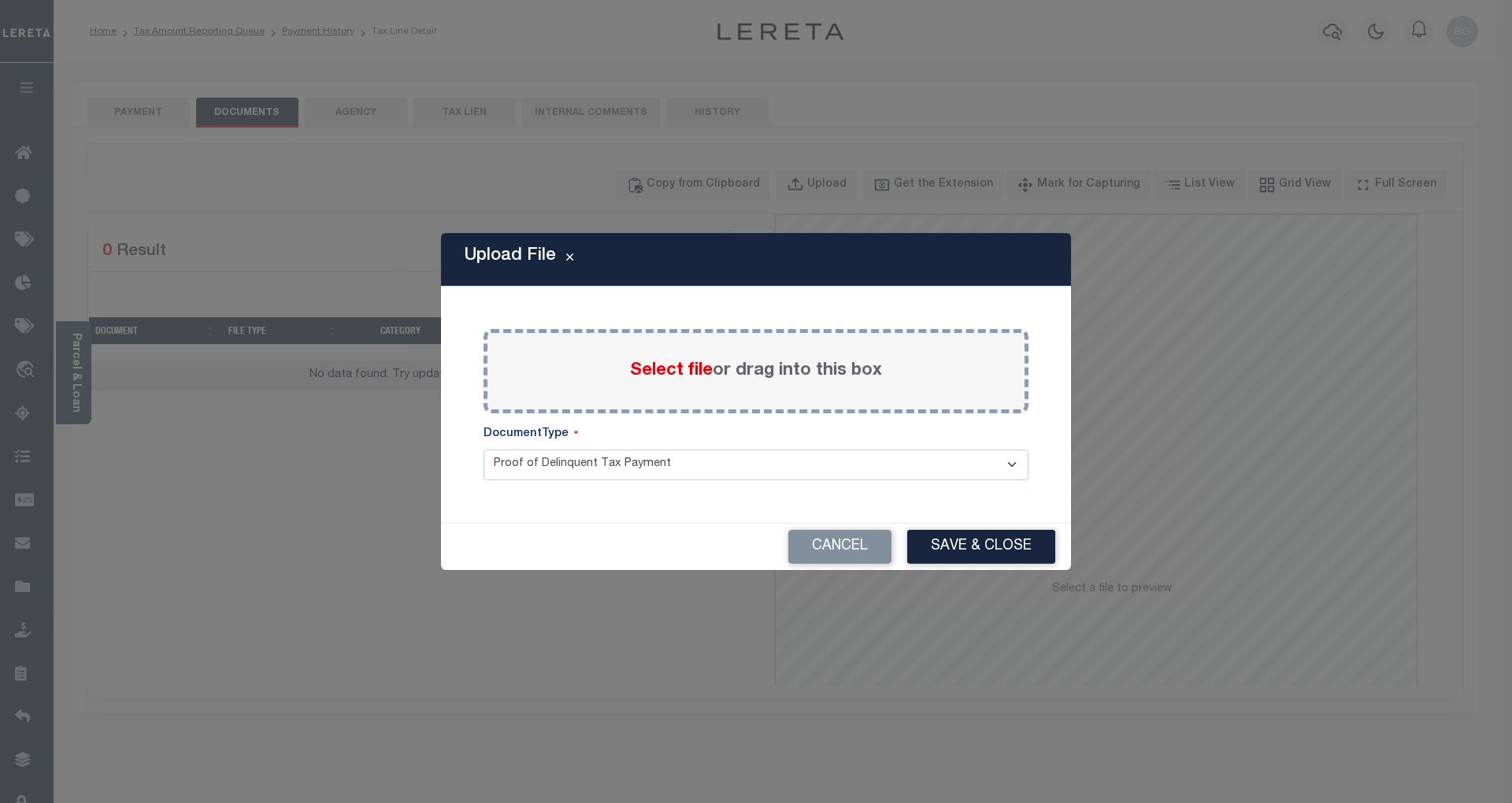
click at [658, 375] on span "Select file" at bounding box center [671, 370] width 83 height 17
click at [0, 0] on input "Select file or drag into this box" at bounding box center [0, 0] width 0 height 0
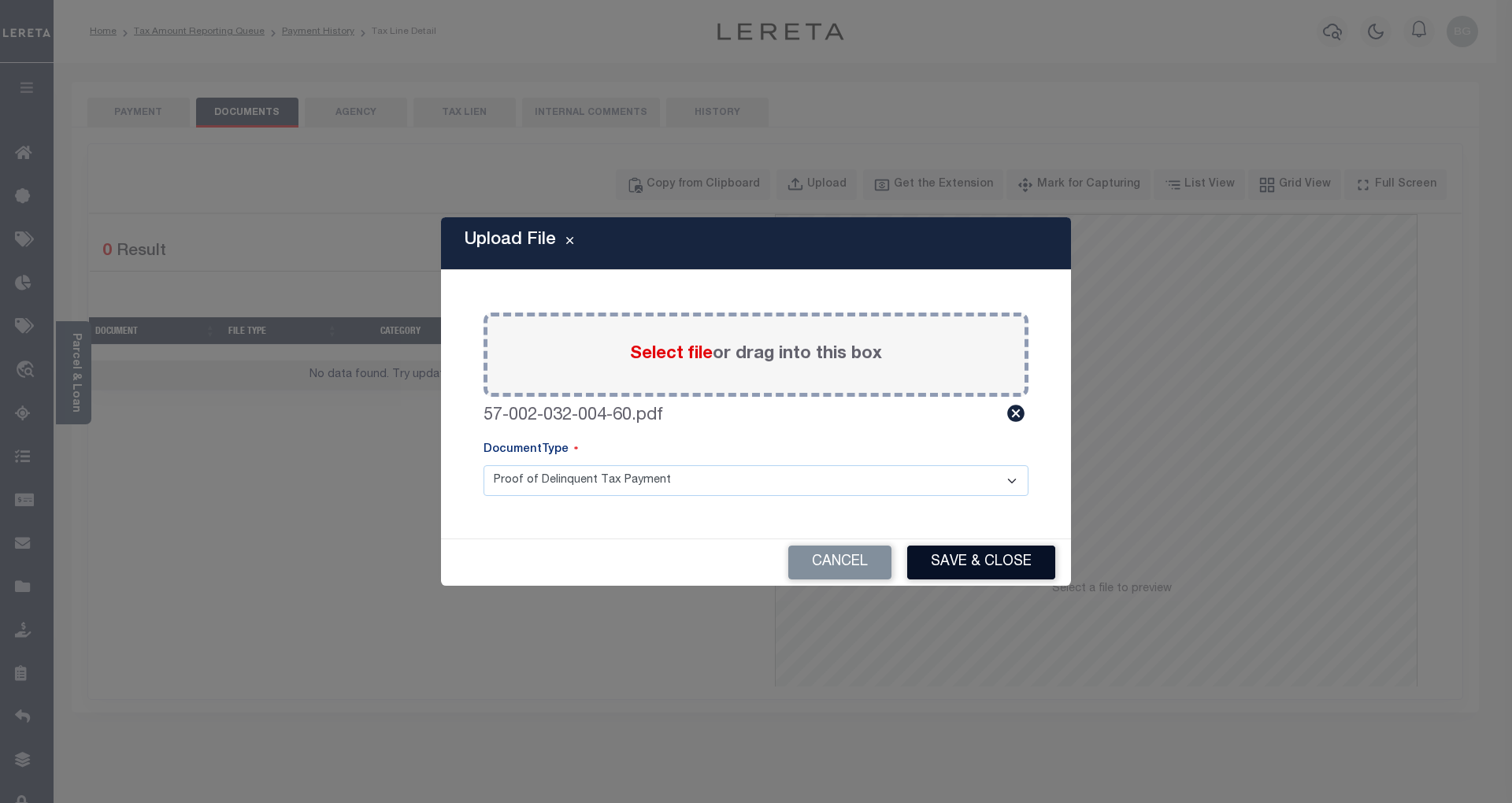
click at [995, 572] on button "Save & Close" at bounding box center [981, 562] width 148 height 34
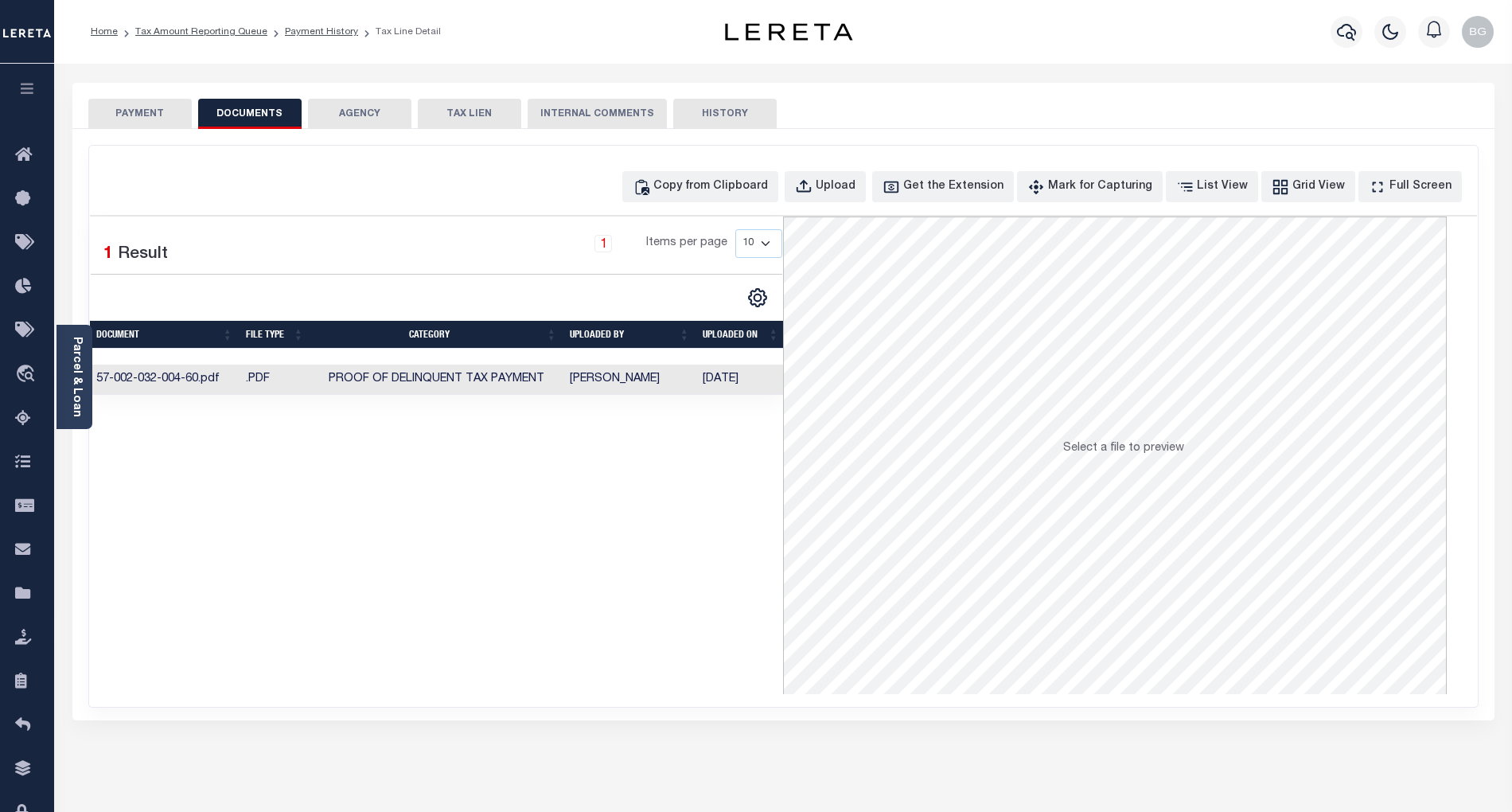
click at [153, 113] on button "PAYMENT" at bounding box center [140, 113] width 103 height 30
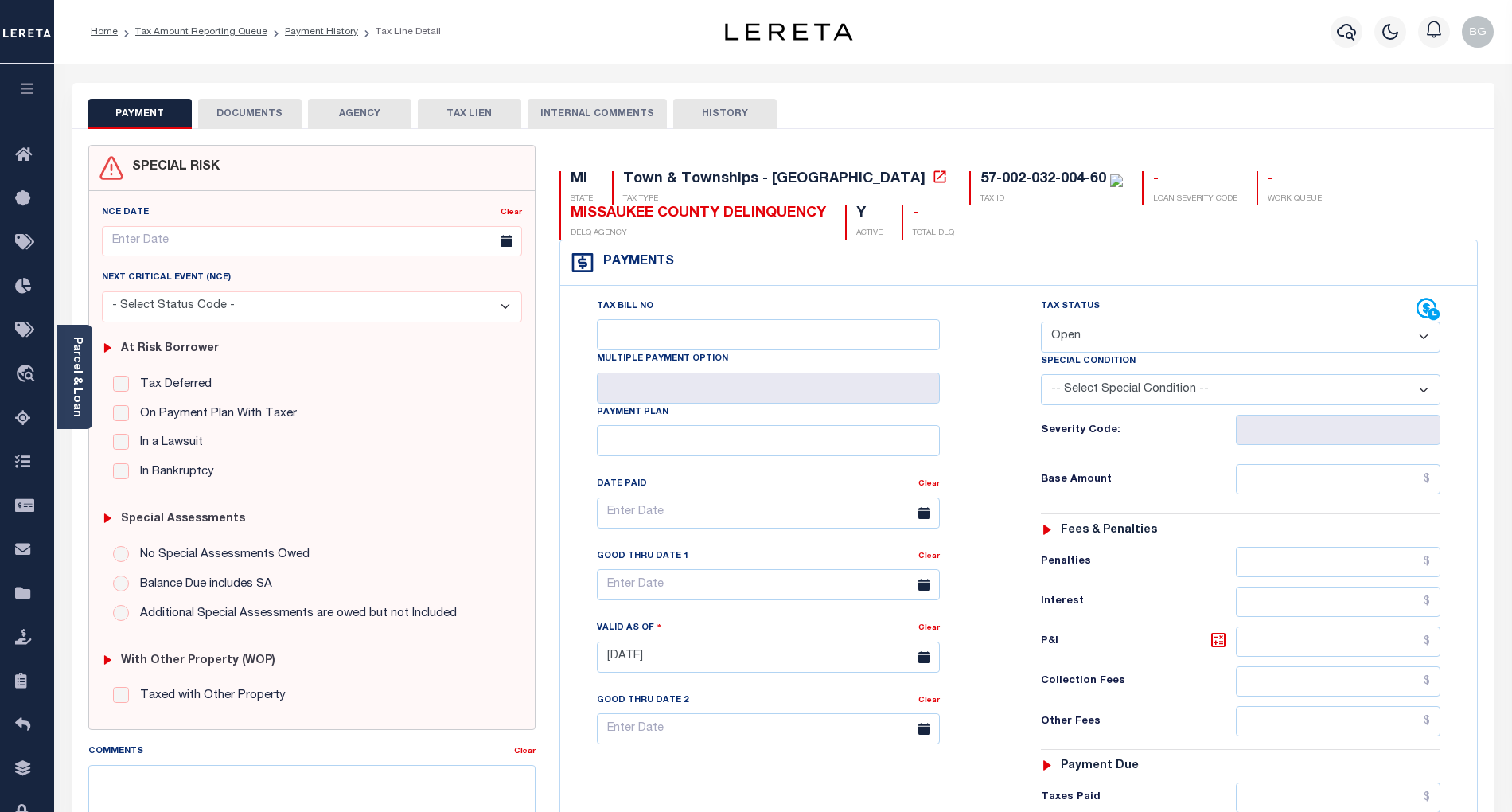
click at [1082, 345] on select "- Select Status Code - Open Due/Unpaid Paid Incomplete No Tax Due Internal Refu…" at bounding box center [1241, 337] width 399 height 31
select select "PYD"
click at [1041, 323] on select "- Select Status Code - Open Due/Unpaid Paid Incomplete No Tax Due Internal Refu…" at bounding box center [1241, 337] width 399 height 31
type input "[DATE]"
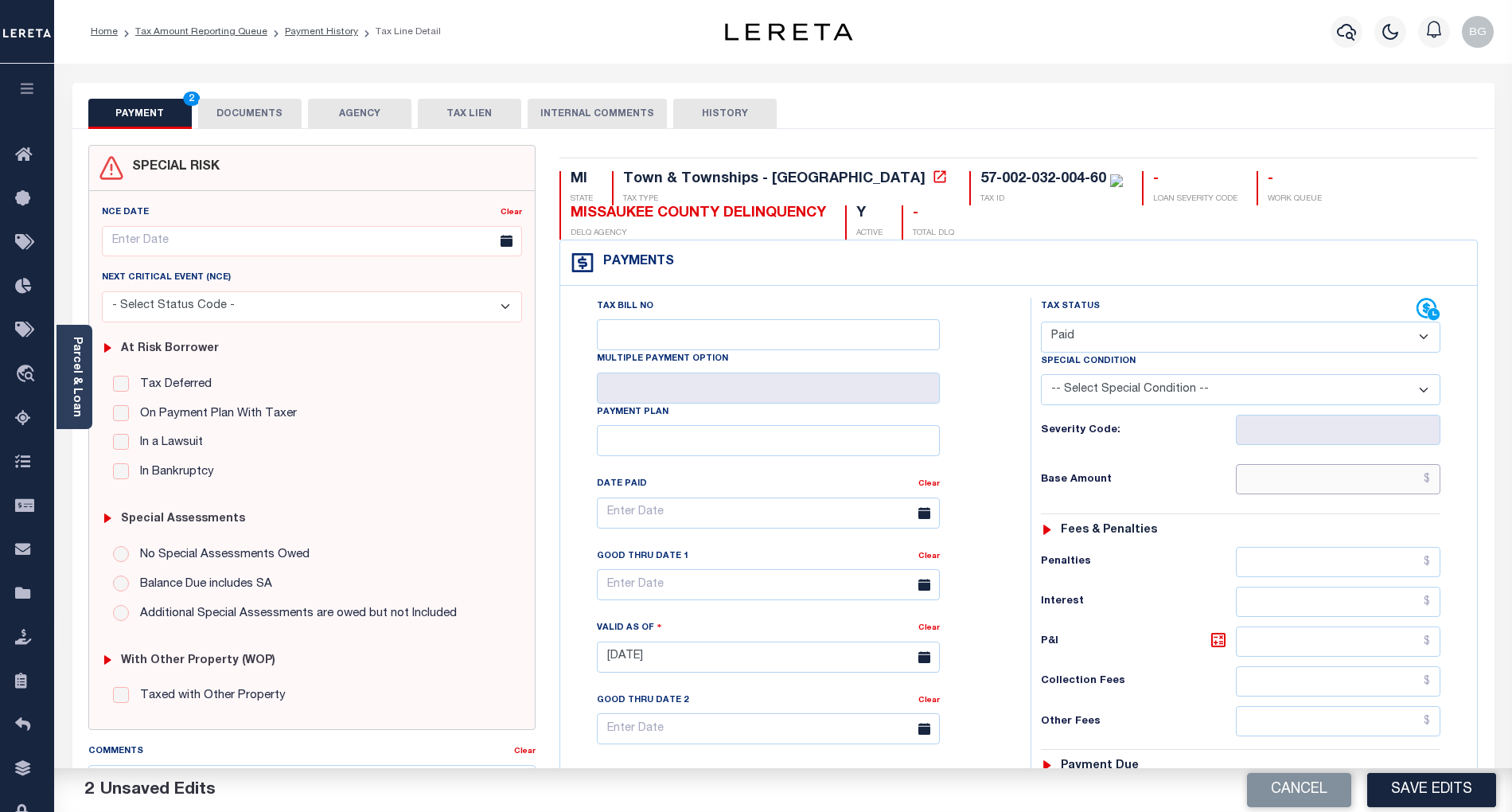
click at [1319, 485] on input "text" at bounding box center [1338, 479] width 205 height 30
paste input "1,293.39"
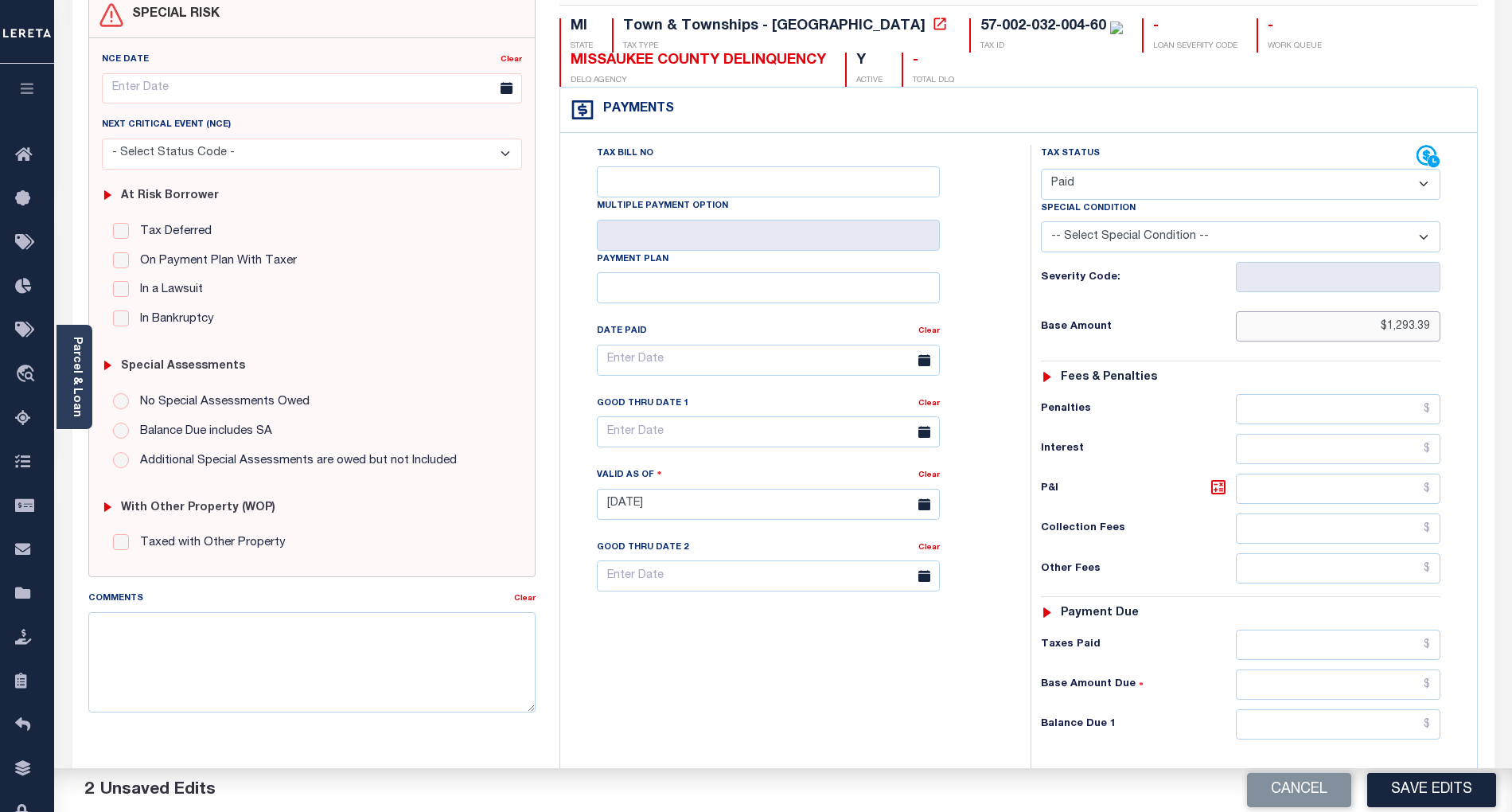
scroll to position [211, 0]
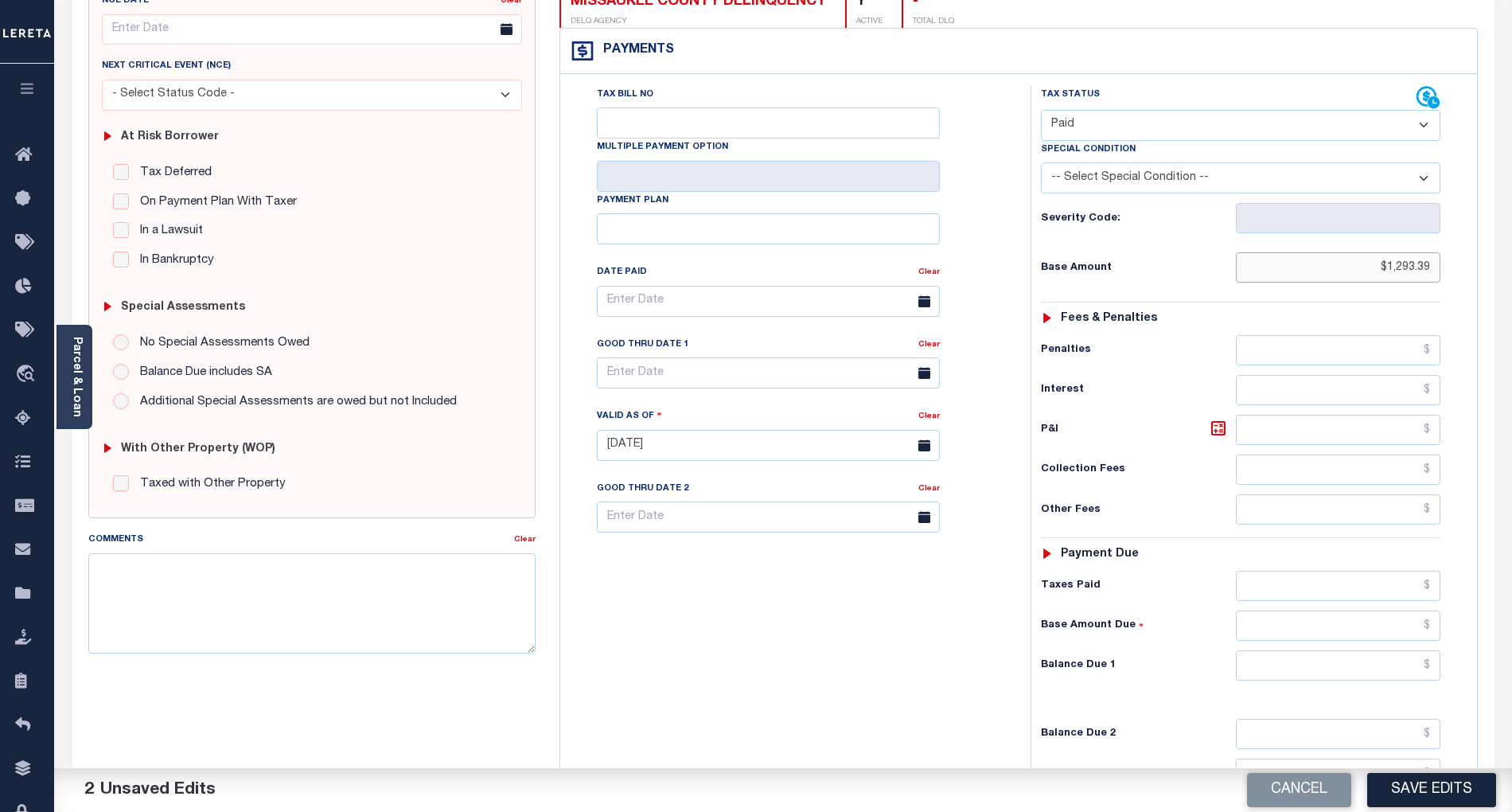
type input "$1,293.39"
click at [1402, 675] on input "text" at bounding box center [1338, 665] width 205 height 30
type input "$0.00"
click at [938, 682] on div "Tax Bill No Multiple Payment Option Payment Plan Clear" at bounding box center [791, 436] width 454 height 703
click at [1452, 791] on button "Save Edits" at bounding box center [1431, 789] width 129 height 34
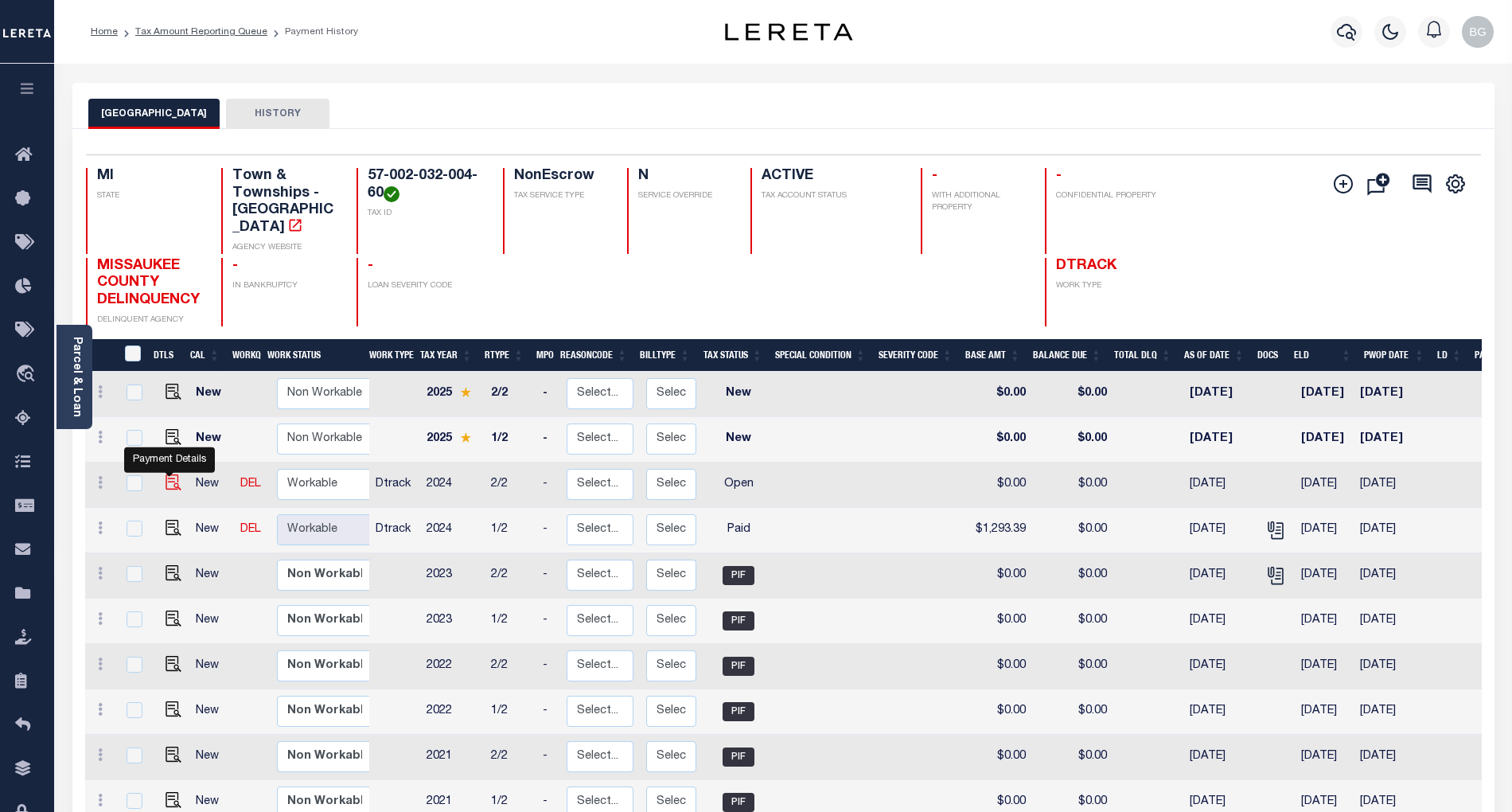
click at [165, 475] on img "" at bounding box center [173, 483] width 16 height 16
checkbox input "true"
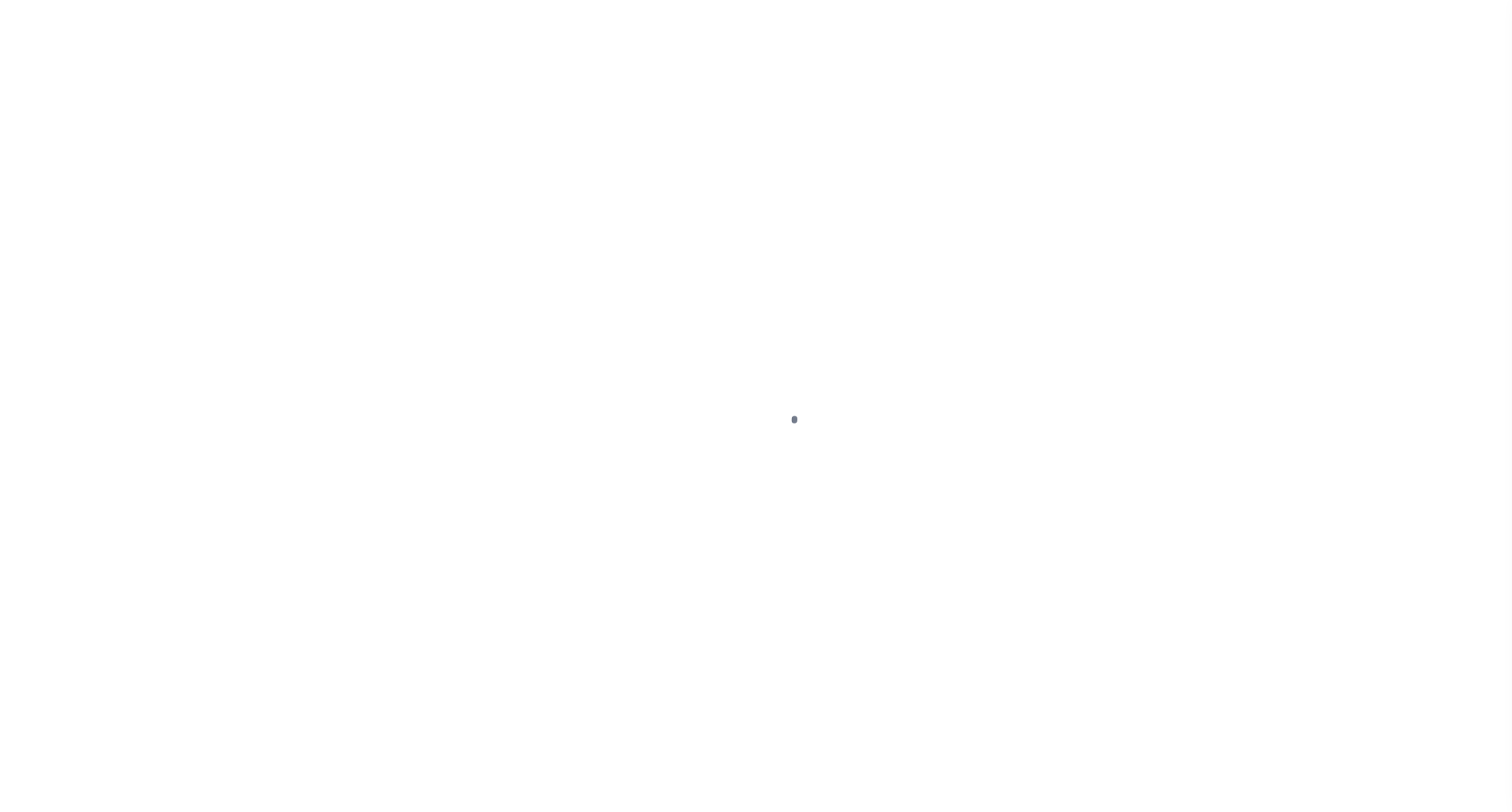
select select "OP2"
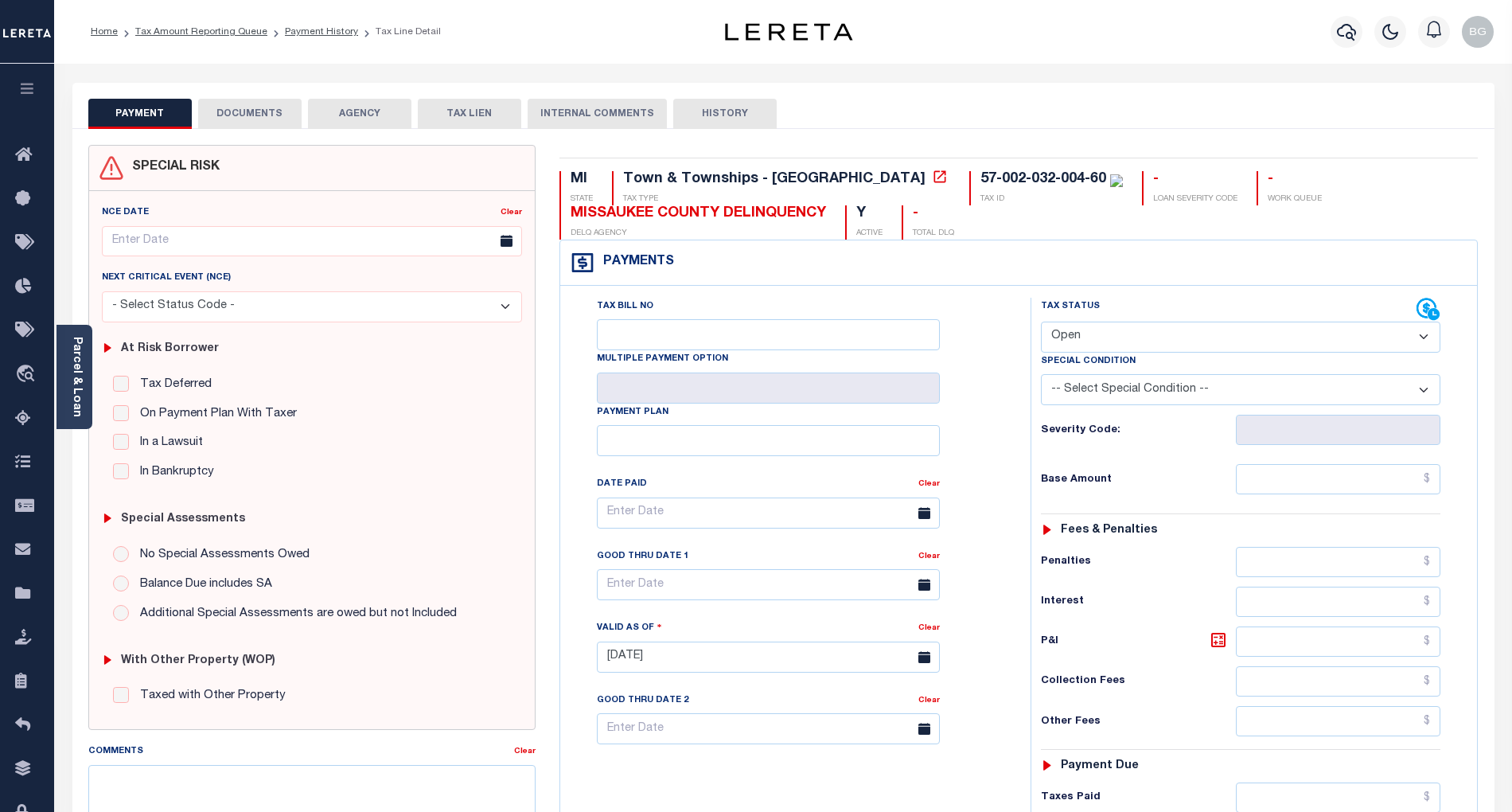
click at [264, 115] on button "DOCUMENTS" at bounding box center [250, 113] width 103 height 30
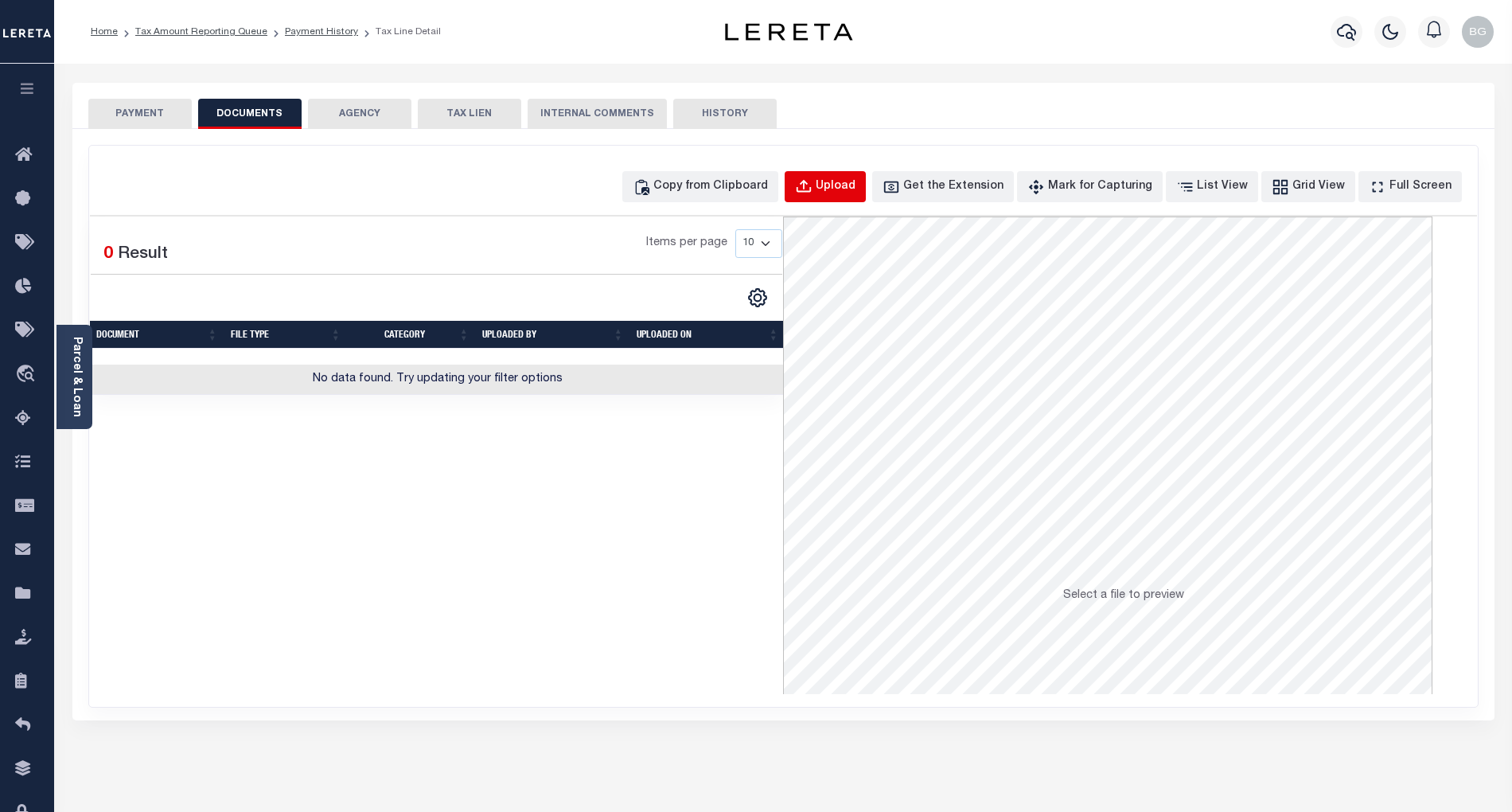
click at [855, 186] on div "Upload" at bounding box center [836, 187] width 39 height 18
select select "POP"
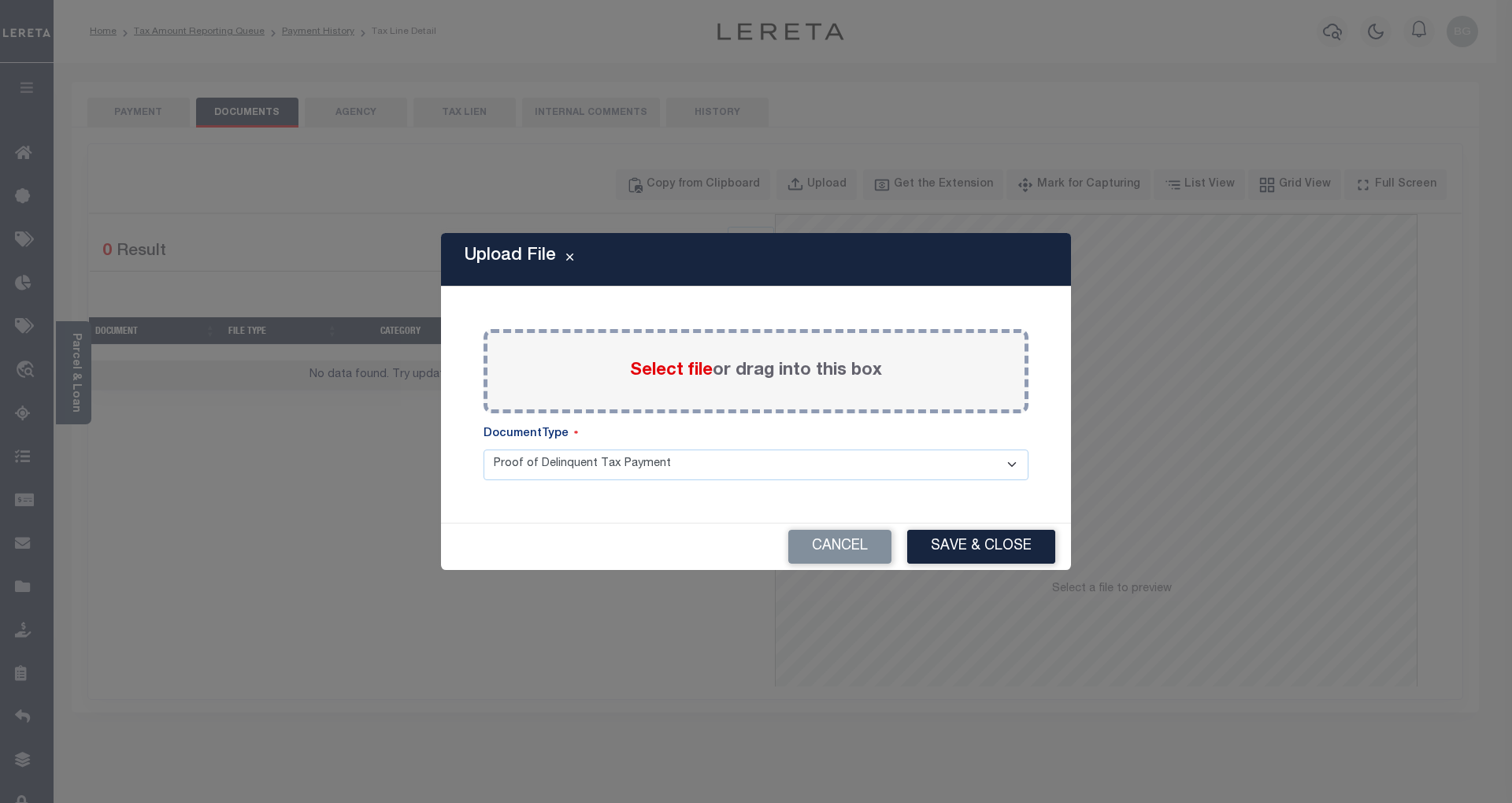
click at [668, 373] on span "Select file" at bounding box center [671, 370] width 83 height 17
click at [0, 0] on input "Select file or drag into this box" at bounding box center [0, 0] width 0 height 0
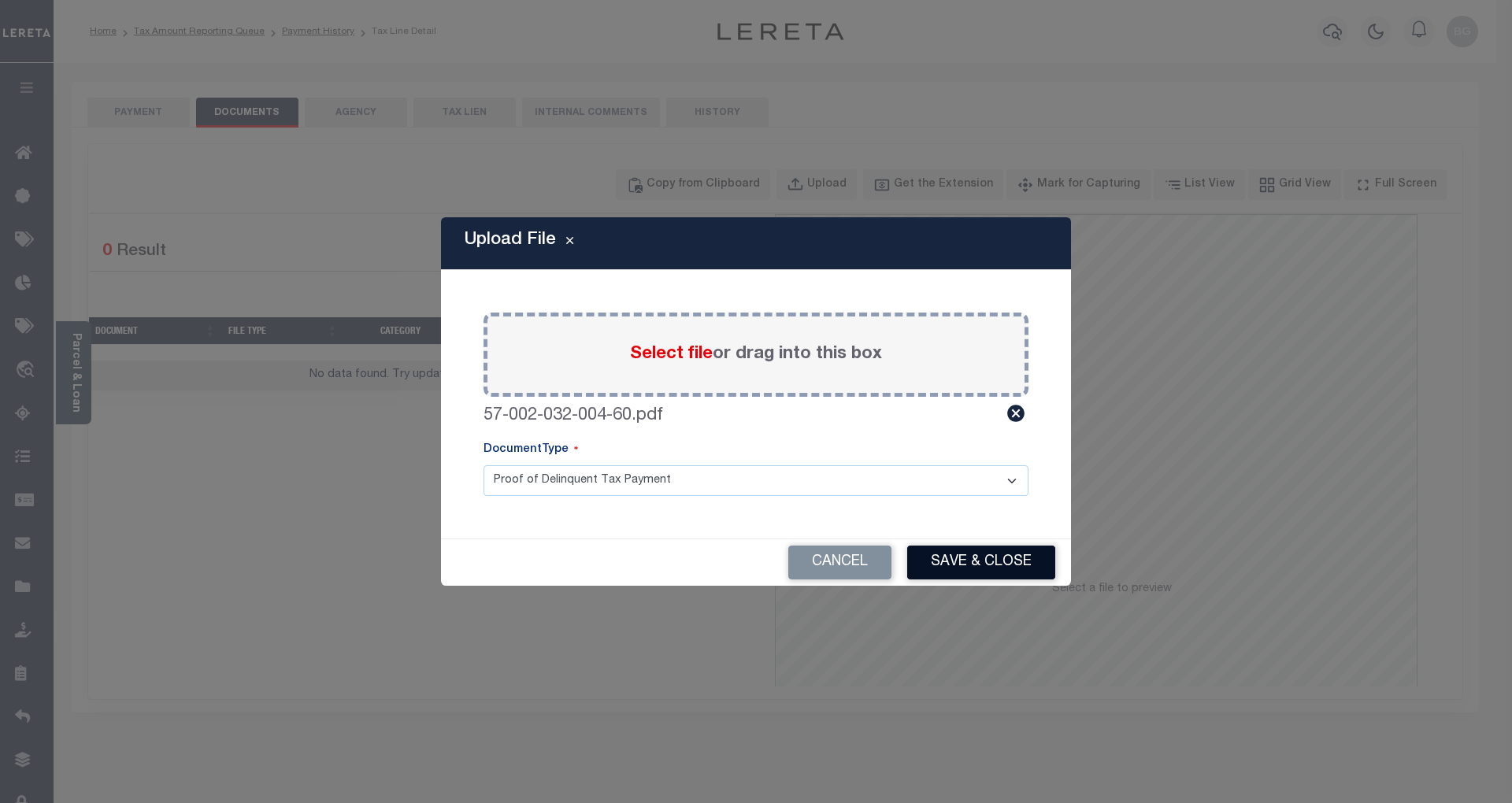
click at [999, 561] on button "Save & Close" at bounding box center [981, 562] width 148 height 34
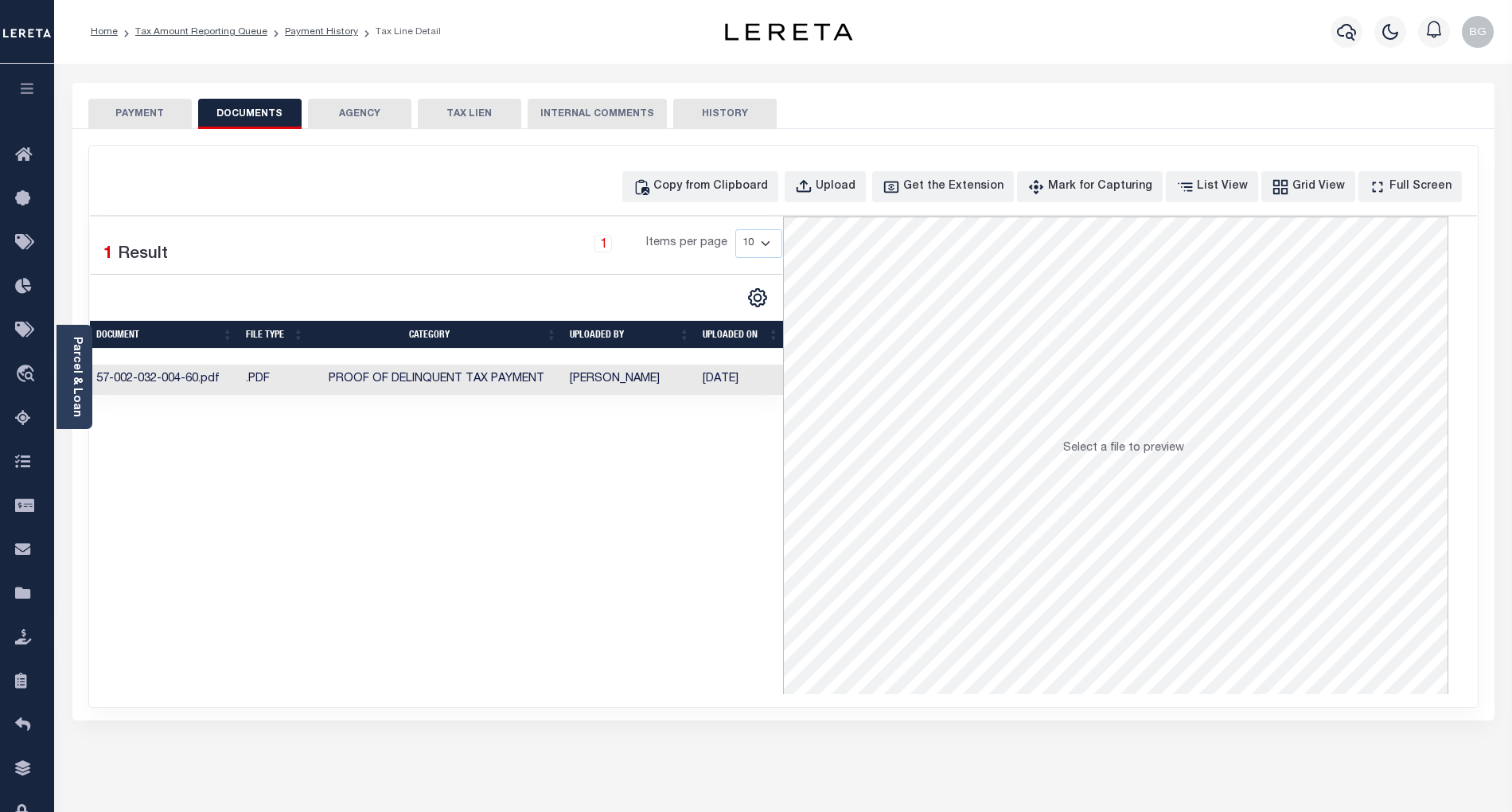
click at [153, 113] on button "PAYMENT" at bounding box center [140, 113] width 103 height 30
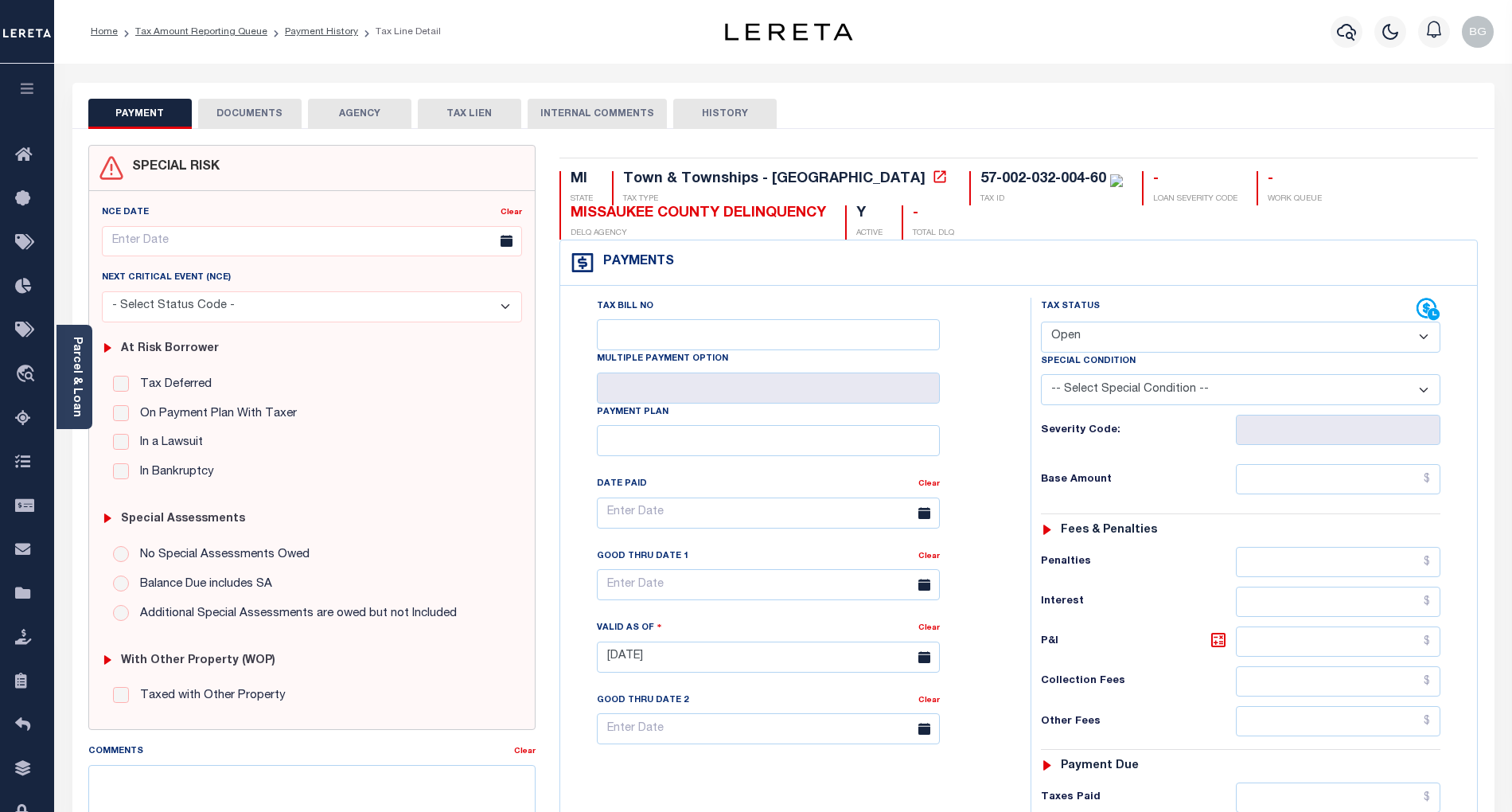
drag, startPoint x: 1097, startPoint y: 332, endPoint x: 1097, endPoint y: 351, distance: 19.0
click at [1097, 332] on select "- Select Status Code - Open Due/Unpaid Paid Incomplete No Tax Due Internal Refu…" at bounding box center [1241, 337] width 399 height 31
select select "PYD"
click at [1041, 323] on select "- Select Status Code - Open Due/Unpaid Paid Incomplete No Tax Due Internal Refu…" at bounding box center [1241, 337] width 399 height 31
type input "[DATE]"
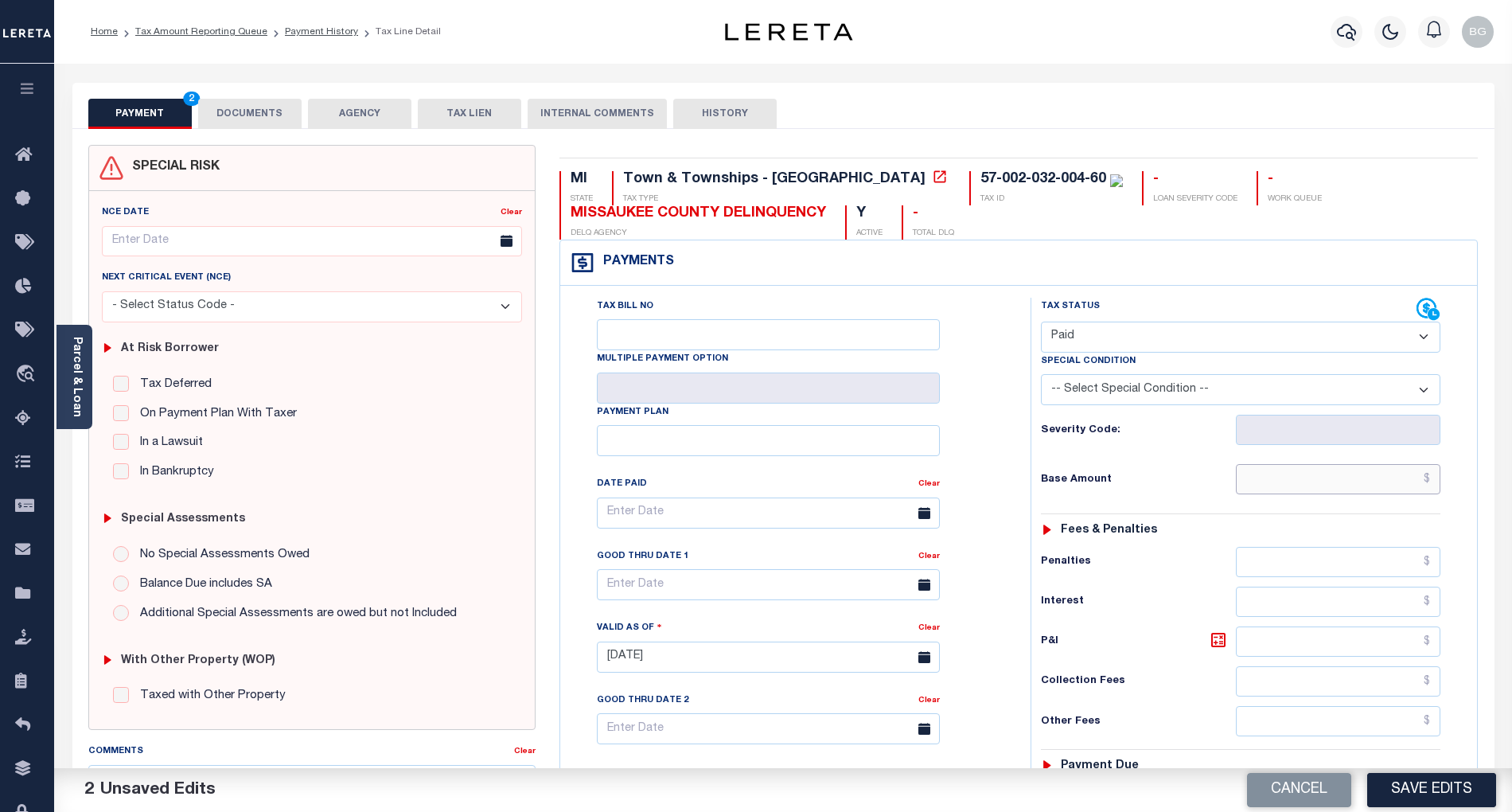
click at [1391, 483] on input "text" at bounding box center [1338, 479] width 205 height 30
paste input "2,466.08"
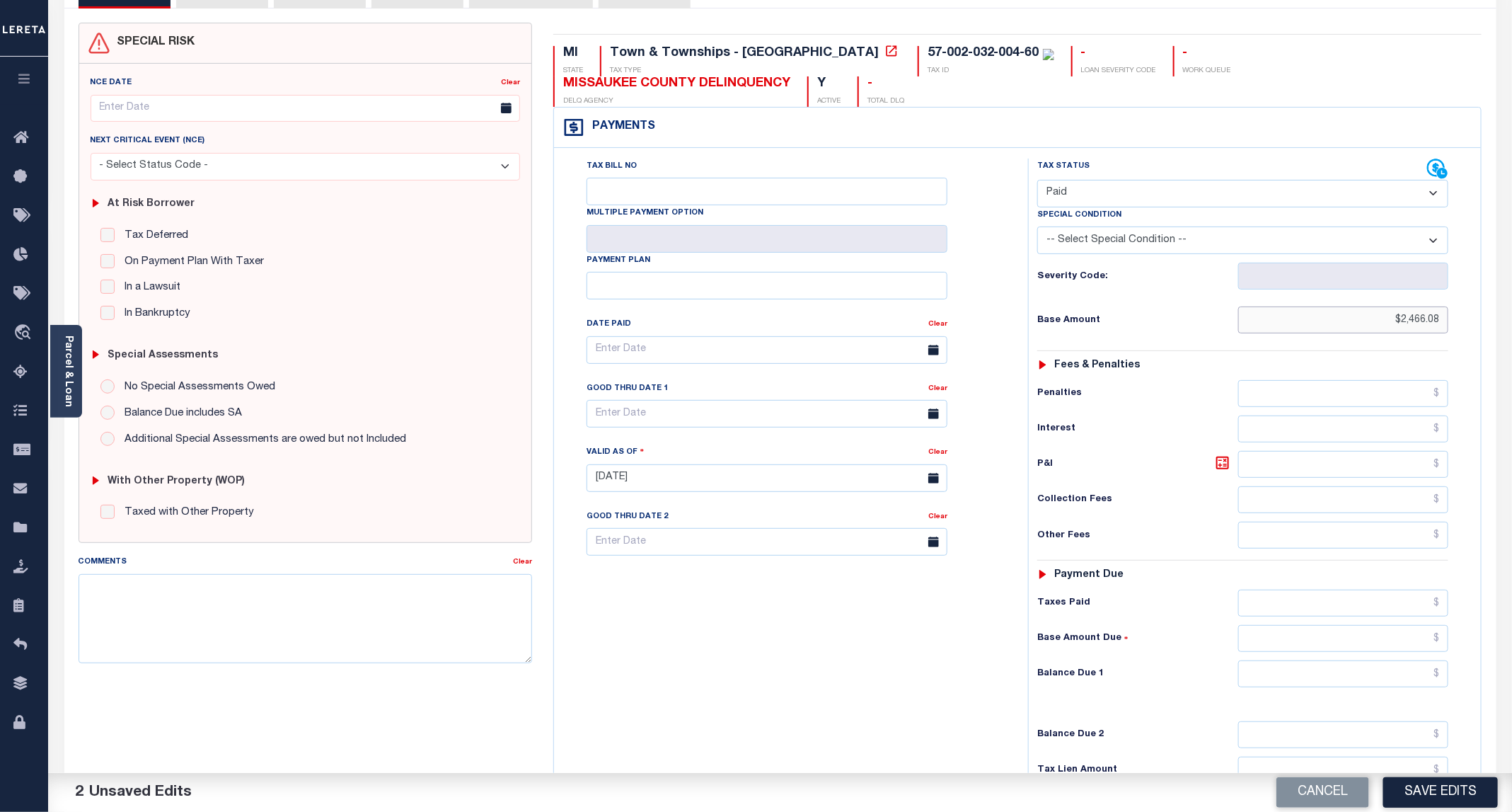
type input "$2,466.08"
click at [1344, 687] on input "text" at bounding box center [1343, 673] width 210 height 27
type input "$0.00"
click at [917, 683] on div "Tax Bill No Multiple Payment Option Payment Plan Clear" at bounding box center [787, 470] width 460 height 625
click at [1344, 721] on button "Save Edits" at bounding box center [1440, 792] width 114 height 31
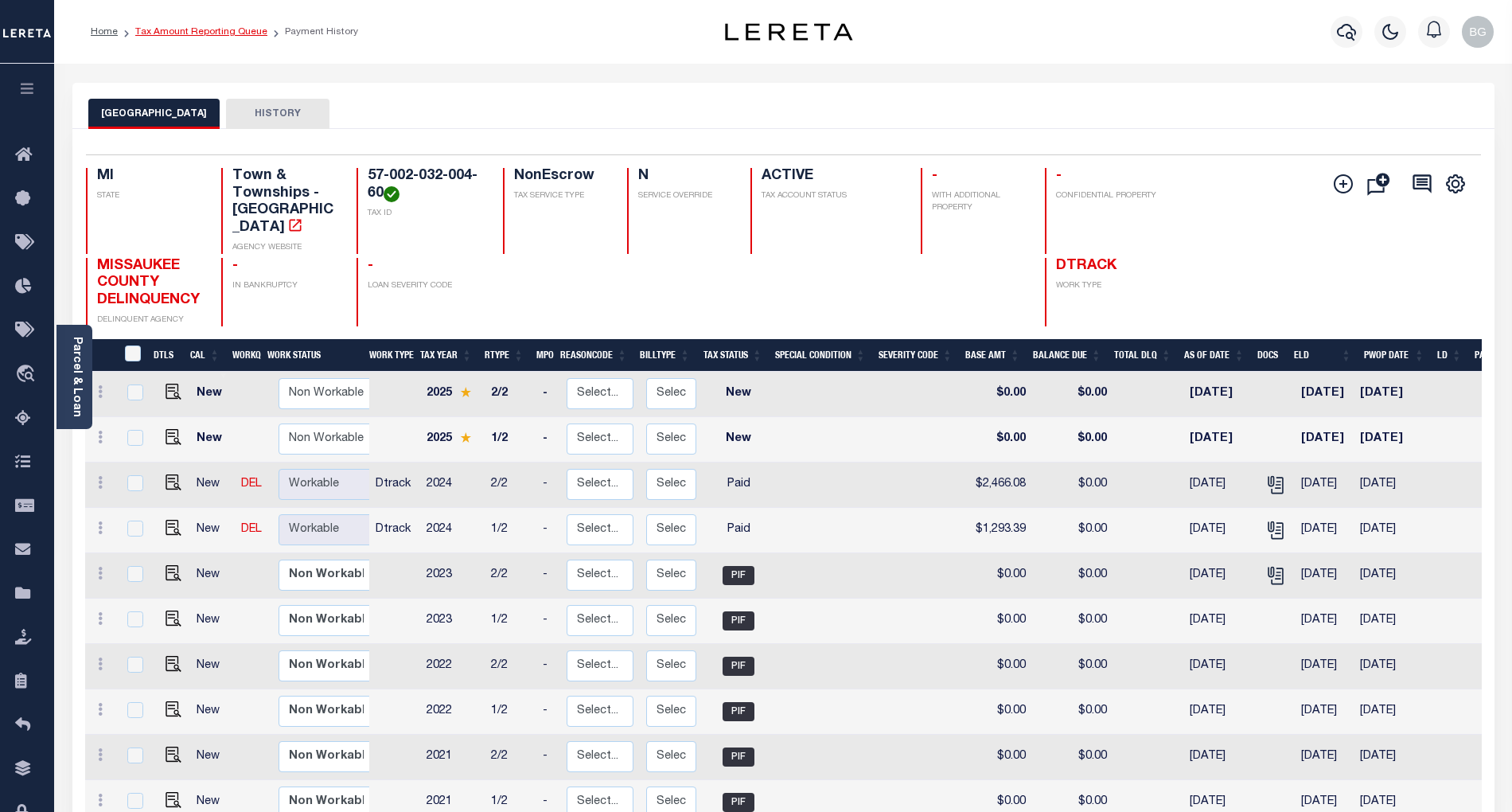
click at [186, 31] on link "Tax Amount Reporting Queue" at bounding box center [202, 32] width 132 height 10
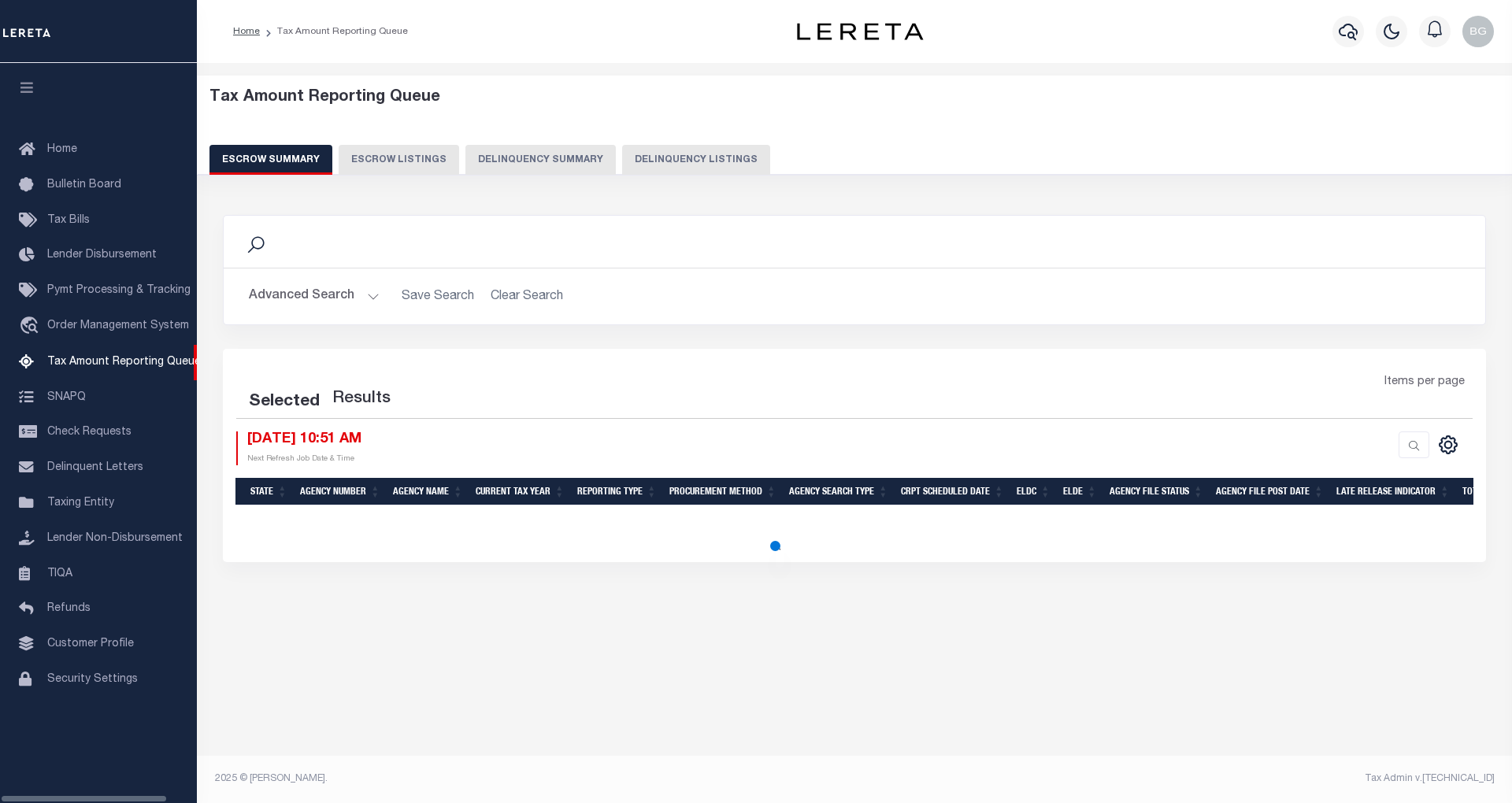
select select "100"
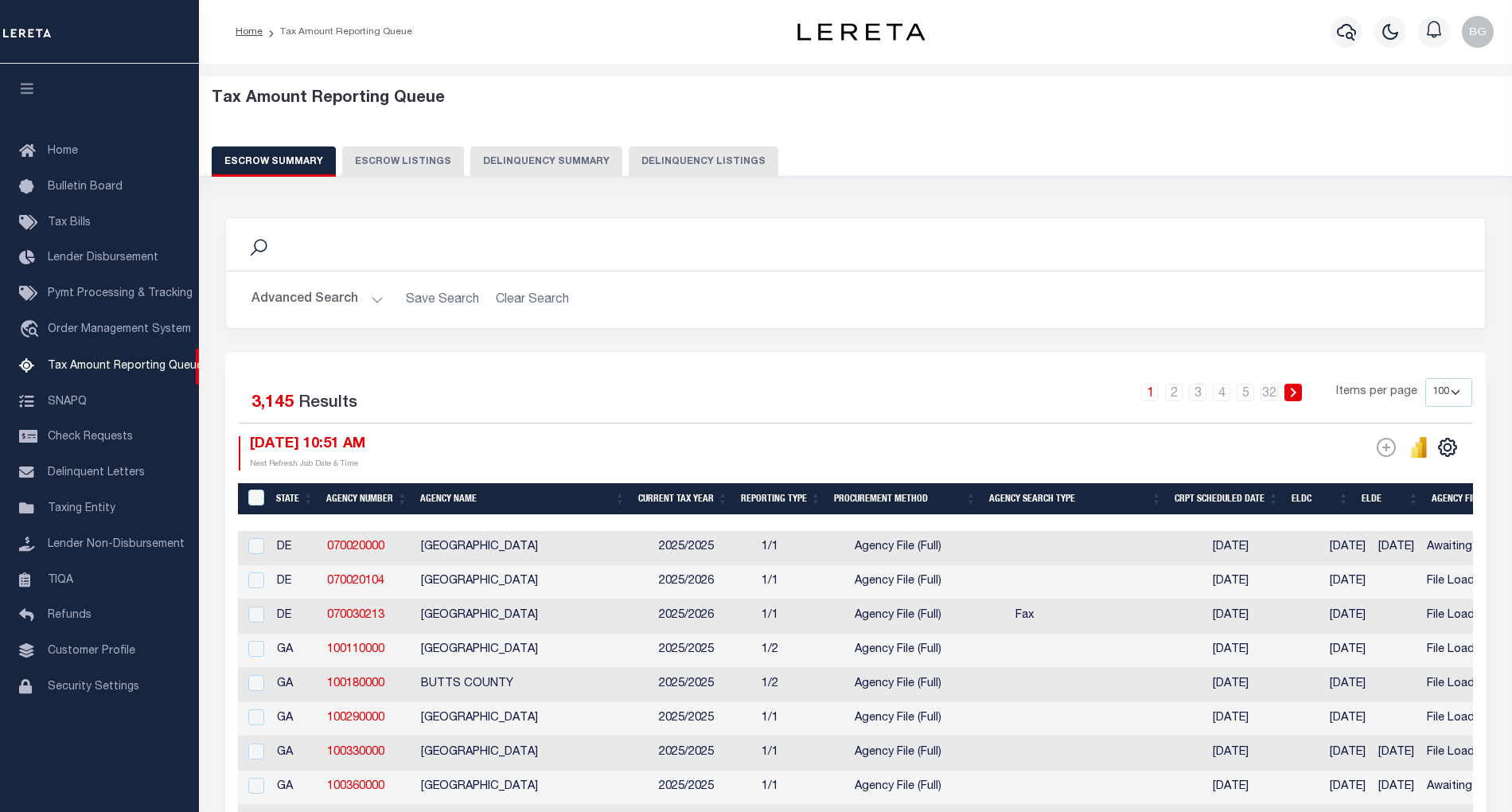
click at [695, 163] on button "Delinquency Listings" at bounding box center [704, 161] width 149 height 30
select select "100"
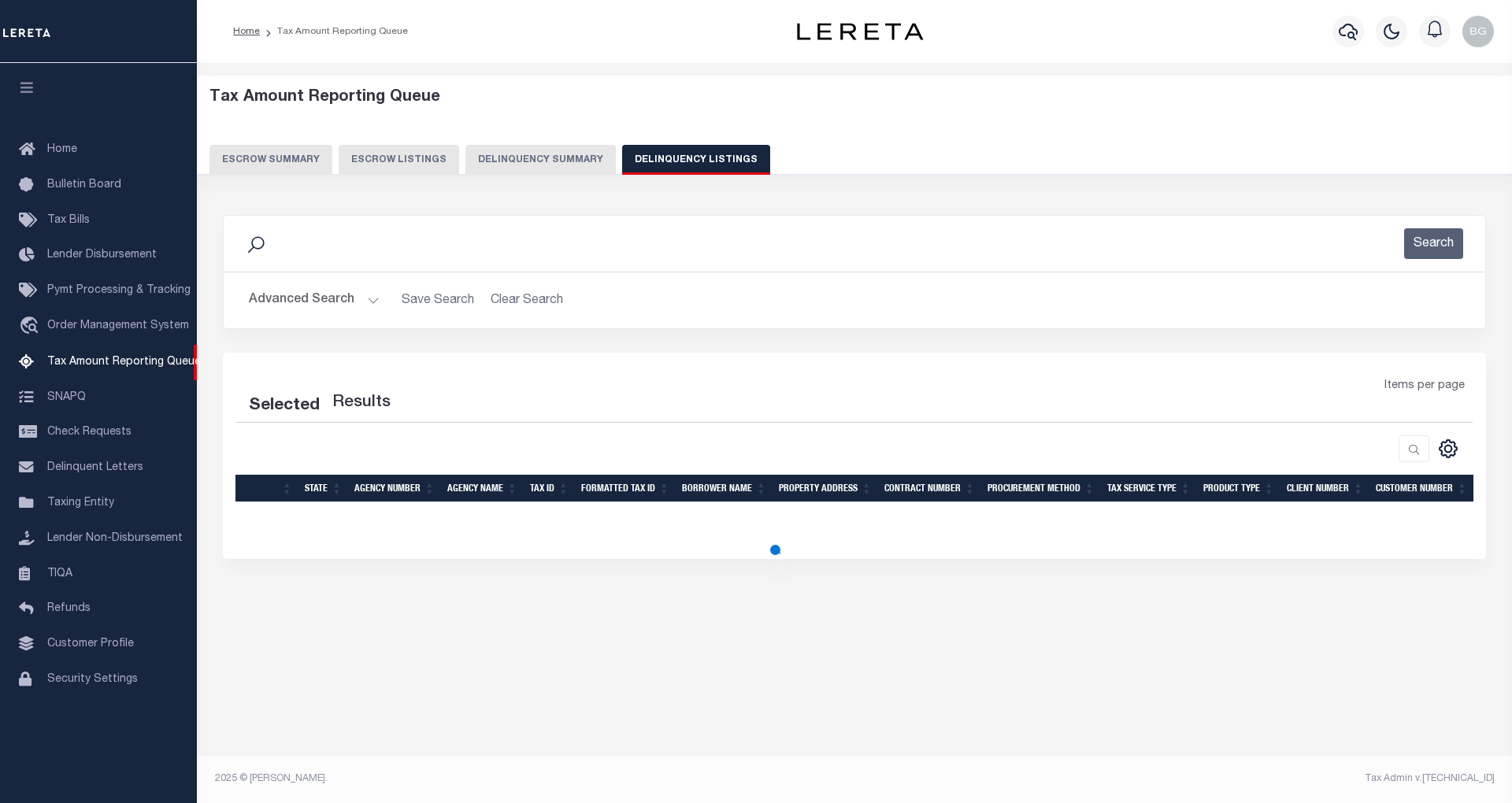
select select "100"
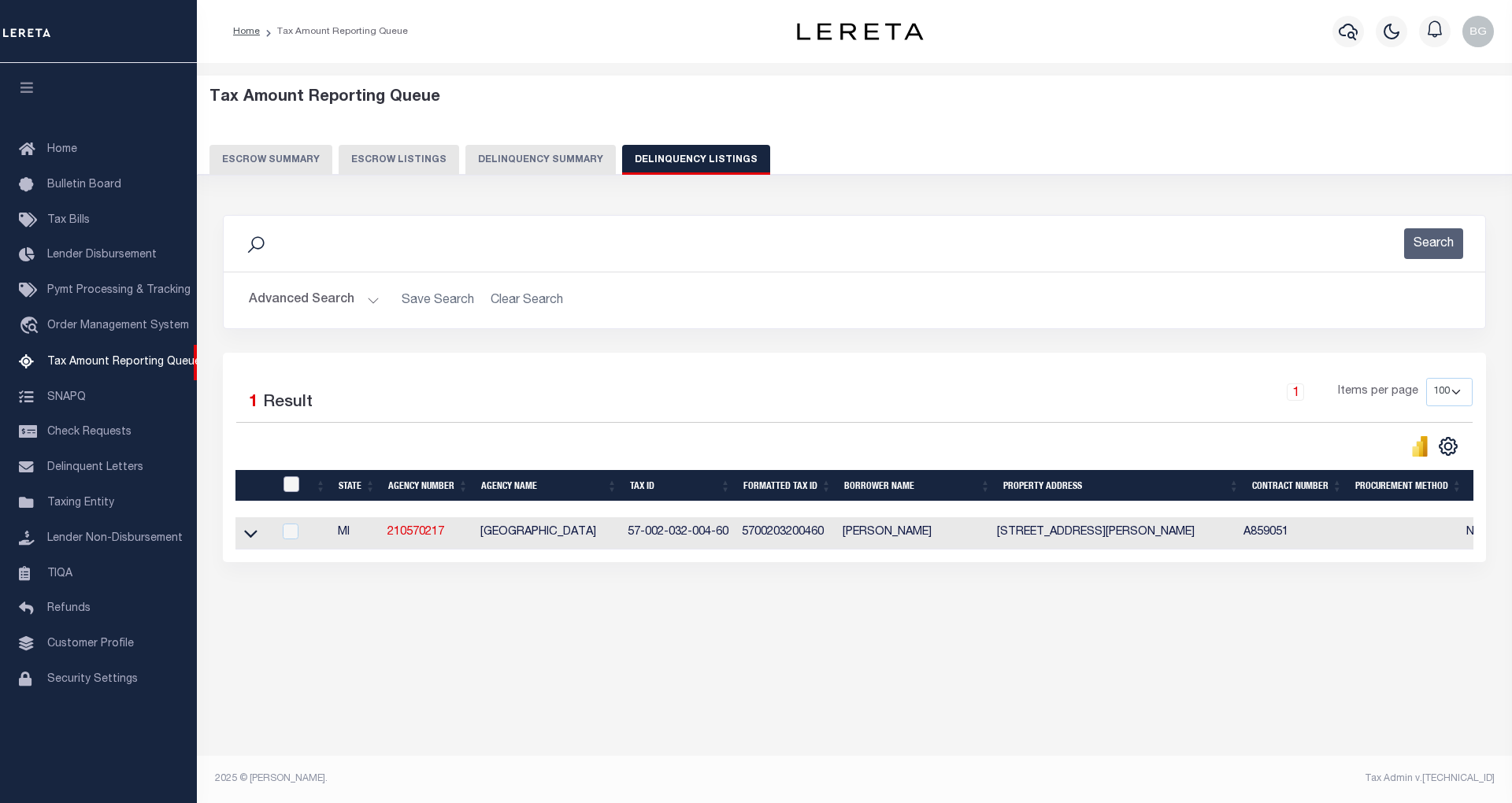
click at [287, 492] on input "checkbox" at bounding box center [291, 484] width 16 height 16
checkbox input "true"
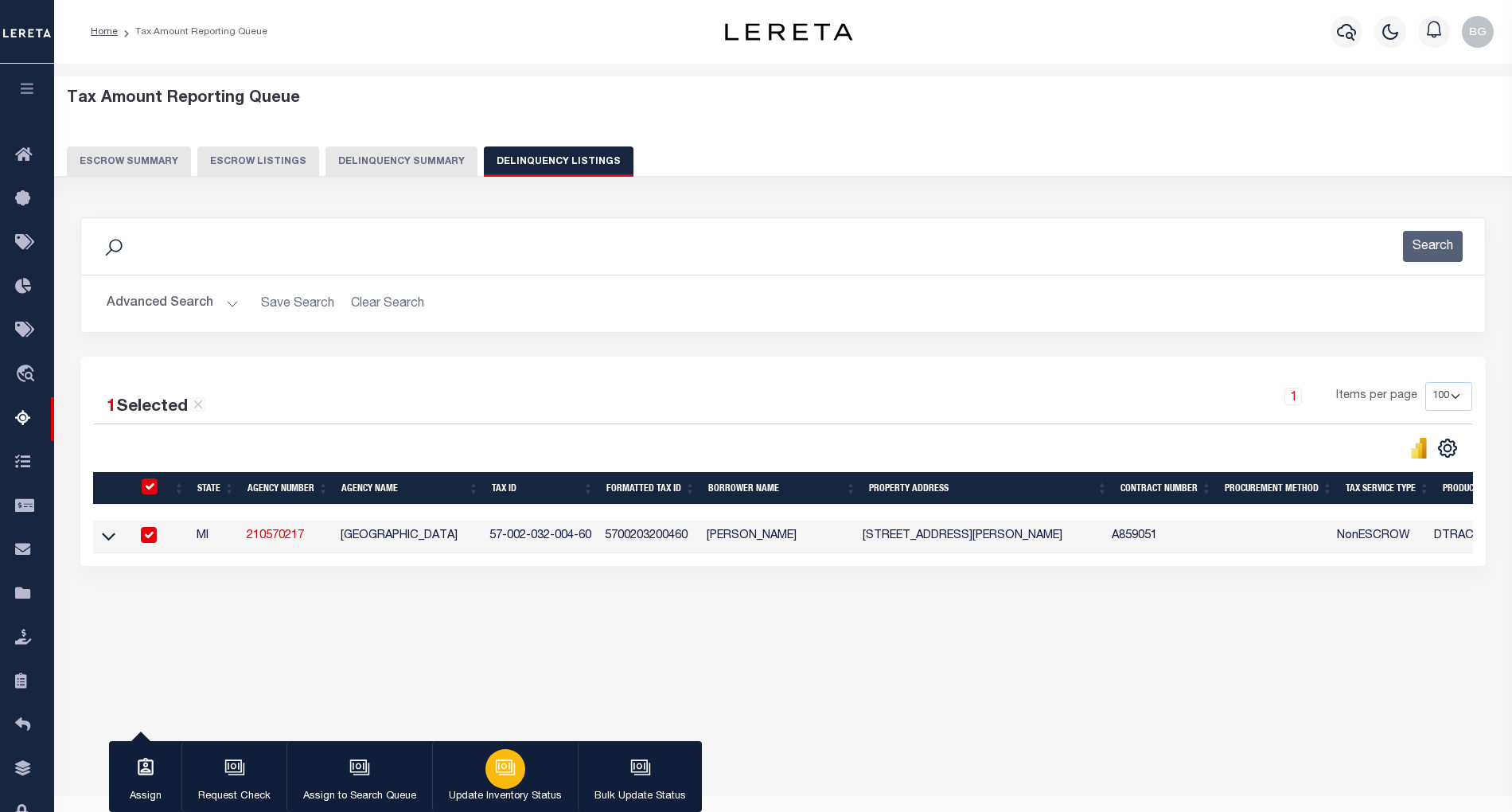
click at [491, 748] on button "Update Inventory Status" at bounding box center [505, 777] width 145 height 72
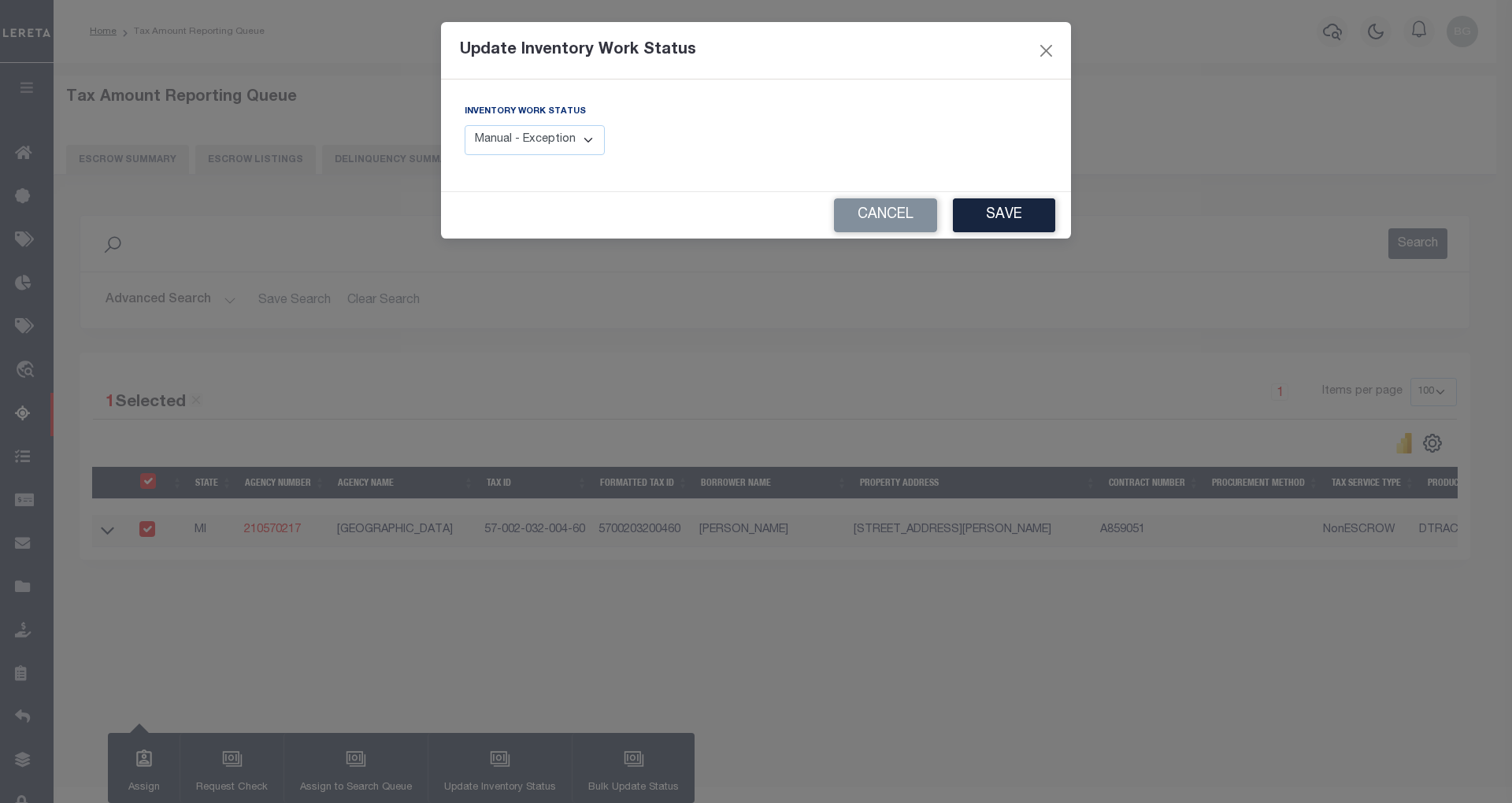
click at [589, 143] on select "Manual - Exception Pended - Awaiting Search Late Add Exception Completed" at bounding box center [535, 141] width 140 height 31
select select "4"
click at [465, 125] on select "Manual - Exception Pended - Awaiting Search Late Add Exception Completed" at bounding box center [535, 141] width 140 height 31
click at [1007, 209] on button "Save" at bounding box center [1003, 215] width 102 height 34
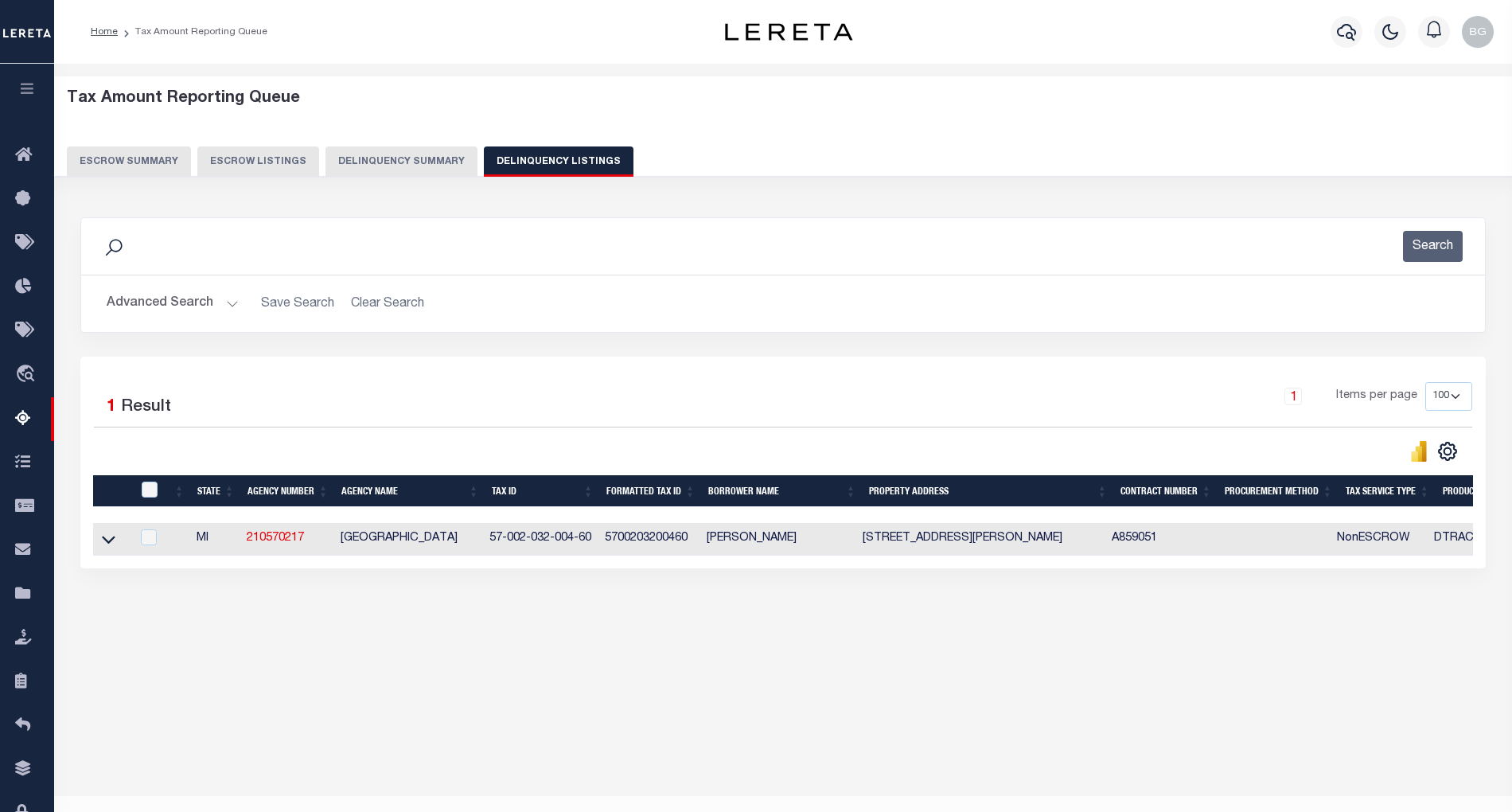
click at [228, 306] on button "Advanced Search" at bounding box center [172, 304] width 132 height 31
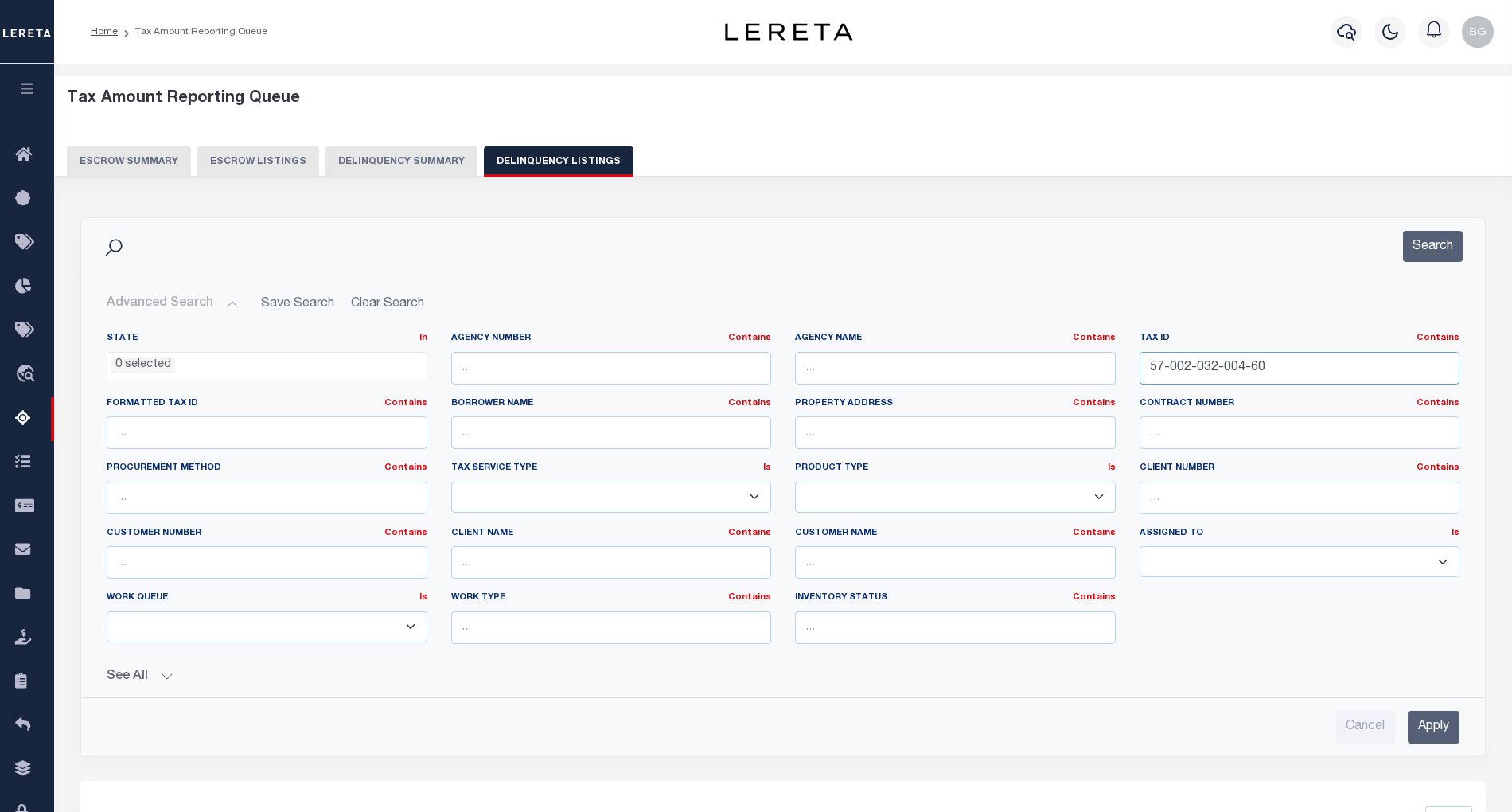
click at [1198, 366] on input "57-002-032-004-60" at bounding box center [1300, 368] width 320 height 32
paste input "C -19-27-226-033"
type input "C -19-27-226-033"
click at [1442, 735] on input "Apply" at bounding box center [1433, 726] width 52 height 32
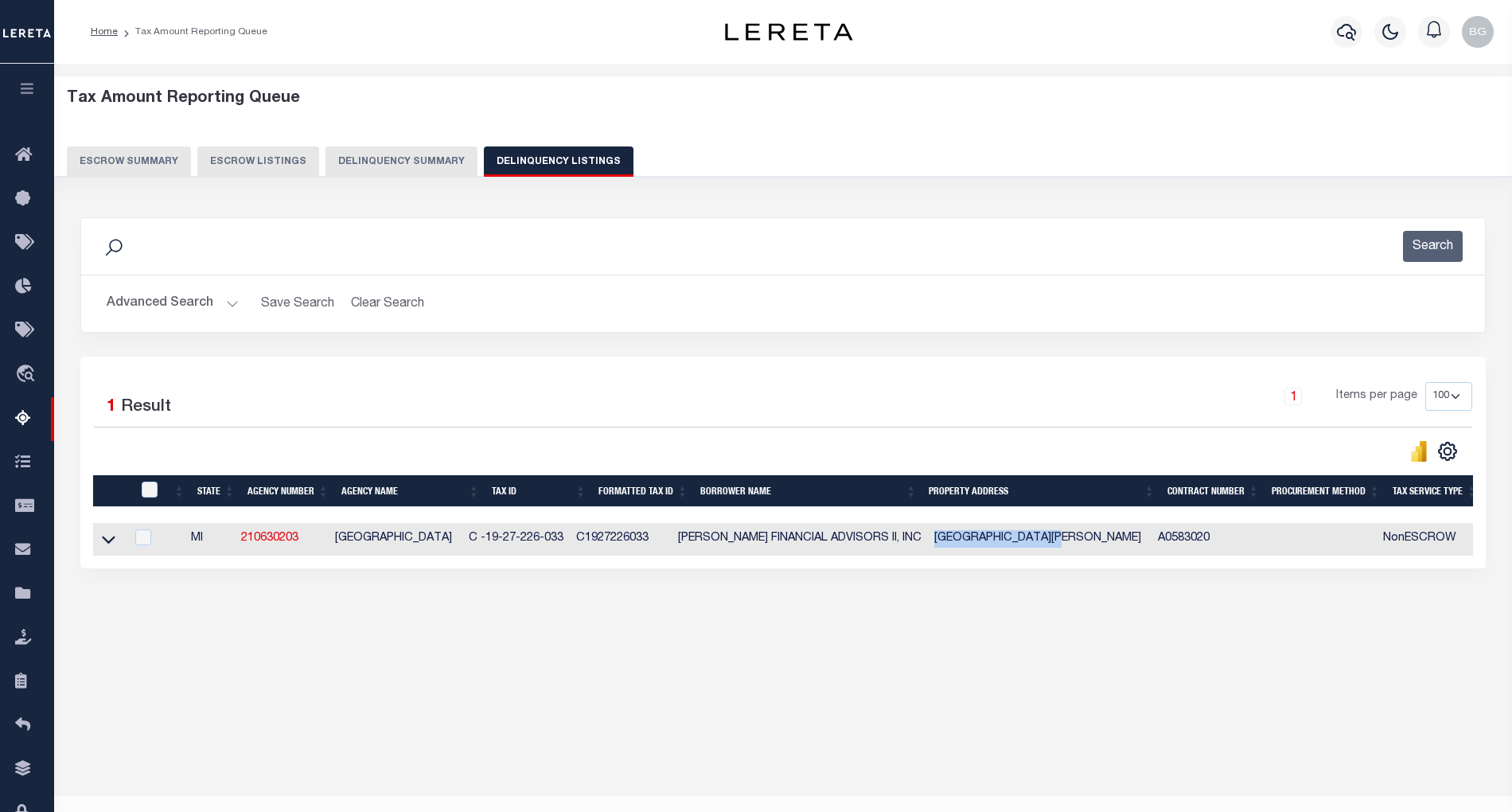
drag, startPoint x: 930, startPoint y: 545, endPoint x: 1060, endPoint y: 545, distance: 130.0
click at [1060, 545] on td "1357 COVINGTON ROAD BLOOMFIELD MI" at bounding box center [1040, 539] width 224 height 32
checkbox input "true"
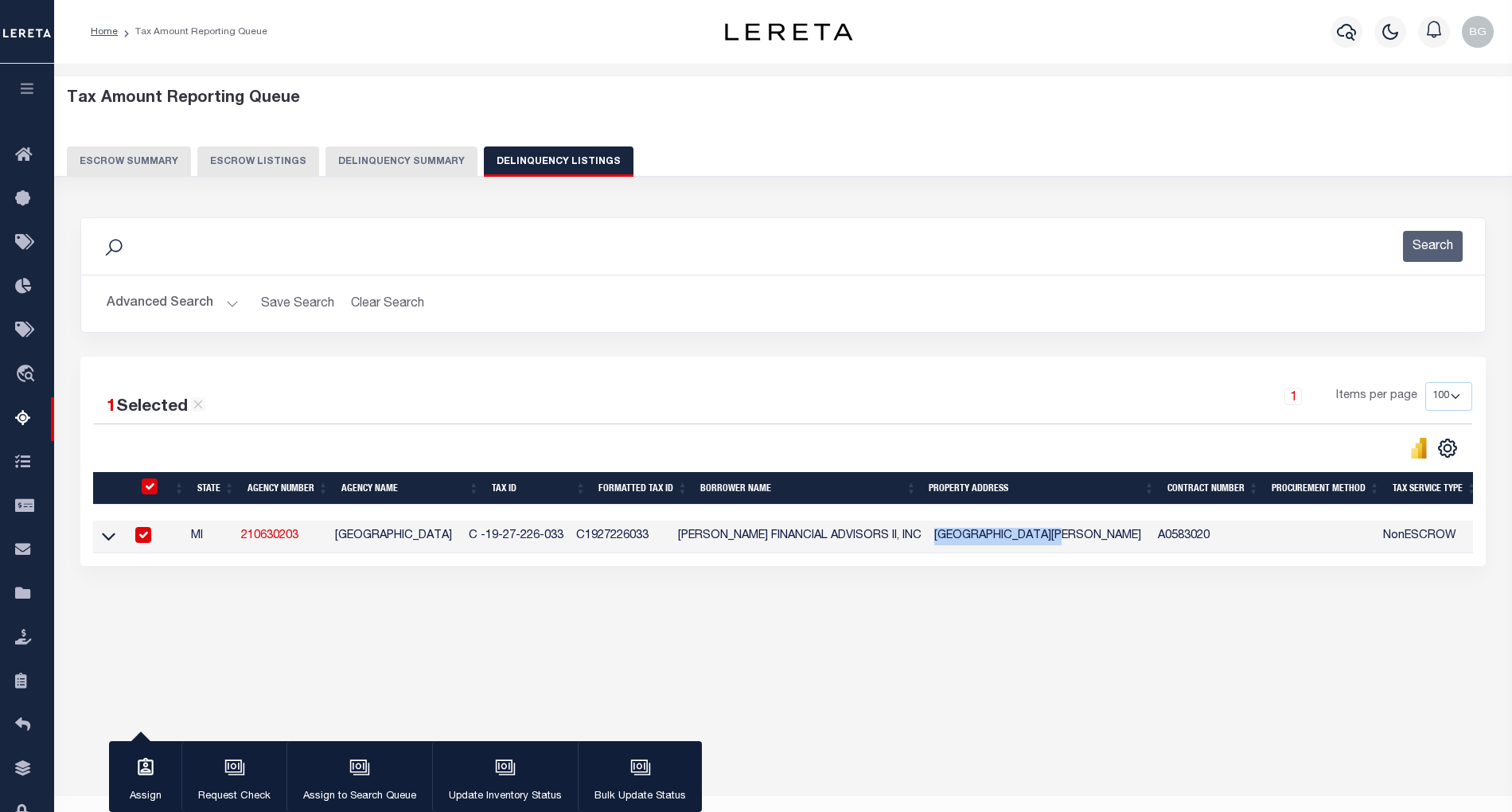
copy td "[GEOGRAPHIC_DATA][PERSON_NAME]"
drag, startPoint x: 600, startPoint y: 539, endPoint x: 688, endPoint y: 543, distance: 88.1
click at [671, 543] on td "C1927226033" at bounding box center [621, 537] width 102 height 32
checkbox input "false"
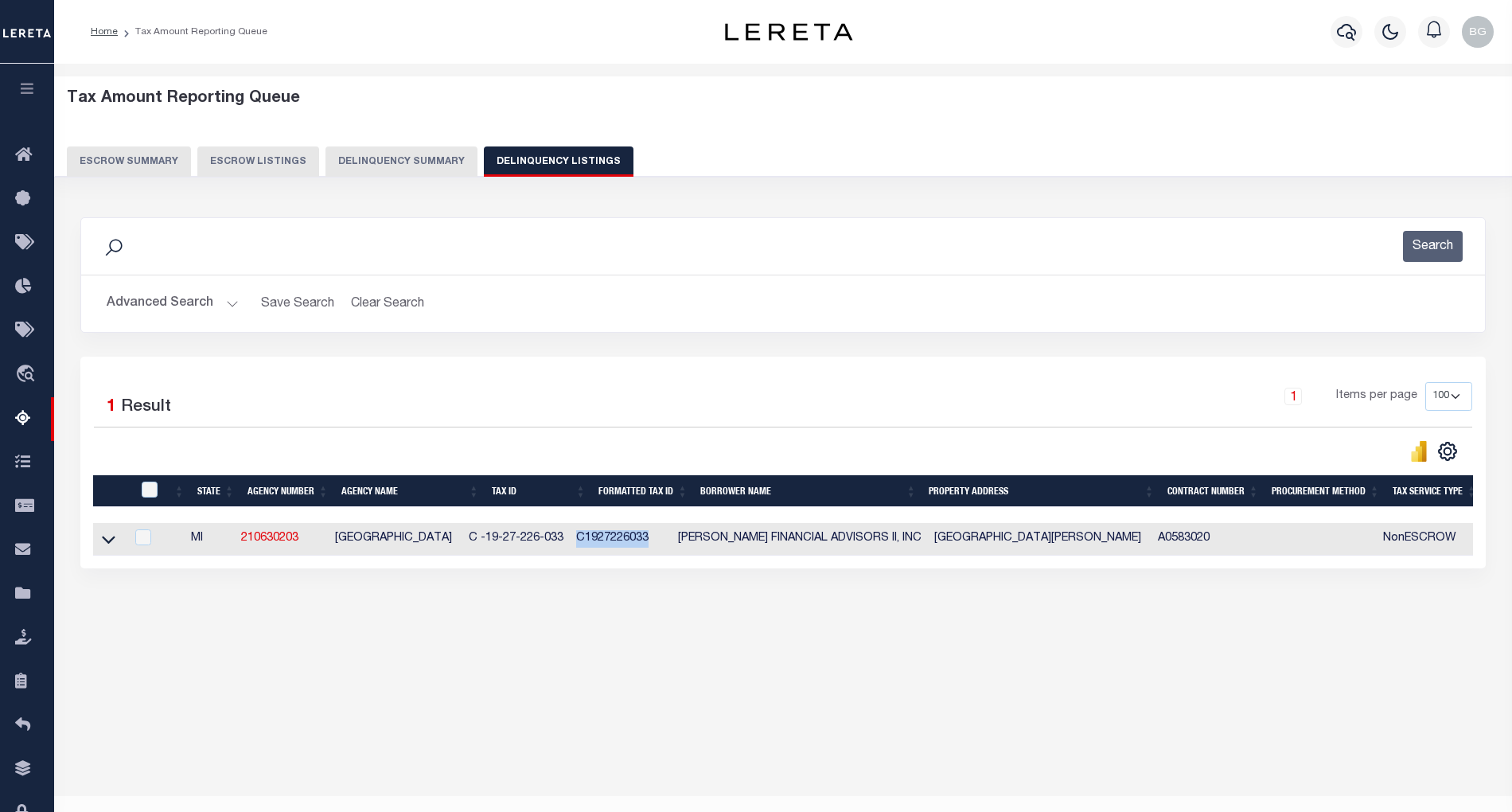
copy td "C1927226033"
drag, startPoint x: 700, startPoint y: 543, endPoint x: 920, endPoint y: 548, distance: 220.1
click at [920, 548] on td "[PERSON_NAME] FINANCIAL ADVISORS II, INC" at bounding box center [799, 539] width 257 height 32
checkbox input "true"
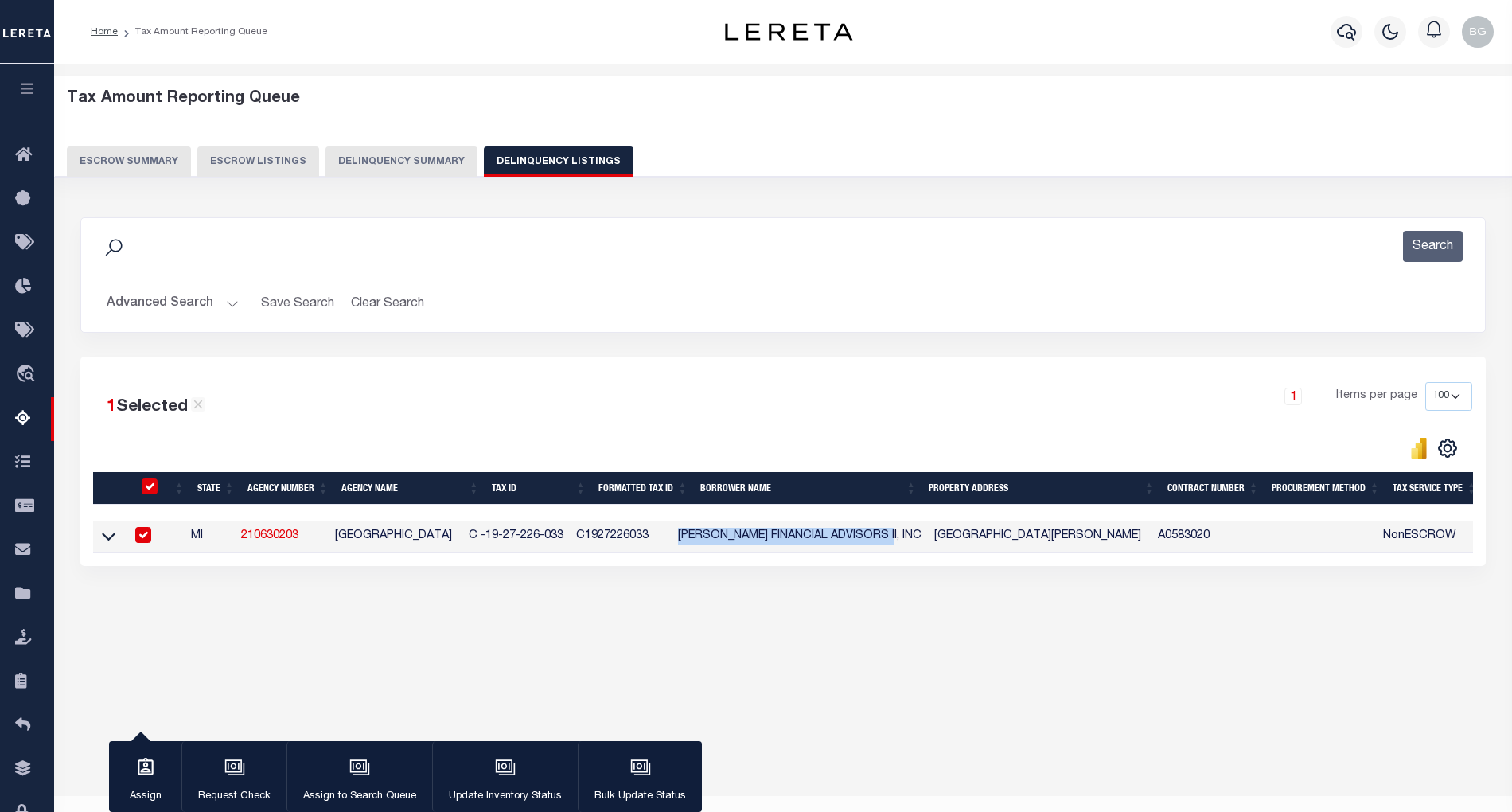
copy td "[PERSON_NAME] FINANCIAL ADVISORS II, INC"
click at [882, 597] on div "Data sync process is currently running, you may face some response delays. Sear…" at bounding box center [784, 407] width 1427 height 412
click at [151, 543] on input "checkbox" at bounding box center [144, 535] width 16 height 16
checkbox input "false"
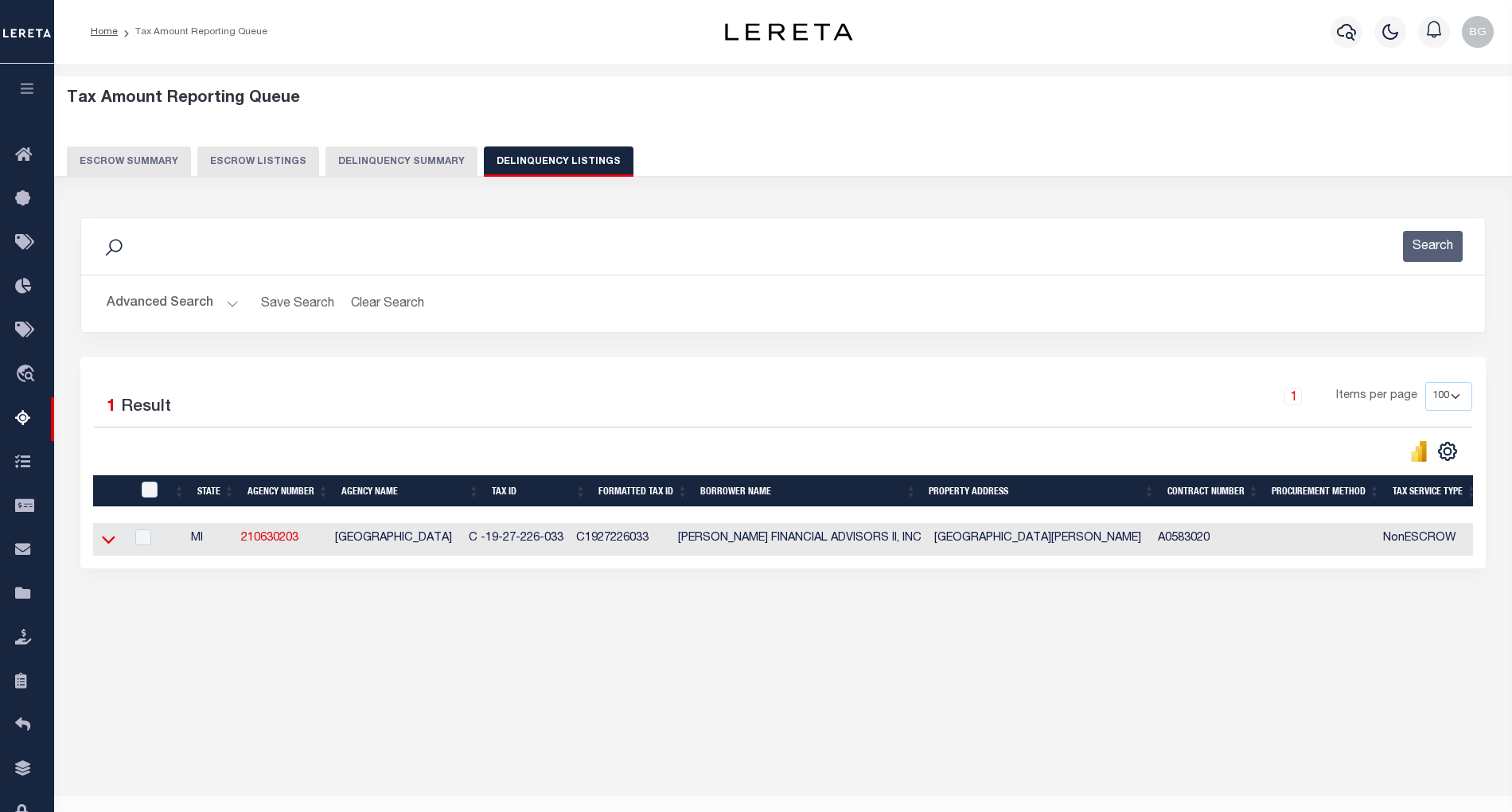
click at [110, 543] on icon at bounding box center [109, 539] width 14 height 17
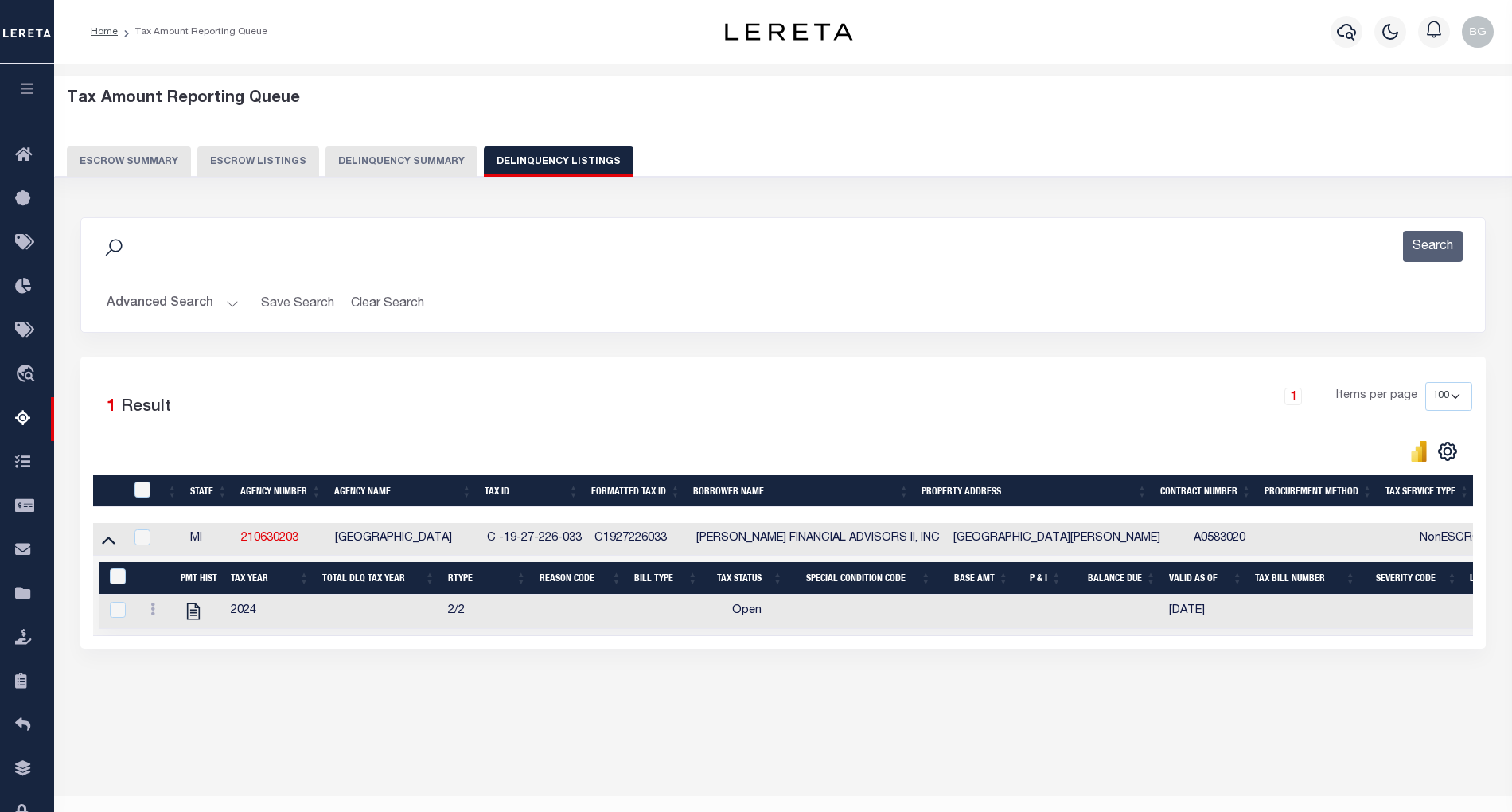
scroll to position [31, 0]
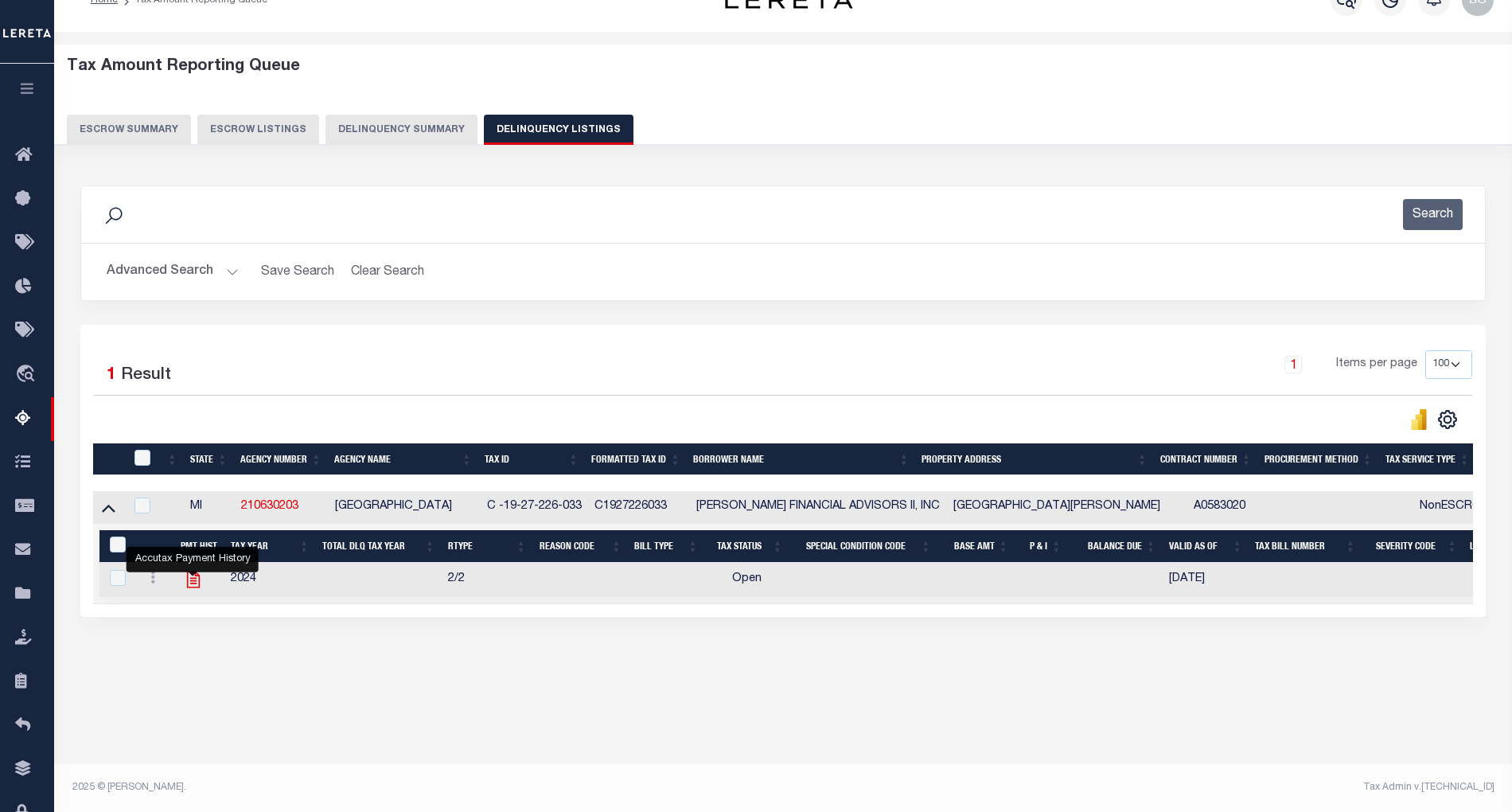
click at [195, 588] on icon "" at bounding box center [192, 579] width 13 height 17
checkbox input "true"
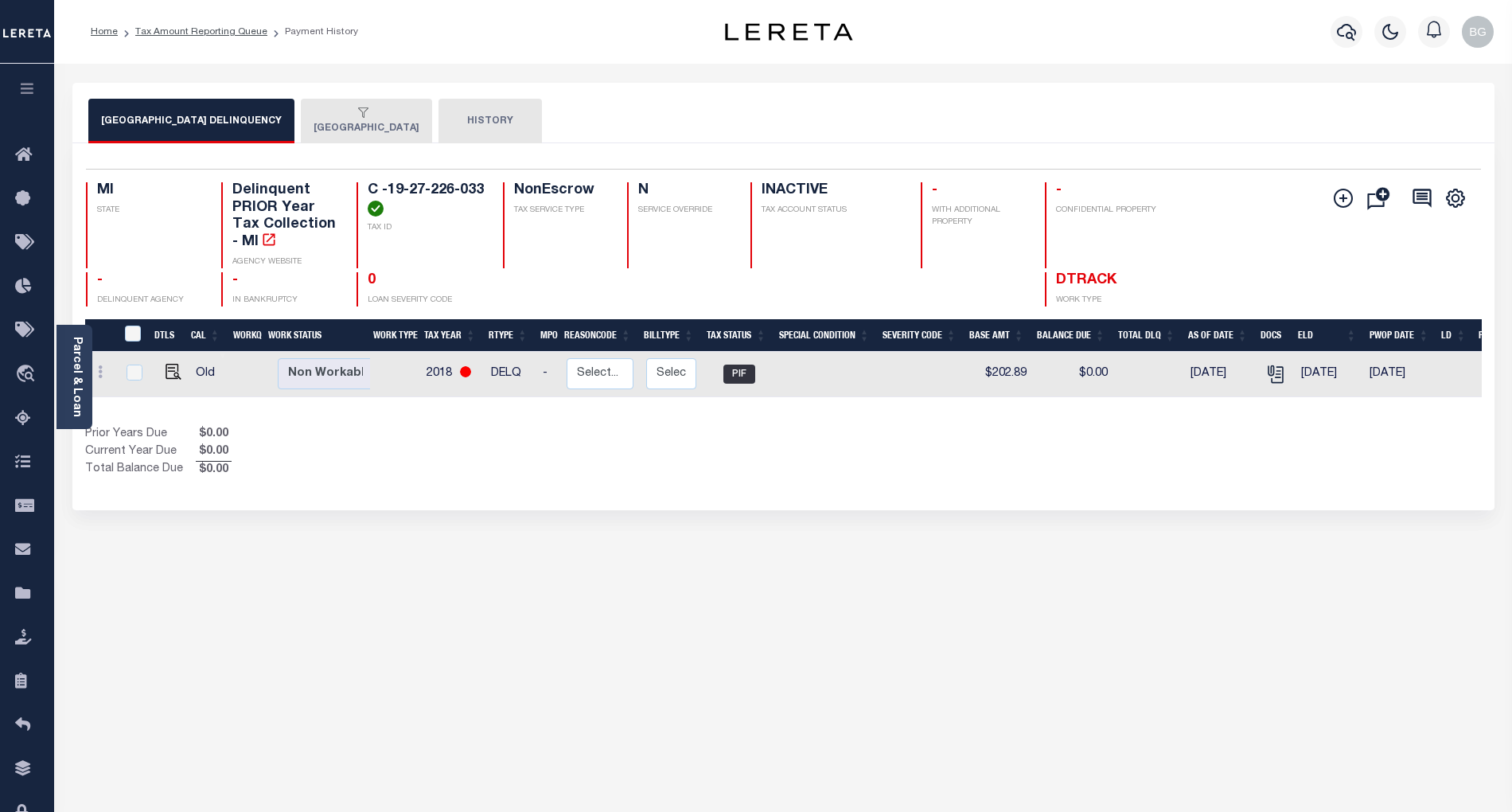
click at [374, 122] on button "[GEOGRAPHIC_DATA]" at bounding box center [367, 120] width 132 height 44
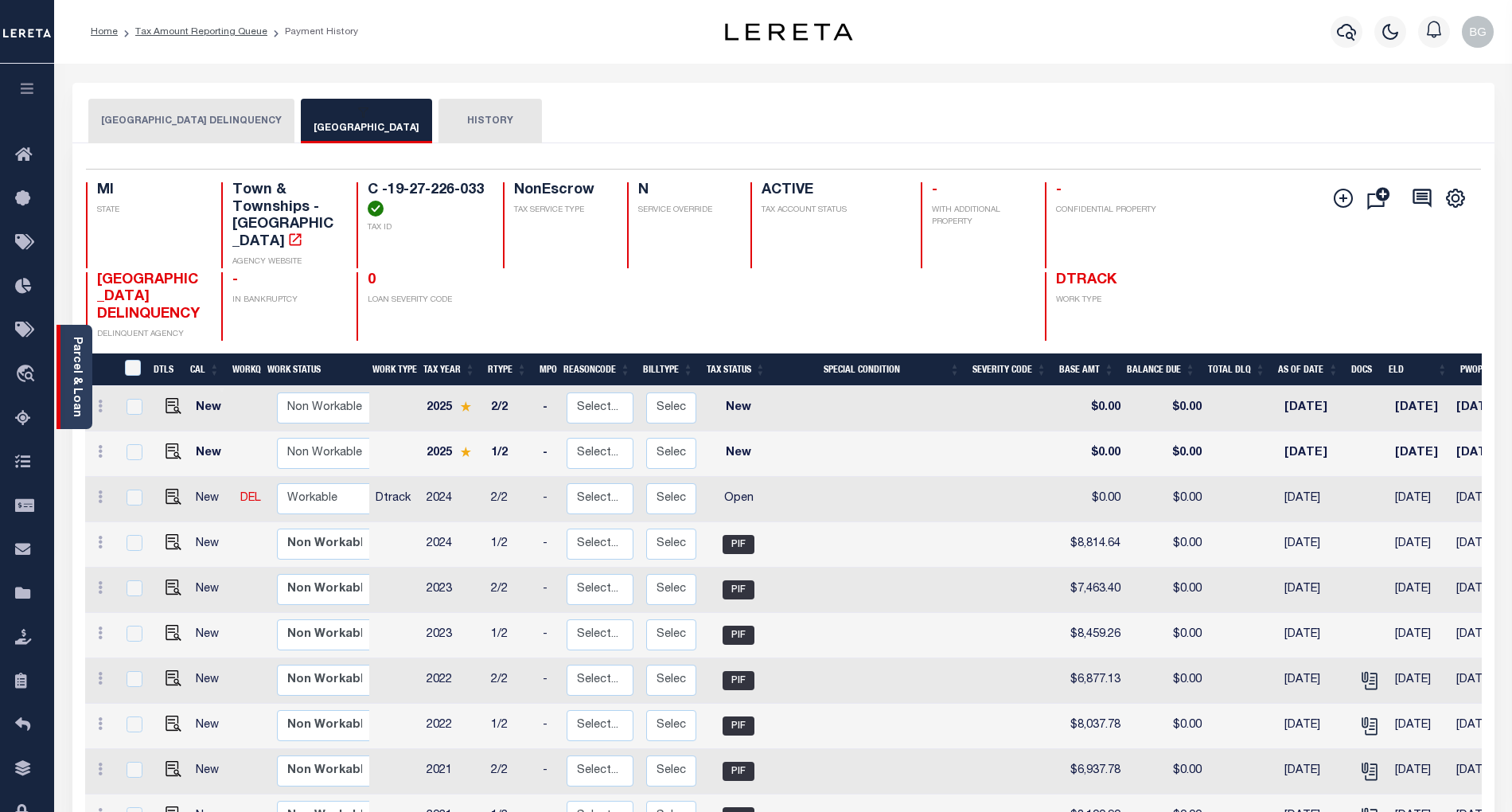
click at [77, 380] on link "Parcel & Loan" at bounding box center [76, 377] width 11 height 81
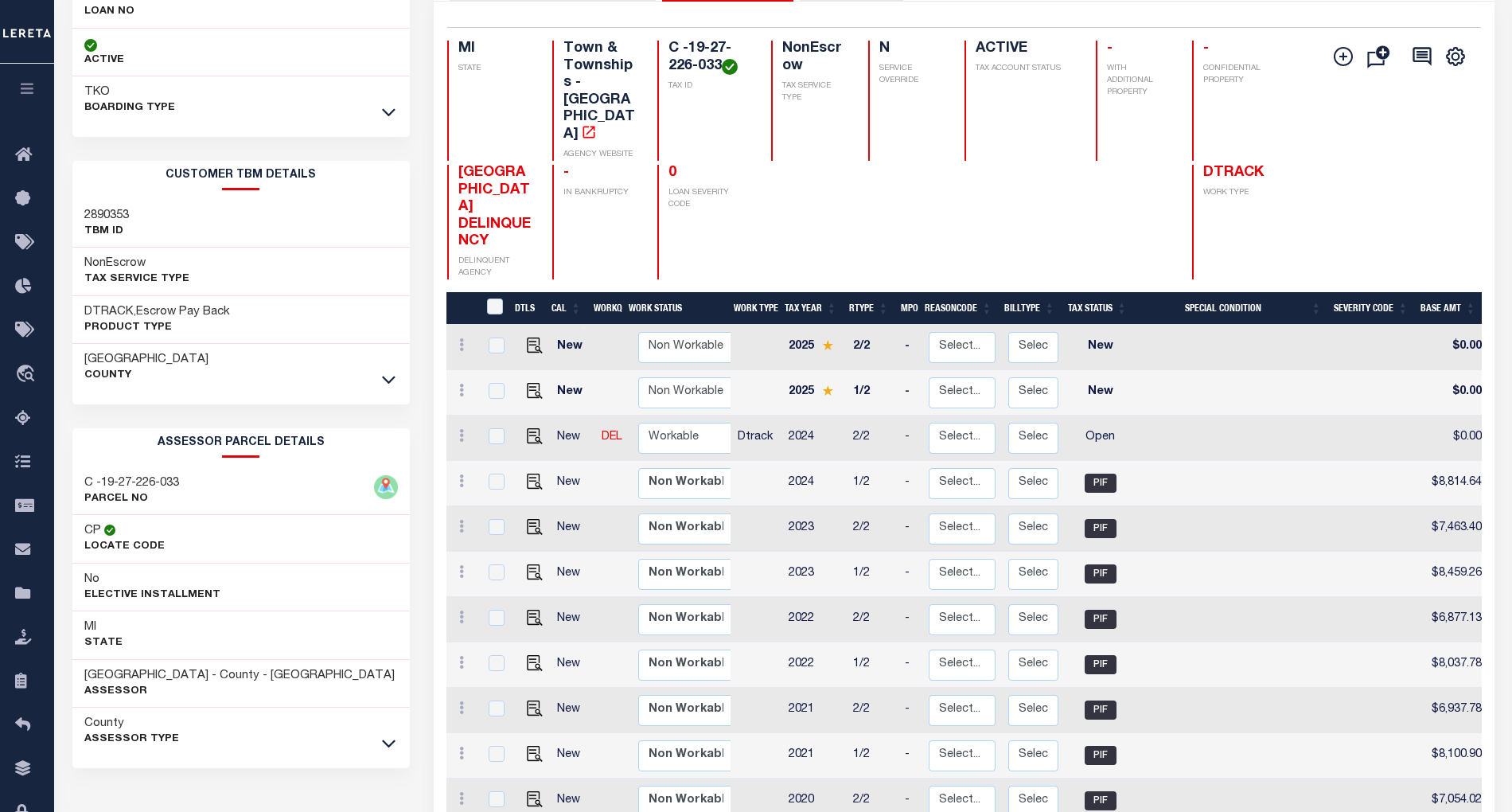
scroll to position [319, 0]
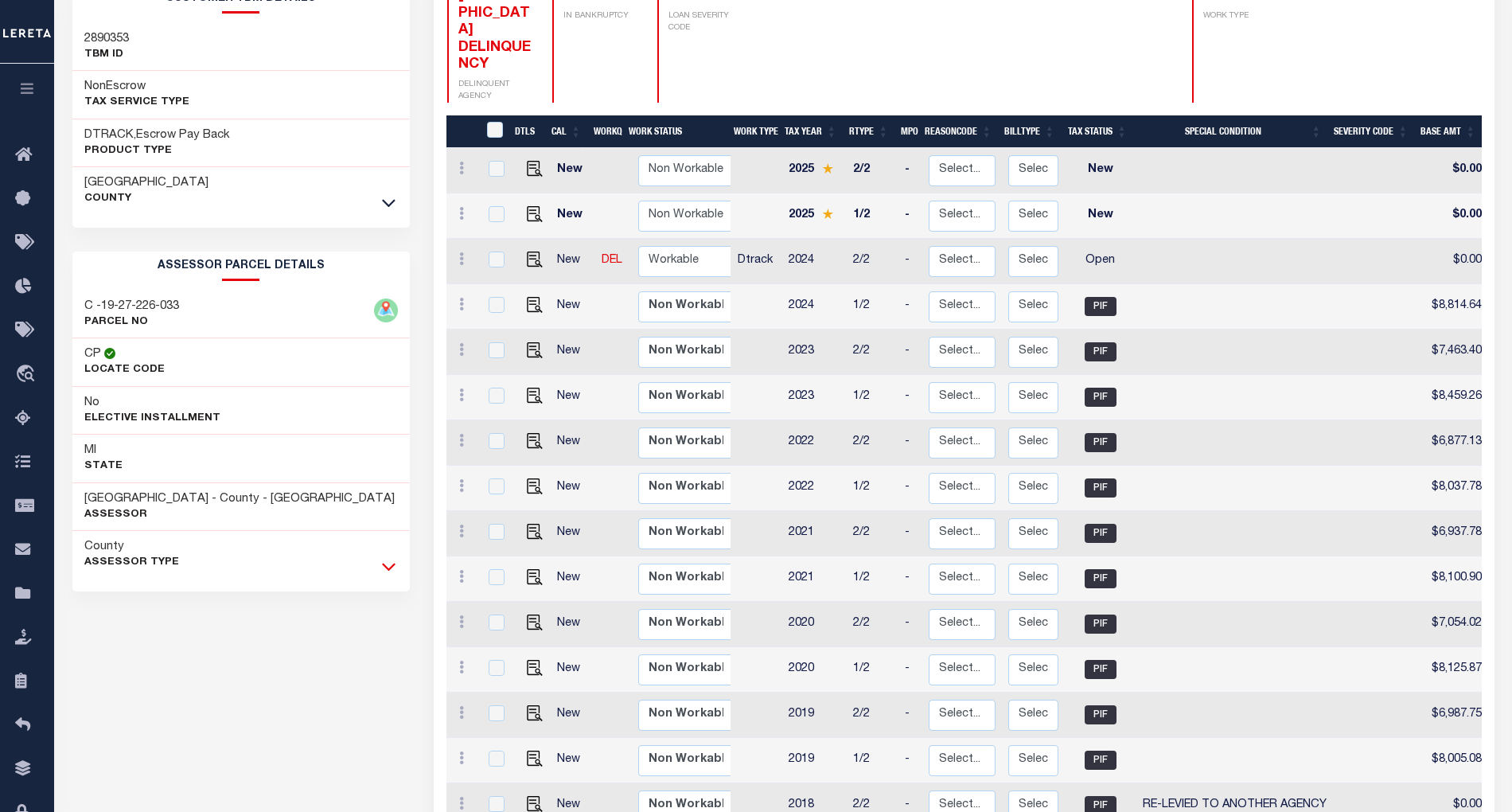
click at [386, 575] on icon at bounding box center [389, 566] width 14 height 17
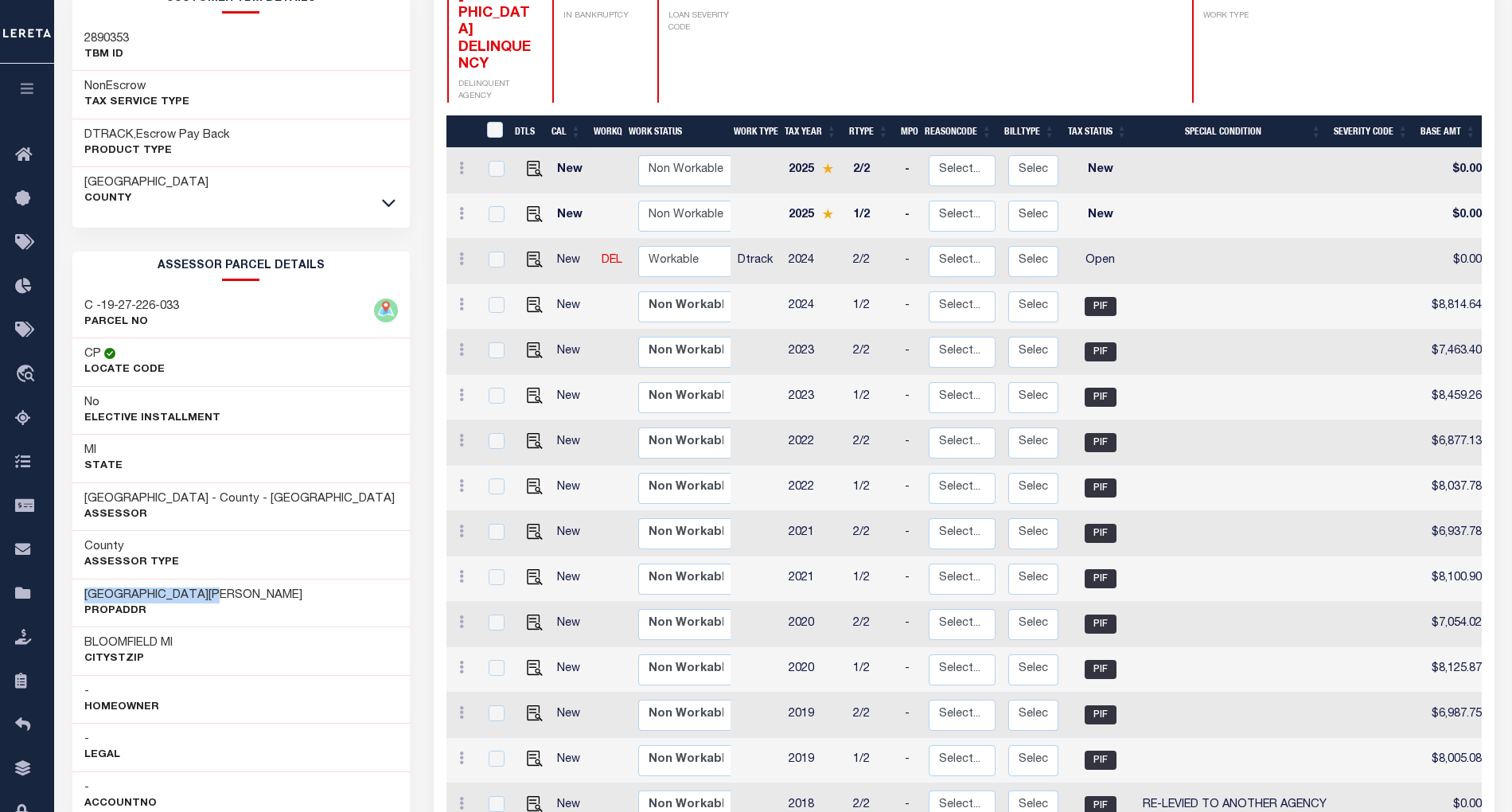
drag, startPoint x: 83, startPoint y: 600, endPoint x: 226, endPoint y: 607, distance: 143.2
click at [226, 607] on div "1357 [PERSON_NAME] ROAD PropAddr" at bounding box center [241, 603] width 337 height 48
copy h3 "[GEOGRAPHIC_DATA][PERSON_NAME]"
click at [529, 252] on img "" at bounding box center [535, 260] width 16 height 16
checkbox input "true"
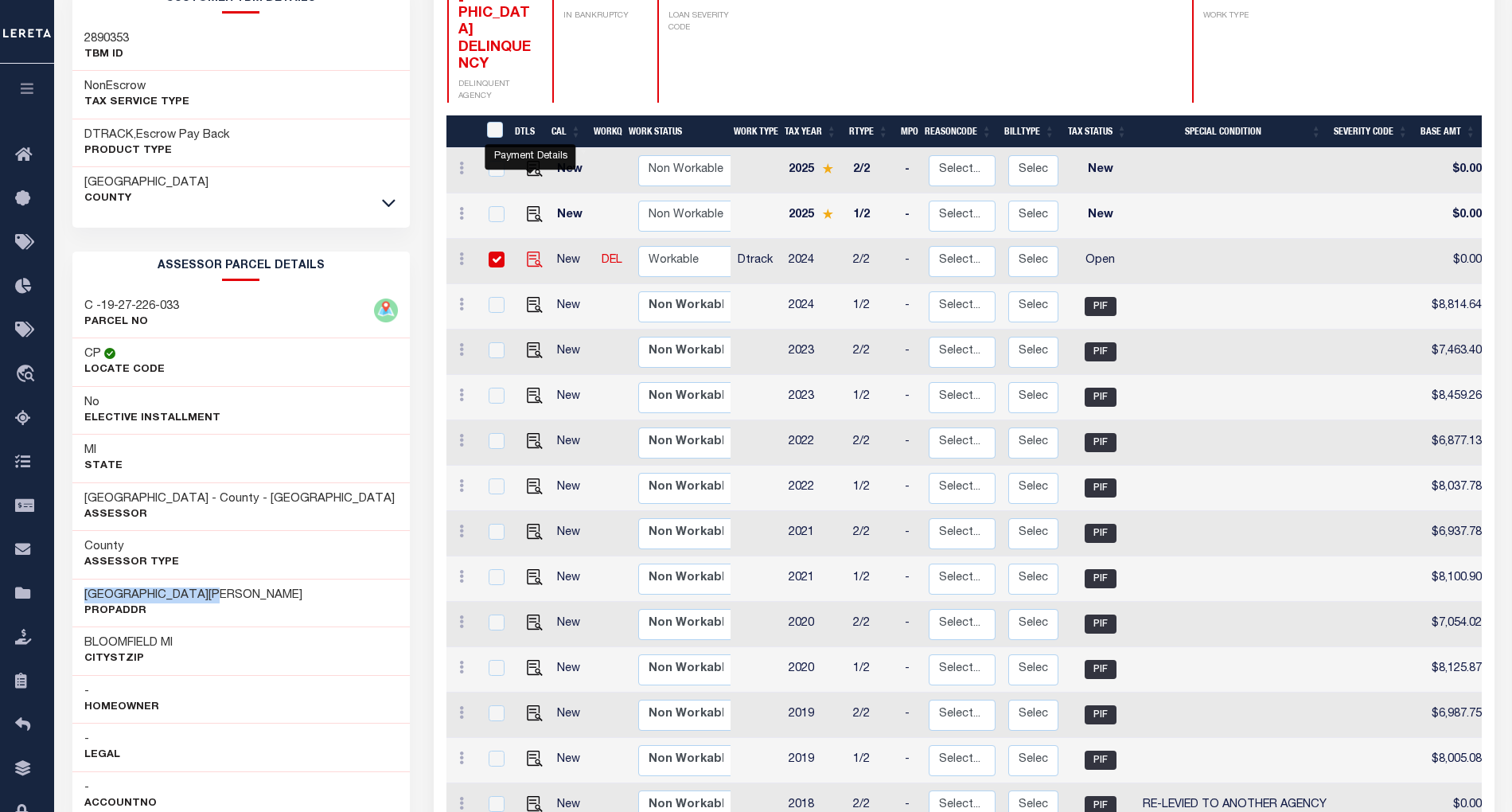
checkbox input "true"
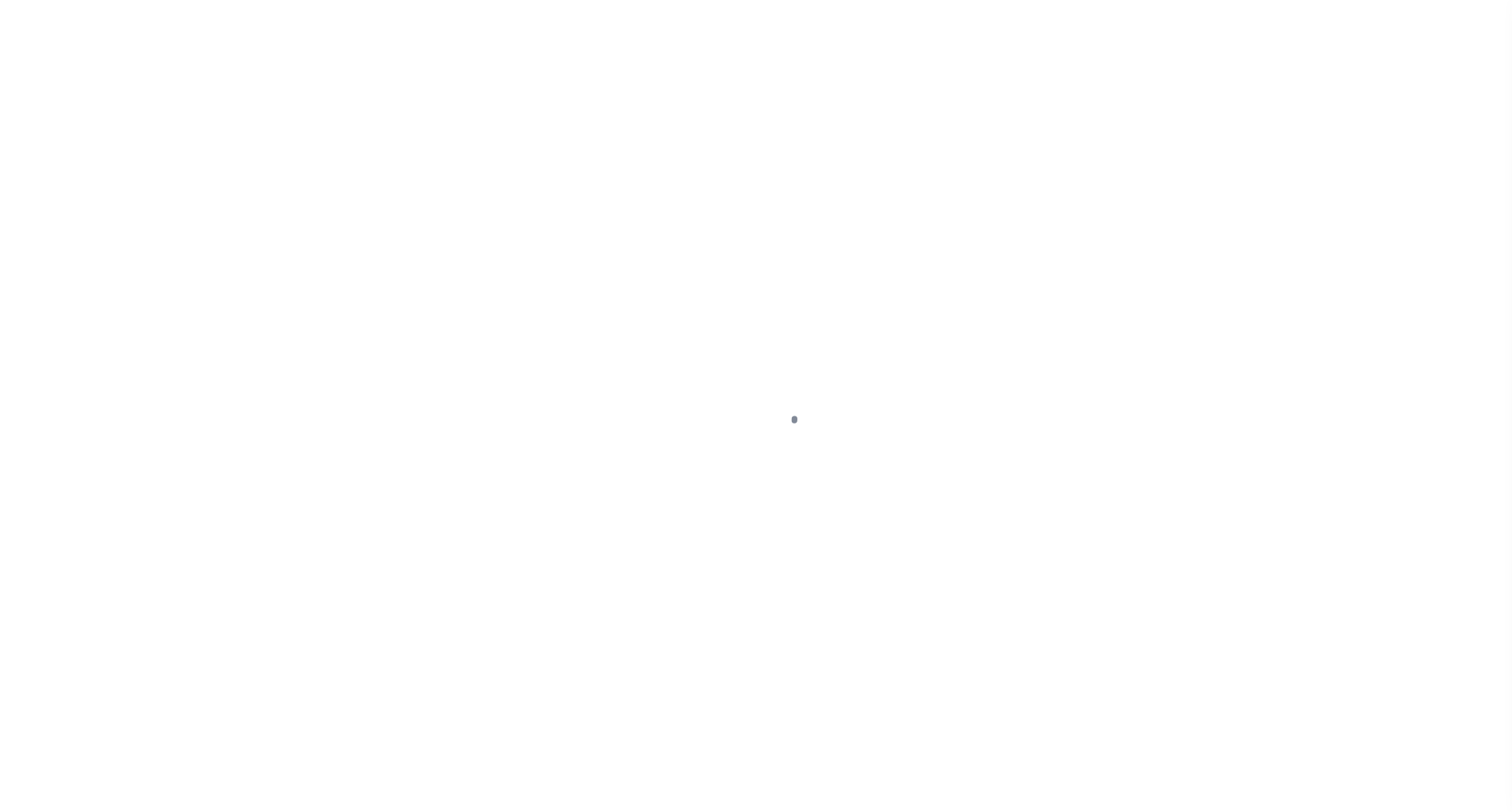
select select "OP2"
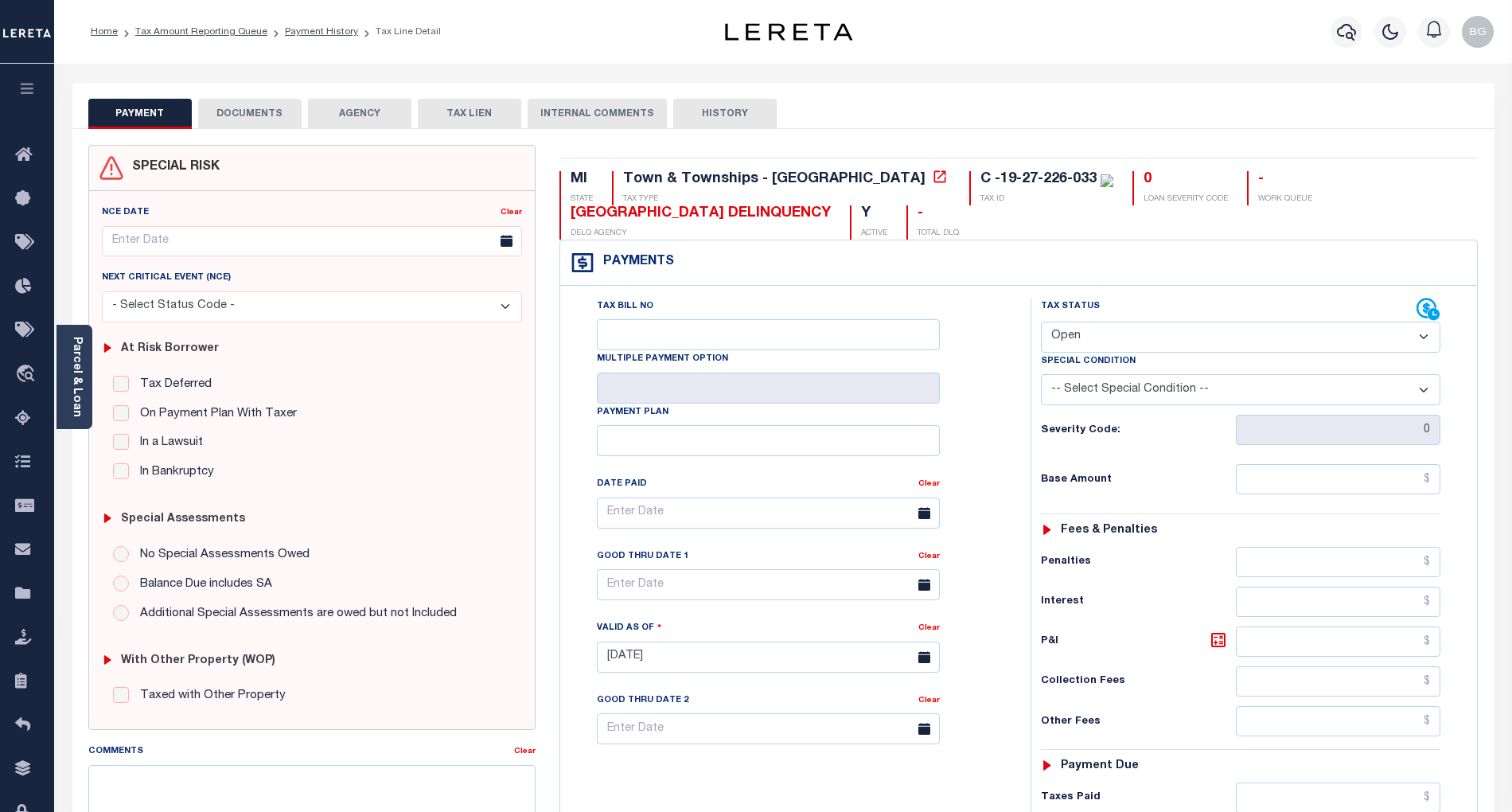
click at [237, 111] on button "DOCUMENTS" at bounding box center [250, 113] width 103 height 30
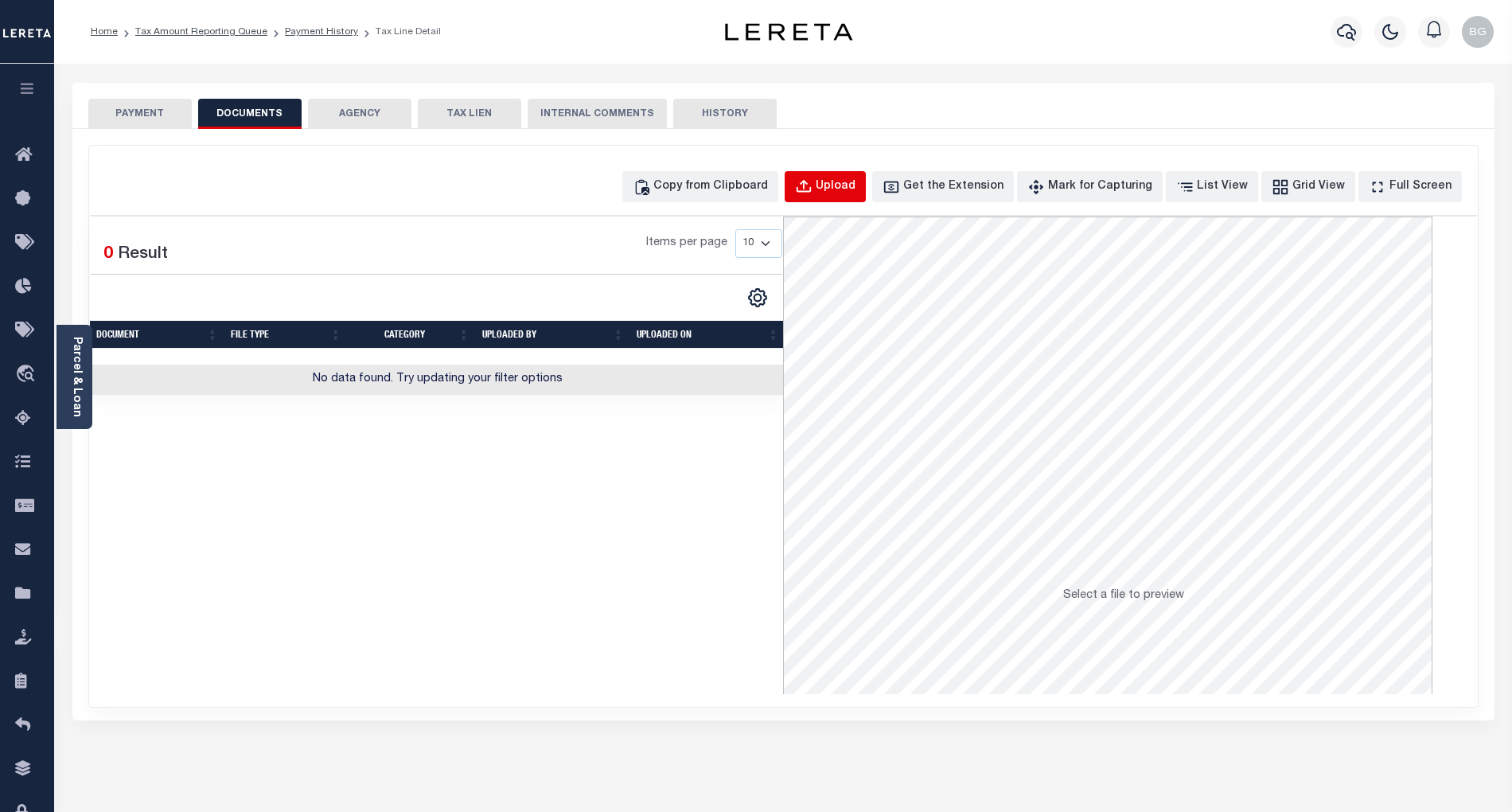
click at [843, 182] on div "Upload" at bounding box center [836, 187] width 39 height 18
select select "POP"
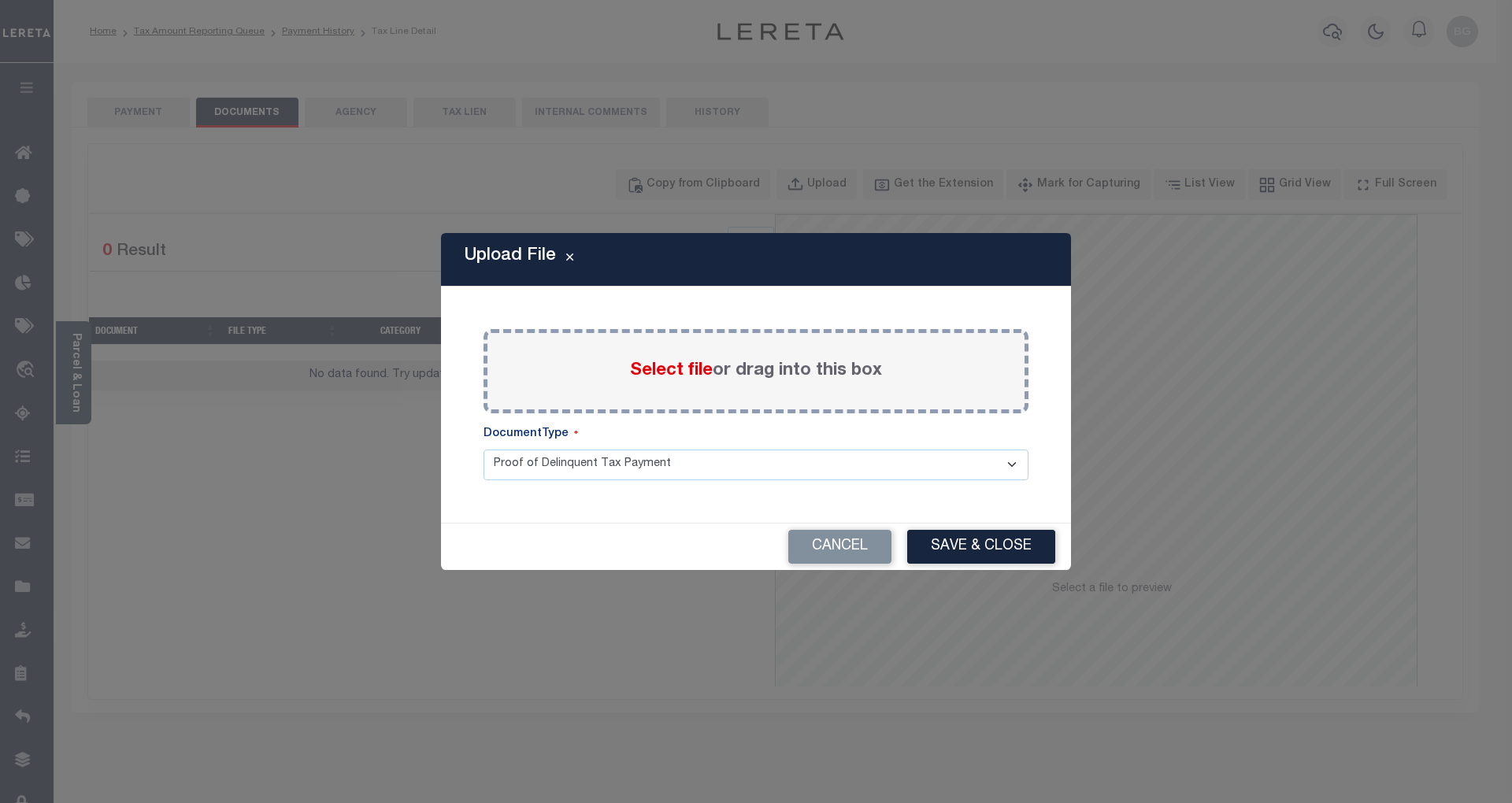
click at [687, 374] on span "Select file" at bounding box center [671, 370] width 83 height 17
click at [0, 0] on input "Select file or drag into this box" at bounding box center [0, 0] width 0 height 0
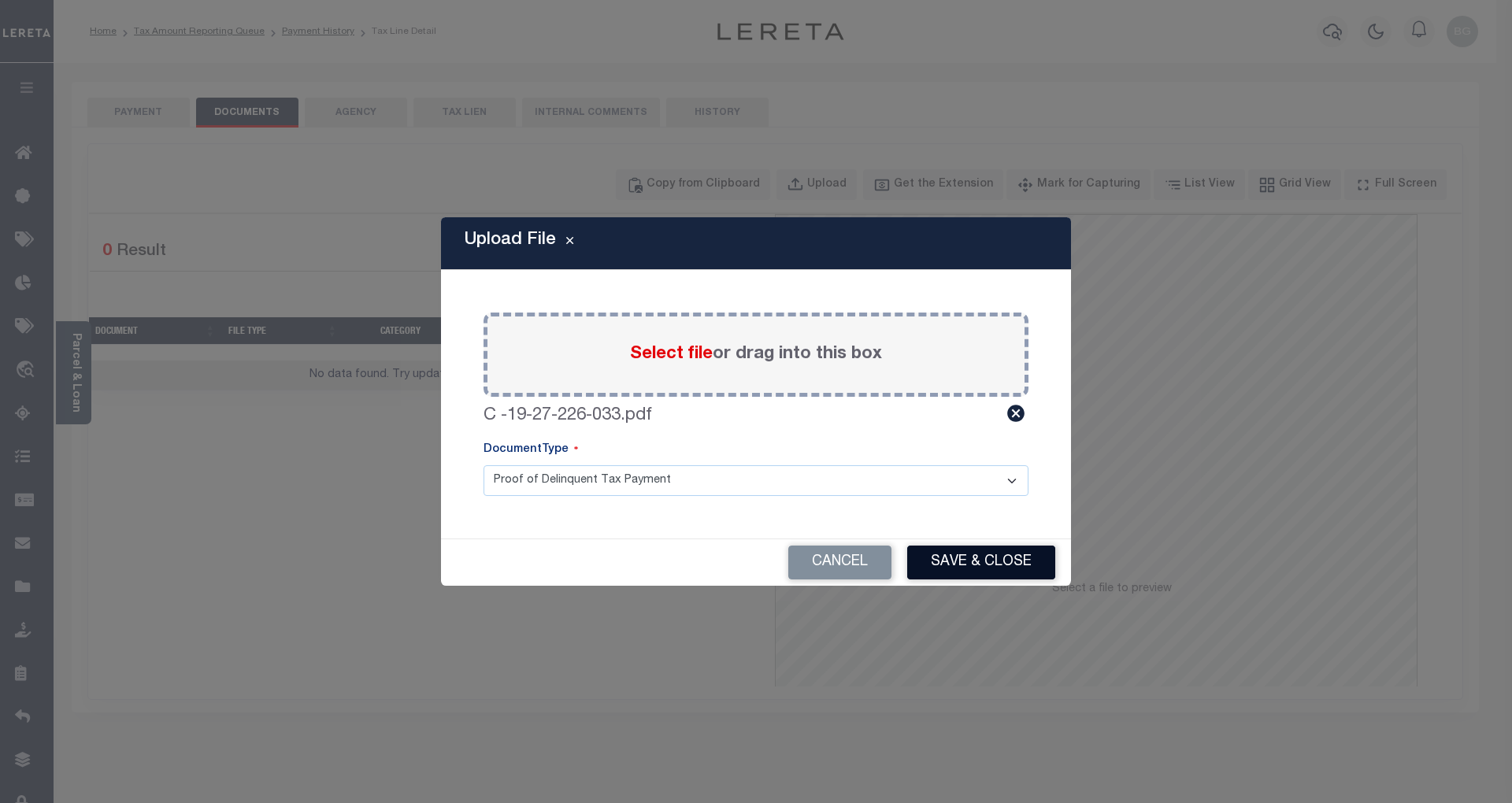
click at [1004, 567] on button "Save & Close" at bounding box center [981, 562] width 148 height 34
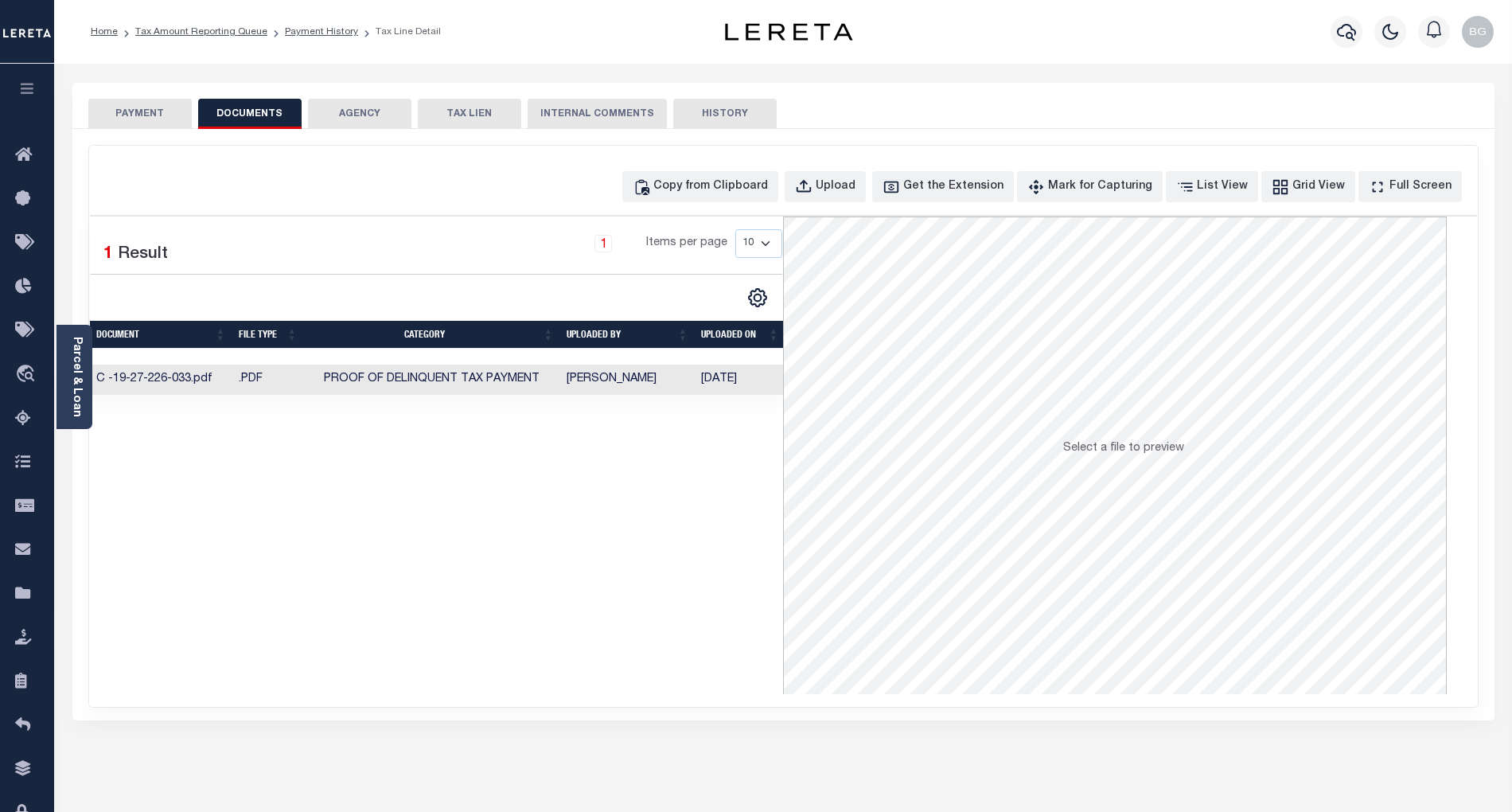
click at [150, 110] on button "PAYMENT" at bounding box center [140, 113] width 103 height 30
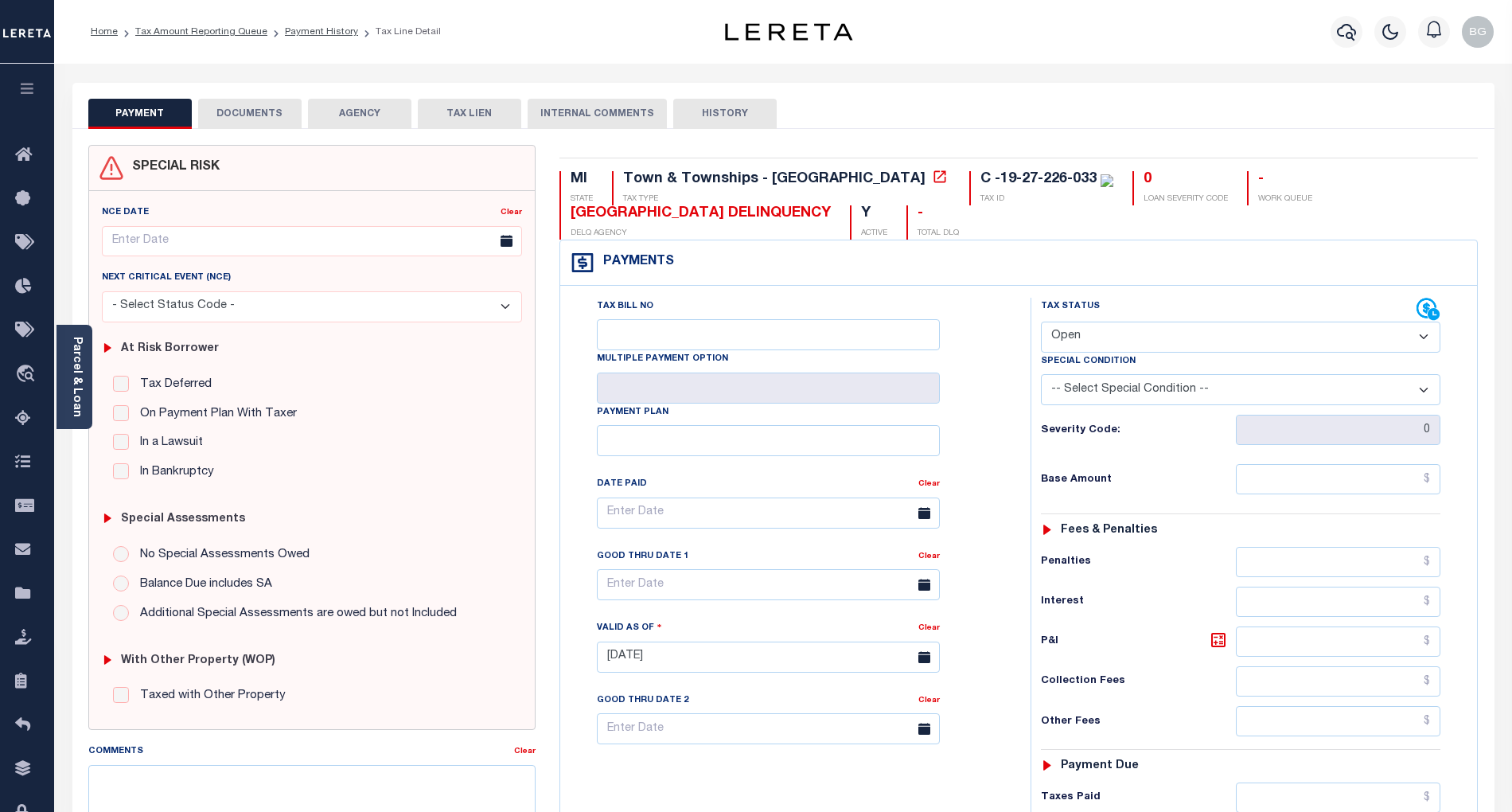
click at [1075, 332] on select "- Select Status Code - Open Due/Unpaid Paid Incomplete No Tax Due Internal Refu…" at bounding box center [1241, 337] width 399 height 31
select select "PYD"
click at [1041, 323] on select "- Select Status Code - Open Due/Unpaid Paid Incomplete No Tax Due Internal Refu…" at bounding box center [1241, 337] width 399 height 31
type input "[DATE]"
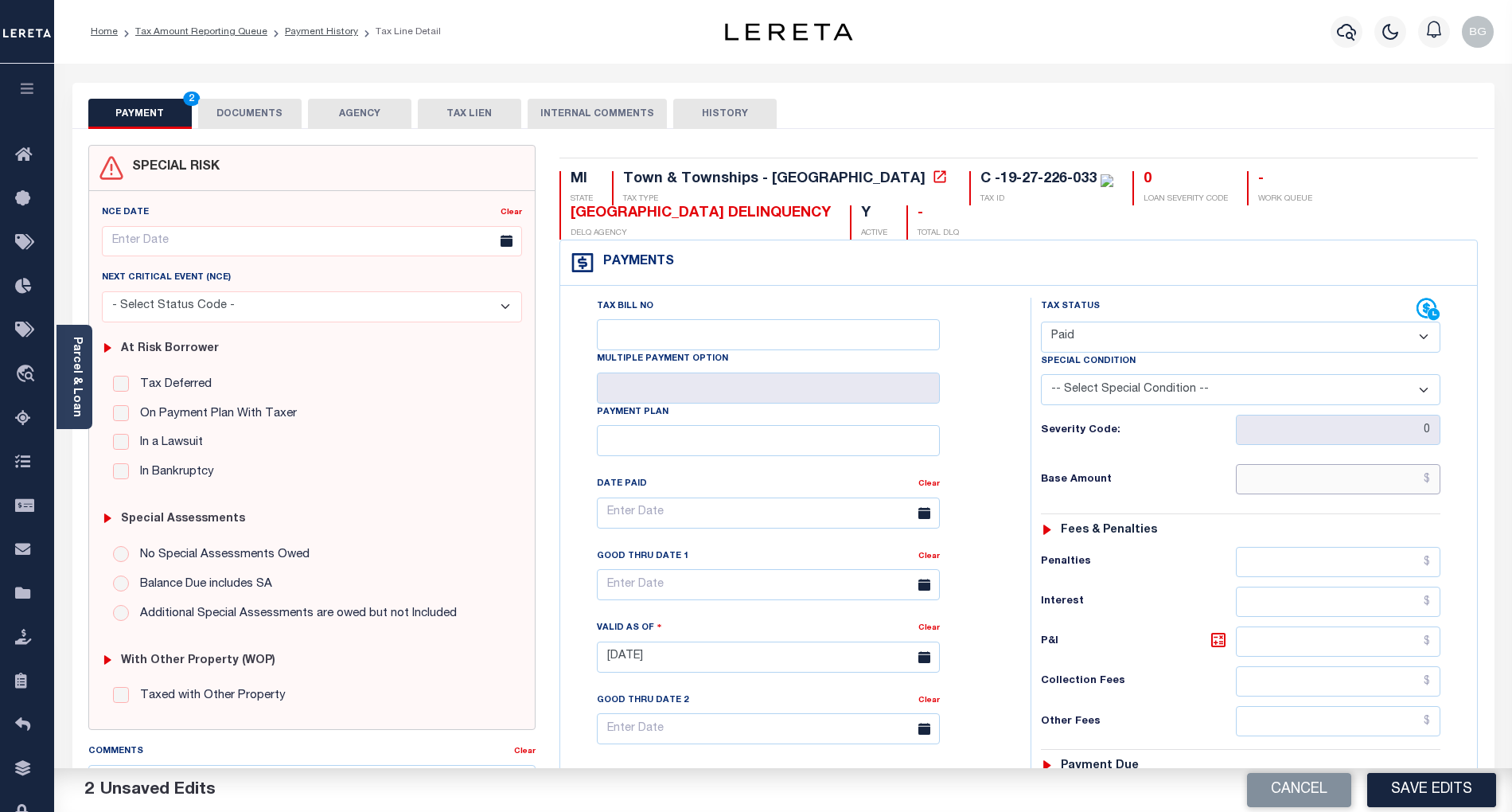
click at [1335, 492] on input "text" at bounding box center [1338, 479] width 205 height 30
paste input "7,694.63"
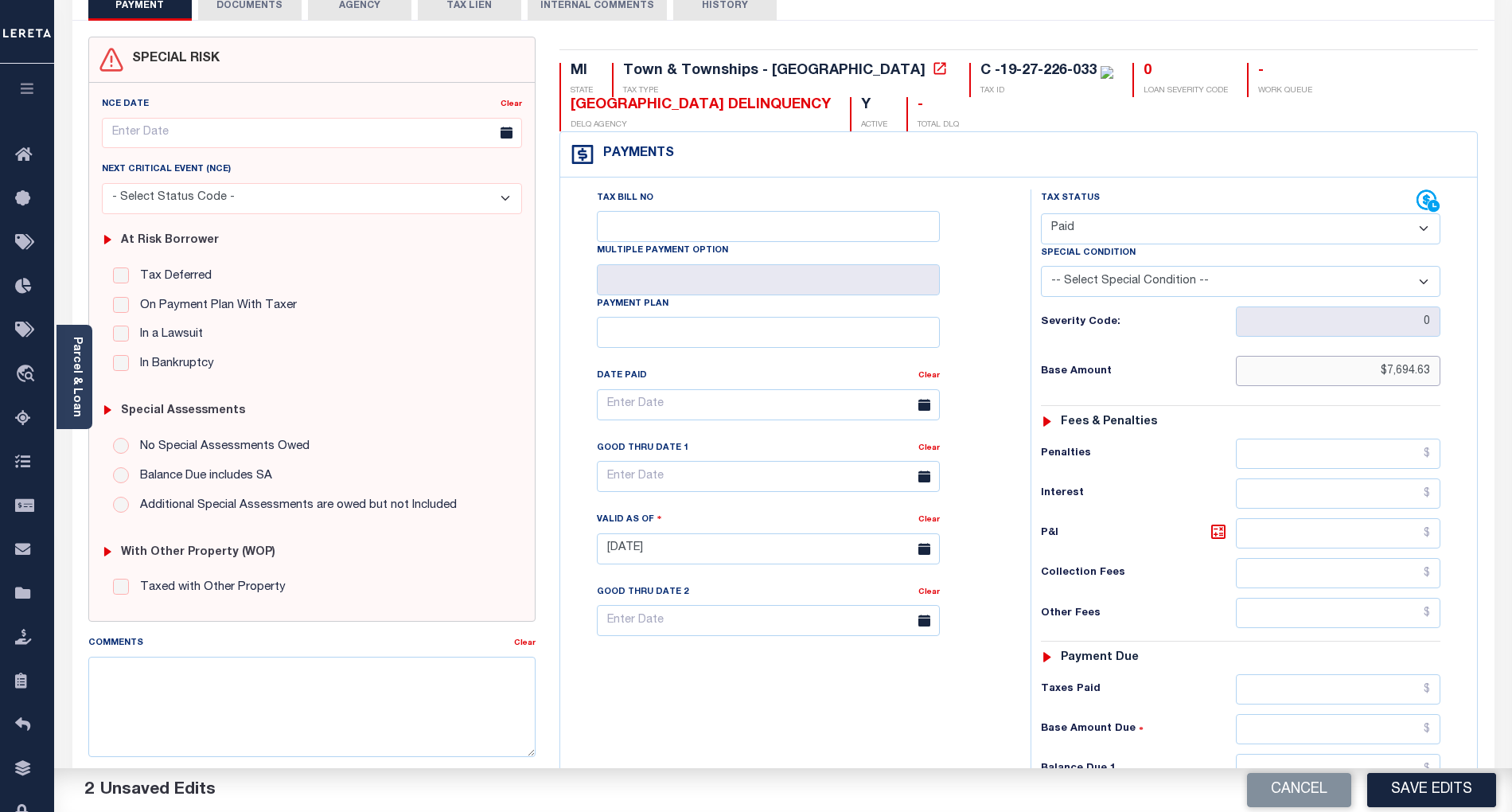
scroll to position [211, 0]
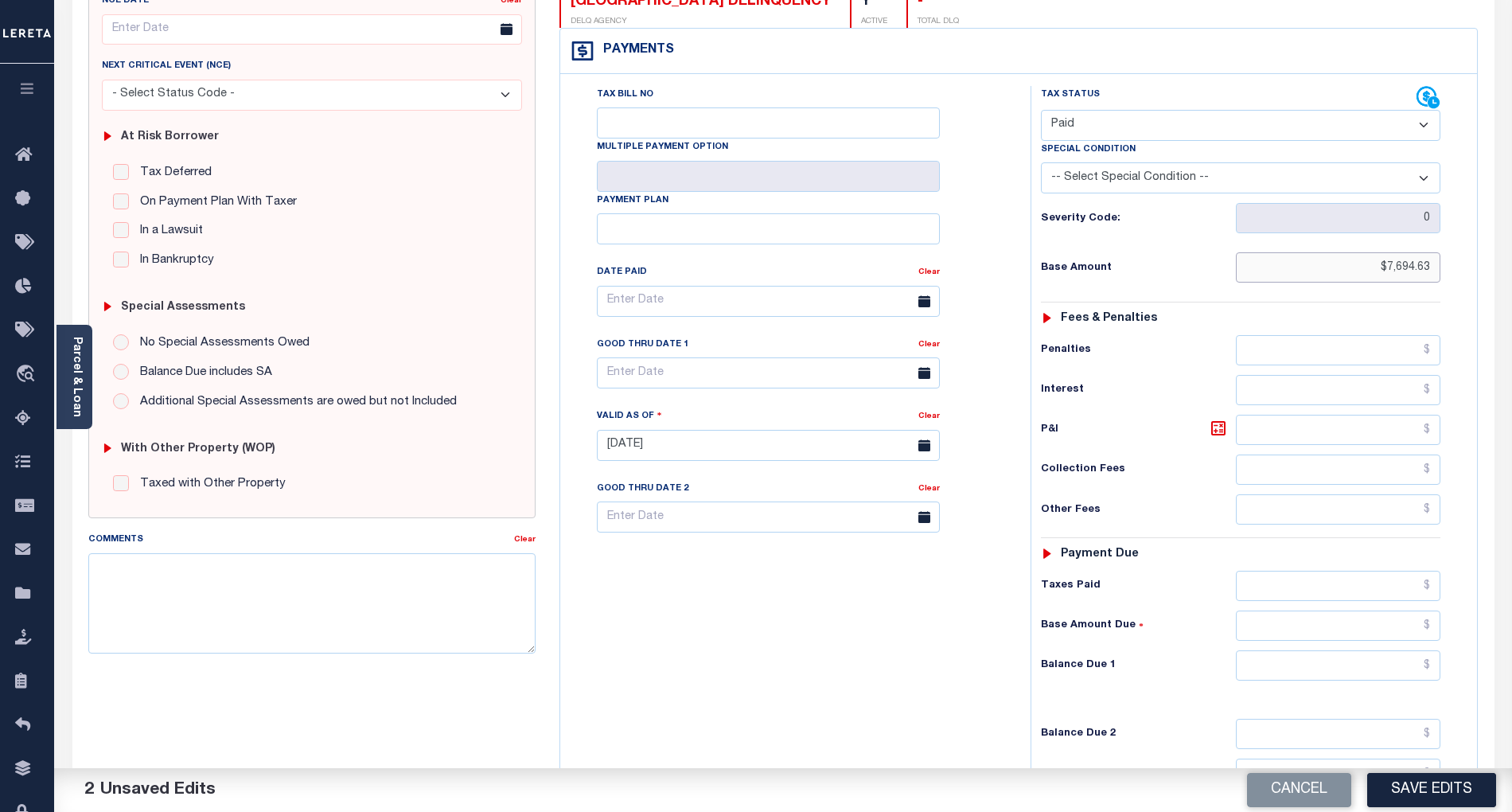
type input "$7,694.63"
click at [1404, 678] on input "text" at bounding box center [1338, 665] width 205 height 30
type input "$0.00"
click at [870, 678] on div "Tax Bill No Multiple Payment Option Payment Plan Clear" at bounding box center [791, 436] width 454 height 703
click at [1428, 787] on button "Save Edits" at bounding box center [1431, 789] width 129 height 34
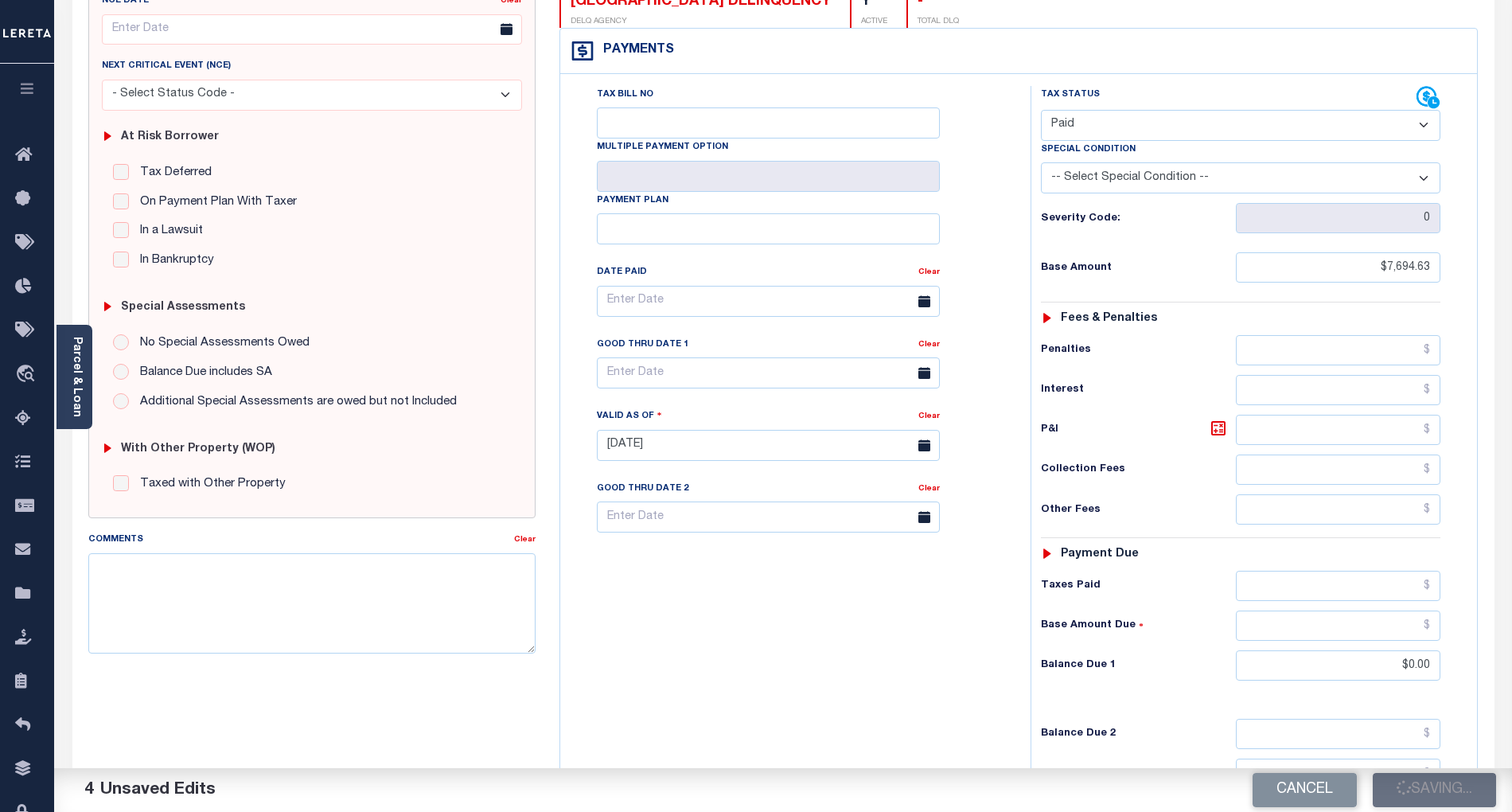
checkbox input "false"
type input "$7,694.63"
type input "$0"
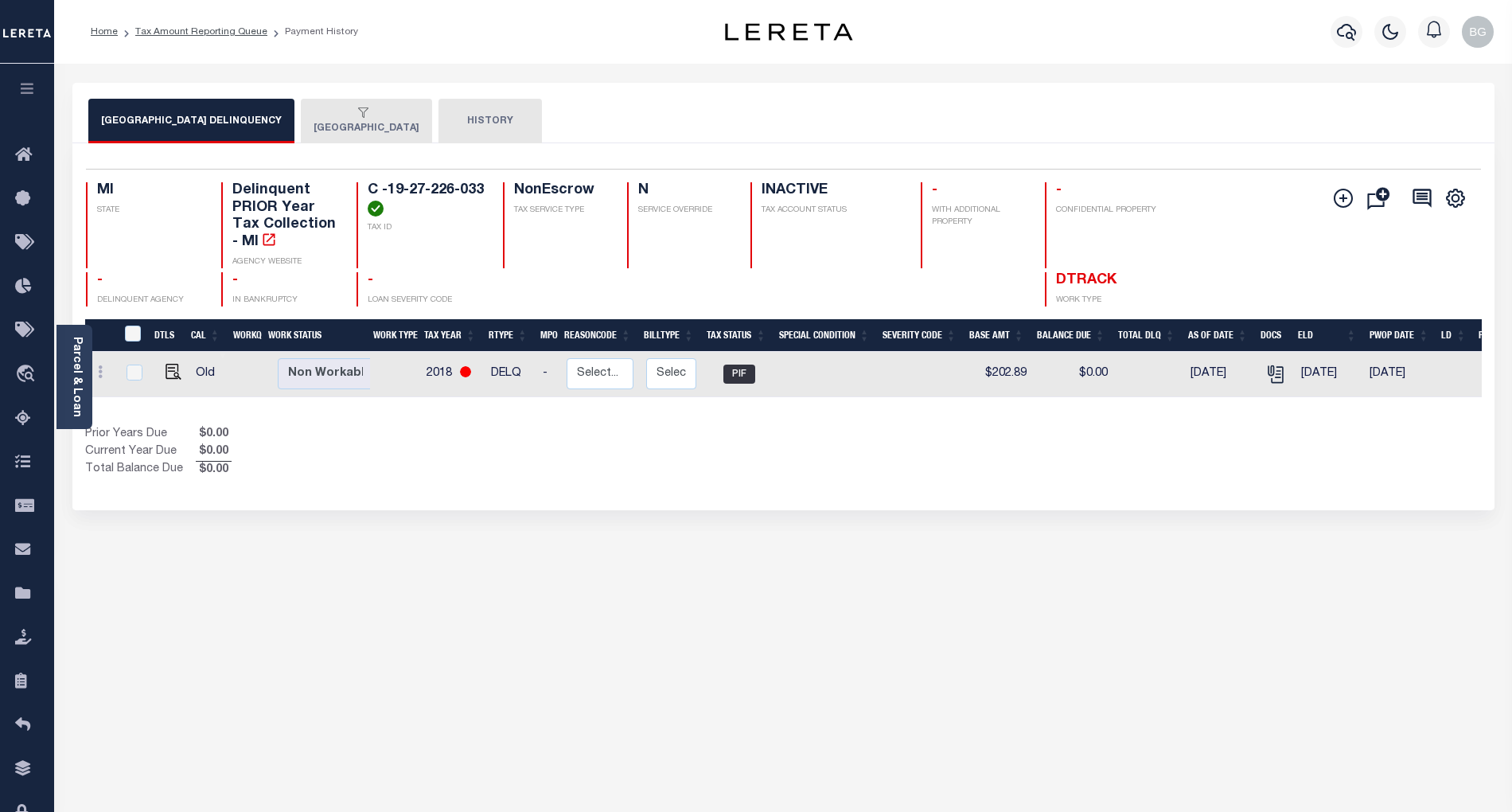
click at [332, 119] on div "button" at bounding box center [363, 113] width 99 height 15
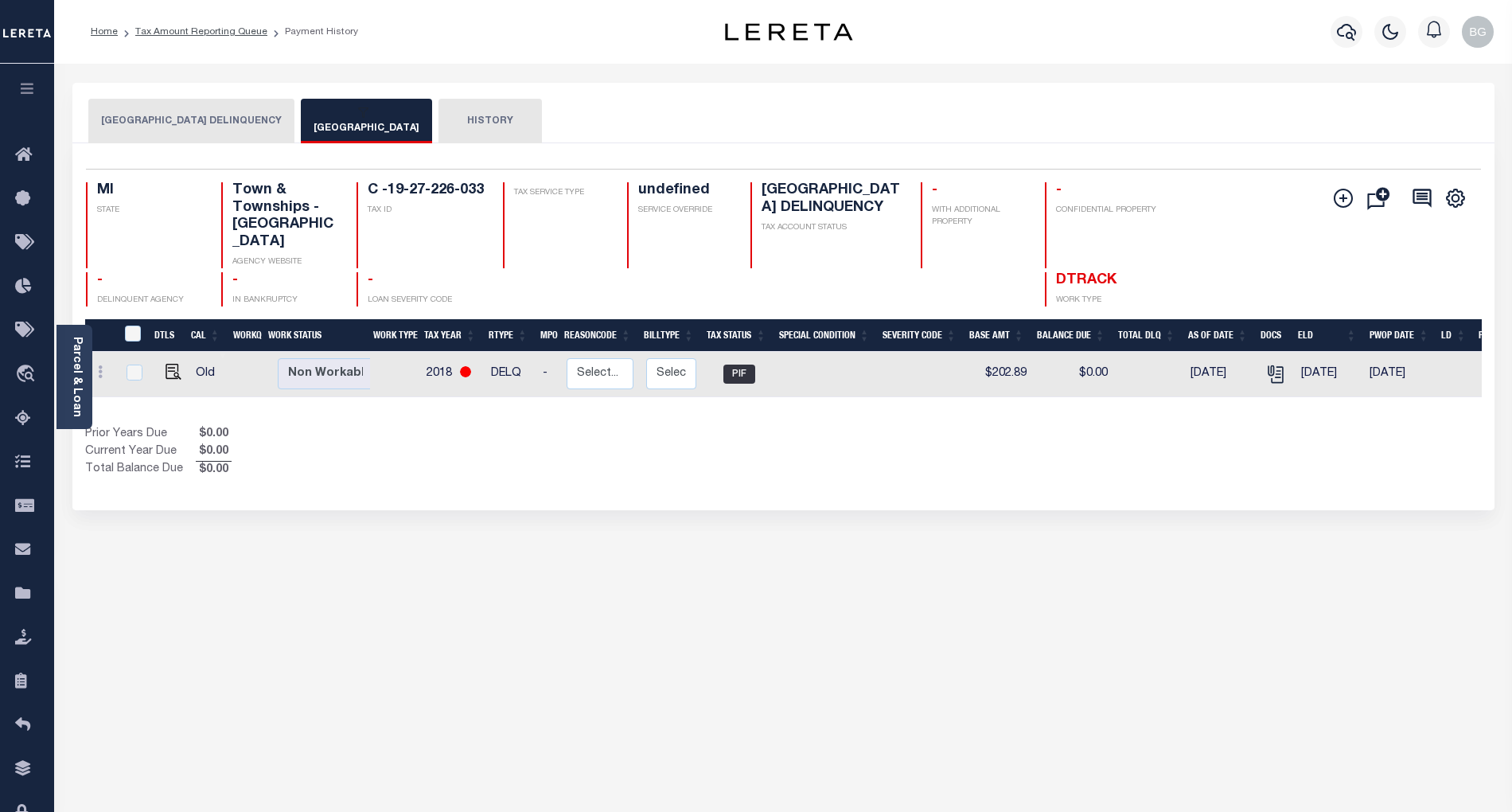
click at [195, 123] on button "[GEOGRAPHIC_DATA] DELINQUENCY" at bounding box center [192, 120] width 206 height 44
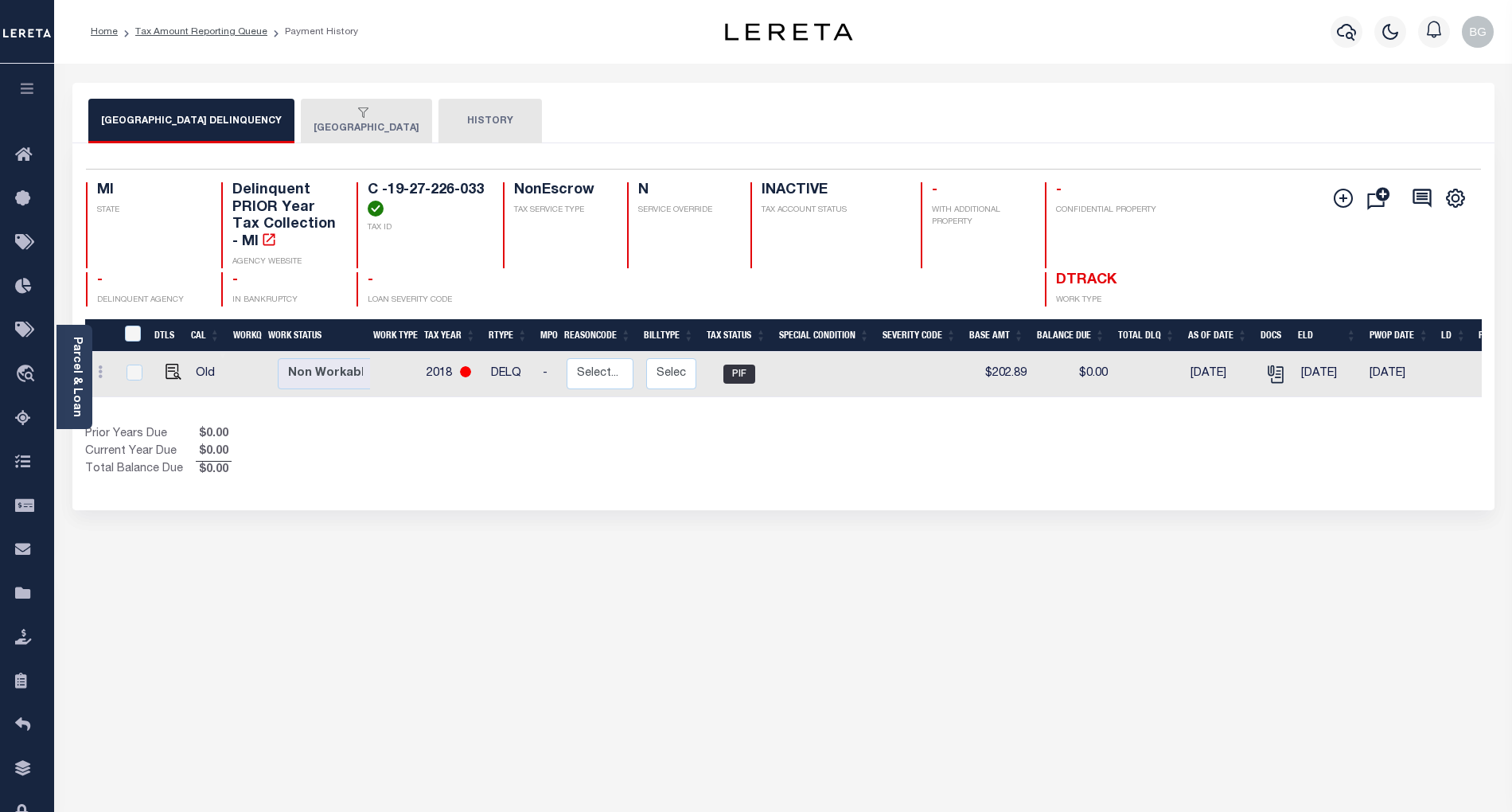
click at [373, 128] on button "[GEOGRAPHIC_DATA]" at bounding box center [367, 120] width 132 height 44
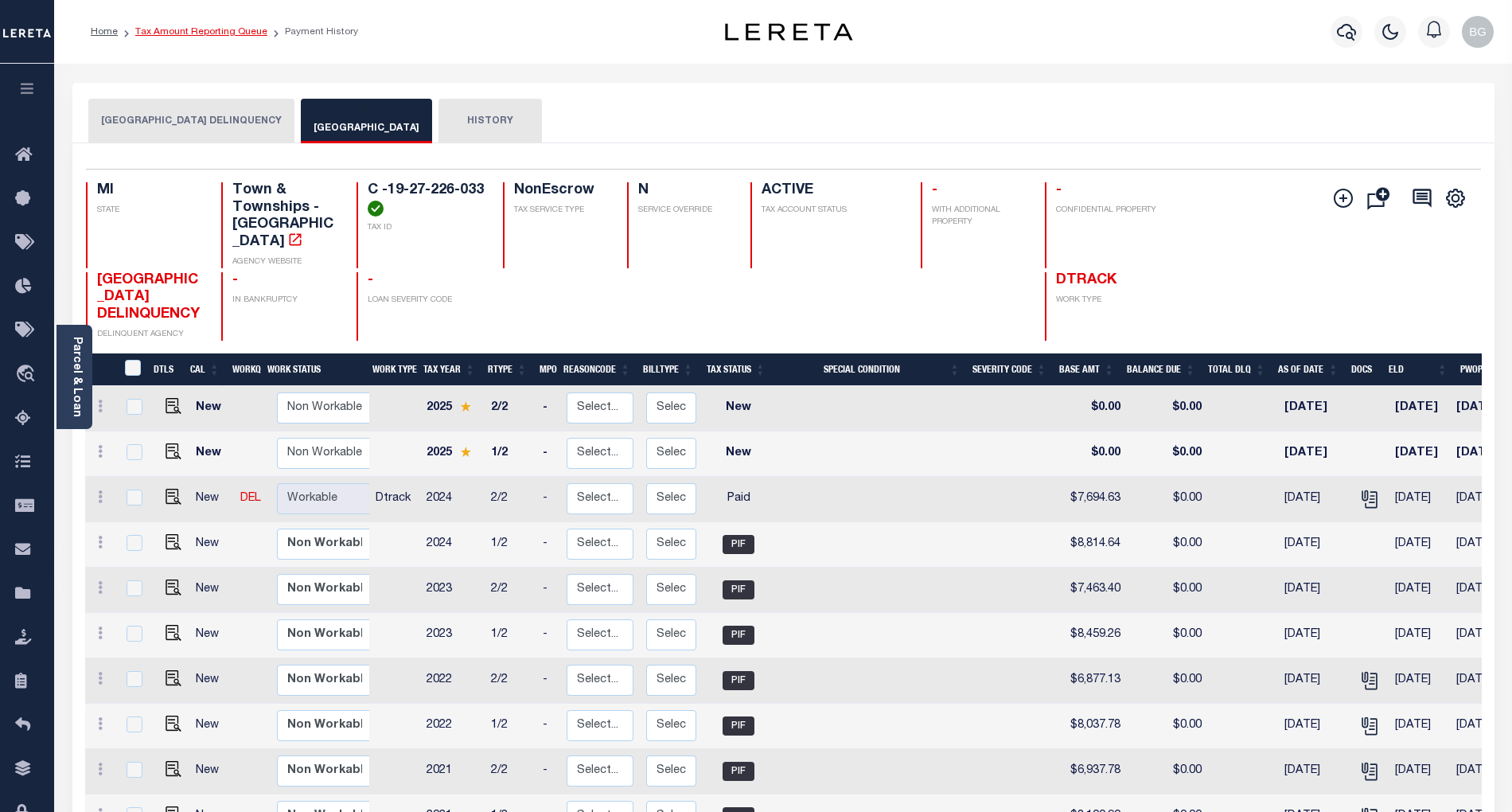
click at [192, 35] on link "Tax Amount Reporting Queue" at bounding box center [202, 32] width 132 height 10
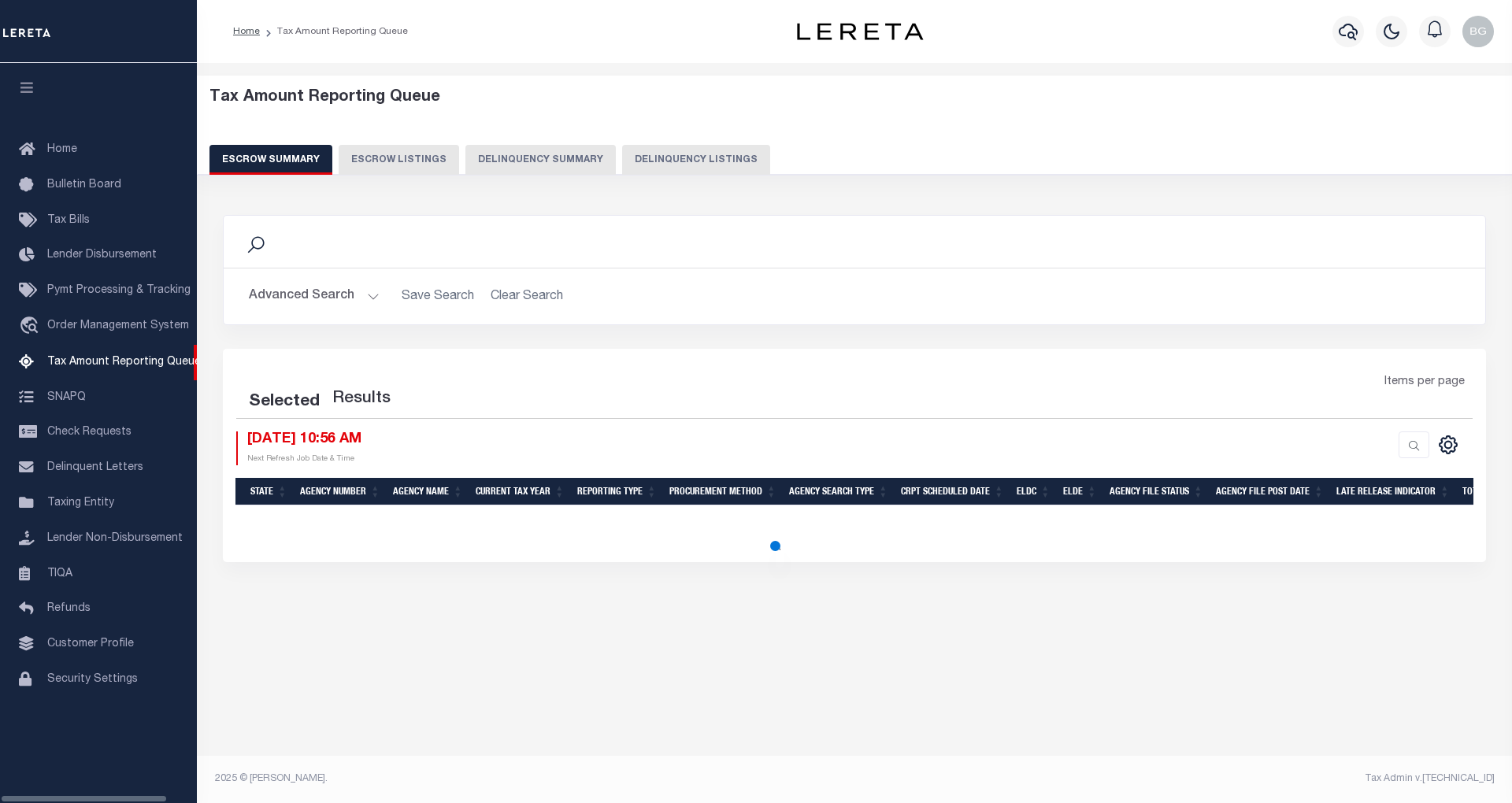
click at [678, 156] on button "Delinquency Listings" at bounding box center [696, 159] width 148 height 30
select select "100"
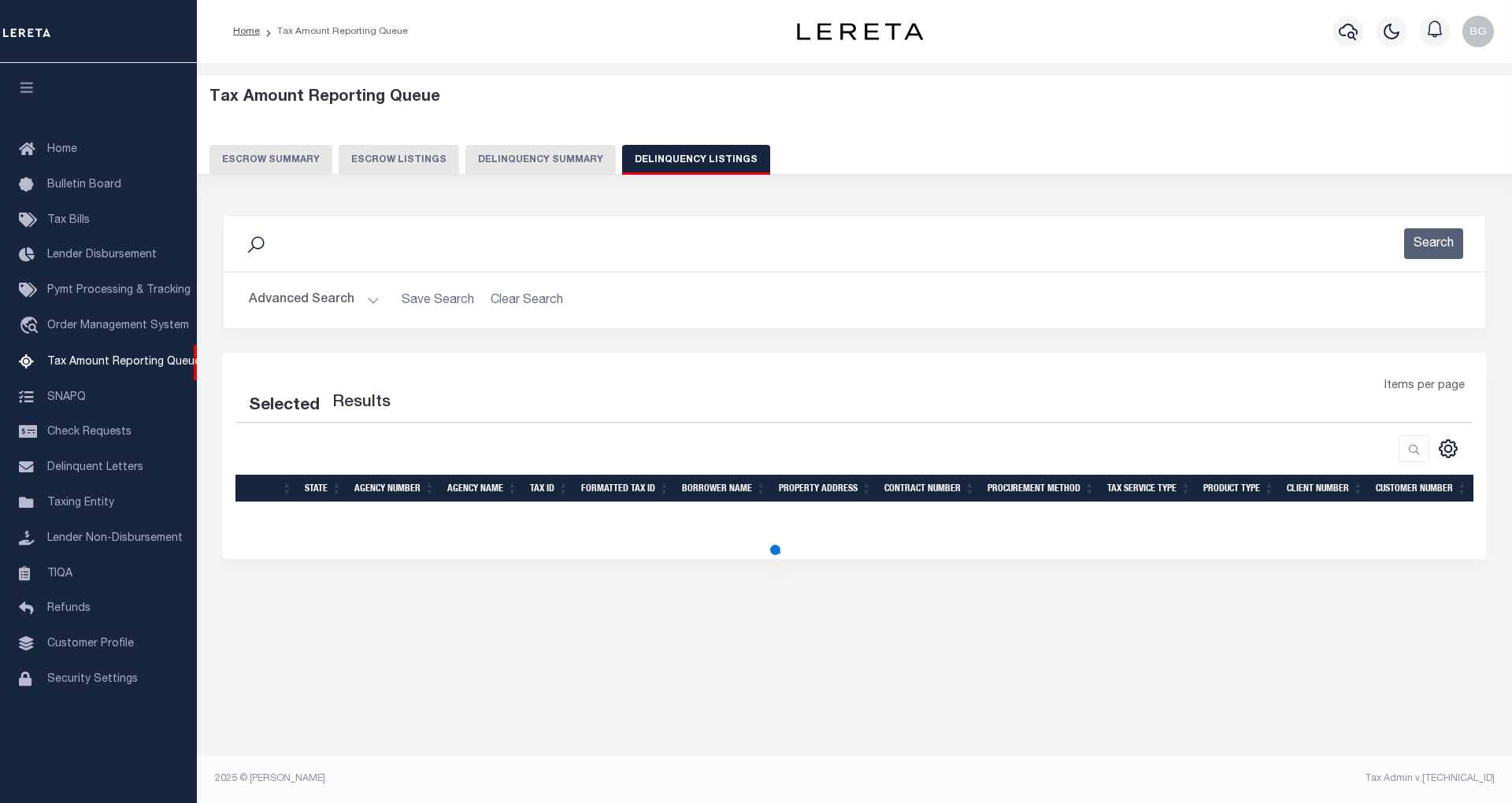
select select "100"
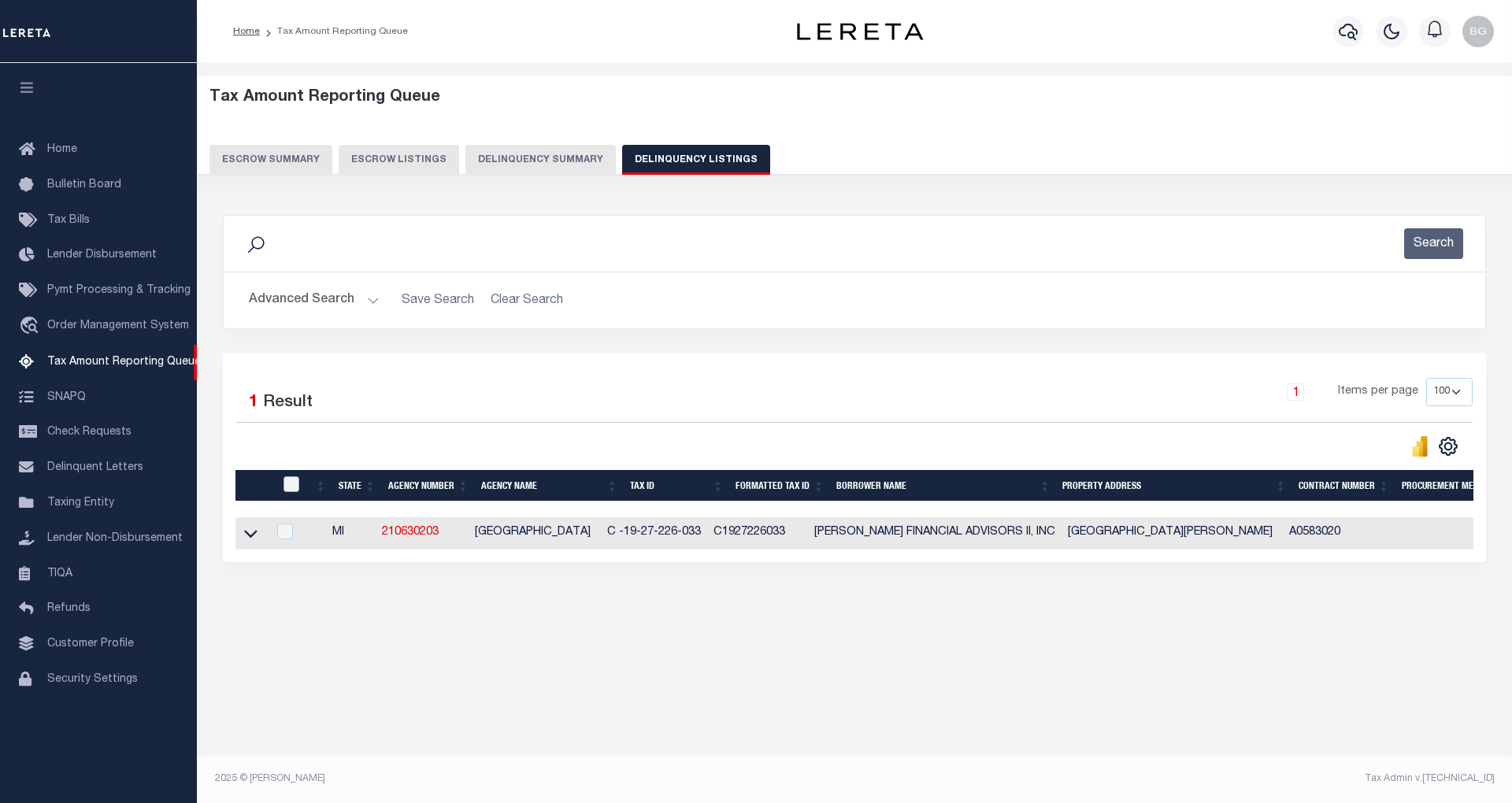
click at [288, 489] on input "checkbox" at bounding box center [291, 484] width 16 height 16
checkbox input "true"
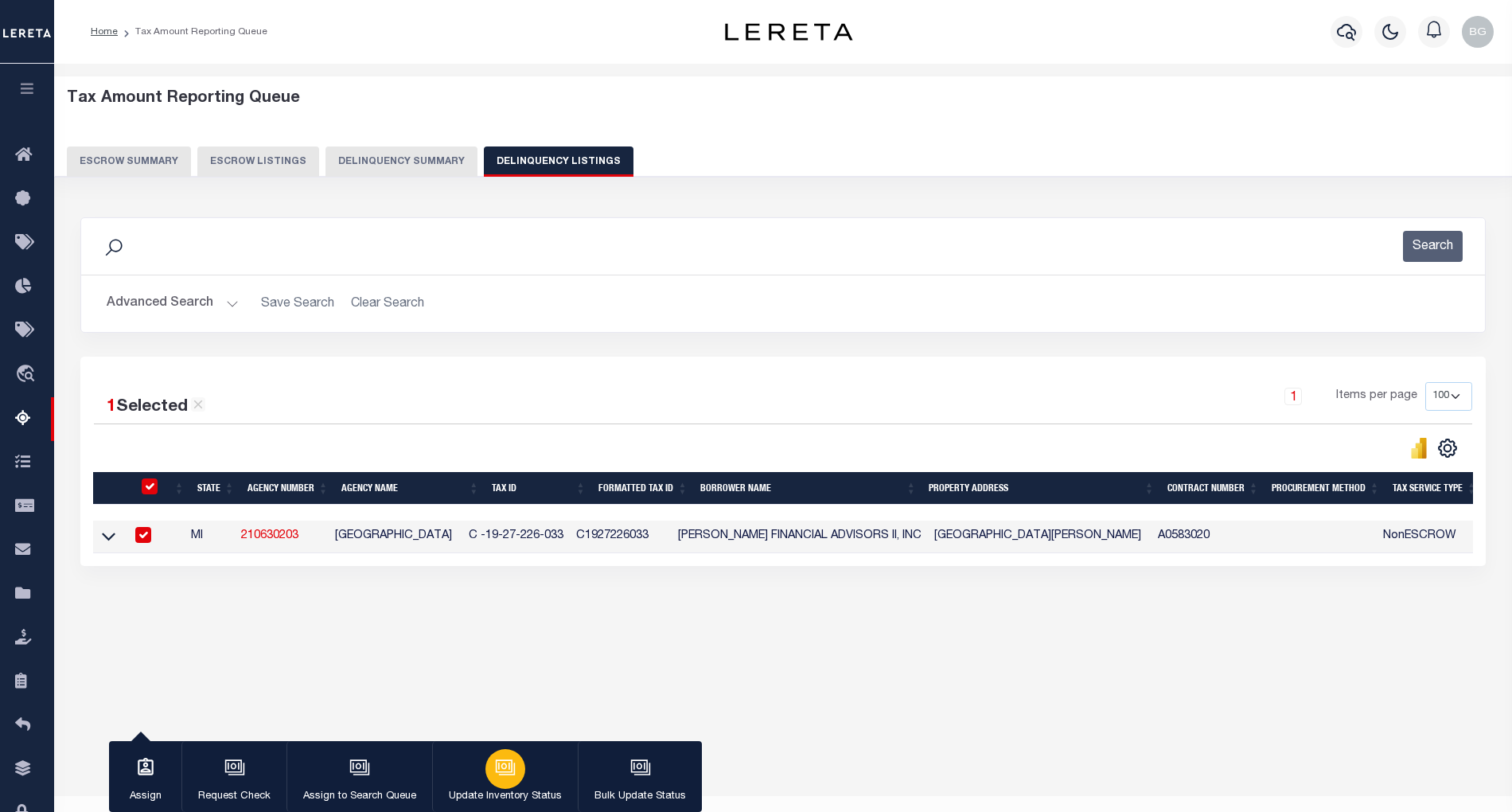
click at [504, 772] on icon "button" at bounding box center [505, 767] width 21 height 21
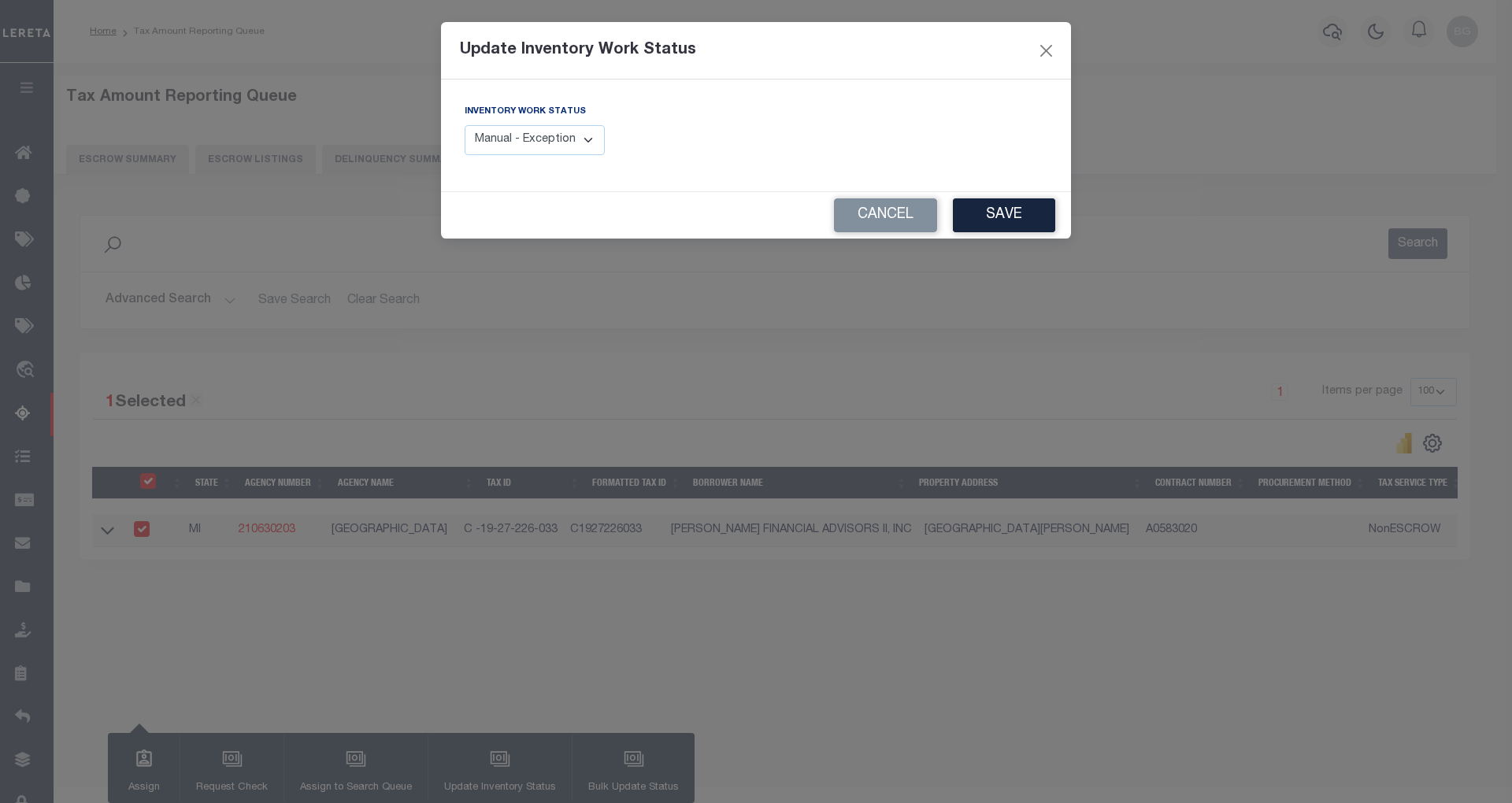
click at [559, 126] on select "Manual - Exception Pended - Awaiting Search Late Add Exception Completed" at bounding box center [535, 141] width 140 height 31
select select "4"
click at [465, 125] on select "Manual - Exception Pended - Awaiting Search Late Add Exception Completed" at bounding box center [535, 141] width 140 height 31
click at [987, 214] on button "Save" at bounding box center [1003, 215] width 102 height 34
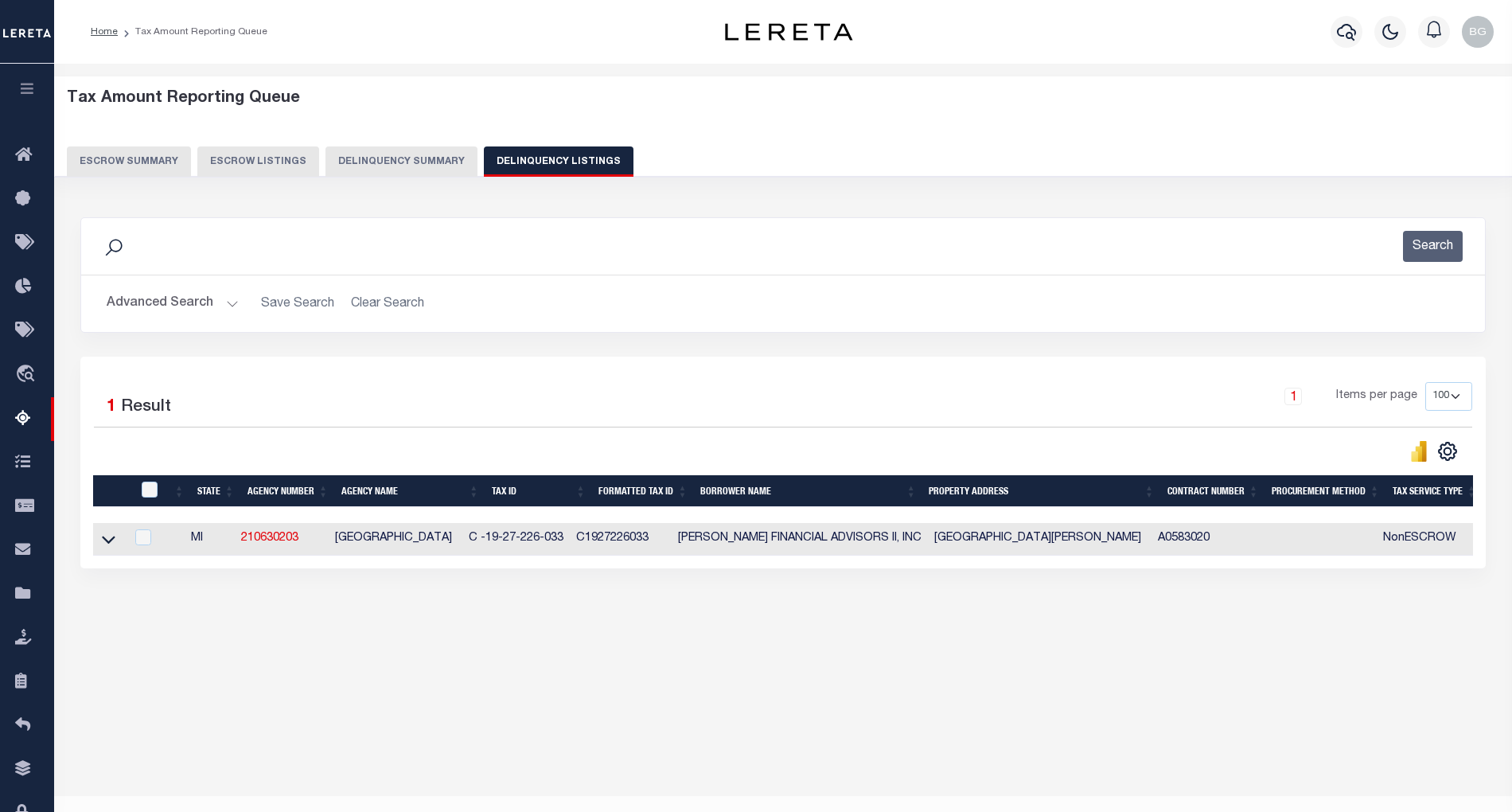
click at [228, 303] on button "Advanced Search" at bounding box center [172, 304] width 132 height 31
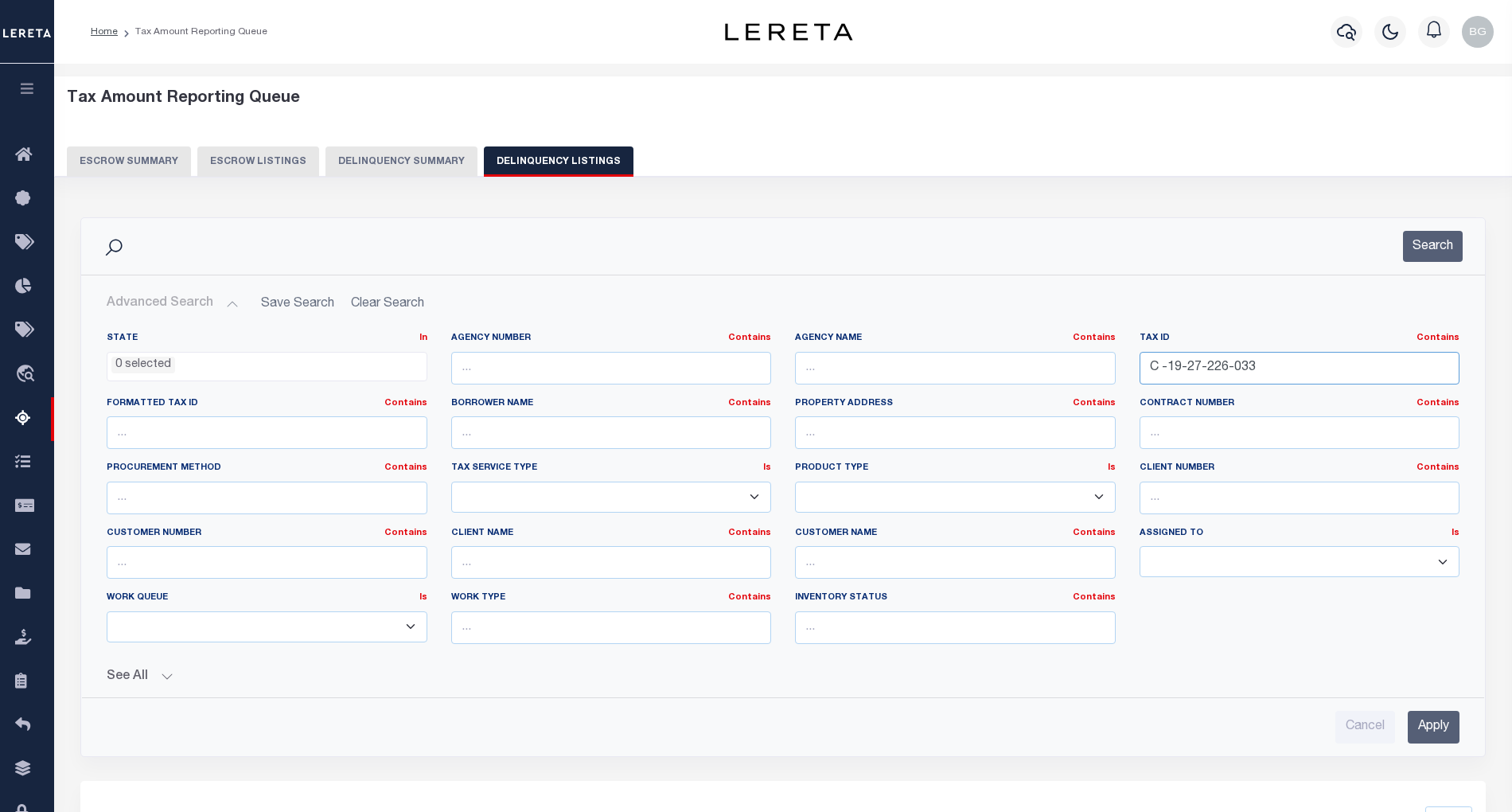
click at [1179, 362] on input "C -19-27-226-033" at bounding box center [1300, 368] width 320 height 32
paste input "32-453-01"
type input "C -19-32-453-013"
click at [1439, 729] on input "Apply" at bounding box center [1433, 726] width 52 height 32
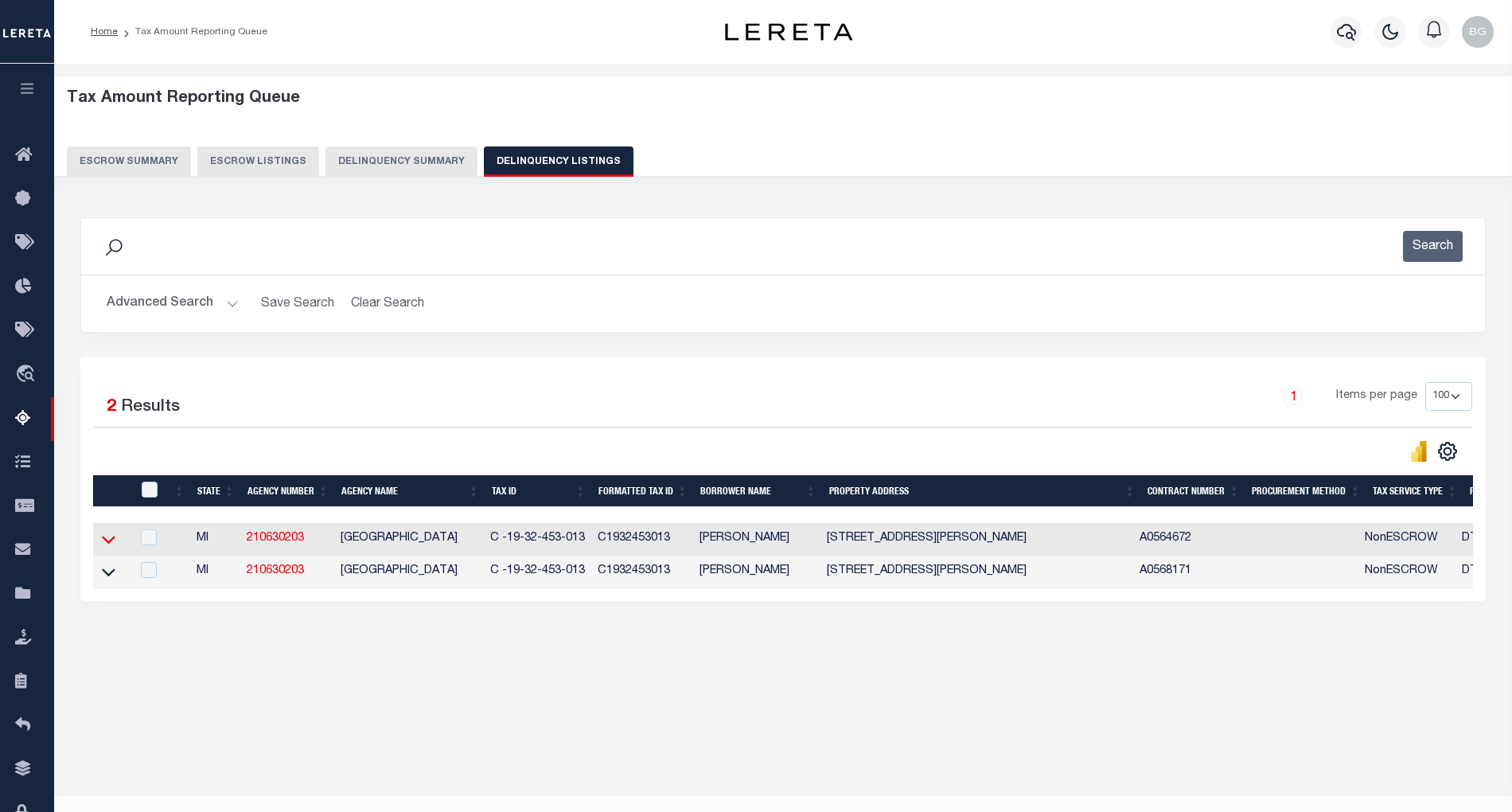
click at [110, 546] on icon at bounding box center [109, 539] width 14 height 17
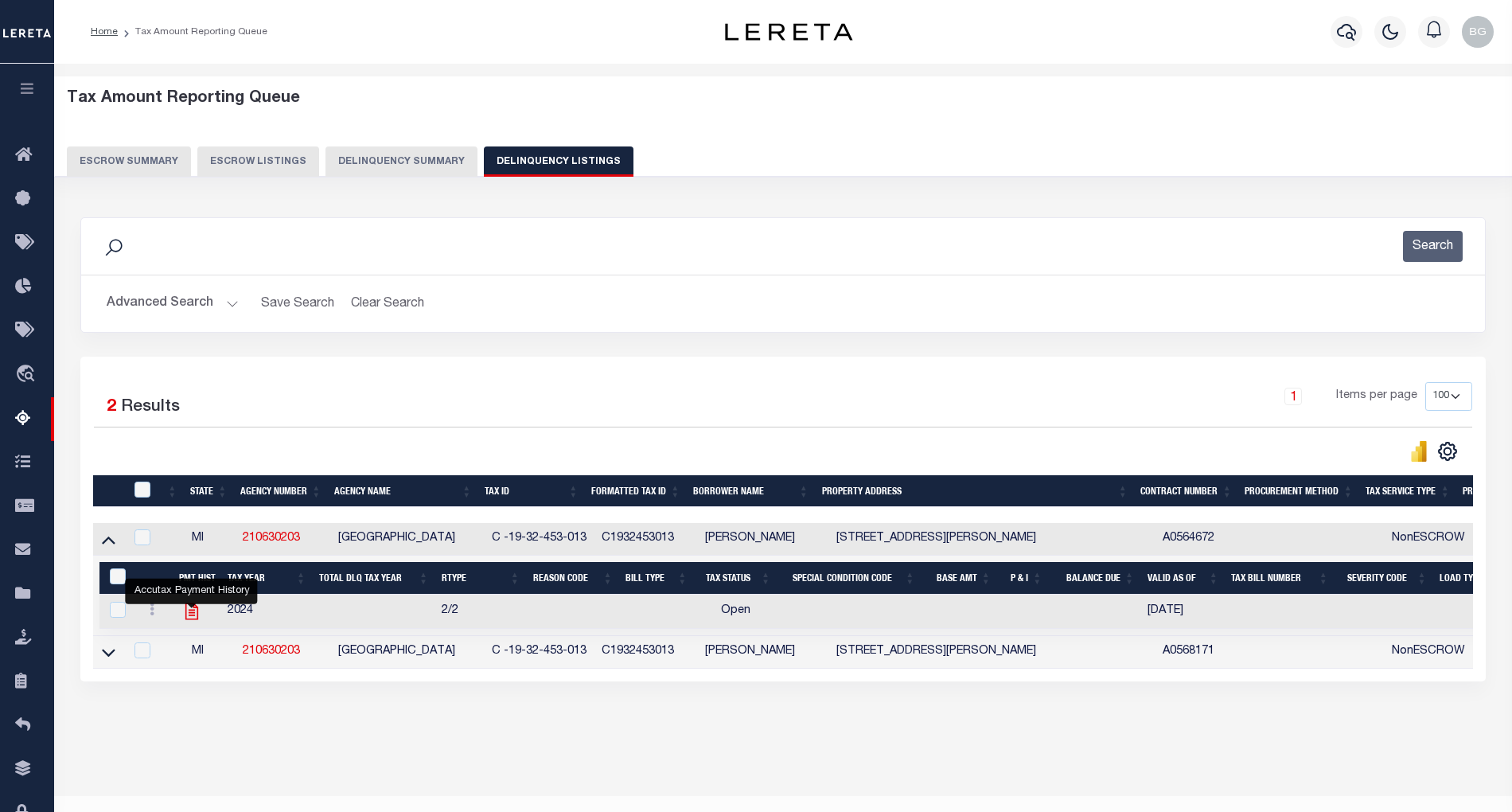
click at [193, 617] on icon "" at bounding box center [192, 610] width 21 height 21
checkbox input "true"
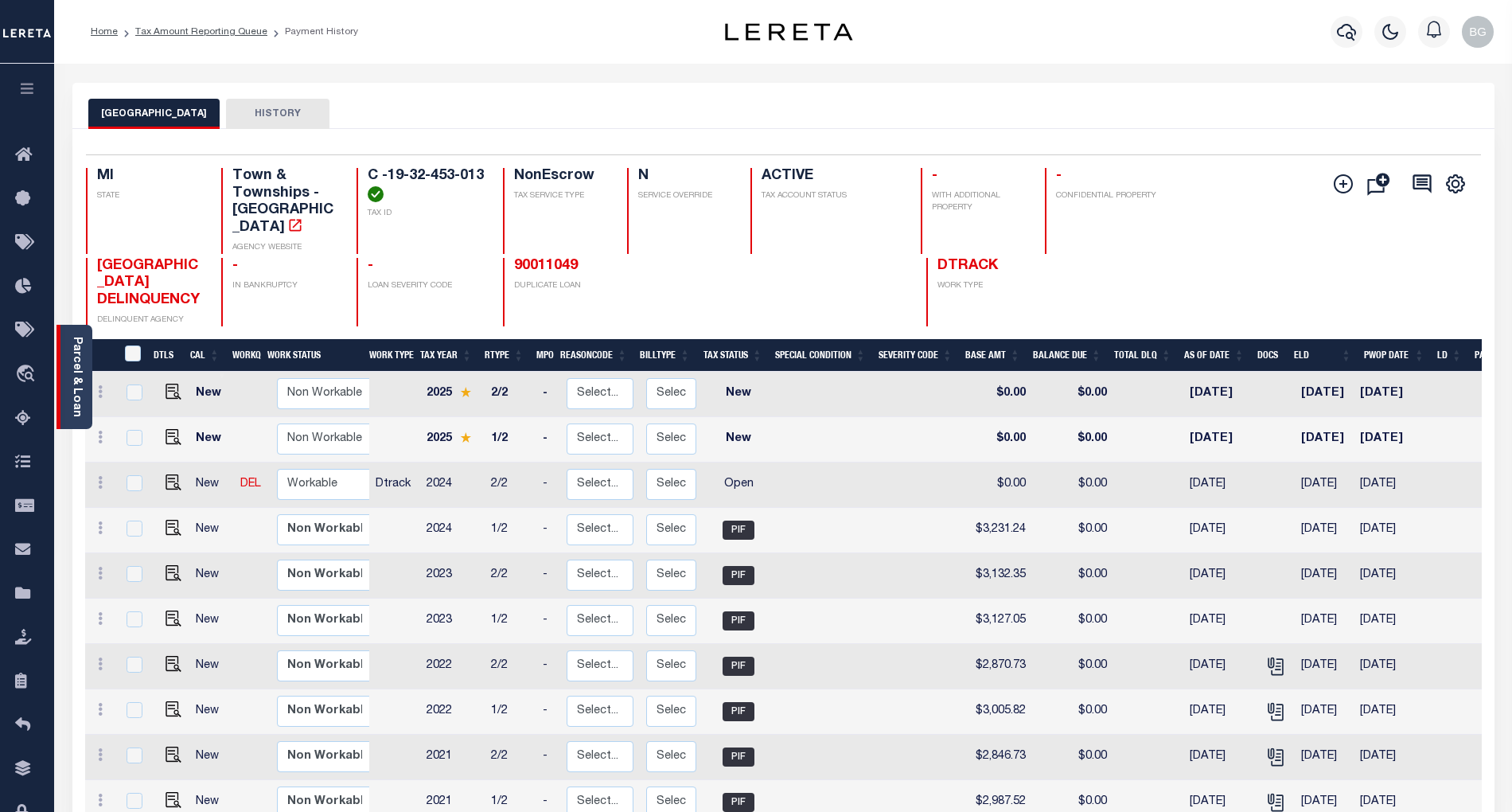
click at [72, 373] on link "Parcel & Loan" at bounding box center [76, 377] width 11 height 81
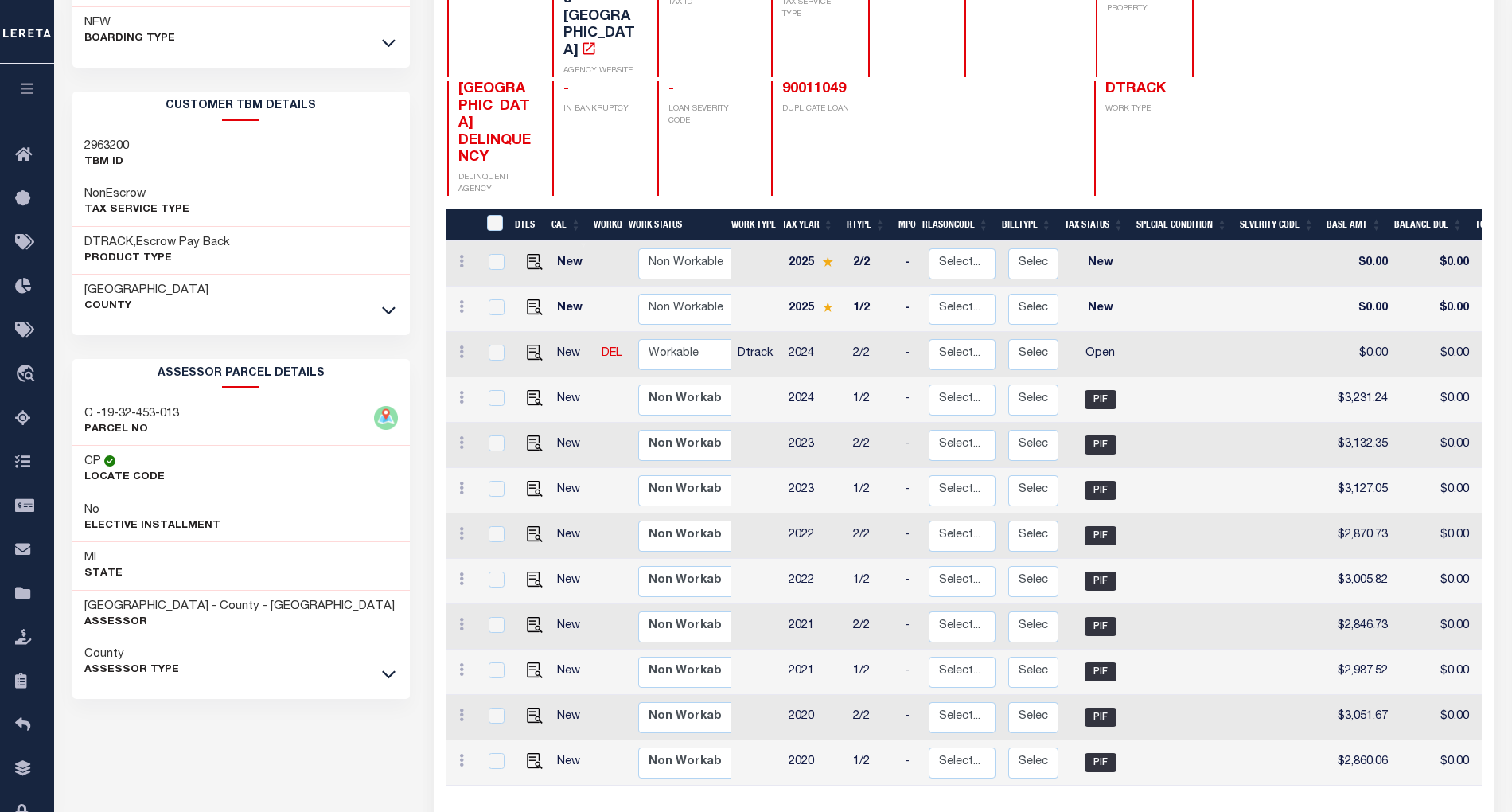
scroll to position [211, 0]
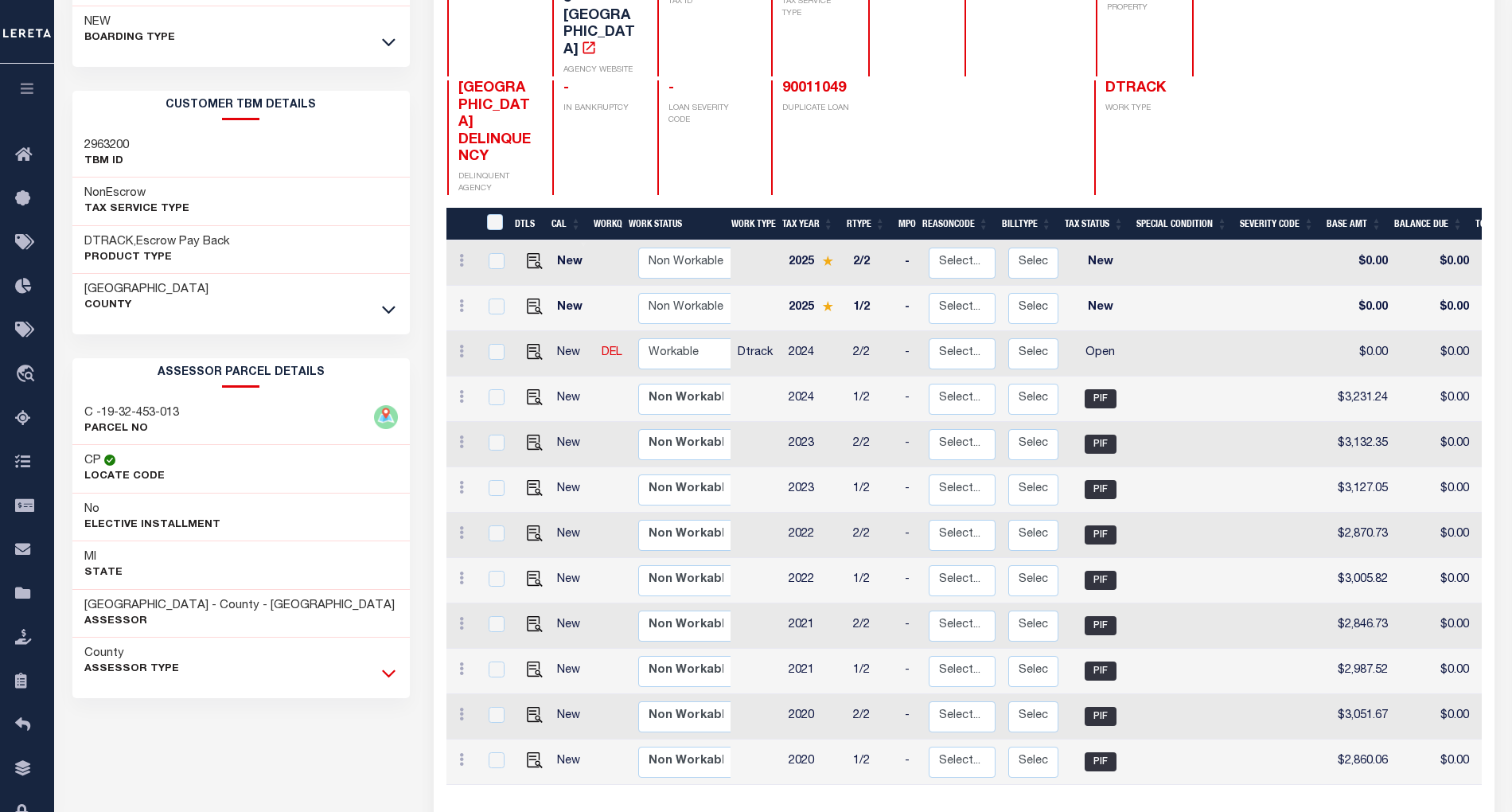
click at [391, 681] on icon at bounding box center [389, 672] width 14 height 17
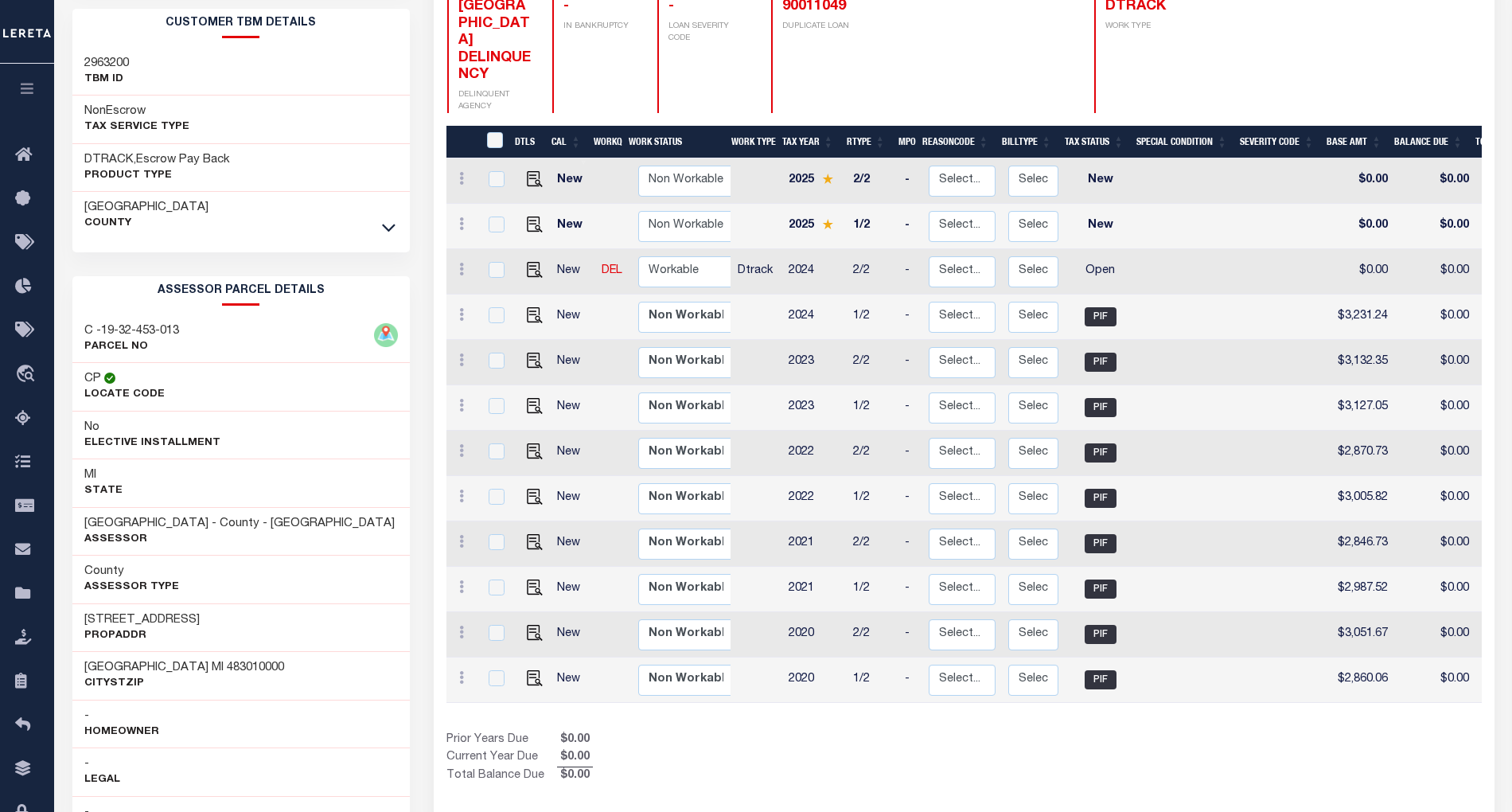
scroll to position [319, 0]
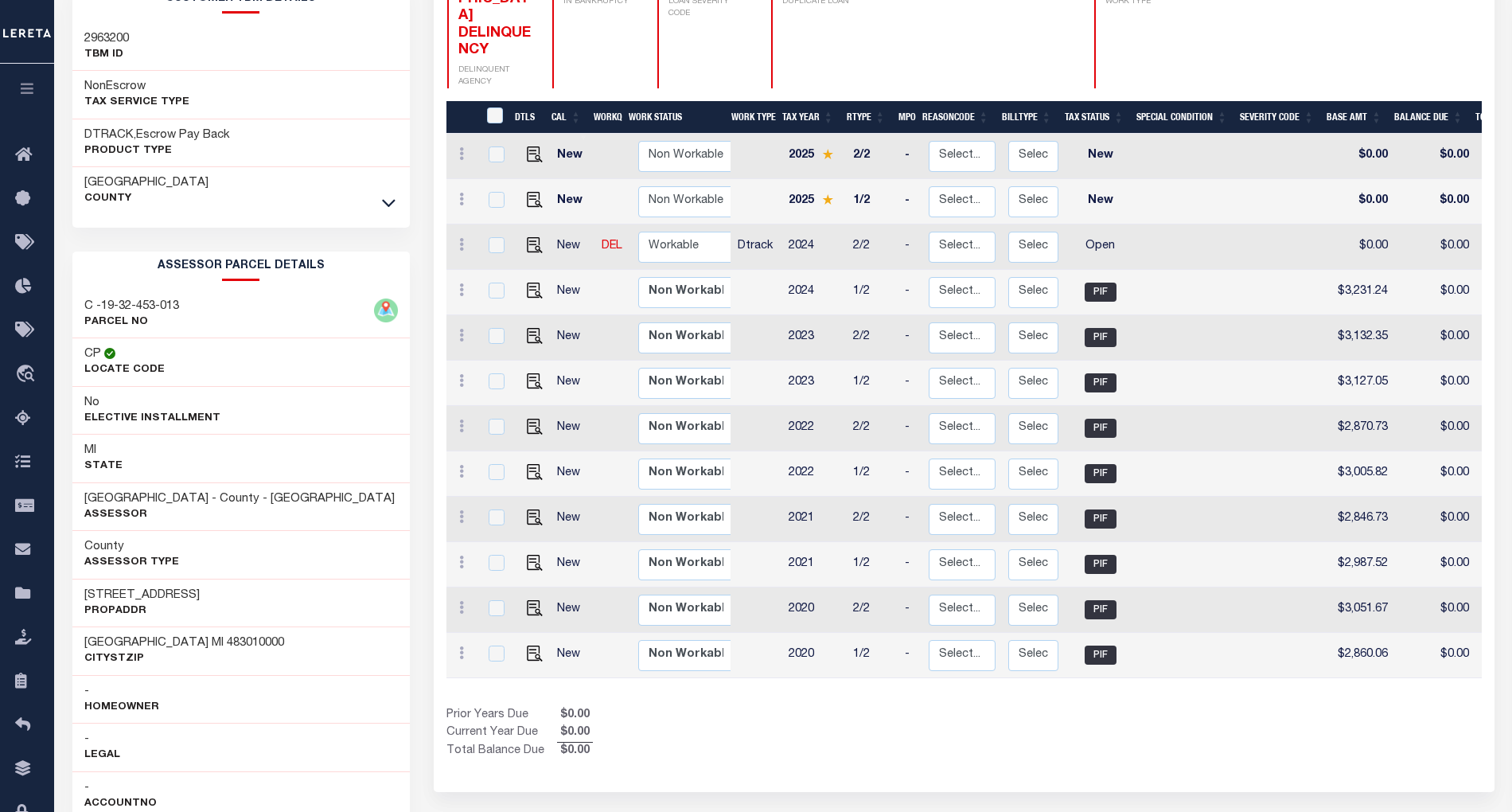
drag, startPoint x: 84, startPoint y: 600, endPoint x: 217, endPoint y: 599, distance: 133.0
click at [217, 599] on div "7365 GLENGROVE DR PropAddr" at bounding box center [241, 603] width 337 height 48
copy h3 "7365 GLENGROVE DR"
click at [532, 237] on img "" at bounding box center [535, 245] width 16 height 16
checkbox input "true"
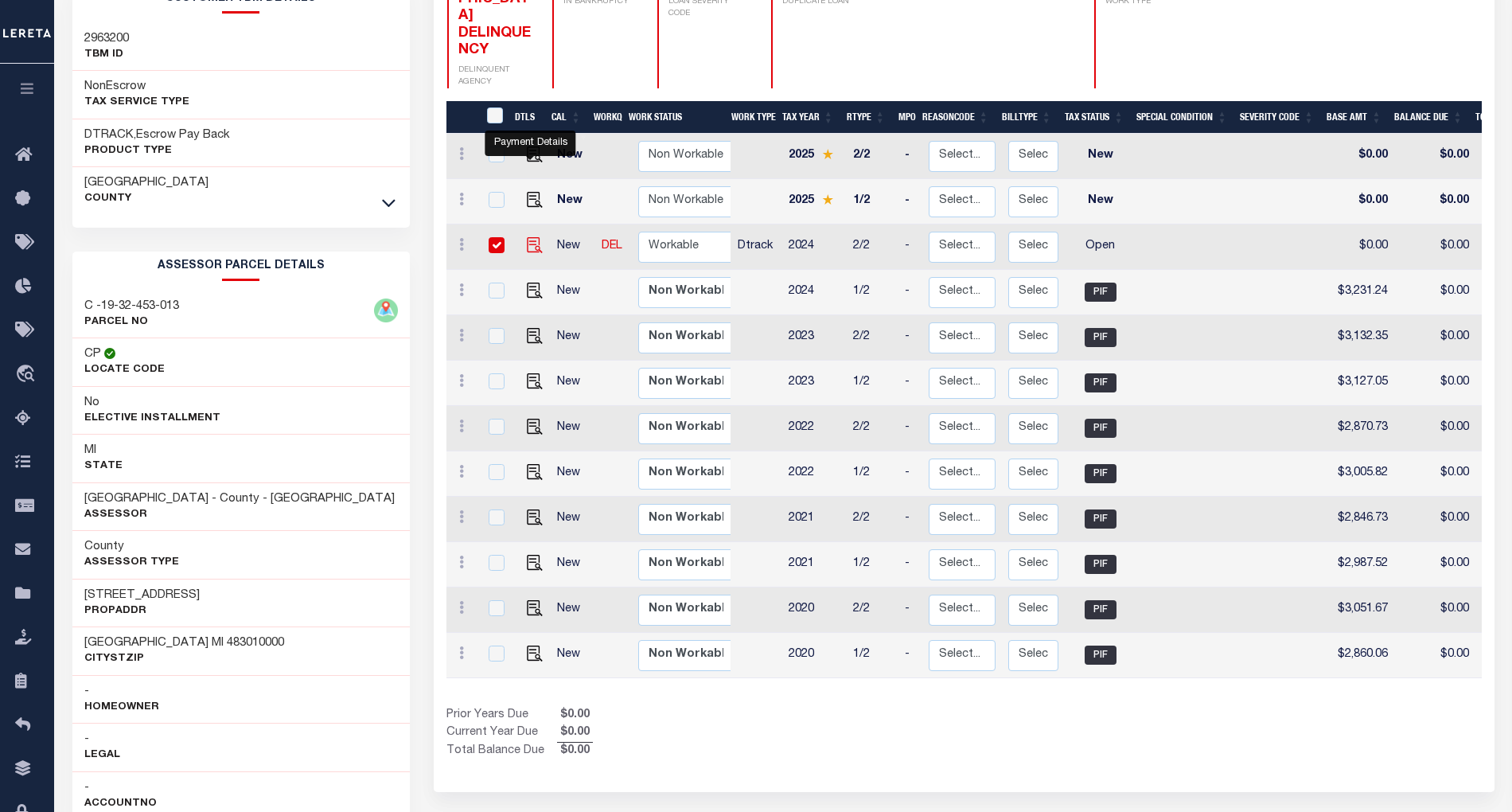
checkbox input "true"
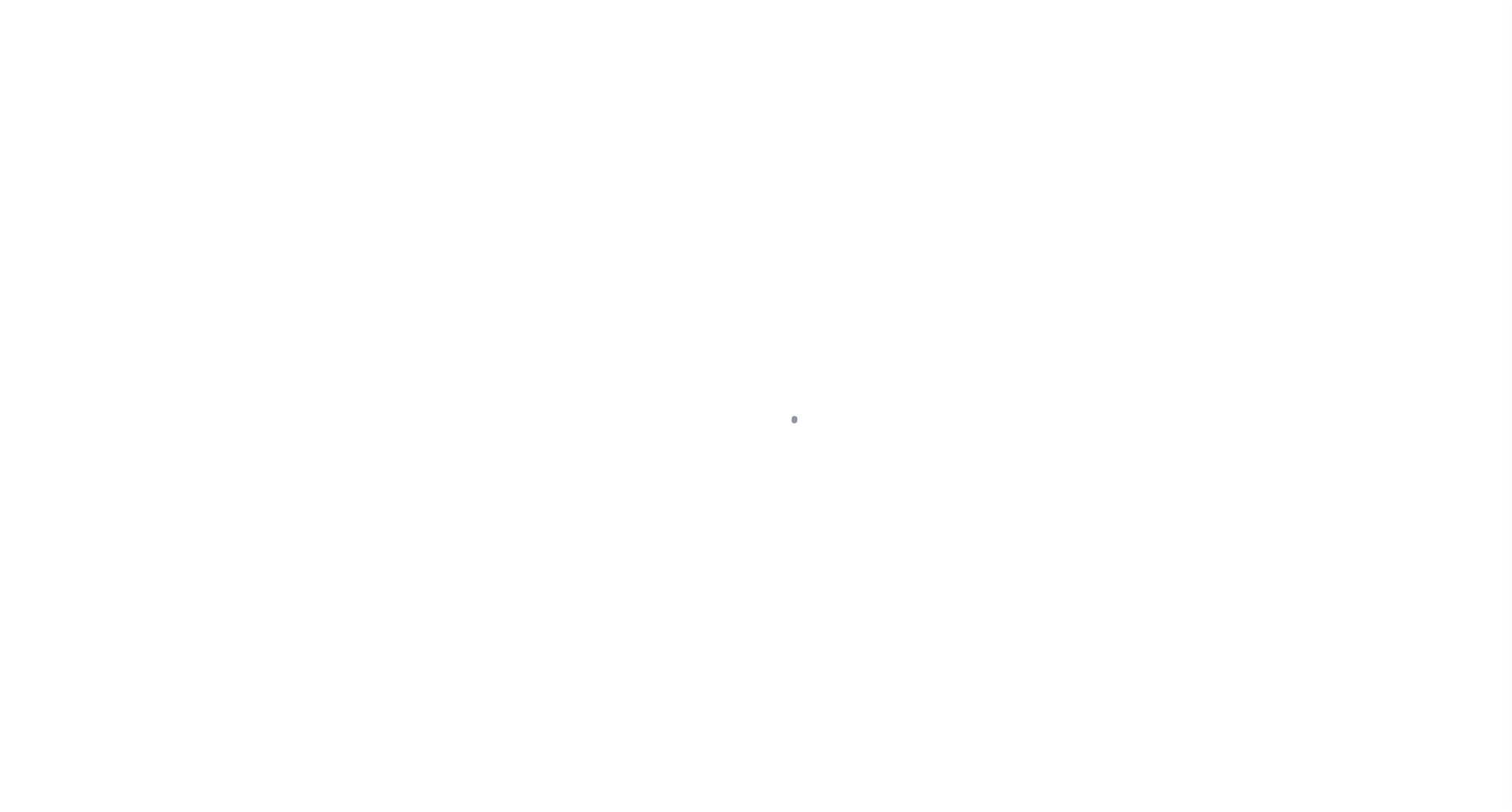
select select "OP2"
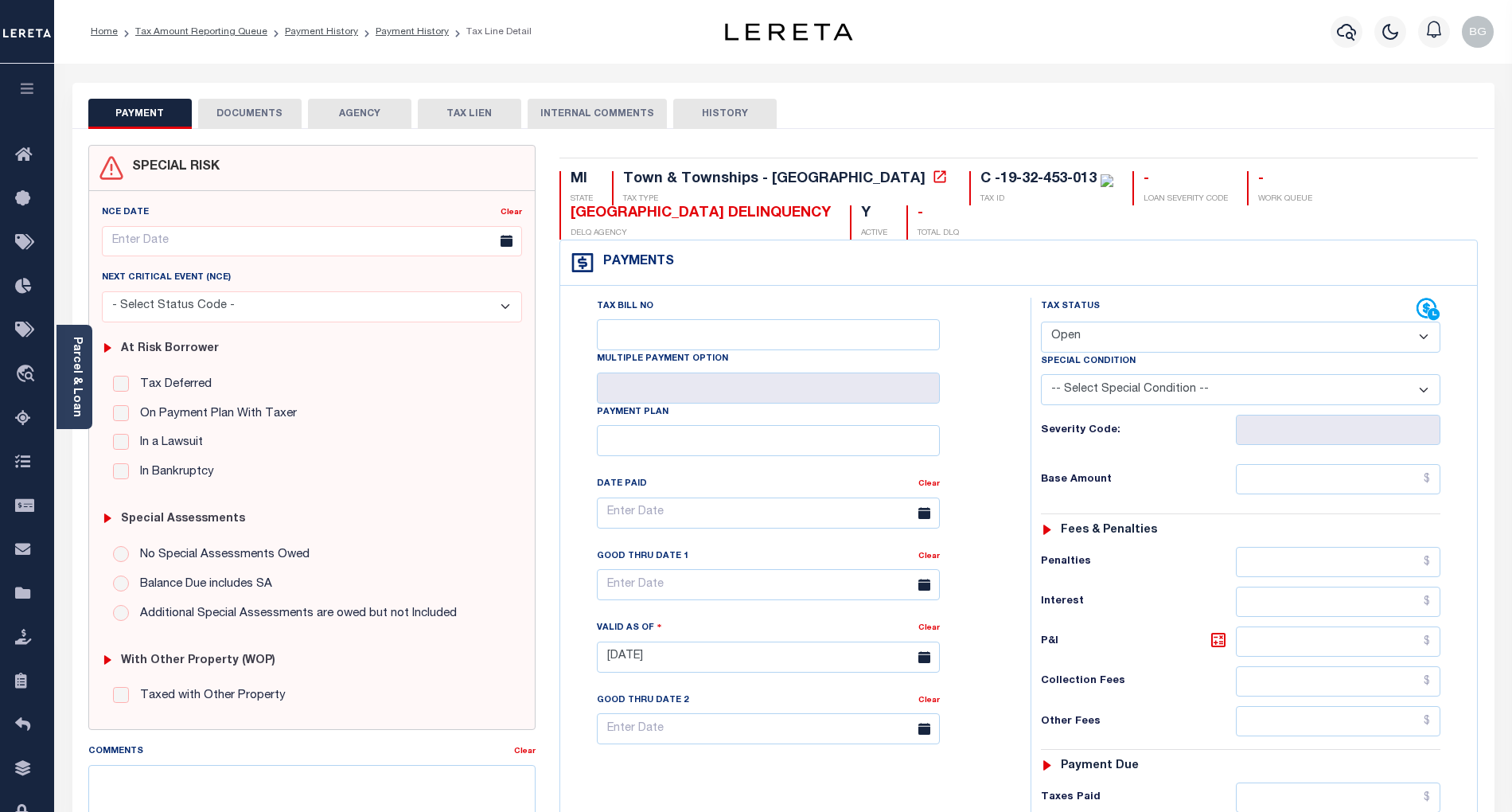
click at [262, 110] on button "DOCUMENTS" at bounding box center [250, 113] width 103 height 30
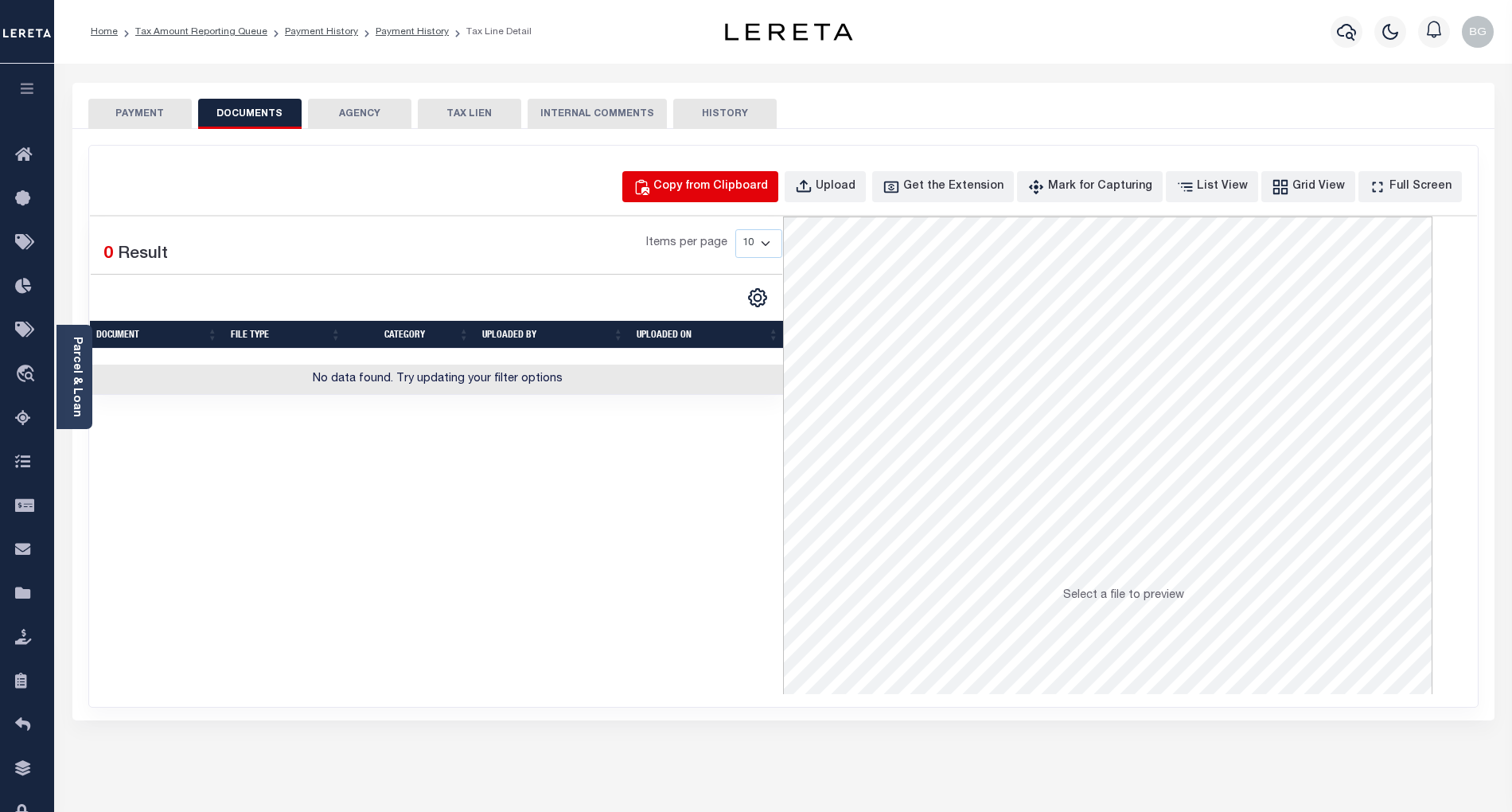
click at [734, 192] on div "Copy from Clipboard" at bounding box center [711, 187] width 115 height 18
select select "POP"
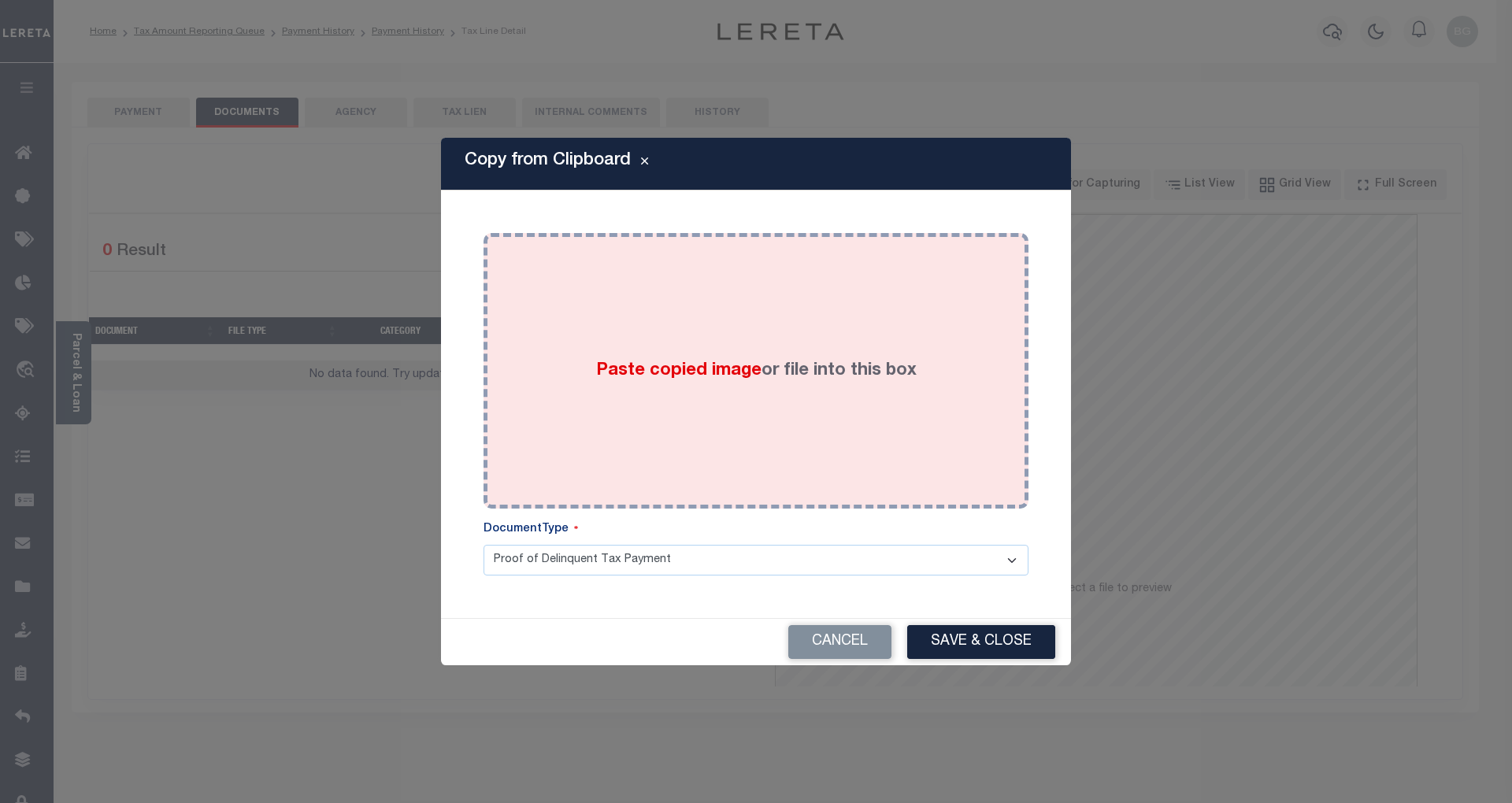
click at [687, 354] on div "Paste copied image or file into this box" at bounding box center [756, 370] width 521 height 252
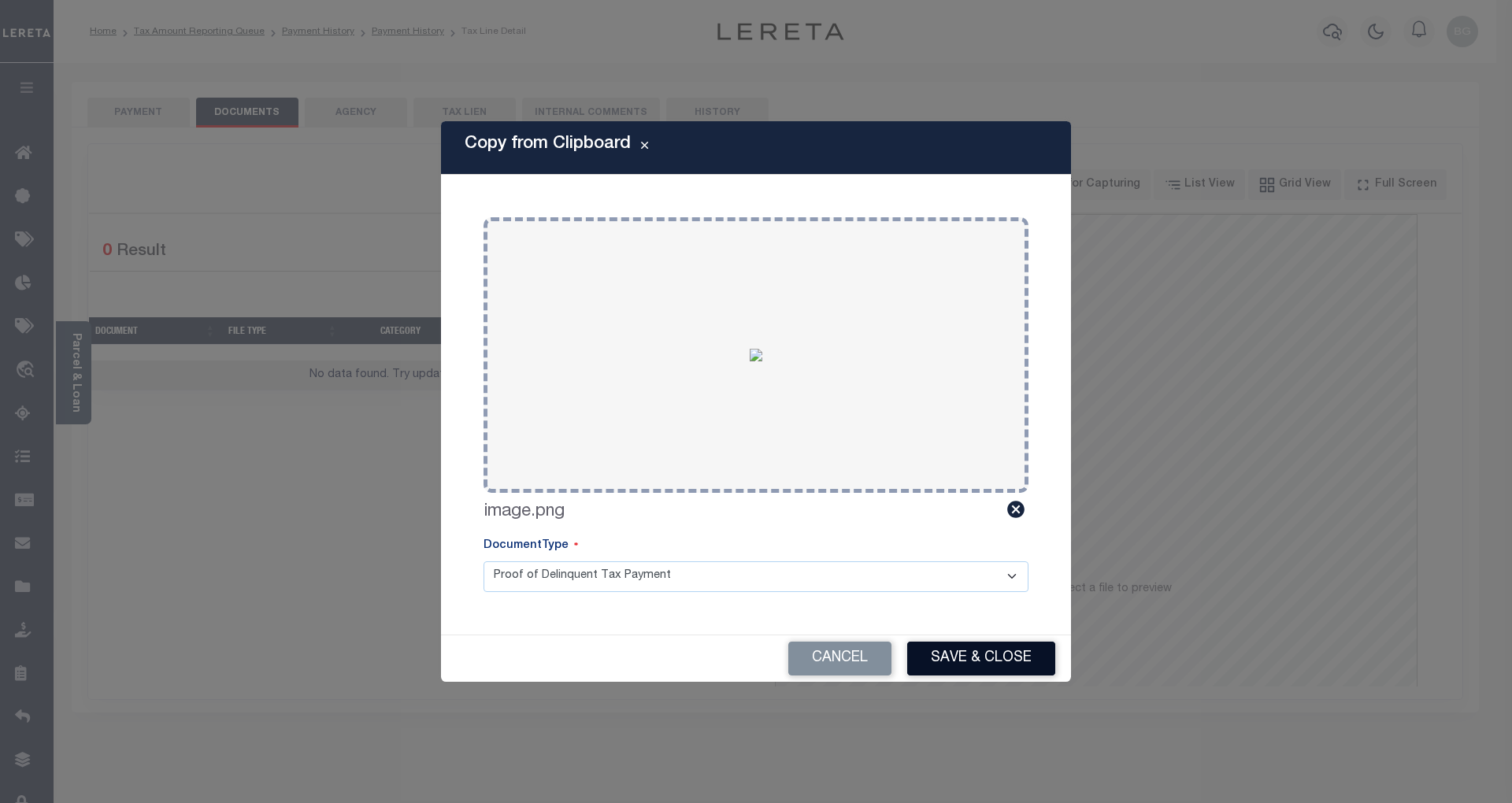
click at [1018, 658] on button "Save & Close" at bounding box center [981, 658] width 148 height 34
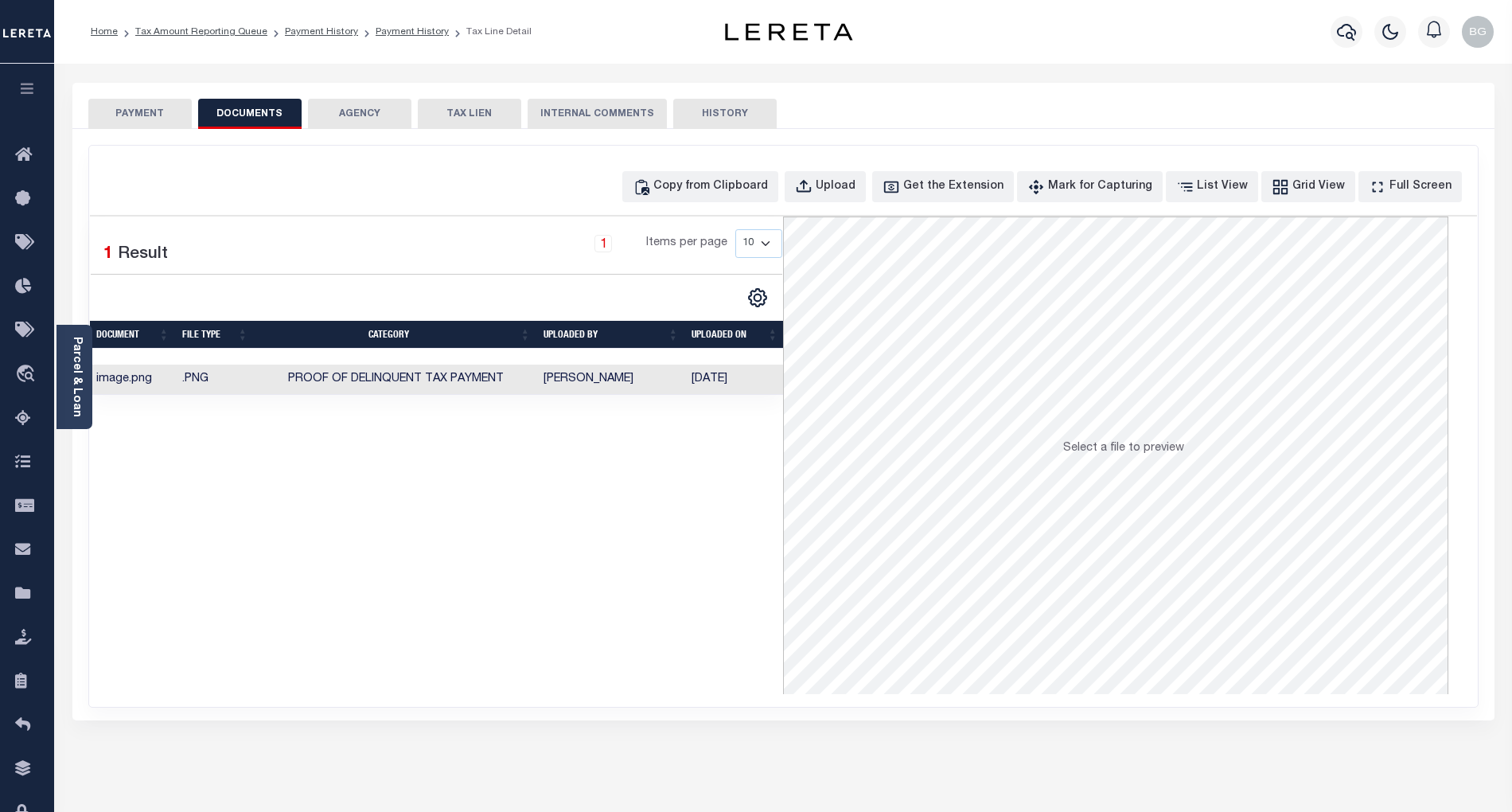
click at [149, 115] on button "PAYMENT" at bounding box center [140, 113] width 103 height 30
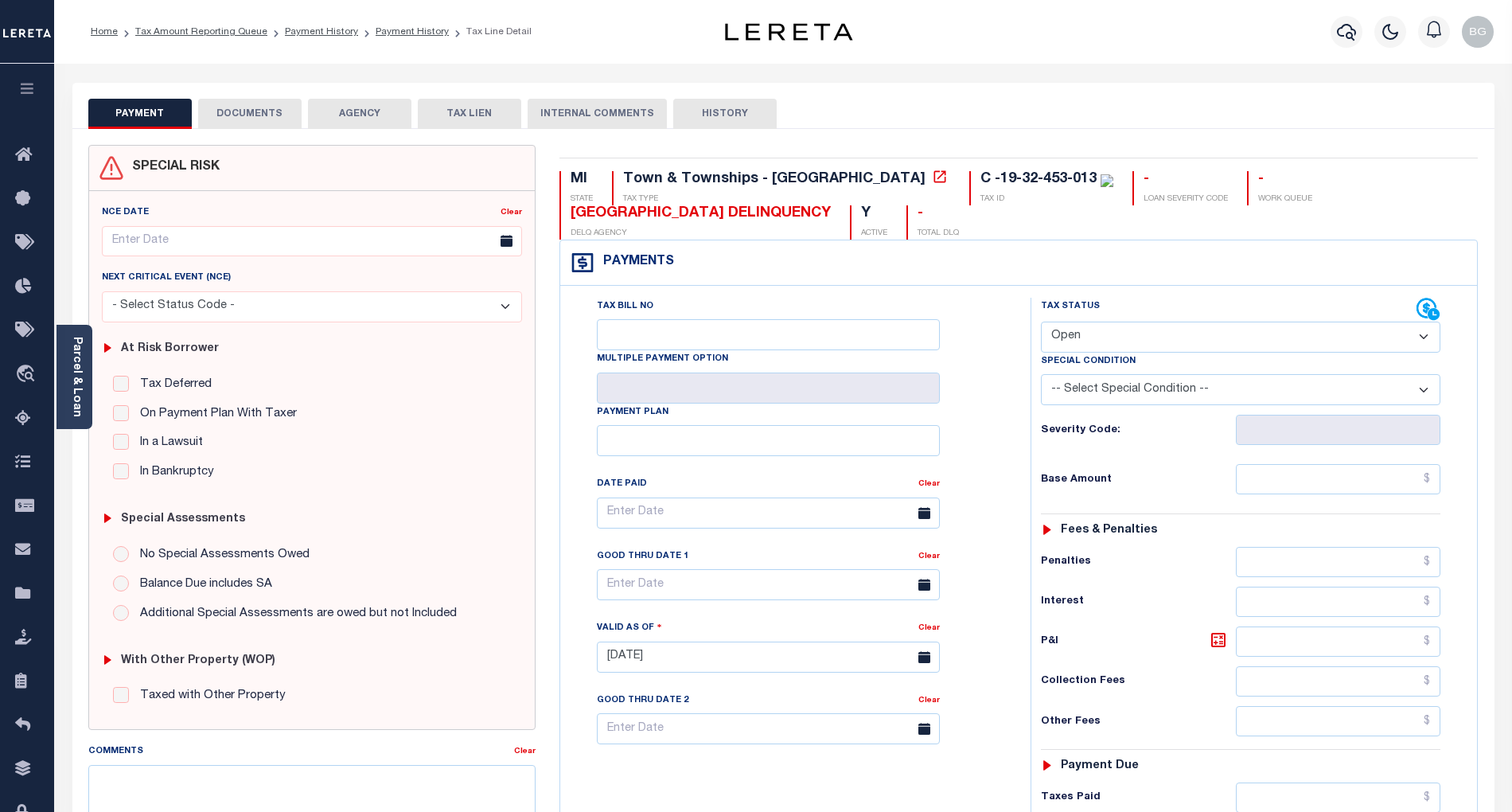
click at [1100, 339] on select "- Select Status Code - Open Due/Unpaid Paid Incomplete No Tax Due Internal Refu…" at bounding box center [1241, 337] width 399 height 31
select select "PYD"
click at [1041, 323] on select "- Select Status Code - Open Due/Unpaid Paid Incomplete No Tax Due Internal Refu…" at bounding box center [1241, 337] width 399 height 31
type input "[DATE]"
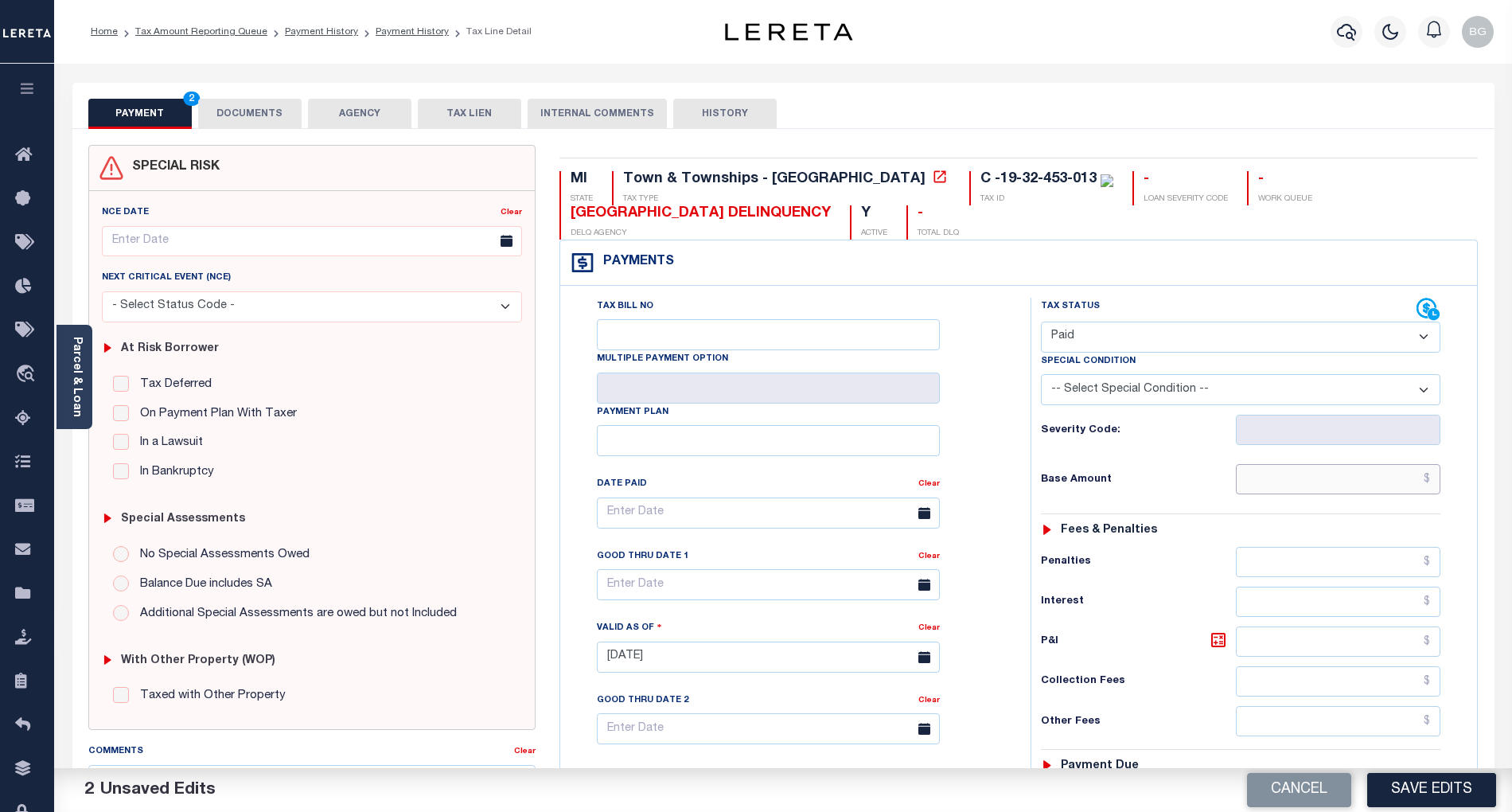
click at [1372, 482] on input "text" at bounding box center [1338, 479] width 205 height 30
paste input "3,182.47"
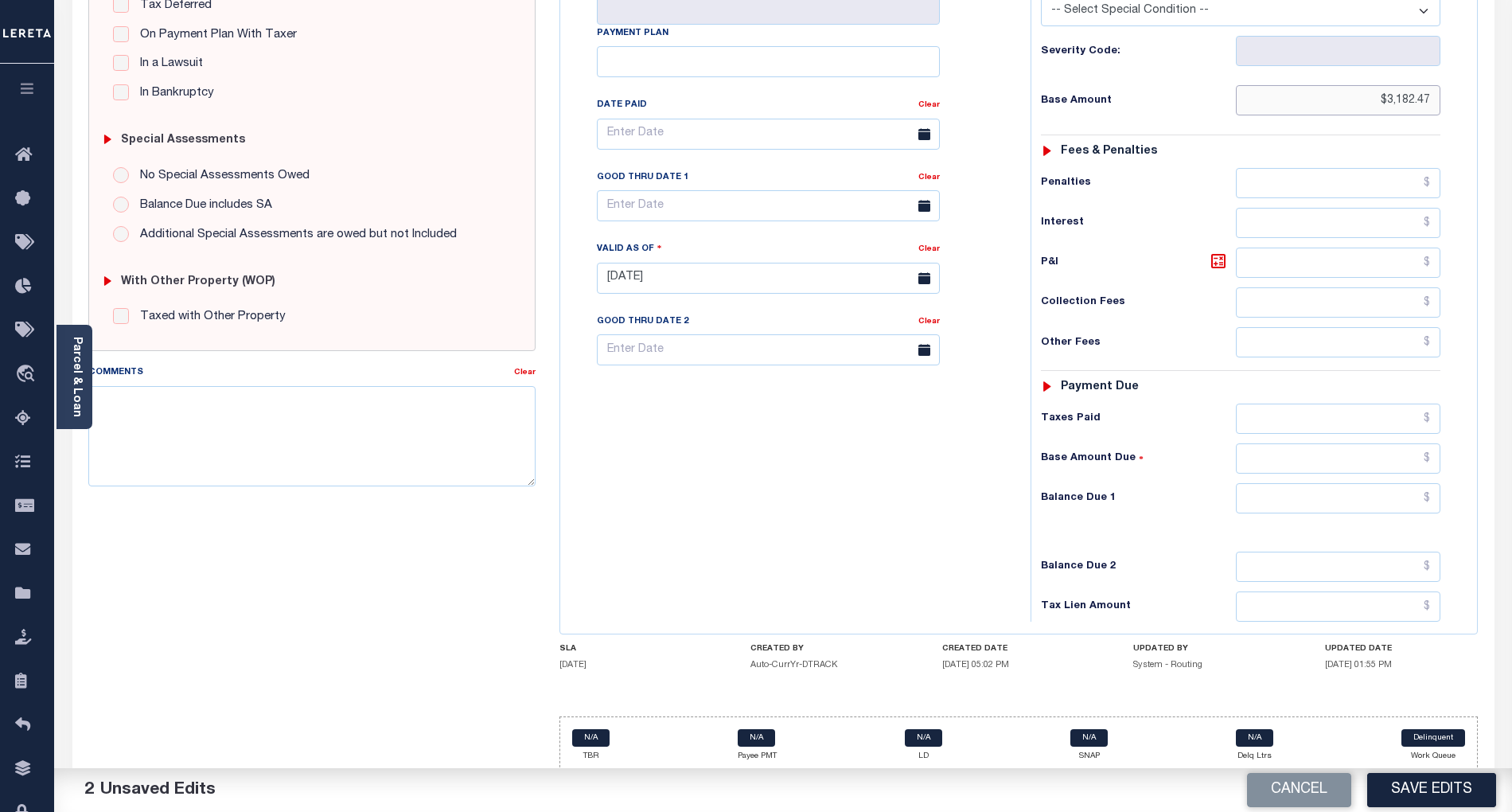
scroll to position [399, 0]
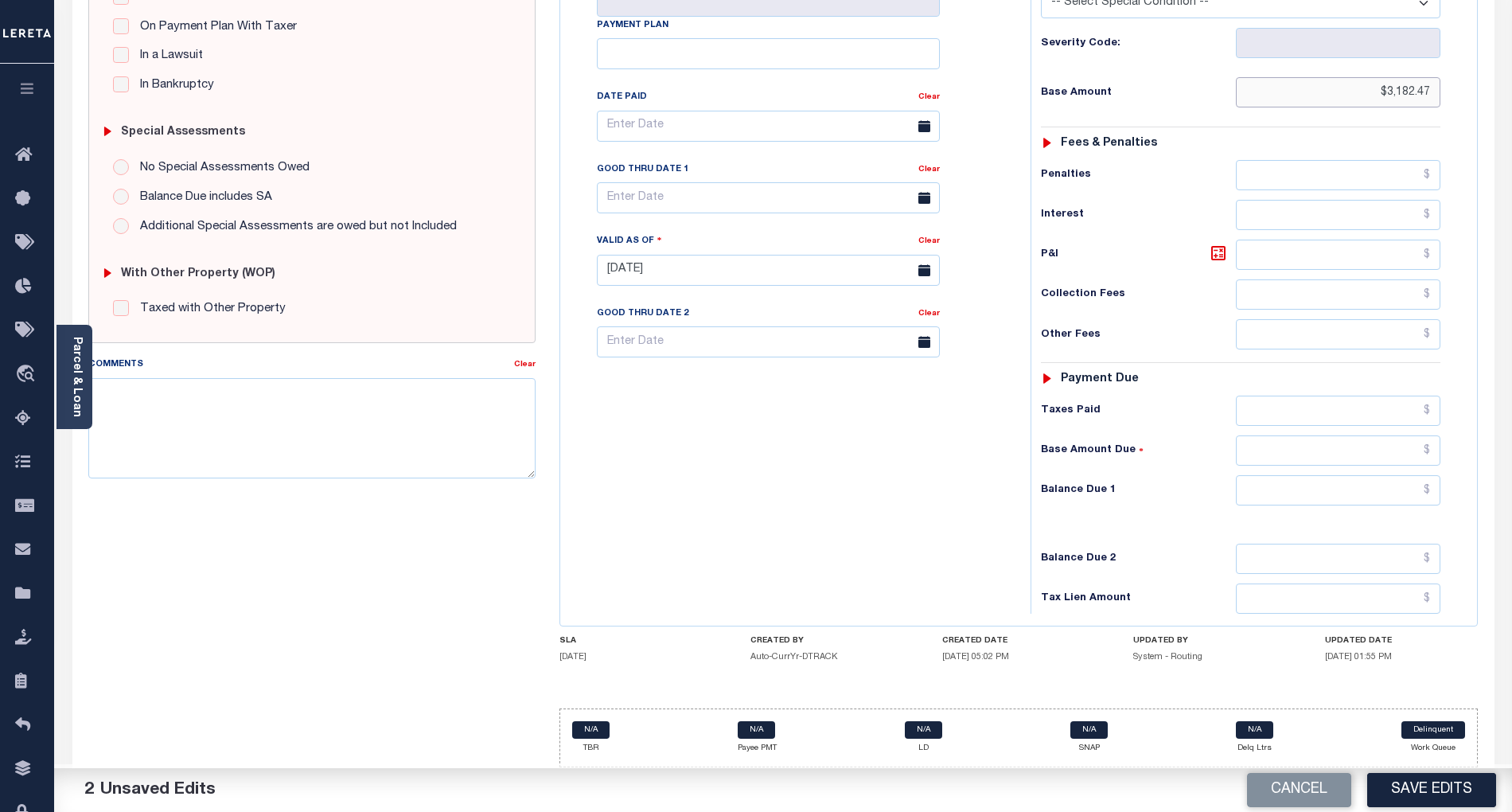
type input "$3,182.47"
click at [1404, 496] on input "text" at bounding box center [1338, 490] width 205 height 30
type input "$0.00"
click at [927, 501] on div "Tax Bill No Multiple Payment Option Payment Plan Clear" at bounding box center [791, 261] width 454 height 703
click at [1425, 786] on button "Save Edits" at bounding box center [1431, 789] width 129 height 34
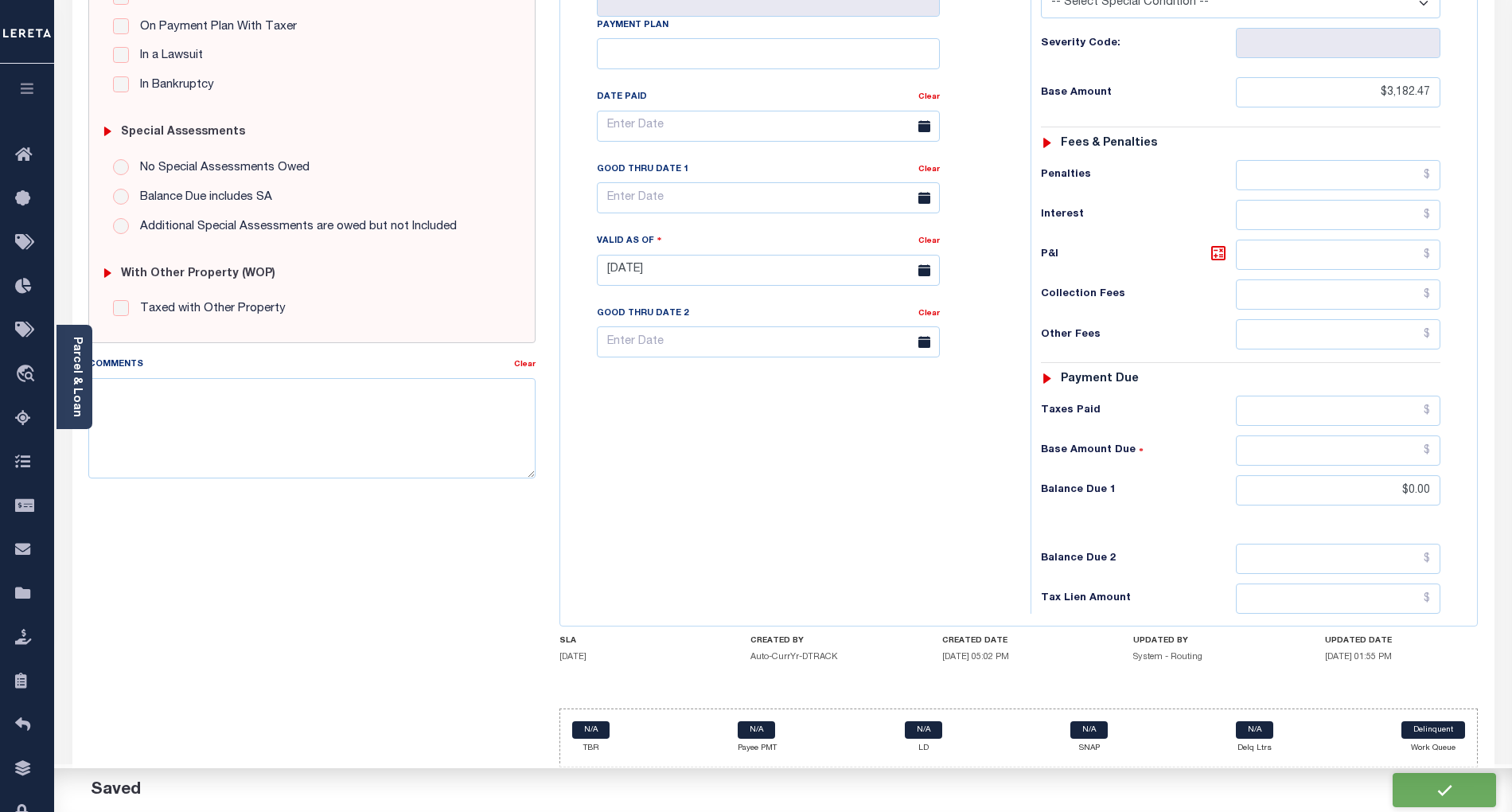
checkbox input "false"
type input "$3,182.47"
type input "$0"
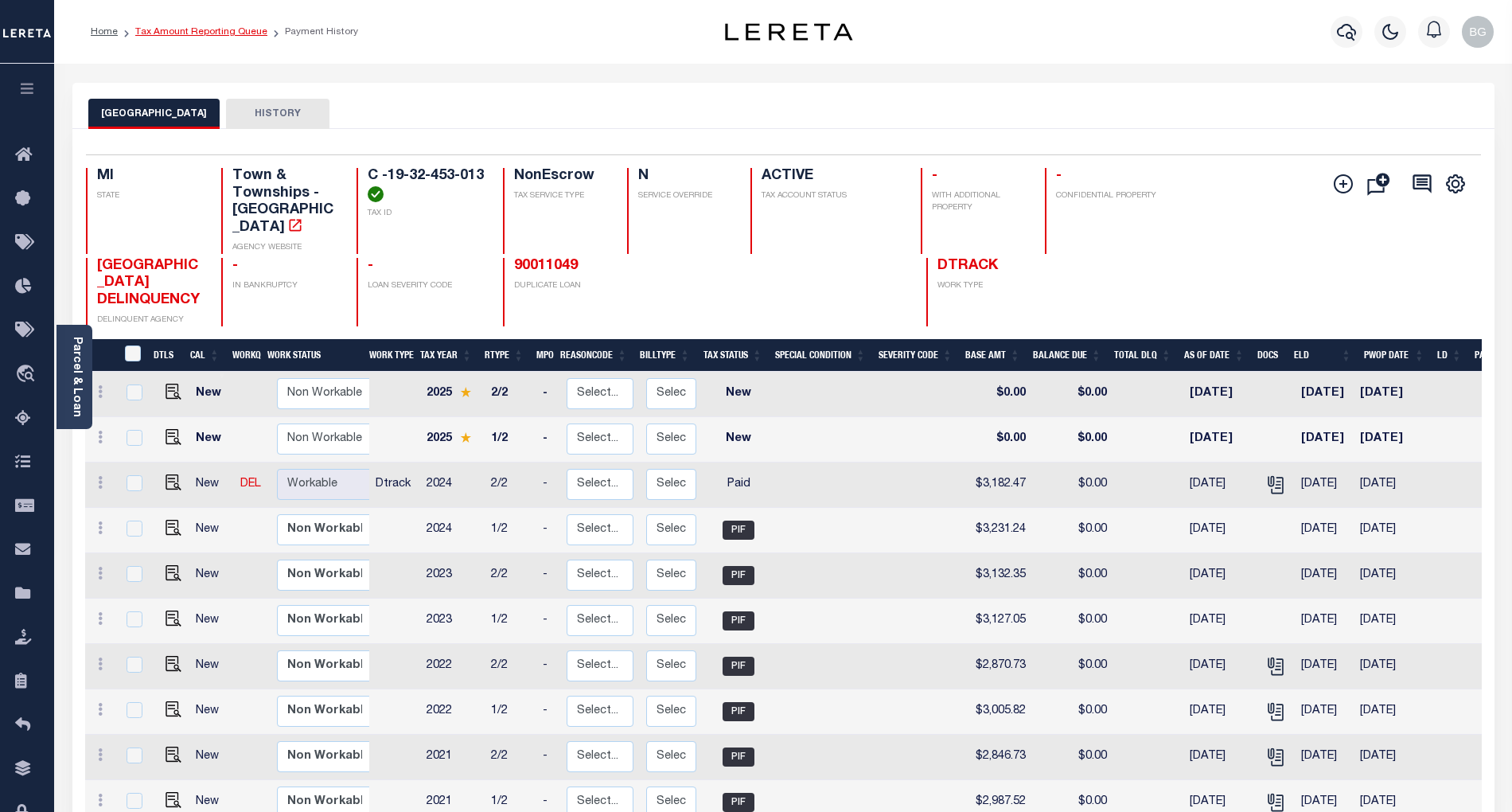
click at [199, 29] on link "Tax Amount Reporting Queue" at bounding box center [202, 32] width 132 height 10
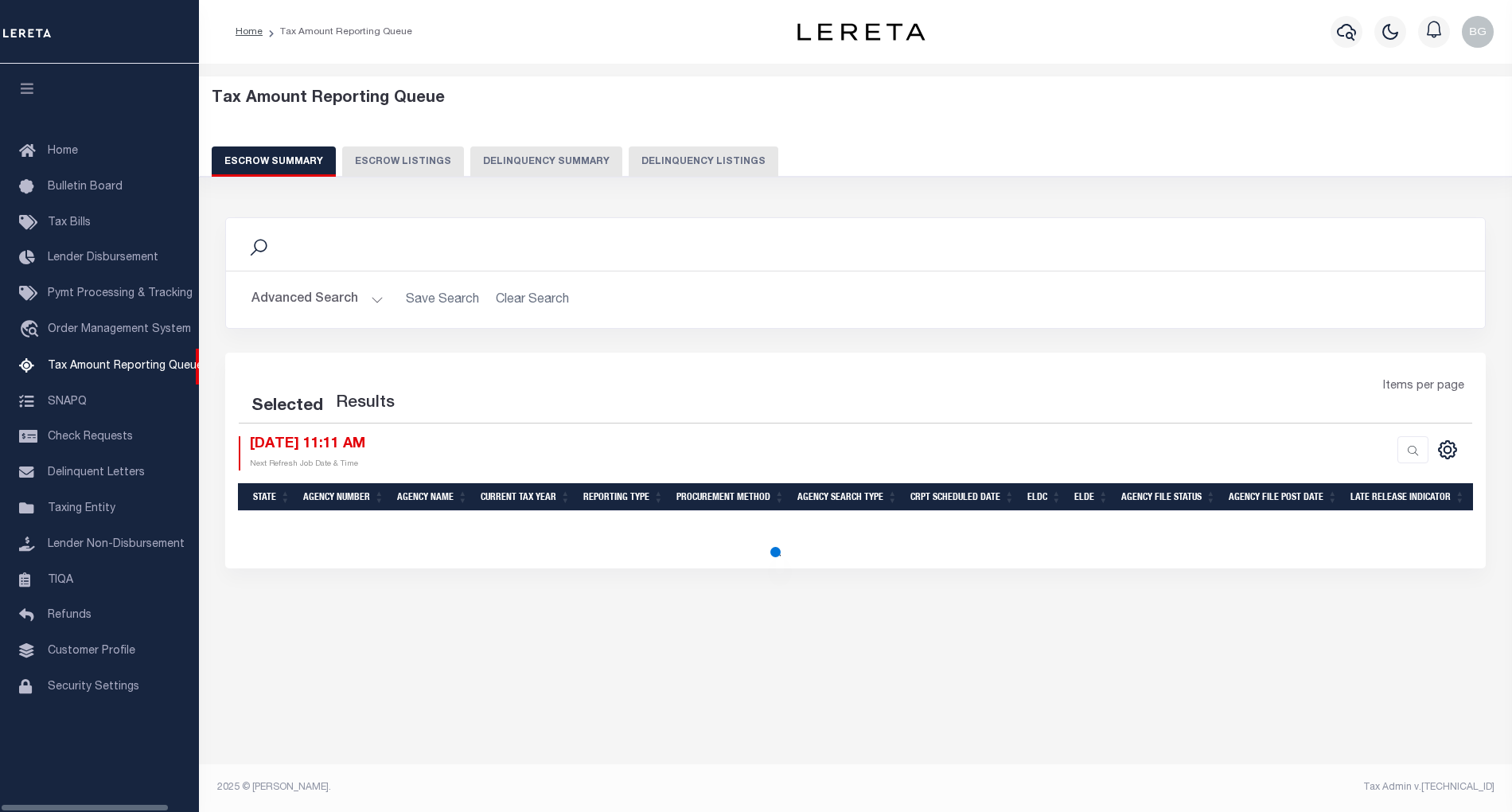
click at [700, 163] on button "Delinquency Listings" at bounding box center [704, 161] width 149 height 30
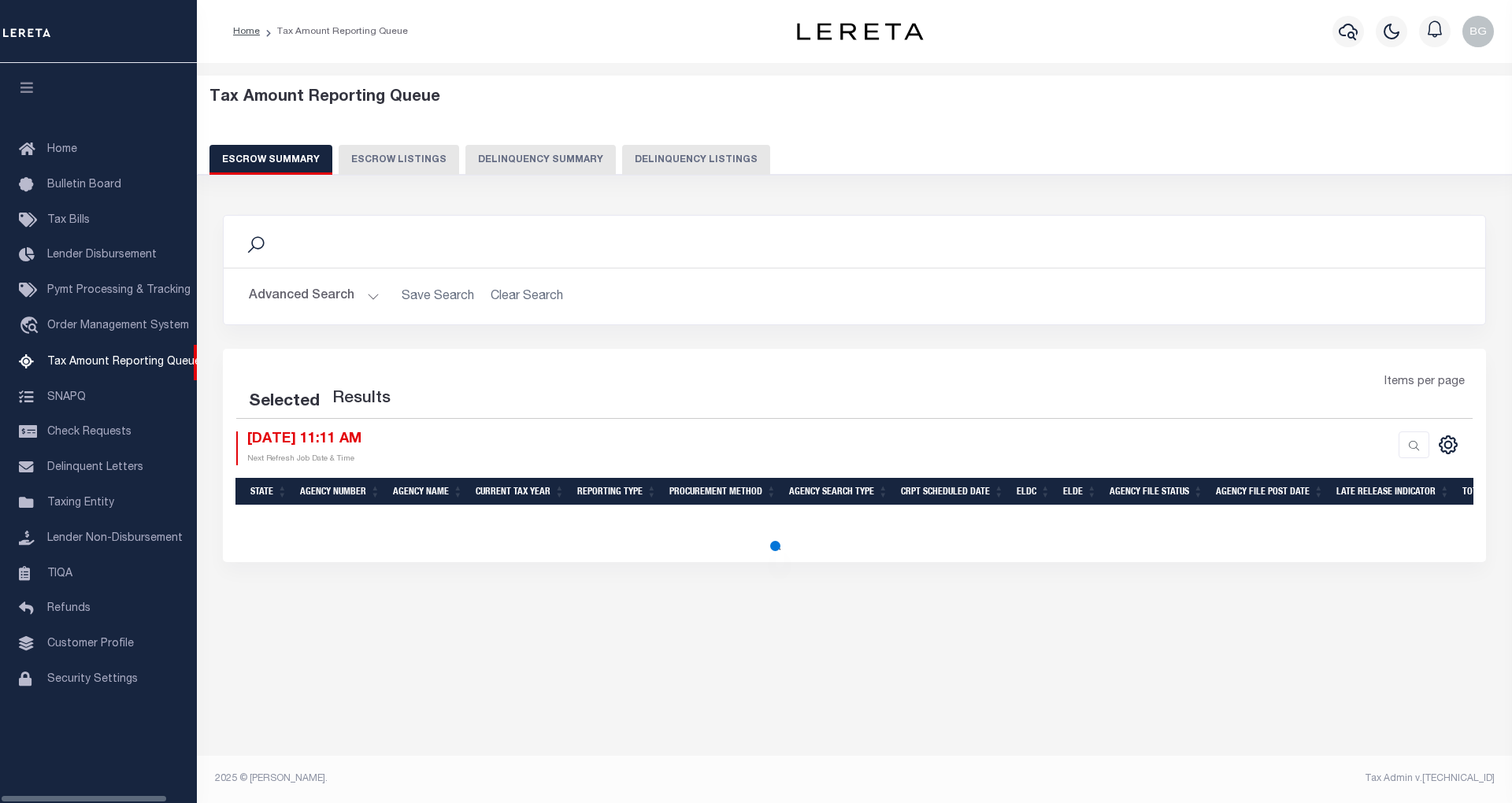
select select "100"
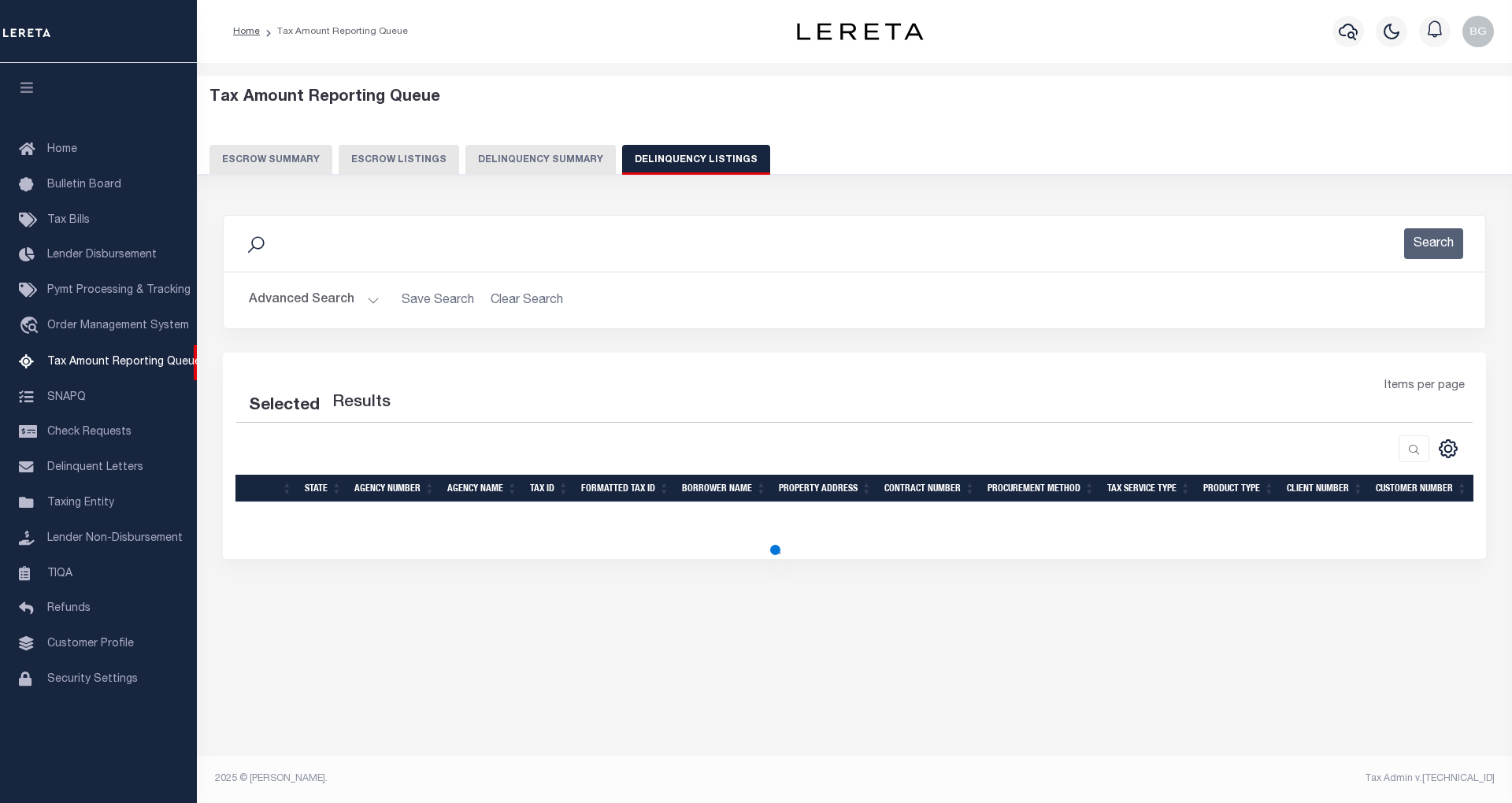
select select "100"
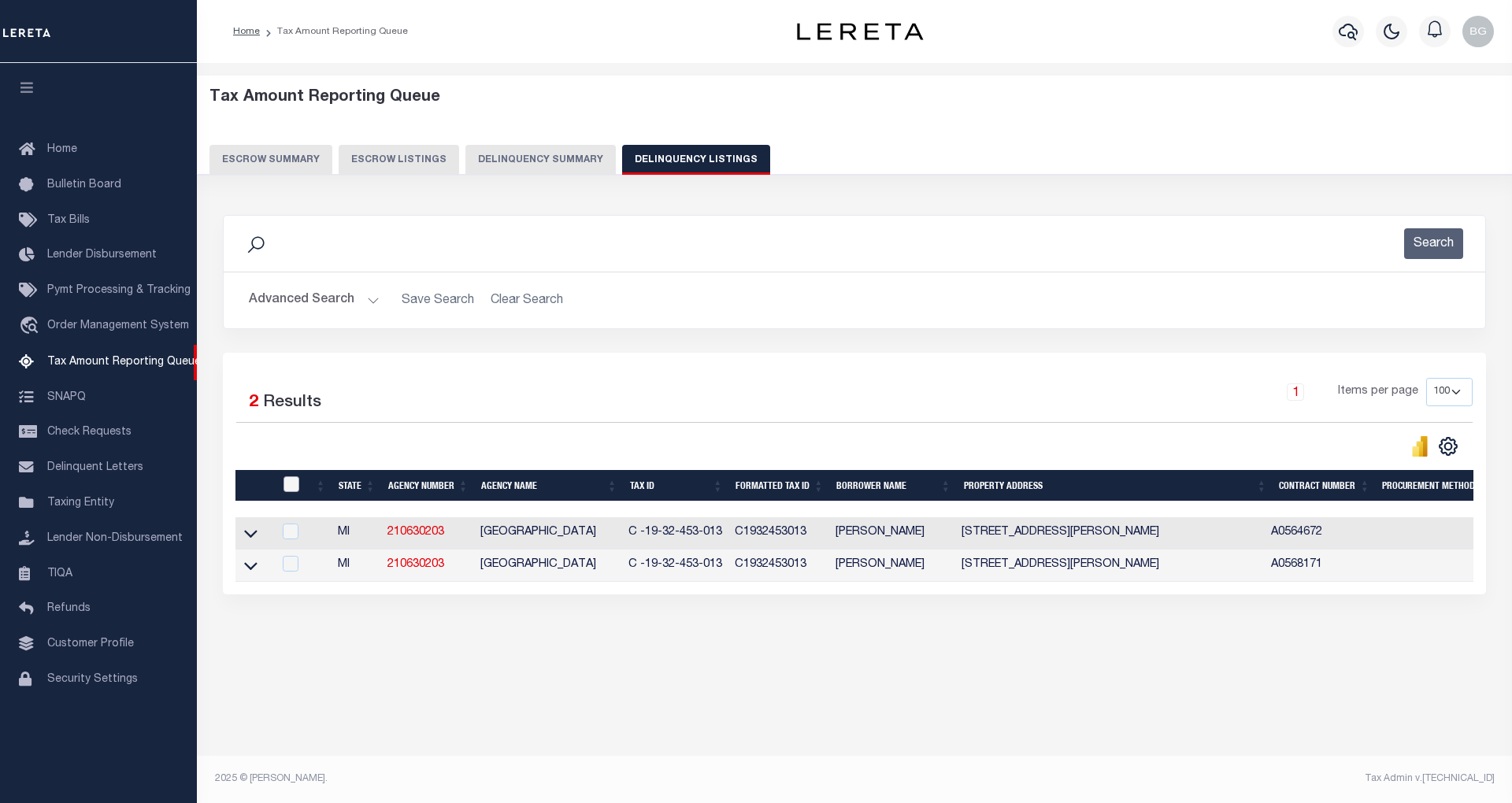
click at [288, 485] on input "checkbox" at bounding box center [291, 484] width 16 height 16
checkbox input "true"
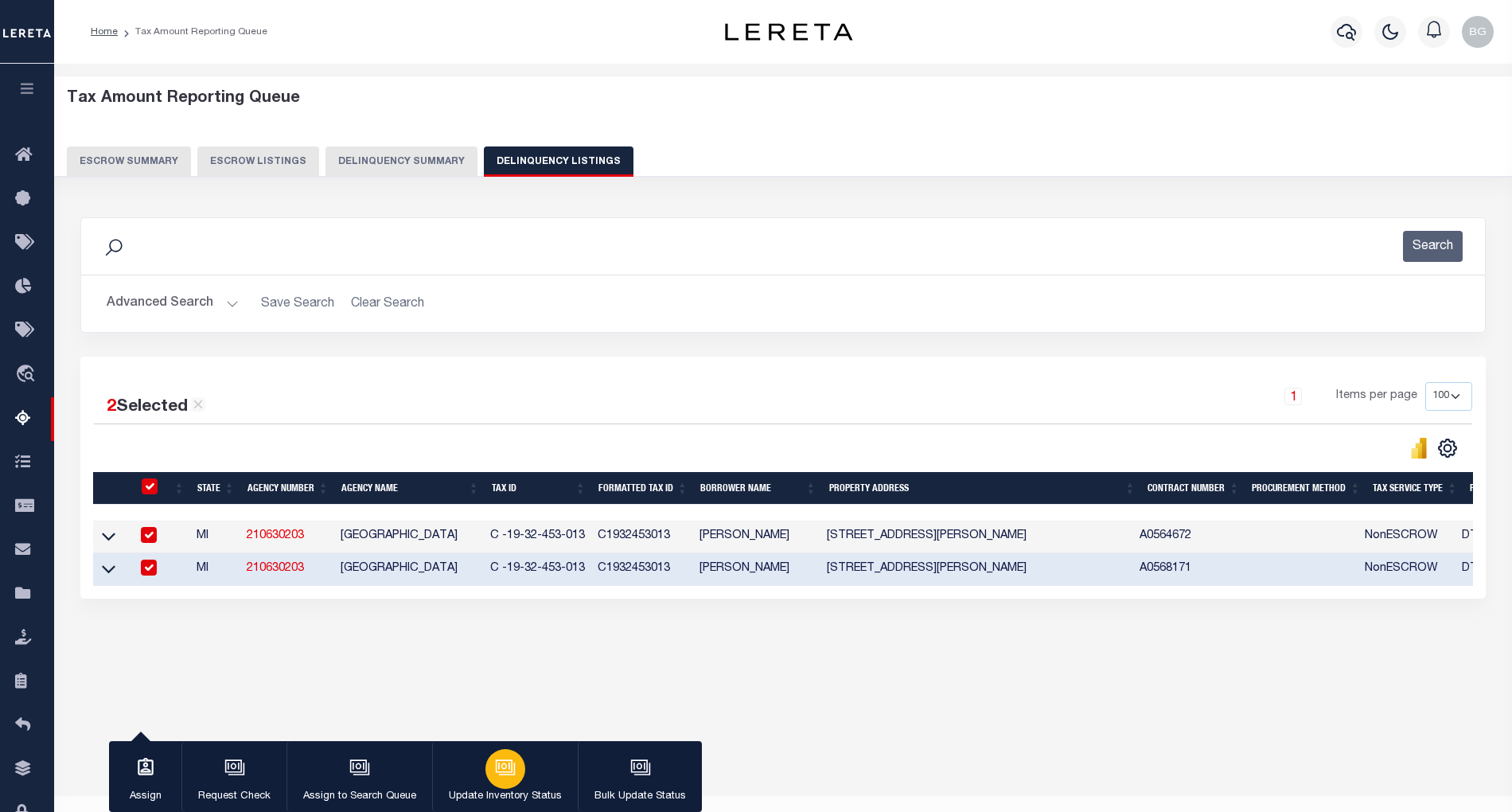
click at [501, 763] on icon "button" at bounding box center [505, 767] width 21 height 21
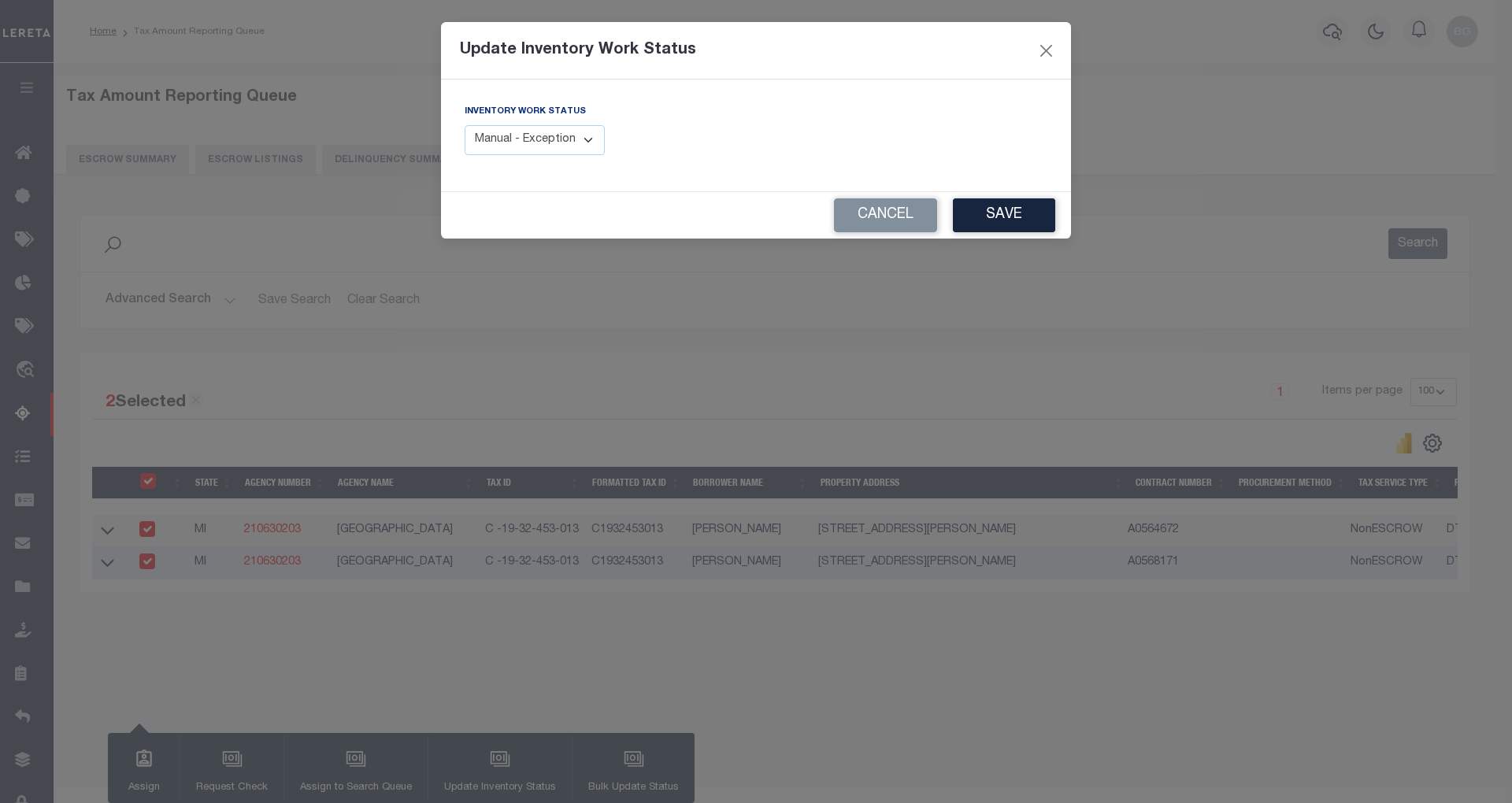
click at [556, 130] on select "Manual - Exception Pended - Awaiting Search Late Add Exception Completed" at bounding box center [535, 141] width 140 height 31
select select "4"
click at [465, 125] on select "Manual - Exception Pended - Awaiting Search Late Add Exception Completed" at bounding box center [535, 141] width 140 height 31
click at [995, 217] on button "Save" at bounding box center [1003, 215] width 102 height 34
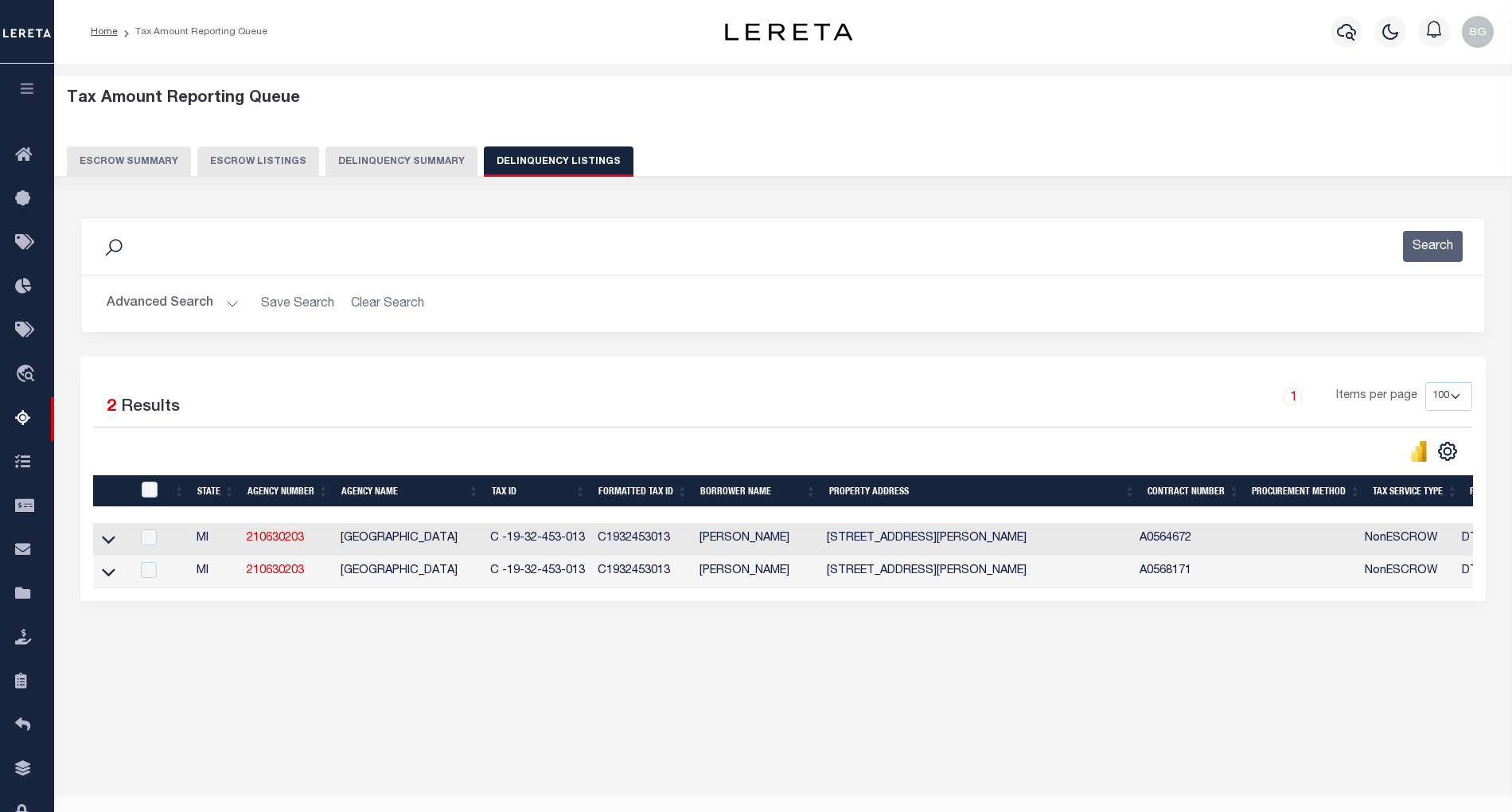
click at [230, 307] on button "Advanced Search" at bounding box center [172, 304] width 132 height 31
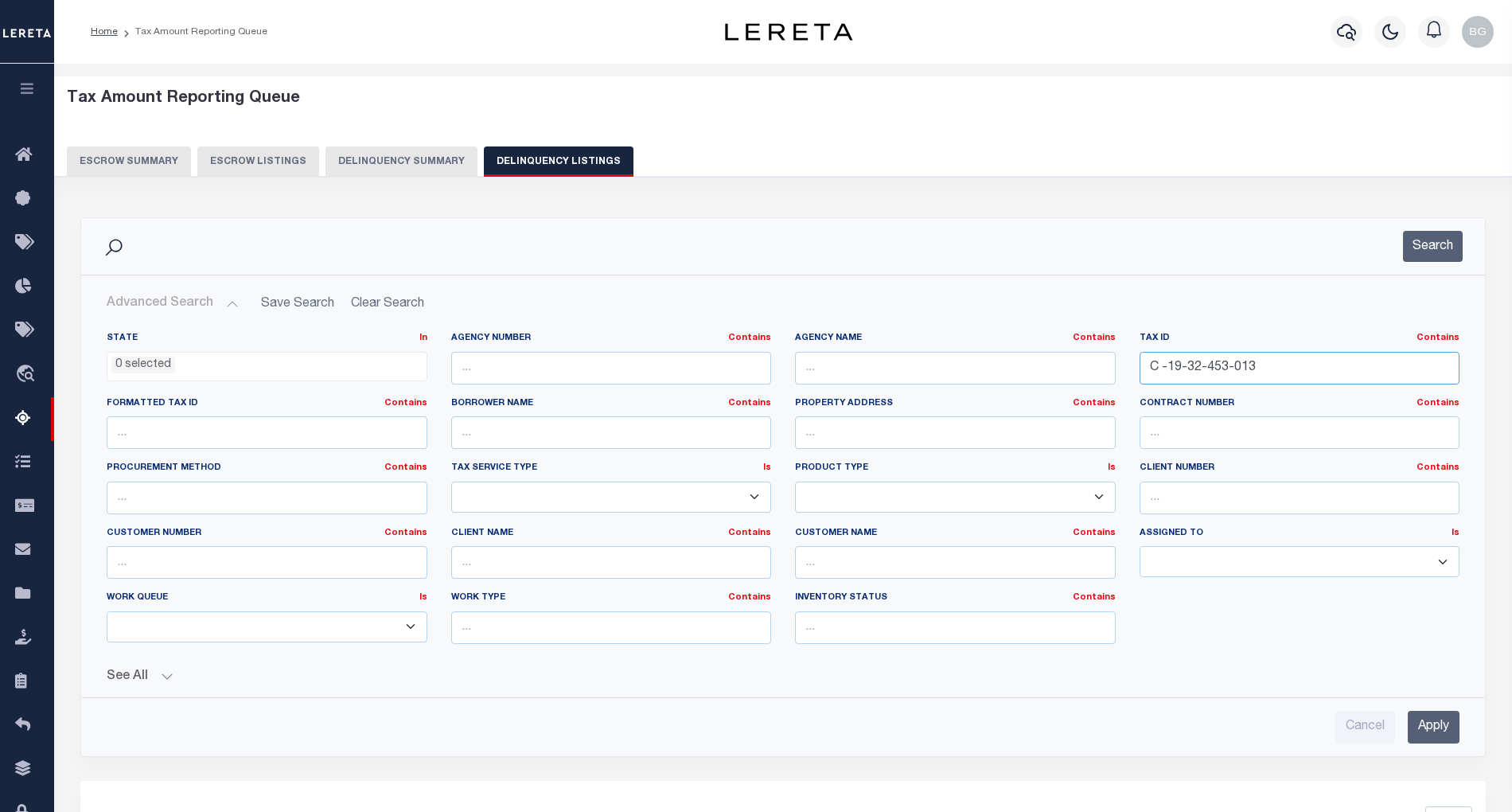
click at [1193, 376] on input "C -19-32-453-013" at bounding box center [1300, 368] width 320 height 32
paste input "53-002-003-004-04"
type input "53-002-003-004-04"
click at [1427, 726] on input "Apply" at bounding box center [1433, 726] width 52 height 32
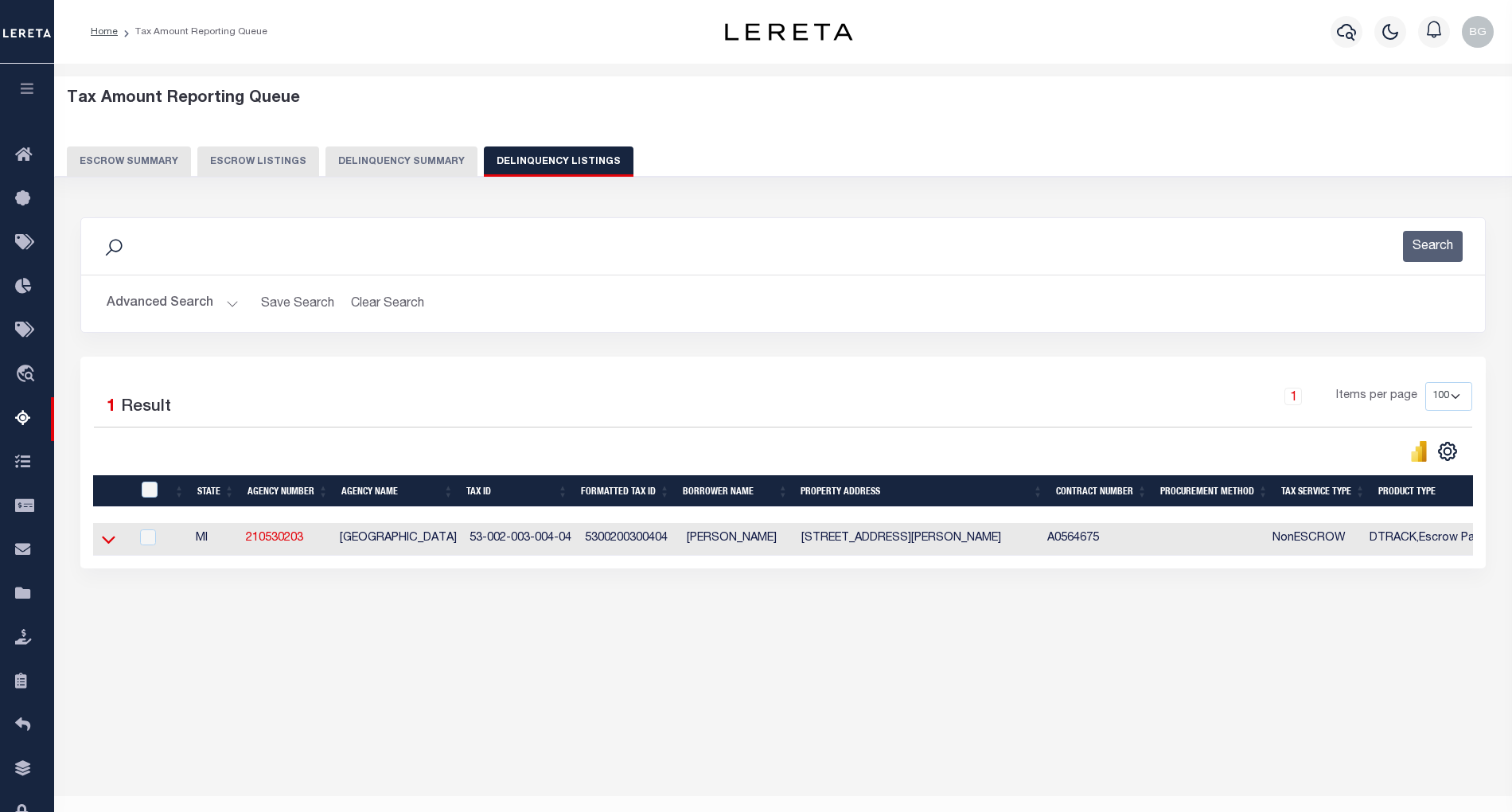
click at [106, 545] on icon at bounding box center [109, 541] width 14 height 8
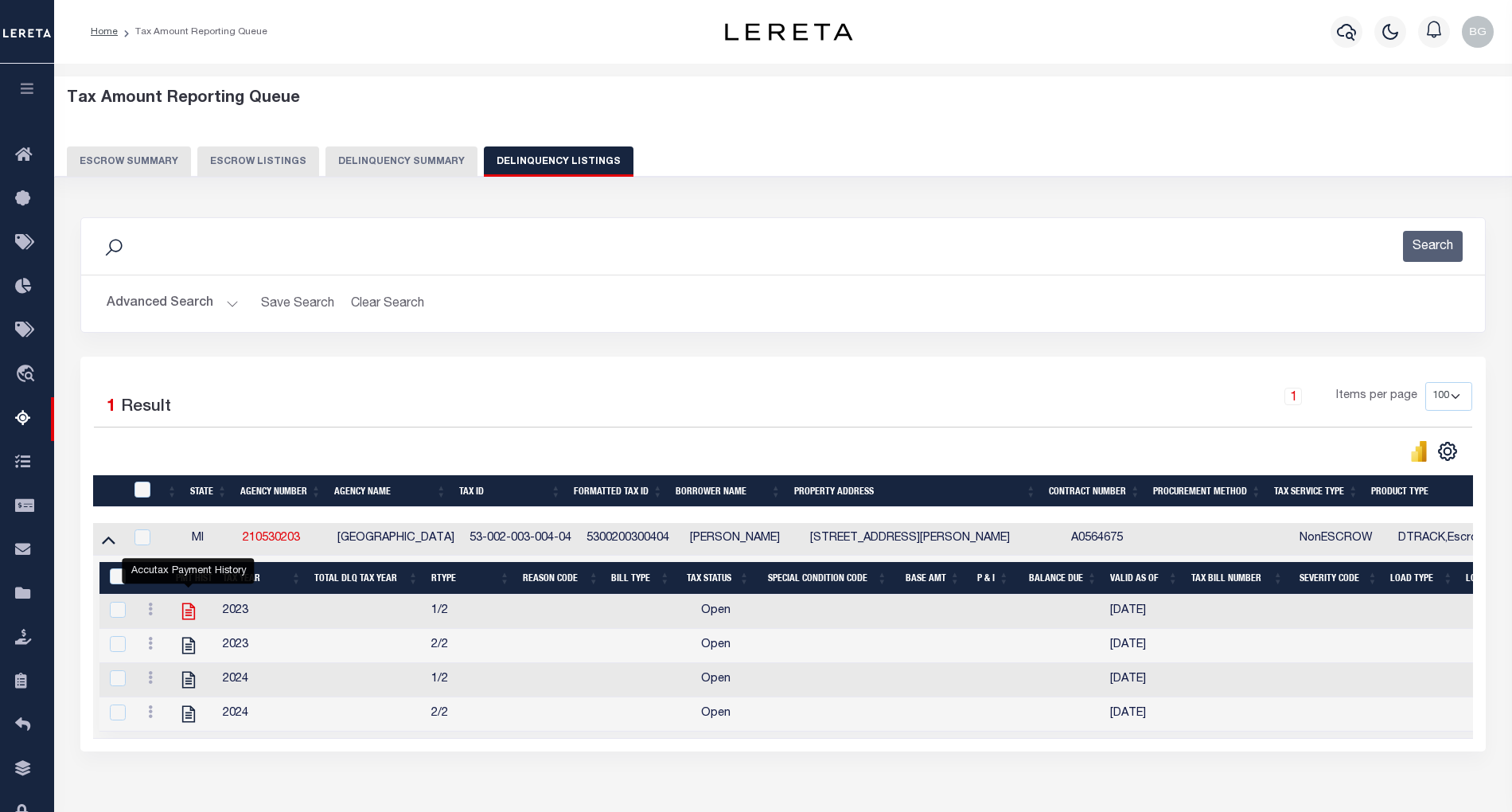
click at [189, 618] on icon "" at bounding box center [188, 611] width 13 height 17
checkbox input "true"
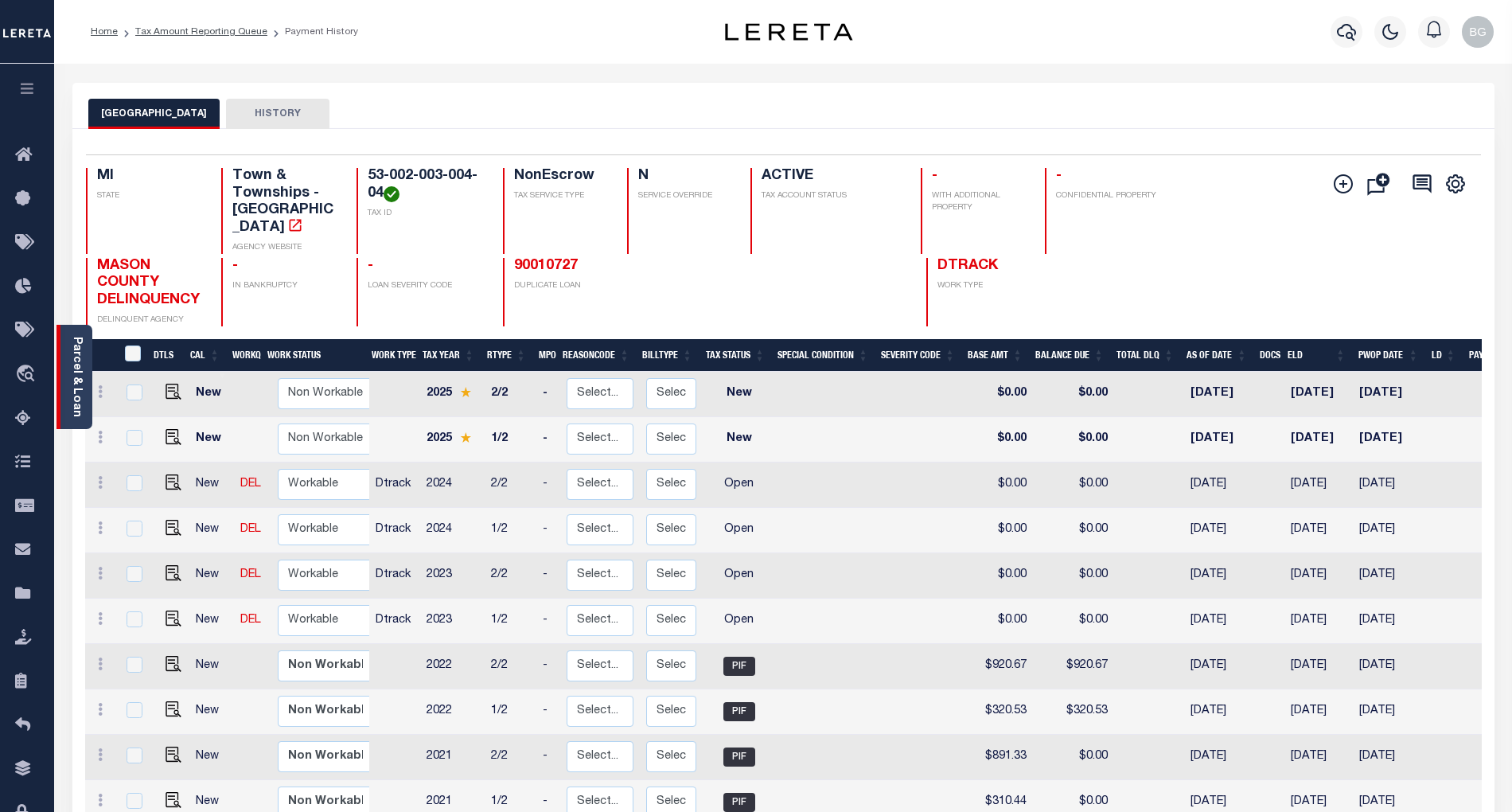
click at [74, 375] on link "Parcel & Loan" at bounding box center [76, 377] width 11 height 81
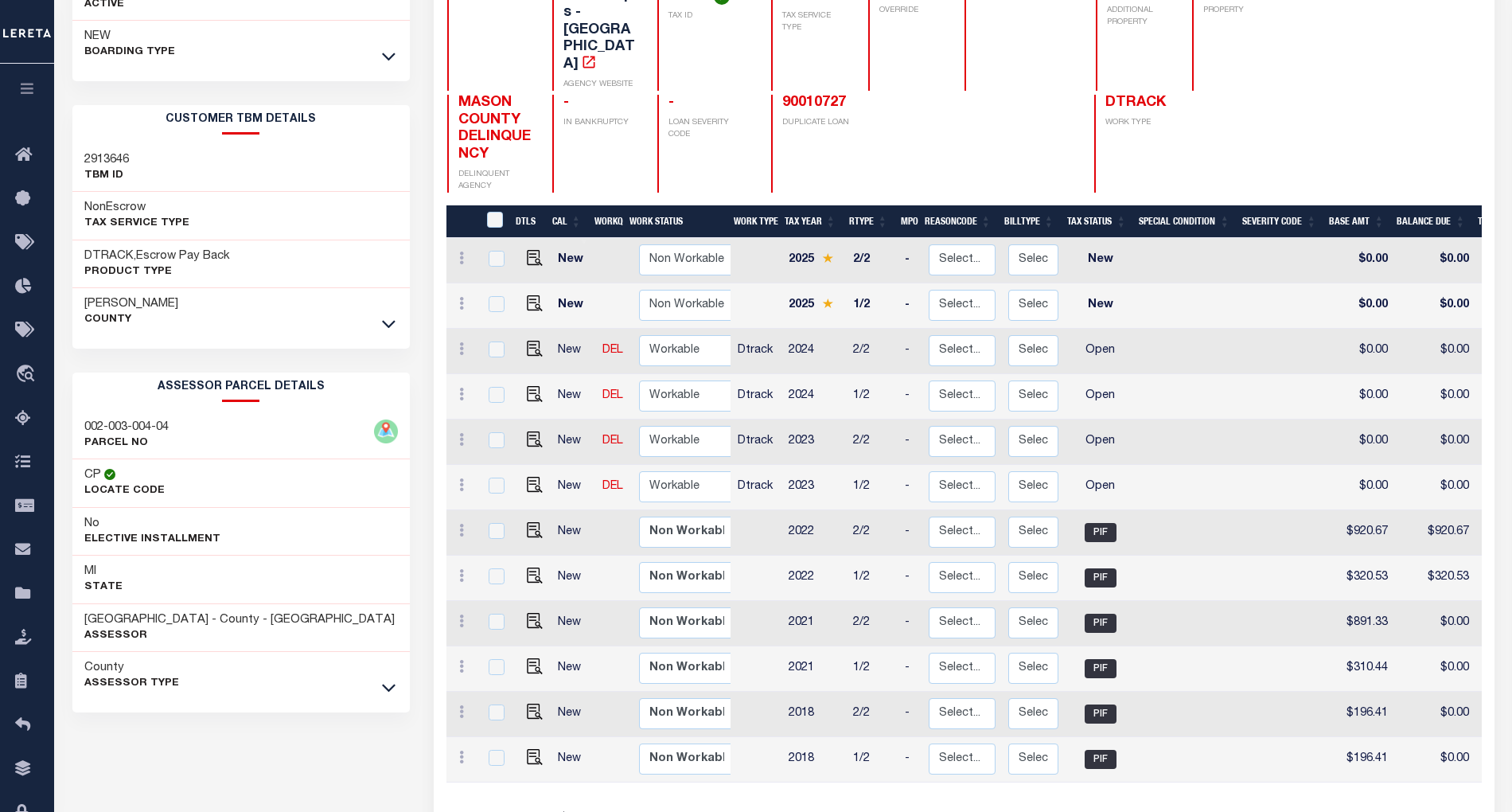
scroll to position [255, 0]
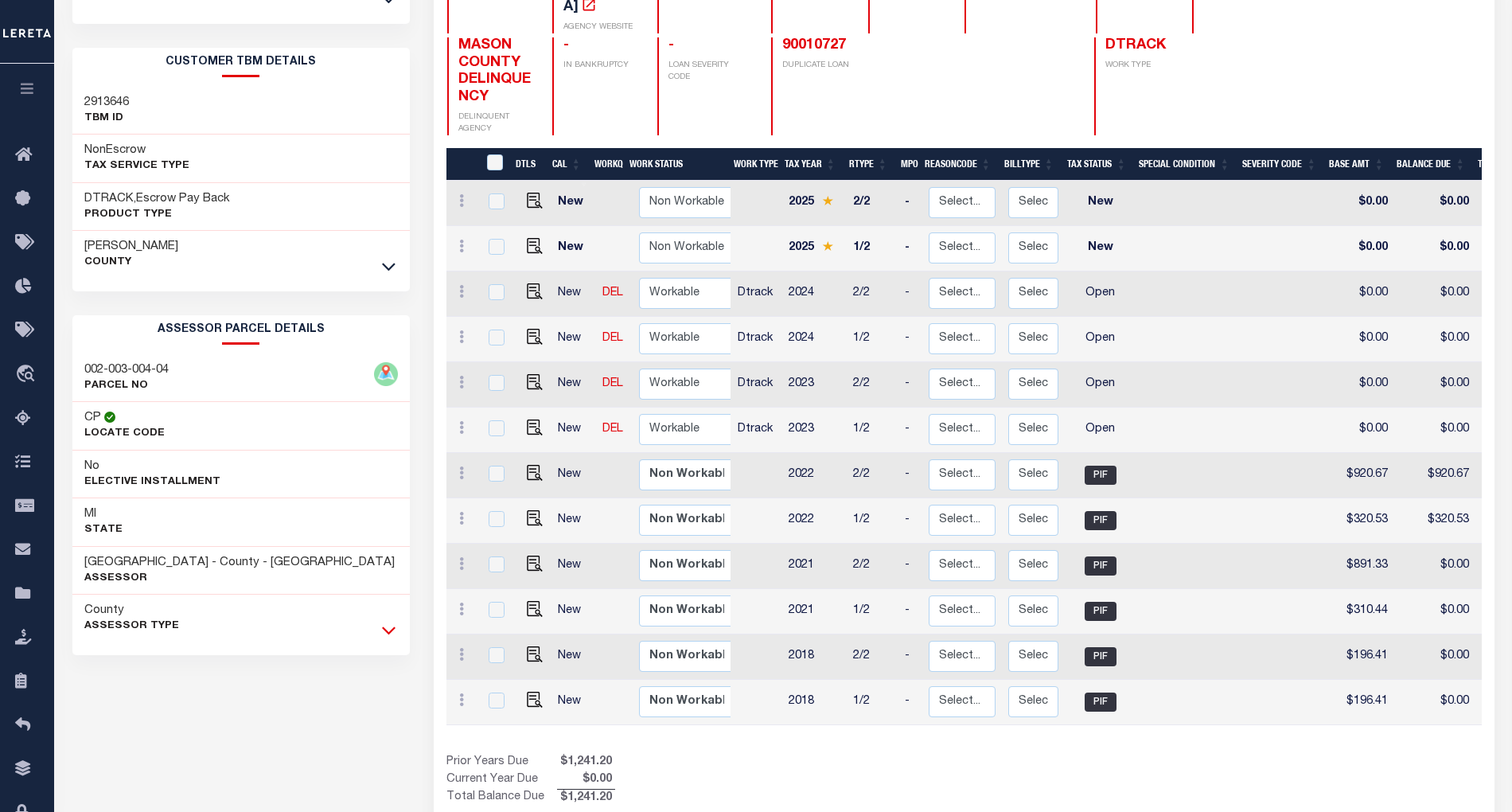
click at [386, 638] on icon at bounding box center [389, 629] width 14 height 17
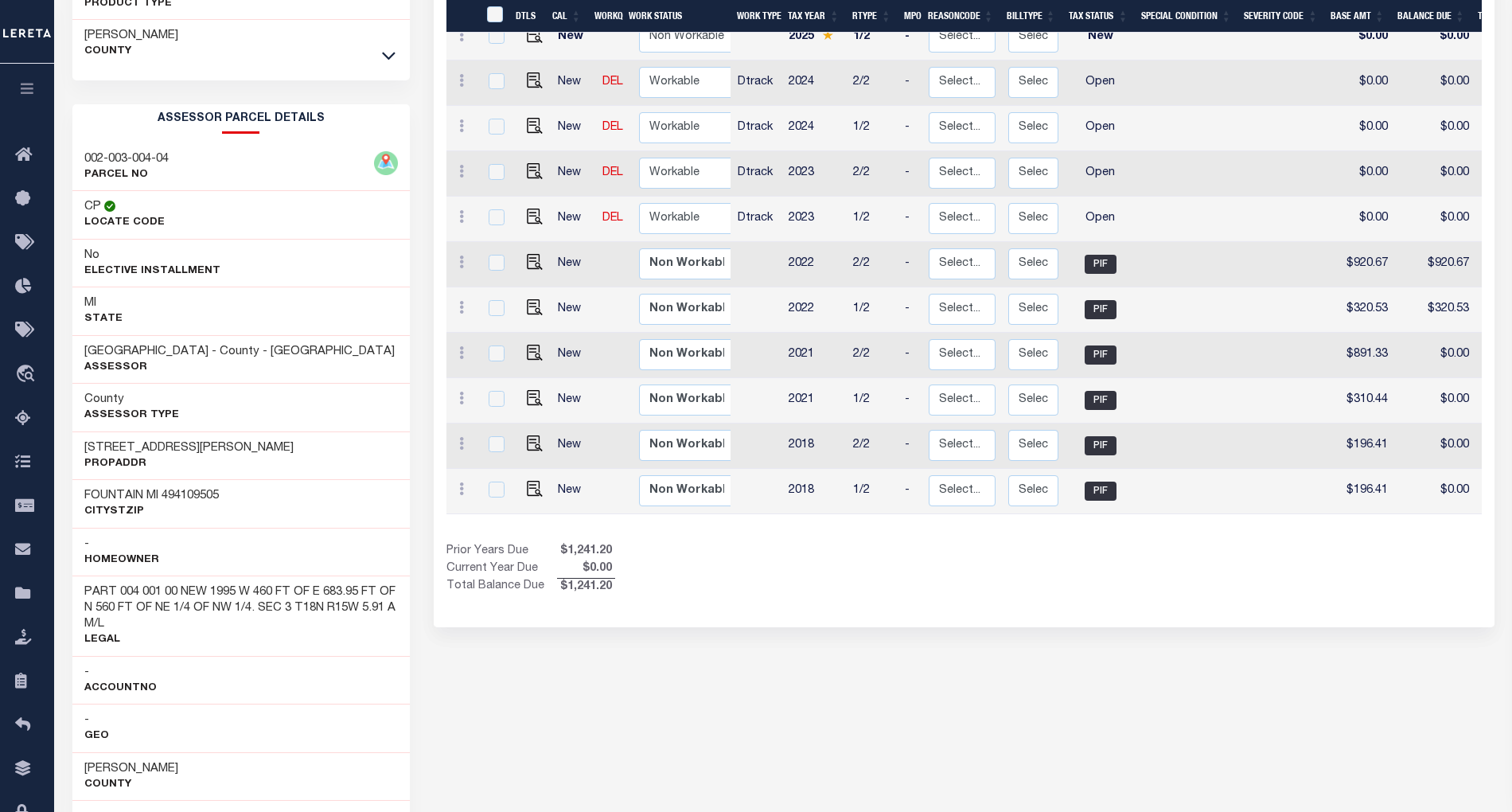
scroll to position [466, 0]
drag, startPoint x: 84, startPoint y: 455, endPoint x: 211, endPoint y: 454, distance: 127.0
click at [211, 455] on div "7531 E DECKER RD PropAddr" at bounding box center [241, 454] width 337 height 48
copy h3 "7531 E DECKER RD"
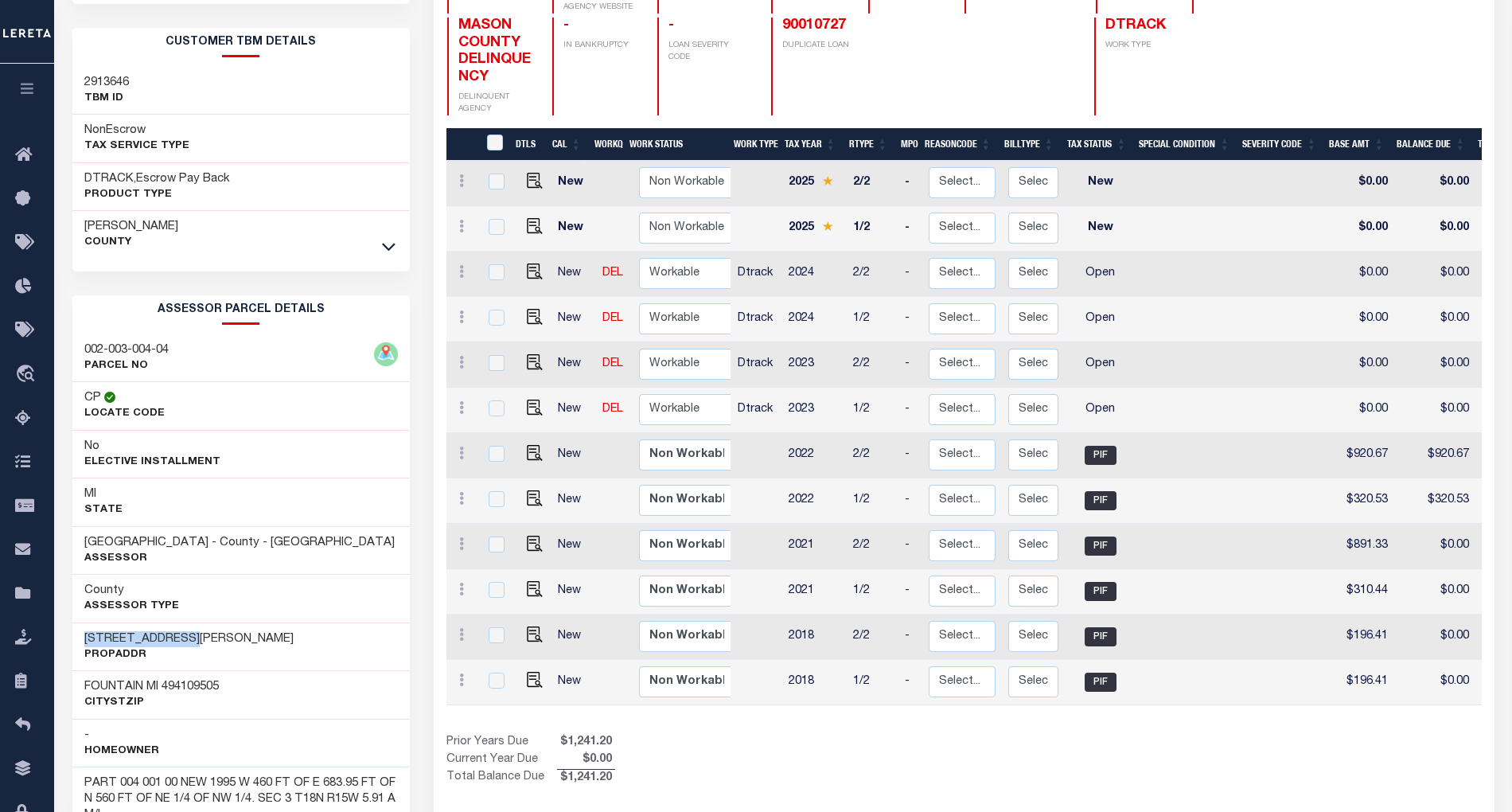
scroll to position [255, 0]
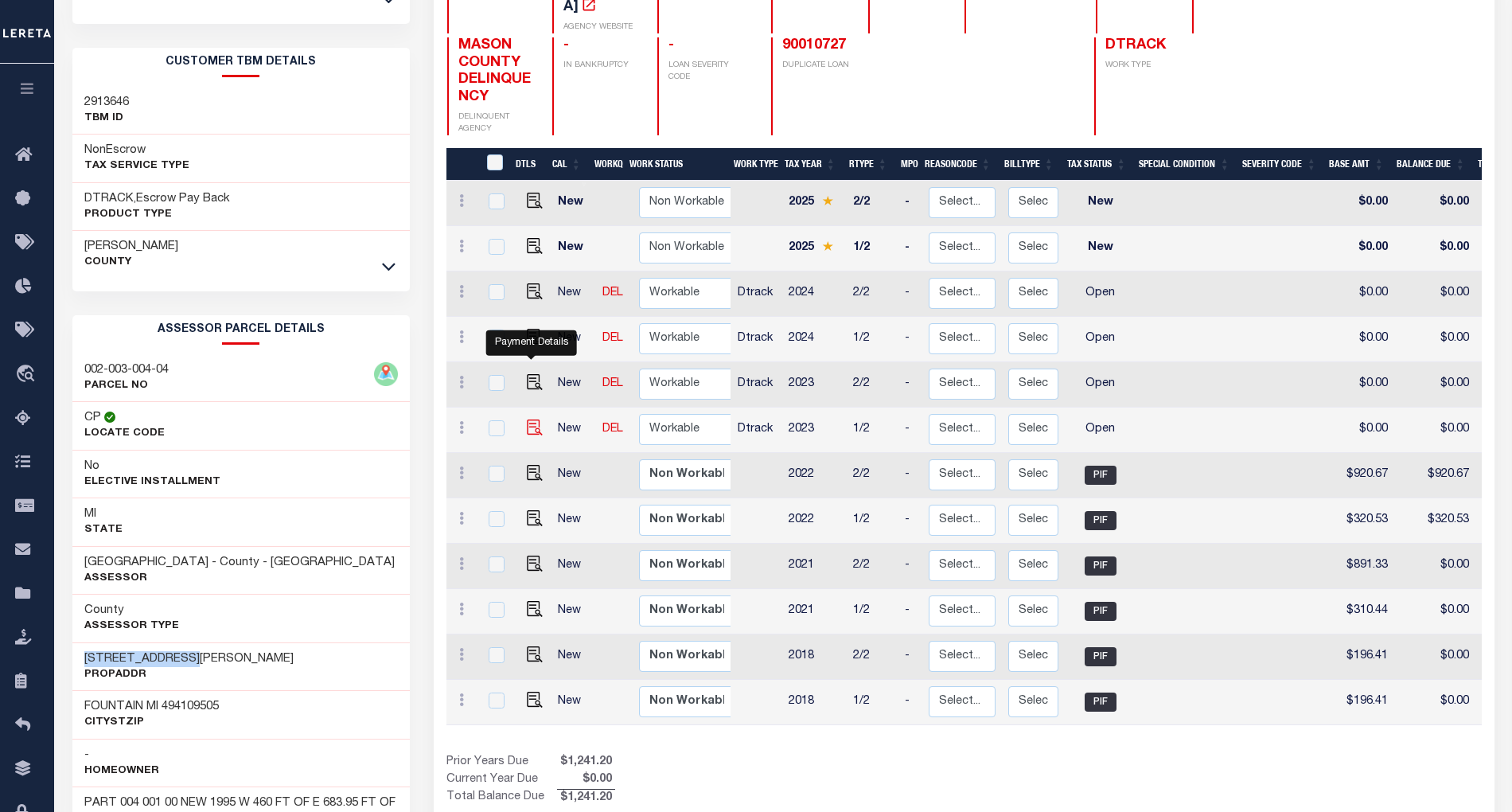
click at [533, 420] on img "" at bounding box center [535, 428] width 16 height 16
checkbox input "true"
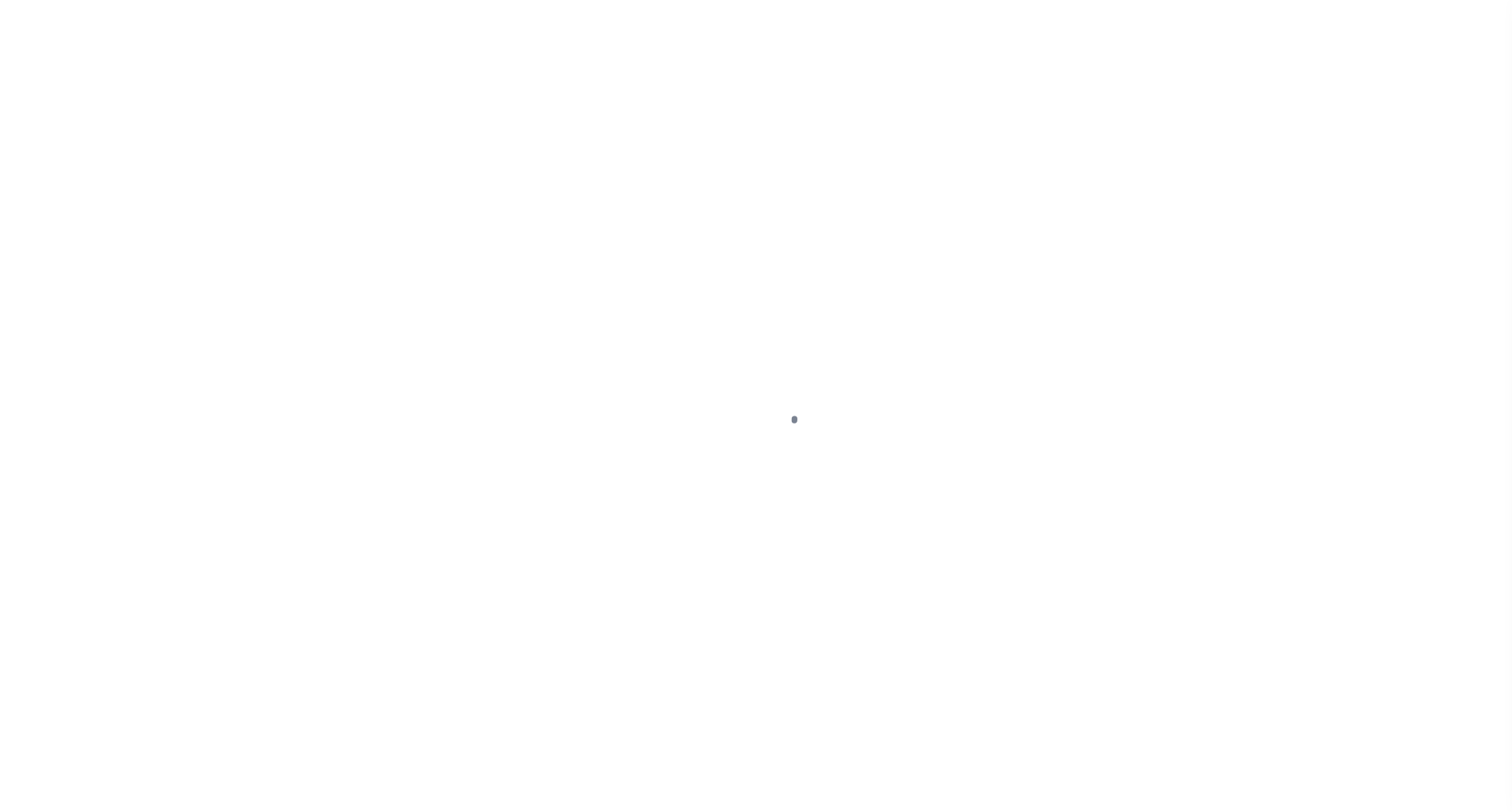
select select "OP2"
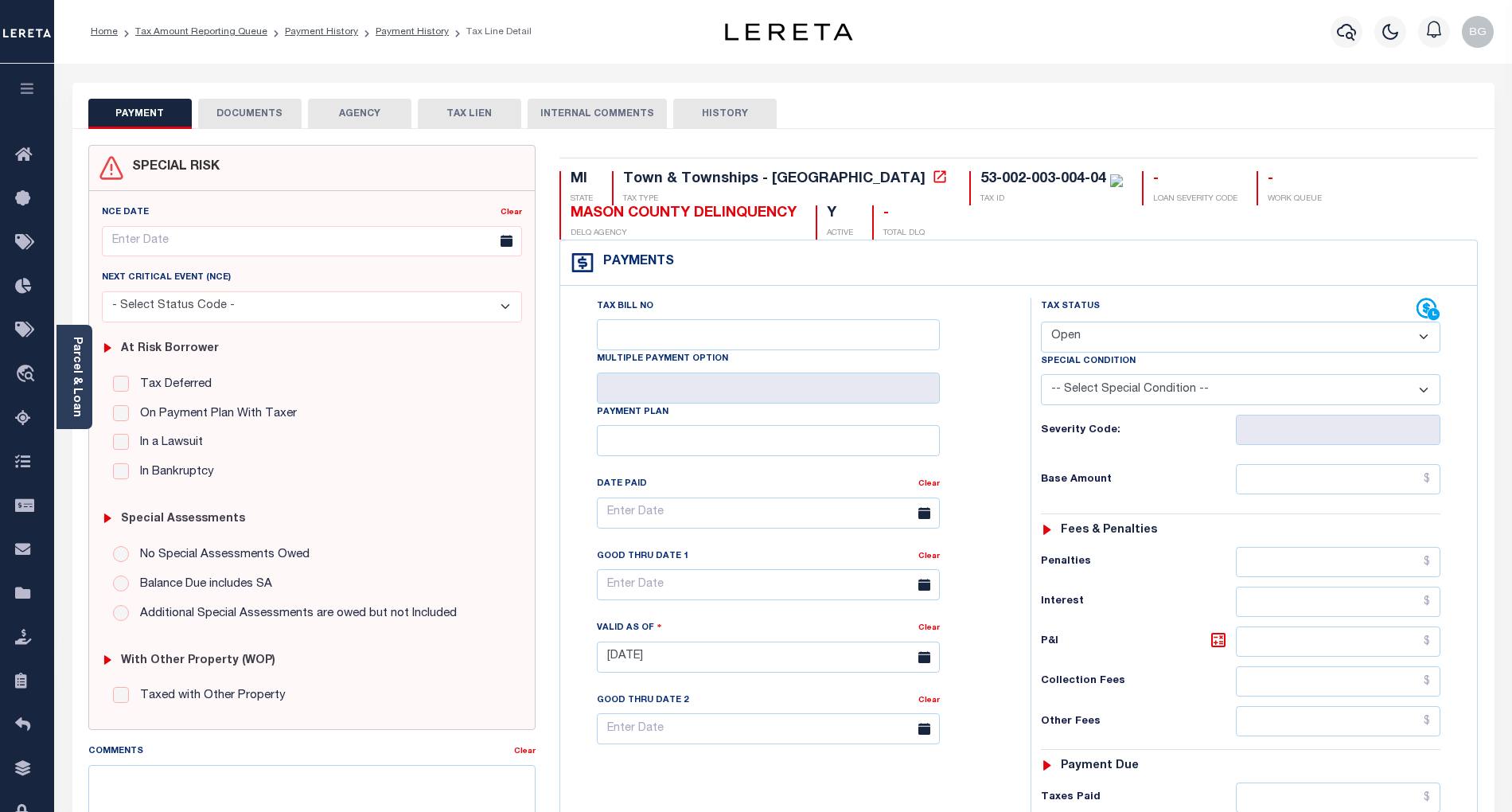
drag, startPoint x: 1430, startPoint y: 115, endPoint x: 1092, endPoint y: 82, distance: 339.6
click at [1430, 115] on div "PAYMENT DOCUMENTS AGENCY DELINQUENT PAYEE TAX LIEN HISTORY" at bounding box center [784, 113] width 1390 height 29
click at [85, 383] on div "Parcel & Loan" at bounding box center [74, 377] width 35 height 104
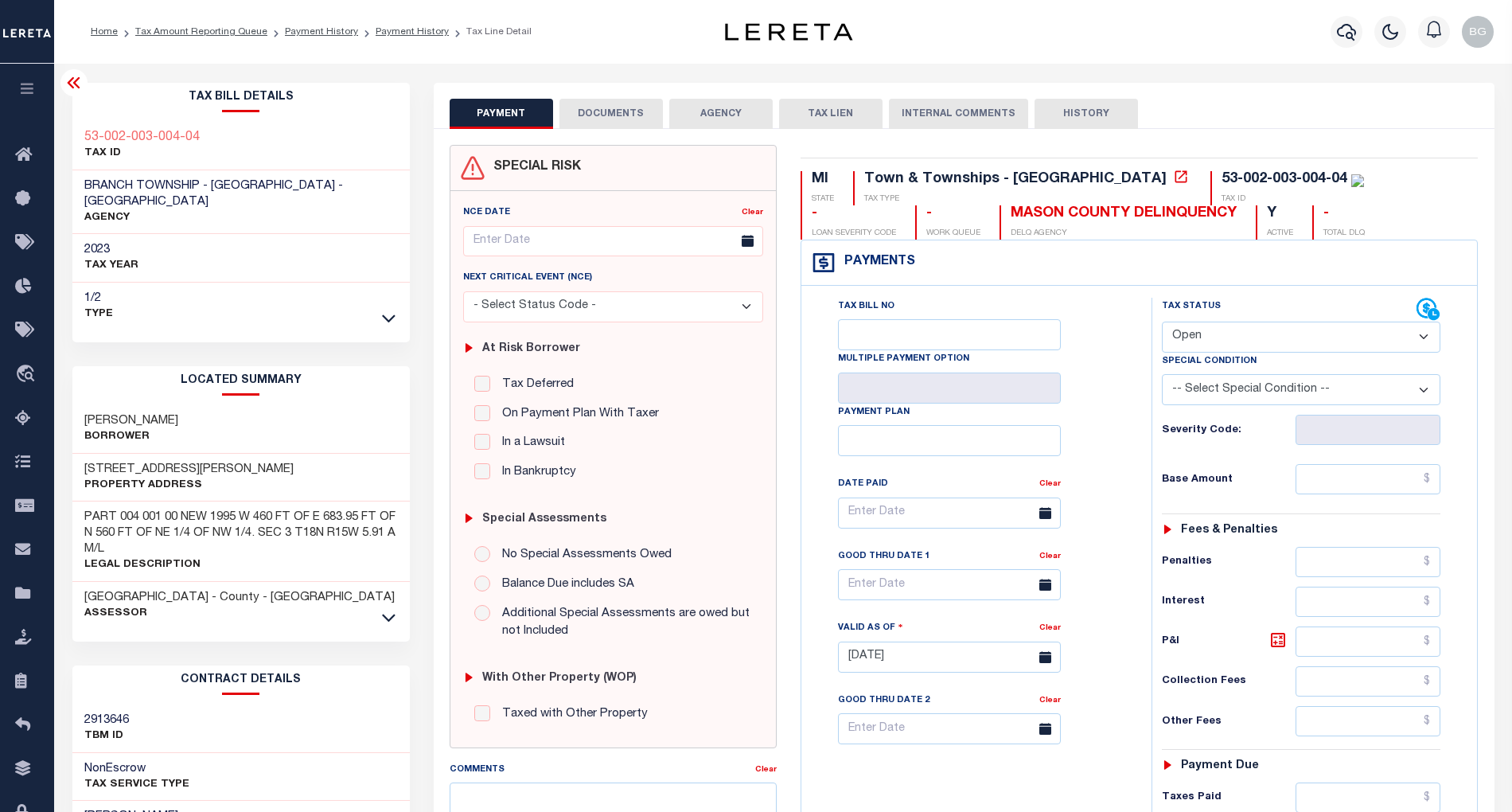
click at [74, 81] on icon at bounding box center [74, 82] width 19 height 19
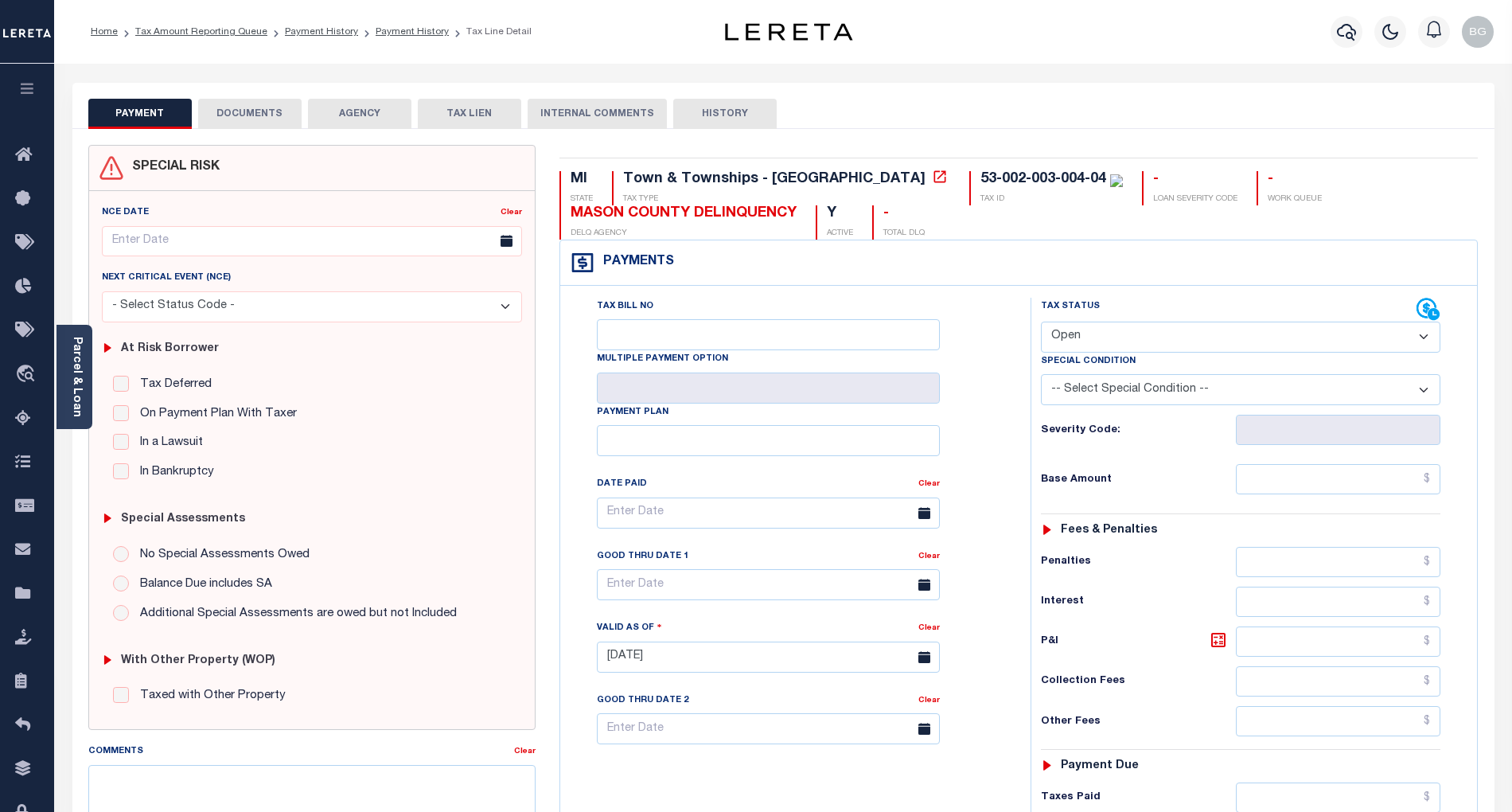
click at [267, 110] on button "DOCUMENTS" at bounding box center [250, 113] width 103 height 30
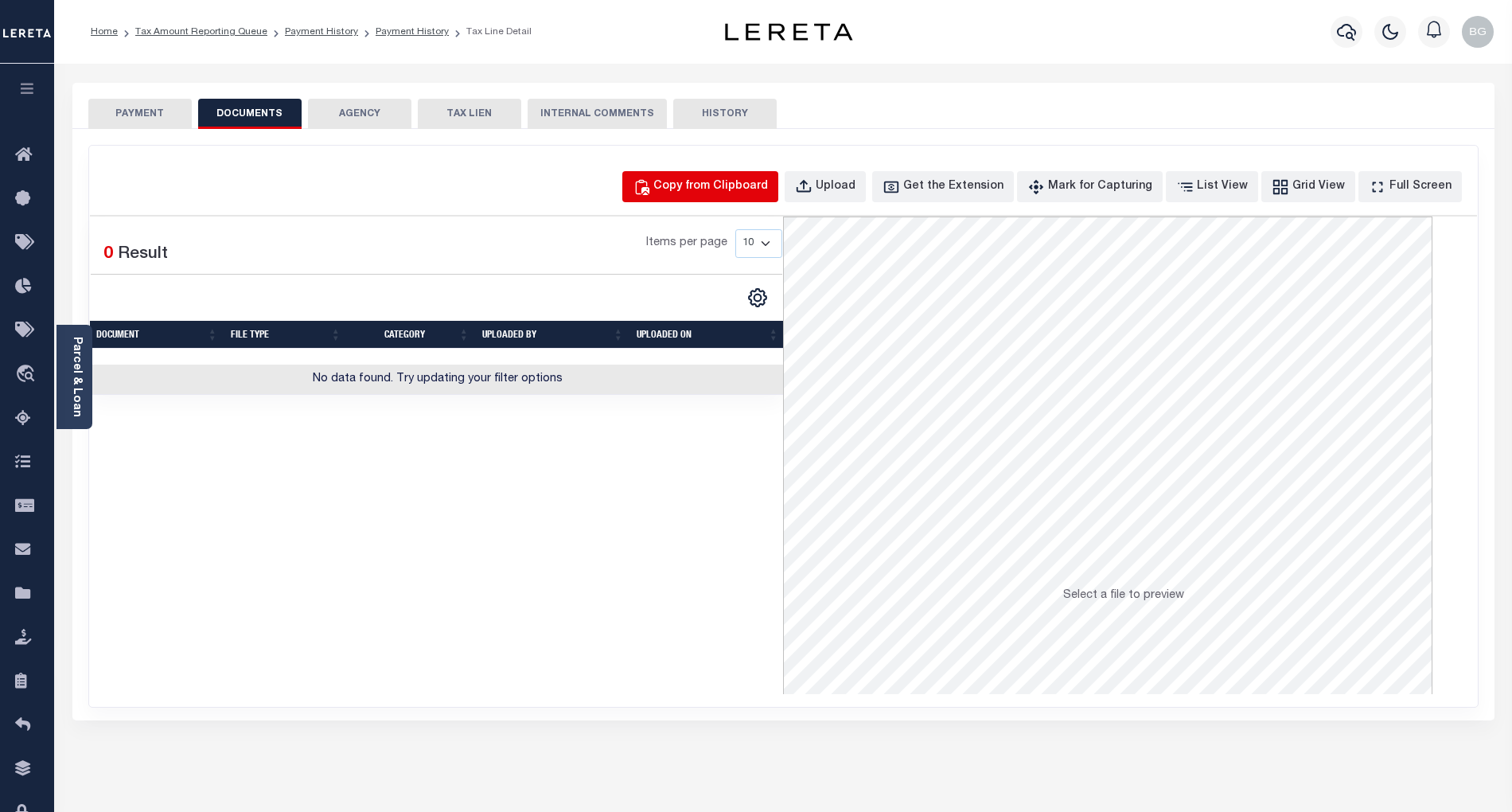
click at [743, 186] on div "Copy from Clipboard" at bounding box center [711, 187] width 115 height 18
select select "POP"
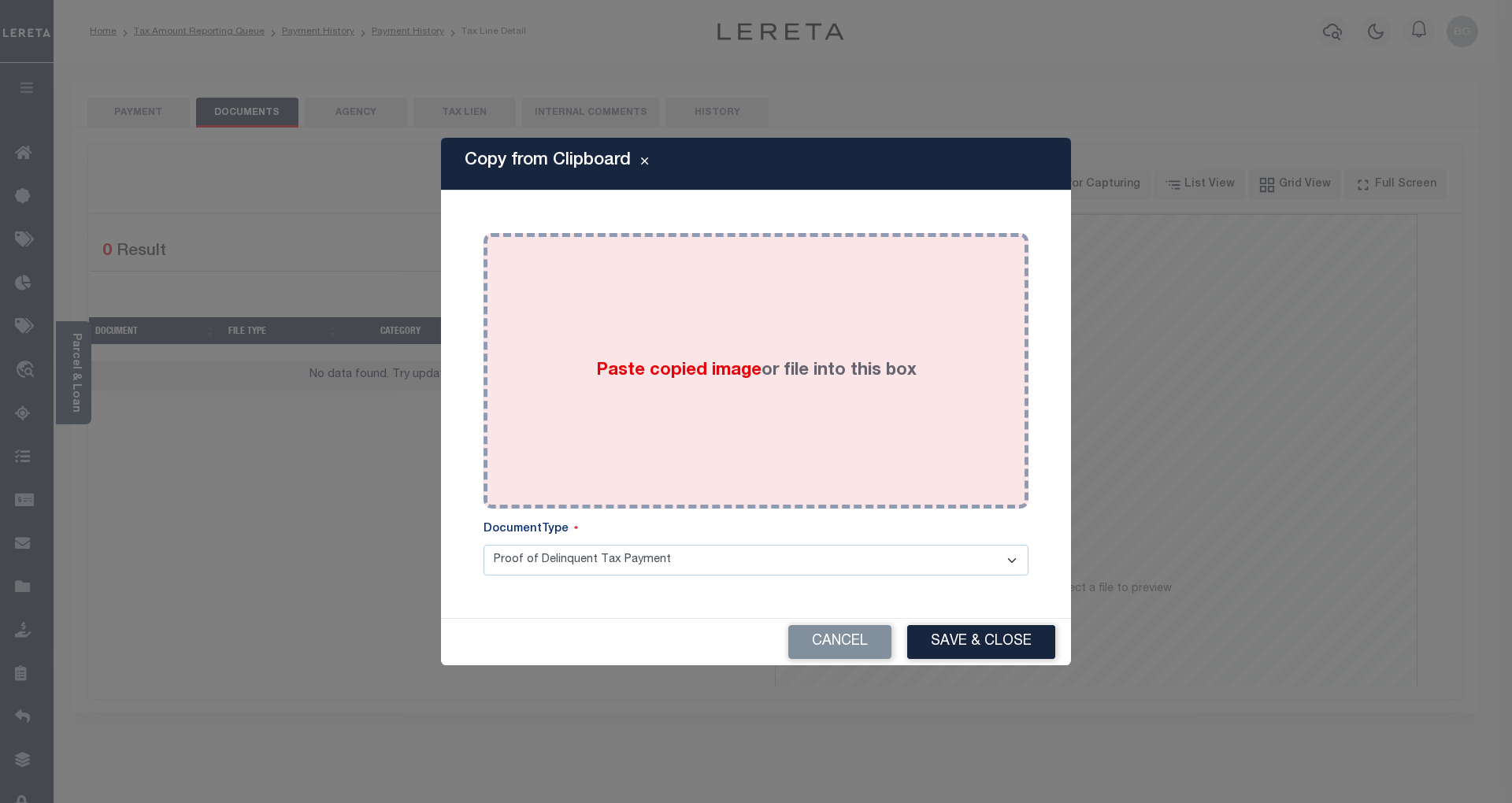
click at [681, 371] on span "Paste copied image" at bounding box center [679, 370] width 165 height 17
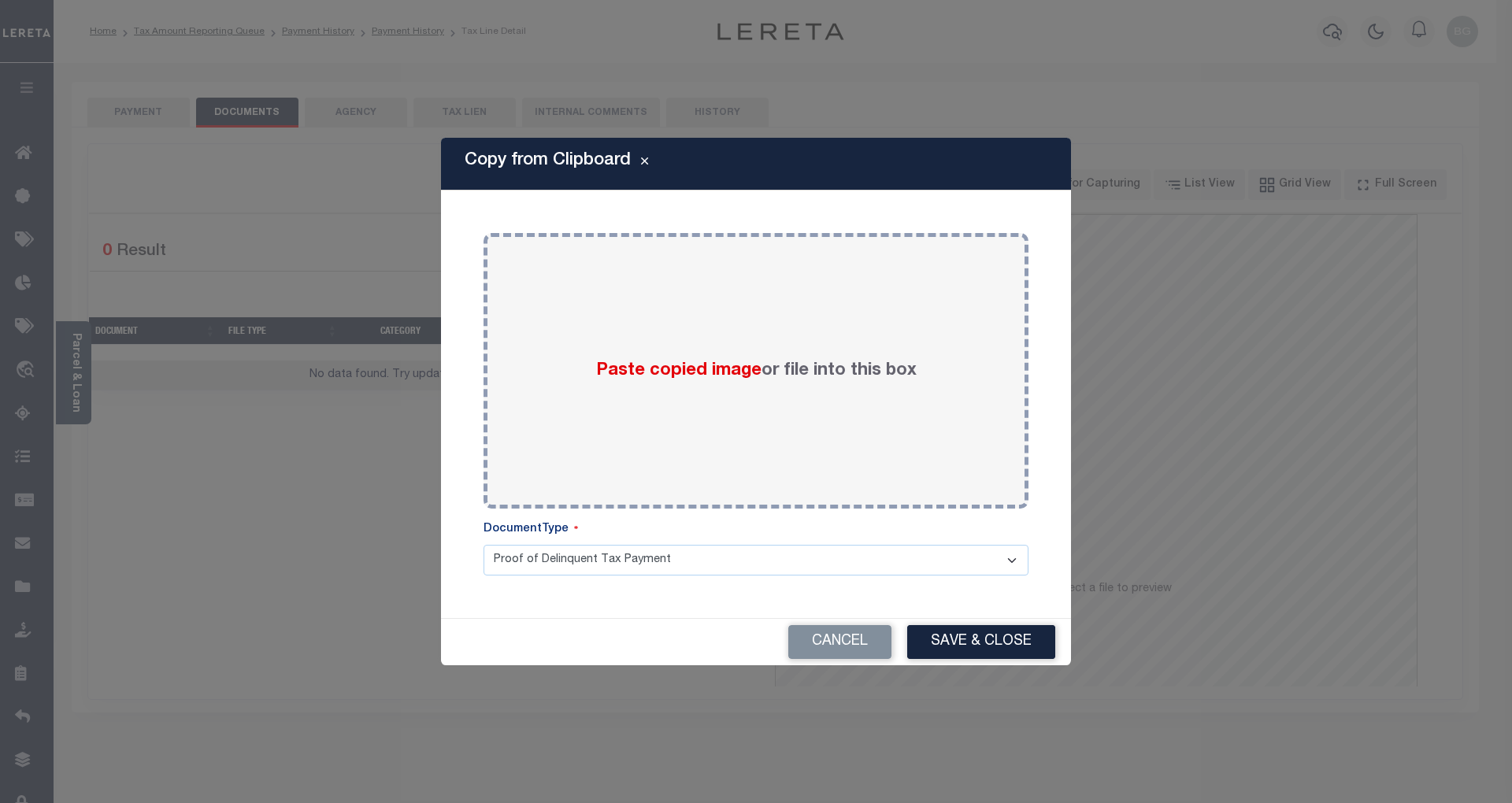
click at [1421, 110] on div "Copy from Clipboard Paste copied image or file into this box Select file or dra…" at bounding box center [756, 402] width 1512 height 803
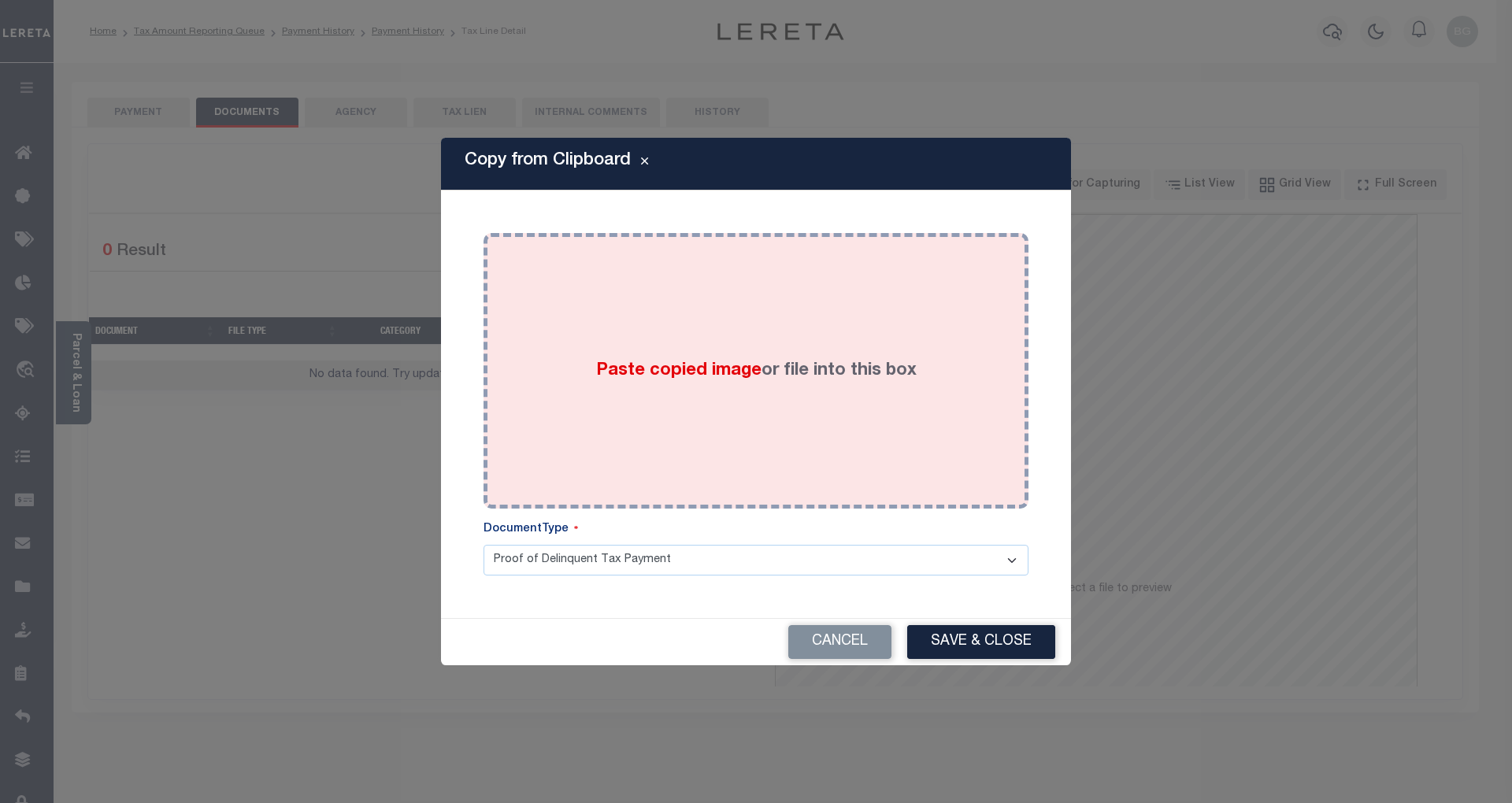
click at [690, 376] on span "Paste copied image" at bounding box center [679, 370] width 165 height 17
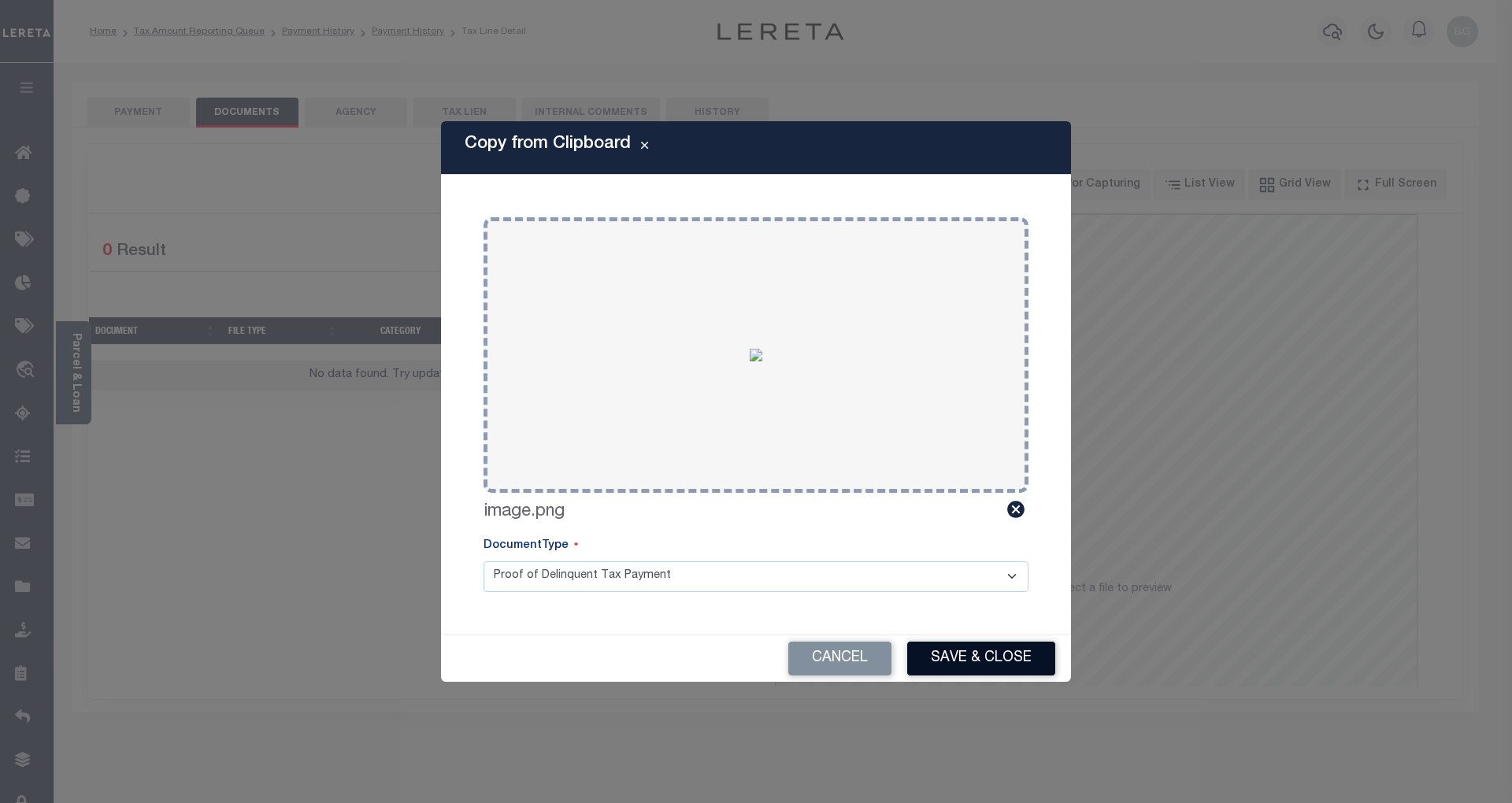
click at [1002, 651] on button "Save & Close" at bounding box center [981, 658] width 148 height 34
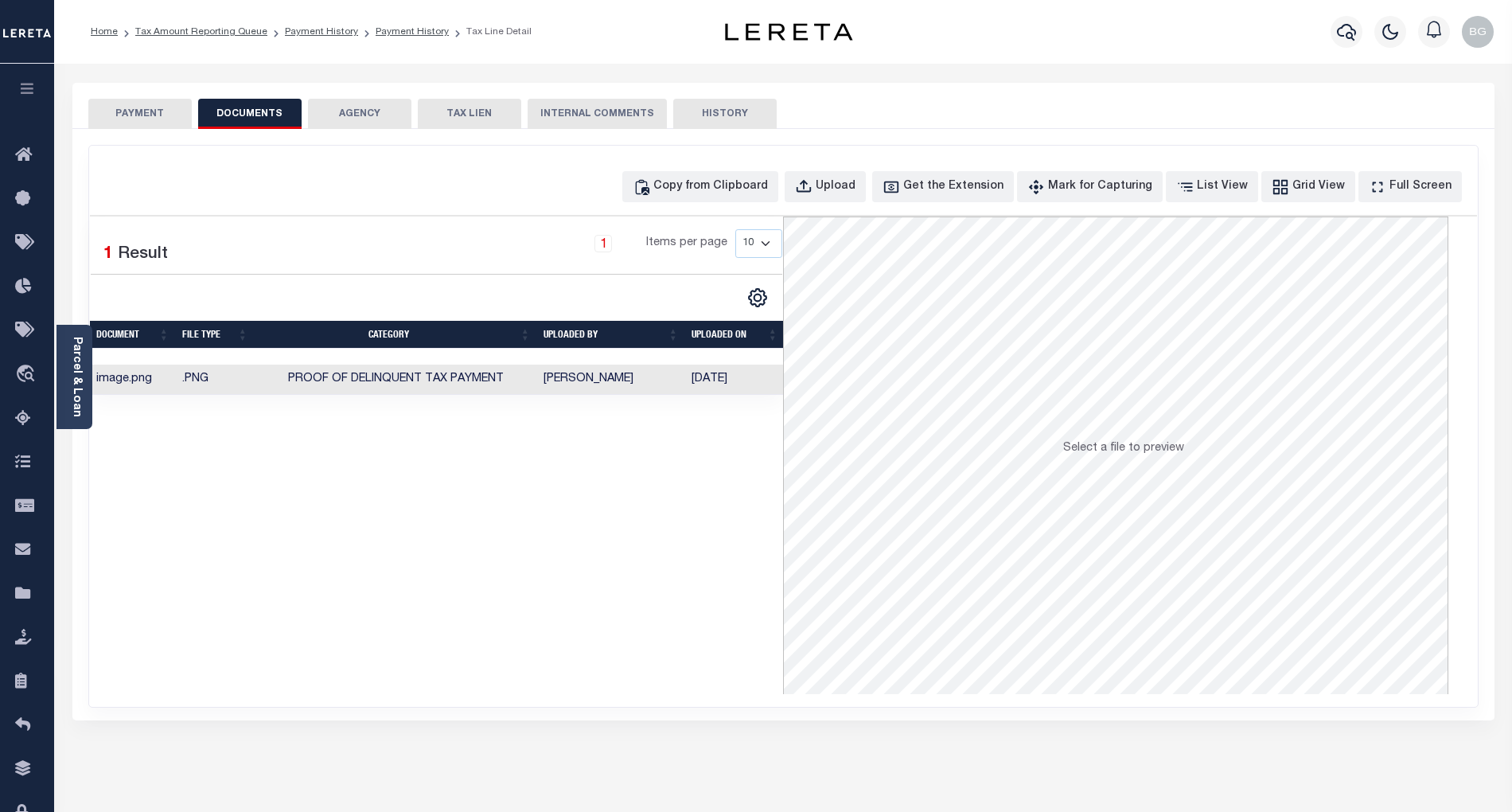
click at [144, 111] on button "PAYMENT" at bounding box center [140, 113] width 103 height 30
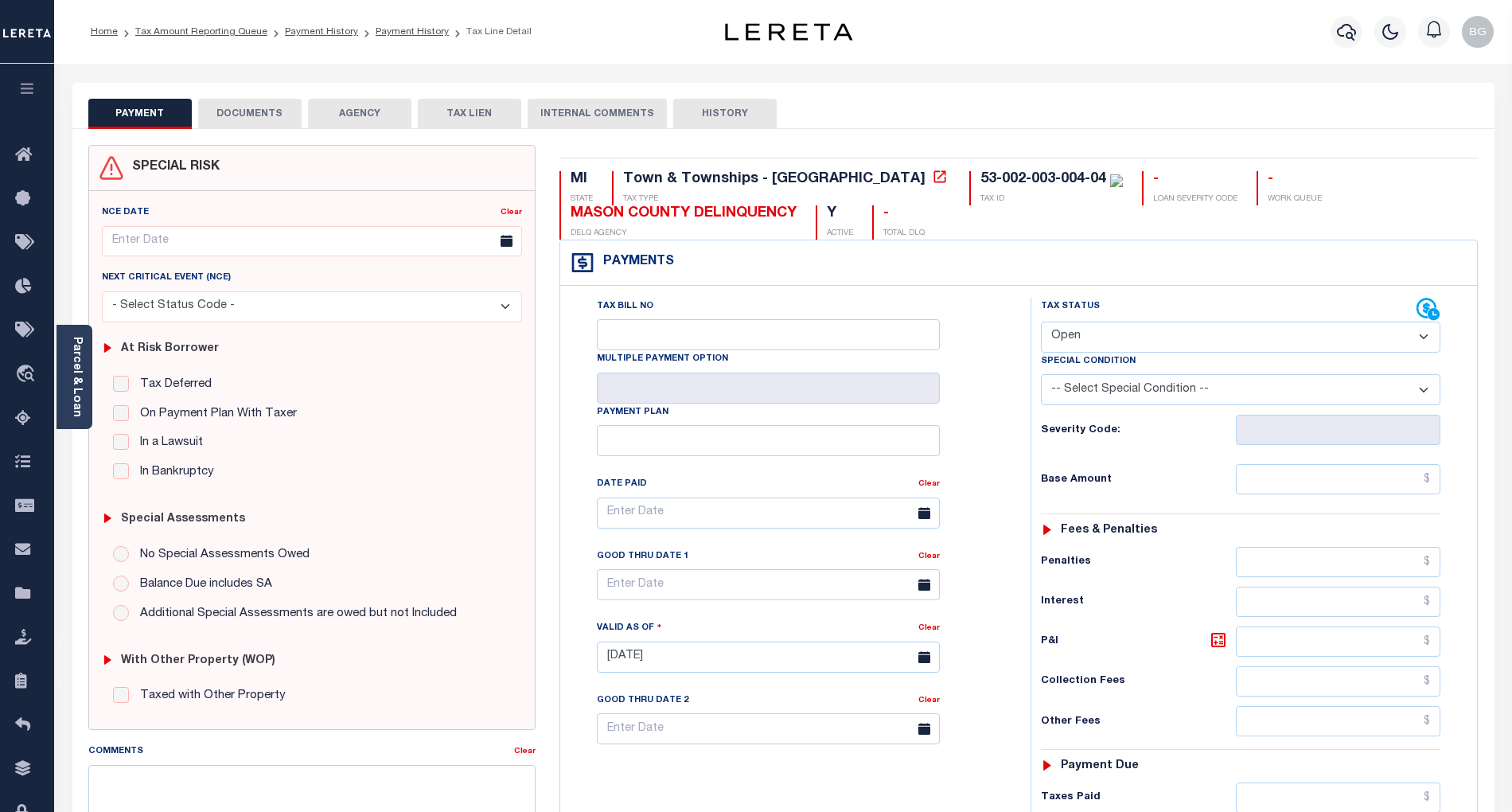
click at [1097, 332] on select "- Select Status Code - Open Due/Unpaid Paid Incomplete No Tax Due Internal Refu…" at bounding box center [1241, 337] width 399 height 31
select select "PYD"
click at [1041, 323] on select "- Select Status Code - Open Due/Unpaid Paid Incomplete No Tax Due Internal Refu…" at bounding box center [1241, 337] width 399 height 31
type input "[DATE]"
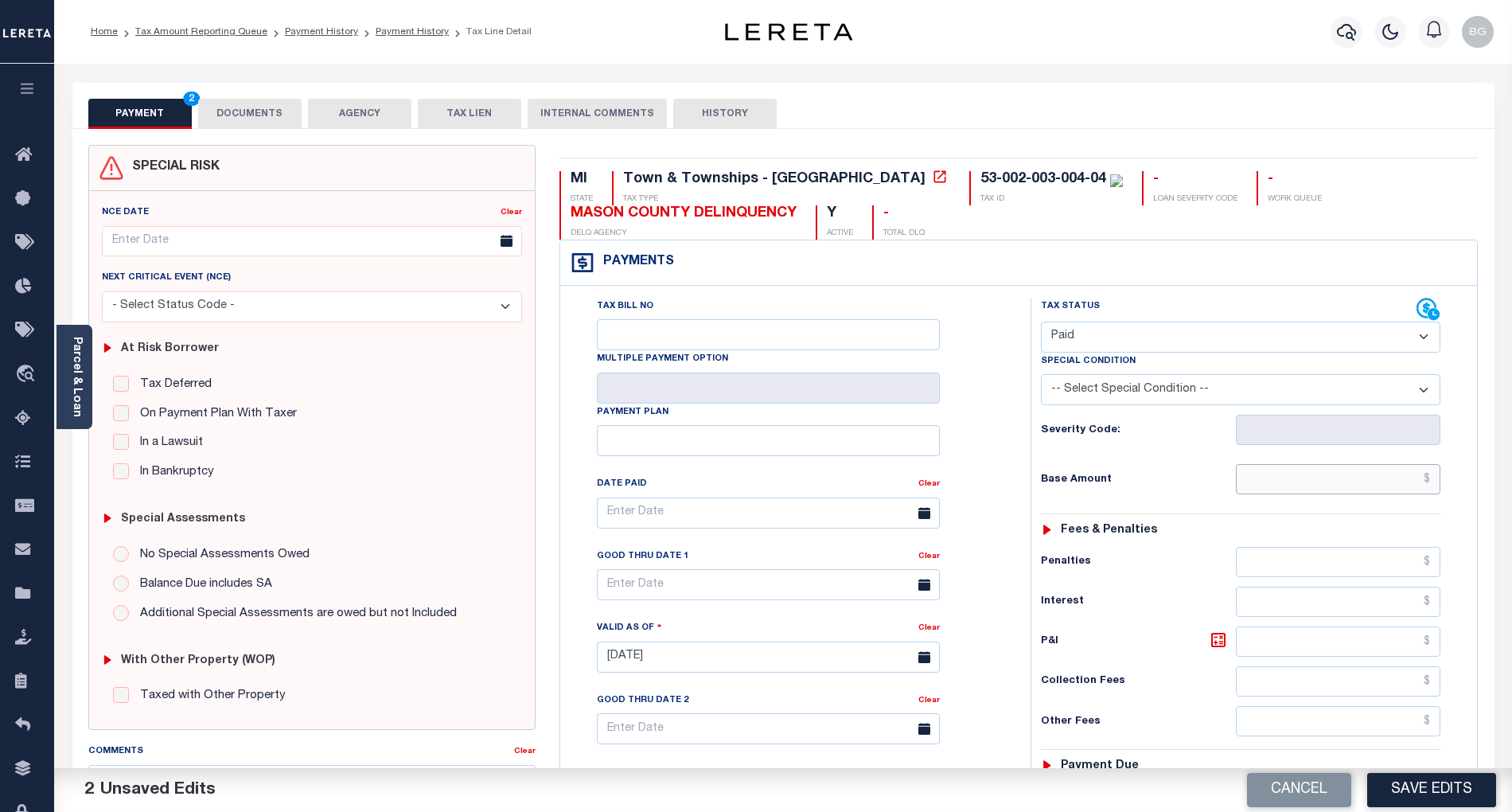
click at [1377, 479] on input "text" at bounding box center [1338, 479] width 205 height 30
paste input "578.87"
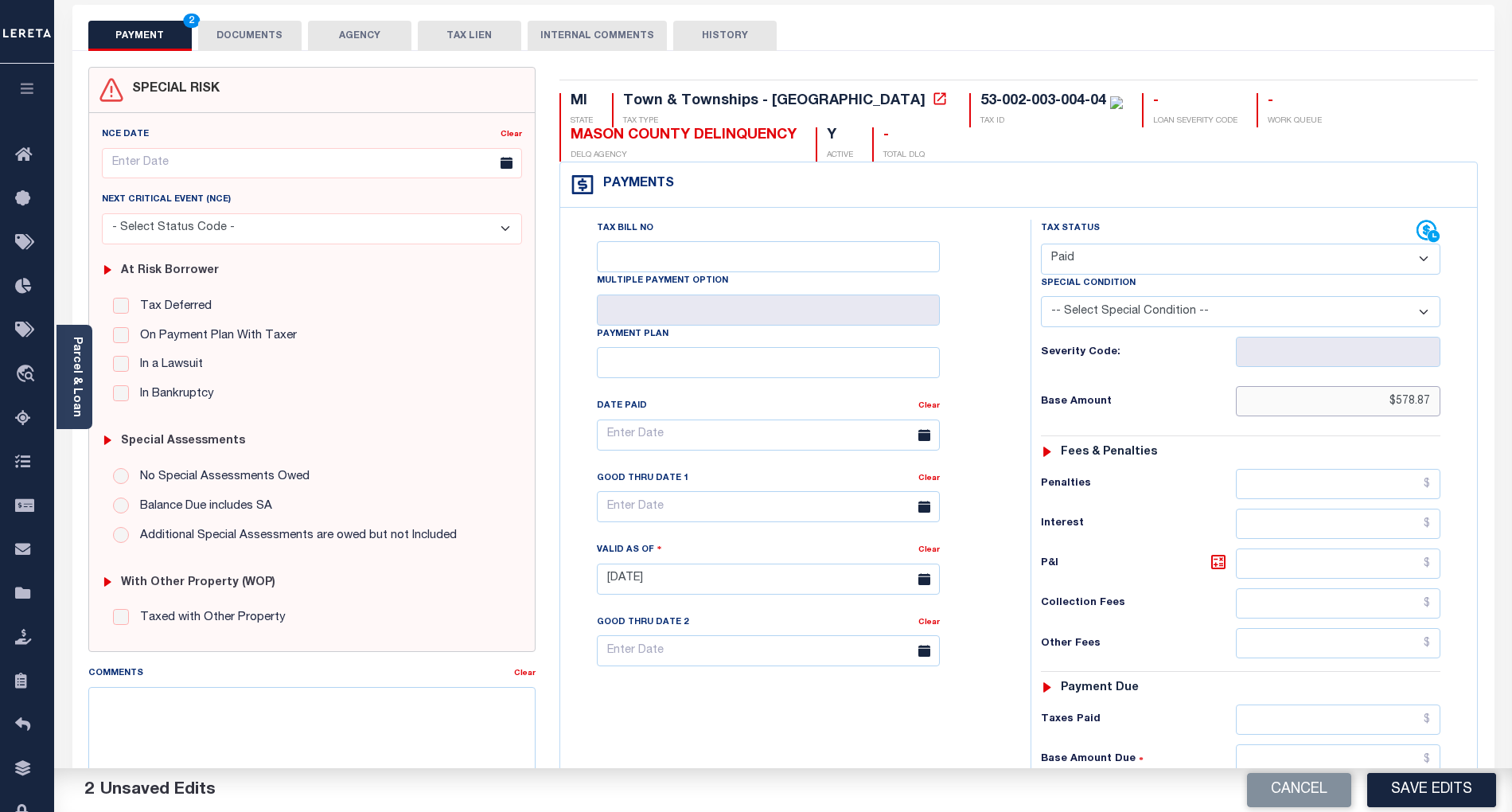
scroll to position [211, 0]
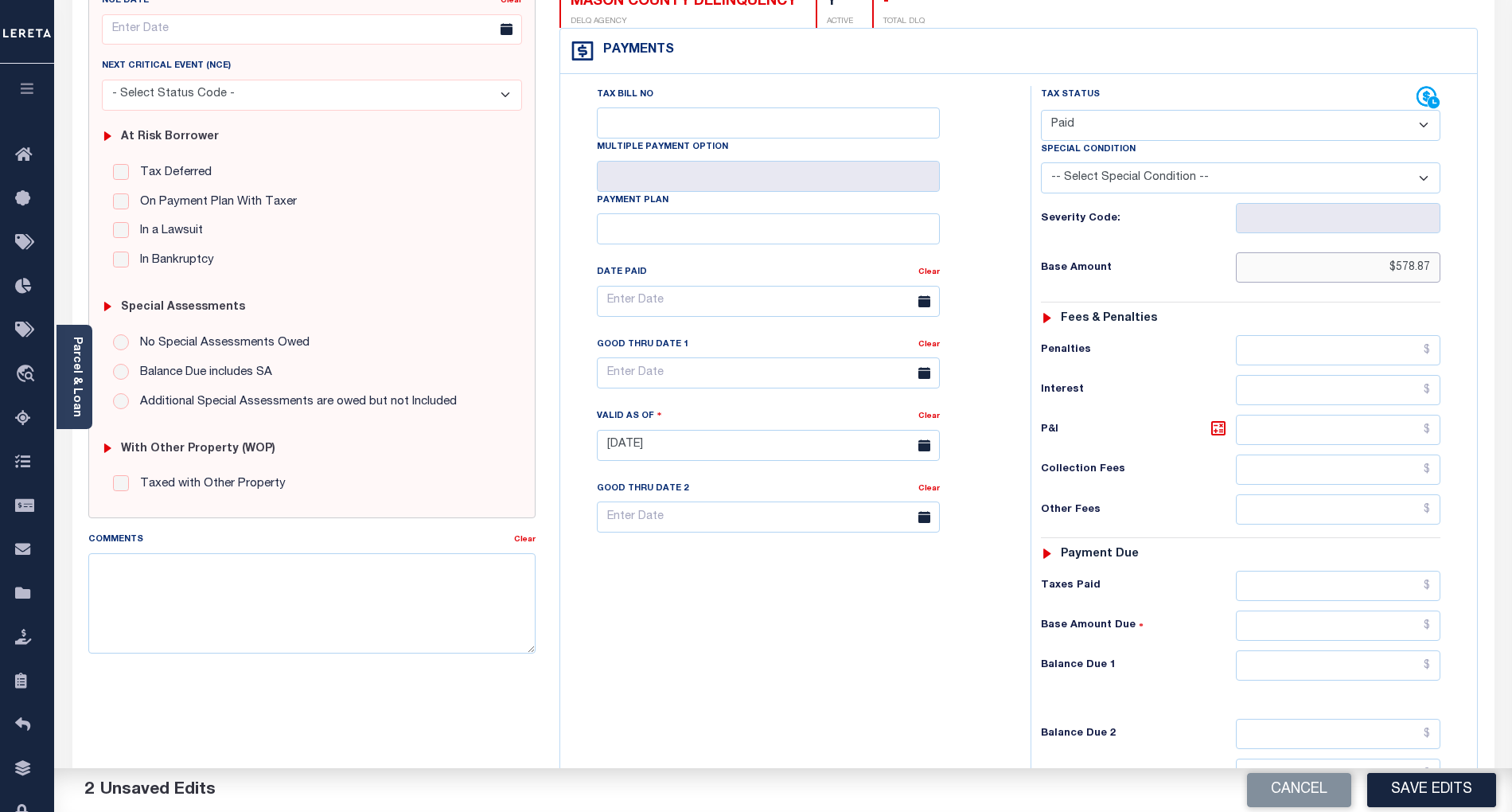
type input "$578.87"
click at [1405, 670] on input "text" at bounding box center [1338, 665] width 205 height 30
type input "$0.00"
click at [1003, 672] on div "Tax Bill No Multiple Payment Option Payment Plan Clear" at bounding box center [791, 436] width 454 height 703
click at [1436, 791] on button "Save Edits" at bounding box center [1431, 789] width 129 height 34
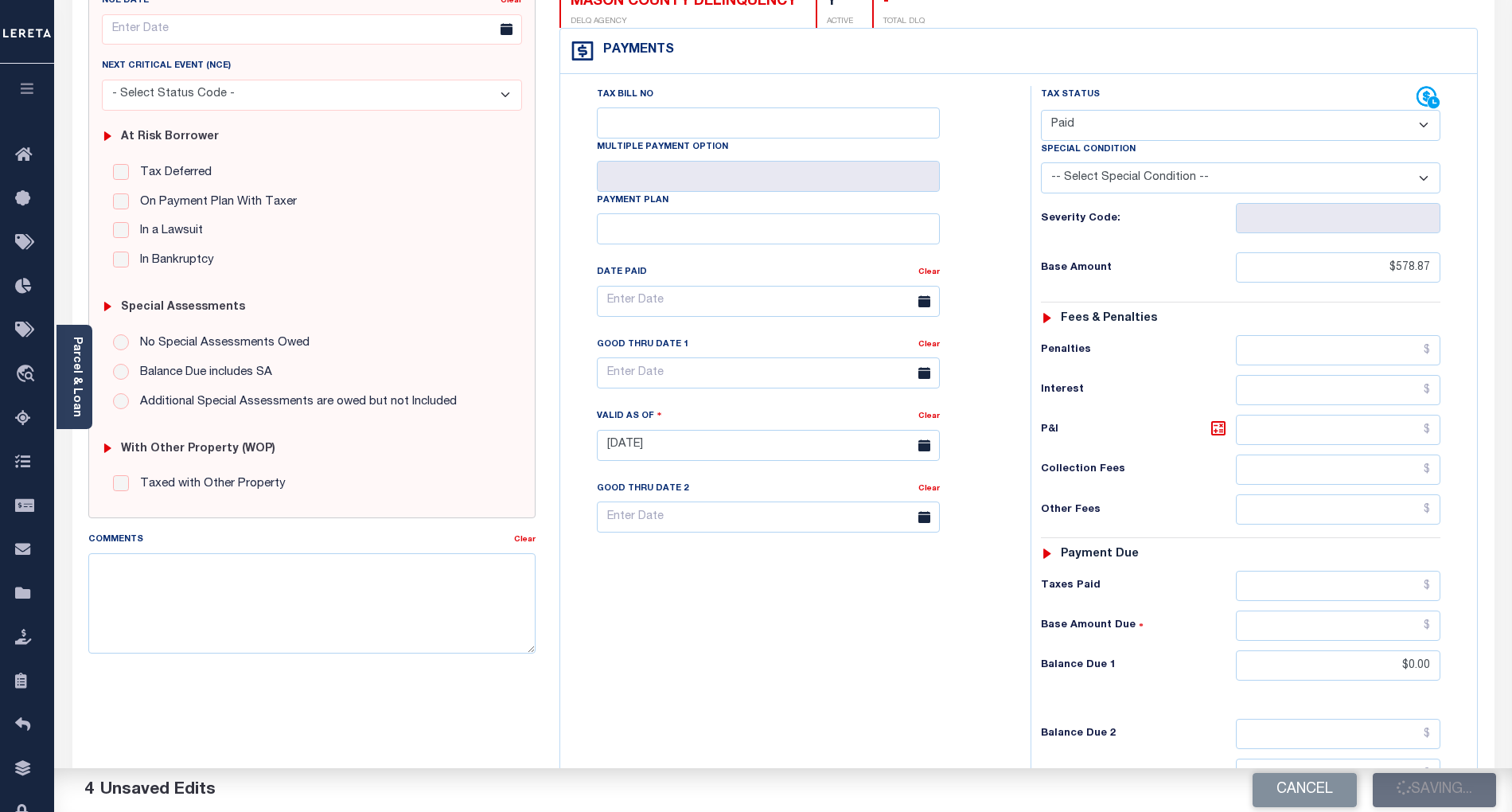
checkbox input "false"
type input "$578.87"
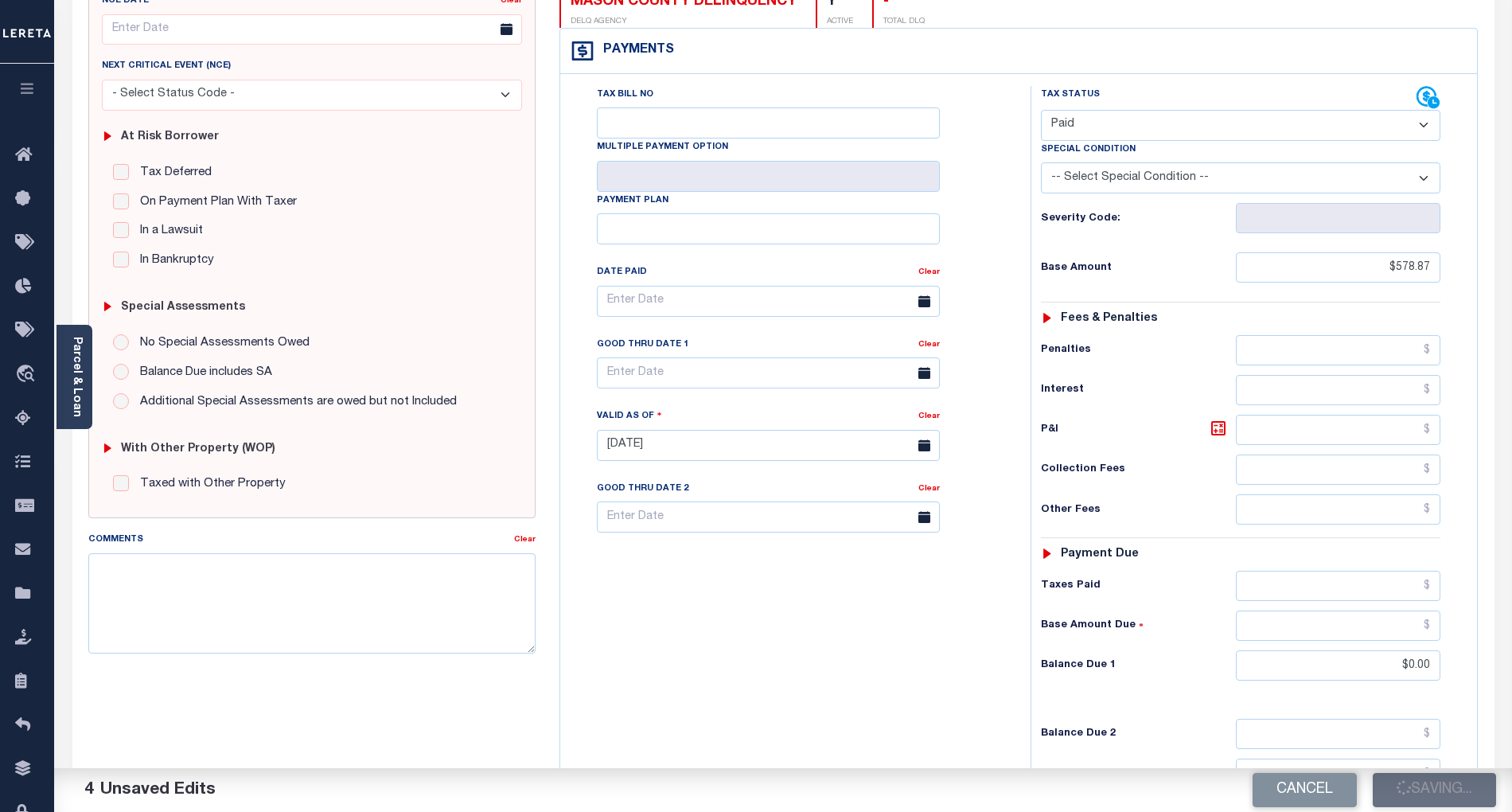
type input "$0"
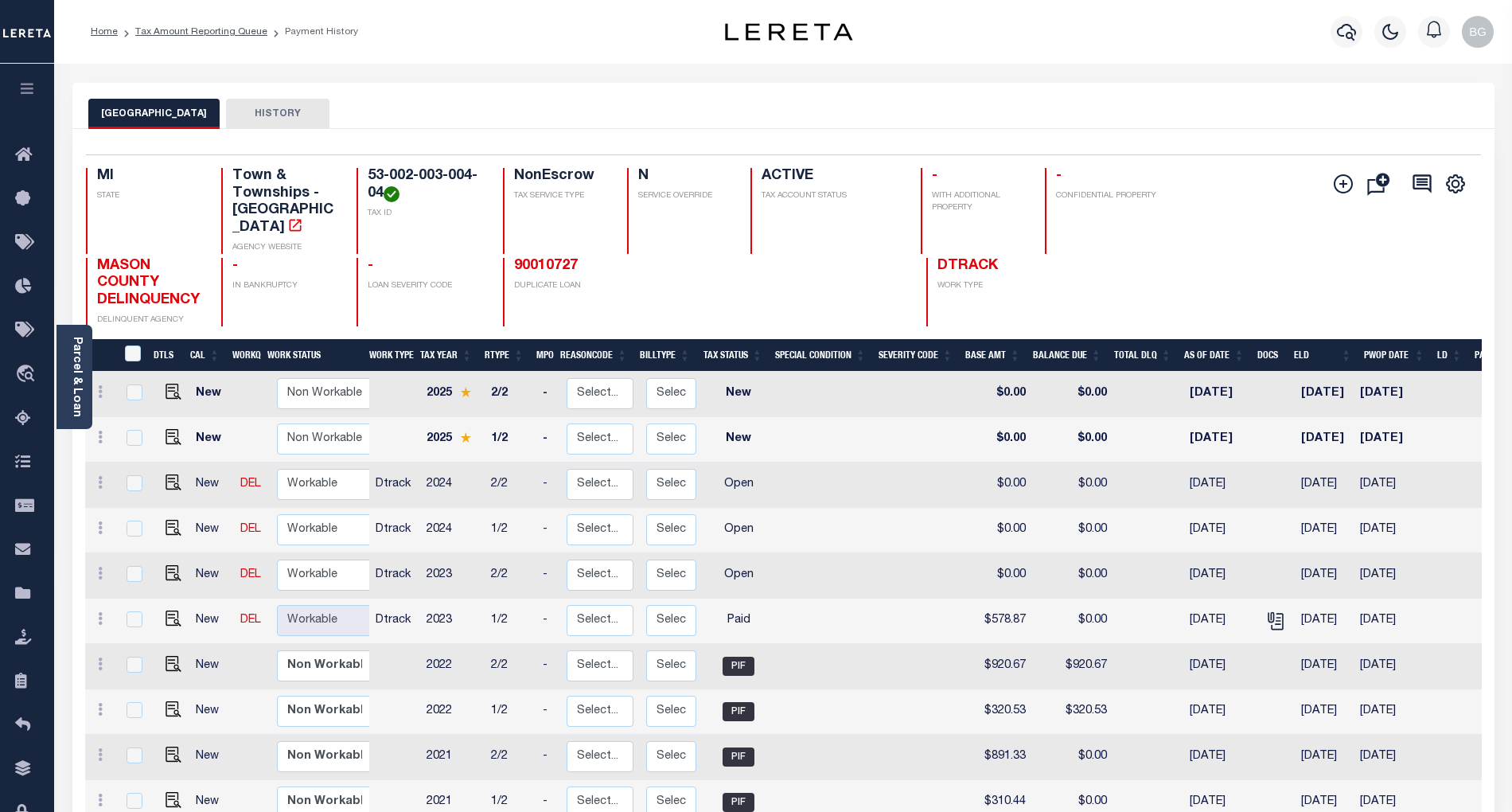
click at [1429, 272] on div "Add Installment Line [GEOGRAPHIC_DATA] Request Check" at bounding box center [1394, 247] width 148 height 158
click at [167, 565] on img "" at bounding box center [173, 573] width 16 height 16
checkbox input "true"
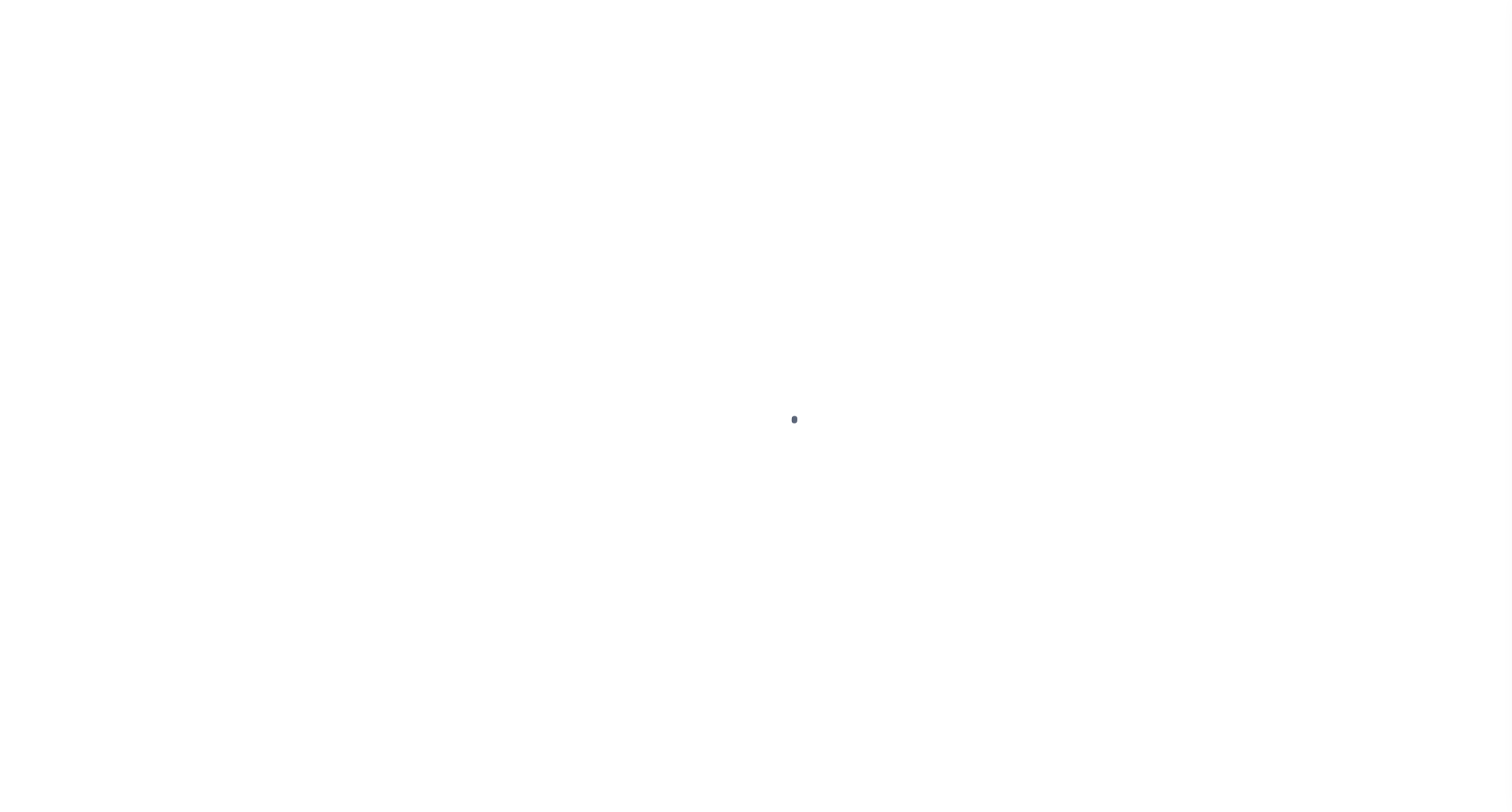
select select "OP2"
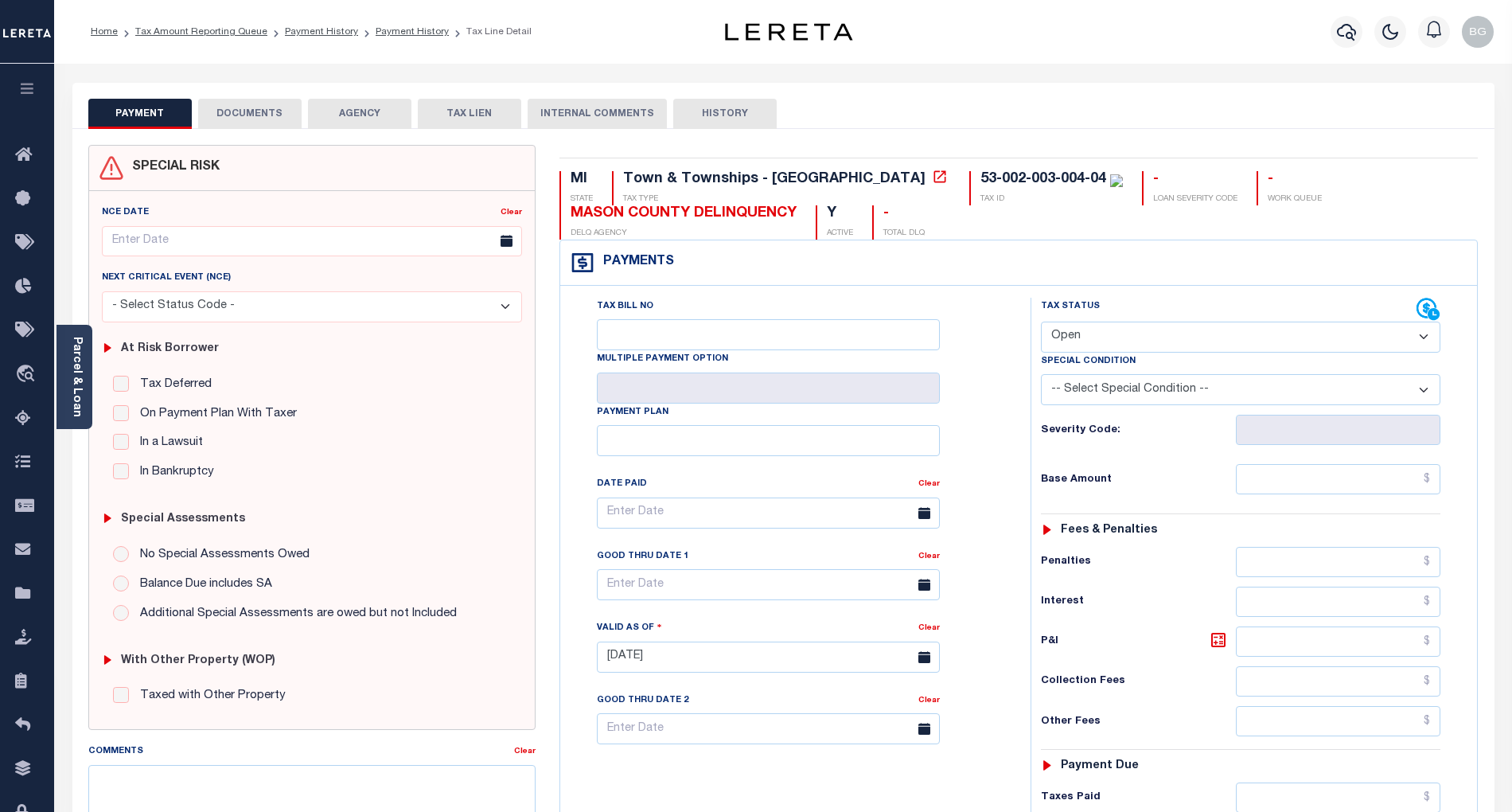
click at [249, 113] on button "DOCUMENTS" at bounding box center [250, 113] width 103 height 30
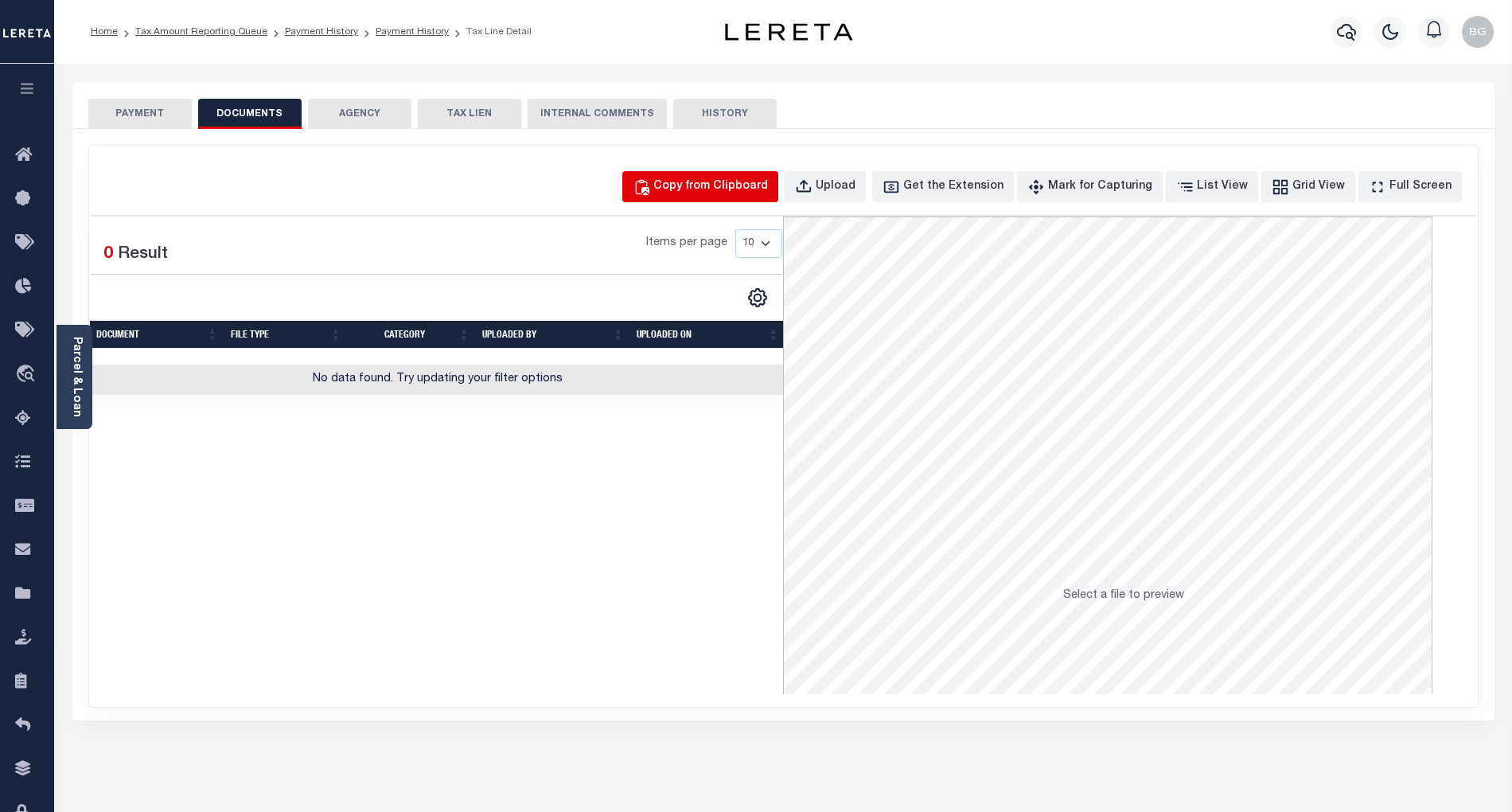
click at [740, 189] on div "Copy from Clipboard" at bounding box center [711, 187] width 115 height 18
select select "POP"
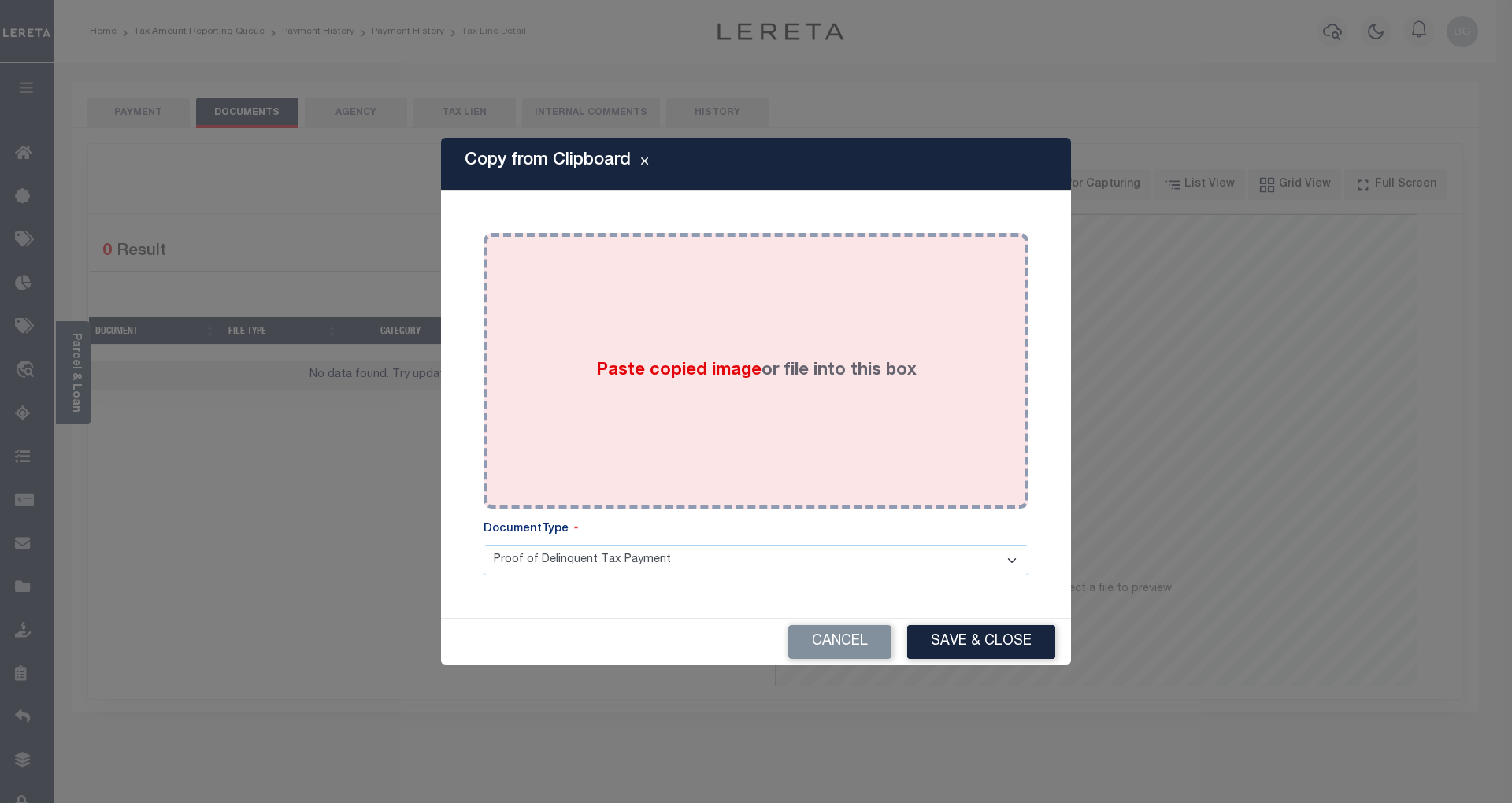
click at [663, 369] on span "Paste copied image" at bounding box center [679, 370] width 165 height 17
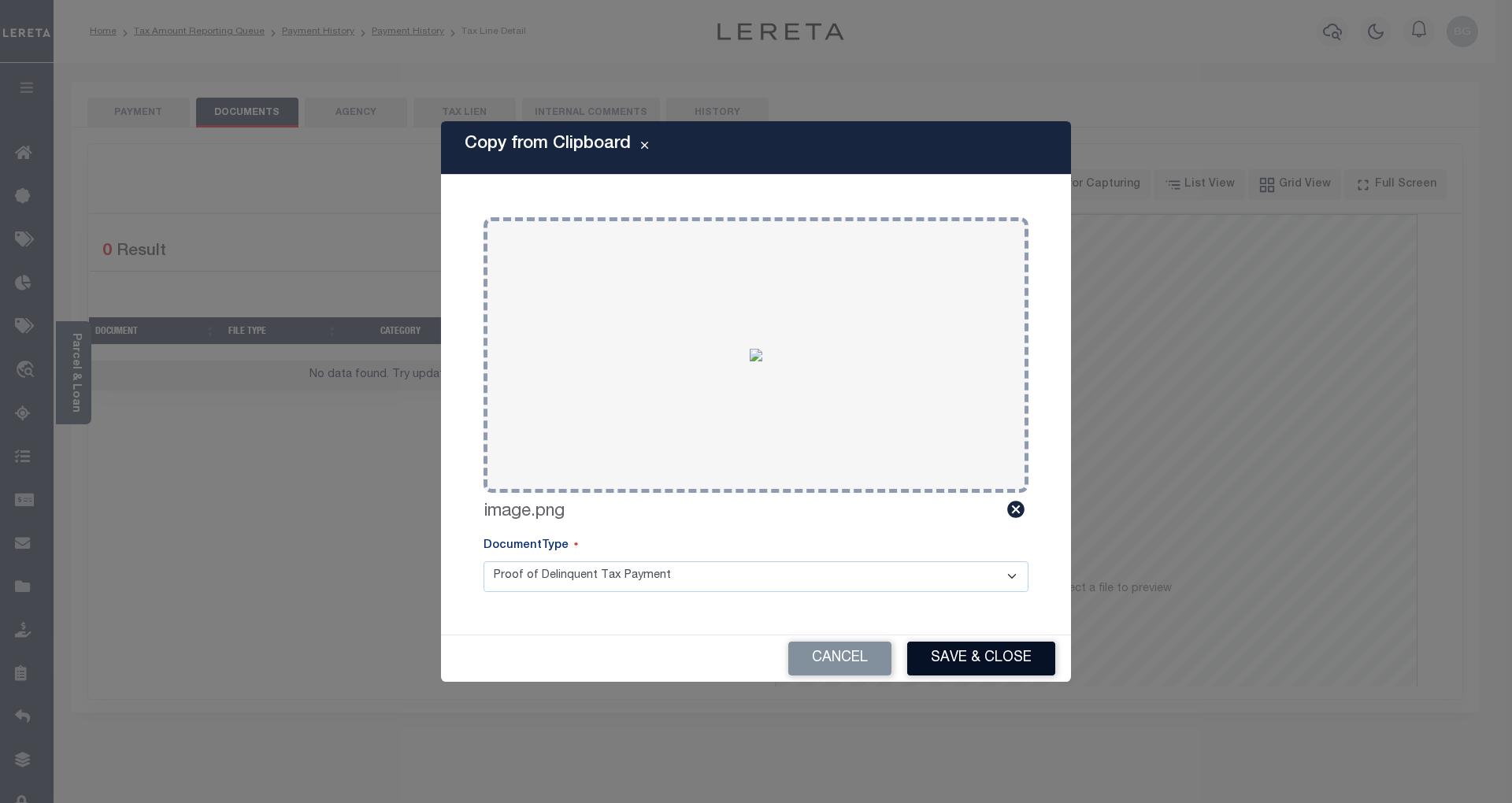
click at [997, 652] on button "Save & Close" at bounding box center [981, 658] width 148 height 34
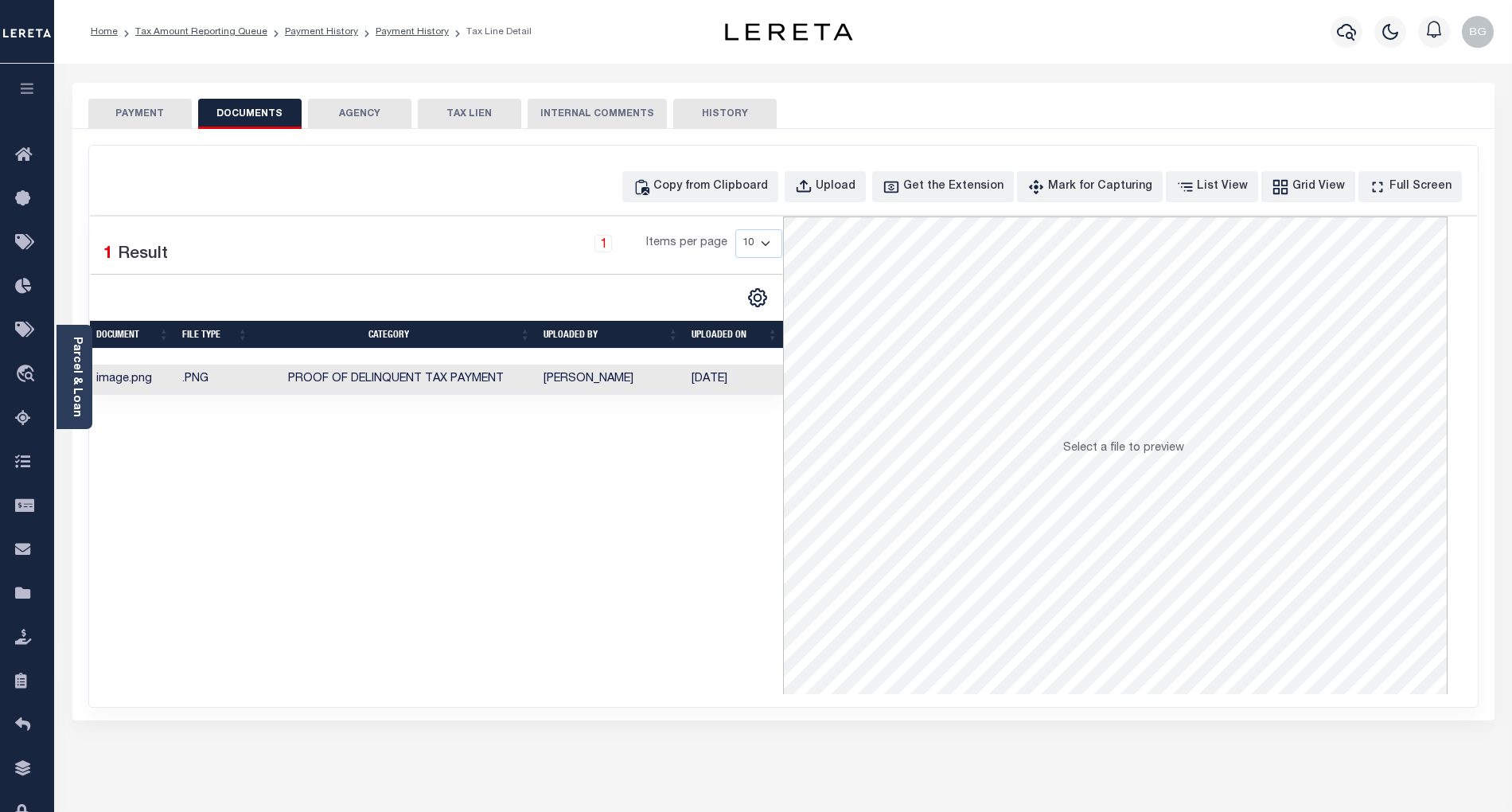
click at [154, 115] on button "PAYMENT" at bounding box center [140, 113] width 103 height 30
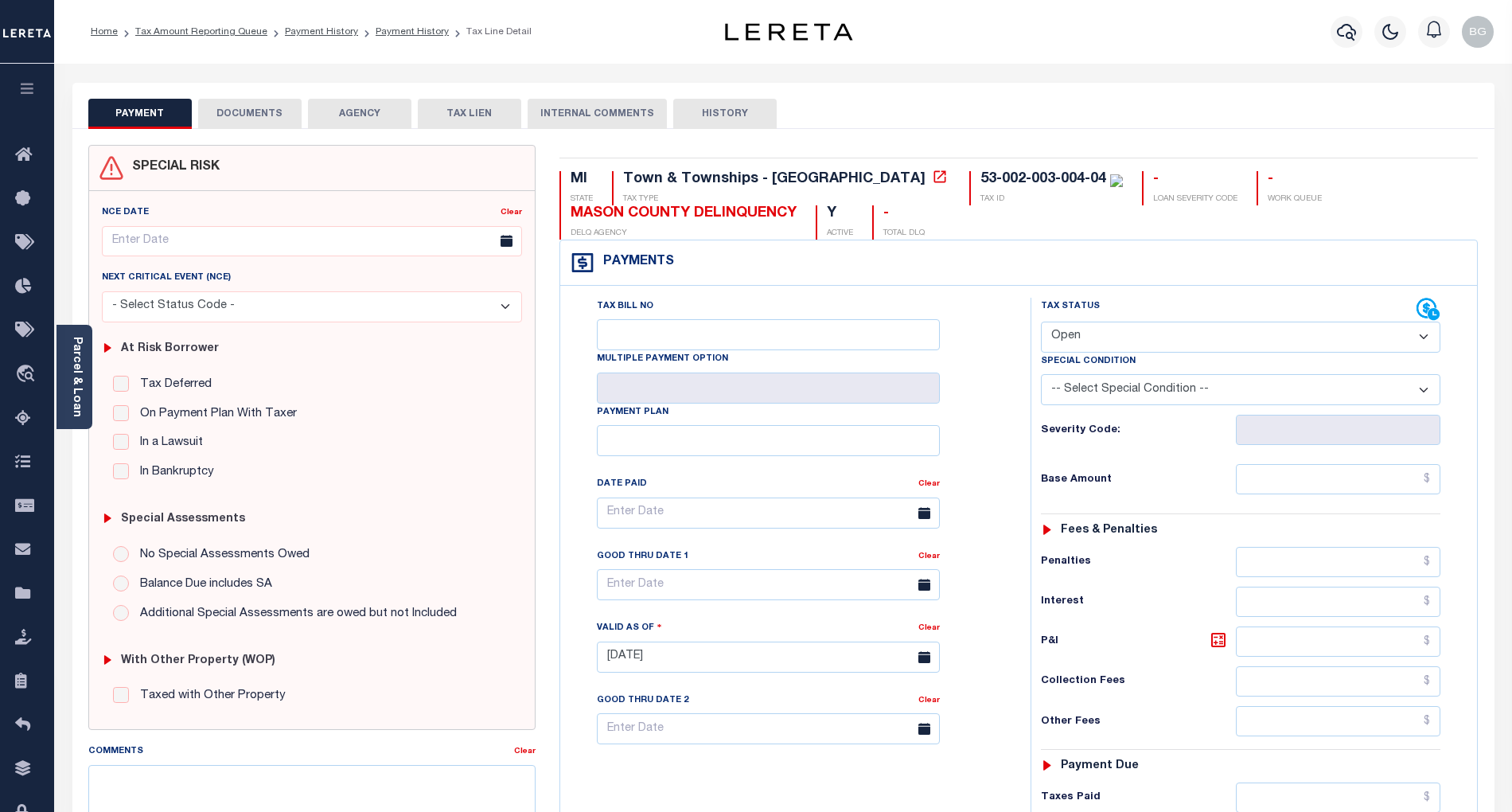
click at [1118, 341] on select "- Select Status Code - Open Due/Unpaid Paid Incomplete No Tax Due Internal Refu…" at bounding box center [1241, 337] width 399 height 31
select select "PYD"
click at [1041, 323] on select "- Select Status Code - Open Due/Unpaid Paid Incomplete No Tax Due Internal Refu…" at bounding box center [1241, 337] width 399 height 31
type input "[DATE]"
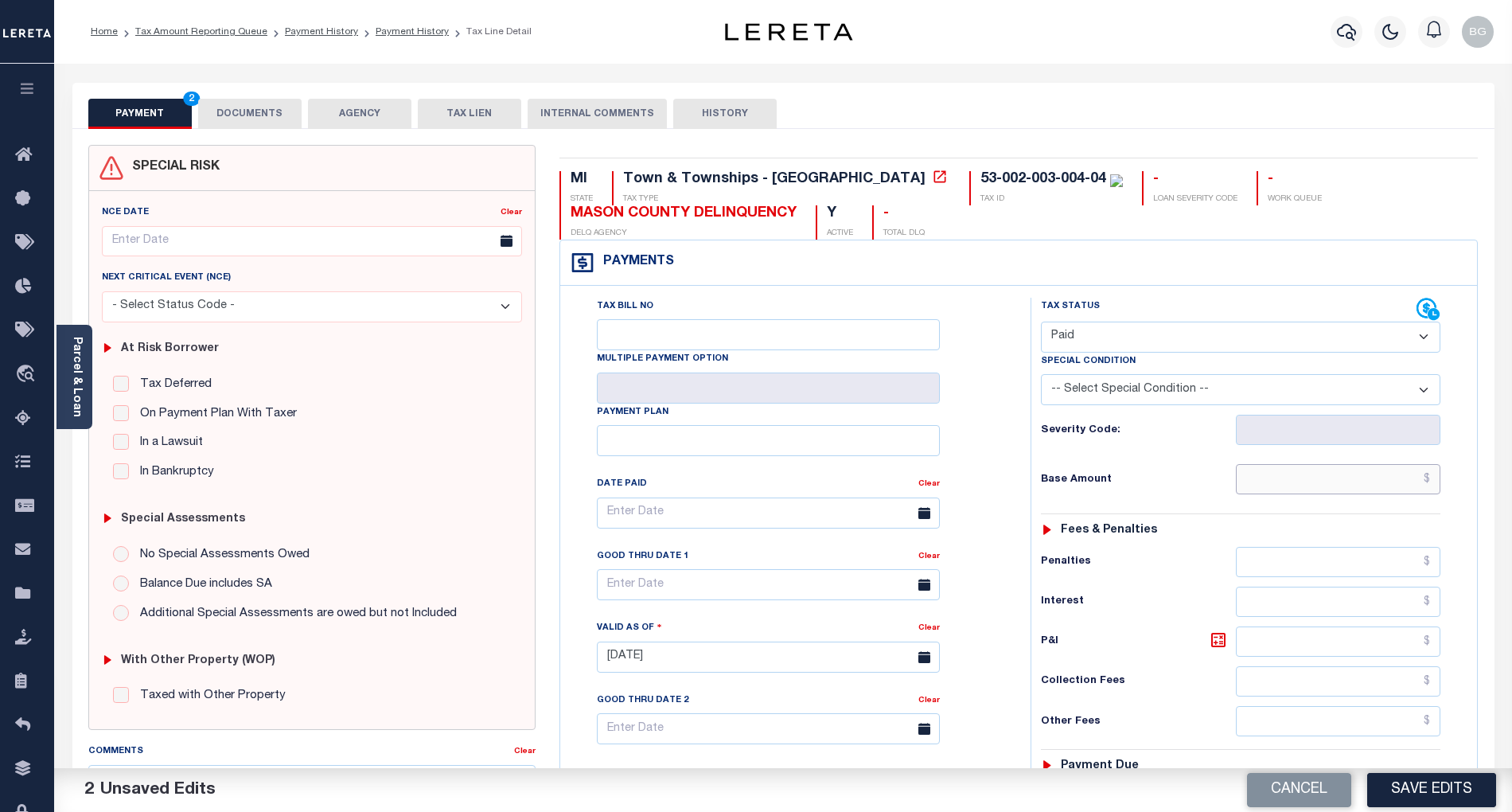
click at [1349, 491] on input "text" at bounding box center [1338, 479] width 205 height 30
paste input "791.35"
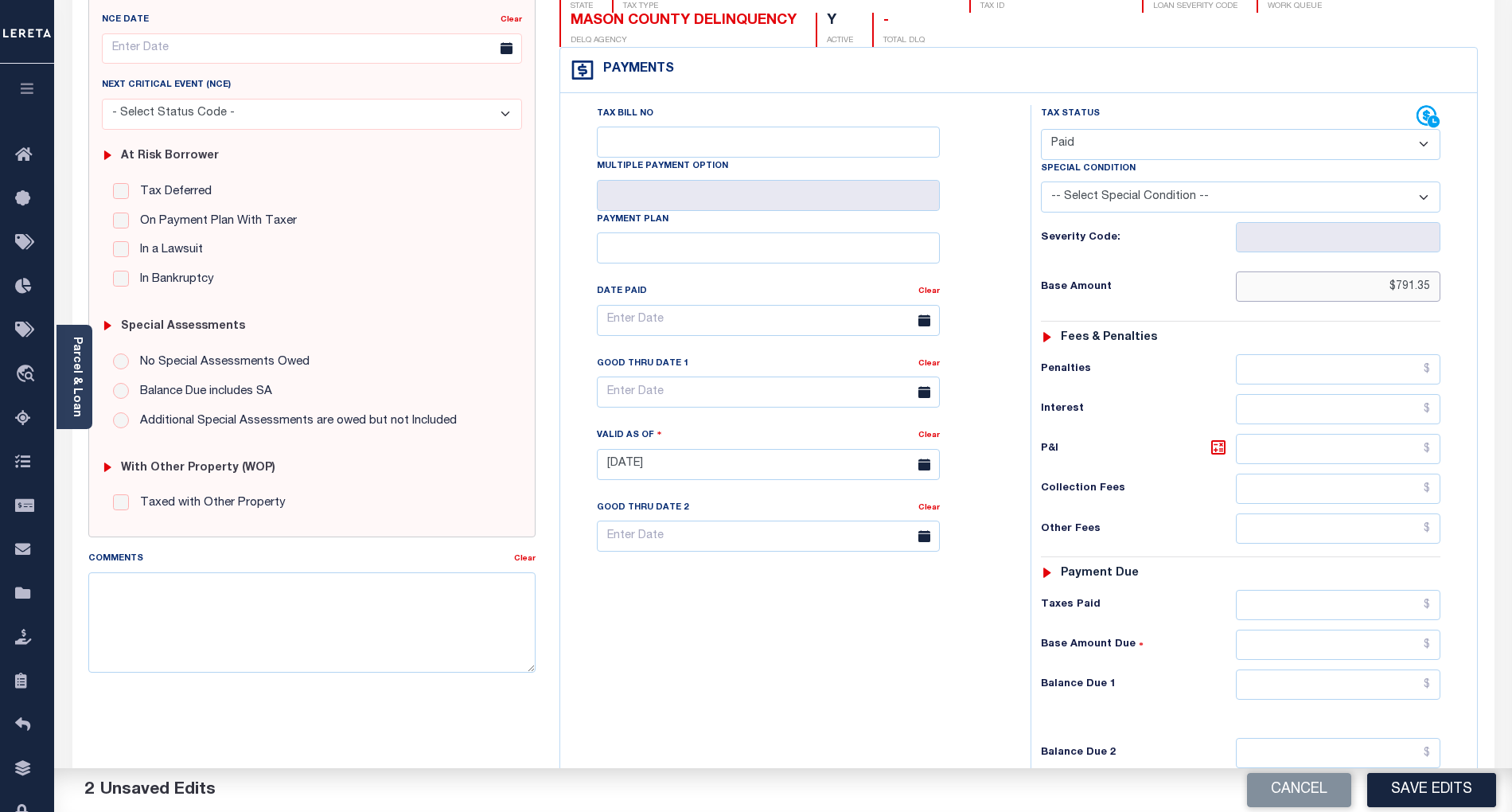
scroll to position [319, 0]
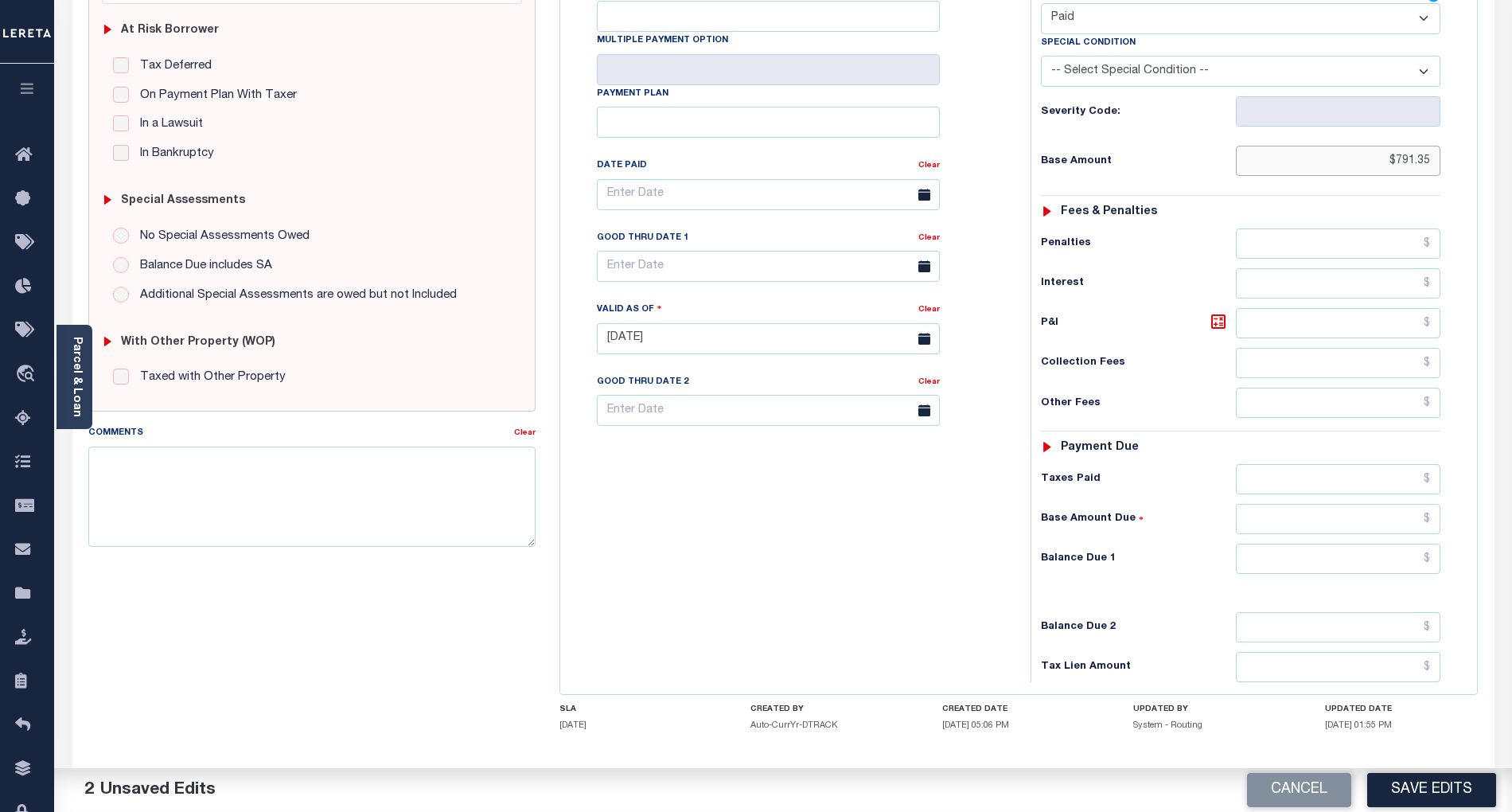
type input "$791.35"
click at [1411, 571] on input "text" at bounding box center [1338, 558] width 205 height 30
type input "$0.00"
click at [905, 609] on div "Tax Bill No Multiple Payment Option Payment Plan Clear" at bounding box center [791, 330] width 454 height 703
click at [1430, 777] on button "Save Edits" at bounding box center [1431, 789] width 129 height 34
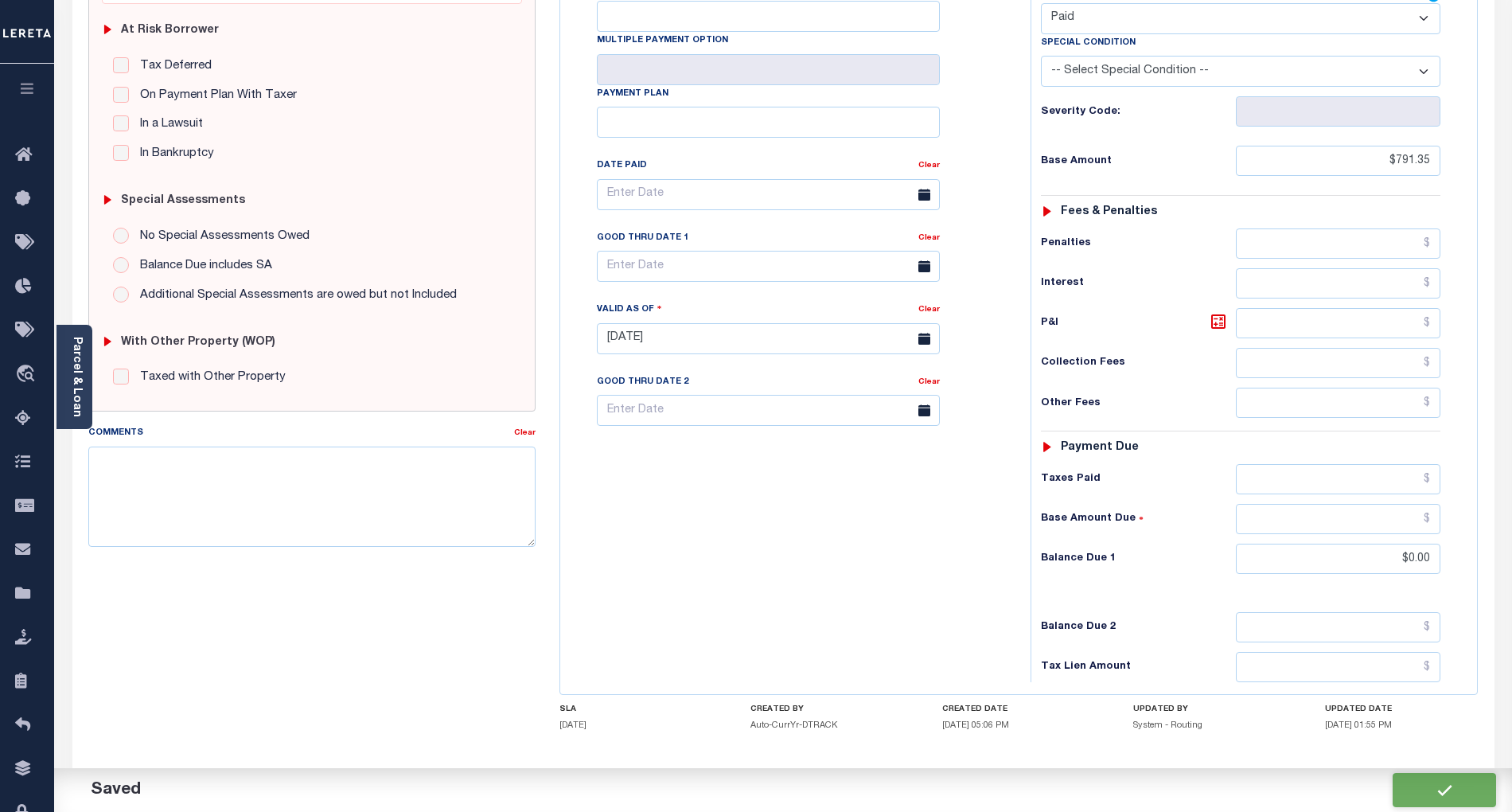
checkbox input "false"
type input "$791.35"
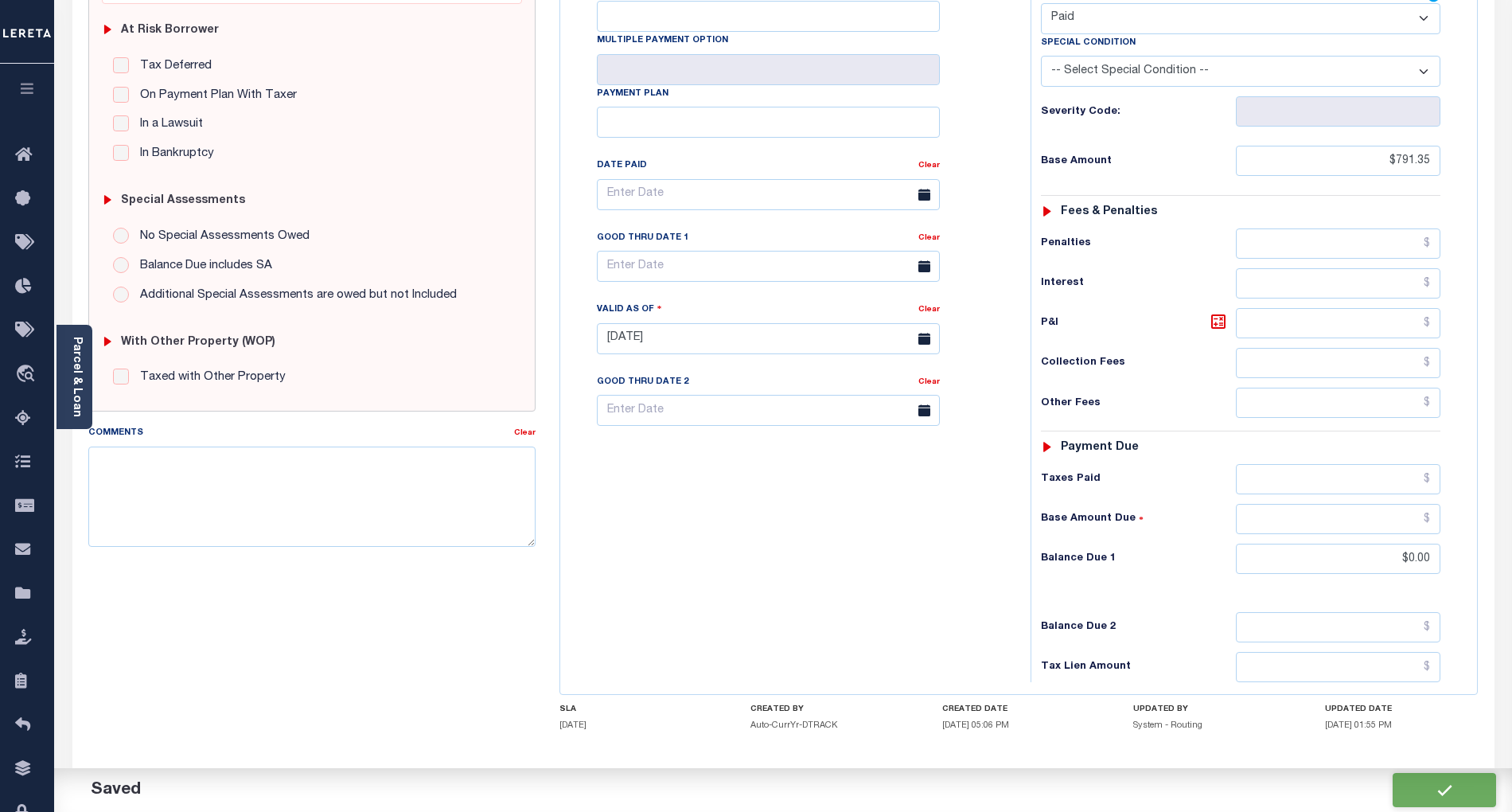
type input "$0"
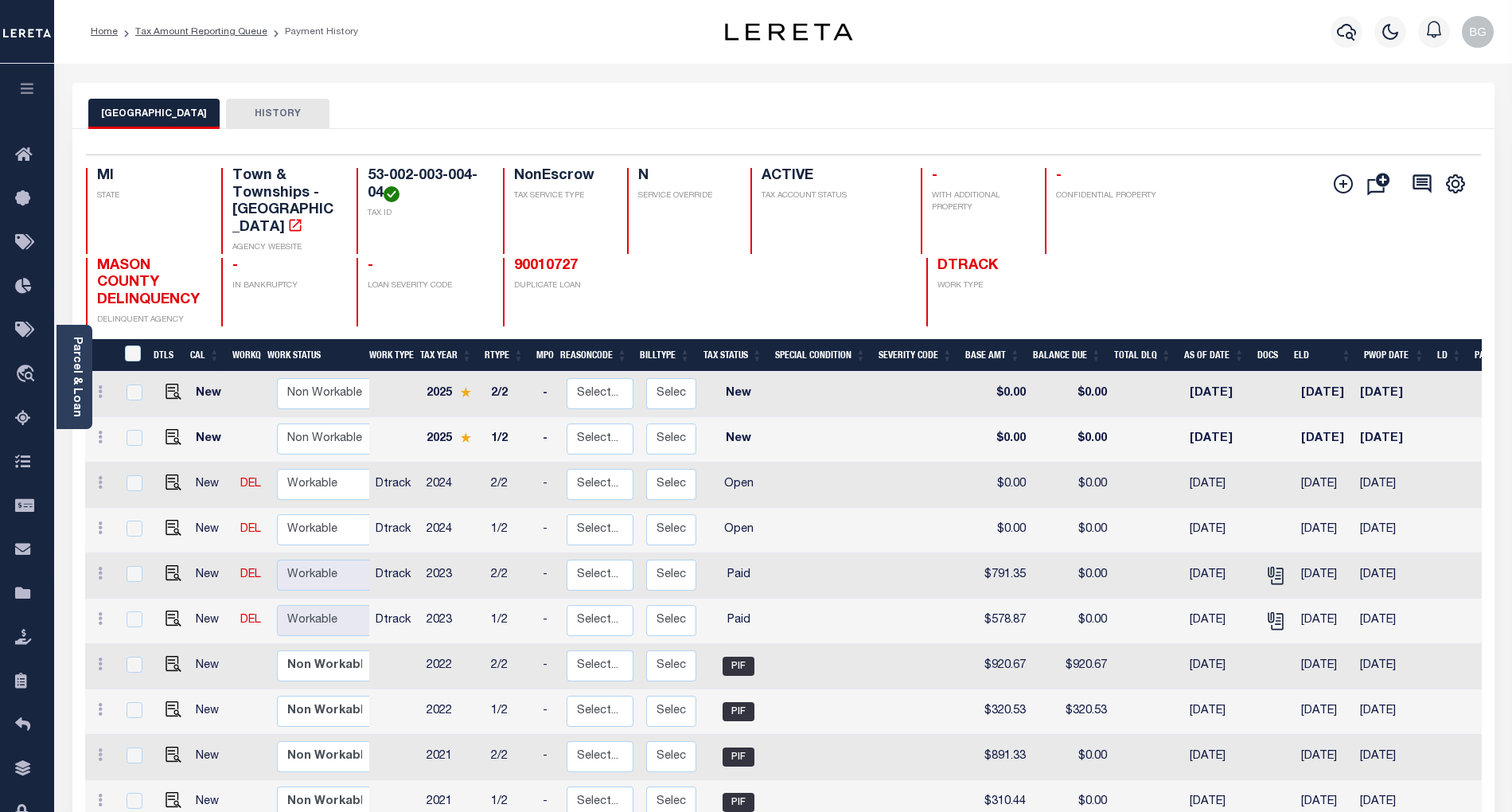
click at [1416, 122] on div "BRANCH TOWNSHIP HISTORY" at bounding box center [784, 113] width 1390 height 29
click at [165, 520] on img "" at bounding box center [173, 528] width 16 height 16
checkbox input "true"
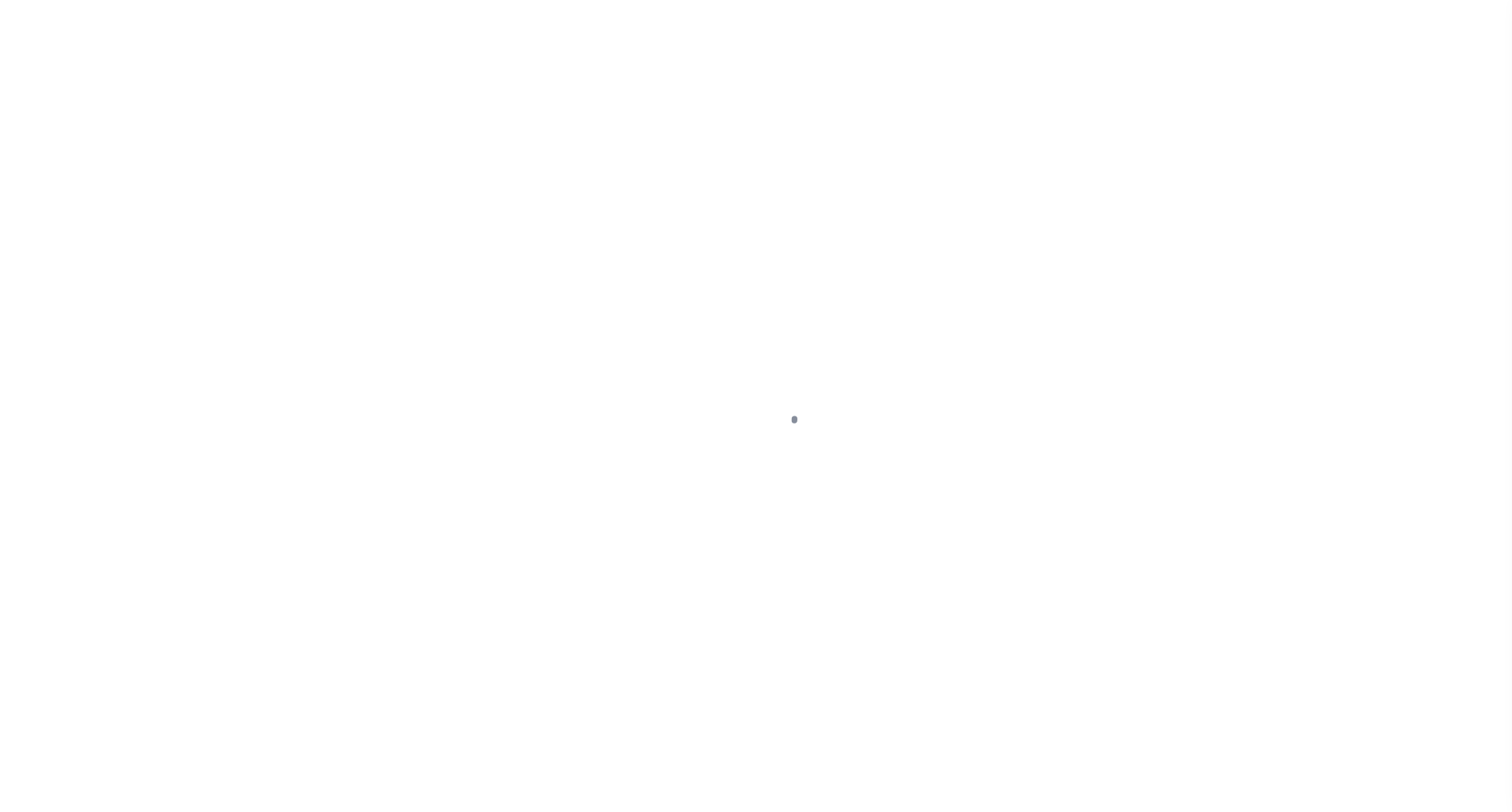
select select "OP2"
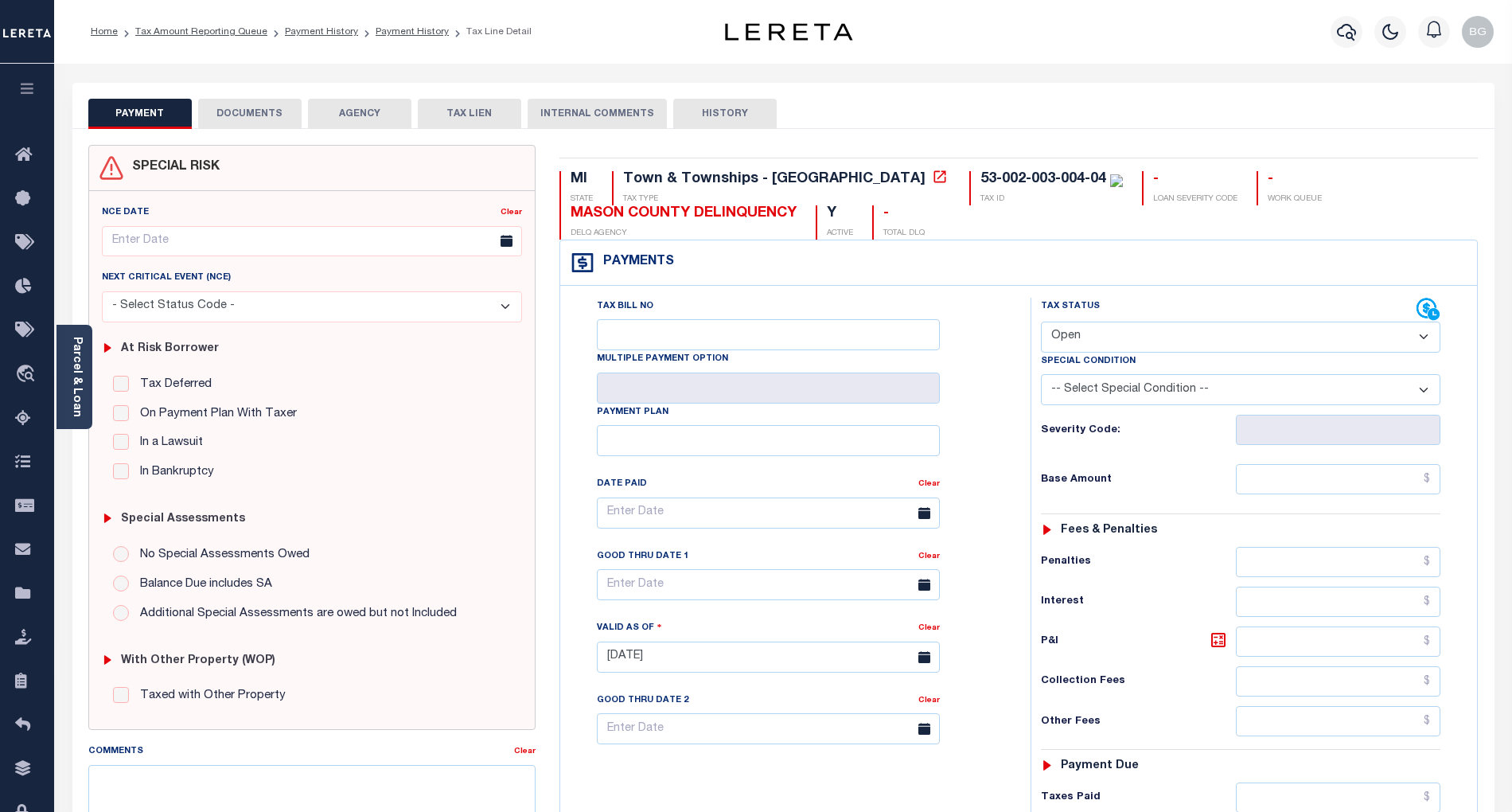
click at [265, 111] on button "DOCUMENTS" at bounding box center [250, 113] width 103 height 30
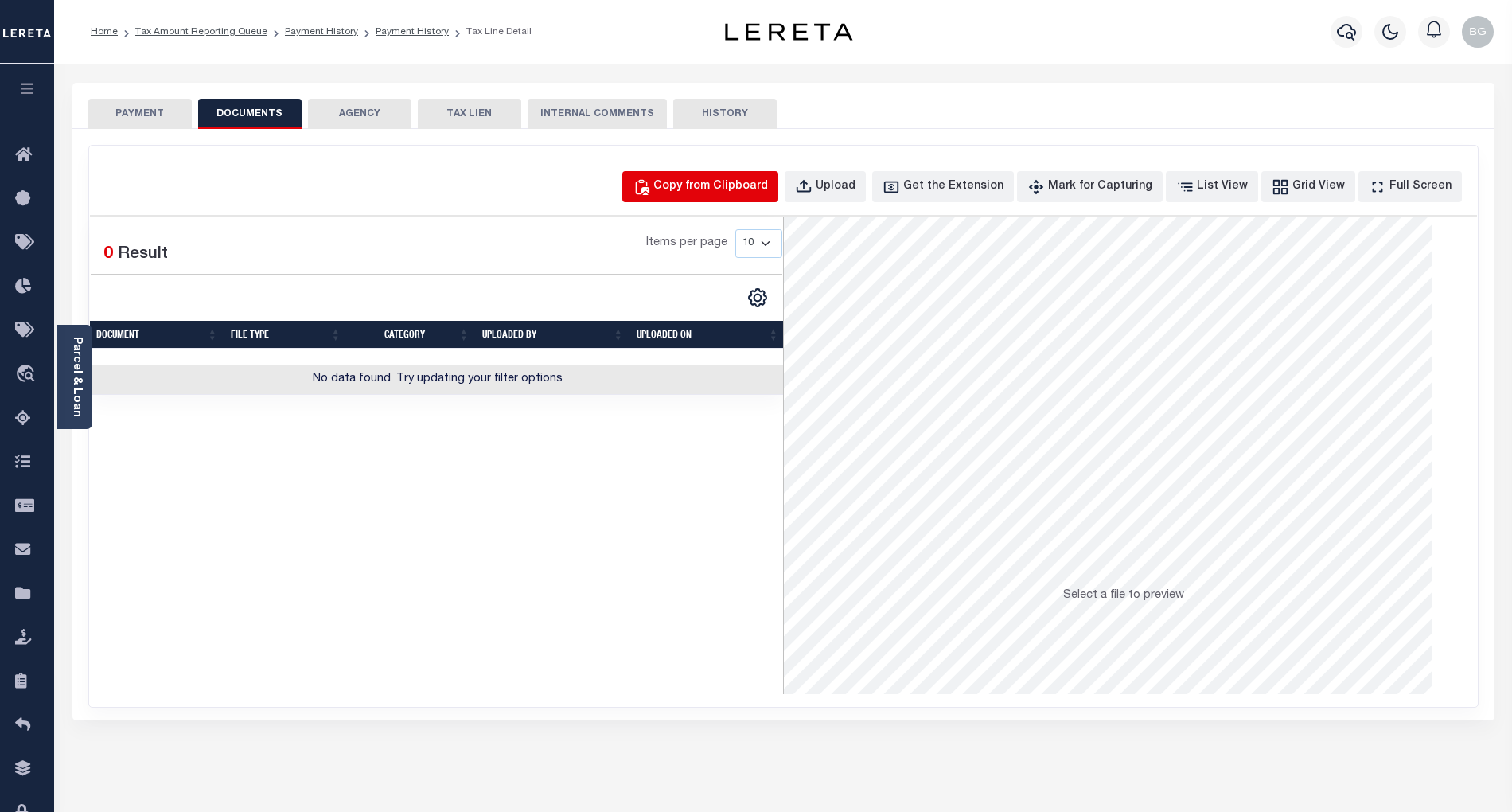
click at [768, 178] on div "Copy from Clipboard" at bounding box center [711, 187] width 115 height 18
select select "POP"
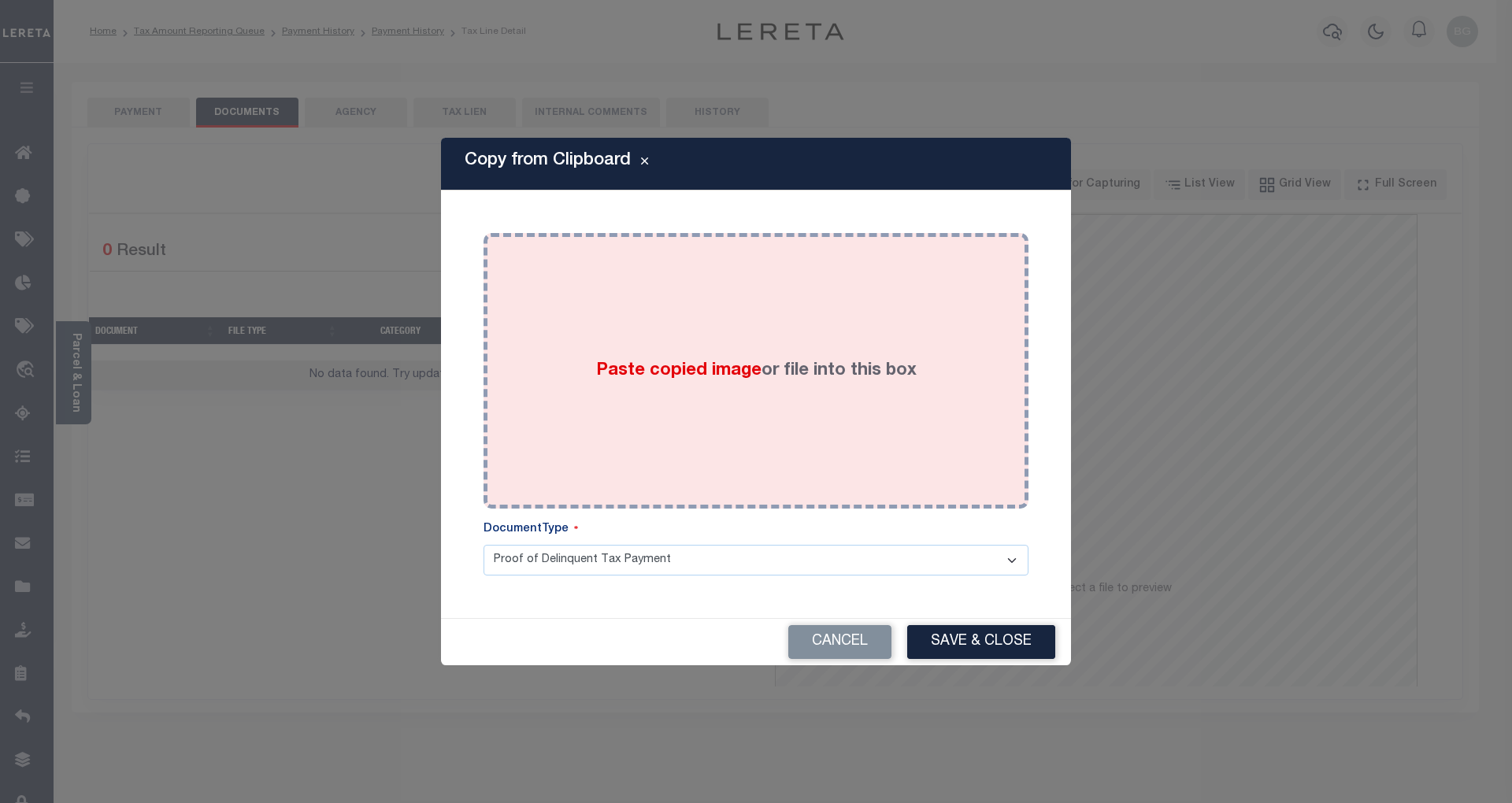
click at [668, 373] on span "Paste copied image" at bounding box center [679, 370] width 165 height 17
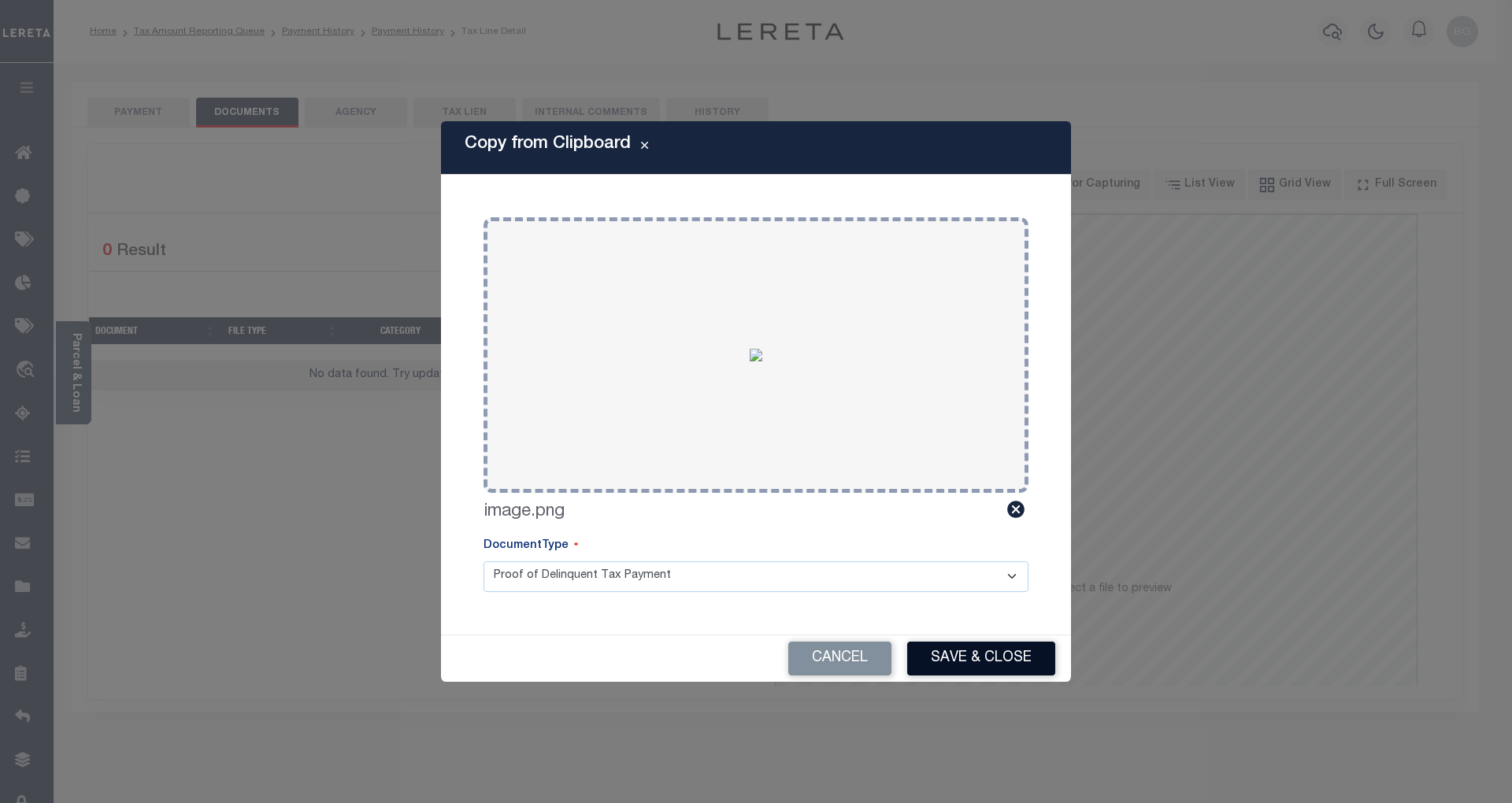
click at [1006, 656] on button "Save & Close" at bounding box center [981, 658] width 148 height 34
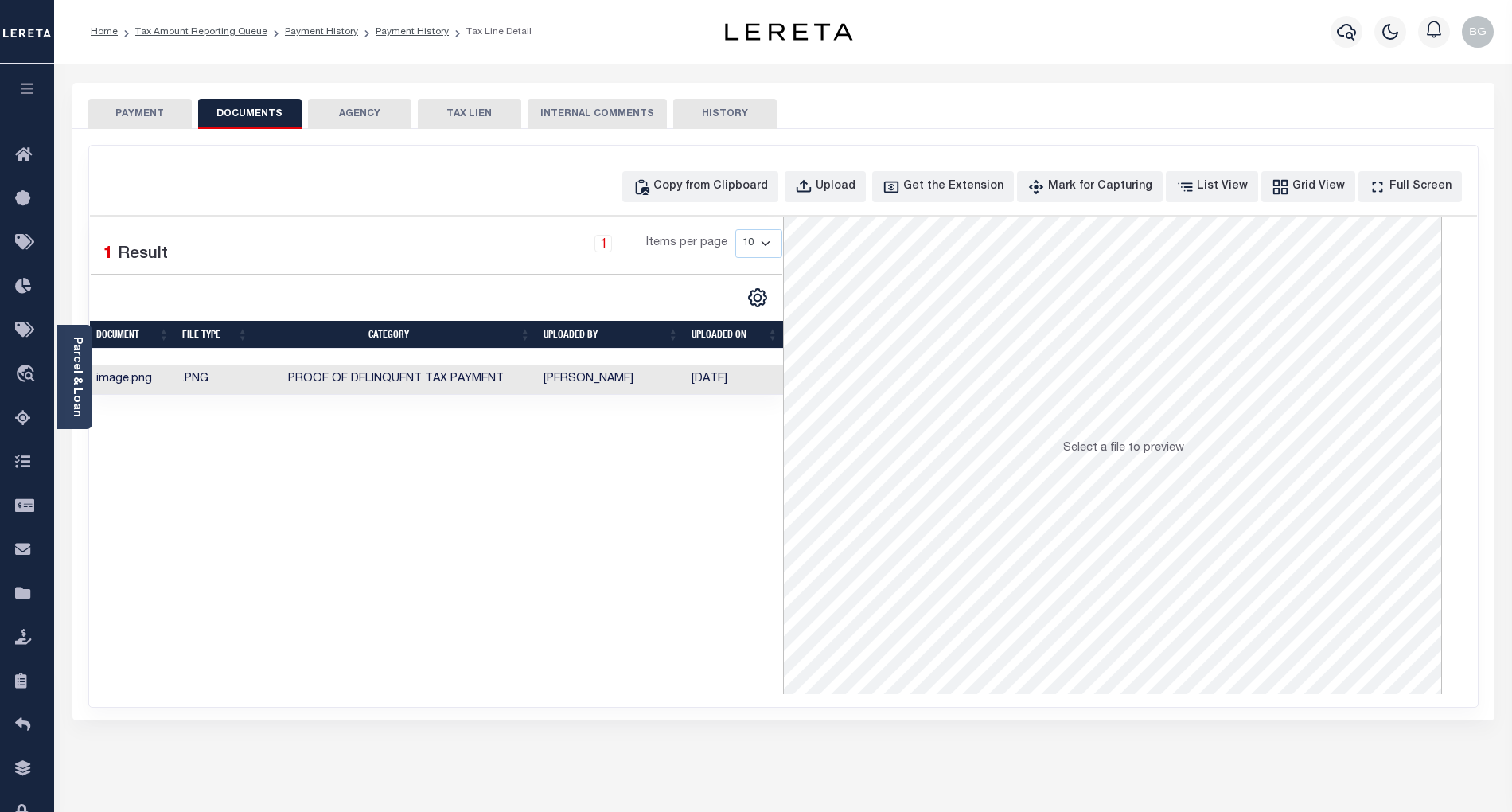
click at [153, 113] on button "PAYMENT" at bounding box center [140, 113] width 103 height 30
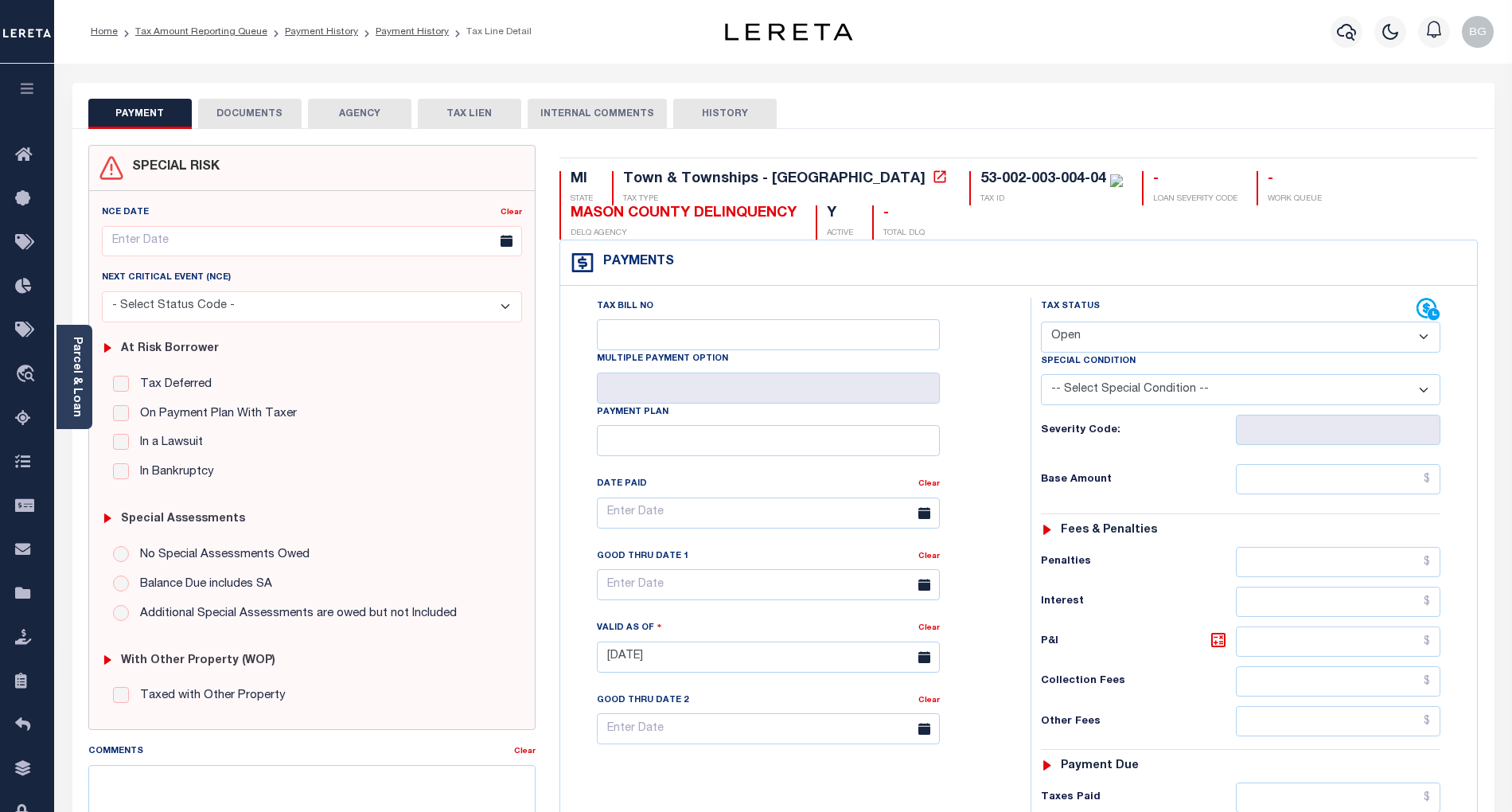
drag, startPoint x: 1090, startPoint y: 341, endPoint x: 1090, endPoint y: 354, distance: 13.0
click at [1090, 341] on select "- Select Status Code - Open Due/Unpaid Paid Incomplete No Tax Due Internal Refu…" at bounding box center [1241, 337] width 399 height 31
select select "PYD"
click at [1041, 323] on select "- Select Status Code - Open Due/Unpaid Paid Incomplete No Tax Due Internal Refu…" at bounding box center [1241, 337] width 399 height 31
type input "[DATE]"
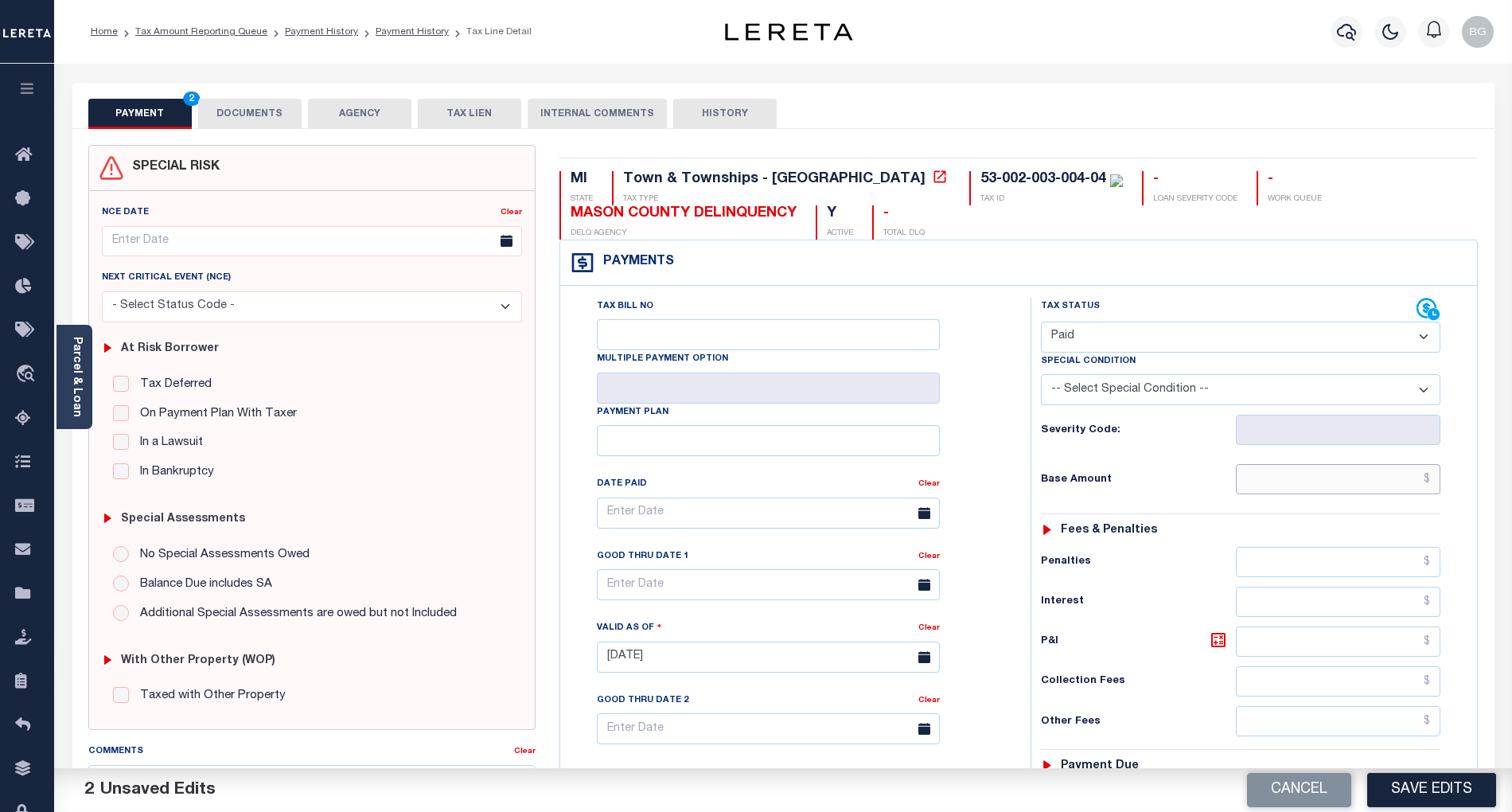
click at [1366, 486] on input "text" at bounding box center [1338, 479] width 205 height 30
paste input "607.58"
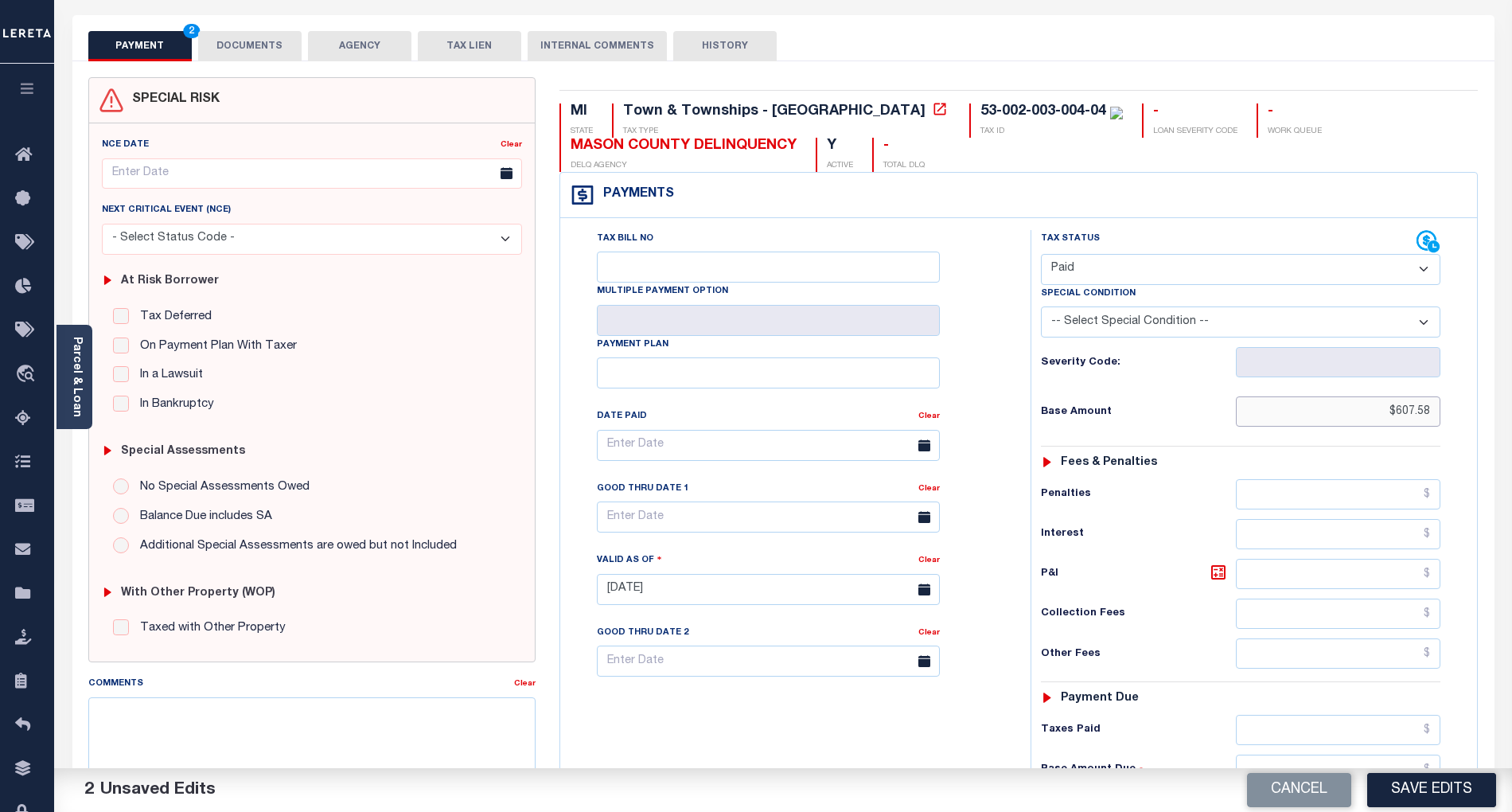
scroll to position [211, 0]
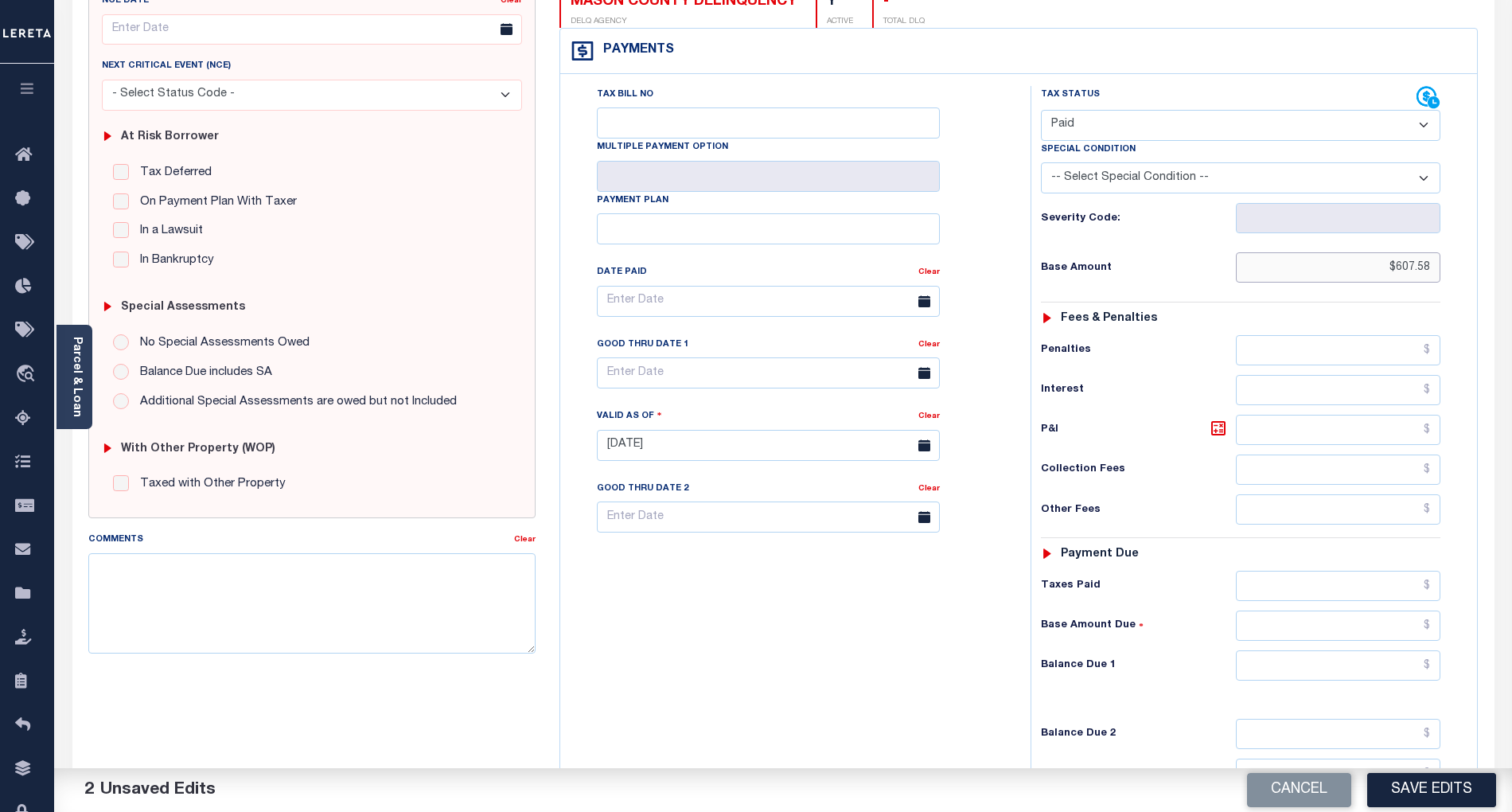
type input "$607.58"
click at [1395, 669] on input "text" at bounding box center [1338, 665] width 205 height 30
type input "$0.00"
click at [933, 663] on div "Tax Bill No Multiple Payment Option Payment Plan Clear" at bounding box center [791, 436] width 454 height 703
click at [1455, 792] on button "Save Edits" at bounding box center [1431, 789] width 129 height 34
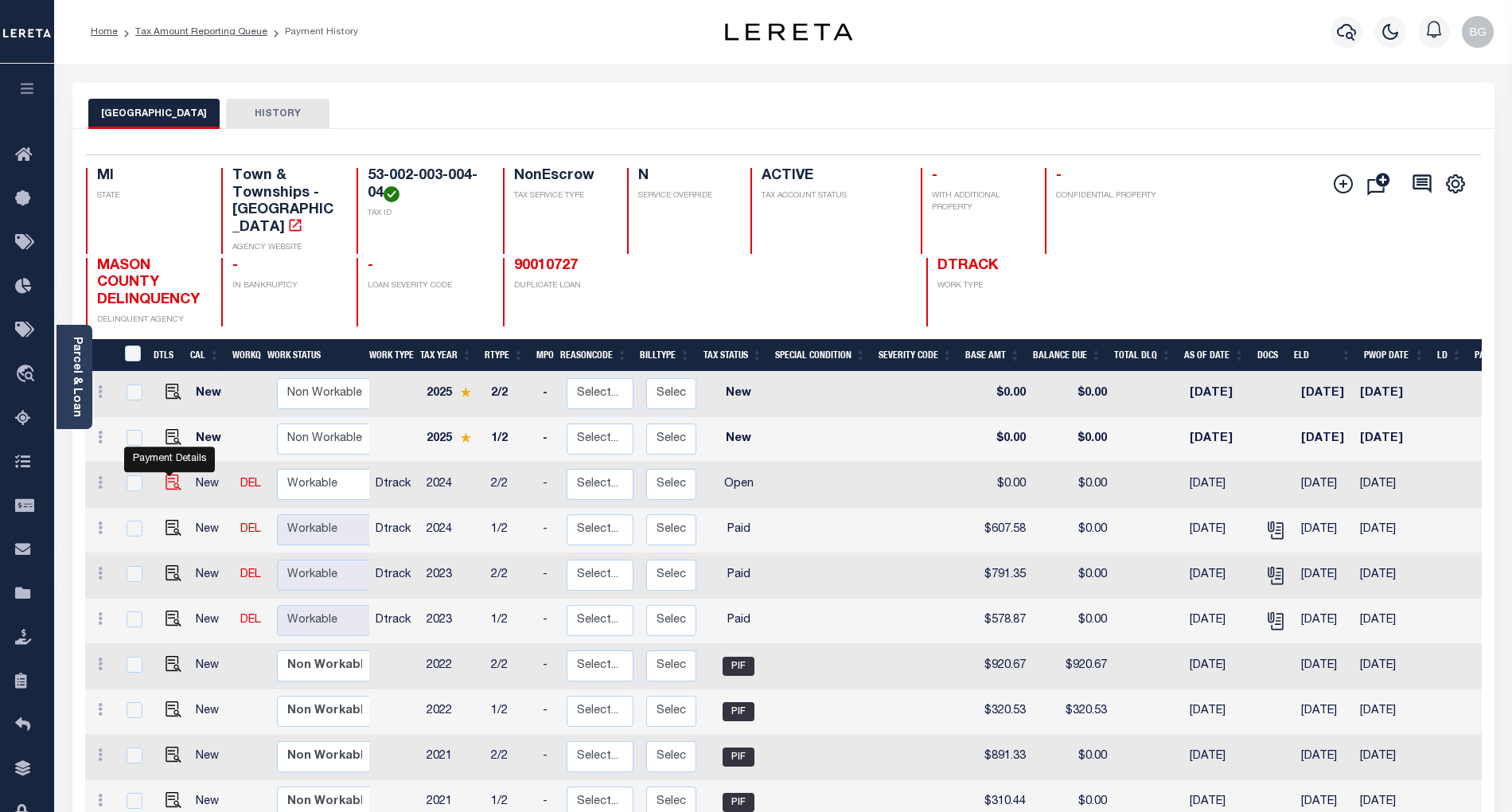
click at [169, 475] on img "" at bounding box center [173, 483] width 16 height 16
checkbox input "true"
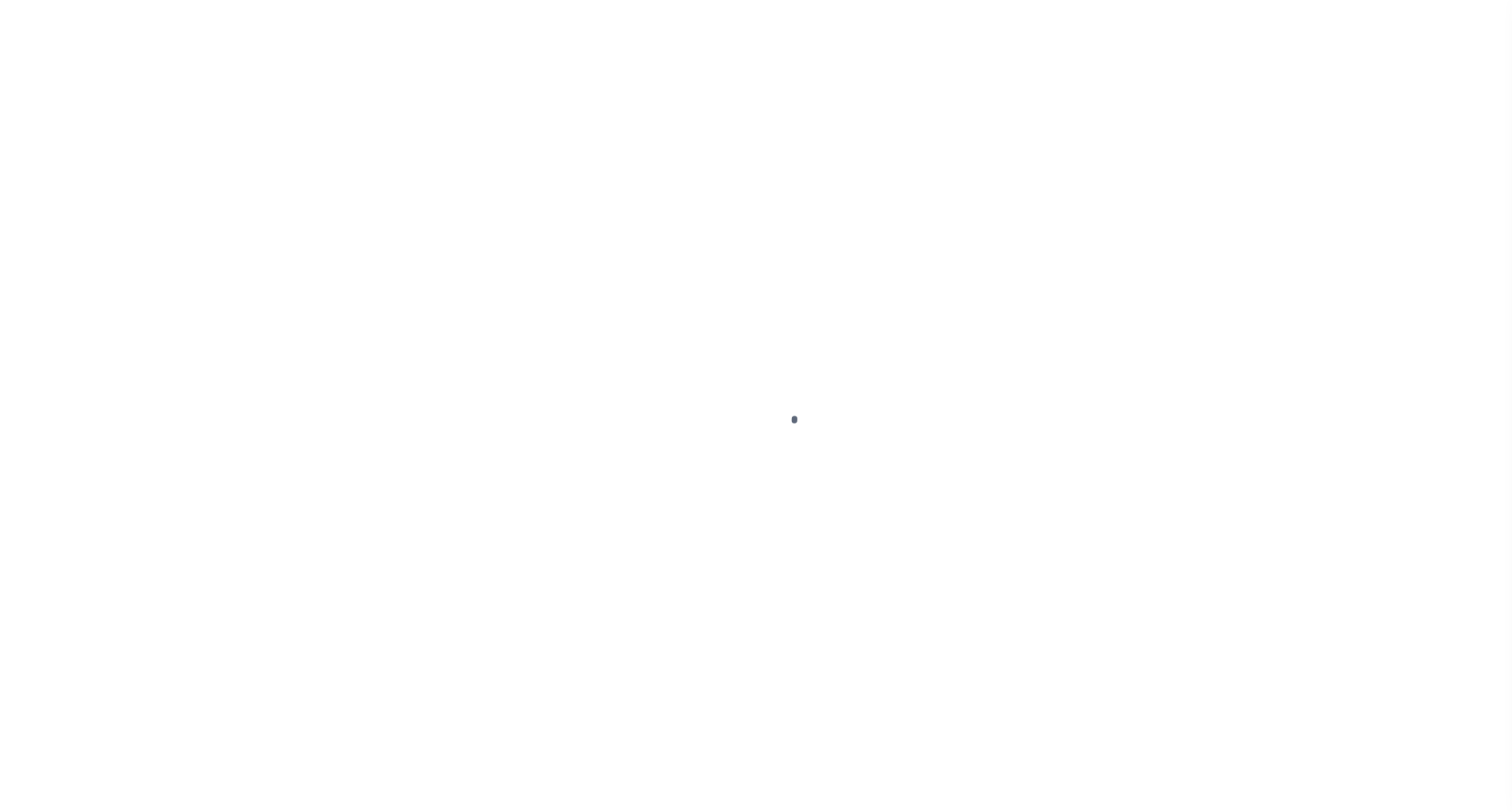
select select "OP2"
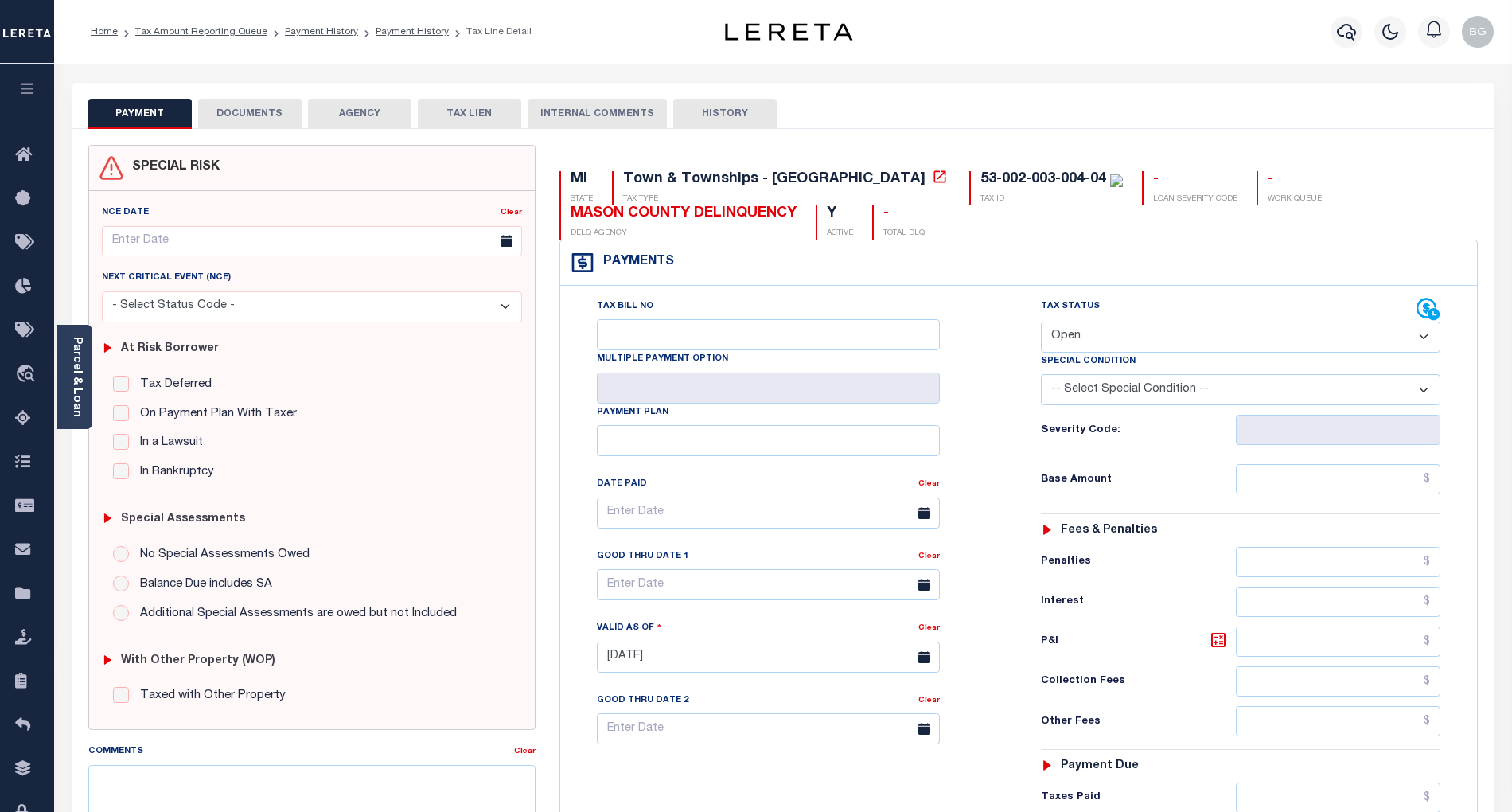
click at [272, 113] on button "DOCUMENTS" at bounding box center [250, 113] width 103 height 30
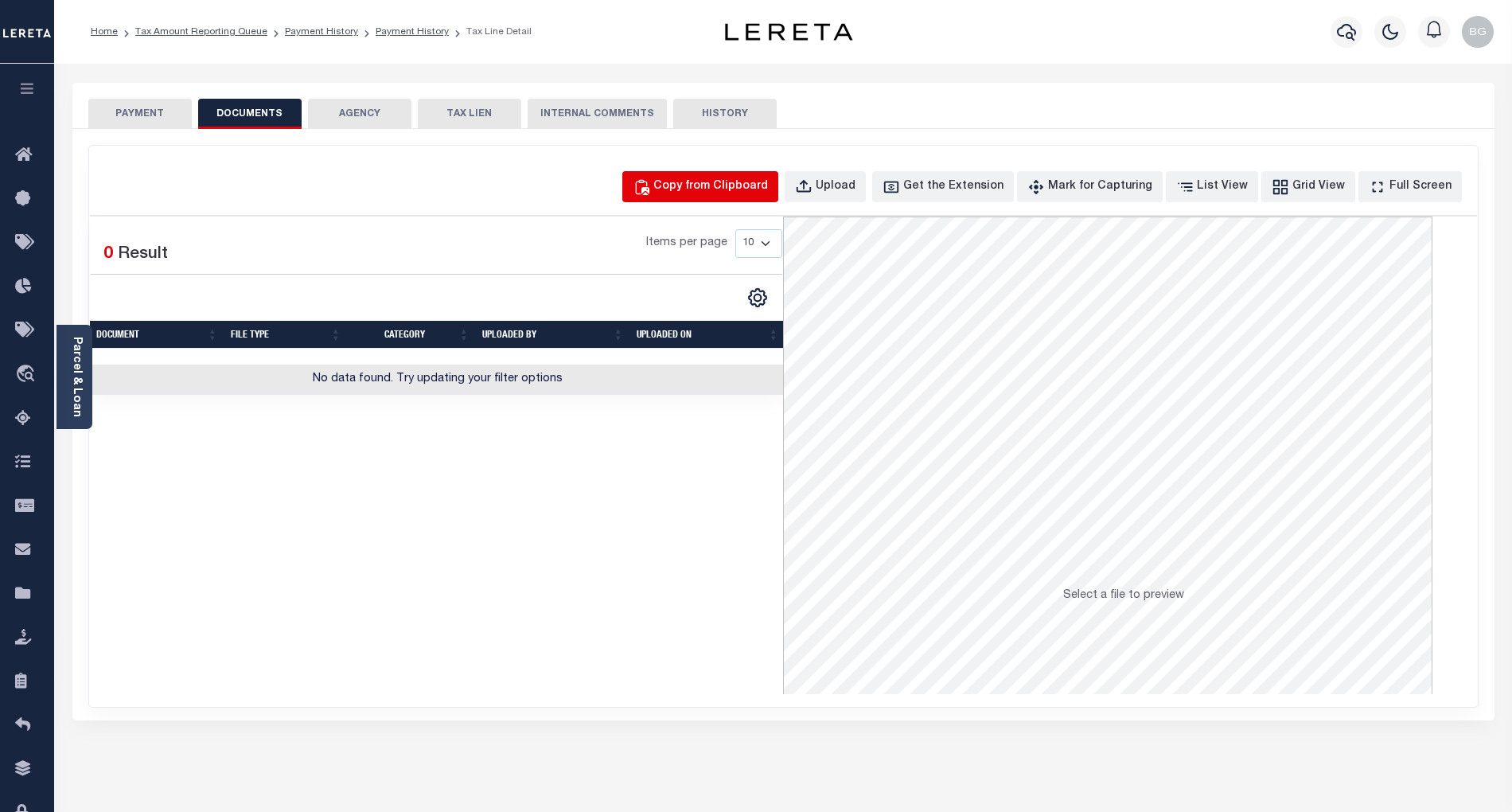
click at [732, 192] on div "Copy from Clipboard" at bounding box center [711, 187] width 115 height 18
select select "POP"
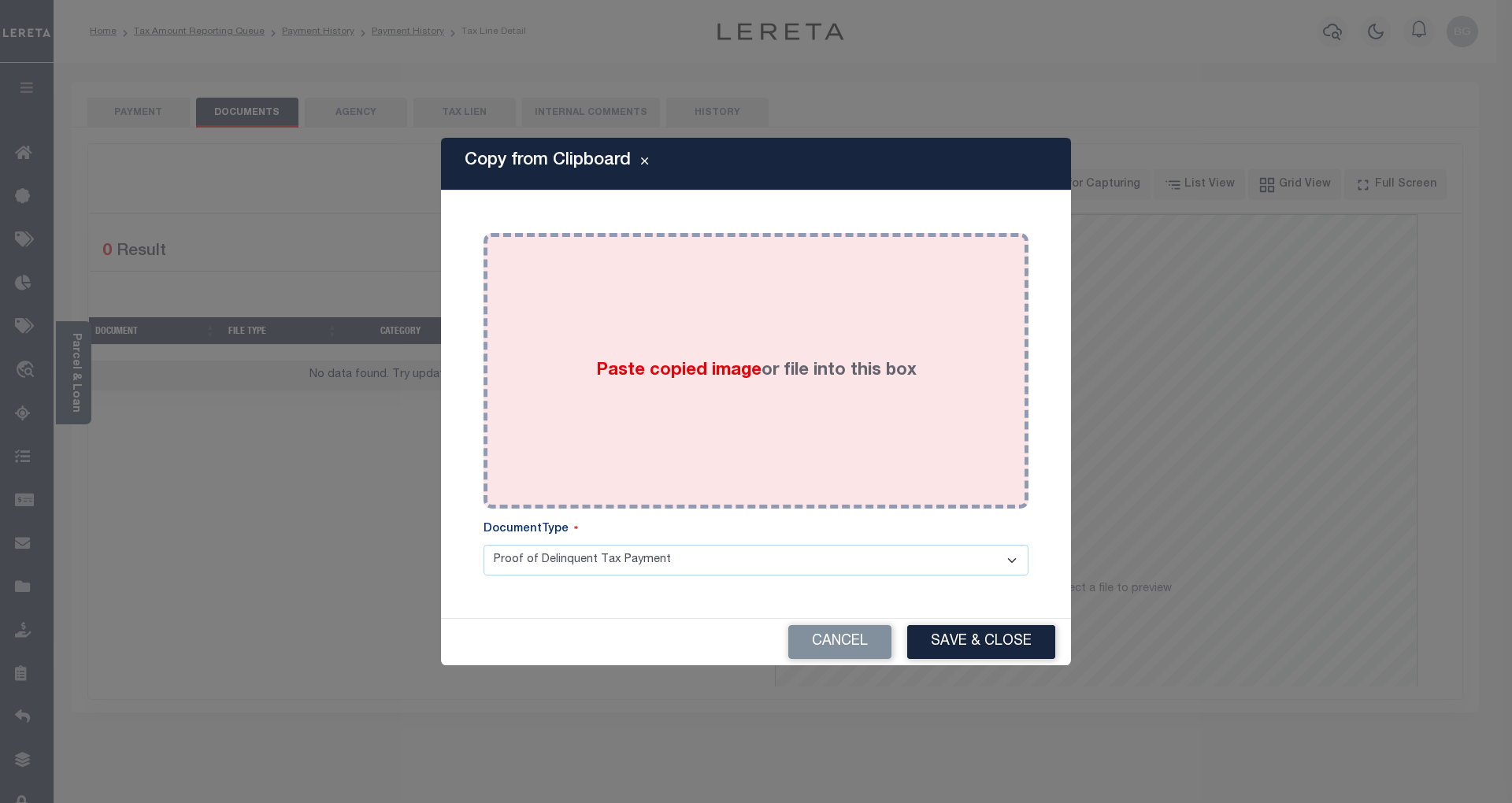
click at [668, 376] on span "Paste copied image" at bounding box center [679, 370] width 165 height 17
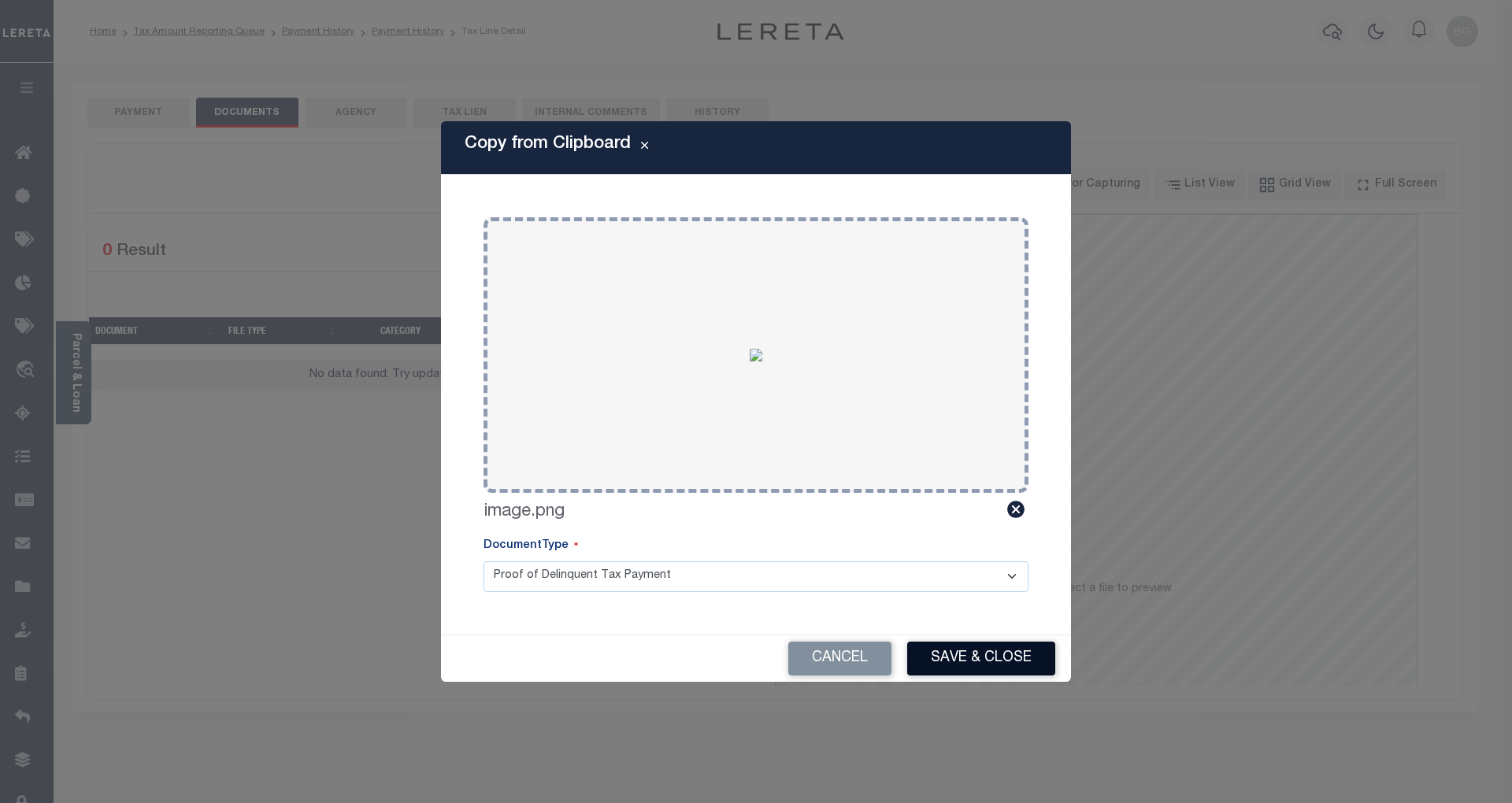
click at [1002, 653] on button "Save & Close" at bounding box center [981, 658] width 148 height 34
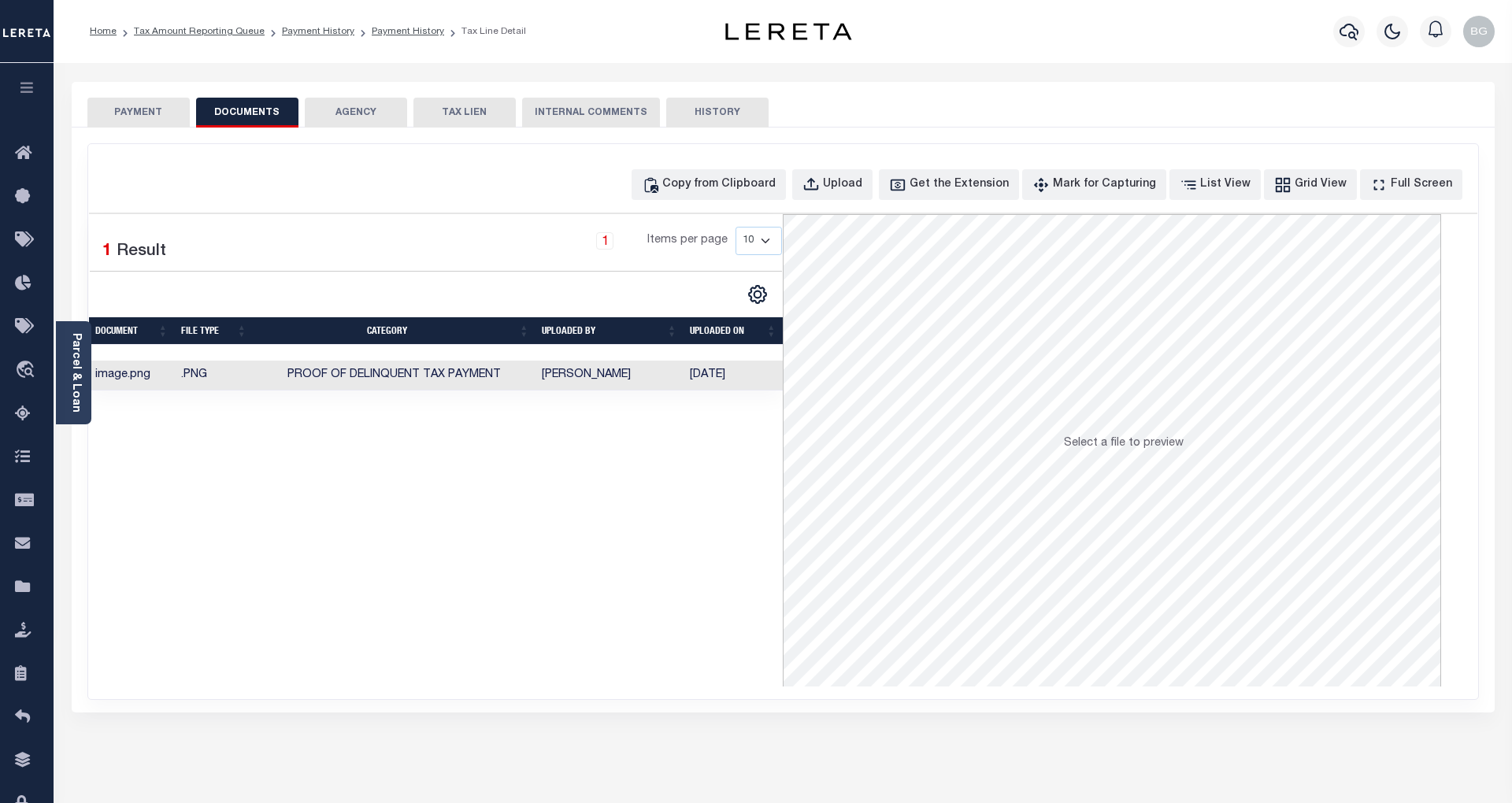
click at [152, 107] on button "PAYMENT" at bounding box center [138, 112] width 102 height 30
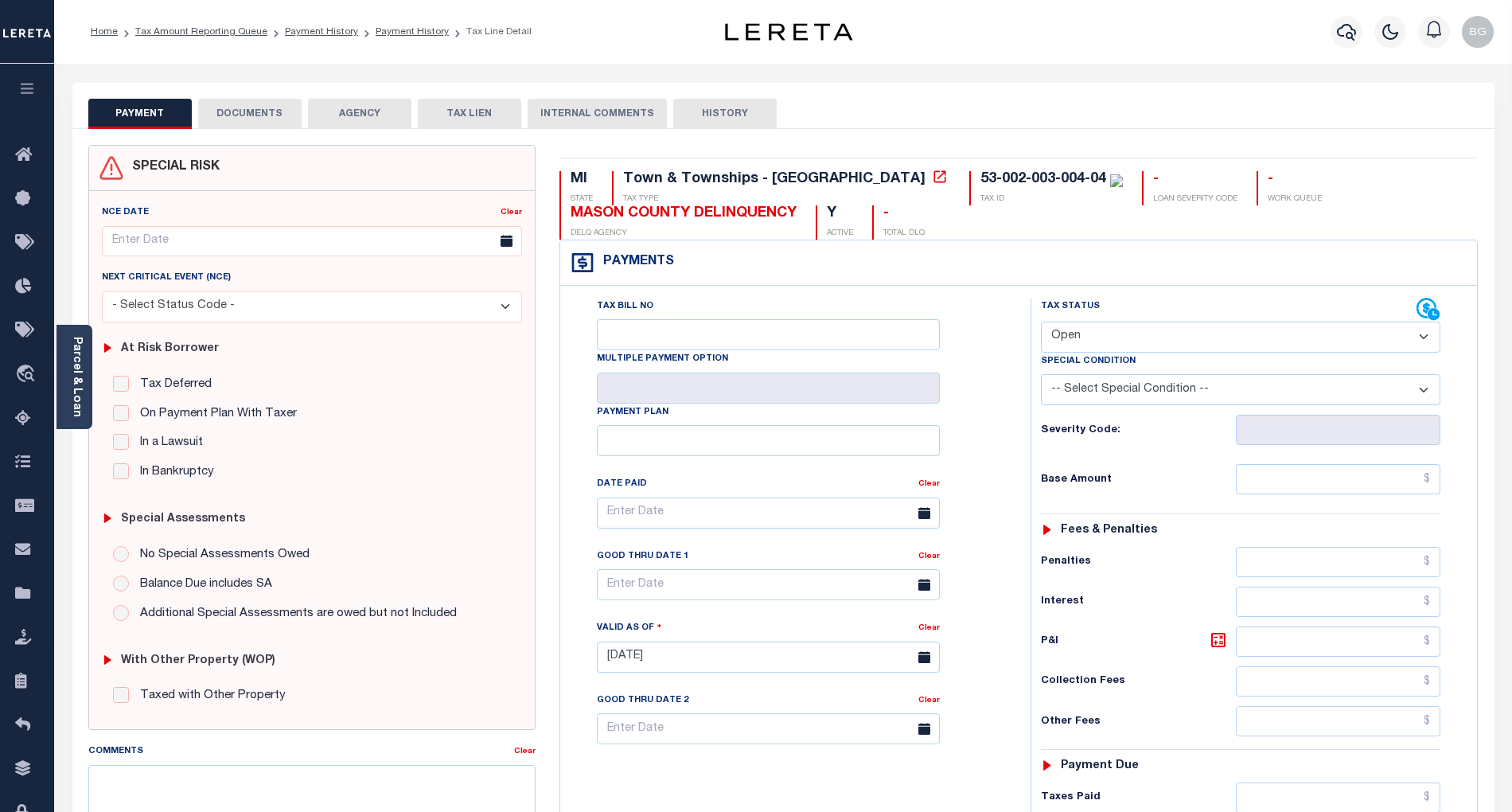
drag, startPoint x: 1105, startPoint y: 325, endPoint x: 1102, endPoint y: 350, distance: 25.2
click at [1105, 325] on select "- Select Status Code - Open Due/Unpaid Paid Incomplete No Tax Due Internal Refu…" at bounding box center [1241, 337] width 399 height 31
select select "PYD"
click at [1041, 323] on select "- Select Status Code - Open Due/Unpaid Paid Incomplete No Tax Due Internal Refu…" at bounding box center [1241, 337] width 399 height 31
type input "[DATE]"
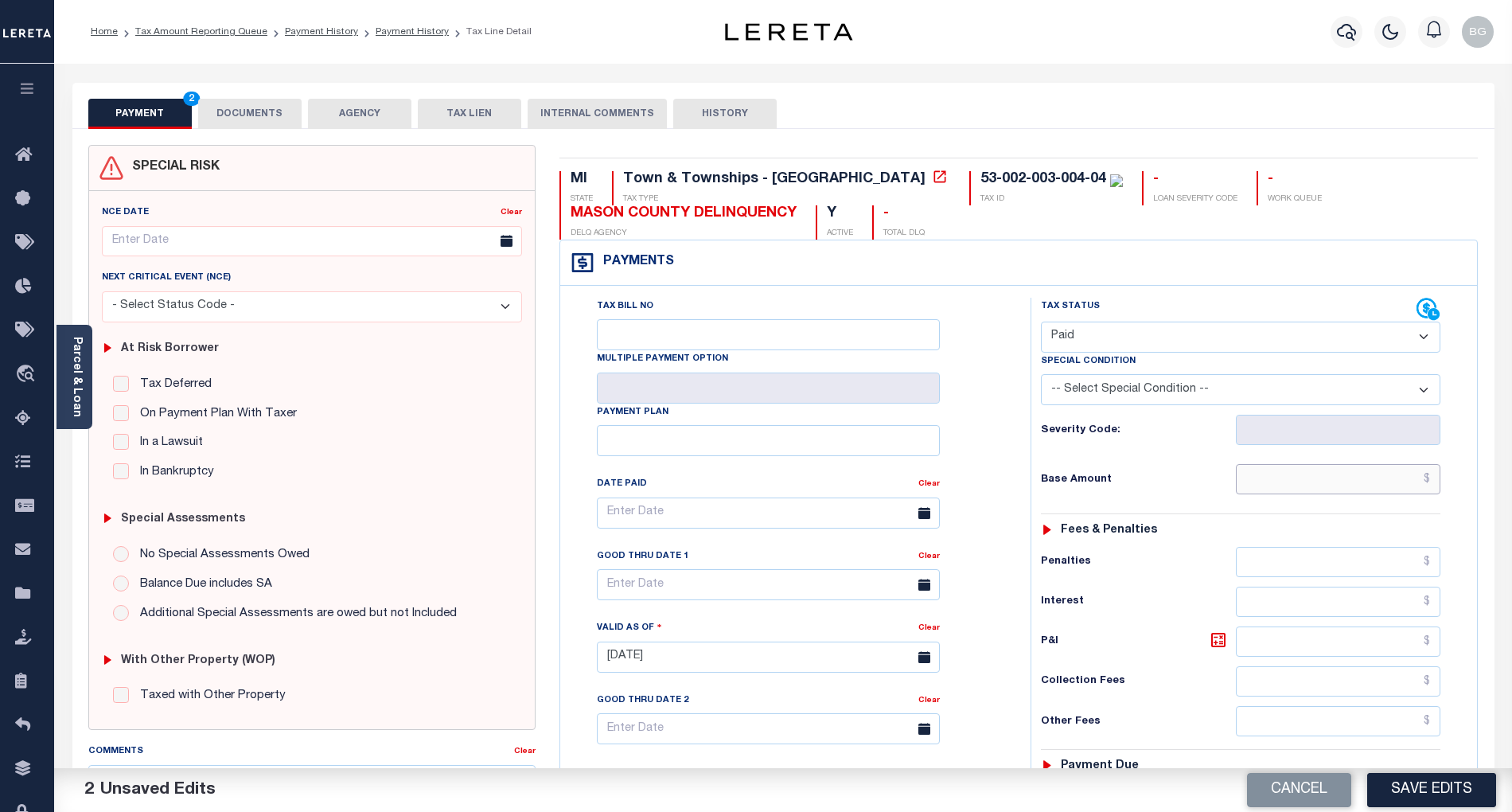
click at [1414, 488] on input "text" at bounding box center [1338, 479] width 205 height 30
paste input "812.01"
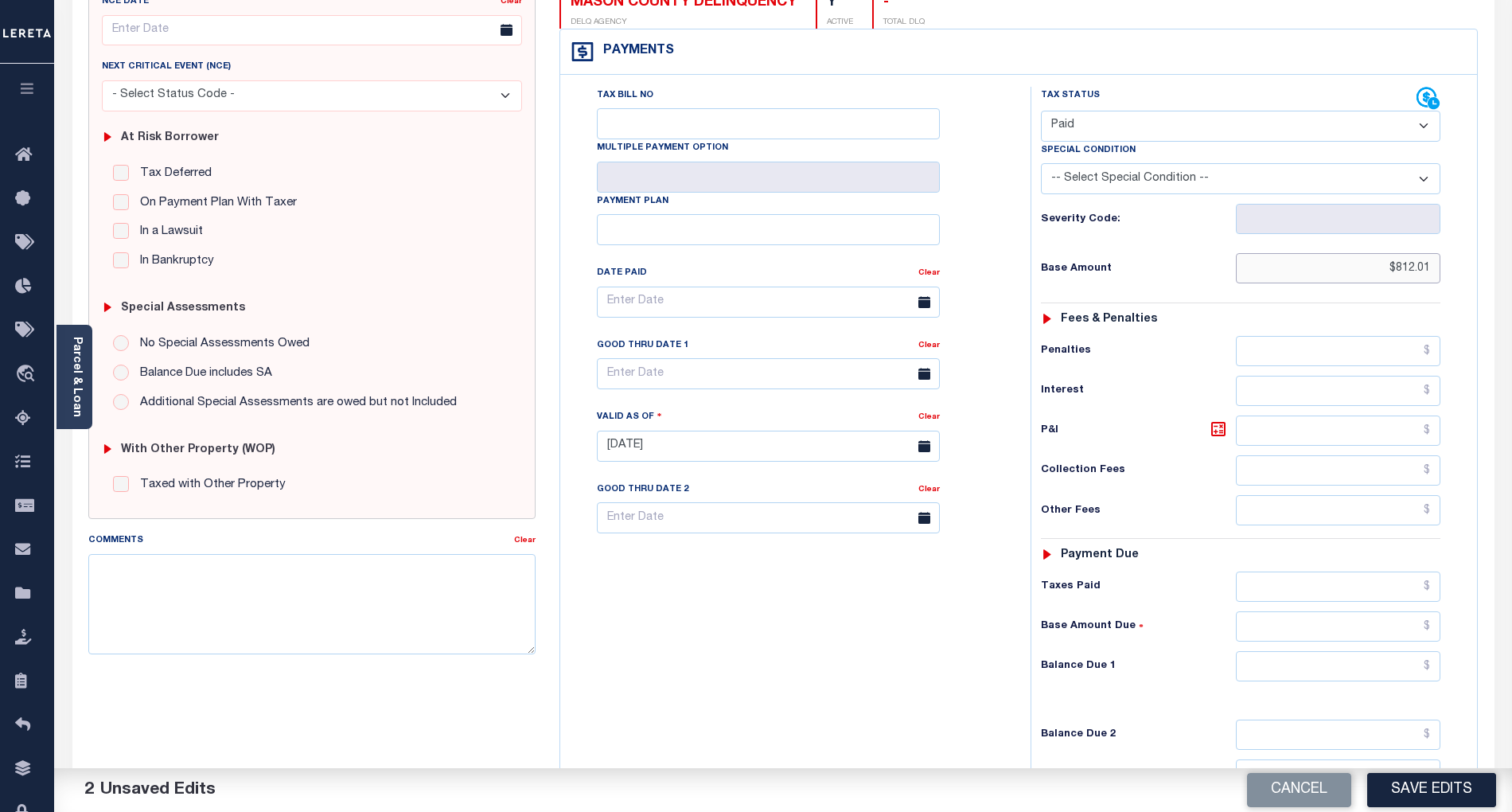
scroll to position [319, 0]
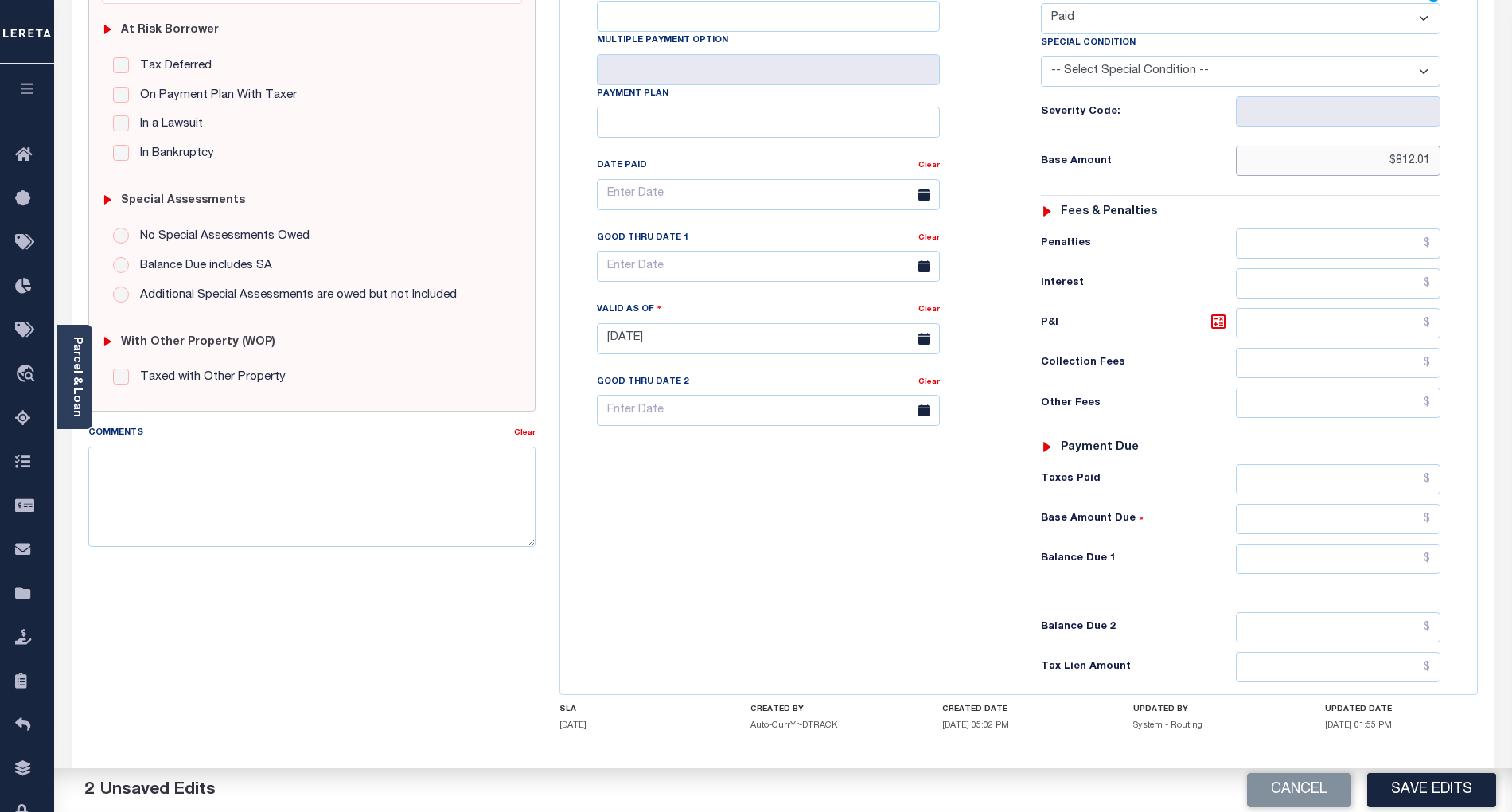
type input "$812.01"
click at [1418, 561] on input "text" at bounding box center [1338, 558] width 205 height 30
type input "$0.00"
click at [836, 587] on div "Tax Bill No Multiple Payment Option Payment Plan Clear" at bounding box center [791, 330] width 454 height 703
click at [1458, 787] on button "Save Edits" at bounding box center [1431, 789] width 129 height 34
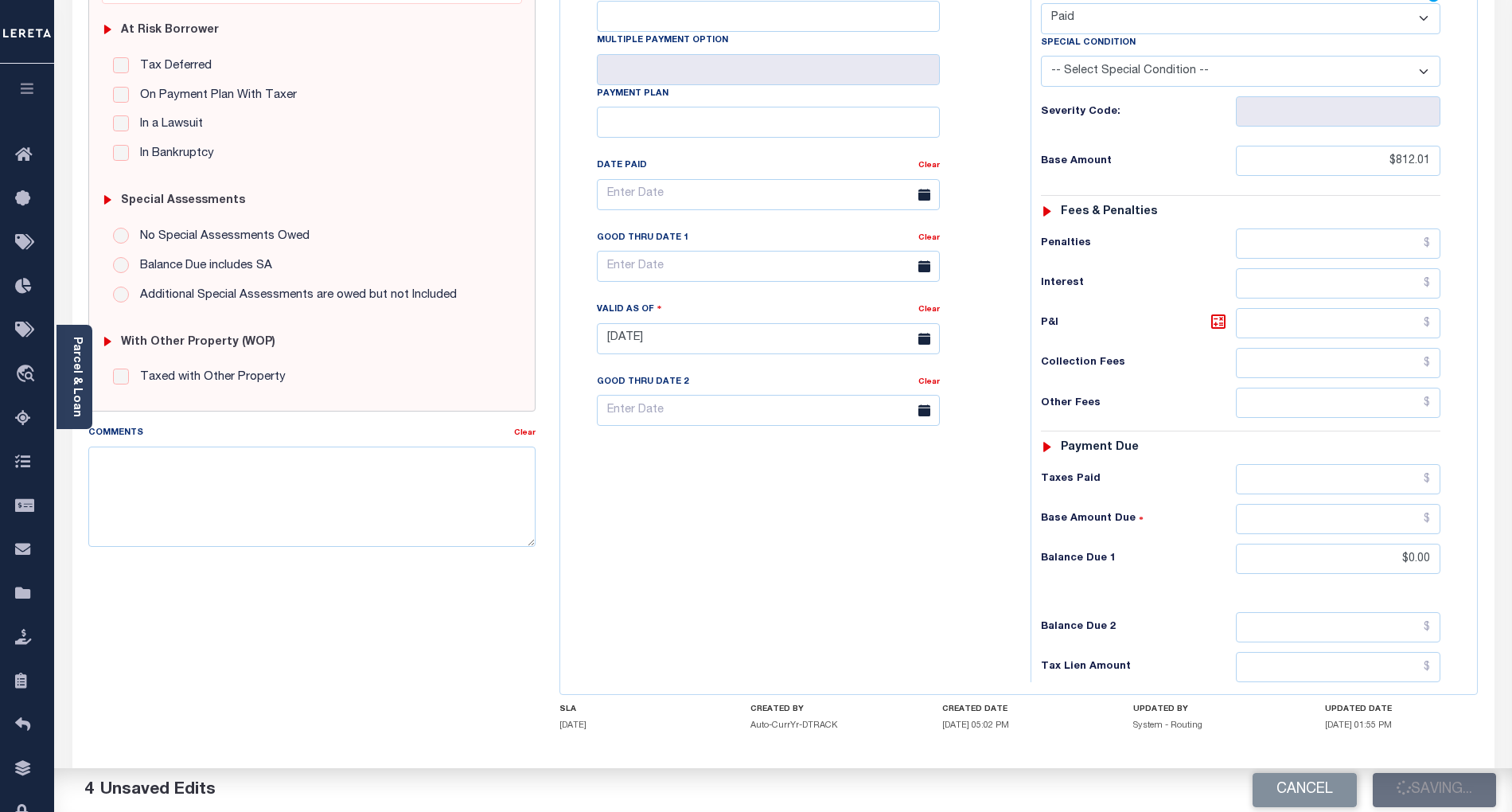
checkbox input "false"
type input "$812.01"
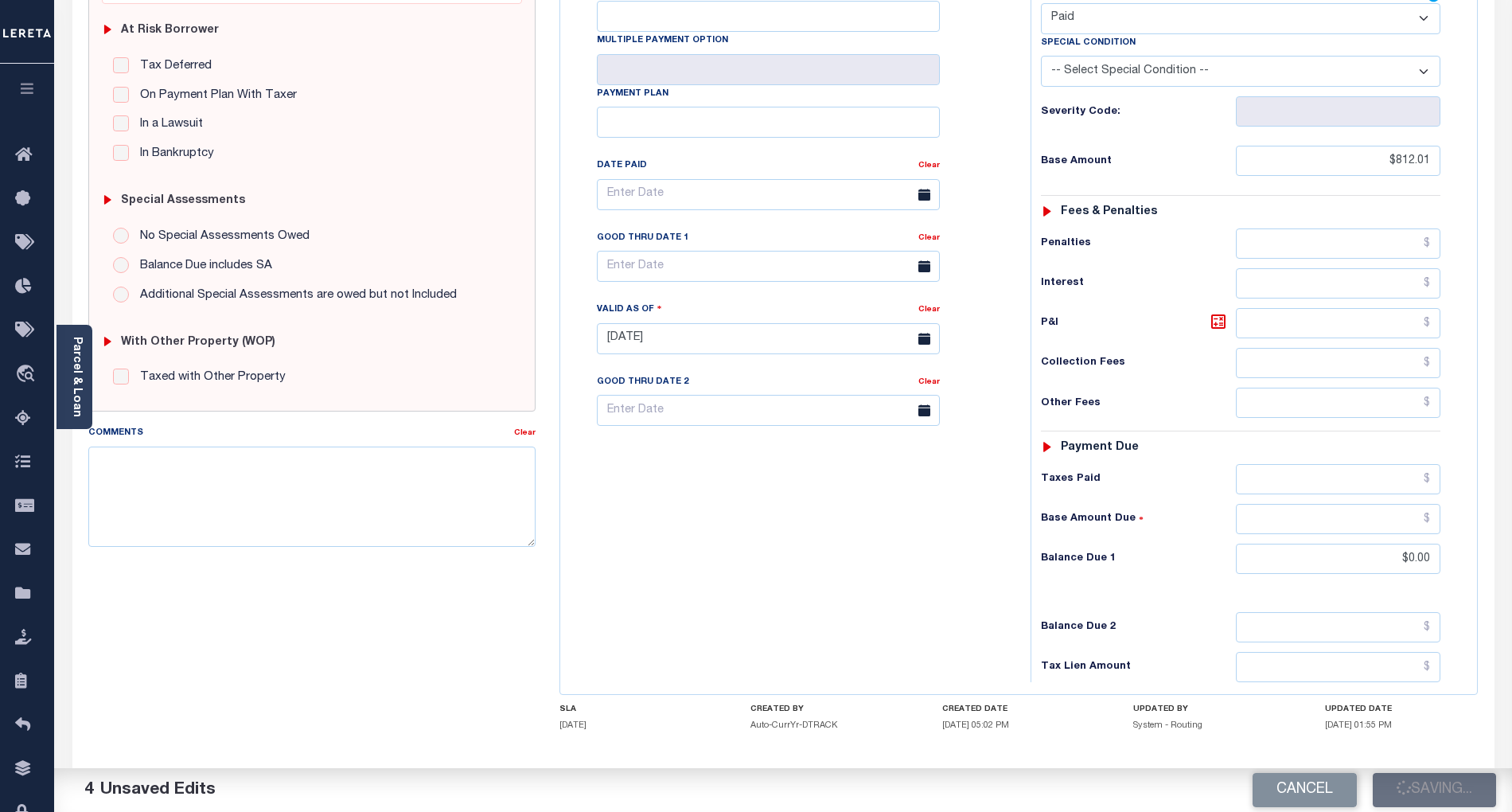
type input "$0"
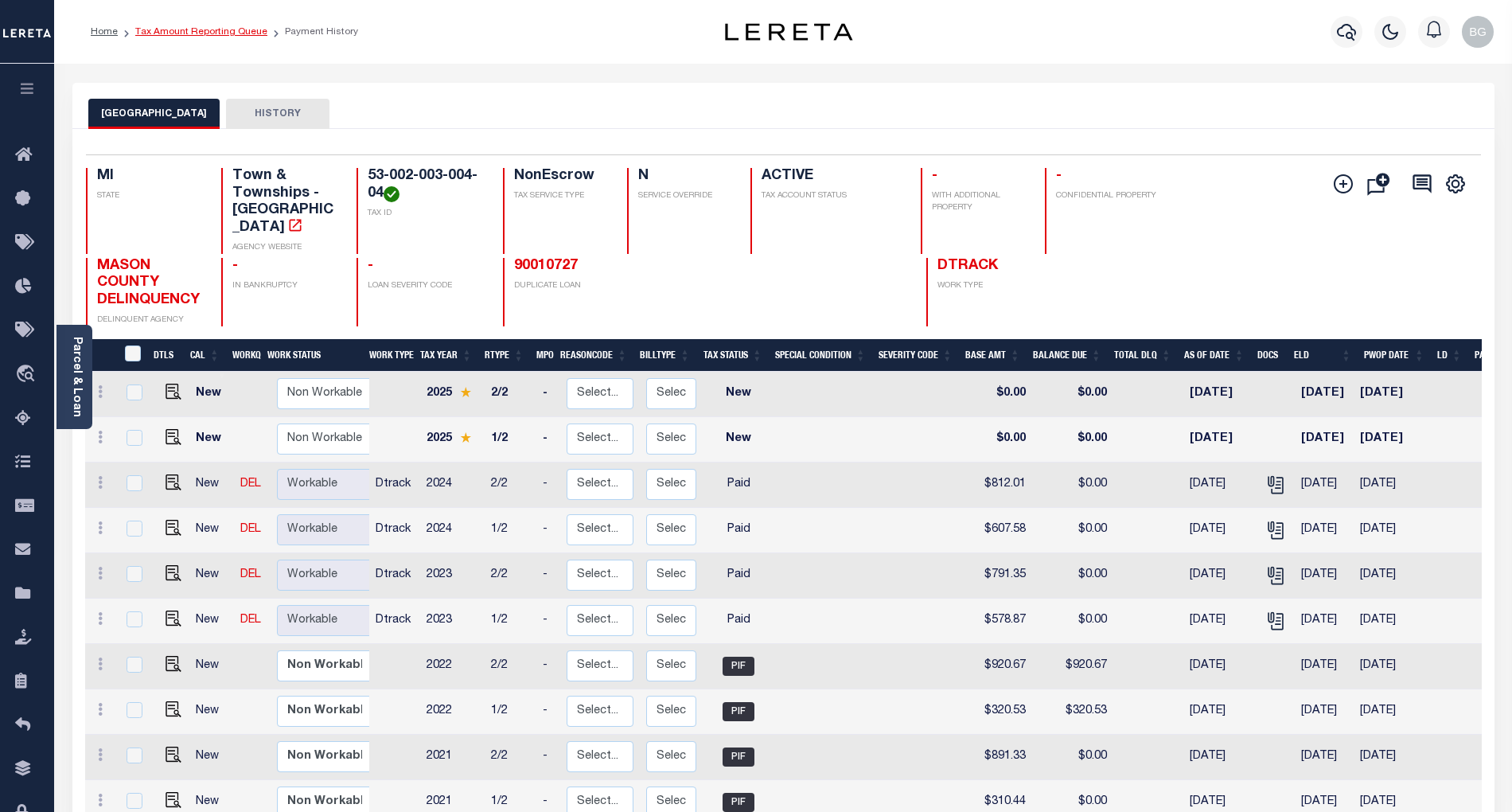
click at [183, 33] on link "Tax Amount Reporting Queue" at bounding box center [202, 32] width 132 height 10
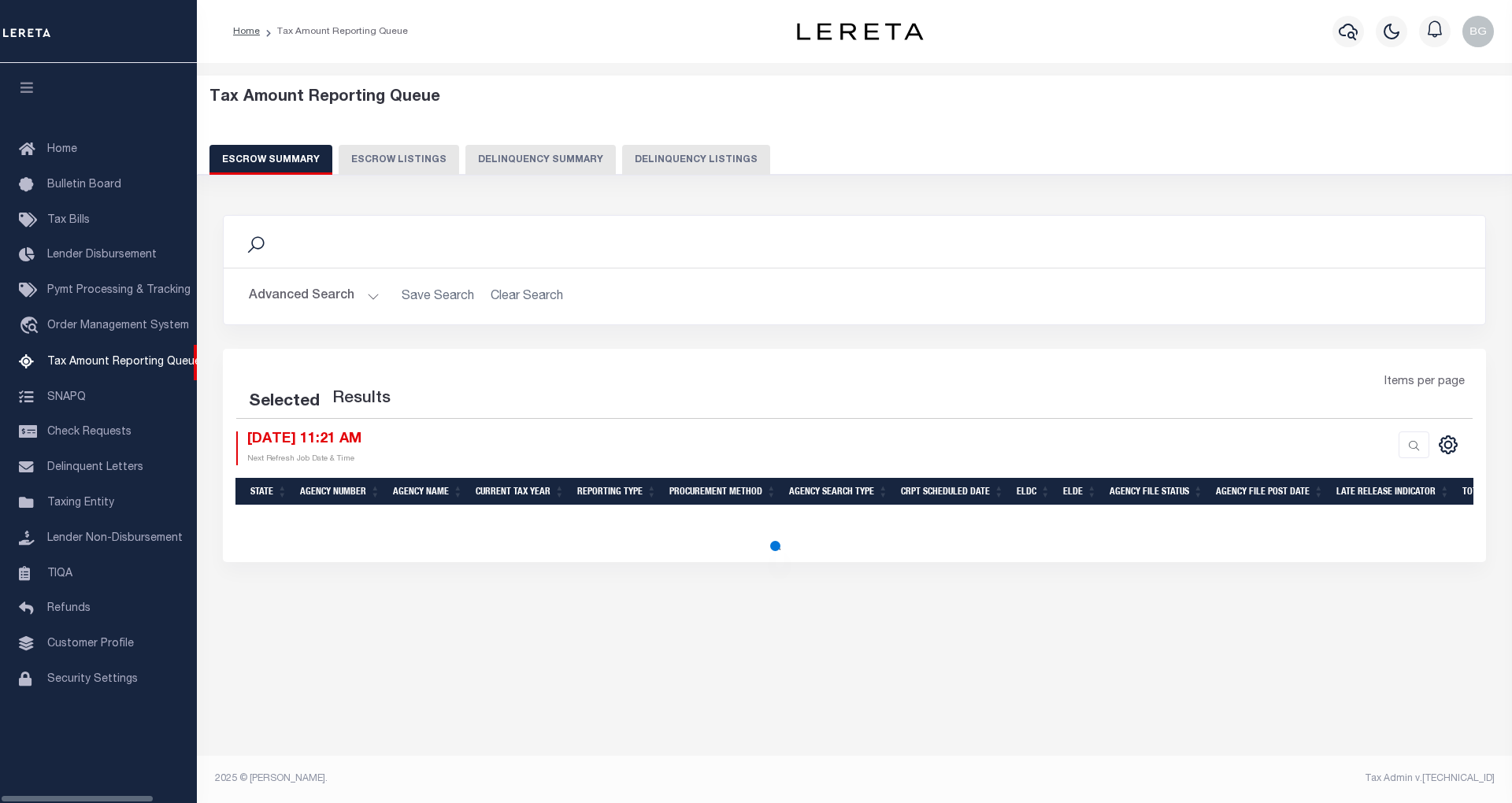
click at [679, 158] on button "Delinquency Listings" at bounding box center [696, 159] width 148 height 30
select select "100"
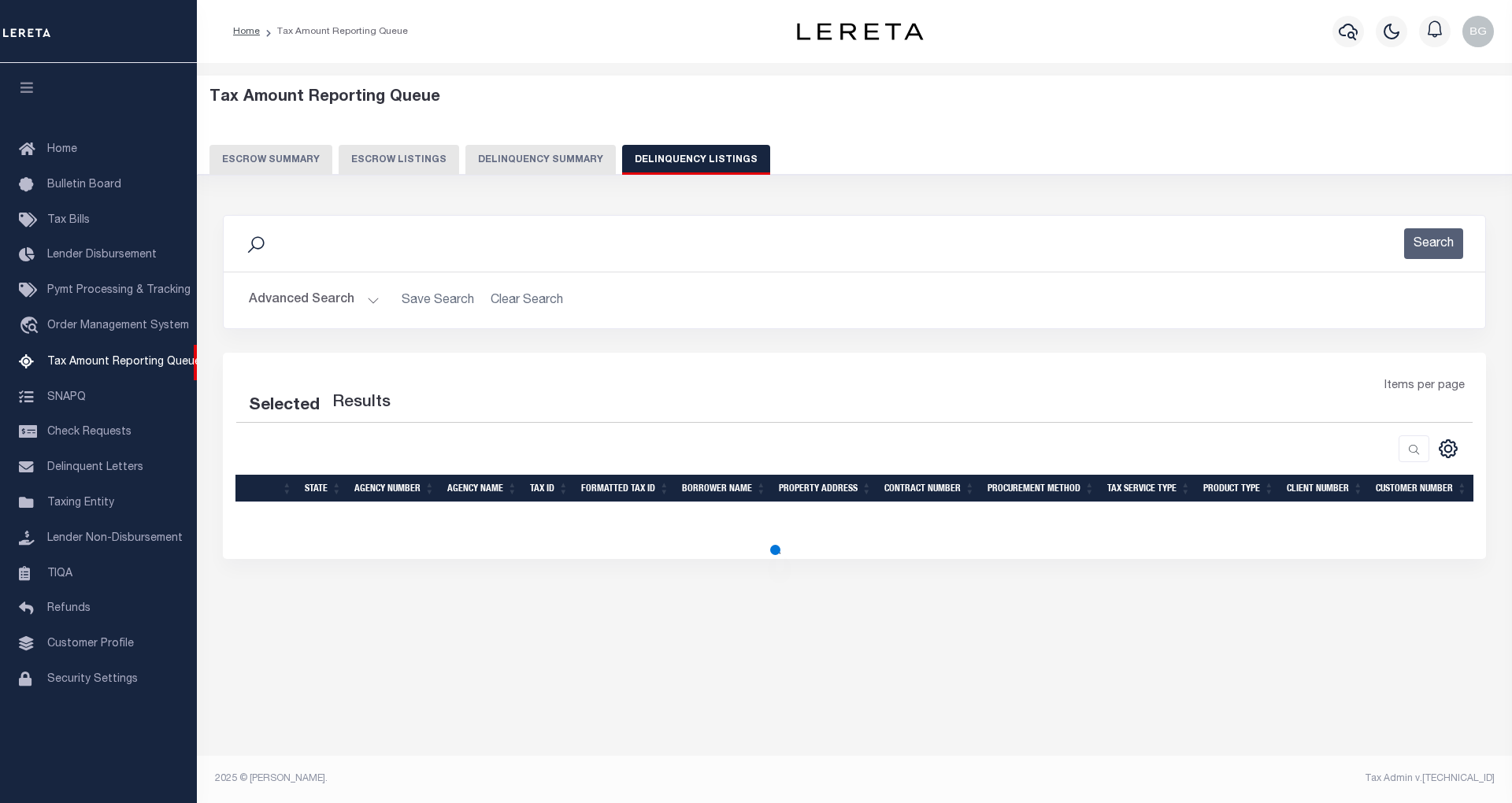
select select "100"
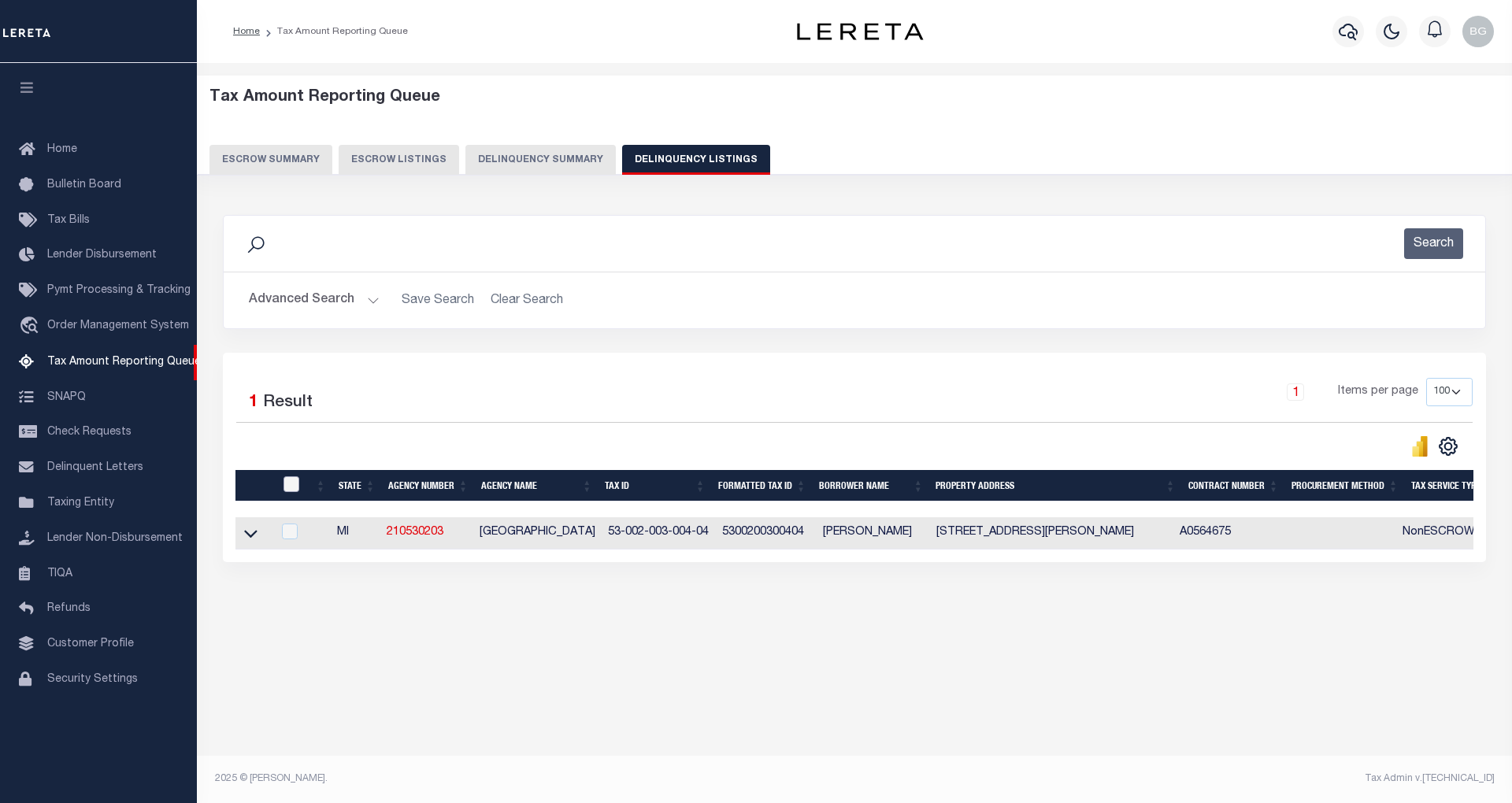
click at [291, 486] on input "checkbox" at bounding box center [291, 484] width 16 height 16
checkbox input "true"
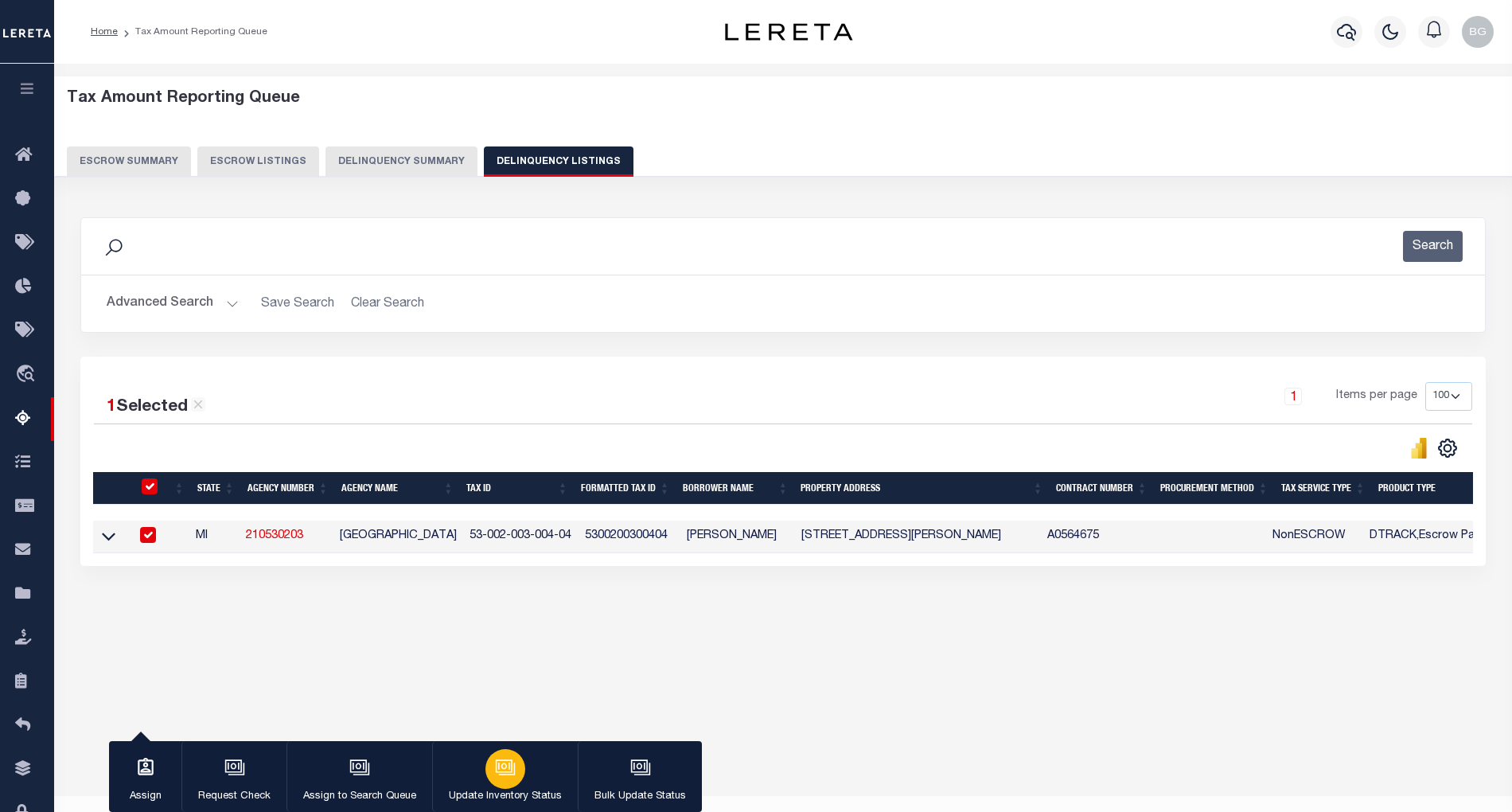
click at [509, 775] on icon "button" at bounding box center [505, 767] width 21 height 21
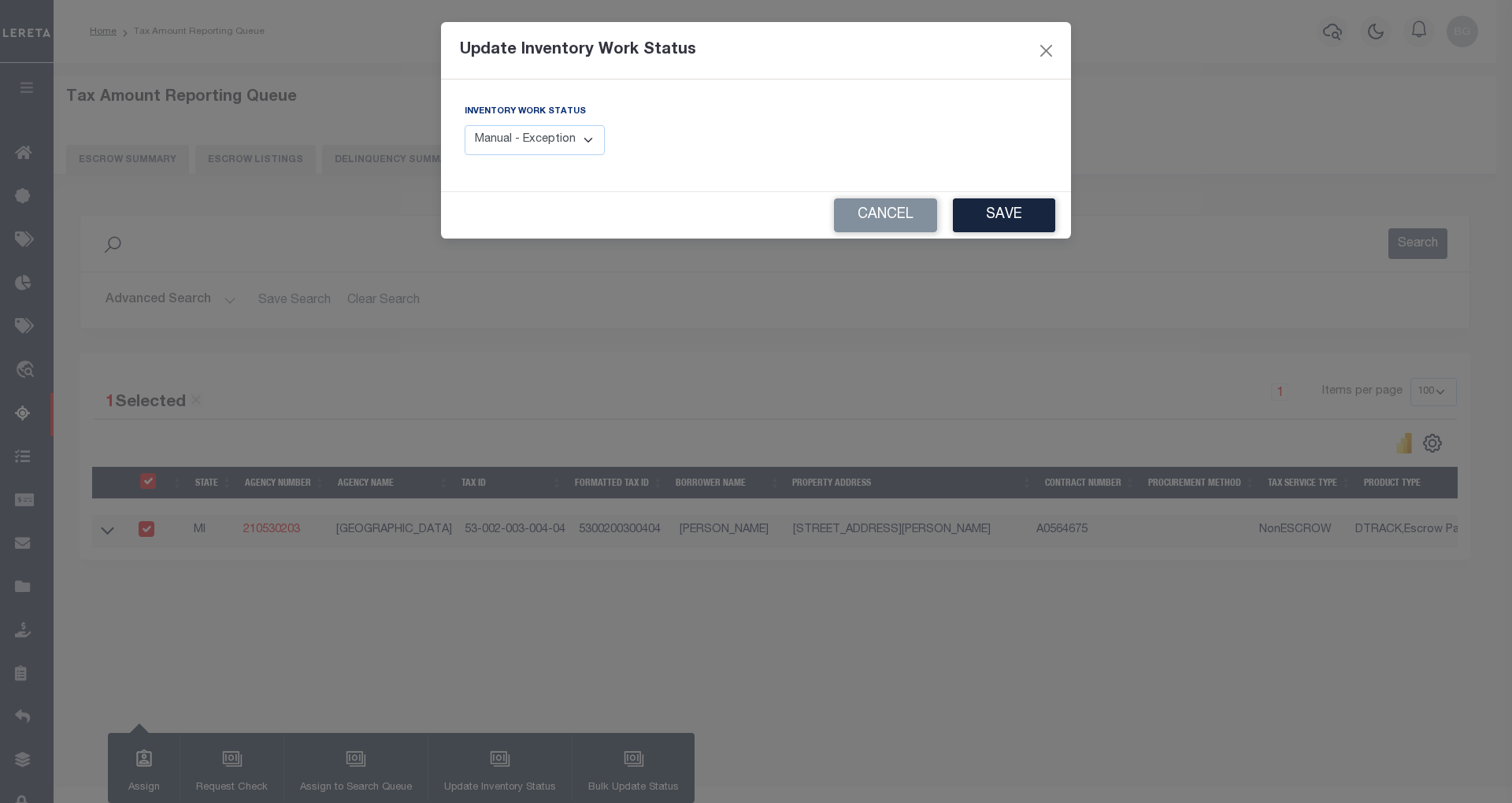
click at [557, 140] on select "Manual - Exception Pended - Awaiting Search Late Add Exception Completed" at bounding box center [535, 141] width 140 height 31
select select "4"
click at [465, 125] on select "Manual - Exception Pended - Awaiting Search Late Add Exception Completed" at bounding box center [535, 141] width 140 height 31
click at [995, 215] on button "Save" at bounding box center [1003, 215] width 102 height 34
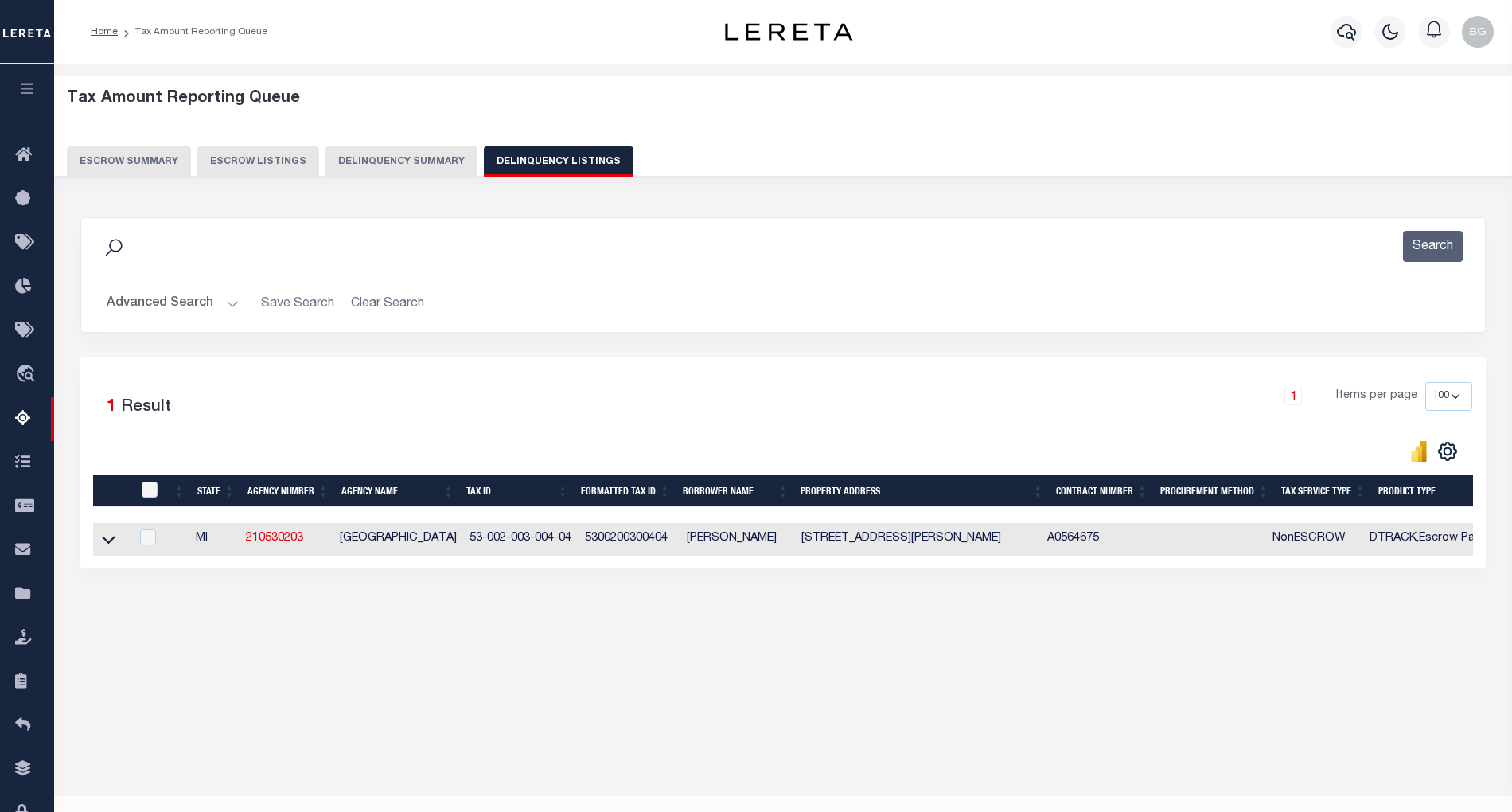
click at [232, 304] on button "Advanced Search" at bounding box center [172, 304] width 132 height 31
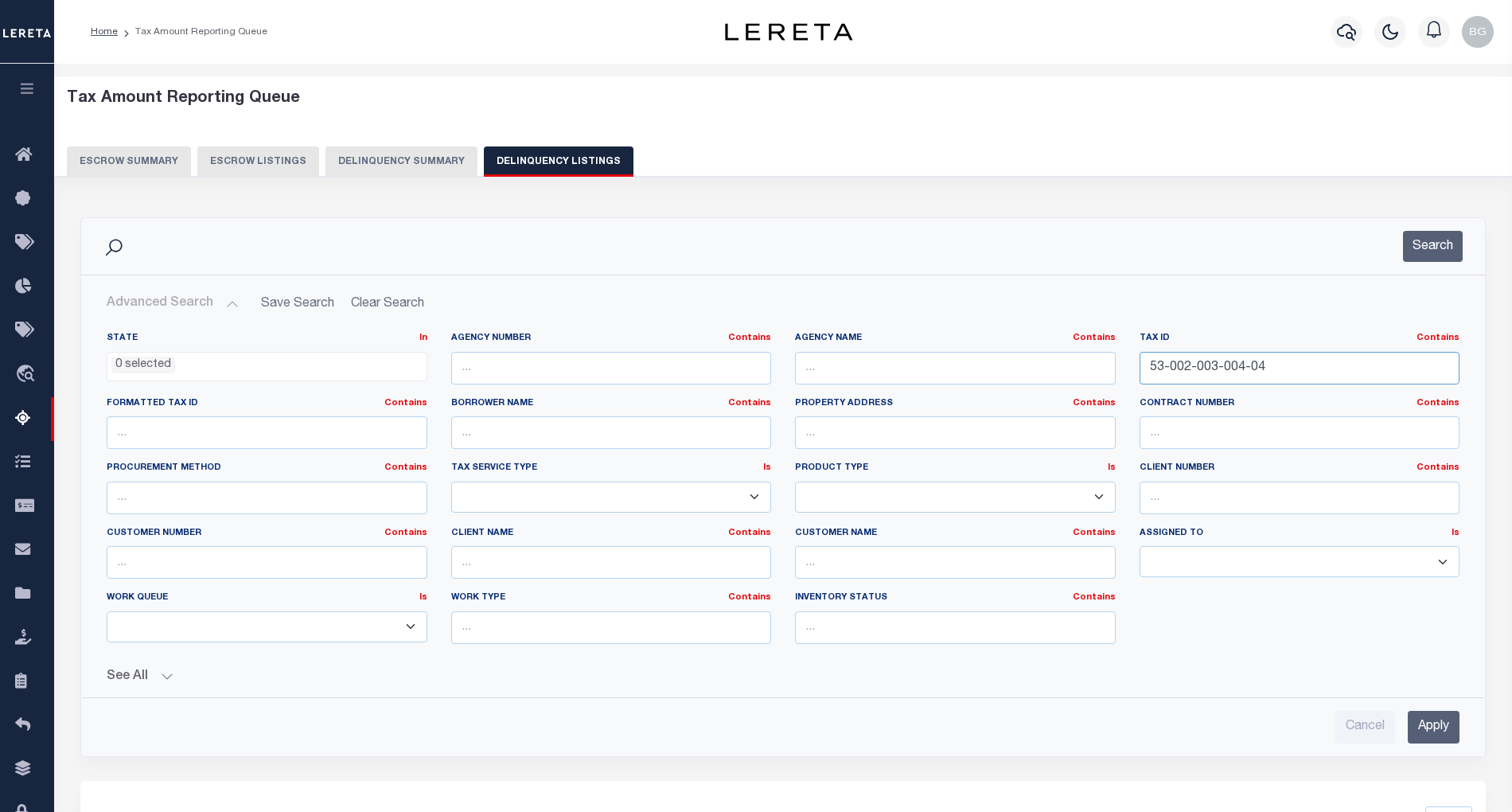
click at [1190, 368] on input "53-002-003-004-04" at bounding box center [1300, 368] width 320 height 32
paste input "15-113-00"
type input "53-002-015-113-00"
click at [1436, 727] on input "Apply" at bounding box center [1433, 726] width 52 height 32
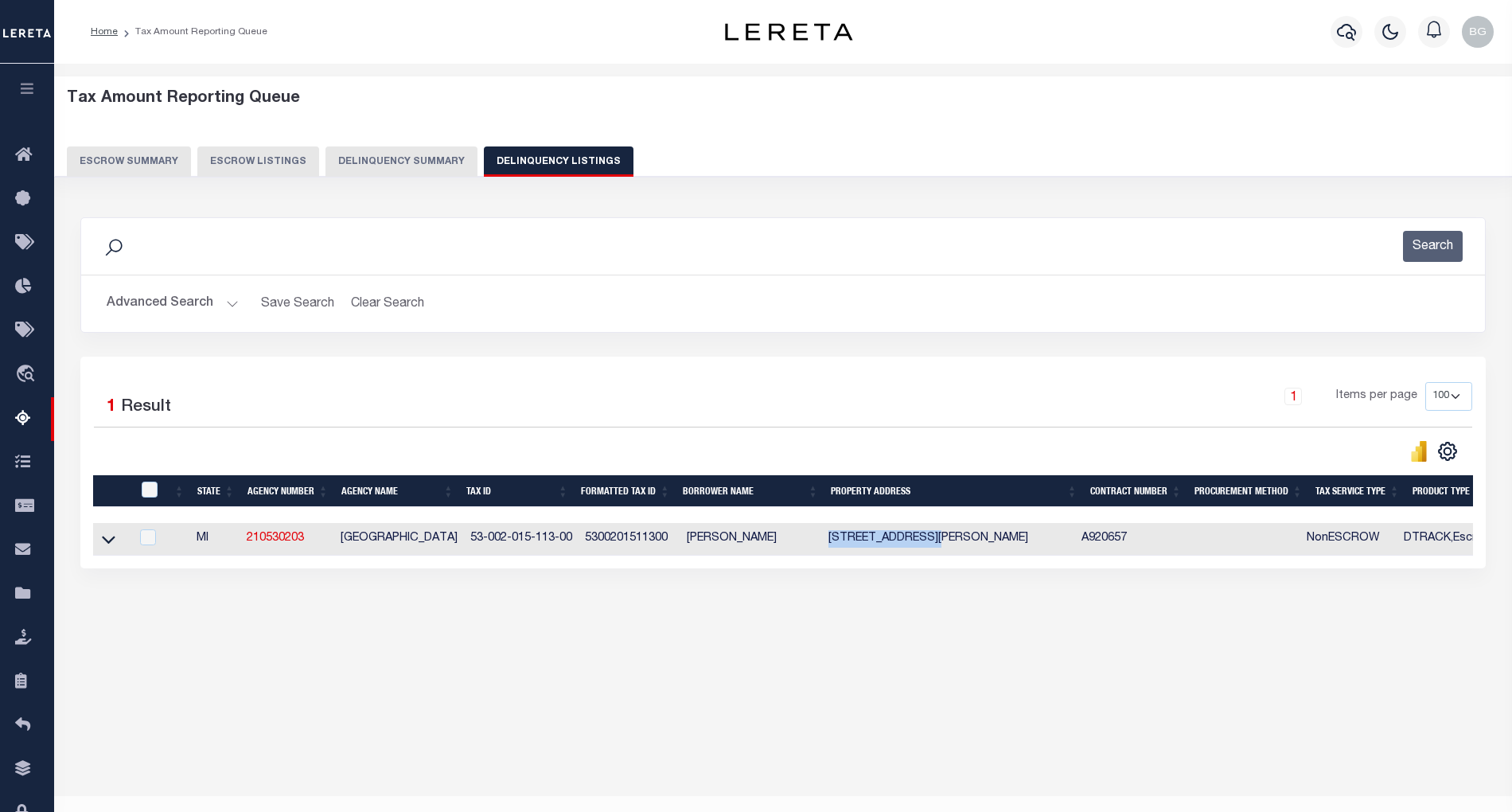
drag, startPoint x: 832, startPoint y: 543, endPoint x: 937, endPoint y: 539, distance: 105.1
click at [937, 539] on td "[STREET_ADDRESS][PERSON_NAME]" at bounding box center [948, 539] width 253 height 32
checkbox input "true"
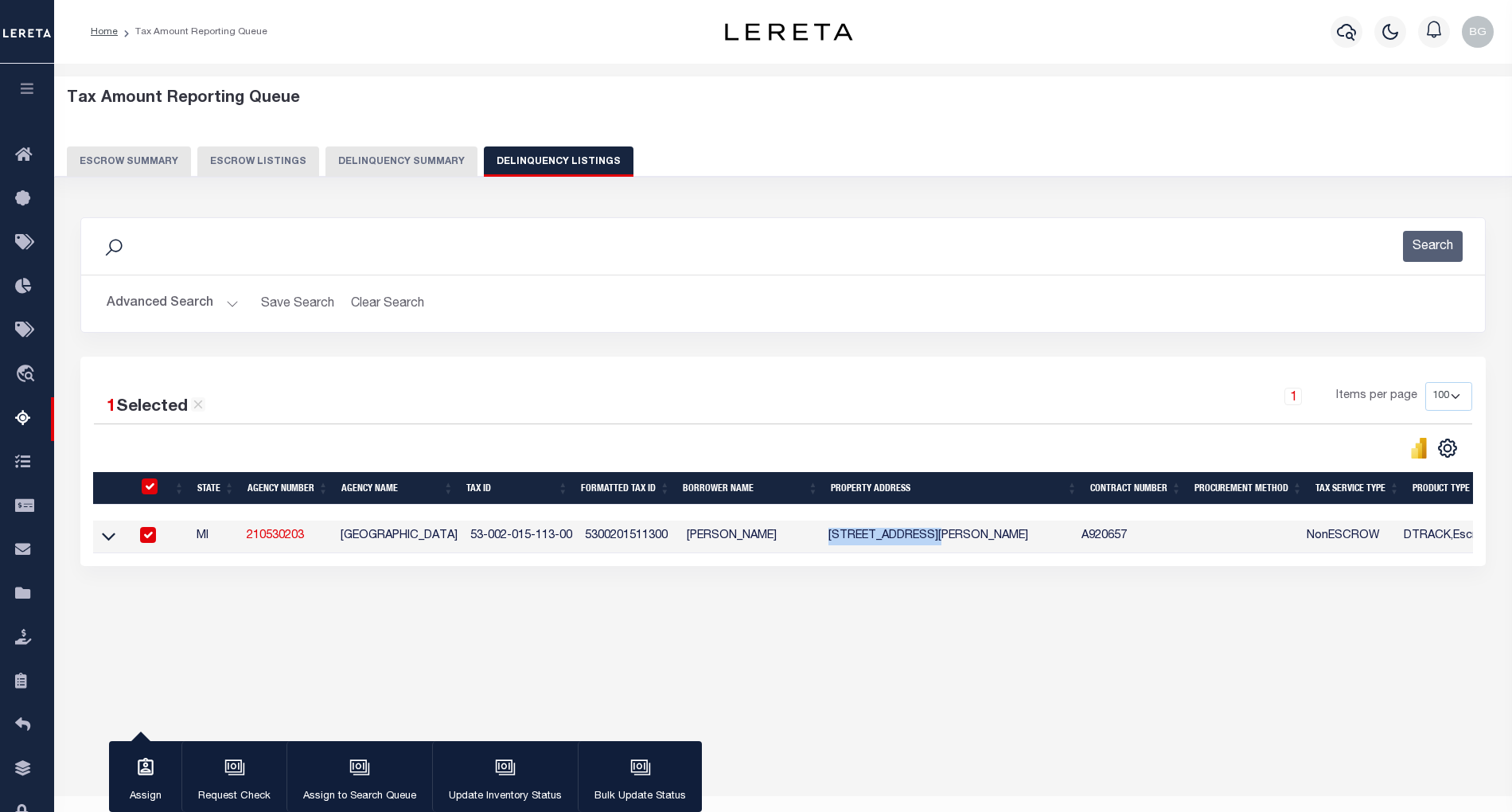
copy td "267 N JACKPINE RD"
click at [147, 540] on input "checkbox" at bounding box center [147, 535] width 16 height 16
checkbox input "false"
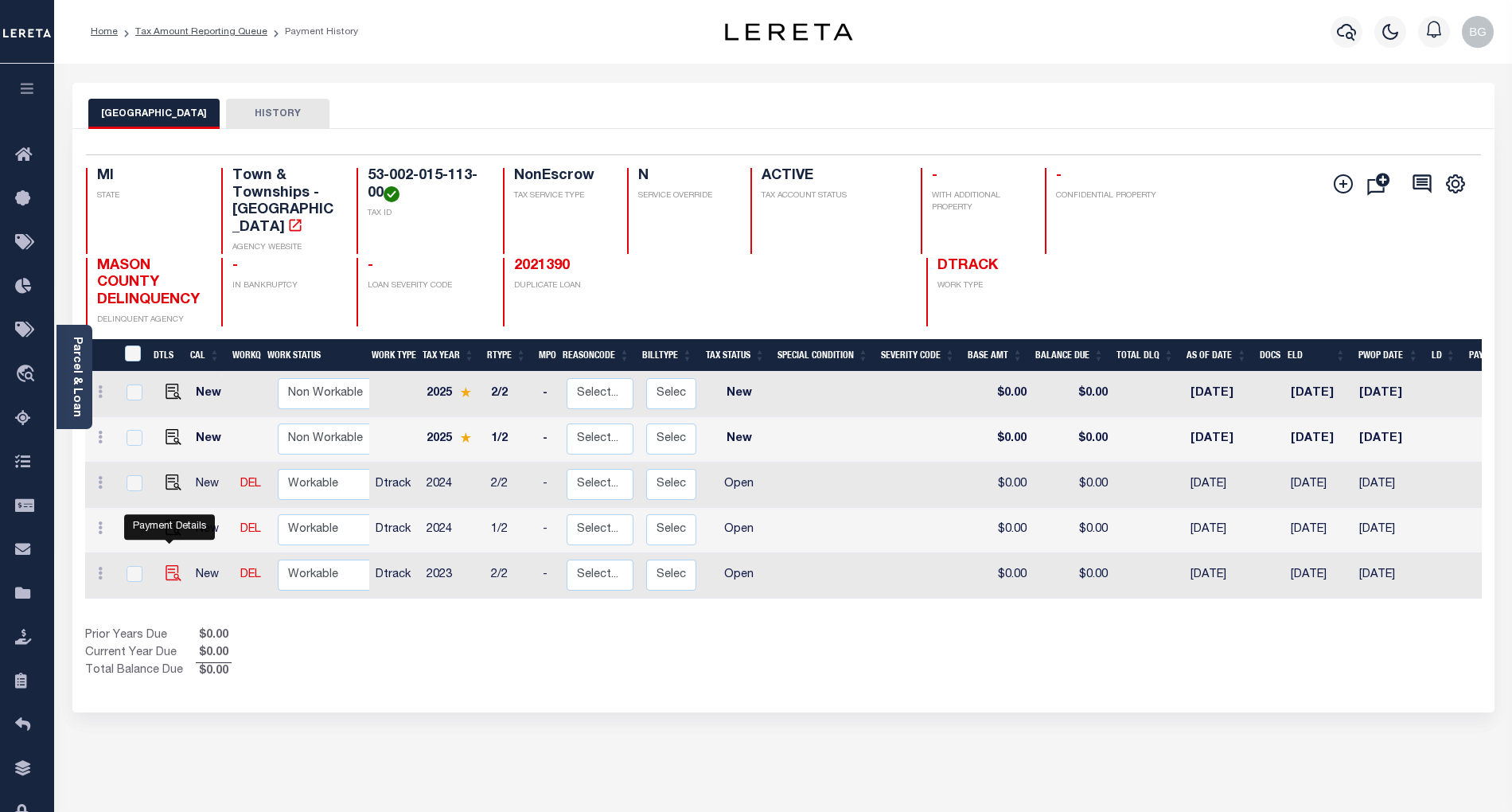
click at [169, 565] on img "" at bounding box center [173, 573] width 16 height 16
checkbox input "true"
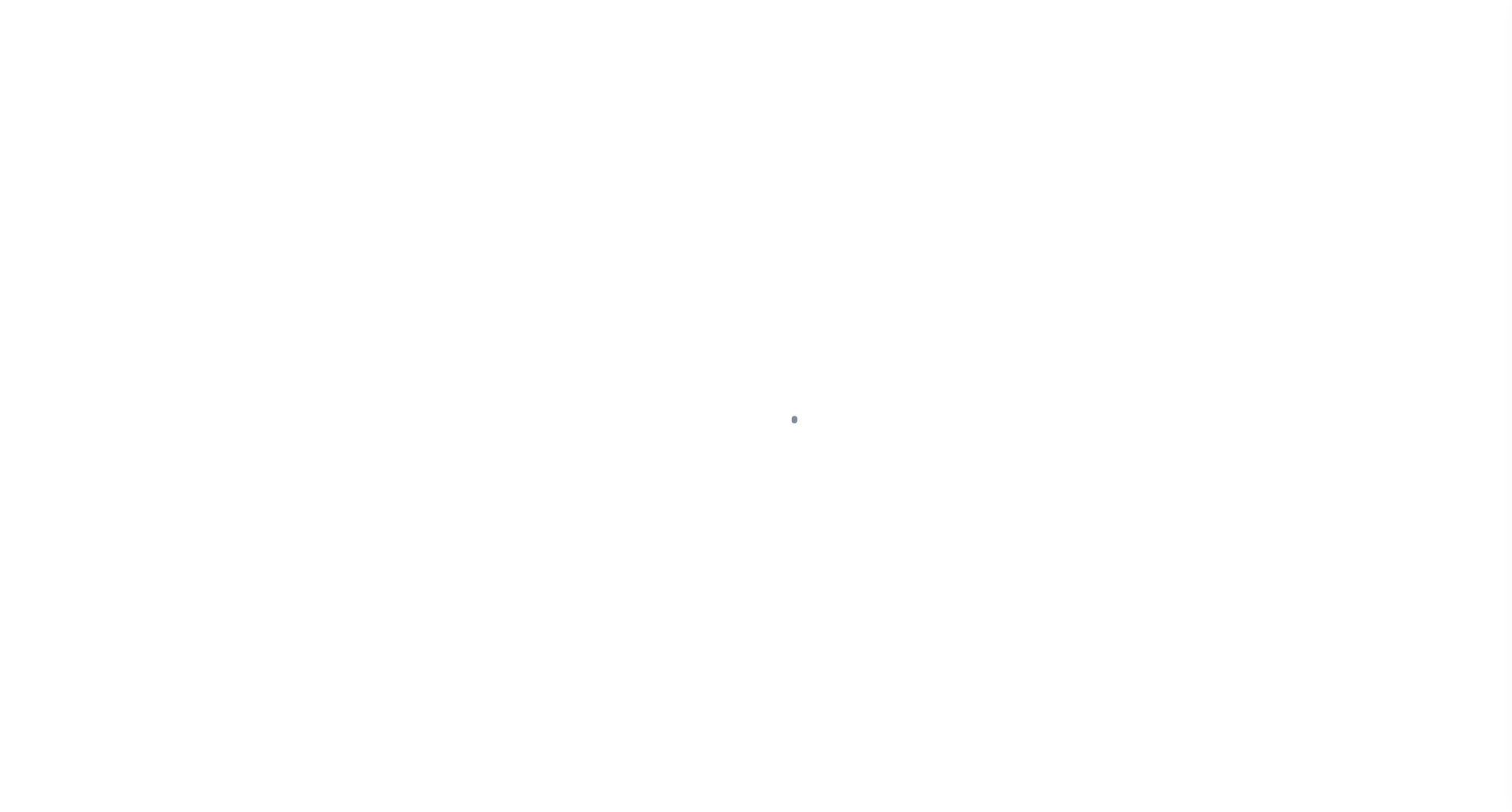
select select "OP2"
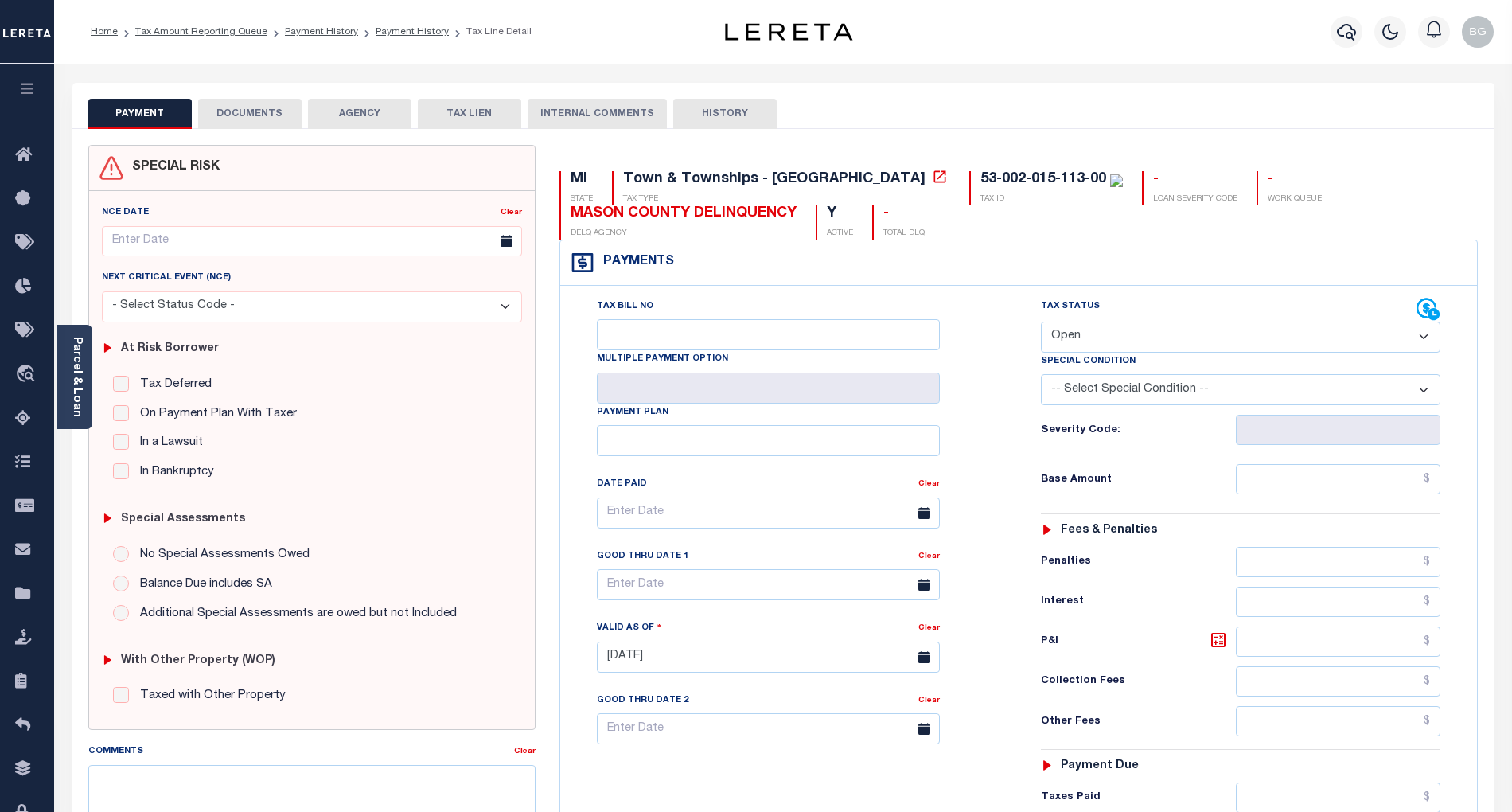
click at [260, 111] on button "DOCUMENTS" at bounding box center [250, 113] width 103 height 30
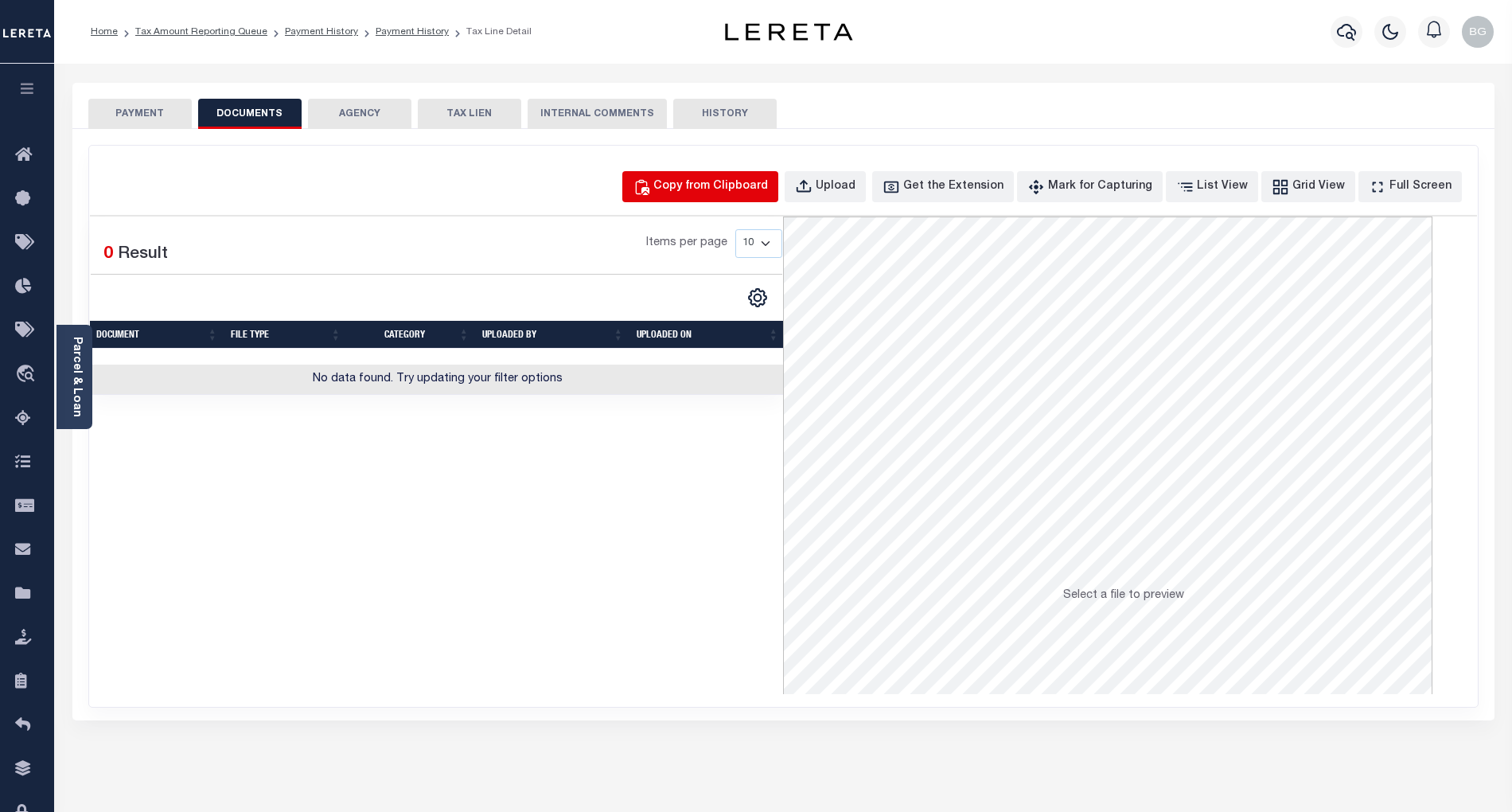
click at [739, 190] on div "Copy from Clipboard" at bounding box center [711, 187] width 115 height 18
select select "POP"
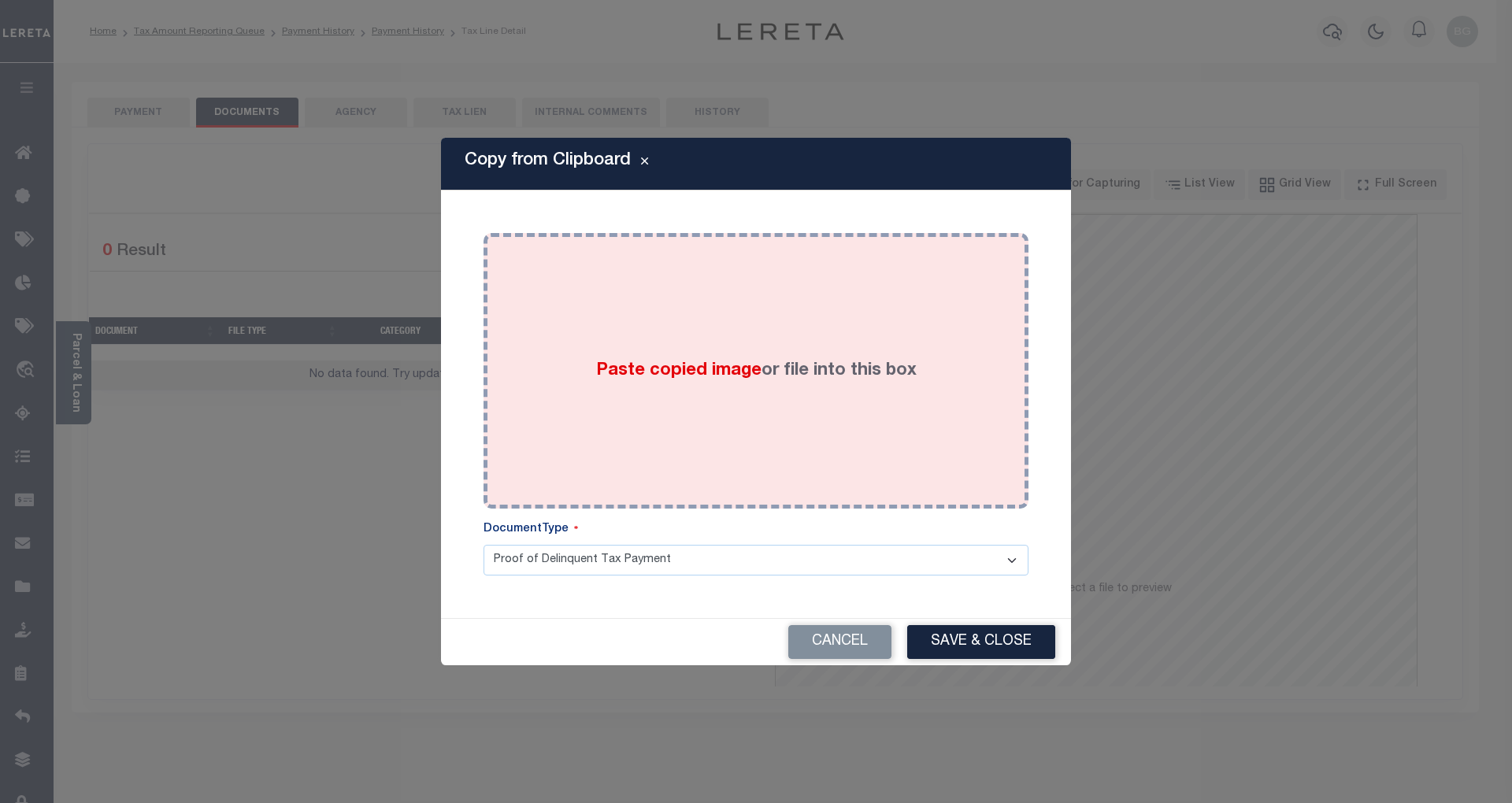
click at [681, 378] on span "Paste copied image" at bounding box center [679, 370] width 165 height 17
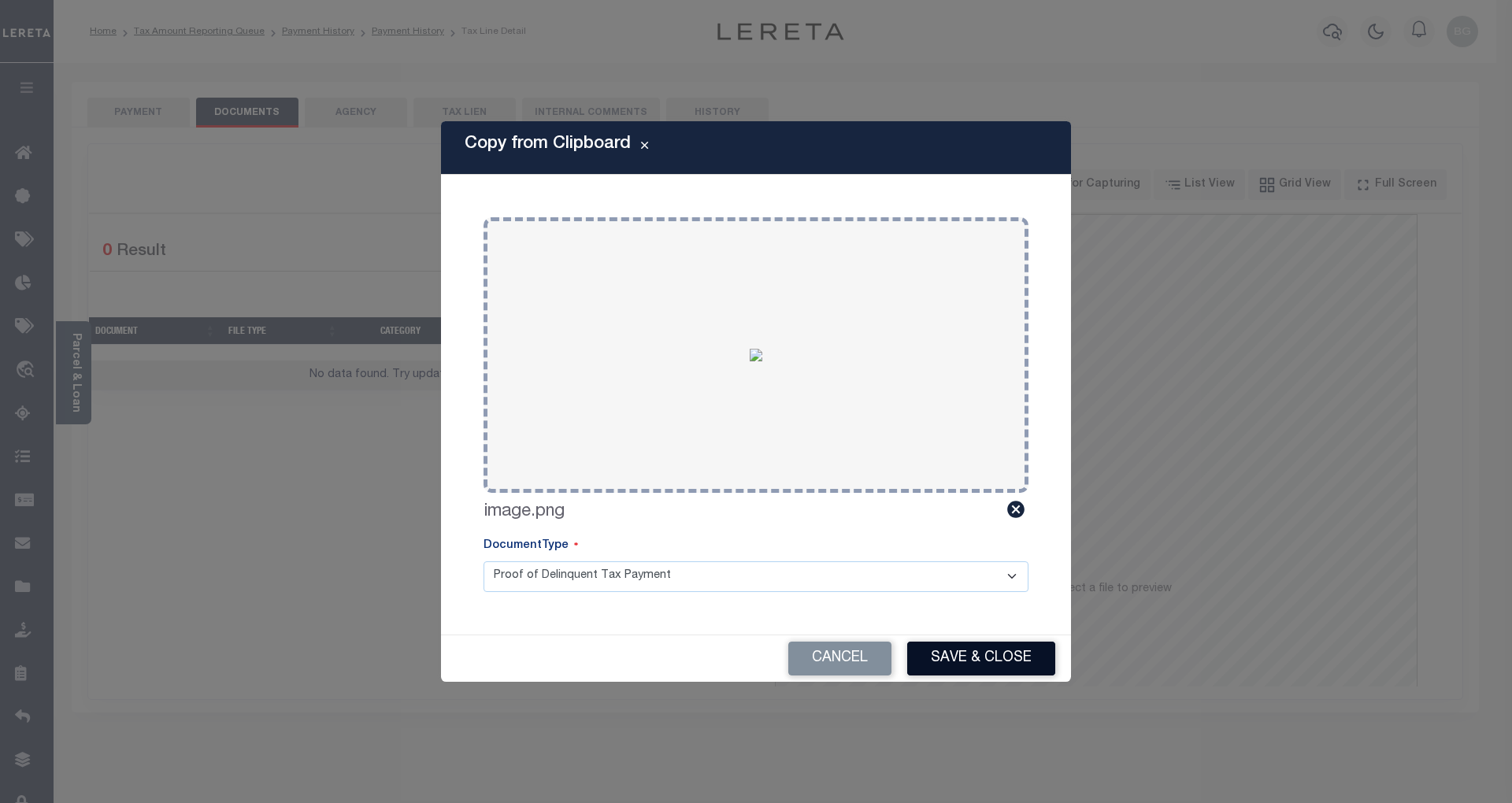
click at [996, 661] on button "Save & Close" at bounding box center [981, 658] width 148 height 34
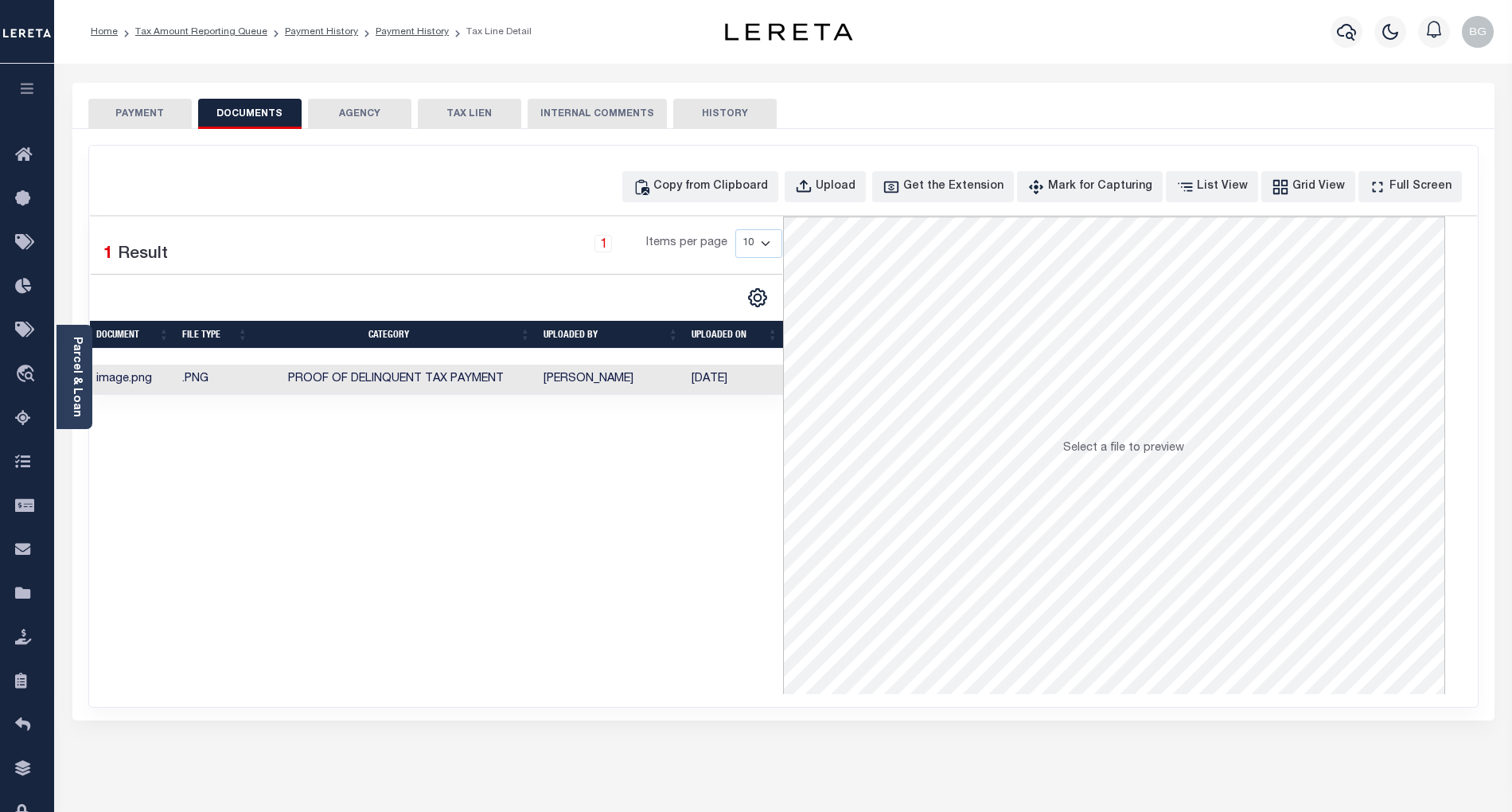
click at [145, 113] on button "PAYMENT" at bounding box center [140, 113] width 103 height 30
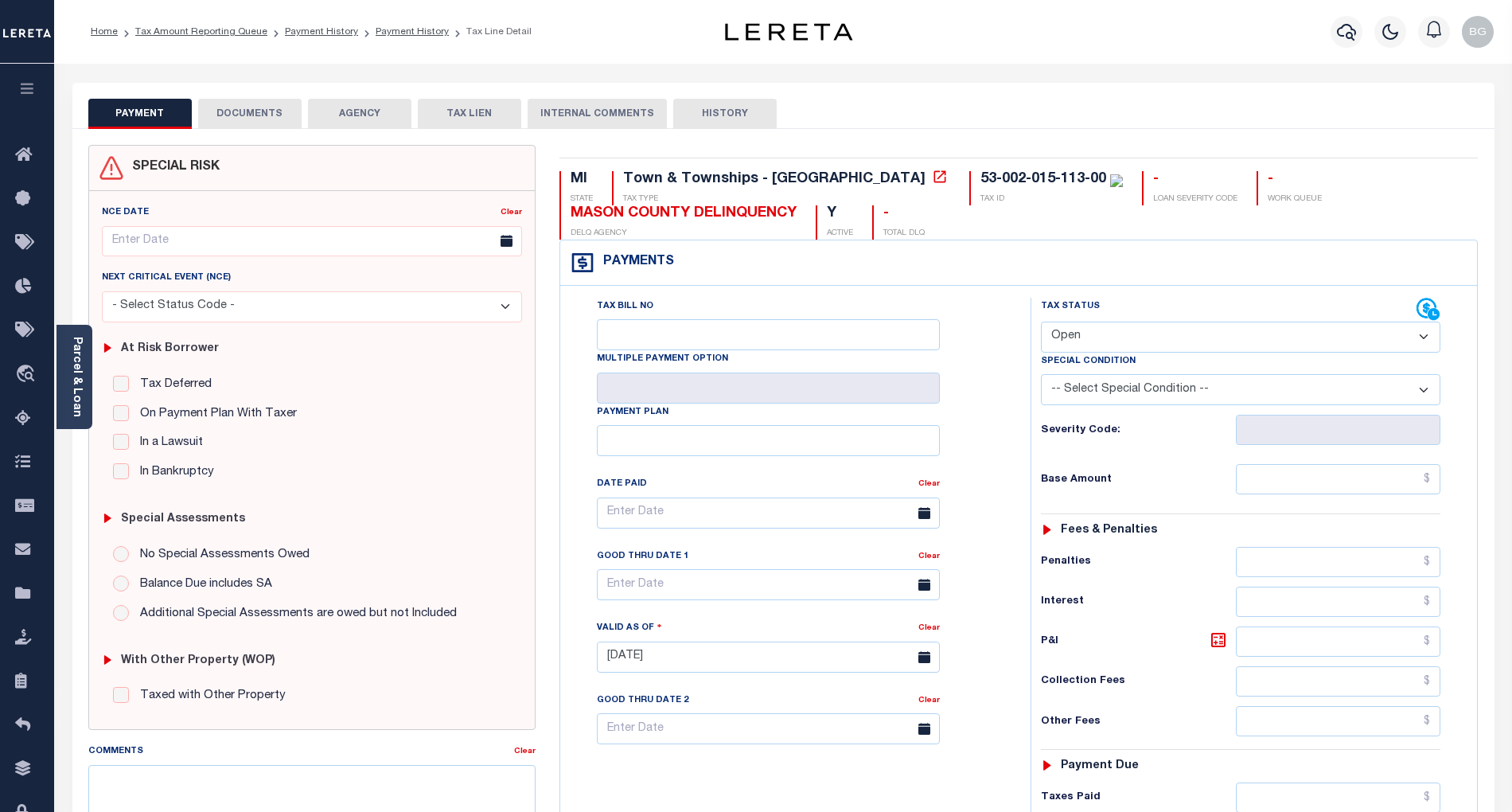
click at [1124, 335] on select "- Select Status Code - Open Due/Unpaid Paid Incomplete No Tax Due Internal Refu…" at bounding box center [1241, 337] width 399 height 31
select select "PYD"
click at [1041, 323] on select "- Select Status Code - Open Due/Unpaid Paid Incomplete No Tax Due Internal Refu…" at bounding box center [1241, 337] width 399 height 31
type input "[DATE]"
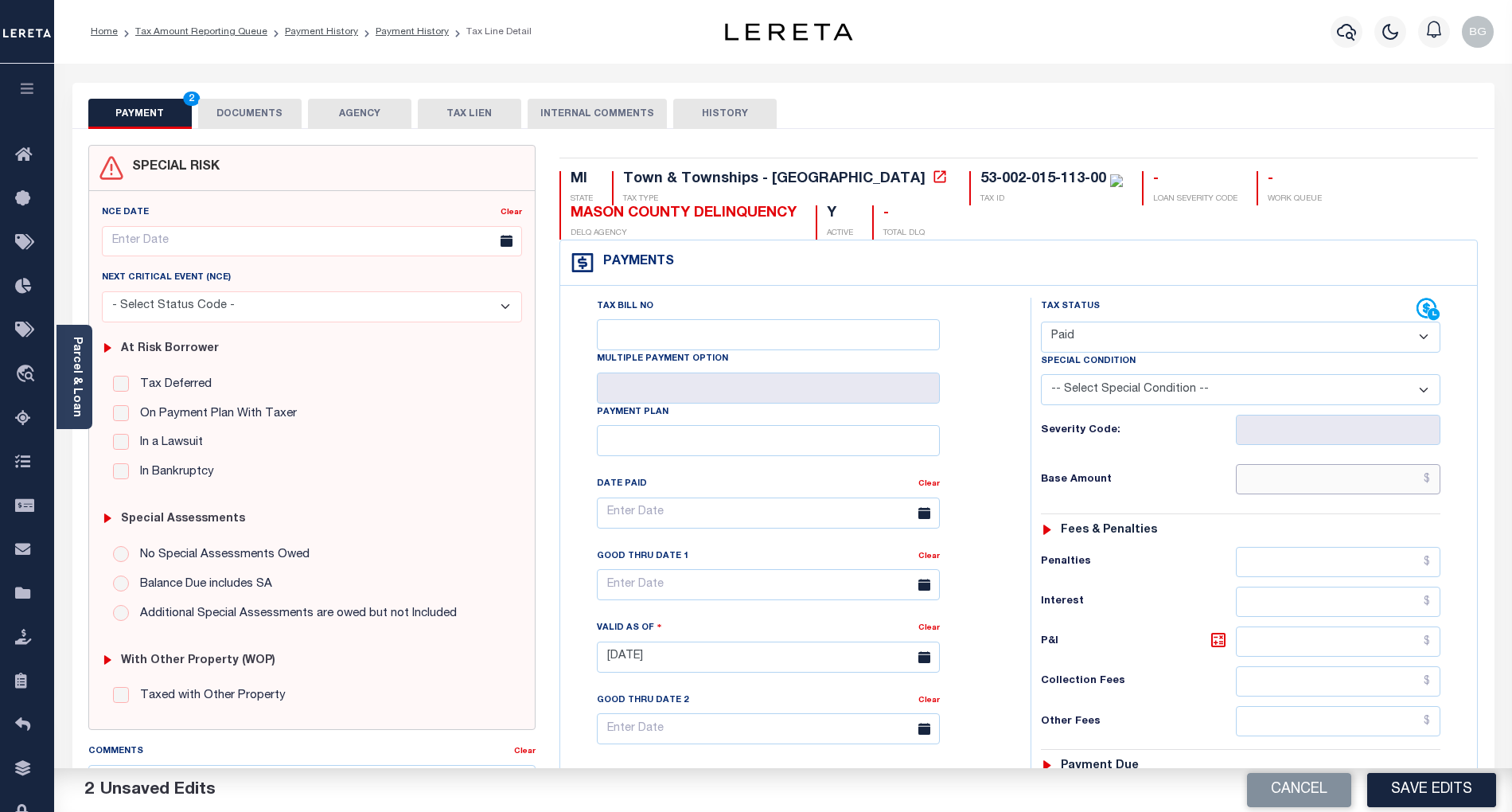
click at [1358, 492] on input "text" at bounding box center [1338, 479] width 205 height 30
paste input "907.38"
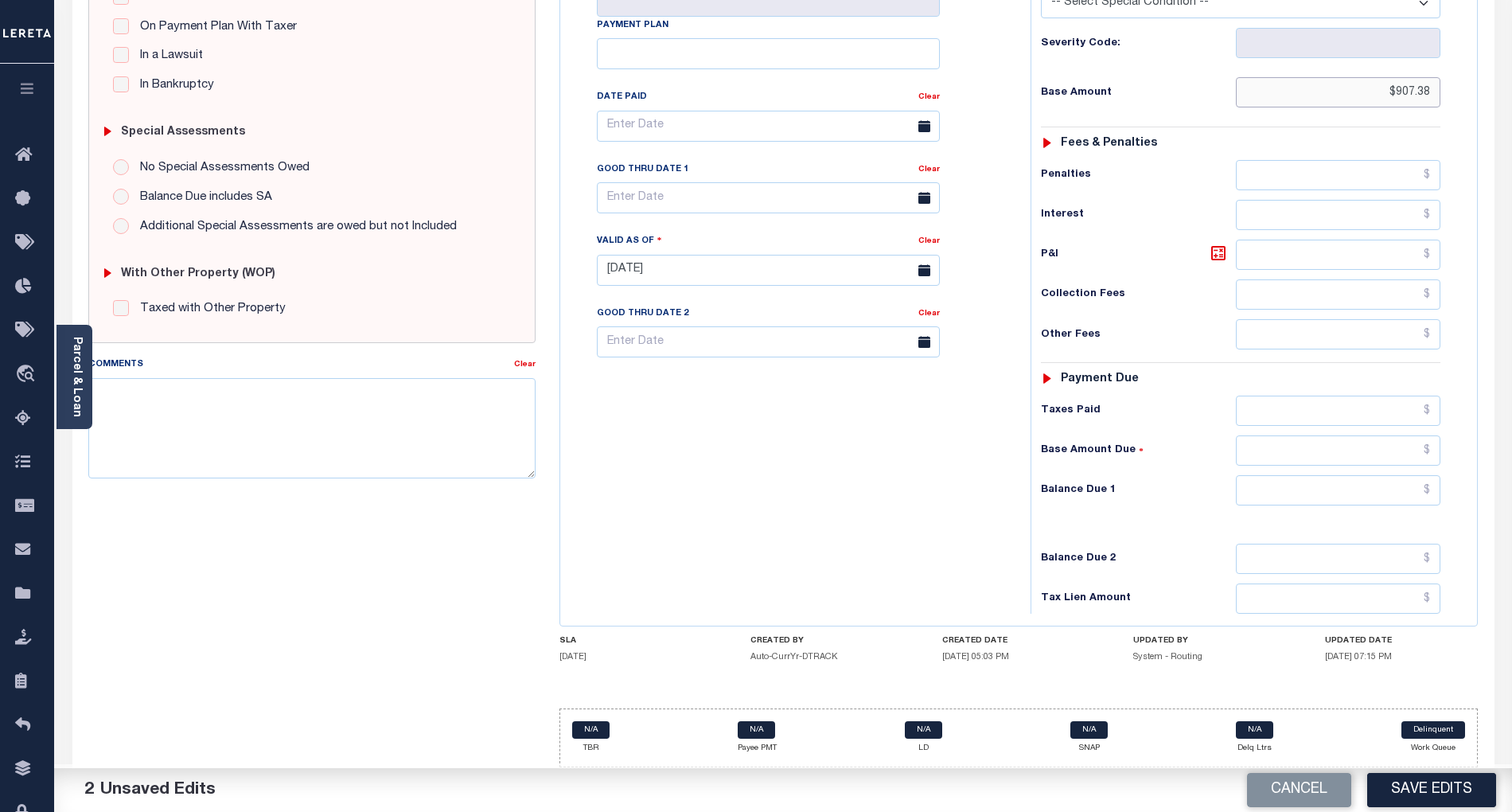
scroll to position [399, 0]
type input "$907.38"
click at [1399, 488] on input "text" at bounding box center [1338, 490] width 205 height 30
type input "$0.00"
click at [846, 499] on div "Tax Bill No Multiple Payment Option Payment Plan Clear" at bounding box center [791, 261] width 454 height 703
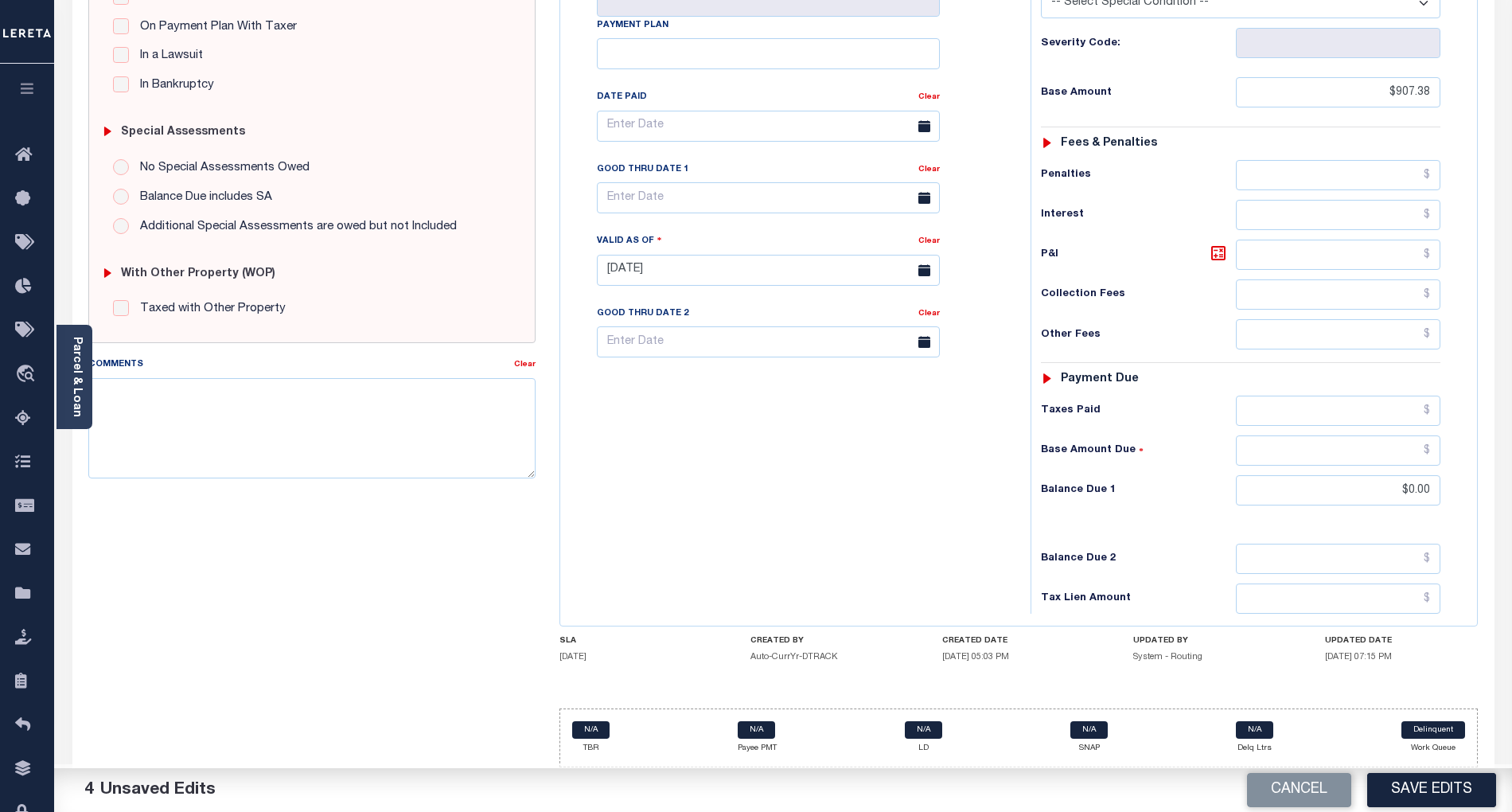
click at [1421, 792] on button "Save Edits" at bounding box center [1431, 789] width 129 height 34
checkbox input "false"
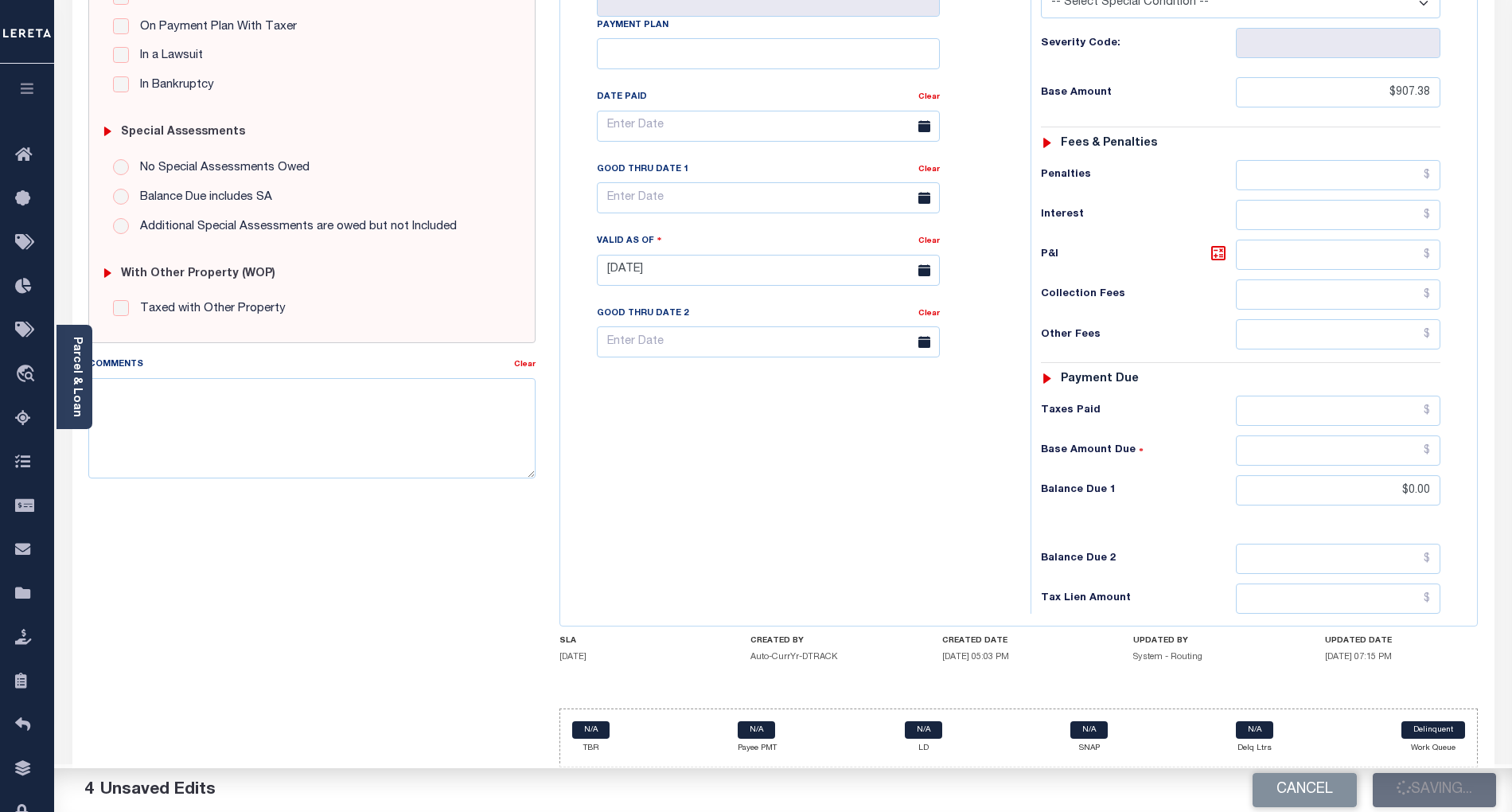
type input "$907.38"
type input "$0"
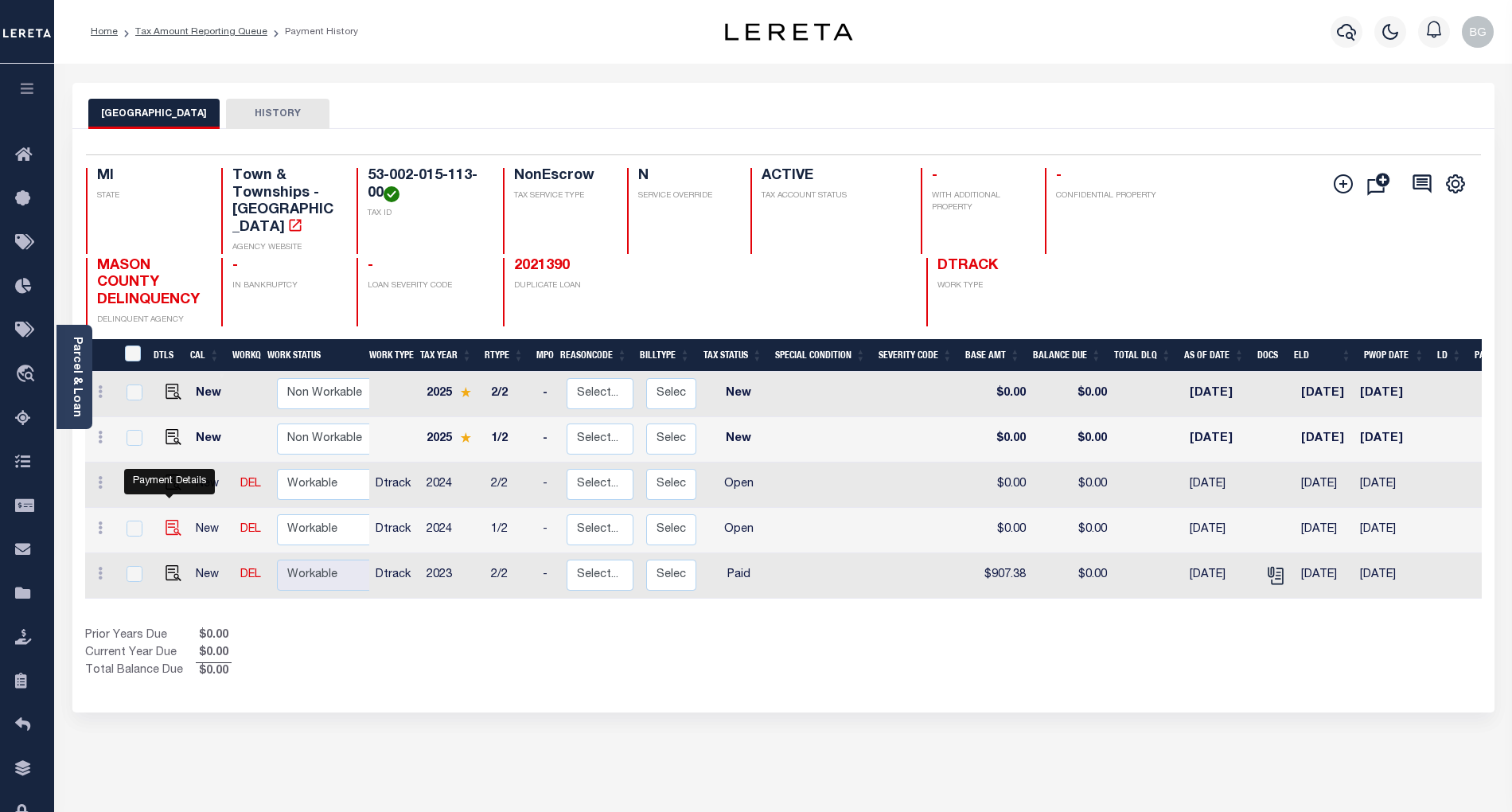
click at [166, 520] on img "" at bounding box center [173, 528] width 16 height 16
checkbox input "true"
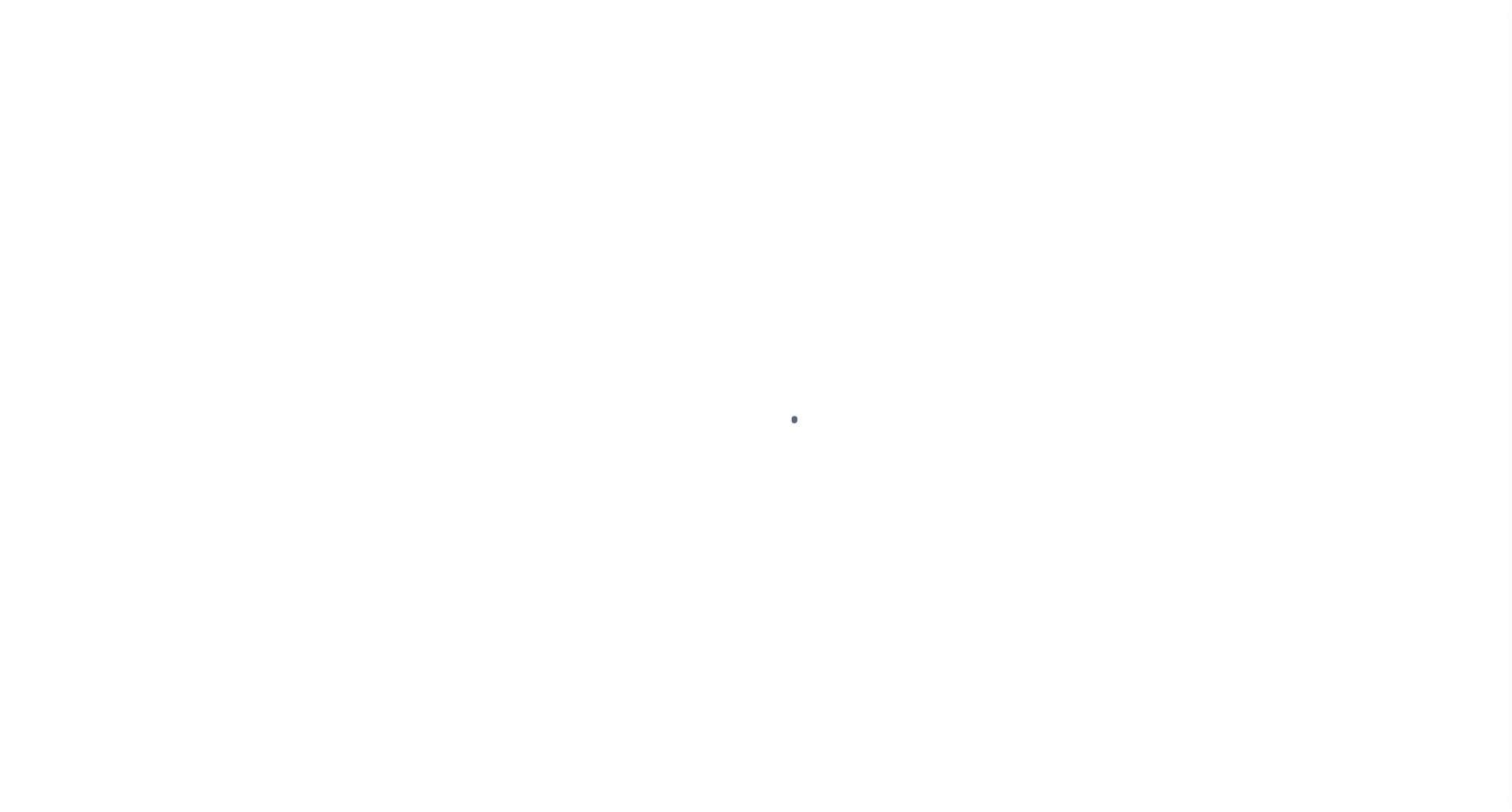
select select "OP2"
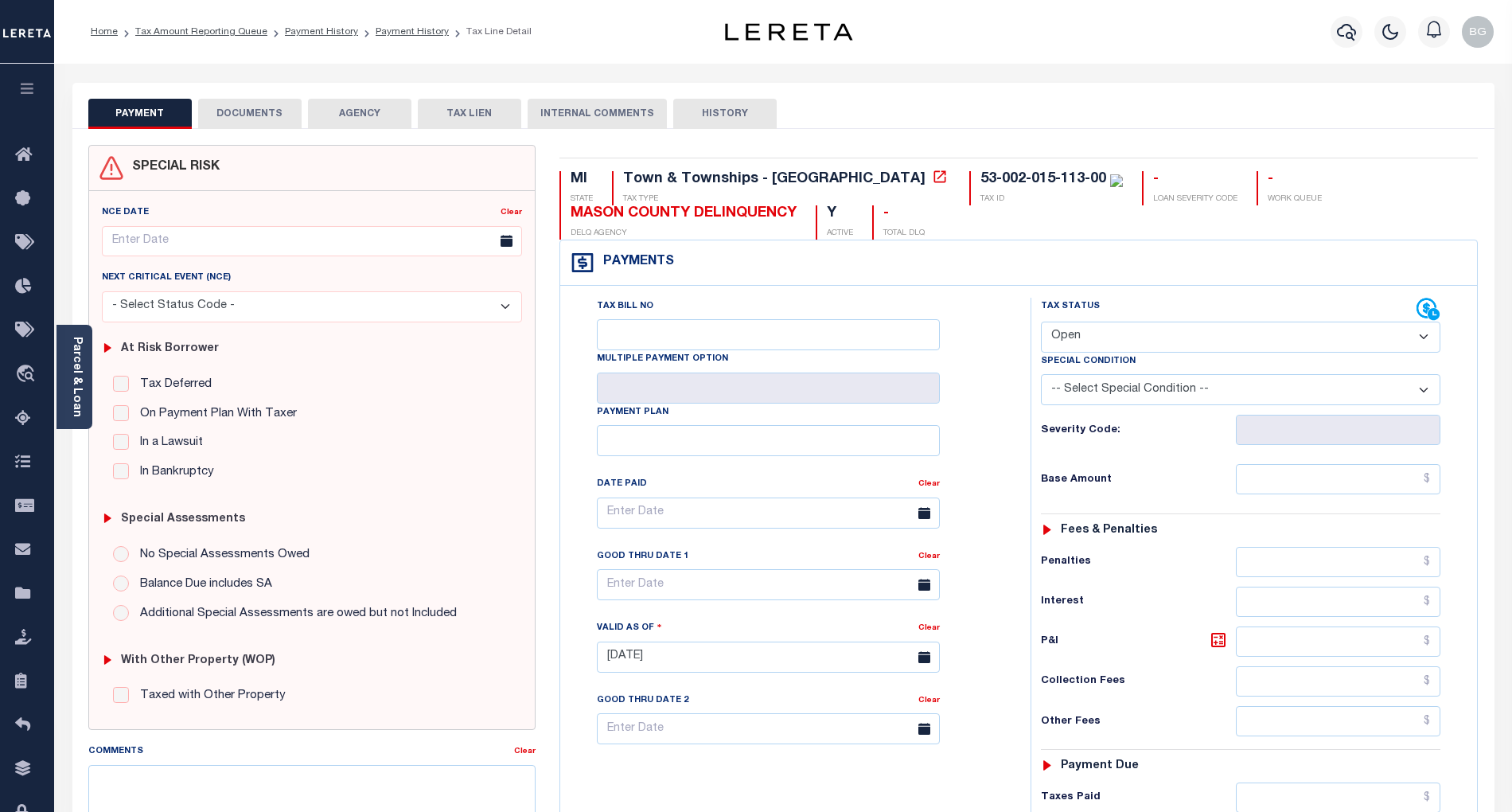
click at [243, 111] on button "DOCUMENTS" at bounding box center [250, 113] width 103 height 30
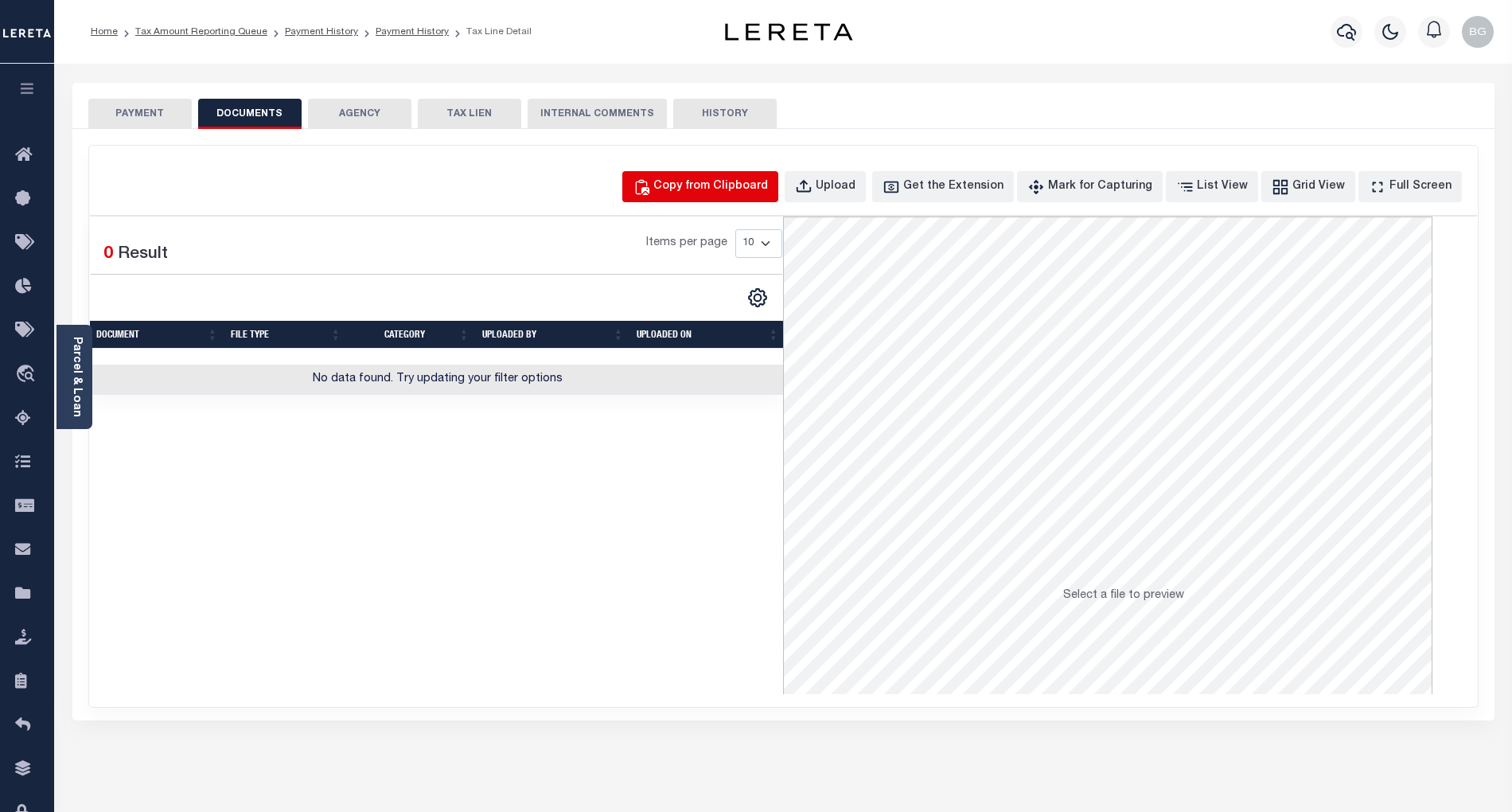
click at [708, 182] on div "Copy from Clipboard" at bounding box center [711, 187] width 115 height 18
select select "POP"
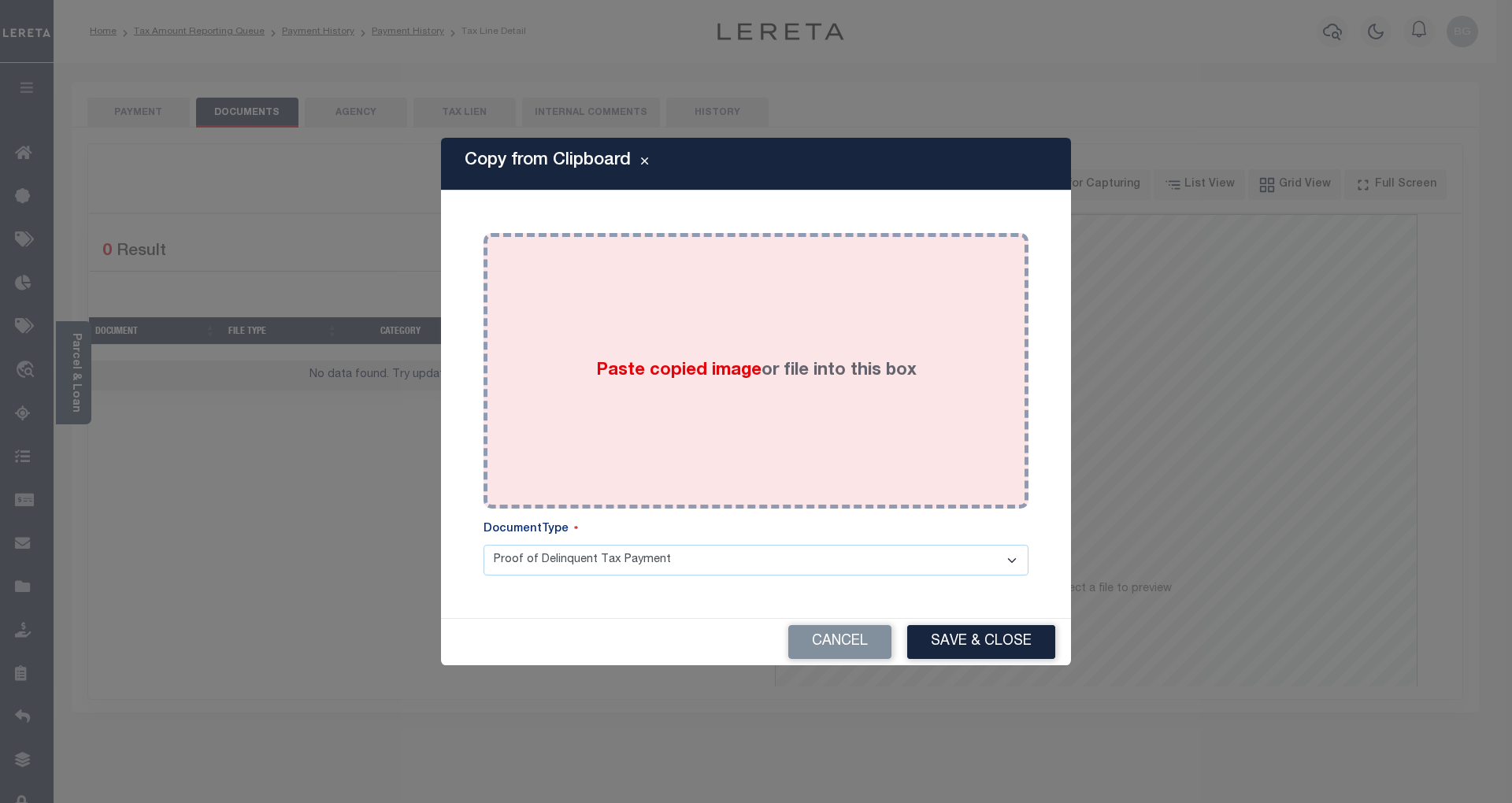
click at [679, 368] on span "Paste copied image" at bounding box center [679, 370] width 165 height 17
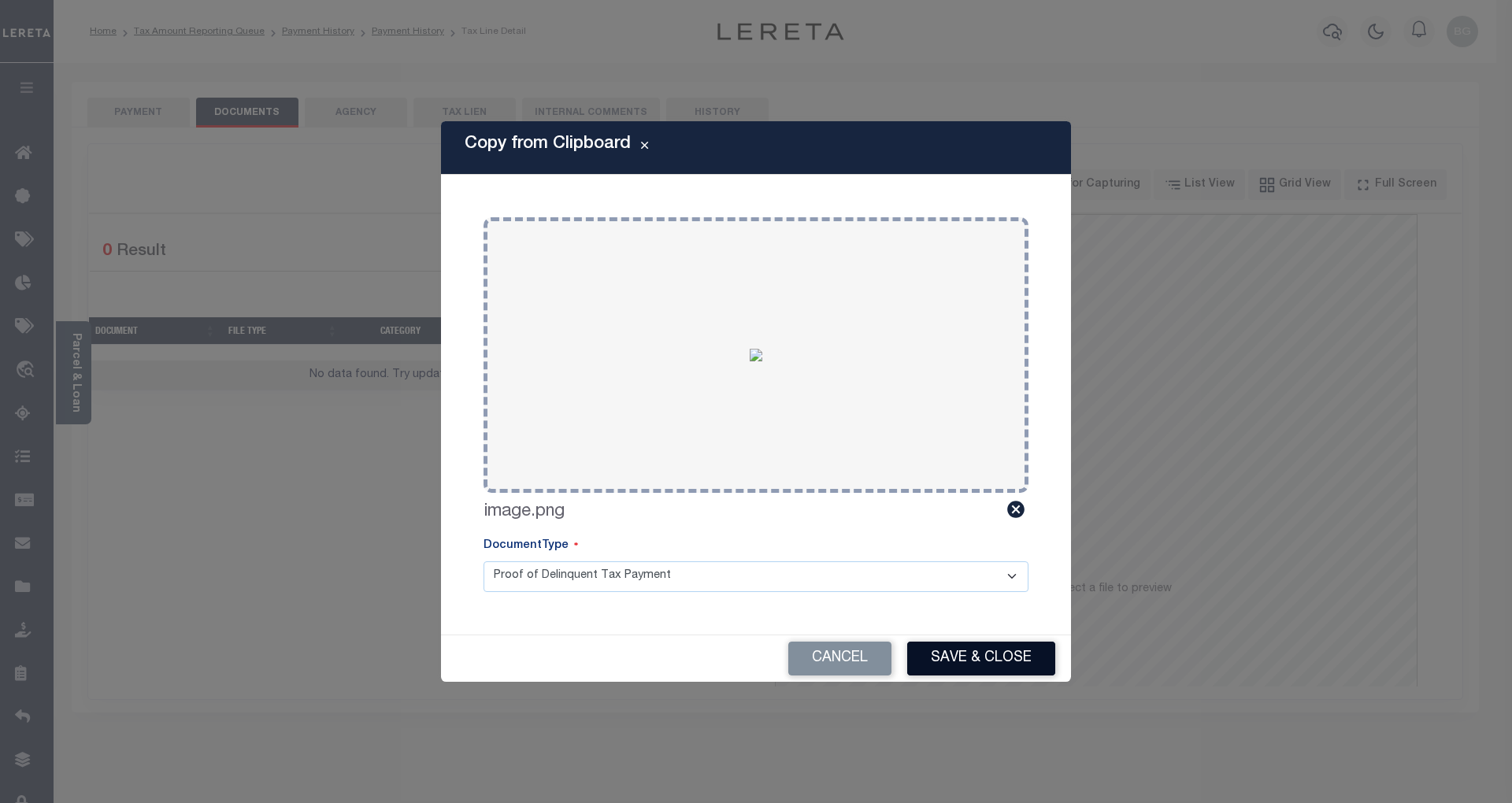
click at [1004, 662] on button "Save & Close" at bounding box center [981, 658] width 148 height 34
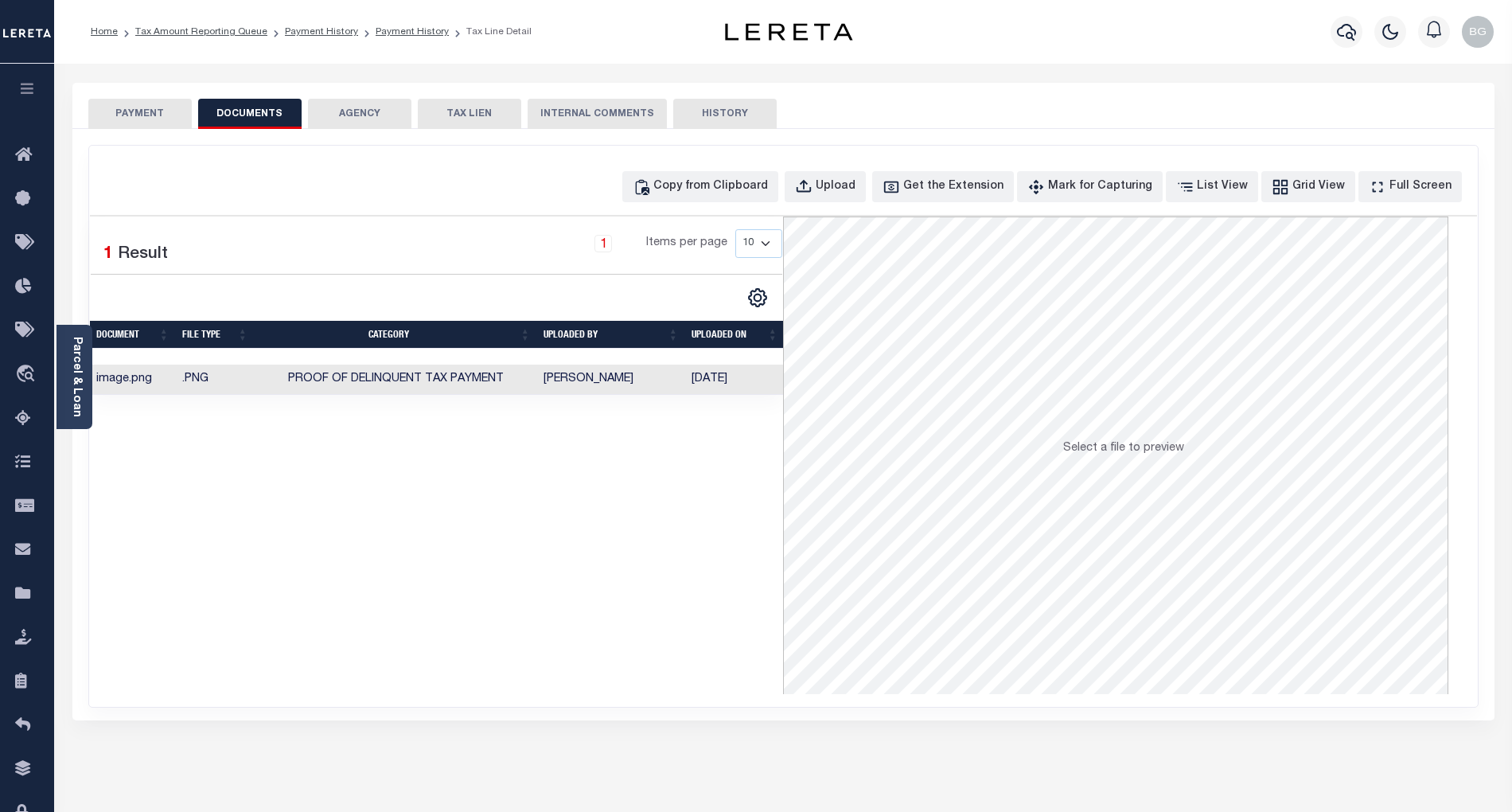
click at [144, 106] on button "PAYMENT" at bounding box center [140, 113] width 103 height 30
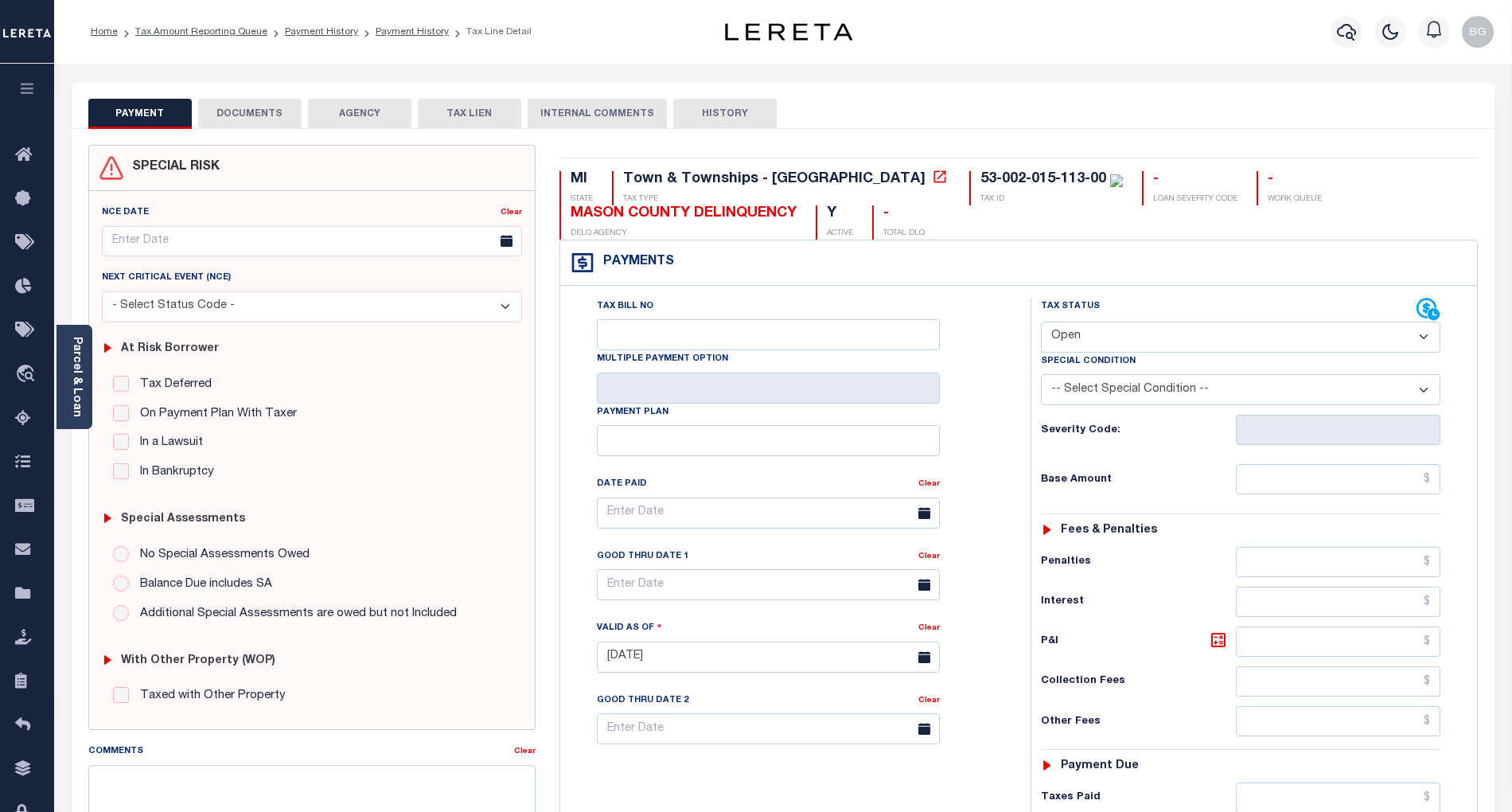
click at [1115, 336] on select "- Select Status Code - Open Due/Unpaid Paid Incomplete No Tax Due Internal Refu…" at bounding box center [1241, 337] width 399 height 31
select select "PYD"
click at [1041, 323] on select "- Select Status Code - Open Due/Unpaid Paid Incomplete No Tax Due Internal Refu…" at bounding box center [1241, 337] width 399 height 31
type input "[DATE]"
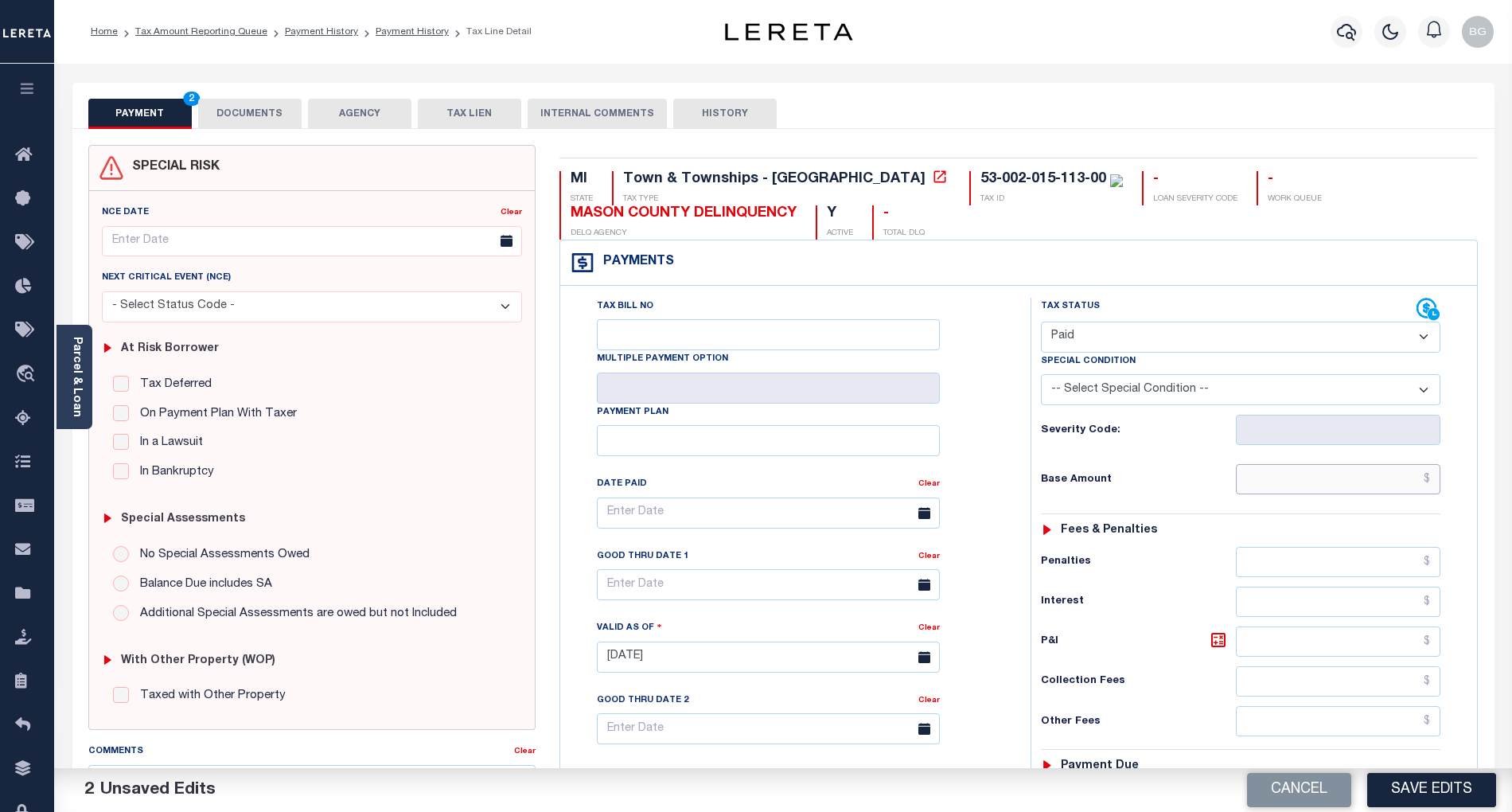
click at [1351, 488] on input "text" at bounding box center [1338, 479] width 205 height 30
paste input "647.18"
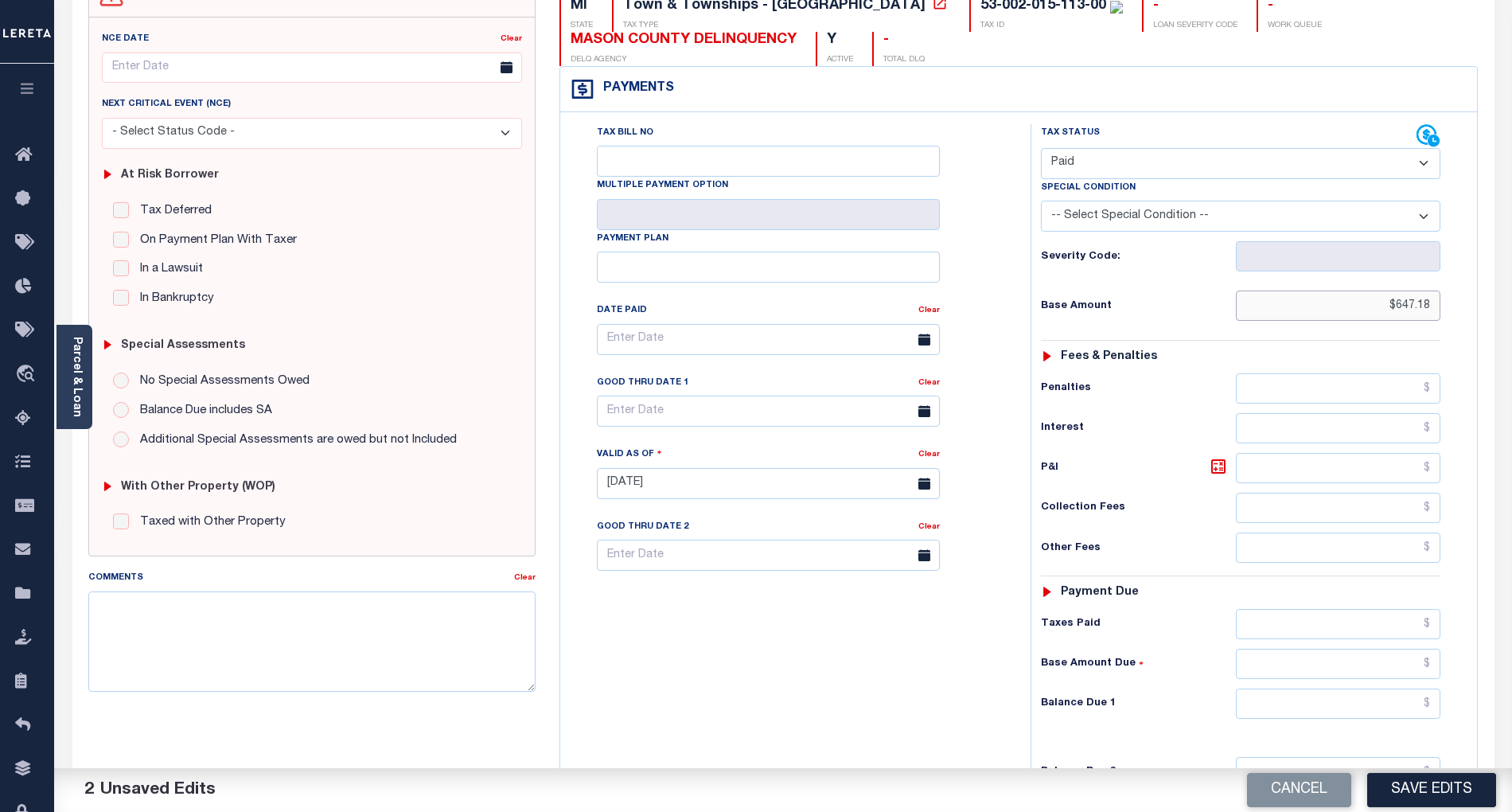
scroll to position [319, 0]
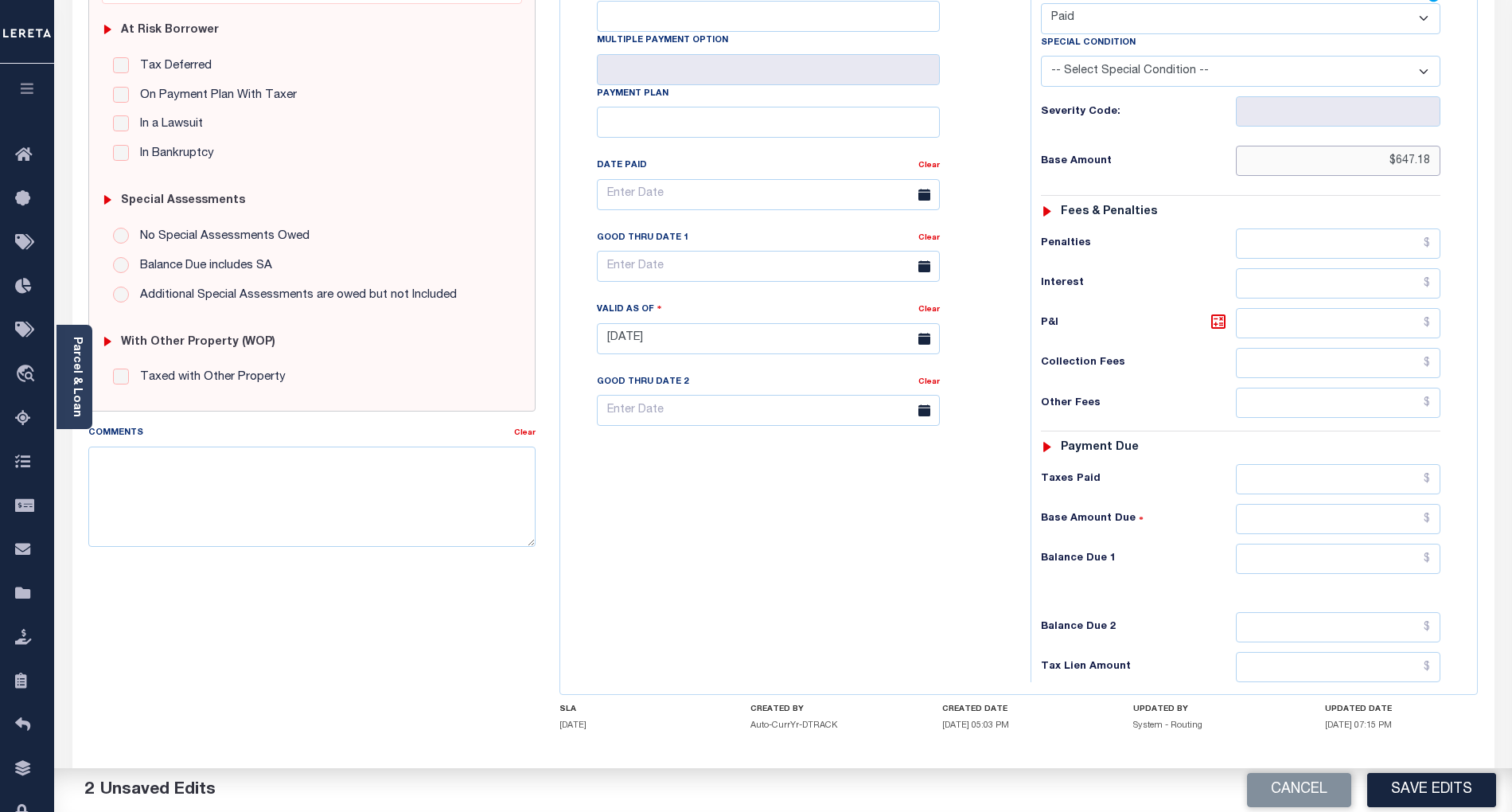
type input "$647.18"
click at [1401, 573] on input "text" at bounding box center [1338, 558] width 205 height 30
type input "$0.00"
click at [938, 565] on div "Tax Bill No Multiple Payment Option Payment Plan Clear" at bounding box center [791, 330] width 454 height 703
click at [1424, 789] on button "Save Edits" at bounding box center [1431, 789] width 129 height 34
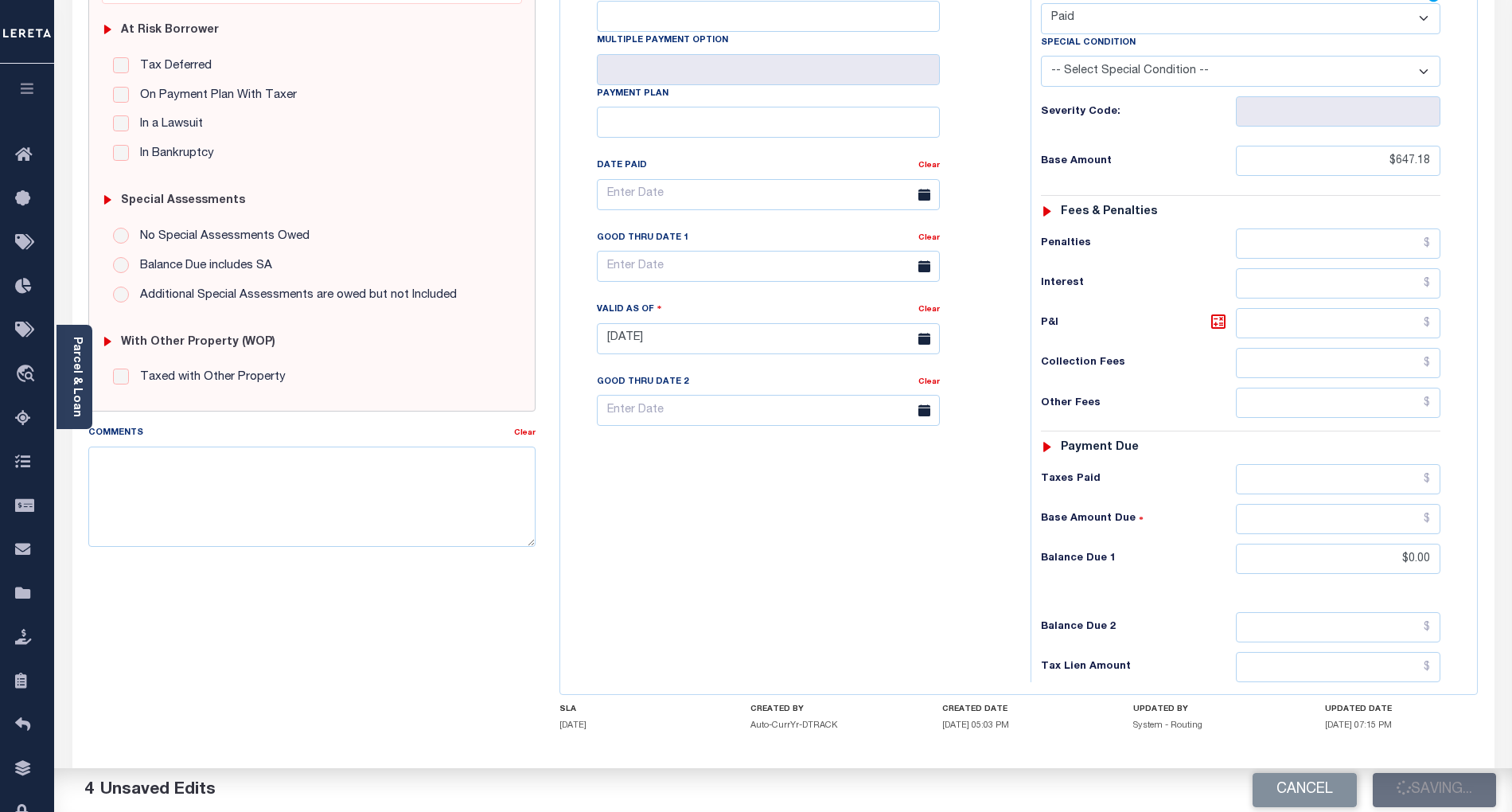
checkbox input "false"
type input "$647.18"
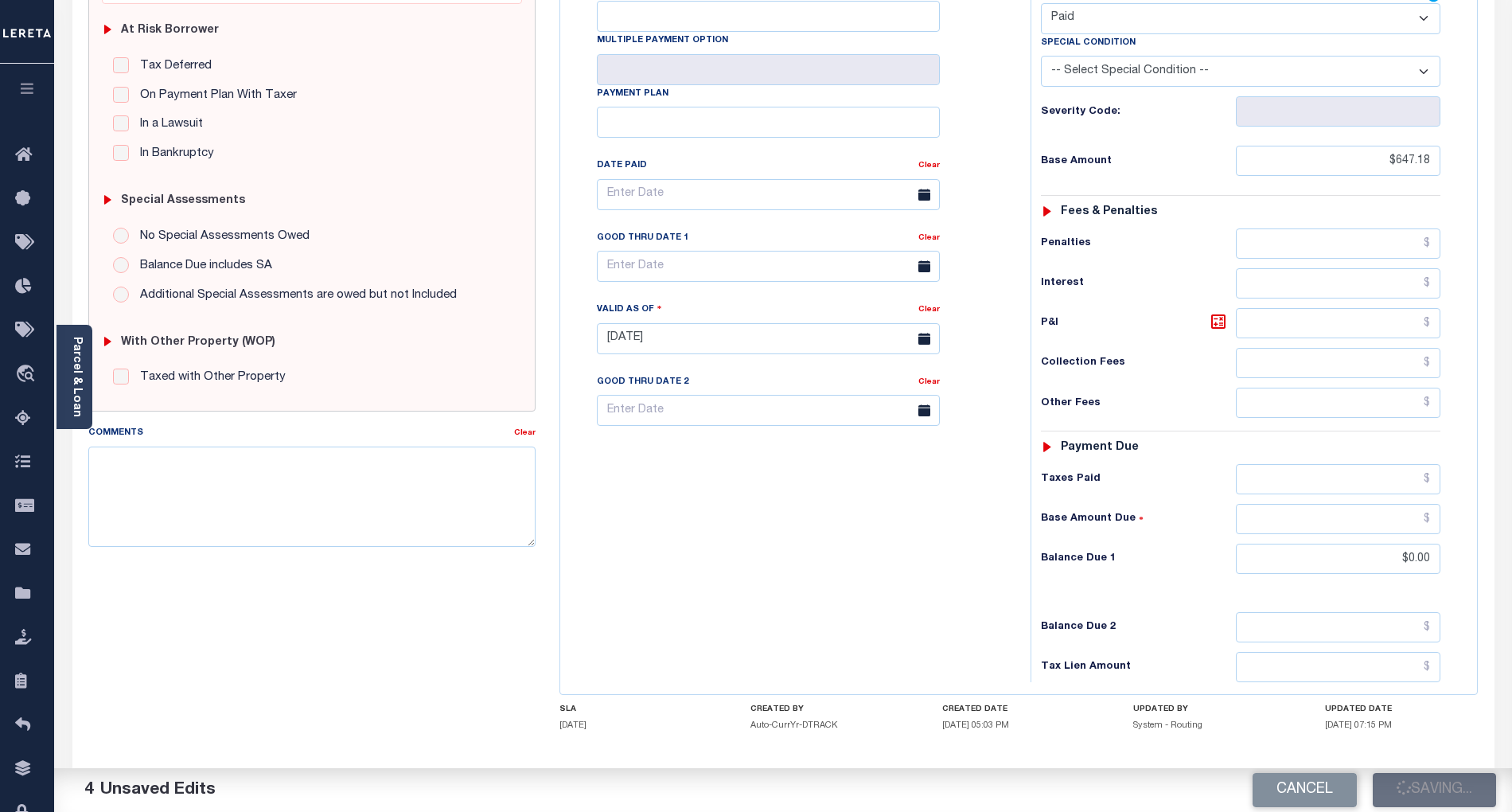
type input "$0"
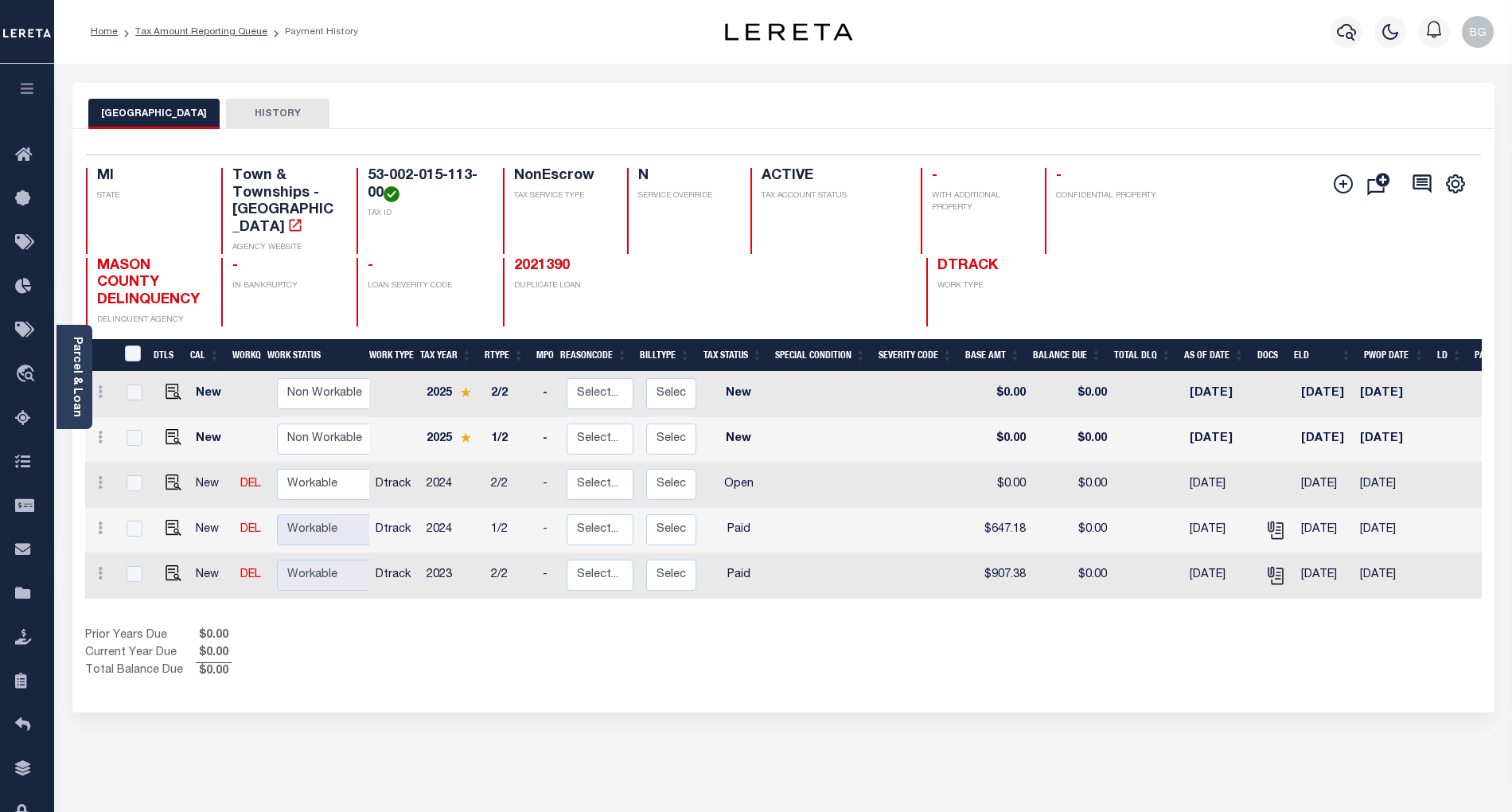
click at [1395, 281] on div "Add Installment Line [GEOGRAPHIC_DATA] Request Check" at bounding box center [1394, 247] width 148 height 158
click at [169, 475] on img "" at bounding box center [173, 483] width 16 height 16
checkbox input "true"
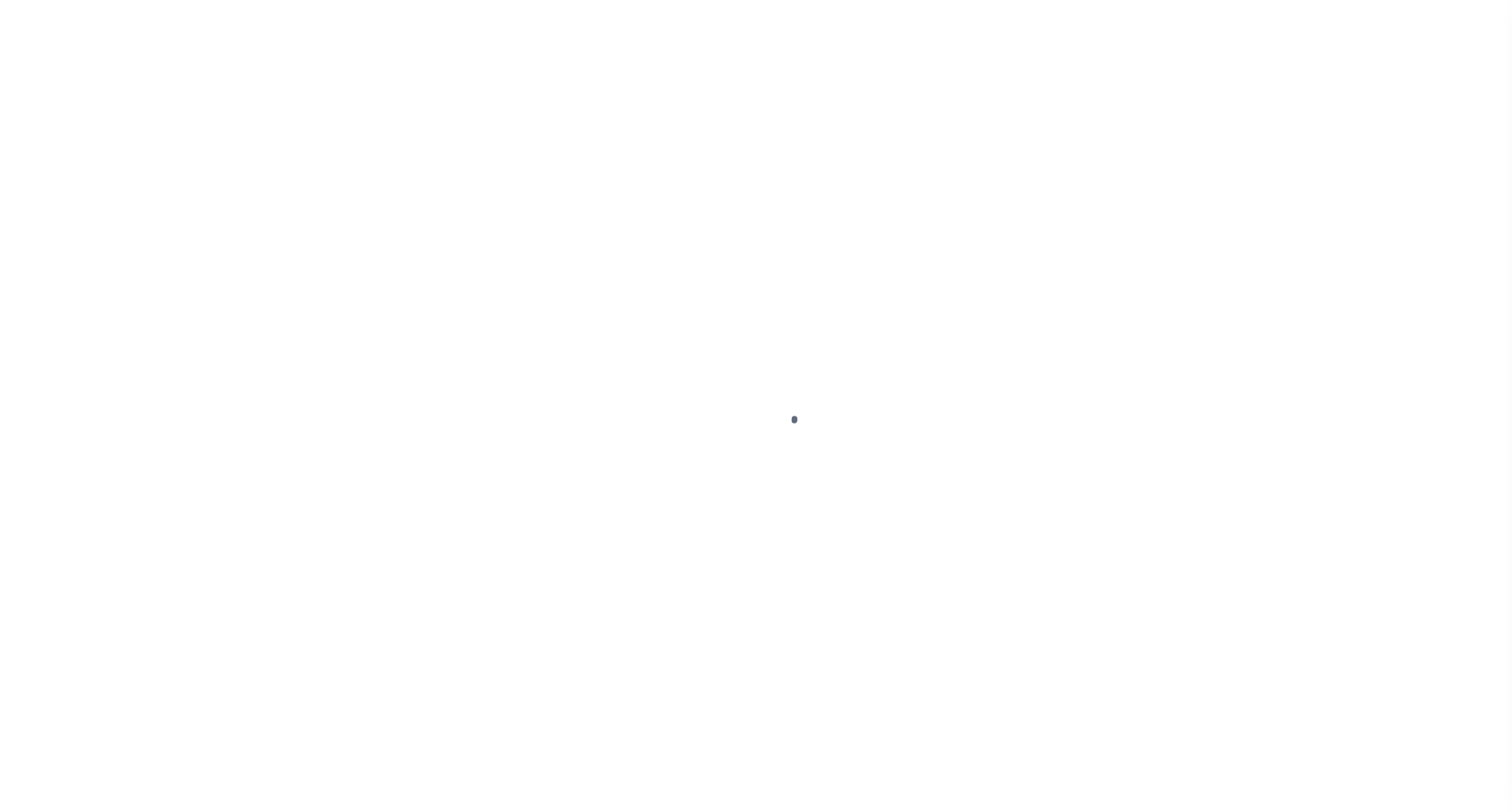
select select "OP2"
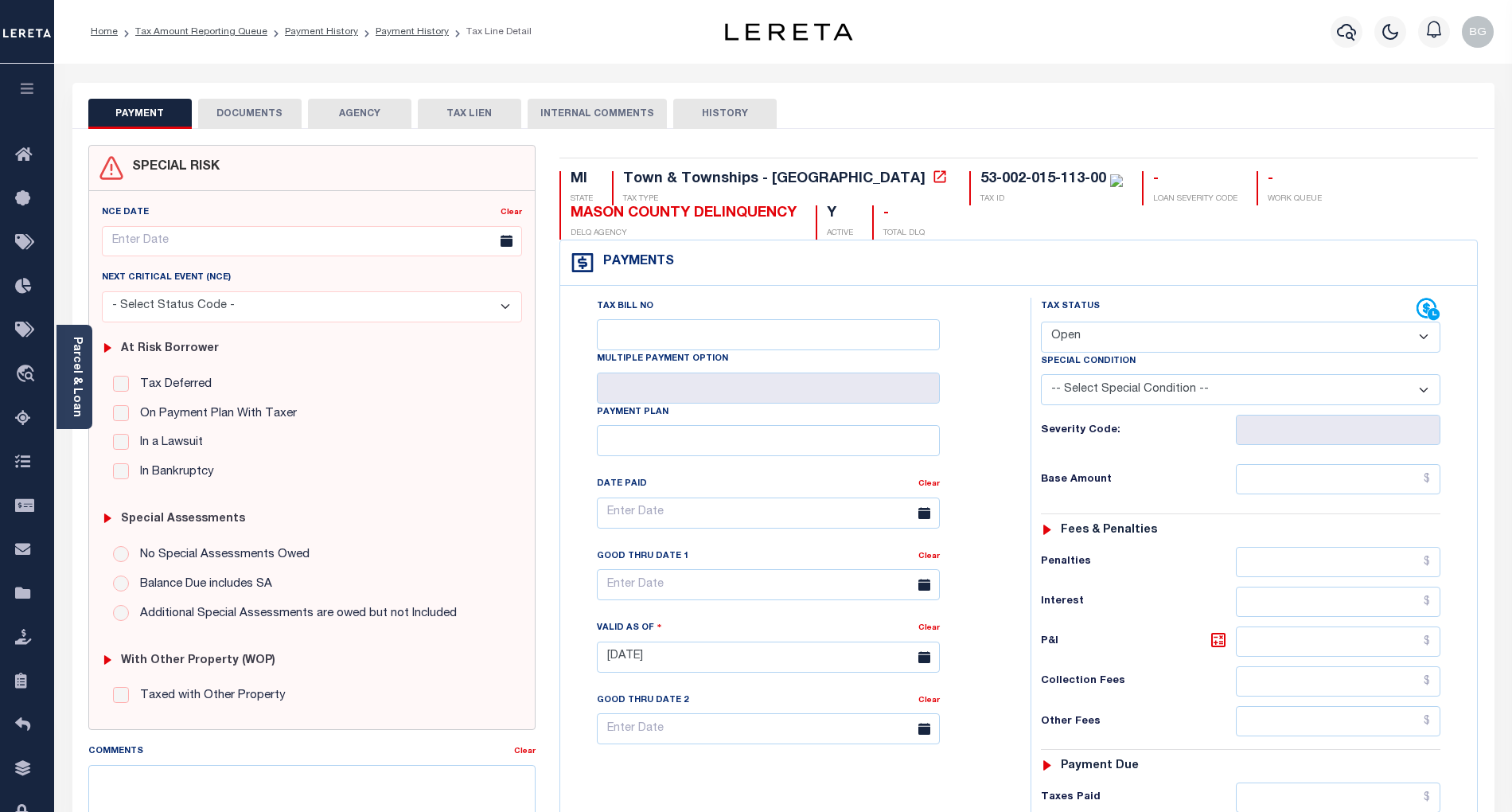
click at [256, 113] on button "DOCUMENTS" at bounding box center [250, 113] width 103 height 30
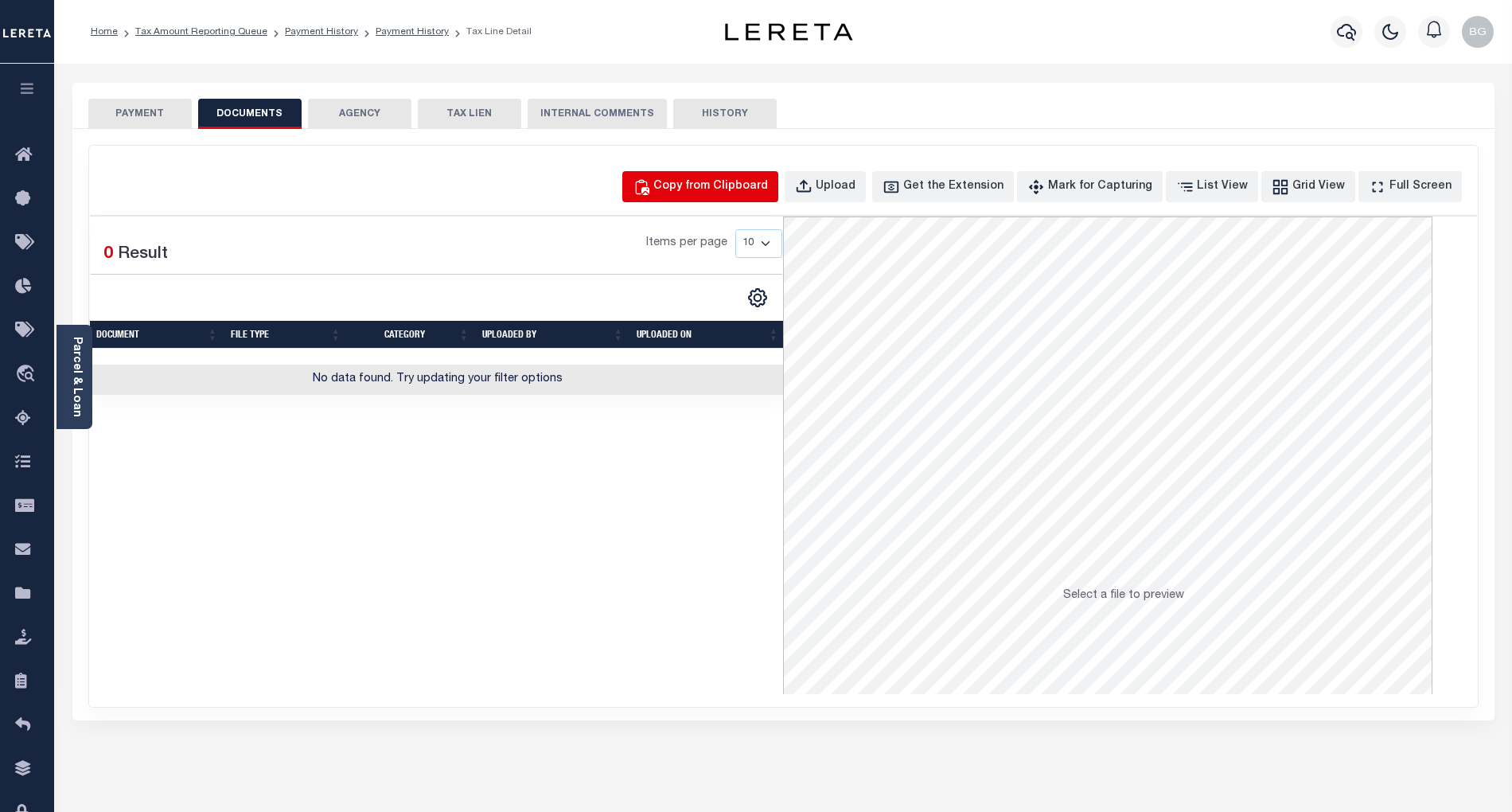
click at [768, 183] on div "Copy from Clipboard" at bounding box center [711, 187] width 115 height 18
select select "POP"
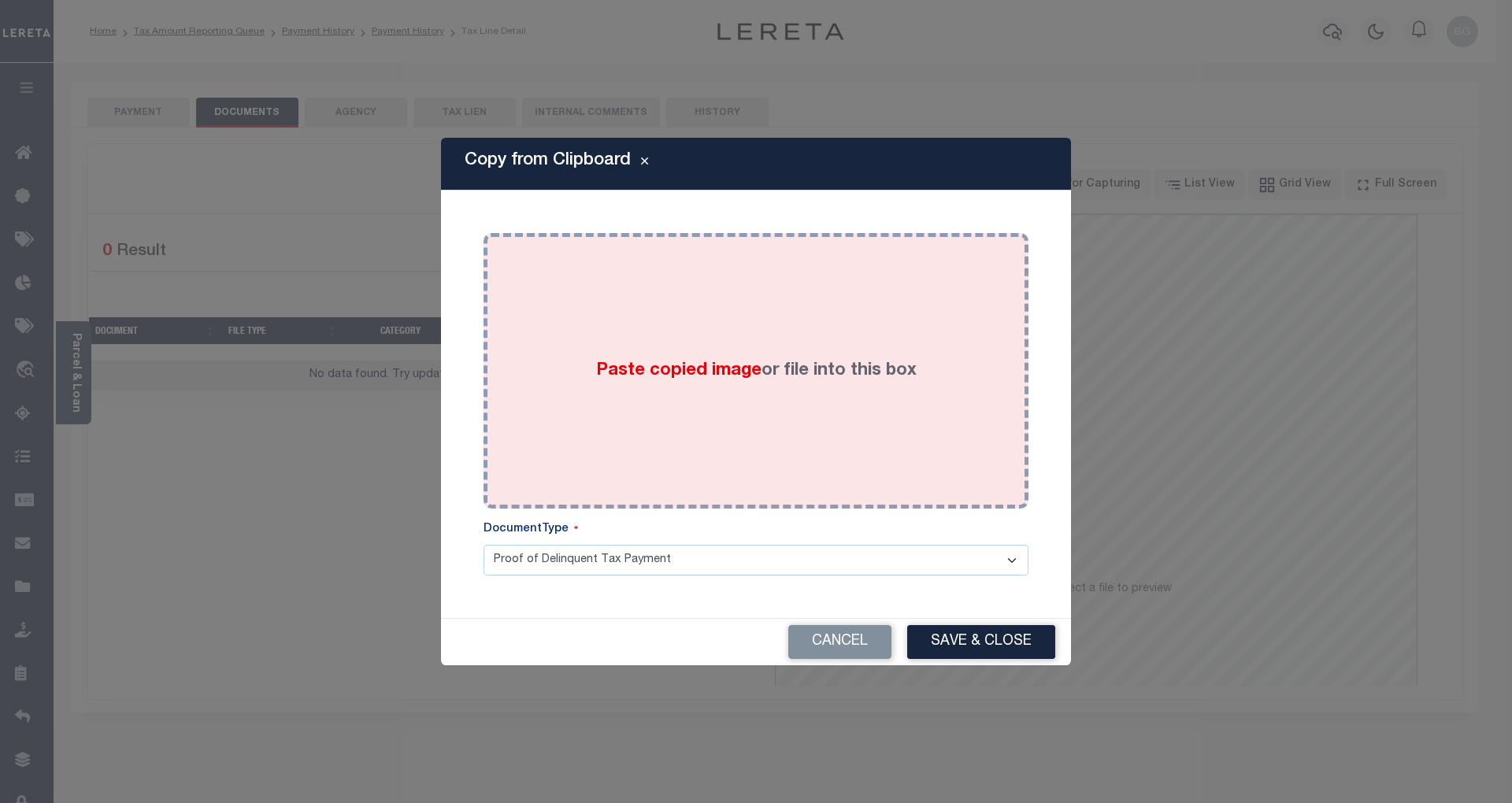
click at [681, 371] on span "Paste copied image" at bounding box center [679, 370] width 165 height 17
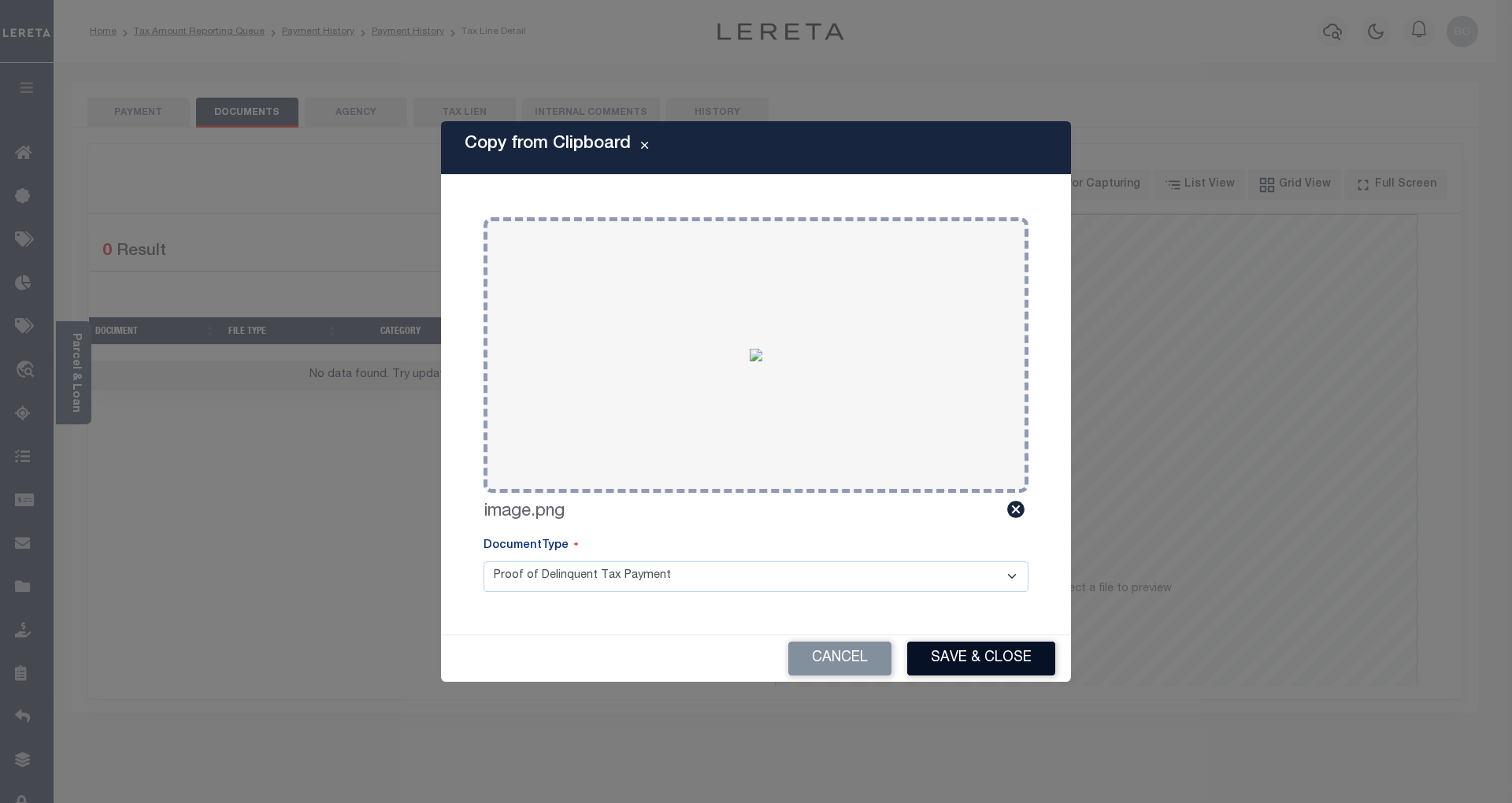
click at [1002, 659] on button "Save & Close" at bounding box center [981, 658] width 148 height 34
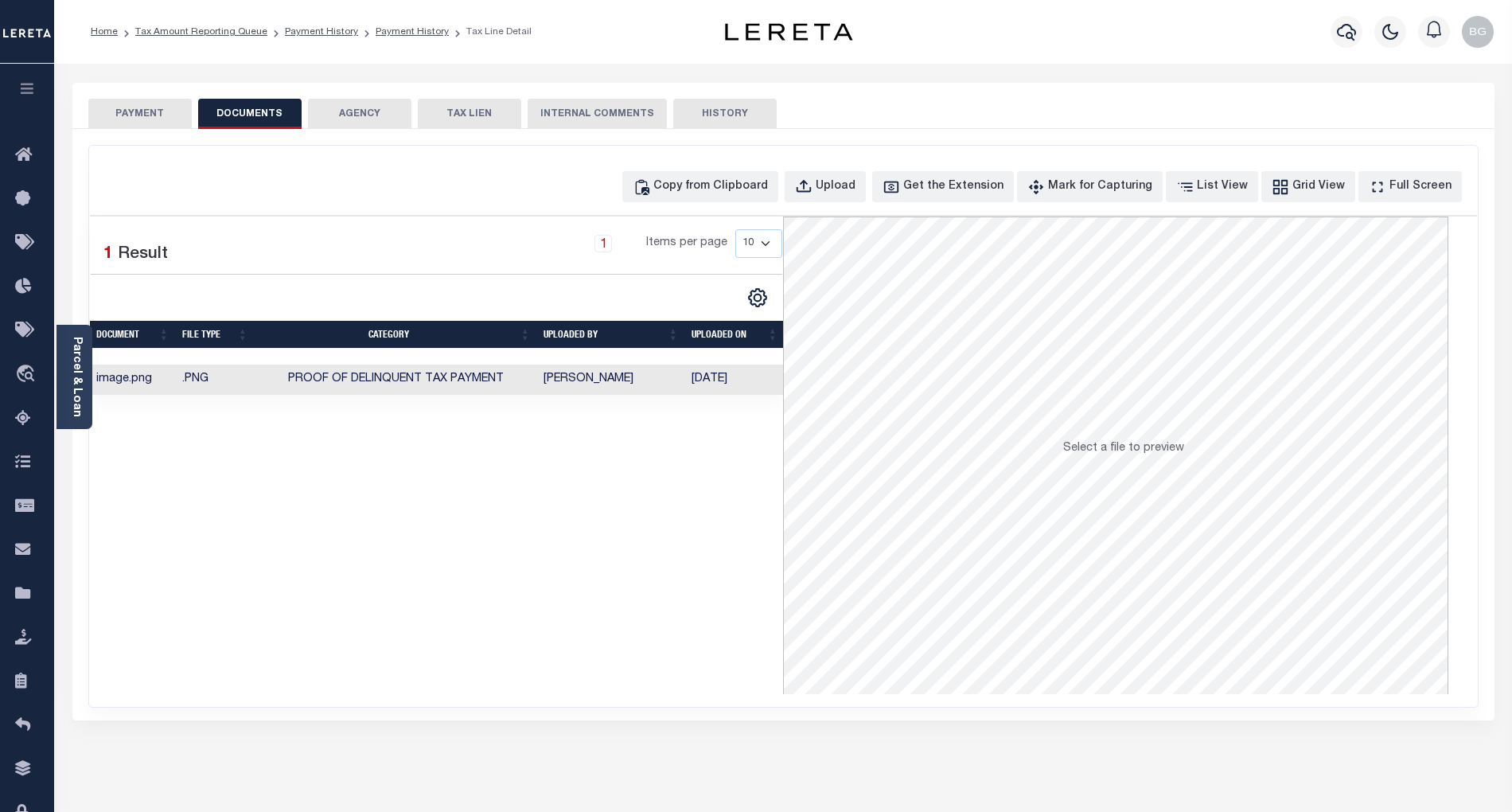
click at [147, 111] on button "PAYMENT" at bounding box center [140, 113] width 103 height 30
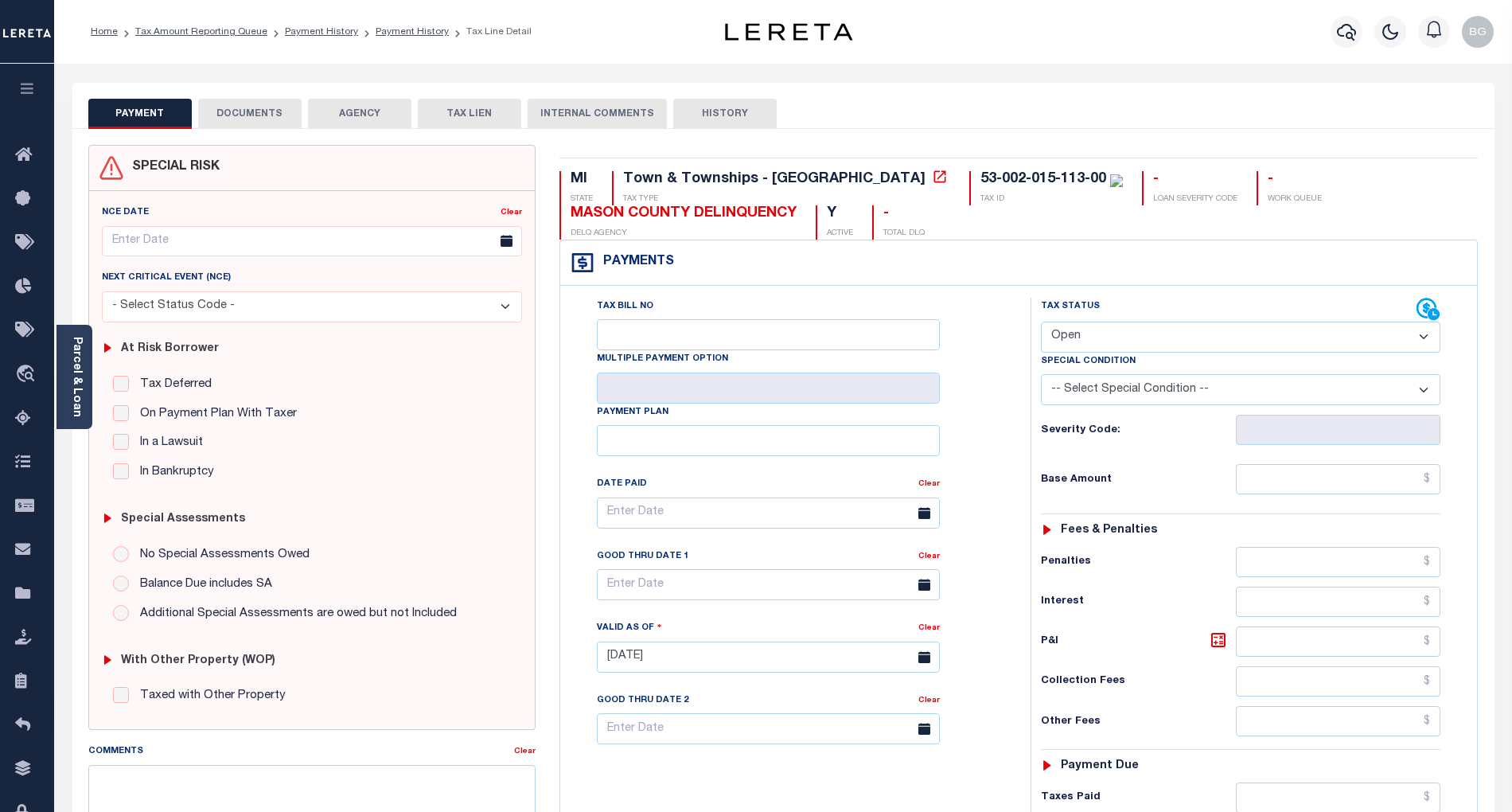
drag, startPoint x: 1096, startPoint y: 344, endPoint x: 1083, endPoint y: 352, distance: 15.3
click at [1096, 344] on select "- Select Status Code - Open Due/Unpaid Paid Incomplete No Tax Due Internal Refu…" at bounding box center [1241, 337] width 399 height 31
select select "PYD"
click at [1041, 323] on select "- Select Status Code - Open Due/Unpaid Paid Incomplete No Tax Due Internal Refu…" at bounding box center [1241, 337] width 399 height 31
type input "[DATE]"
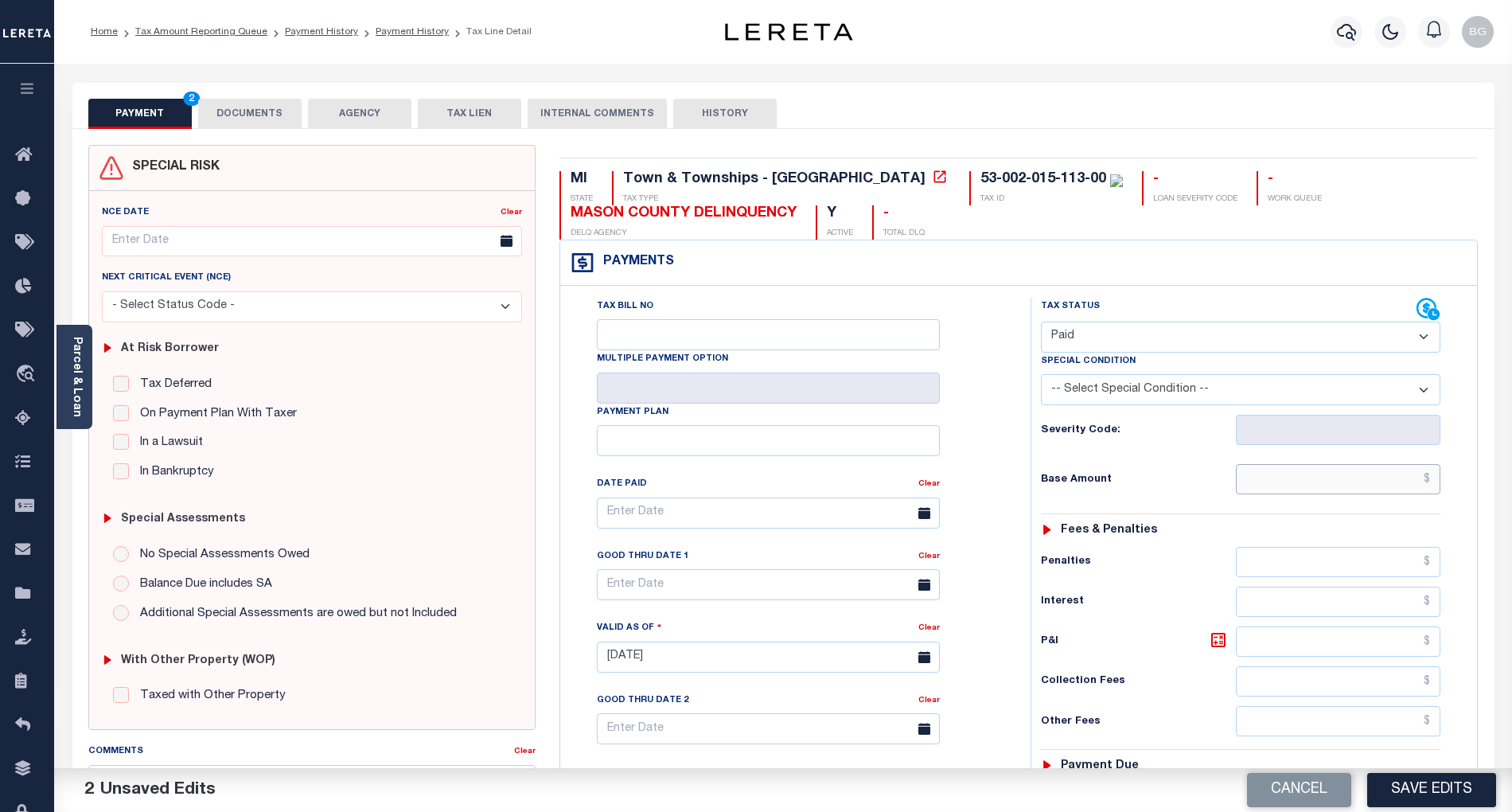
click at [1310, 475] on input "text" at bounding box center [1338, 479] width 205 height 30
paste input "924.46"
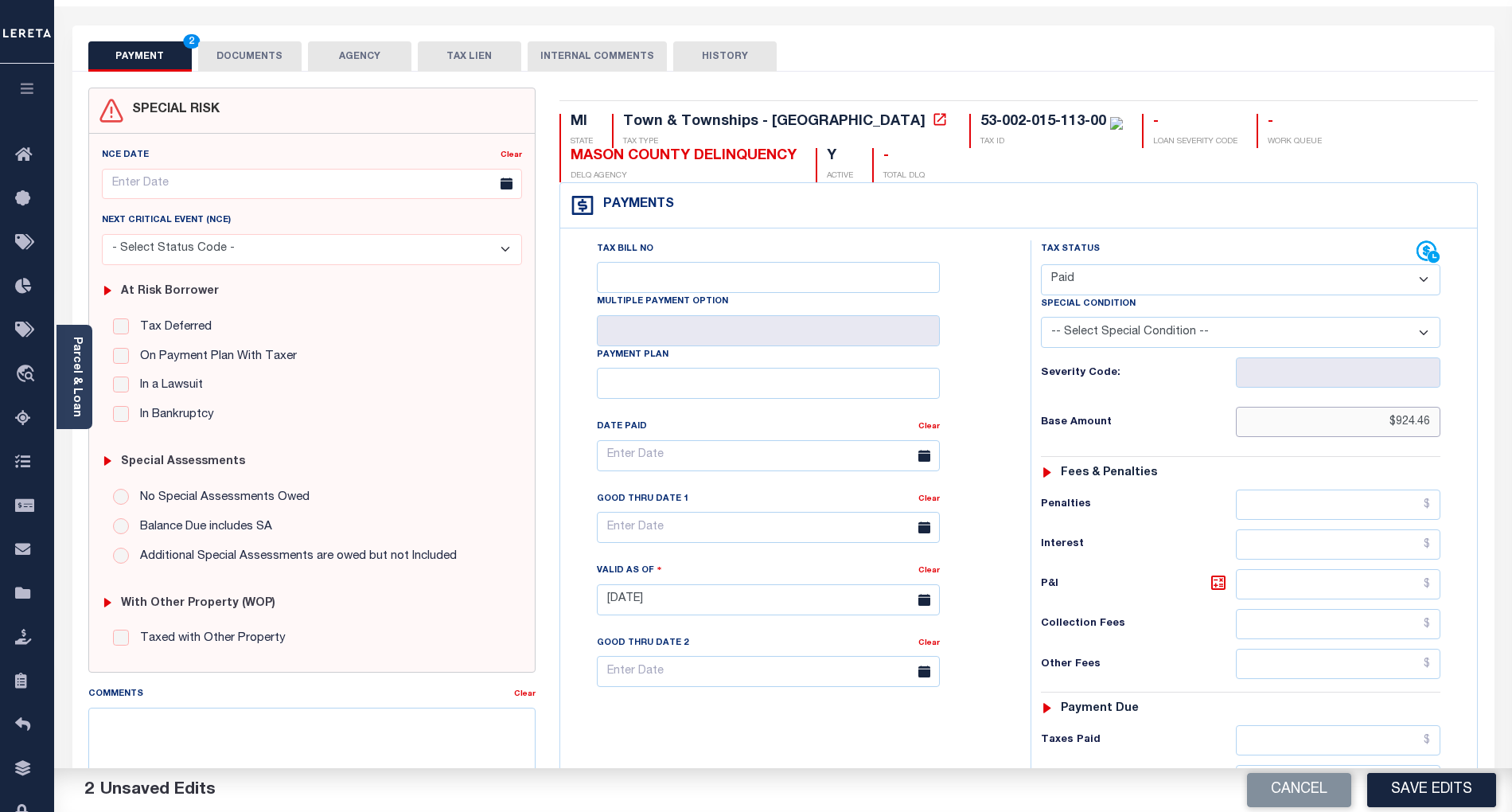
scroll to position [211, 0]
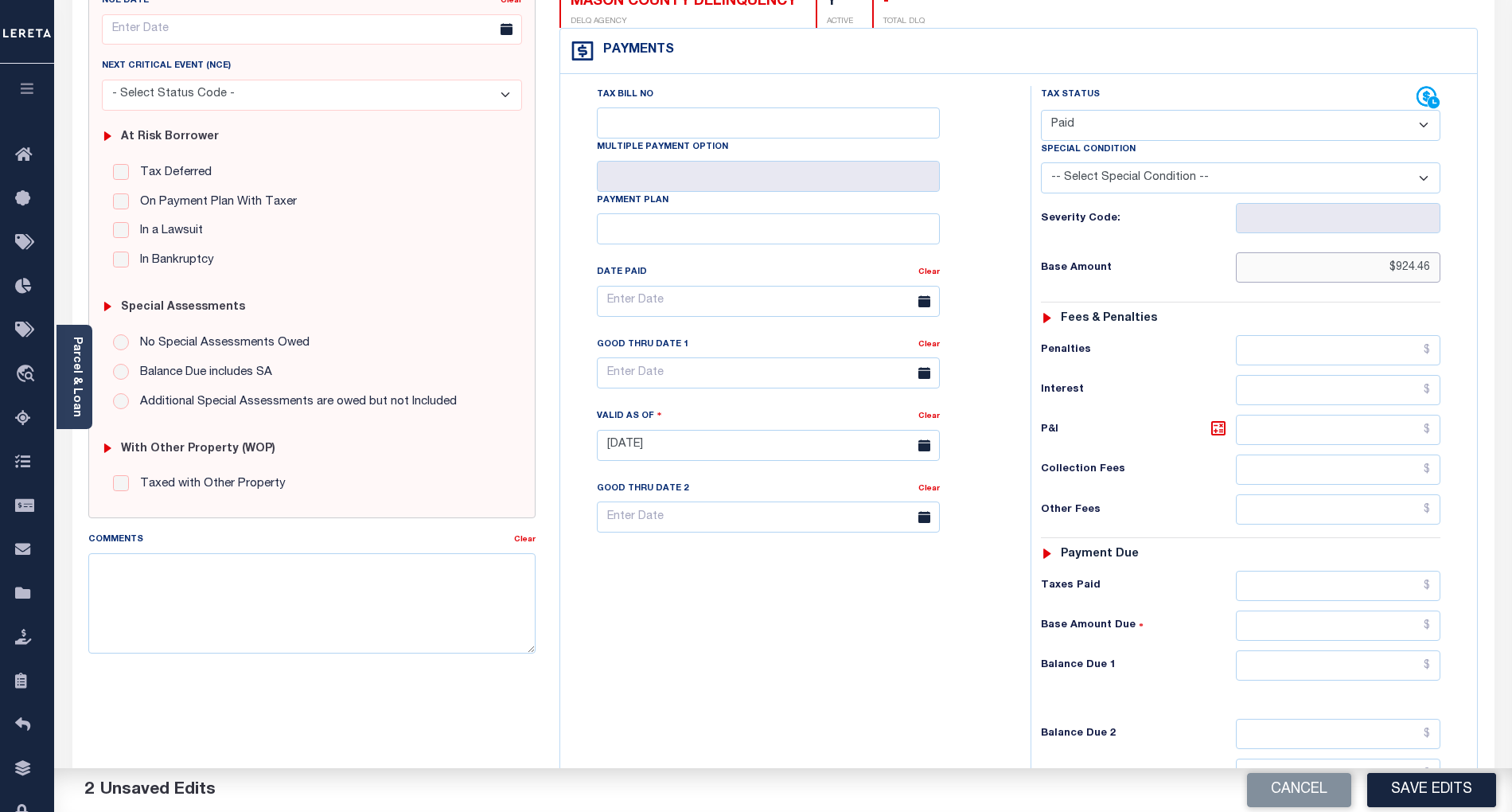
type input "$924.46"
click at [1408, 679] on input "text" at bounding box center [1338, 665] width 205 height 30
type input "$0.00"
click at [883, 708] on div "Tax Bill No Multiple Payment Option Payment Plan Clear" at bounding box center [791, 436] width 454 height 703
click at [1419, 780] on button "Save Edits" at bounding box center [1431, 789] width 129 height 34
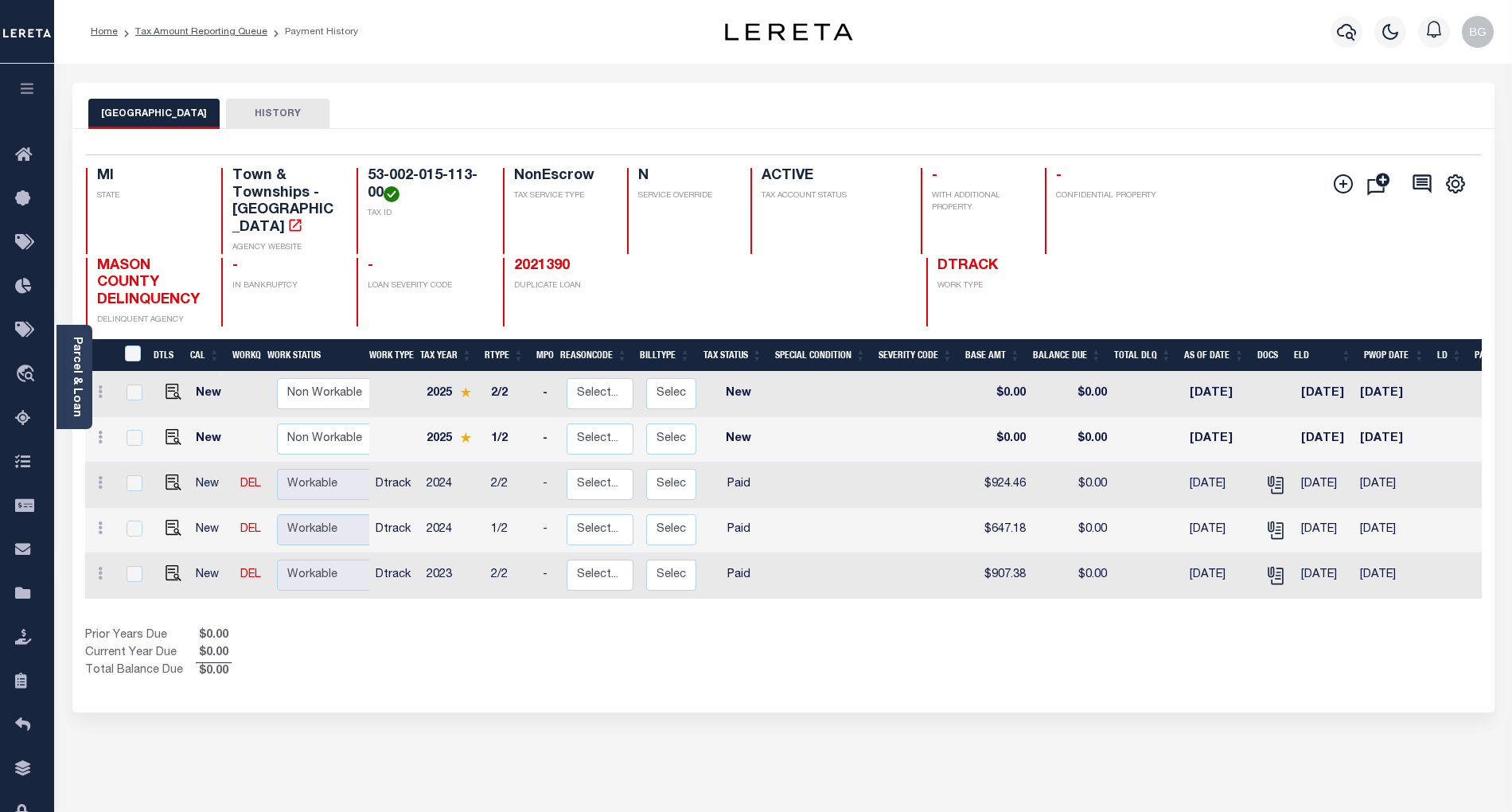
click at [169, 23] on ol "Home Tax Amount Reporting Queue Payment History" at bounding box center [224, 31] width 293 height 33
click at [178, 32] on link "Tax Amount Reporting Queue" at bounding box center [202, 32] width 132 height 10
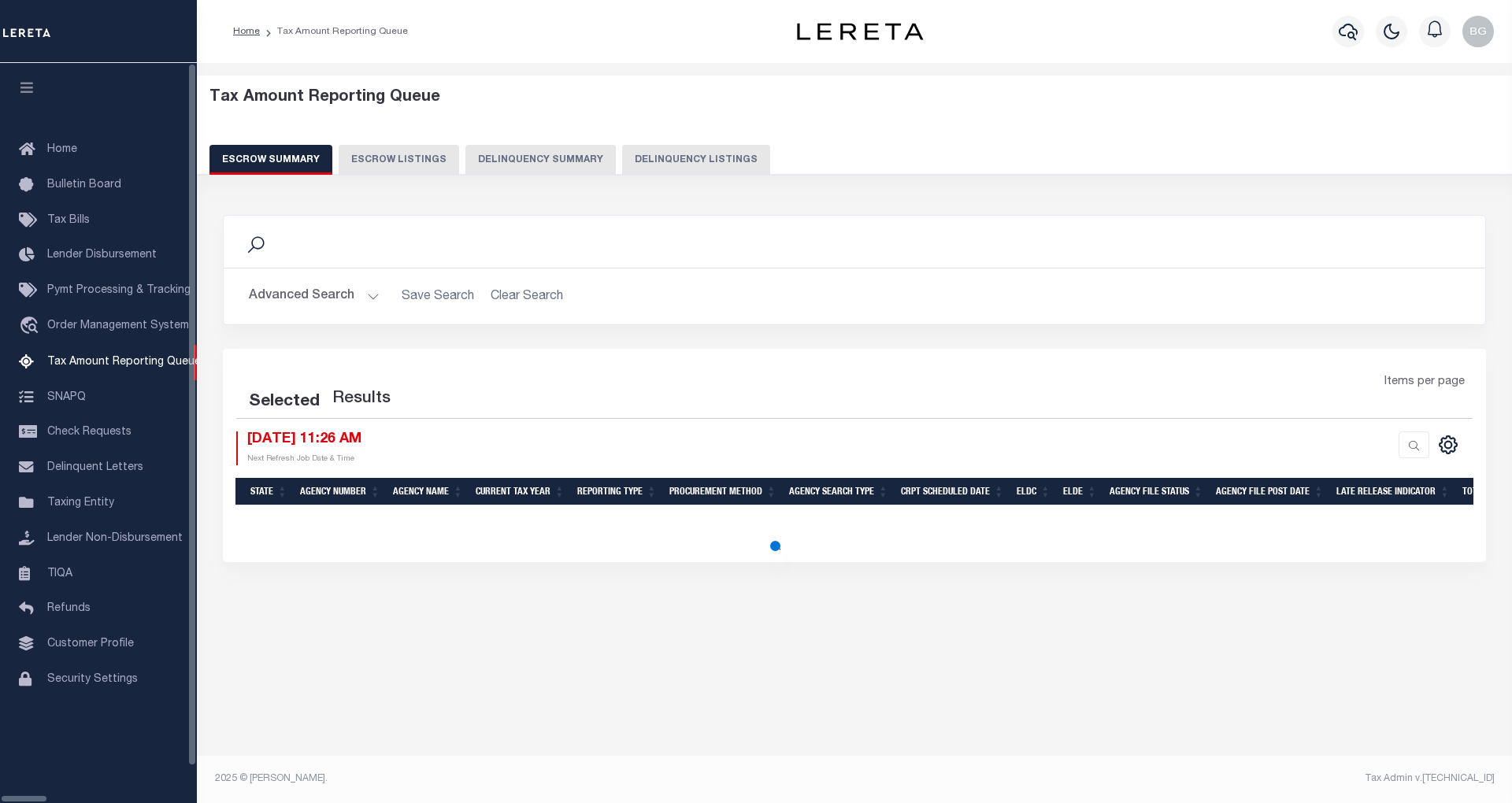
click at [631, 159] on button "Delinquency Listings" at bounding box center [696, 159] width 148 height 30
select select "100"
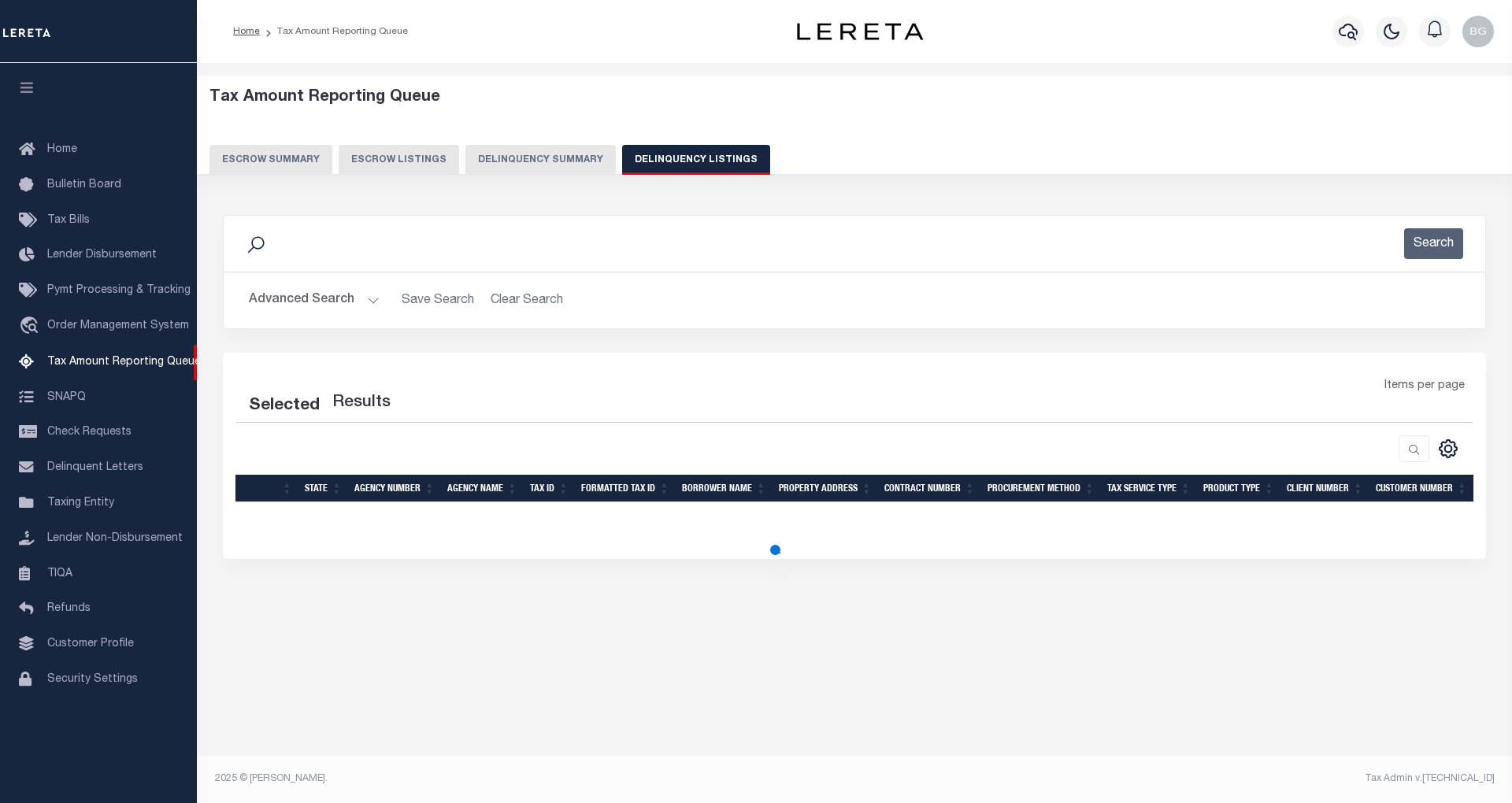
select select "100"
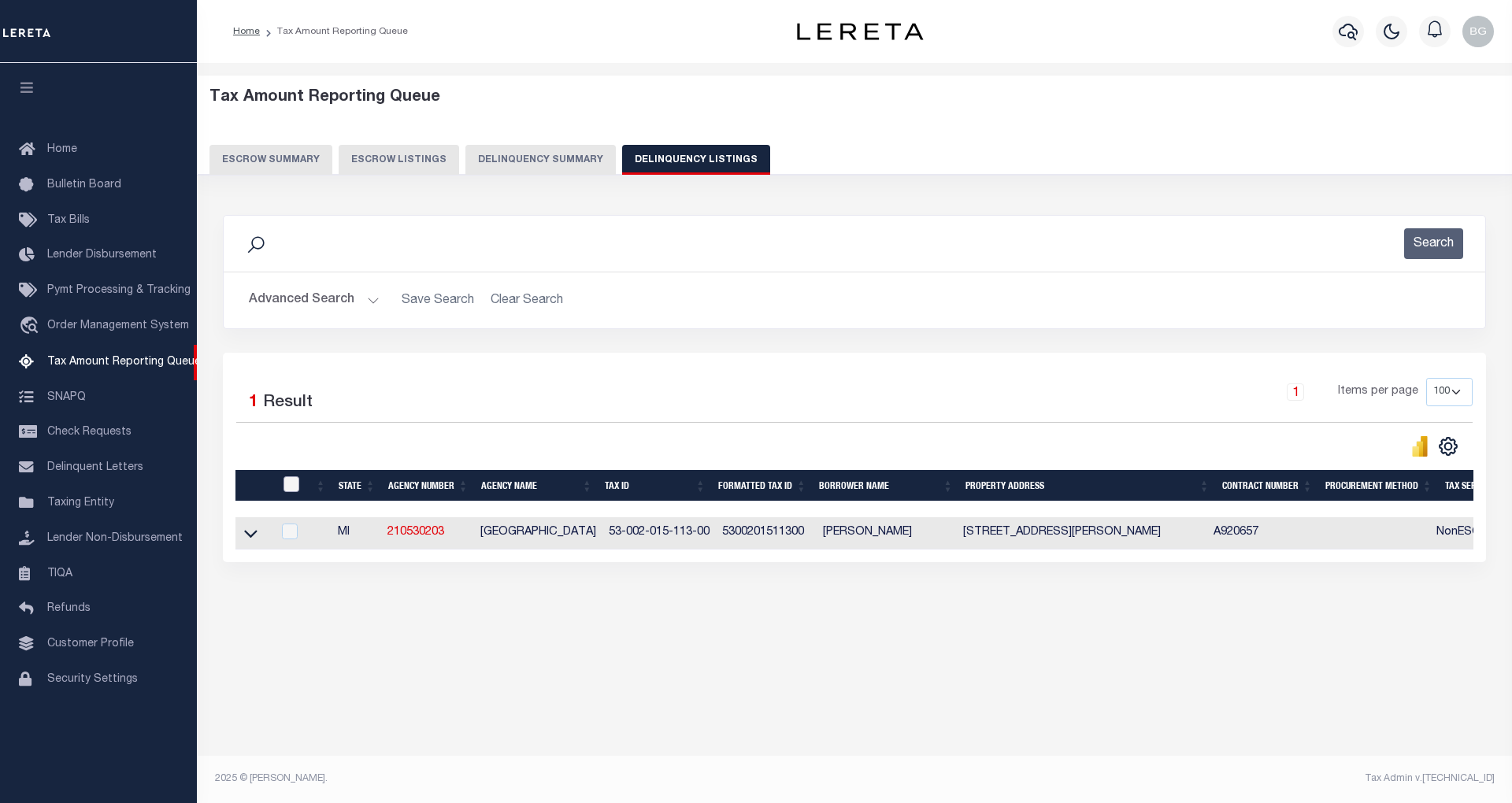
click at [290, 489] on input "checkbox" at bounding box center [291, 484] width 16 height 16
checkbox input "true"
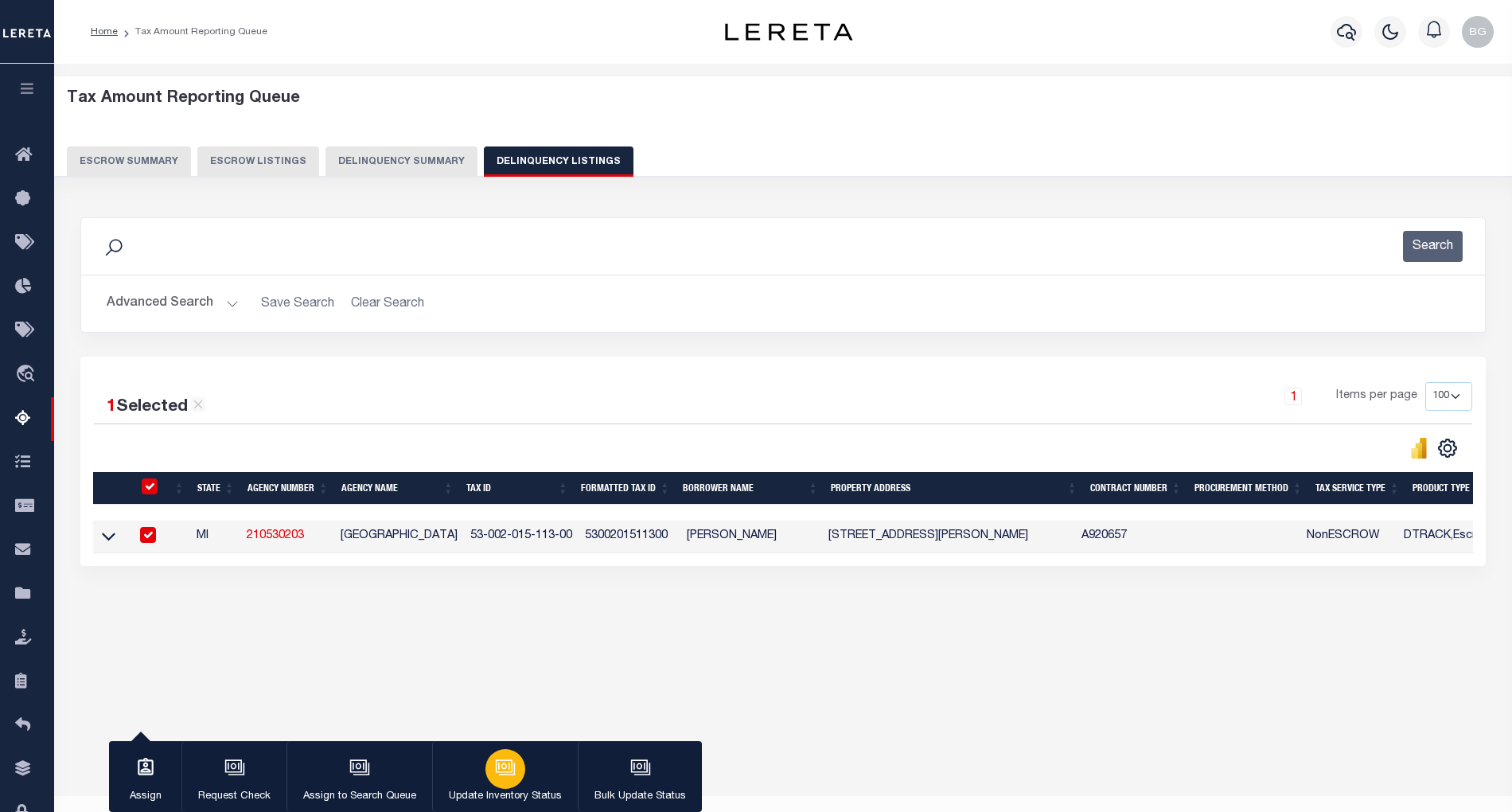
click at [504, 775] on icon "button" at bounding box center [507, 769] width 16 height 12
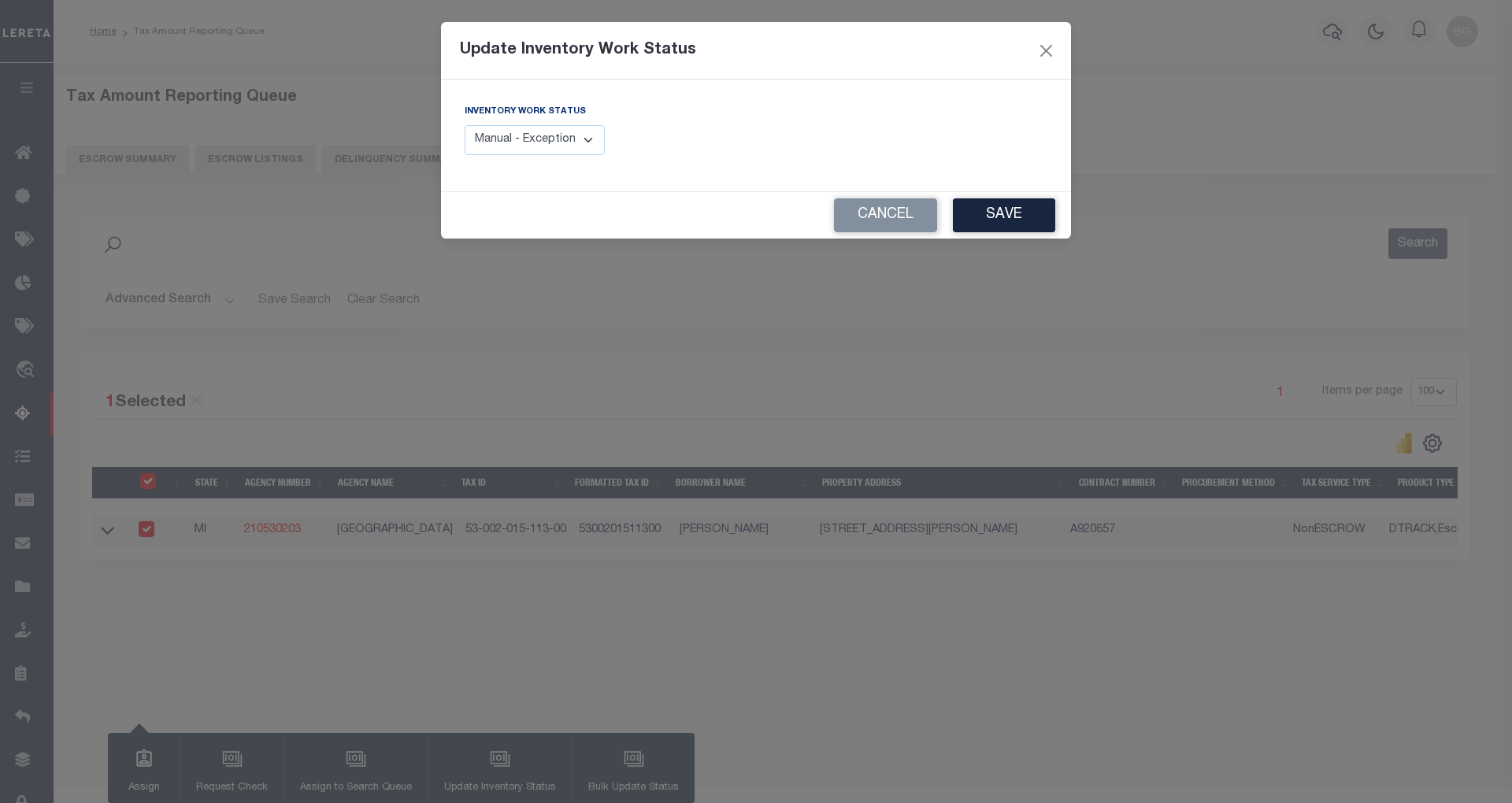
click at [561, 143] on select "Manual - Exception Pended - Awaiting Search Late Add Exception Completed" at bounding box center [535, 141] width 140 height 31
select select "4"
click at [465, 125] on select "Manual - Exception Pended - Awaiting Search Late Add Exception Completed" at bounding box center [535, 141] width 140 height 31
click at [1017, 215] on button "Save" at bounding box center [1003, 215] width 102 height 34
